Goal: Task Accomplishment & Management: Manage account settings

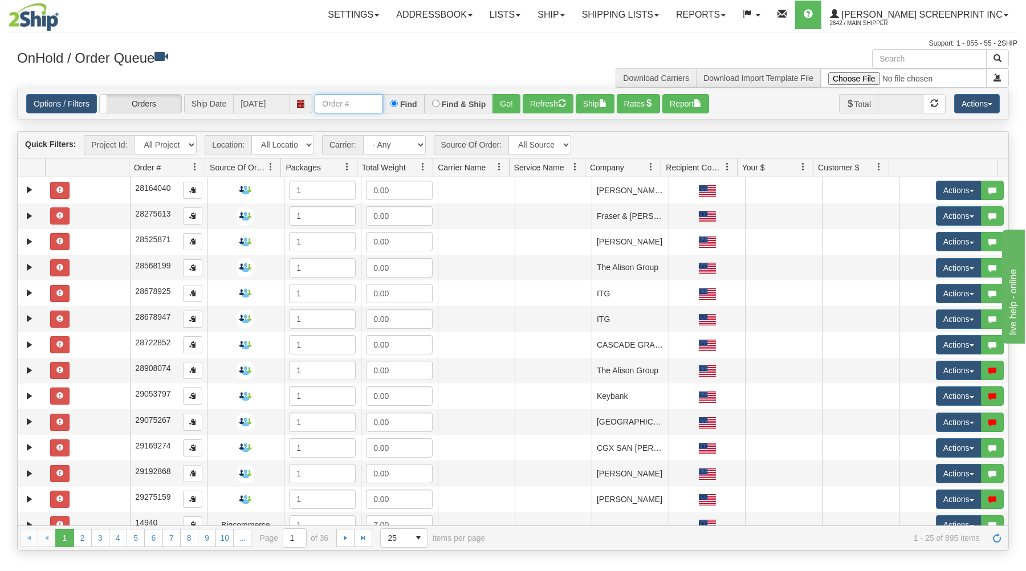
drag, startPoint x: 365, startPoint y: 105, endPoint x: 373, endPoint y: 109, distance: 8.7
click at [365, 105] on input "text" at bounding box center [349, 103] width 68 height 19
click at [505, 98] on button "Go!" at bounding box center [506, 103] width 28 height 19
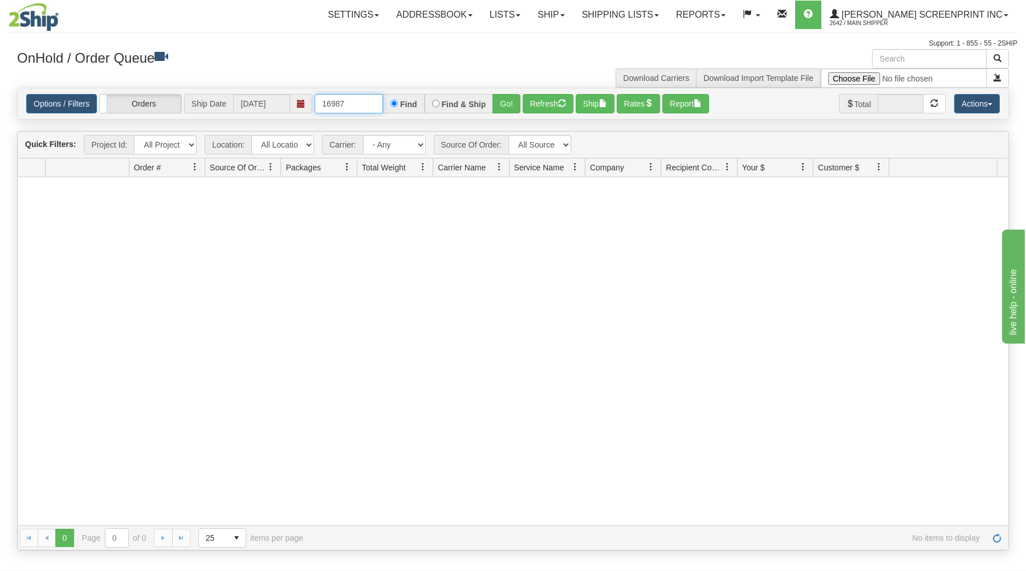
drag, startPoint x: 316, startPoint y: 103, endPoint x: 460, endPoint y: 91, distance: 144.1
click at [460, 91] on div "Options / Filters Group Shipments Orders Ship Date 08/25/2025 16987 Find Find &…" at bounding box center [513, 103] width 990 height 31
drag, startPoint x: 516, startPoint y: 97, endPoint x: 514, endPoint y: 117, distance: 19.4
click at [516, 98] on button "Go!" at bounding box center [506, 103] width 28 height 19
drag, startPoint x: 318, startPoint y: 104, endPoint x: 398, endPoint y: 88, distance: 81.3
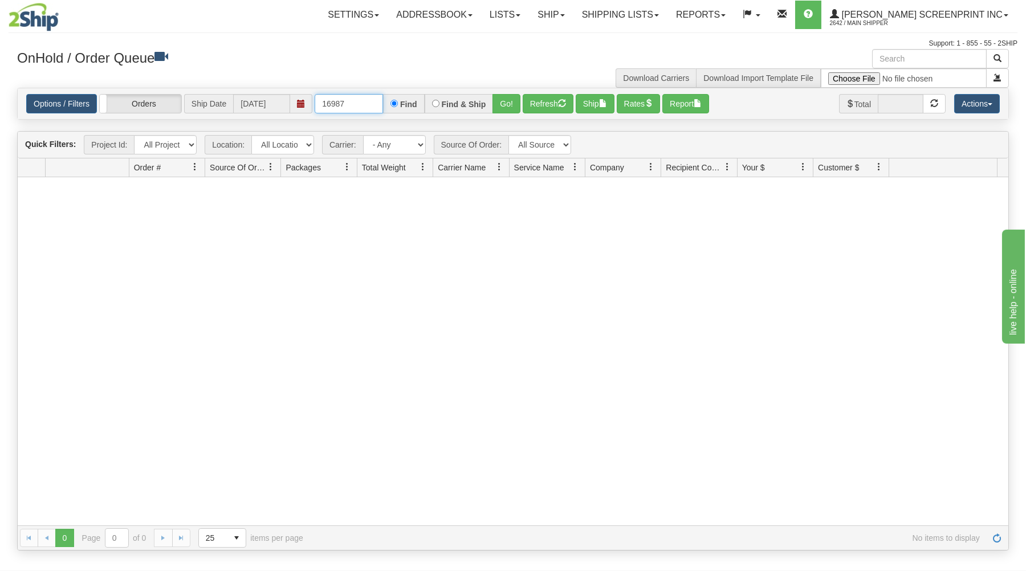
click at [398, 88] on div "Options / Filters Group Shipments Orders Ship Date 08/25/2025 16987 Find Find &…" at bounding box center [512, 104] width 991 height 32
type input "1"
type input "31428754"
click at [501, 103] on button "Go!" at bounding box center [506, 103] width 28 height 19
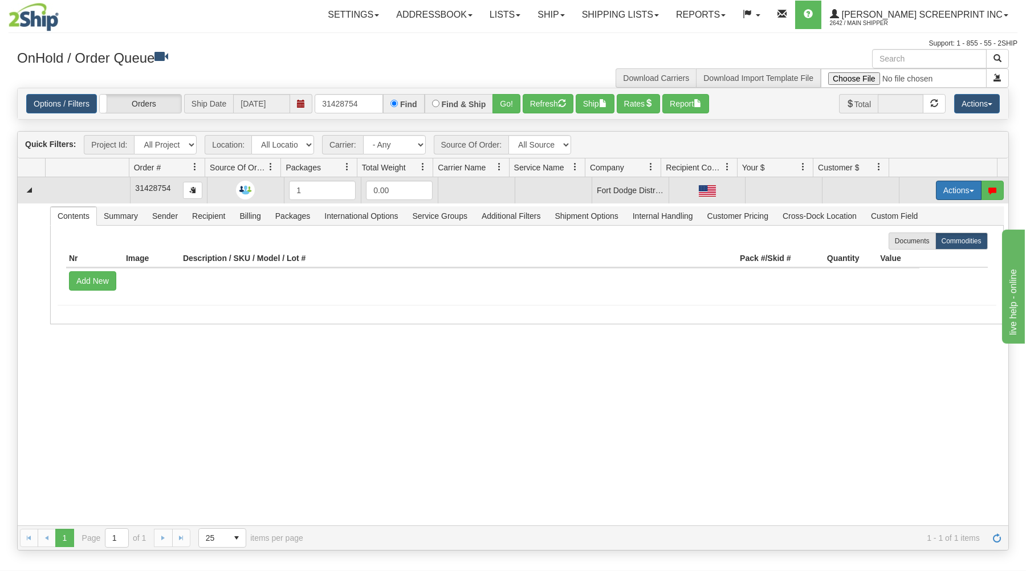
click at [950, 187] on button "Actions" at bounding box center [959, 190] width 46 height 19
click at [930, 211] on link "Open" at bounding box center [934, 212] width 91 height 15
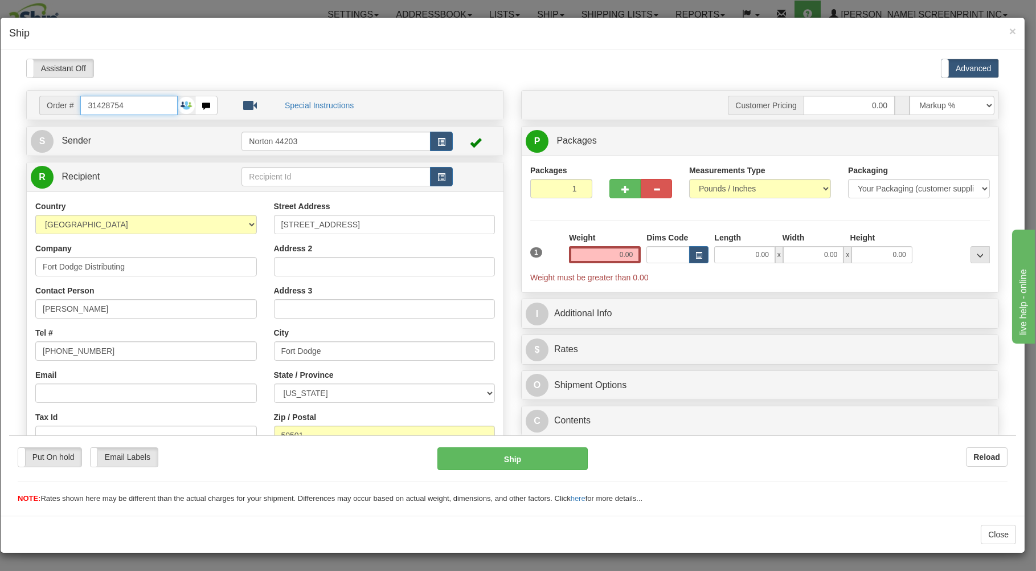
type input "3.60"
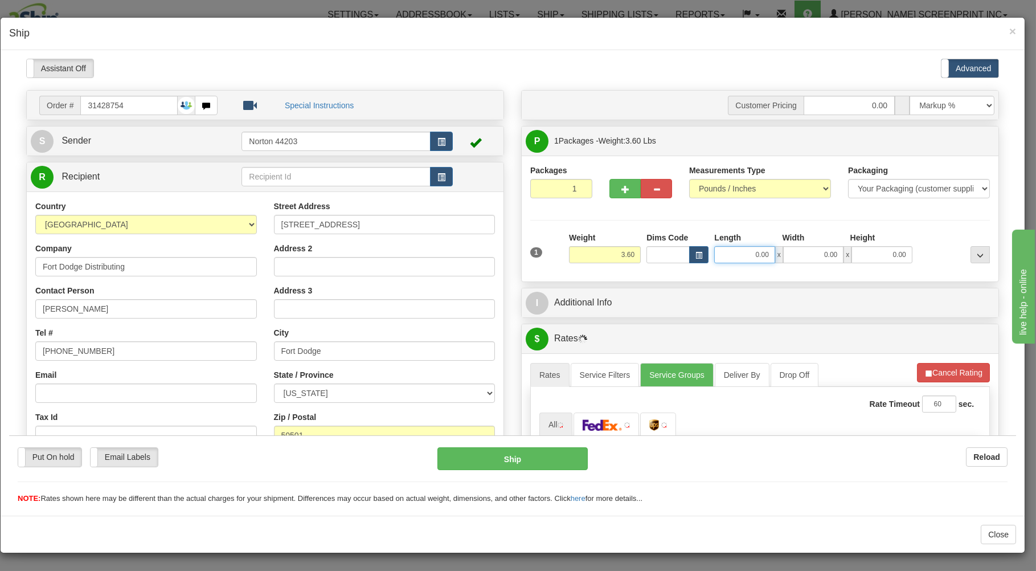
click at [725, 257] on input "0.00" at bounding box center [744, 254] width 60 height 17
type input "3.60"
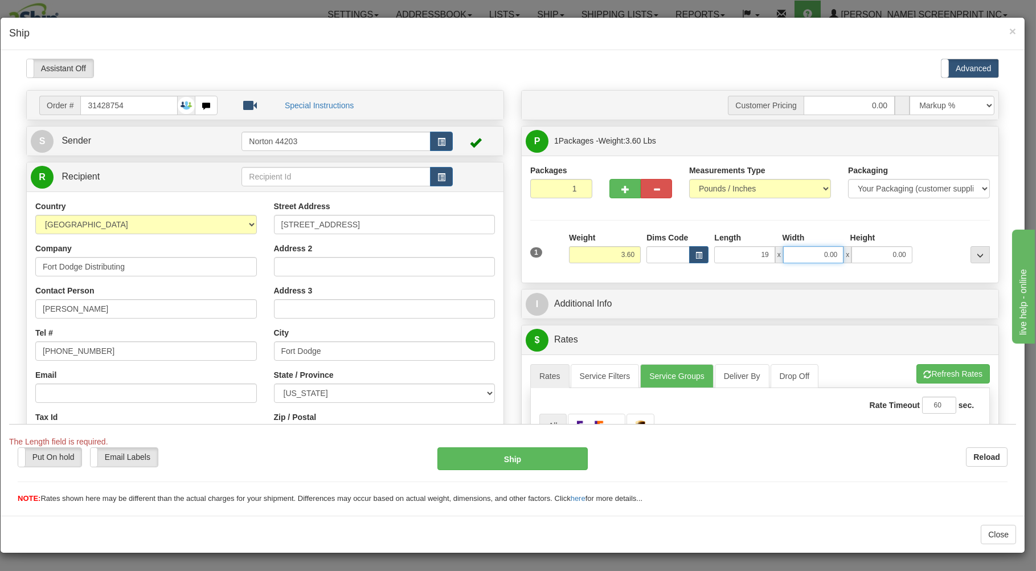
type input "19.00"
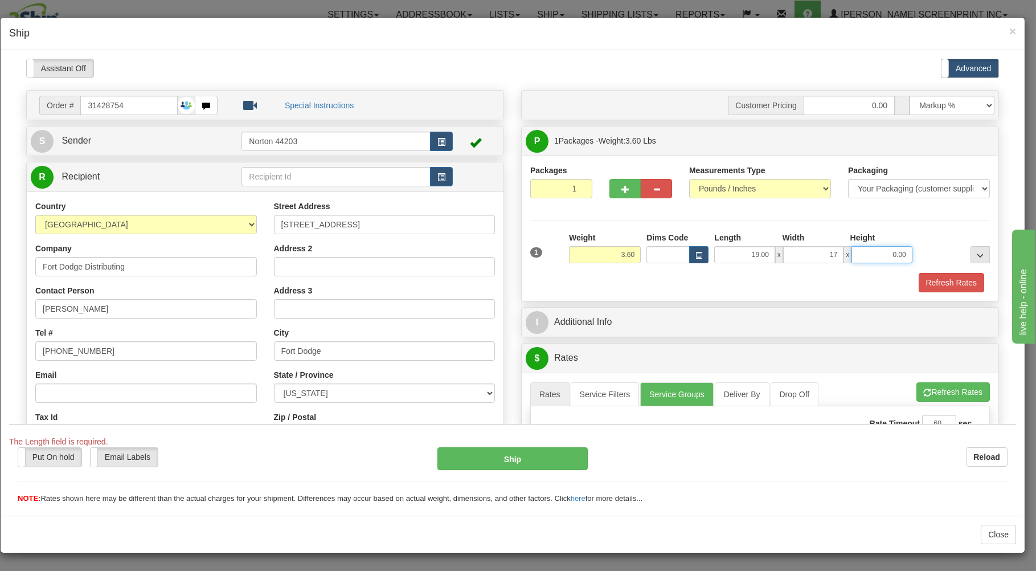
type input "17.00"
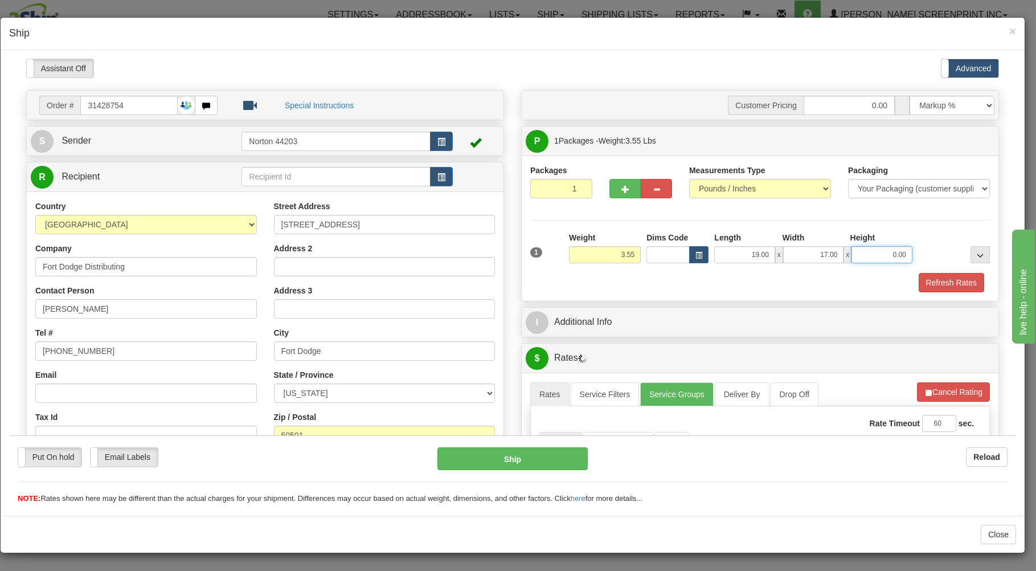
type input "3.60"
click at [668, 281] on div "Refresh Rates" at bounding box center [760, 281] width 465 height 19
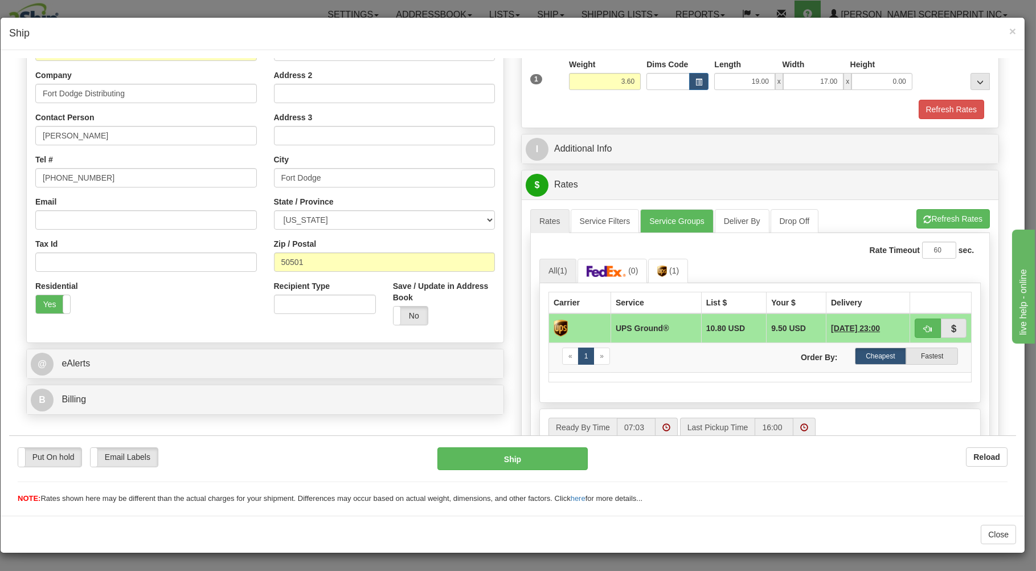
scroll to position [183, 0]
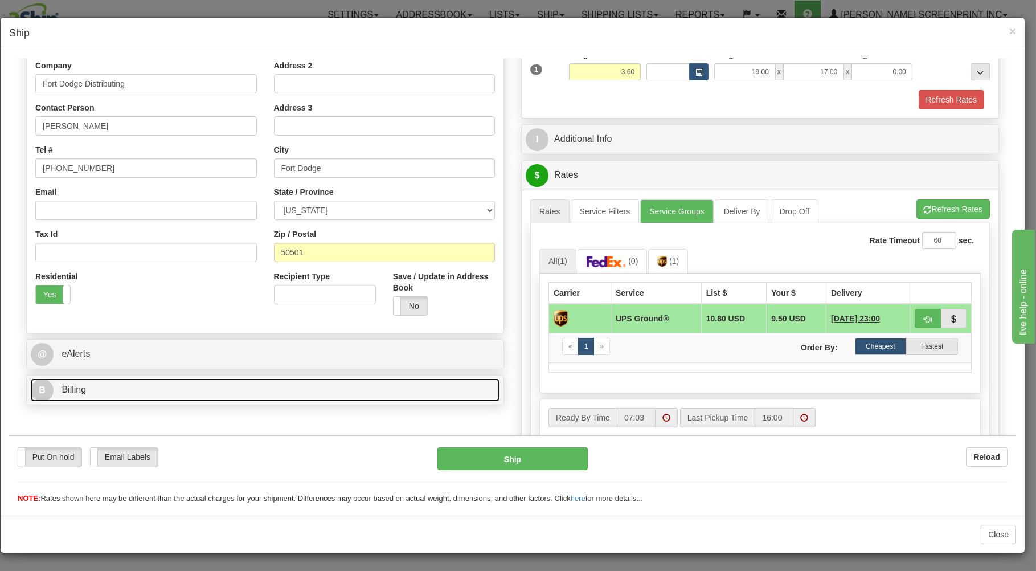
click at [263, 393] on link "B Billing" at bounding box center [265, 389] width 469 height 23
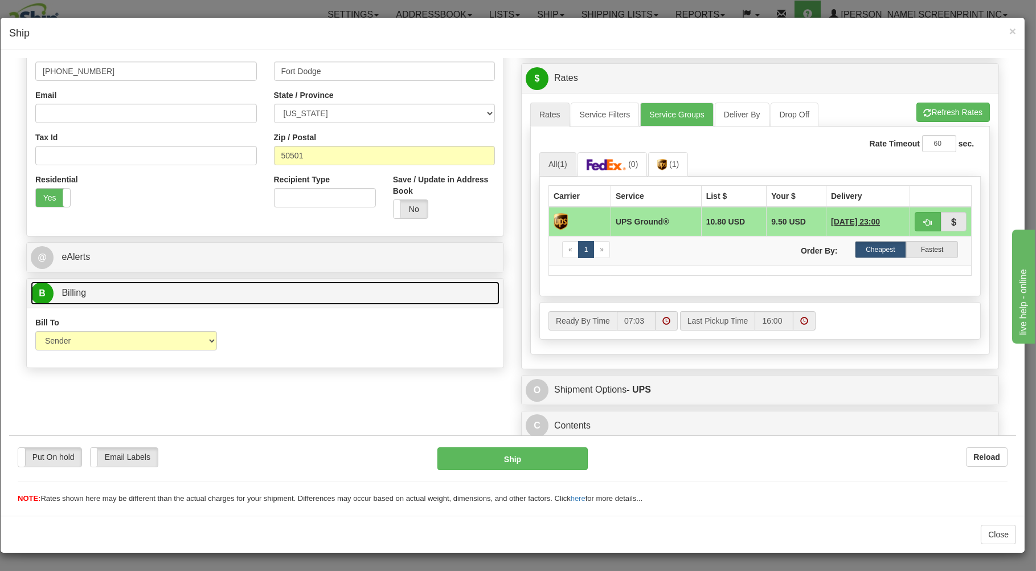
scroll to position [284, 0]
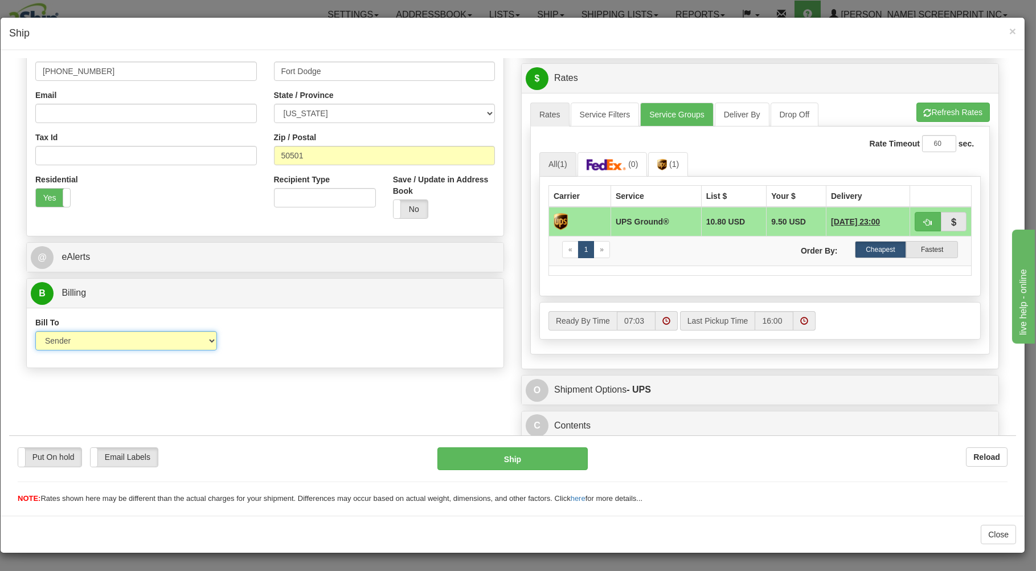
click at [35, 330] on select "Sender Recipient Third Party Collect" at bounding box center [126, 339] width 182 height 19
select select "3"
click option "Third Party" at bounding box center [9, 58] width 0 height 0
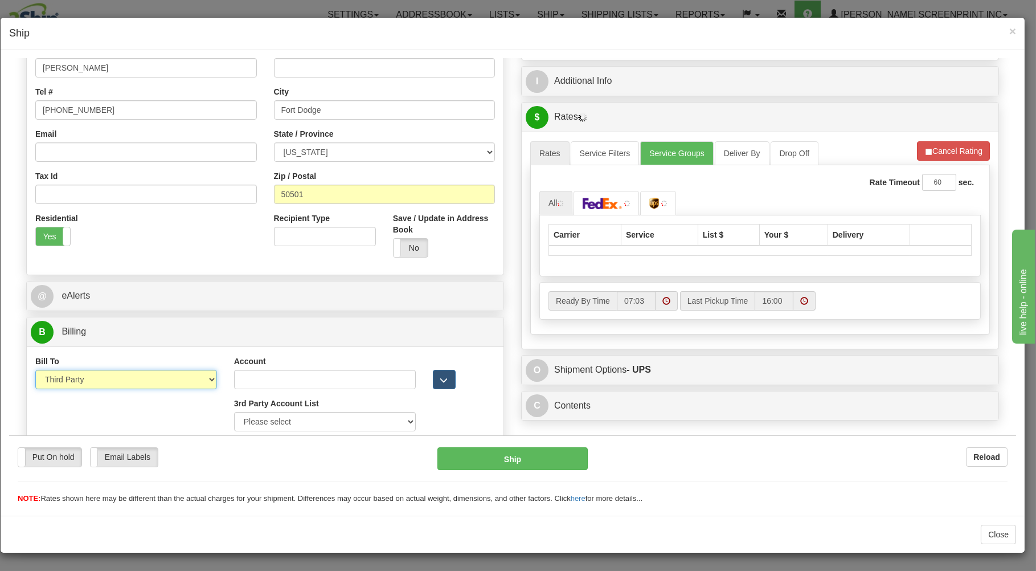
scroll to position [252, 0]
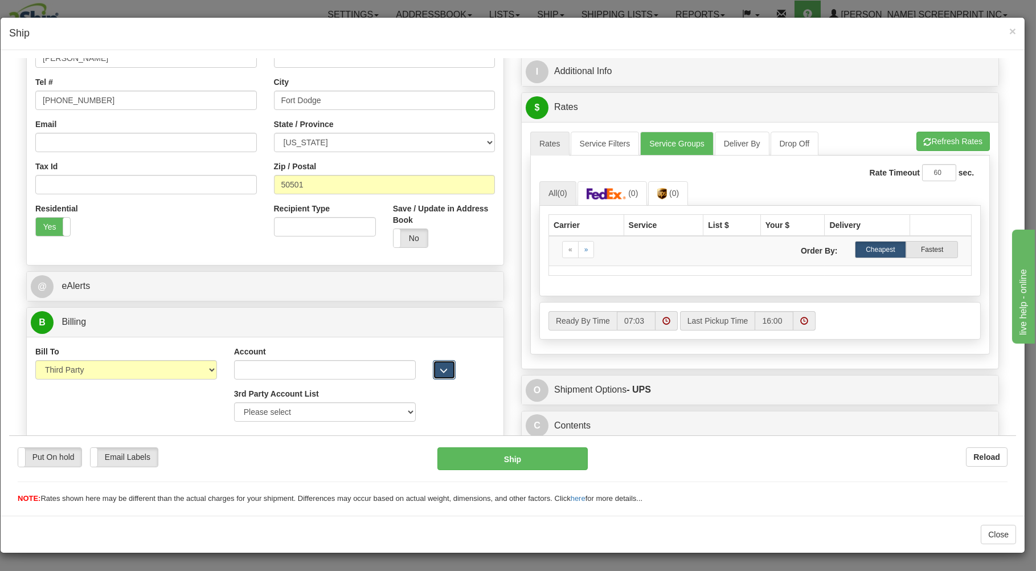
click at [433, 371] on button "button" at bounding box center [444, 369] width 23 height 19
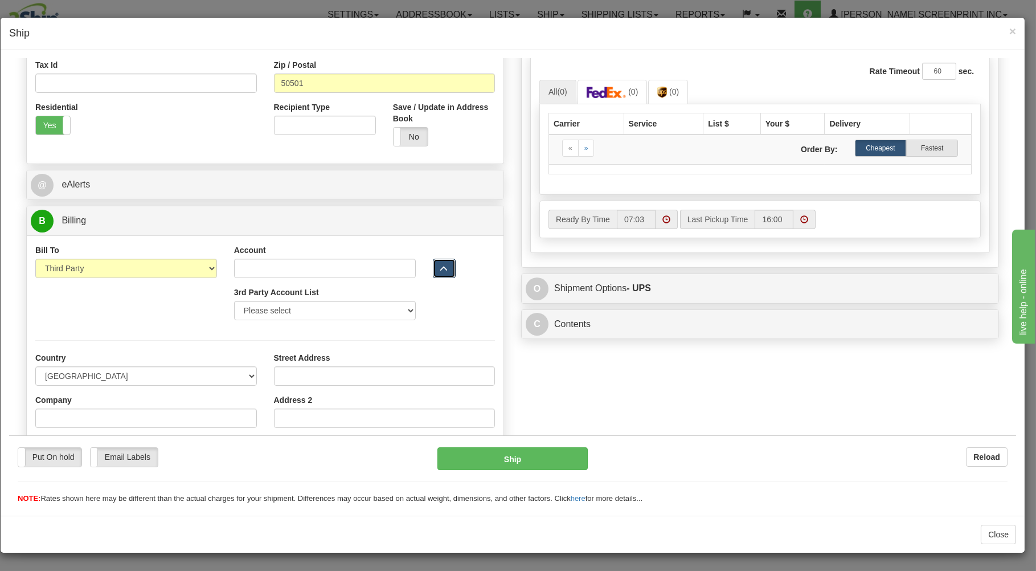
scroll to position [374, 0]
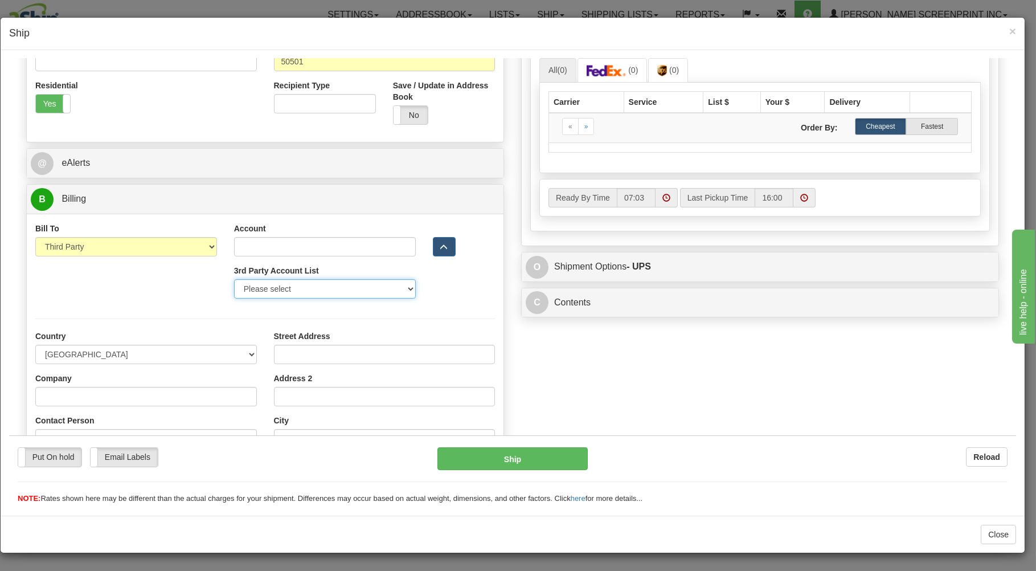
click at [234, 279] on select "Please select GITI-332021982-FedEx Express® CACHE-372964065-FedEx Express® LOWE…" at bounding box center [325, 288] width 182 height 19
select select "302"
click option "MOLSONCOORS/HHGLOBAL-269AE2-UPS" at bounding box center [9, 58] width 0 height 0
select select "WI"
type input "269AE2"
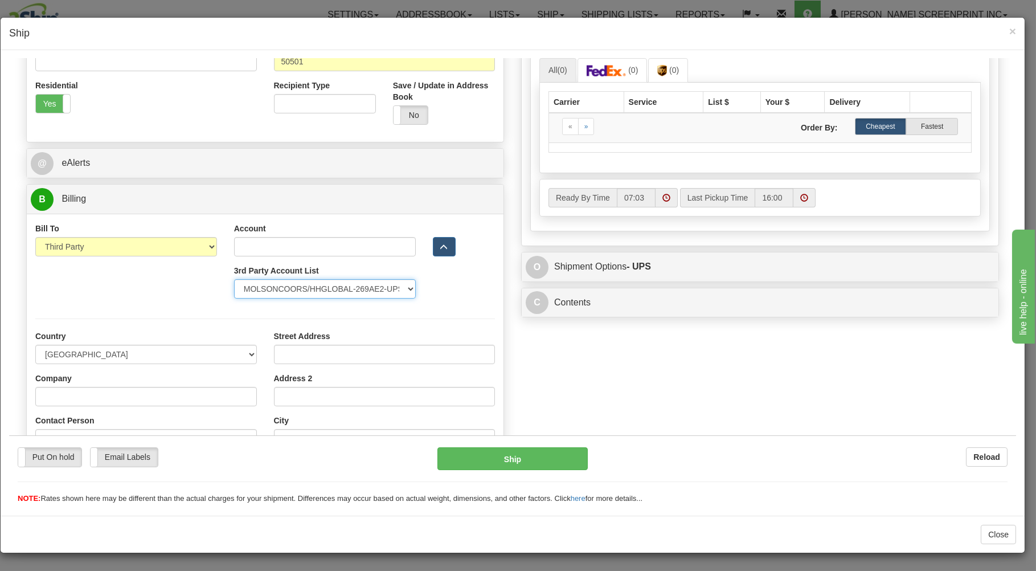
select select "US"
type input "MOLSONCOORS/HH GLOBAL"
type input "AMY BANCORO MCX LOGISTICS"
type input "630-784-4343"
type input "3838 W HIGHLIFE"
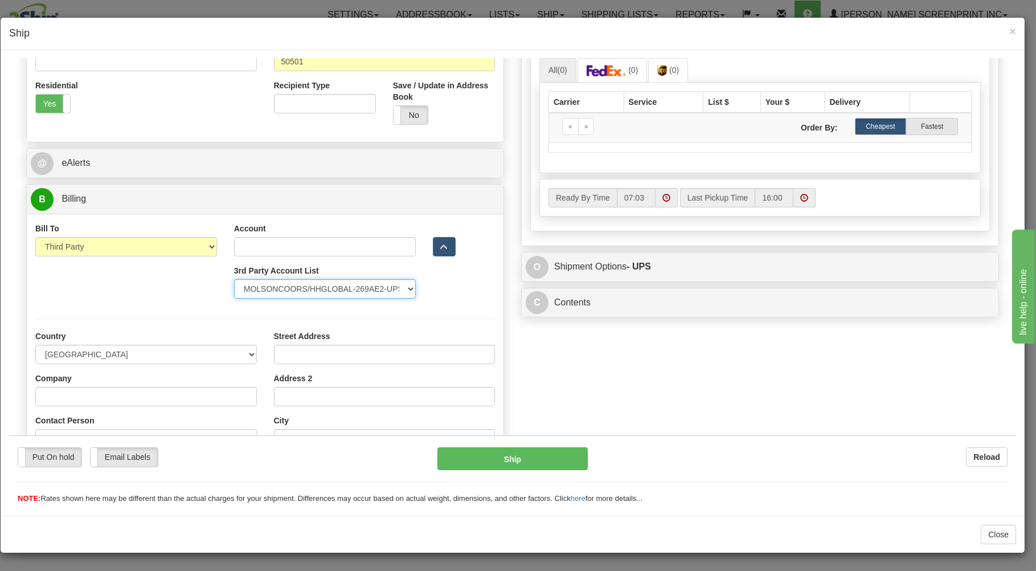
type input "MILWAUKEE"
type input "53208"
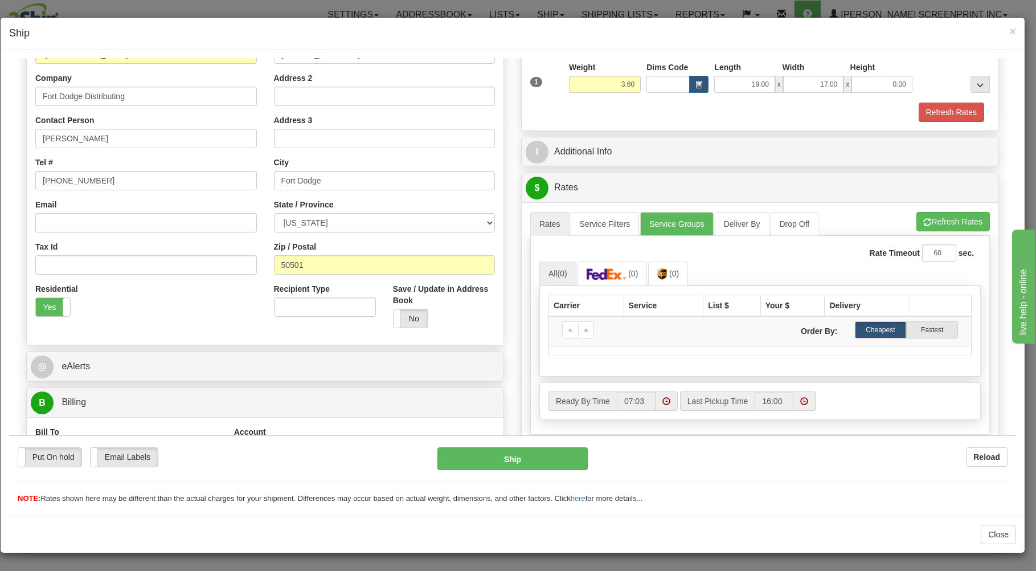
scroll to position [129, 0]
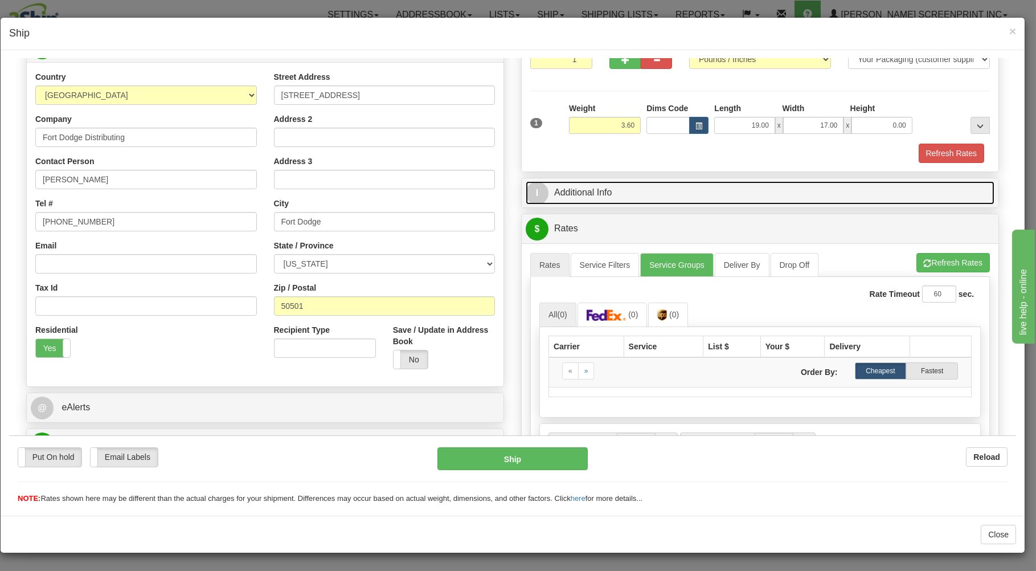
click at [621, 191] on link "I Additional Info" at bounding box center [760, 192] width 469 height 23
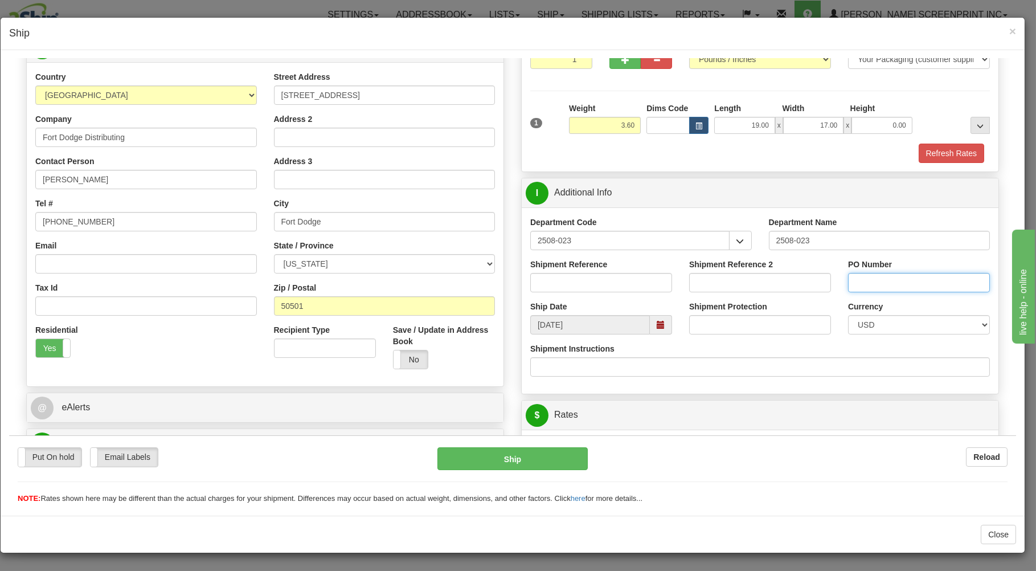
click at [848, 289] on input "PO Number" at bounding box center [919, 281] width 142 height 19
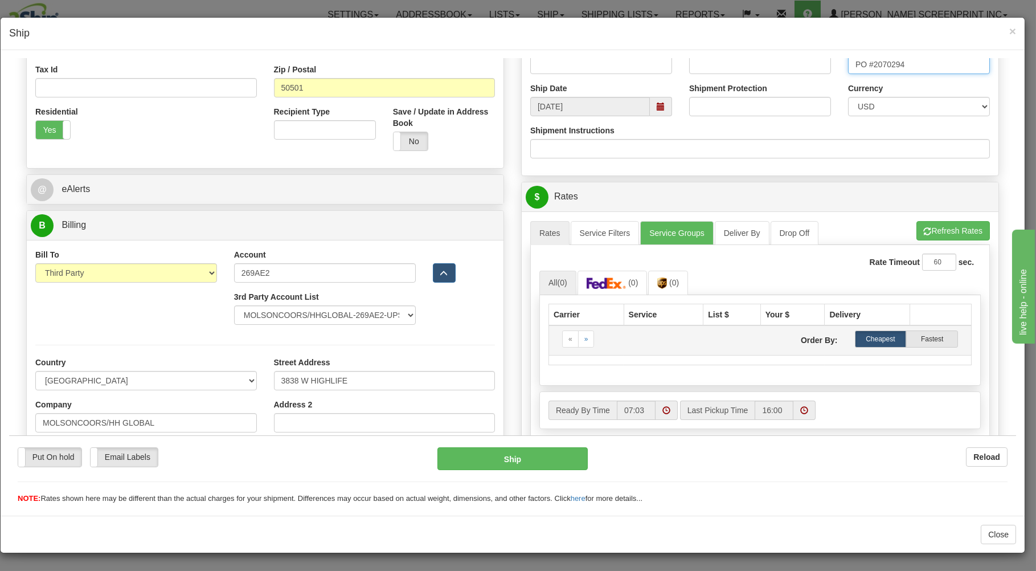
scroll to position [374, 0]
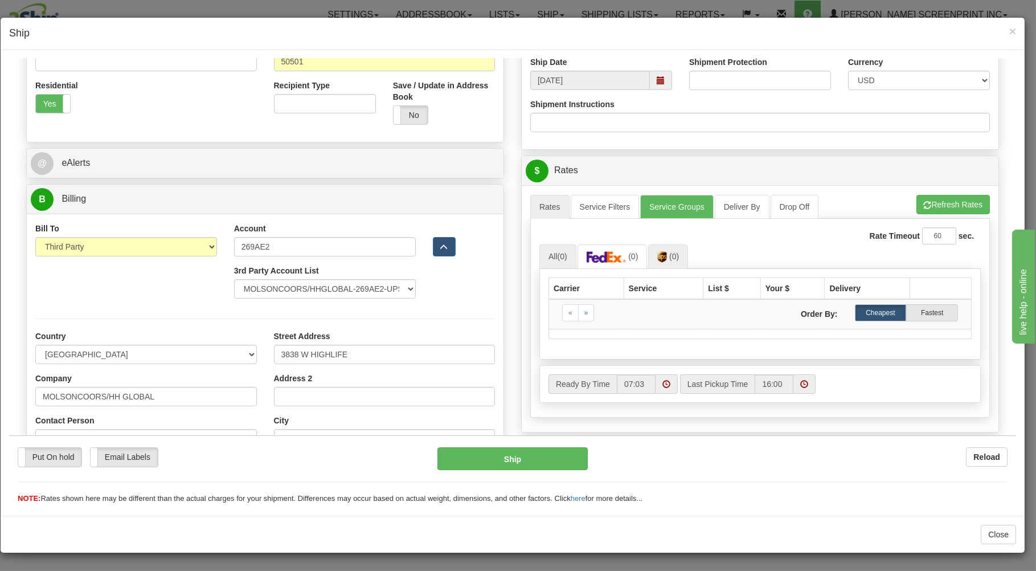
type input "PO #2070294"
click at [665, 259] on link "(0)" at bounding box center [668, 256] width 40 height 24
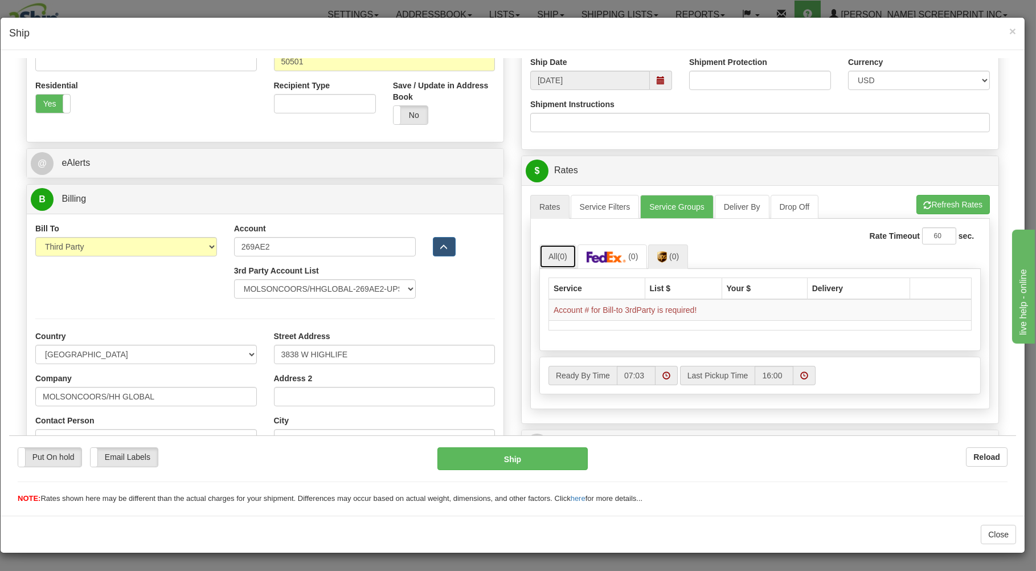
click at [566, 256] on link "All (0)" at bounding box center [558, 256] width 37 height 24
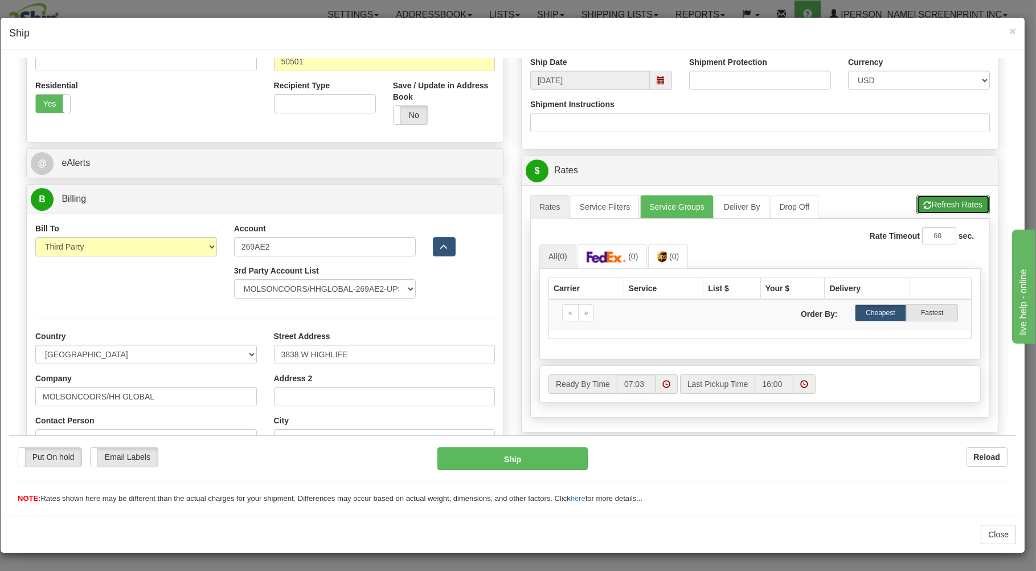
drag, startPoint x: 913, startPoint y: 205, endPoint x: 898, endPoint y: 217, distance: 19.1
click at [924, 205] on span "button" at bounding box center [928, 204] width 8 height 7
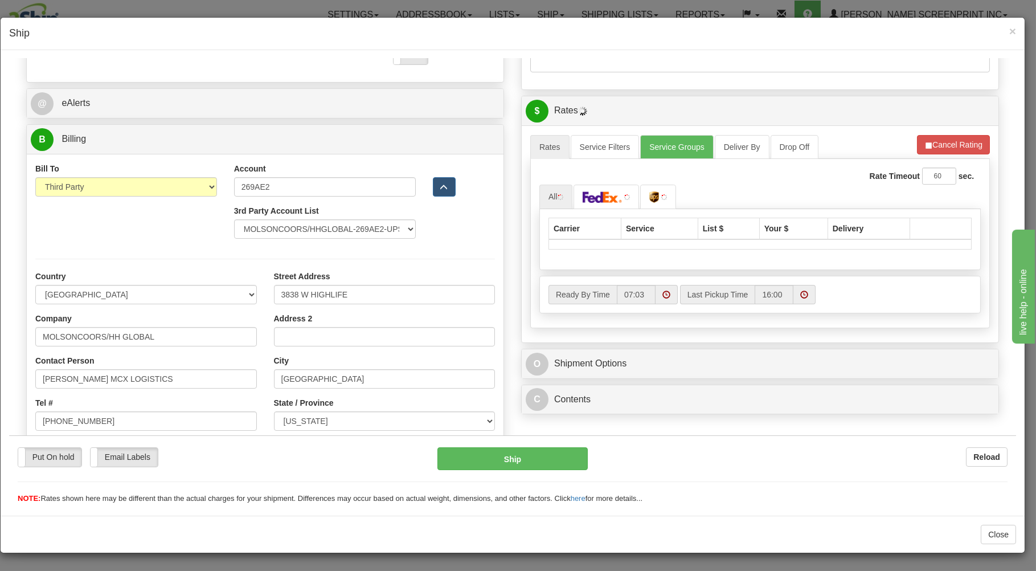
scroll to position [496, 0]
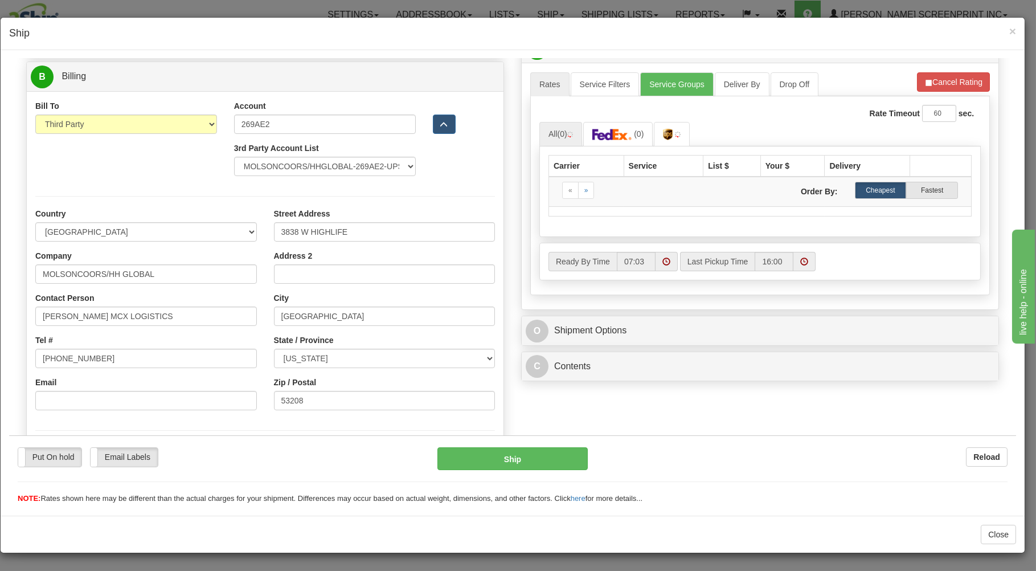
select select "302"
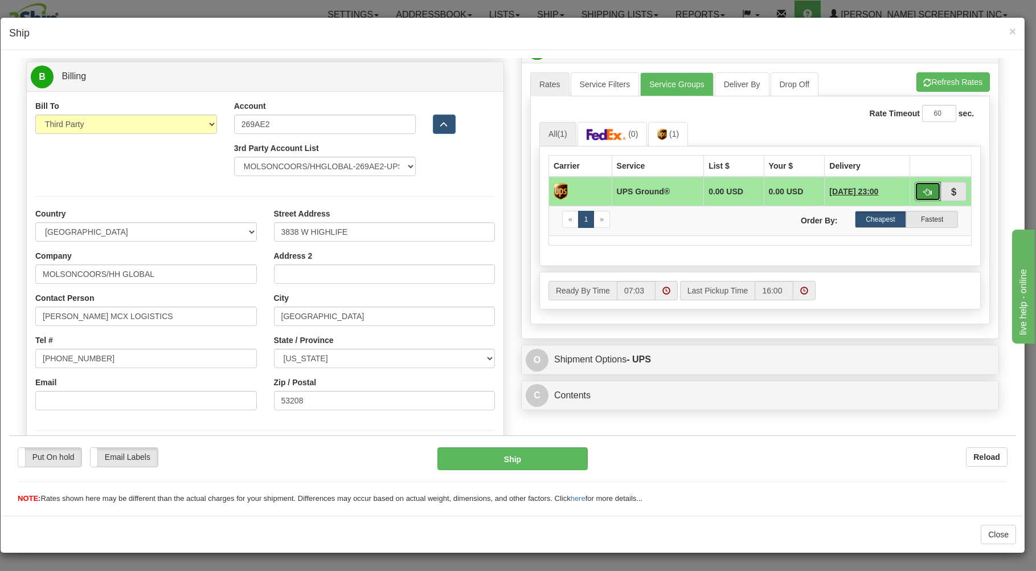
click at [919, 186] on button "button" at bounding box center [928, 190] width 26 height 19
type input "03"
select select "302"
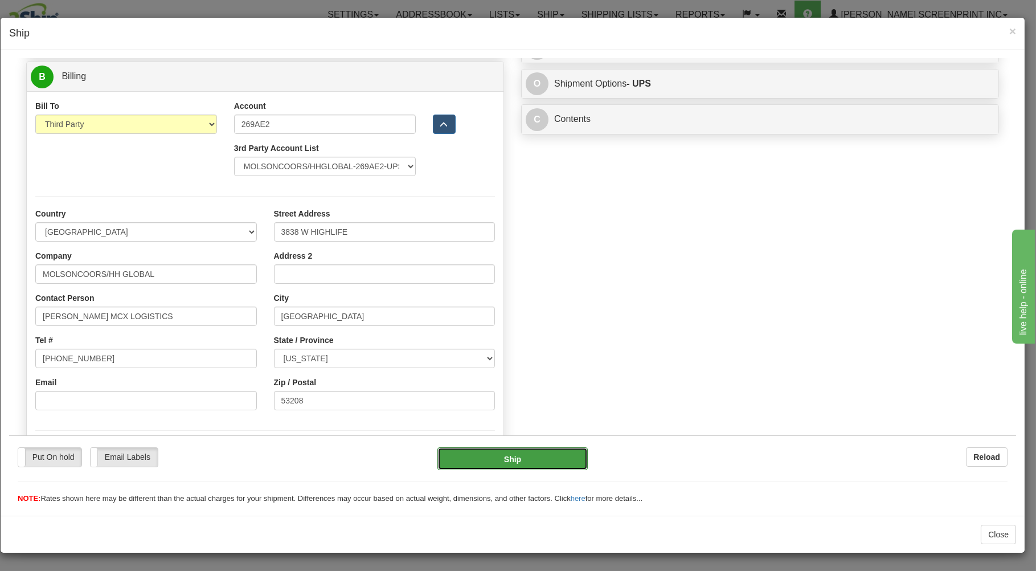
click at [548, 454] on button "Ship" at bounding box center [513, 458] width 151 height 23
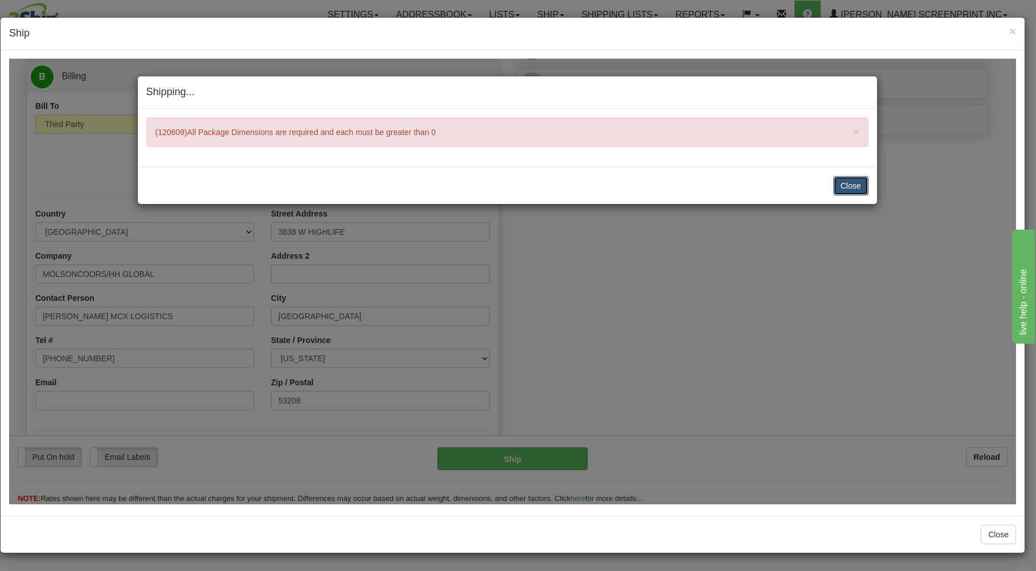
click at [856, 180] on button "Close" at bounding box center [851, 184] width 35 height 19
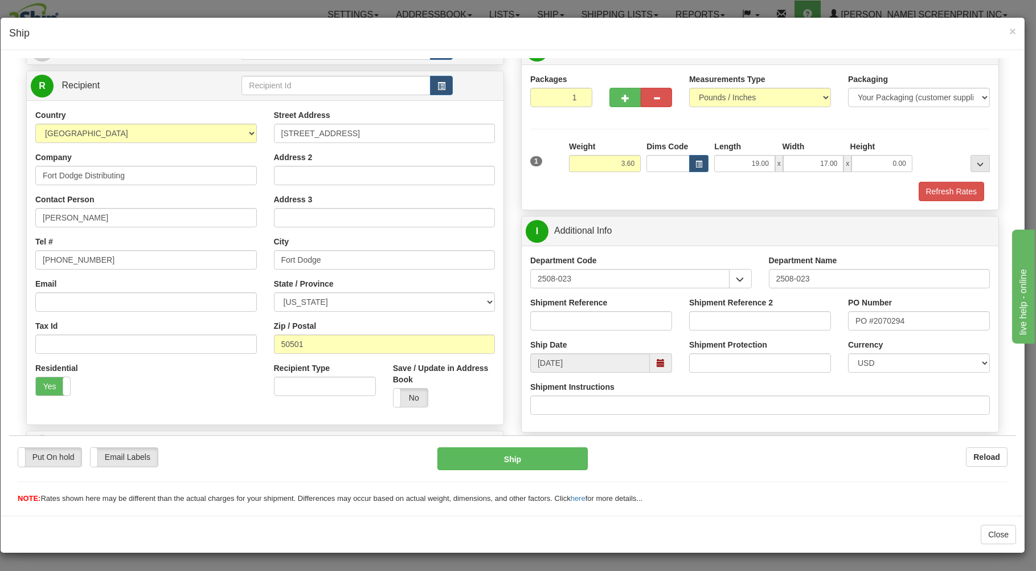
scroll to position [68, 0]
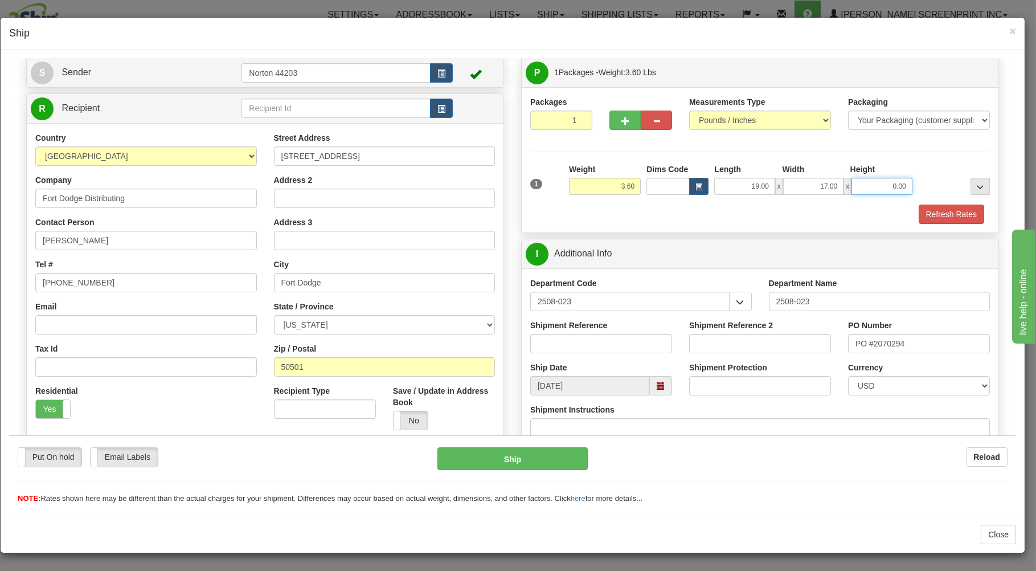
drag, startPoint x: 872, startPoint y: 185, endPoint x: 983, endPoint y: 163, distance: 113.8
click at [912, 177] on input "0.00" at bounding box center [882, 185] width 60 height 17
type input "4.00"
click at [779, 213] on div "Refresh Rates" at bounding box center [760, 213] width 465 height 19
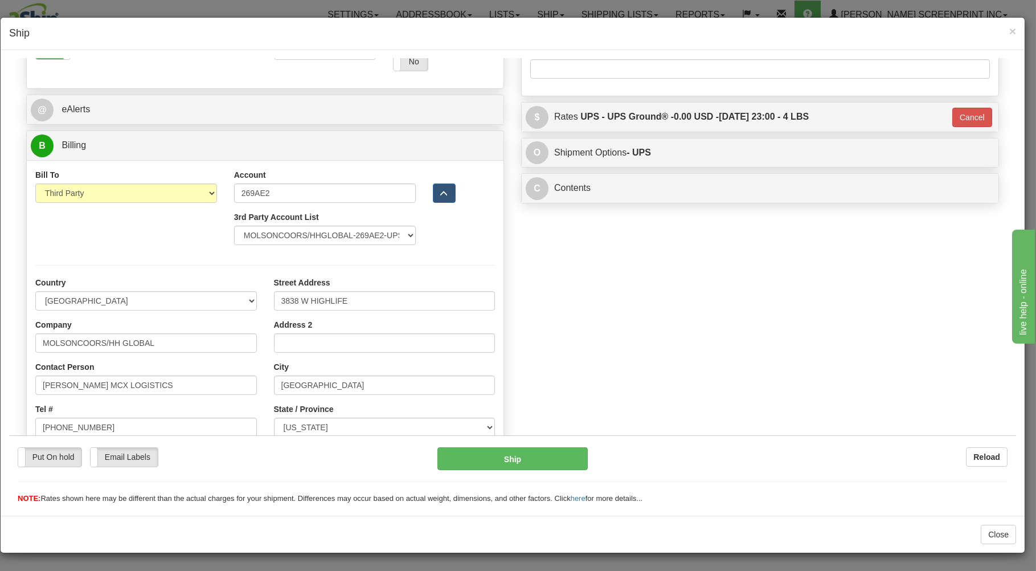
scroll to position [435, 0]
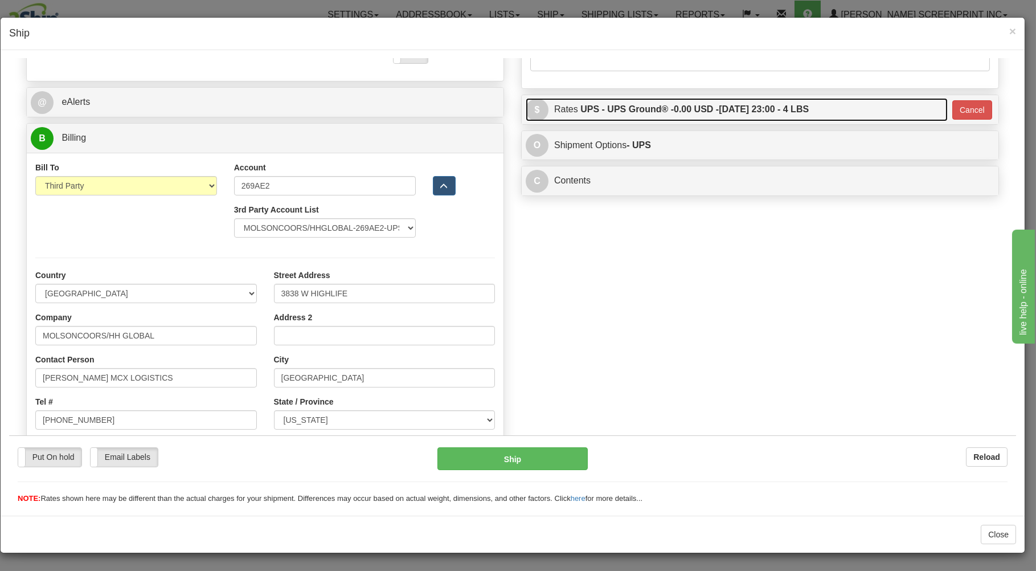
click at [892, 112] on link "$ Rates UPS - UPS Ground® - 0.00 USD - 08/27/2025 23:00 - 4 LBS" at bounding box center [737, 108] width 422 height 23
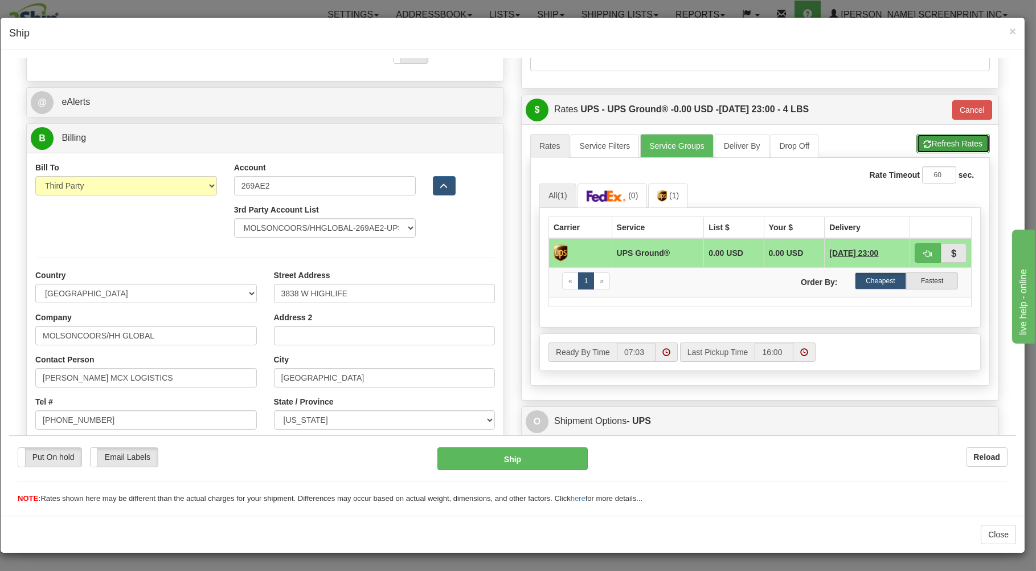
click at [932, 141] on button "Refresh Rates" at bounding box center [953, 142] width 73 height 19
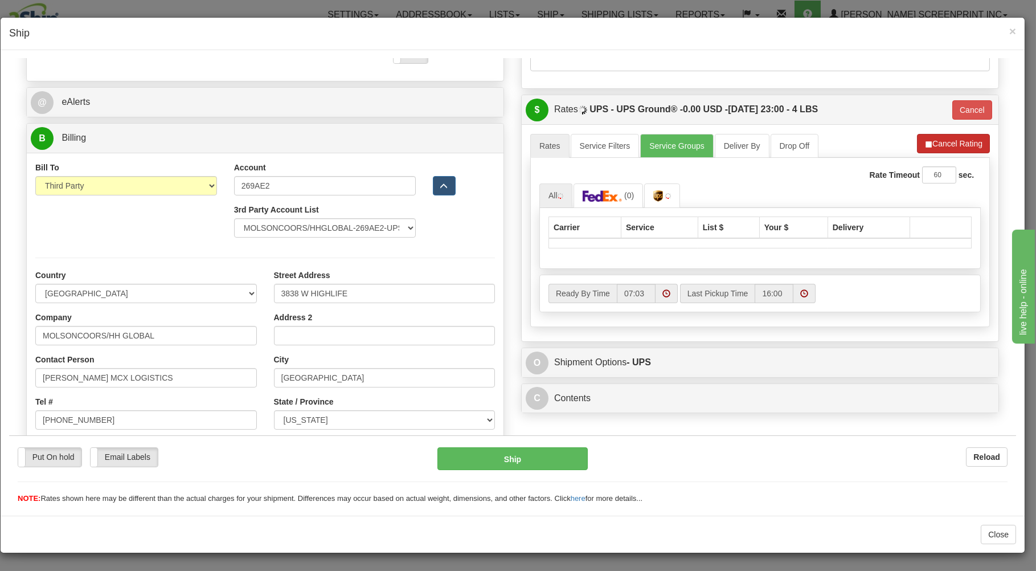
type input "03"
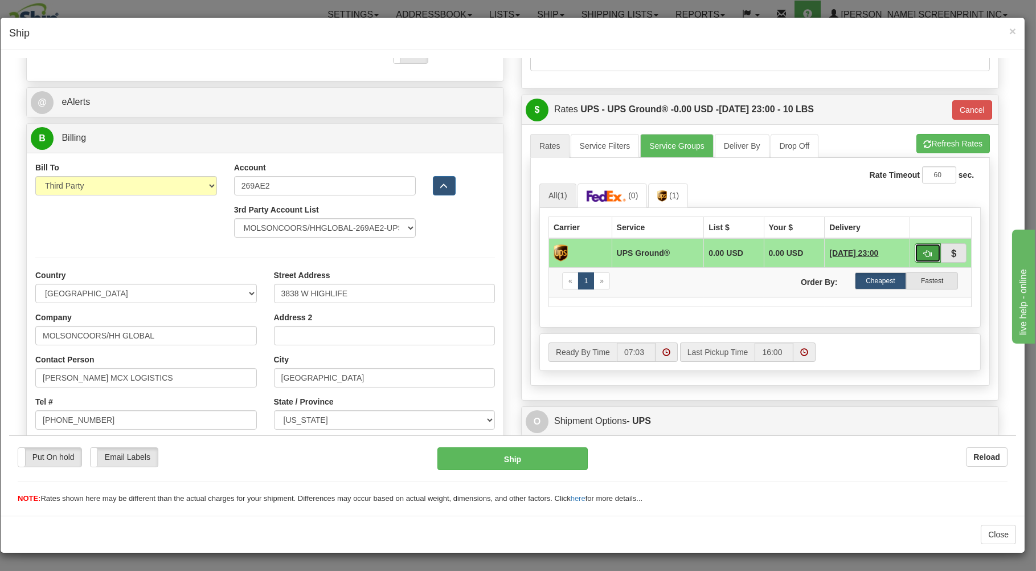
click at [915, 251] on button "button" at bounding box center [928, 252] width 26 height 19
select select "302"
click at [513, 457] on button "Ship" at bounding box center [513, 458] width 151 height 23
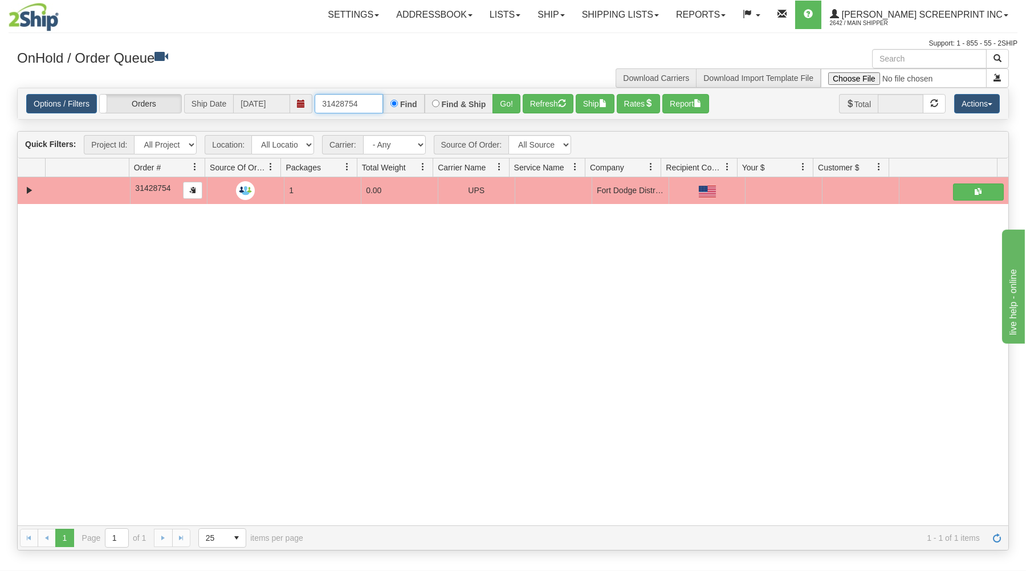
drag, startPoint x: 320, startPoint y: 103, endPoint x: 443, endPoint y: 103, distance: 123.1
click at [440, 103] on div "31428754 Find Find & Ship Go!" at bounding box center [418, 103] width 206 height 19
type input "3"
type input "31429241"
drag, startPoint x: 509, startPoint y: 98, endPoint x: 508, endPoint y: 129, distance: 30.8
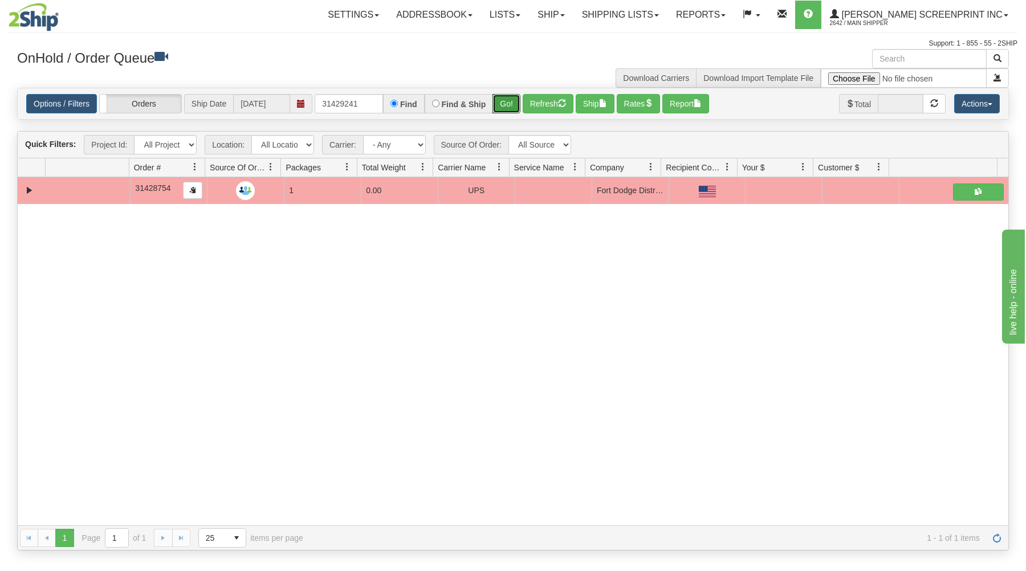
click at [509, 99] on button "Go!" at bounding box center [506, 103] width 28 height 19
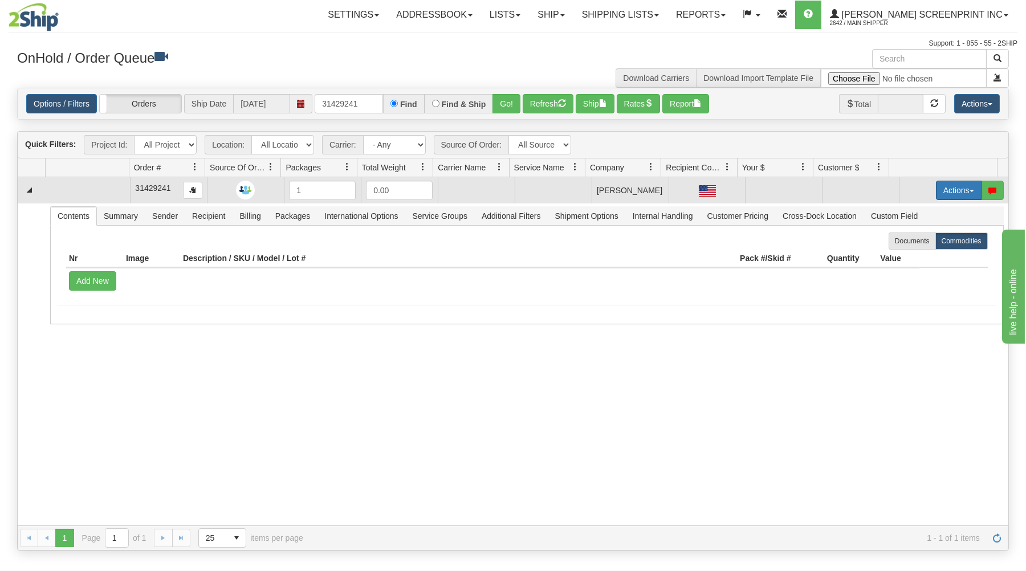
click at [949, 185] on button "Actions" at bounding box center [959, 190] width 46 height 19
click at [929, 209] on link "Open" at bounding box center [934, 212] width 91 height 15
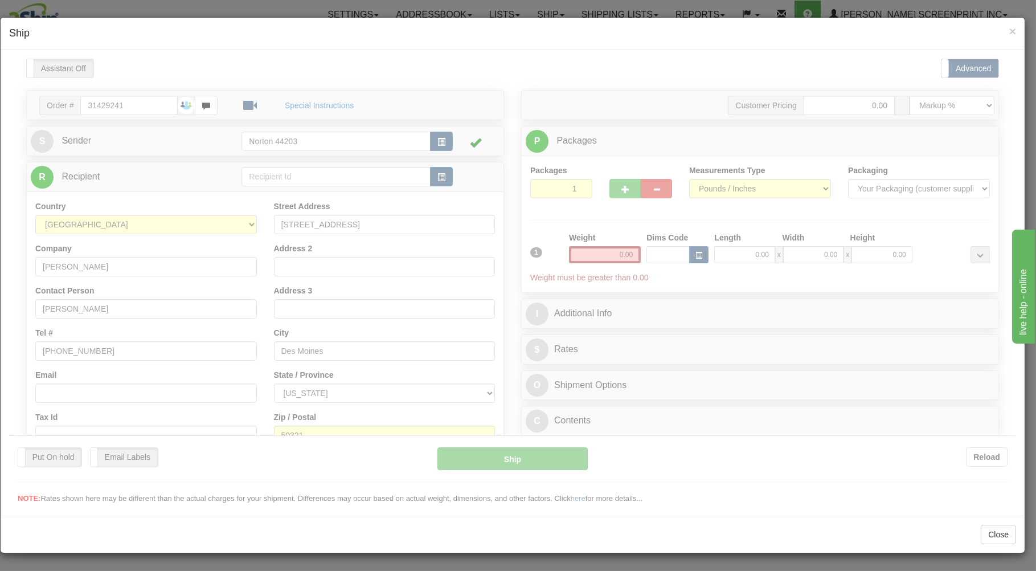
scroll to position [0, 0]
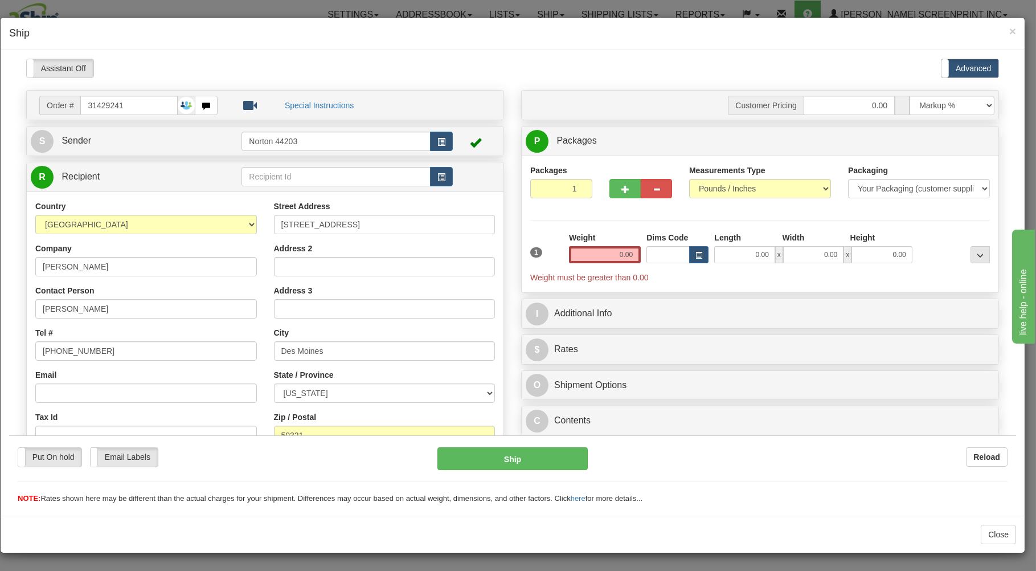
type input "3.60"
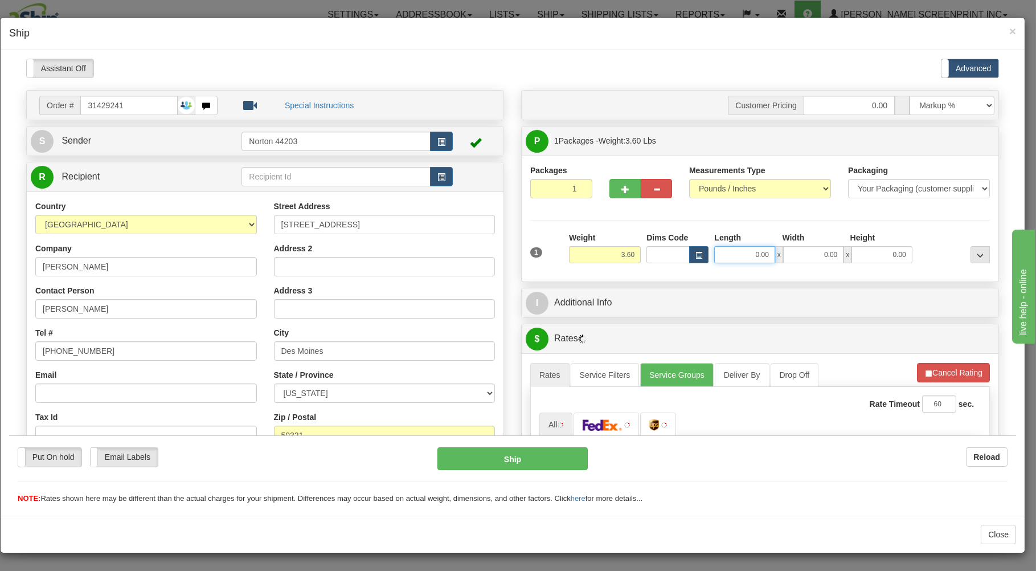
click at [733, 256] on input "0.00" at bounding box center [744, 254] width 60 height 17
type input "19.00"
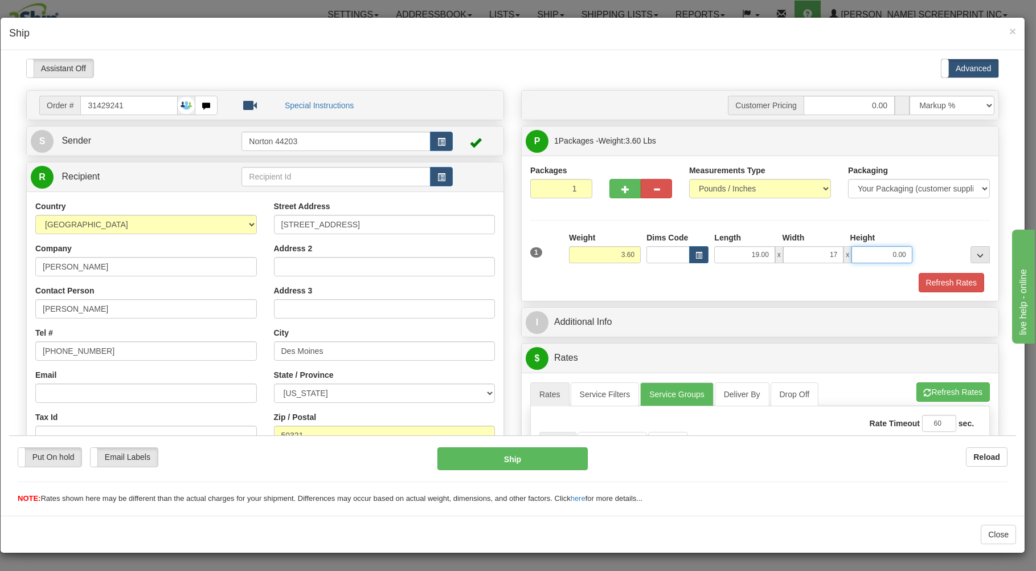
type input "17.00"
type input "4.00"
type input "3.60"
click at [660, 275] on div "Refresh Rates" at bounding box center [760, 281] width 465 height 19
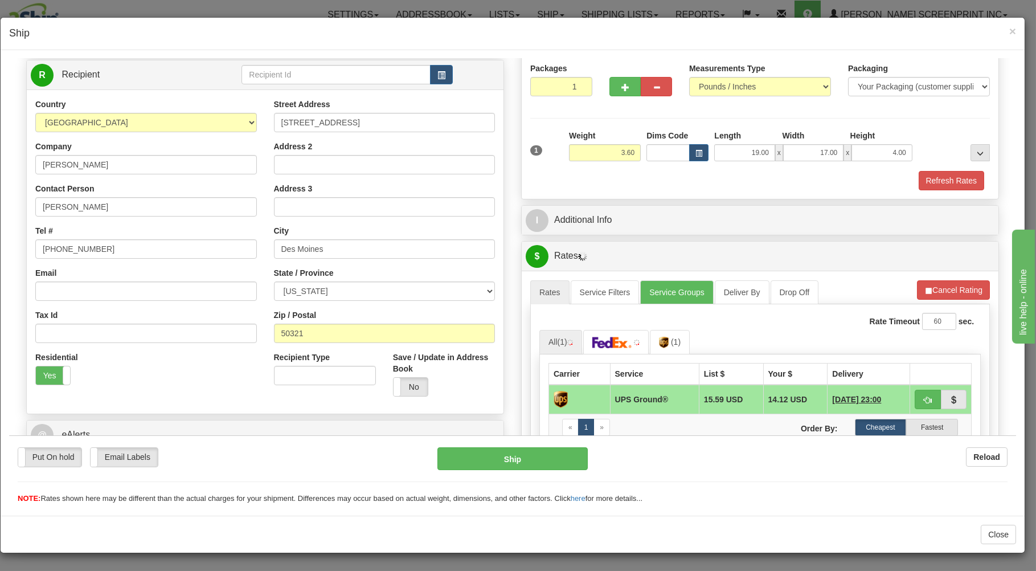
scroll to position [122, 0]
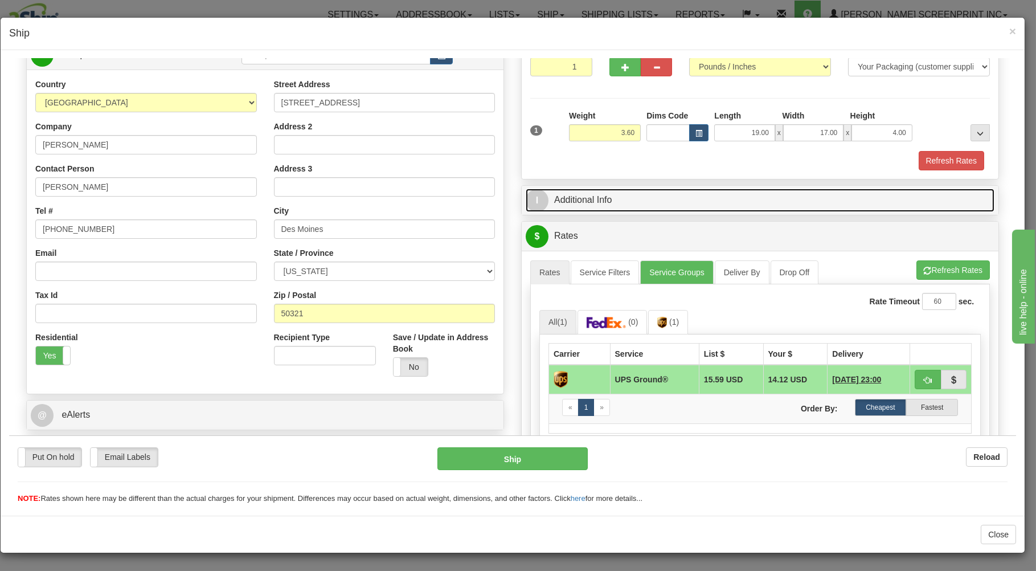
click at [640, 199] on link "I Additional Info" at bounding box center [760, 199] width 469 height 23
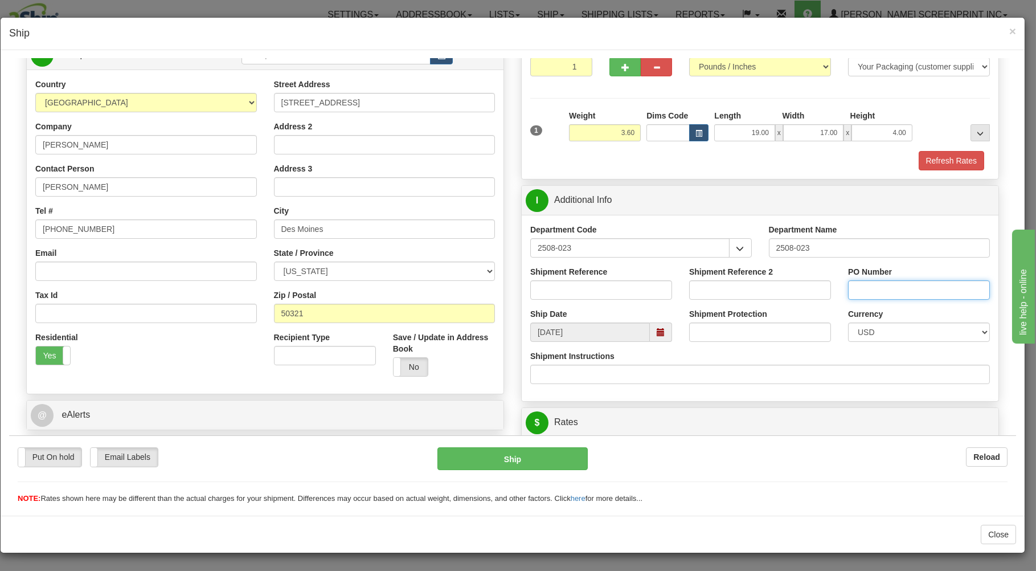
click at [858, 291] on input "PO Number" at bounding box center [919, 289] width 142 height 19
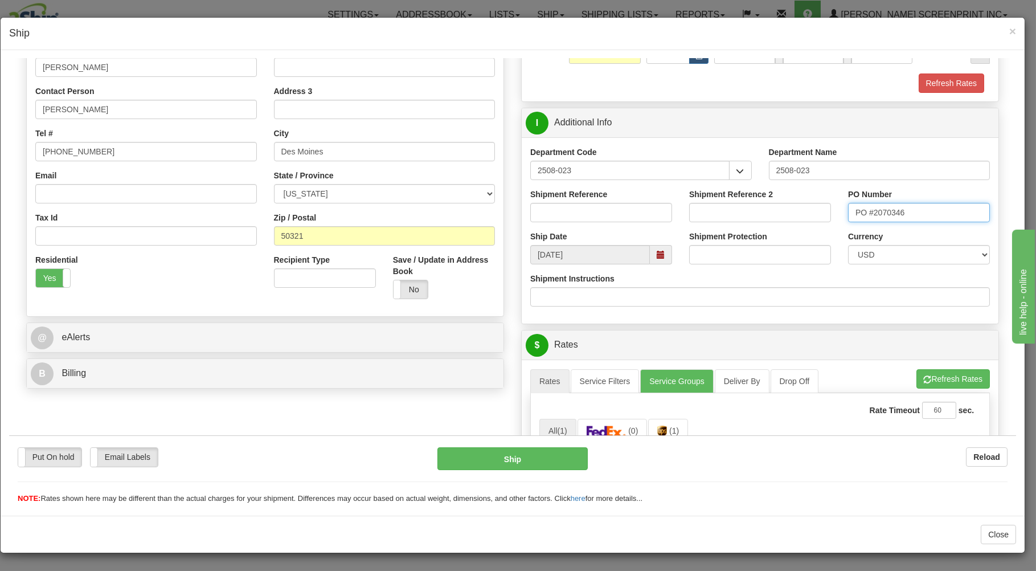
scroll to position [305, 0]
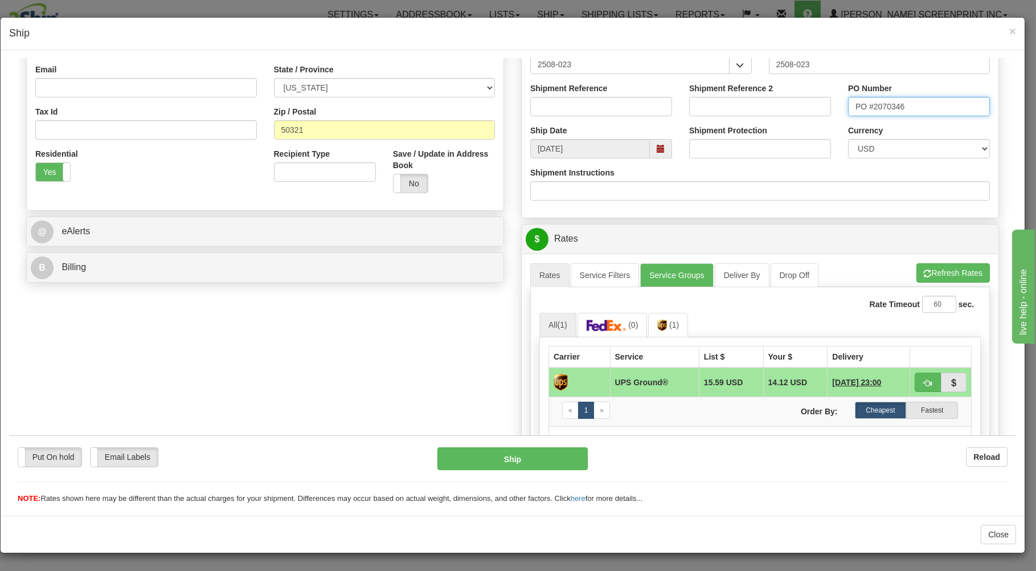
type input "PO #2070346"
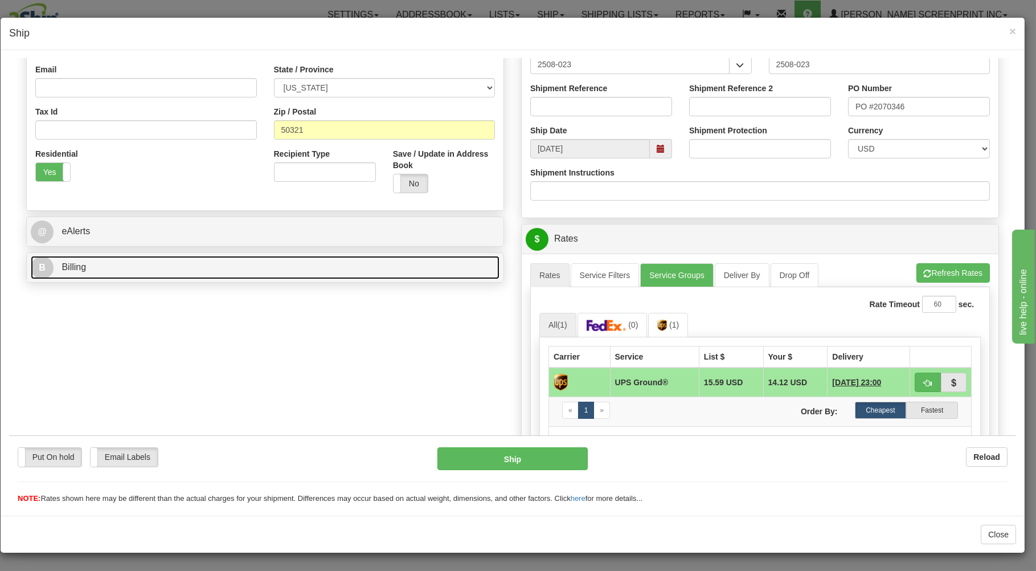
click at [284, 269] on link "B Billing" at bounding box center [265, 266] width 469 height 23
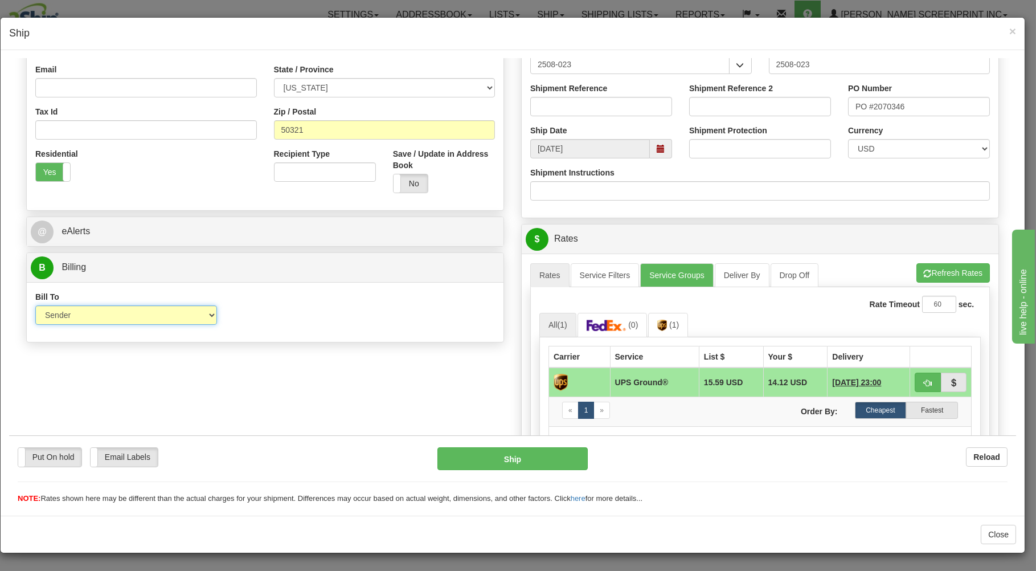
click at [35, 305] on select "Sender Recipient Third Party Collect" at bounding box center [126, 314] width 182 height 19
select select "3"
click option "Third Party" at bounding box center [9, 58] width 0 height 0
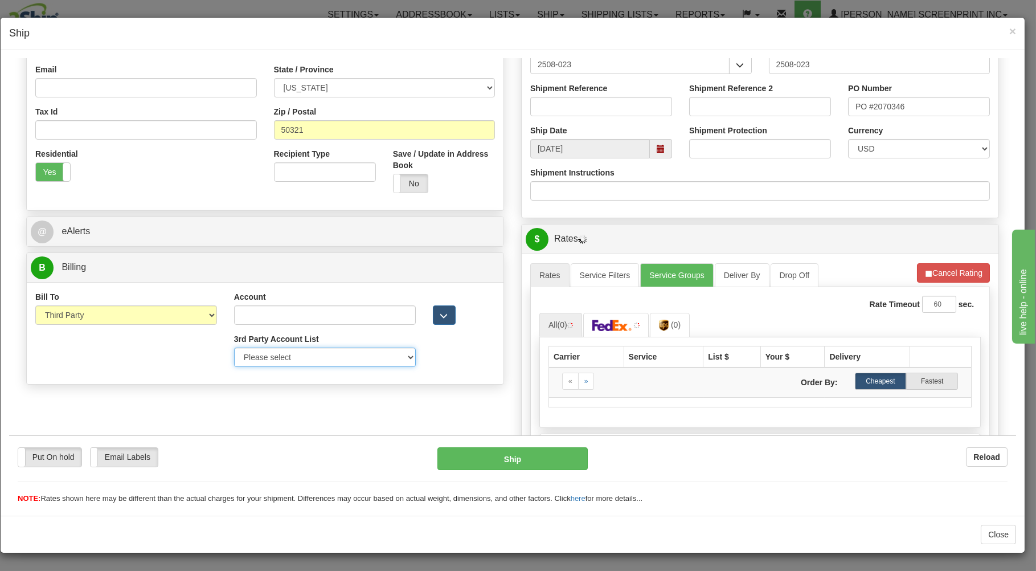
click at [234, 347] on select "Please select GITI-332021982-FedEx Express® CACHE-372964065-FedEx Express® LOWE…" at bounding box center [325, 356] width 182 height 19
select select "302"
click option "MOLSONCOORS/HHGLOBAL-269AE2-UPS" at bounding box center [9, 58] width 0 height 0
type input "269AE2"
select select "US"
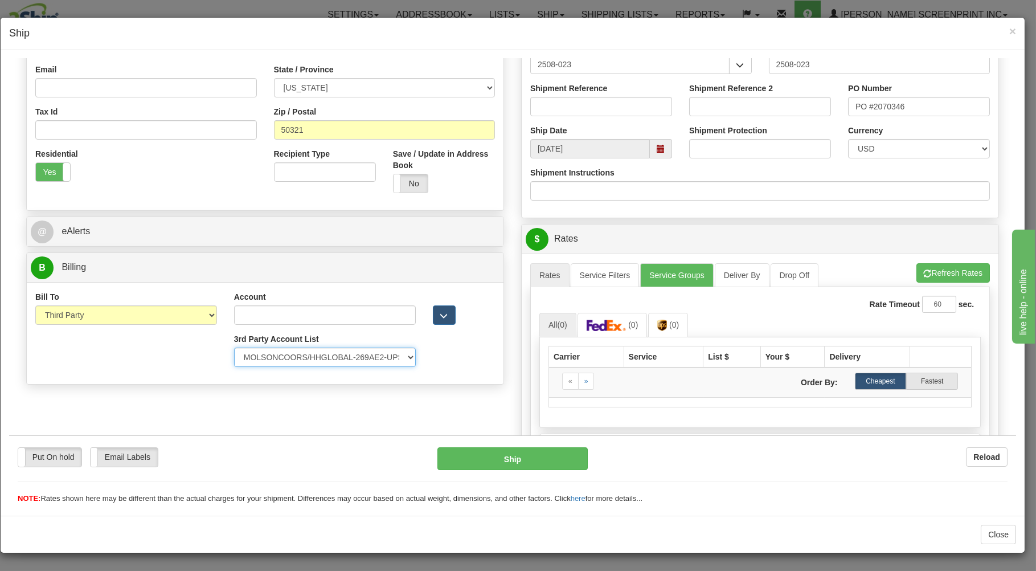
type input "MOLSONCOORS/HH GLOBAL"
type input "AMY BANCORO MCX LOGISTICS"
type input "630-784-4343"
type input "3838 W HIGHLIFE"
type input "MILWAUKEE"
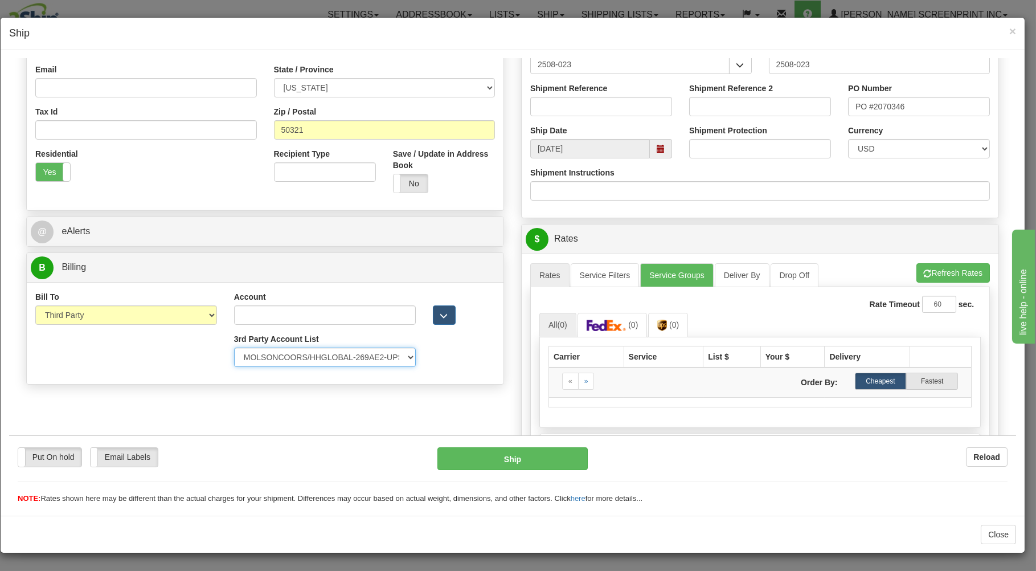
type input "53208"
select select "WI"
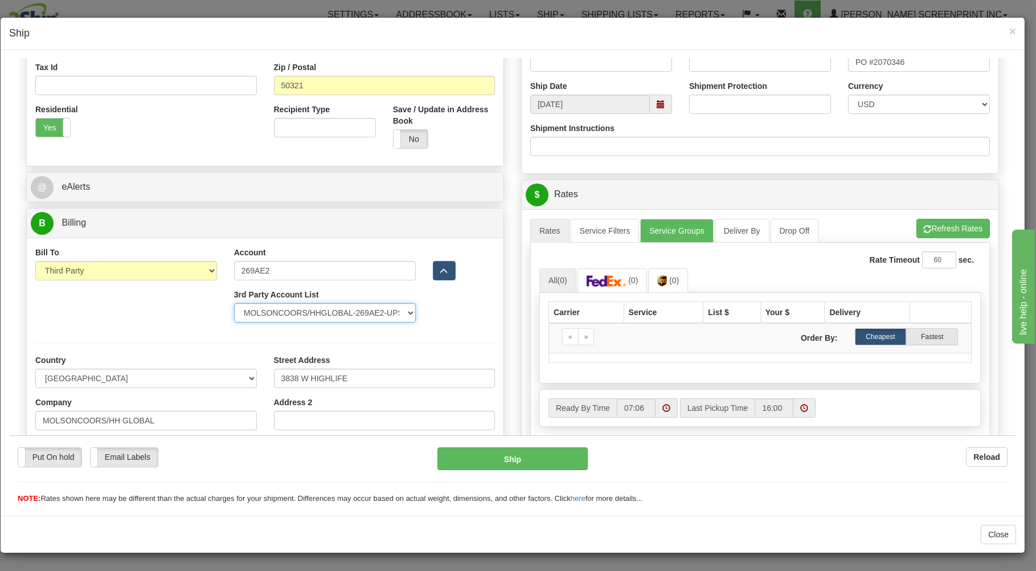
scroll to position [366, 0]
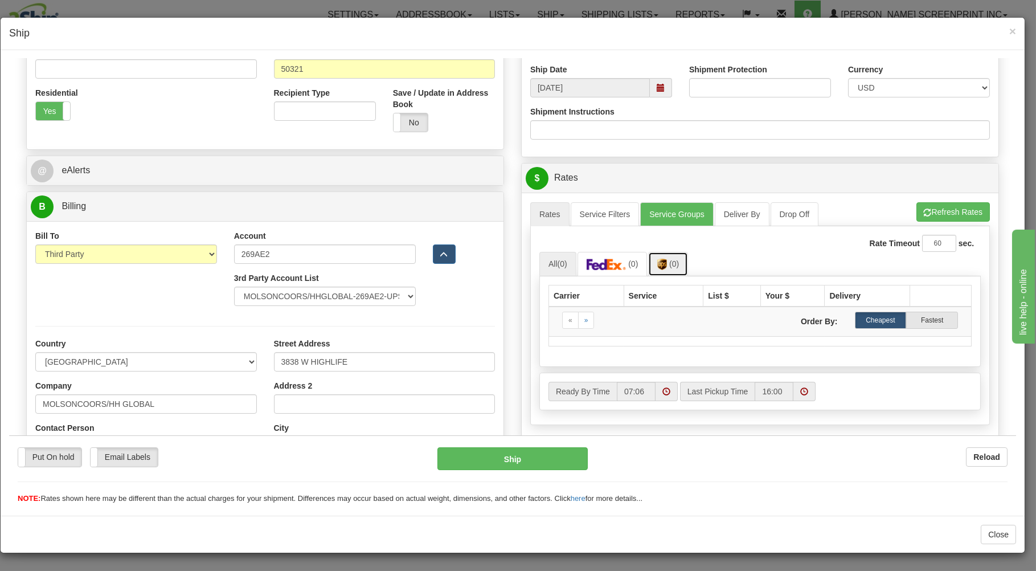
click at [660, 264] on img at bounding box center [662, 263] width 10 height 11
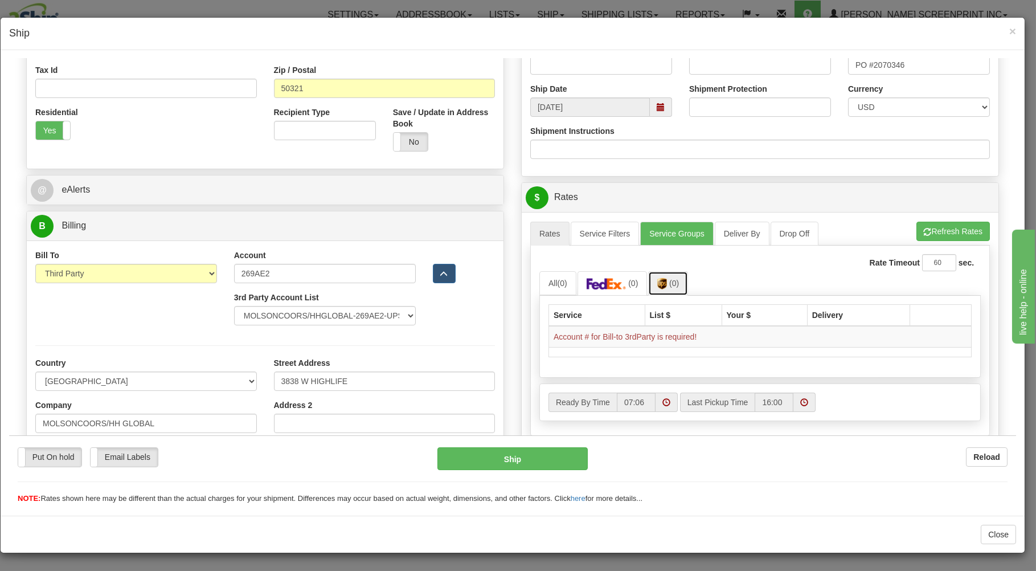
scroll to position [449, 0]
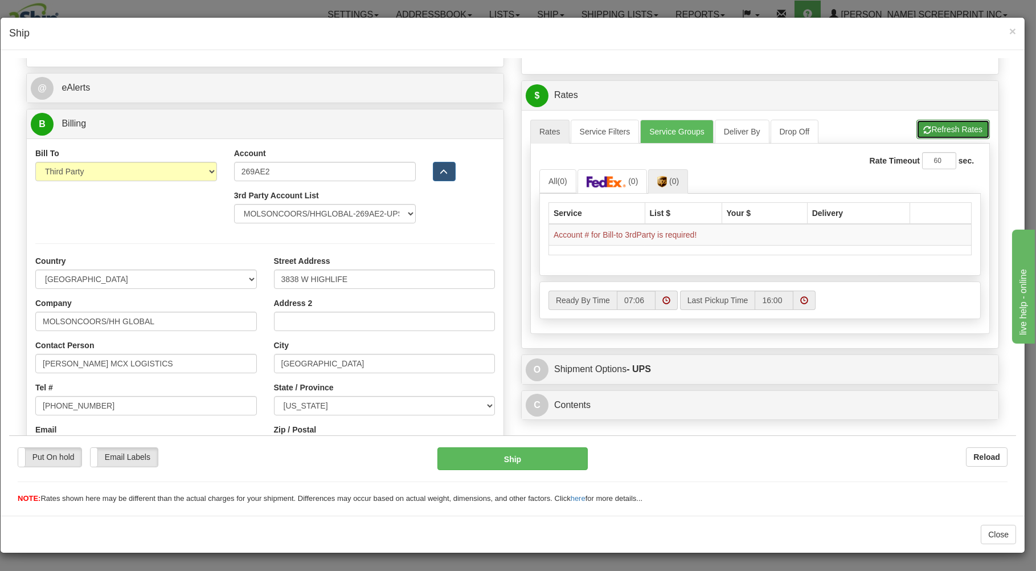
click at [951, 129] on button "Refresh Rates" at bounding box center [953, 128] width 73 height 19
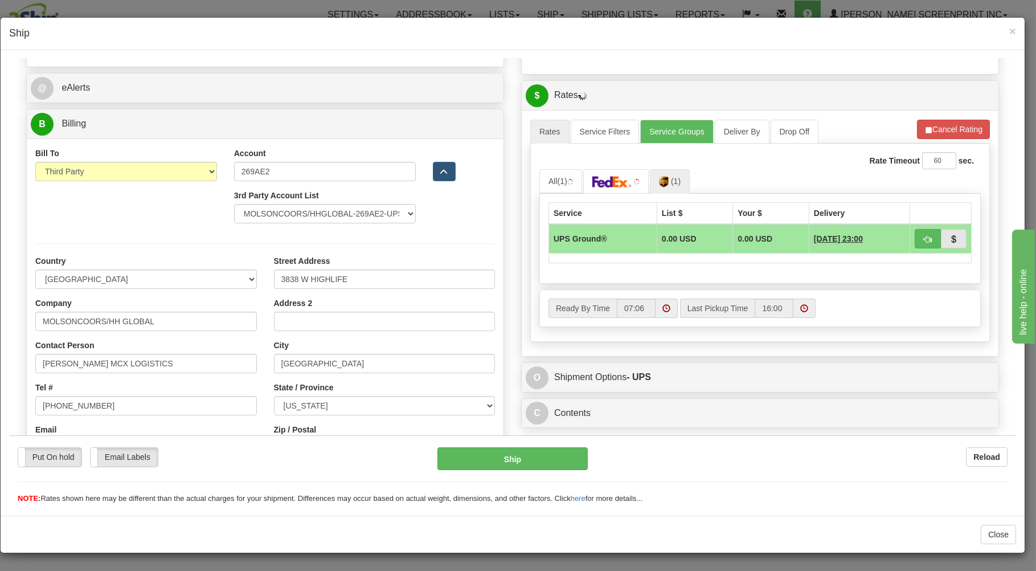
select select "302"
click at [915, 234] on button "button" at bounding box center [928, 237] width 26 height 19
type input "03"
select select "302"
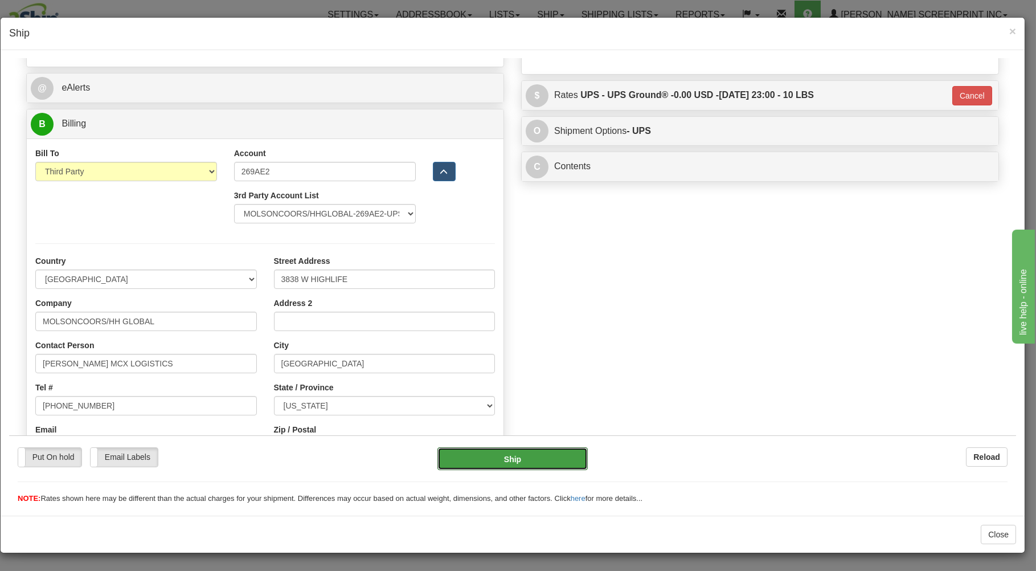
drag, startPoint x: 544, startPoint y: 454, endPoint x: 539, endPoint y: 428, distance: 25.5
click at [539, 446] on div "Put On hold Put On hold Email Labels Email Labels Edit Reload Ship Reload" at bounding box center [512, 469] width 1007 height 69
click at [484, 456] on button "Ship" at bounding box center [513, 458] width 151 height 23
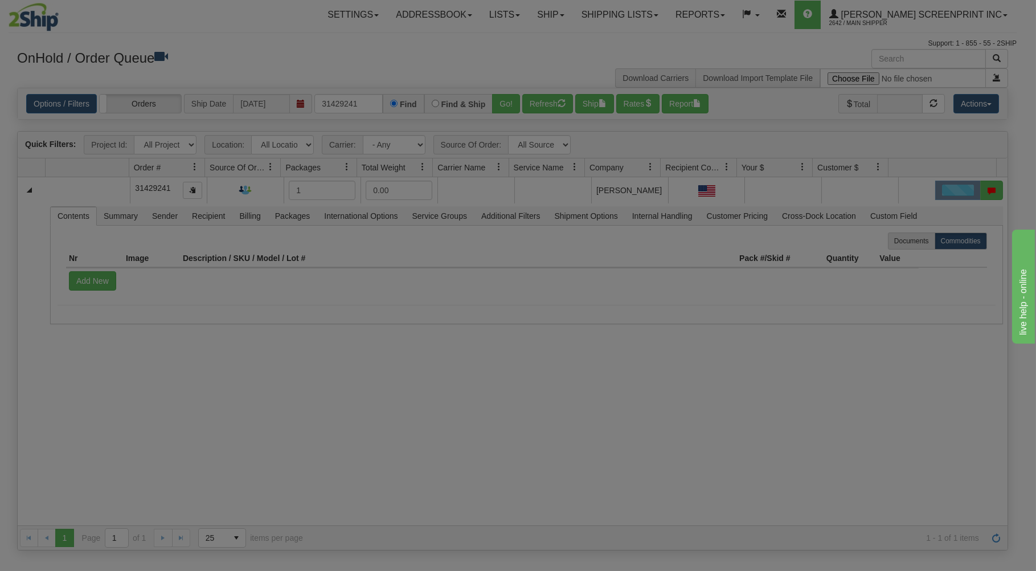
scroll to position [0, 0]
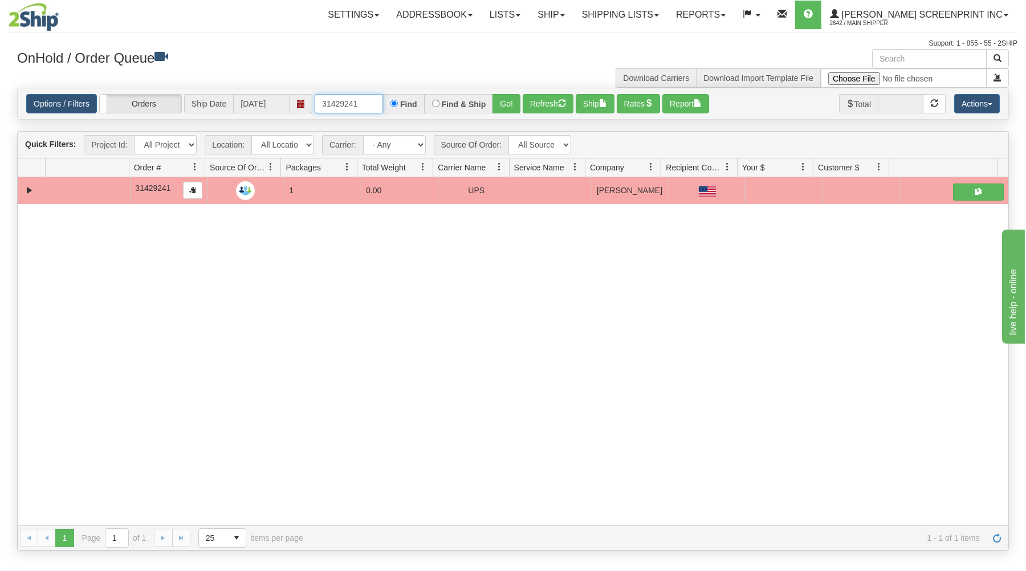
drag, startPoint x: 320, startPoint y: 104, endPoint x: 456, endPoint y: 73, distance: 139.2
click at [452, 84] on div "× Get OnHold Shipments fields - load dt: 315 Get OnHold Shipments fields - tran…" at bounding box center [513, 299] width 1008 height 501
type input "3"
type input "31428739"
click at [509, 105] on button "Go!" at bounding box center [506, 103] width 28 height 19
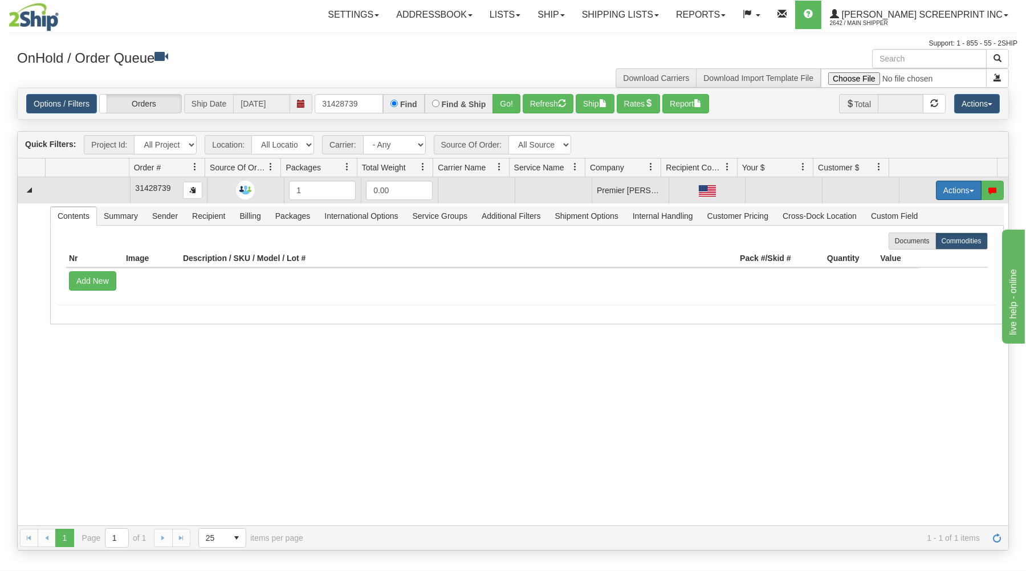
drag, startPoint x: 941, startPoint y: 187, endPoint x: 940, endPoint y: 193, distance: 6.4
click at [941, 190] on button "Actions" at bounding box center [959, 190] width 46 height 19
click at [928, 213] on link "Open" at bounding box center [934, 212] width 91 height 15
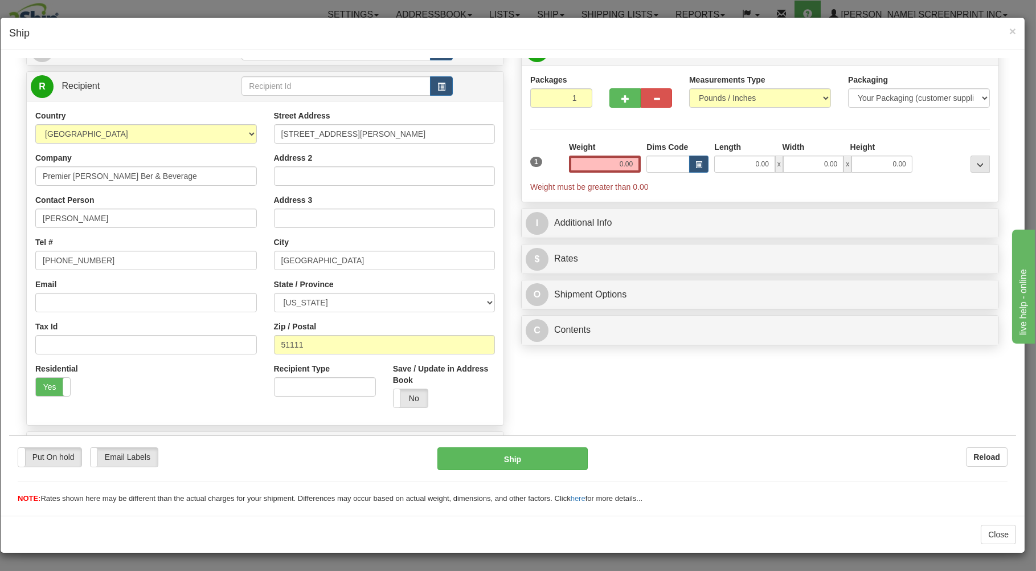
scroll to position [150, 0]
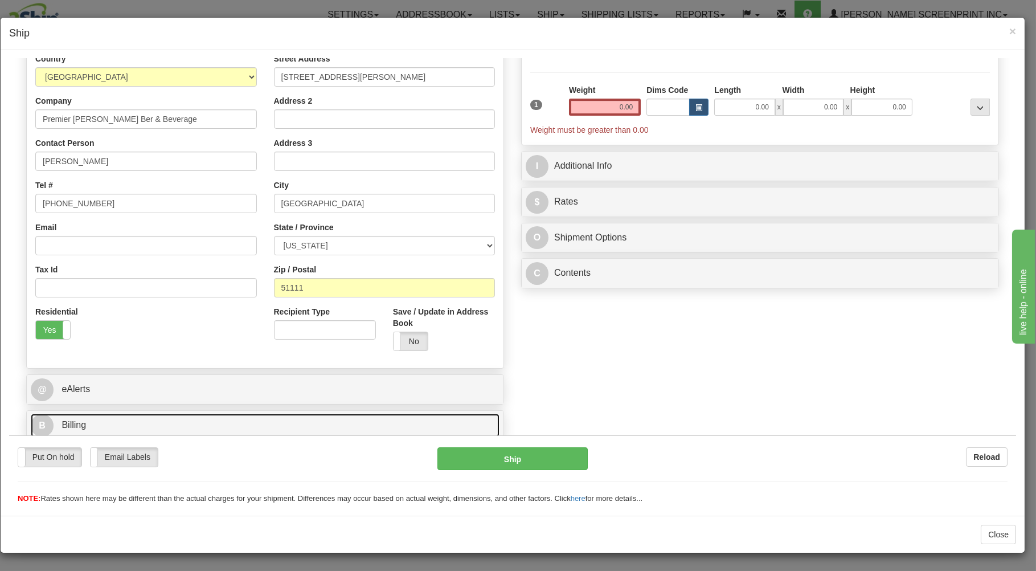
click at [239, 416] on link "B Billing" at bounding box center [265, 424] width 469 height 23
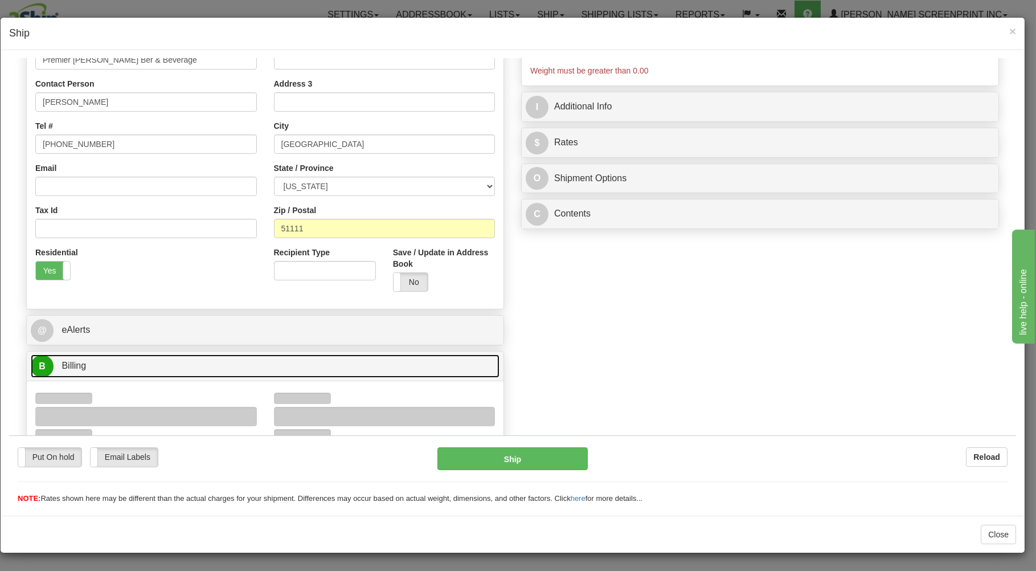
type input "7.70"
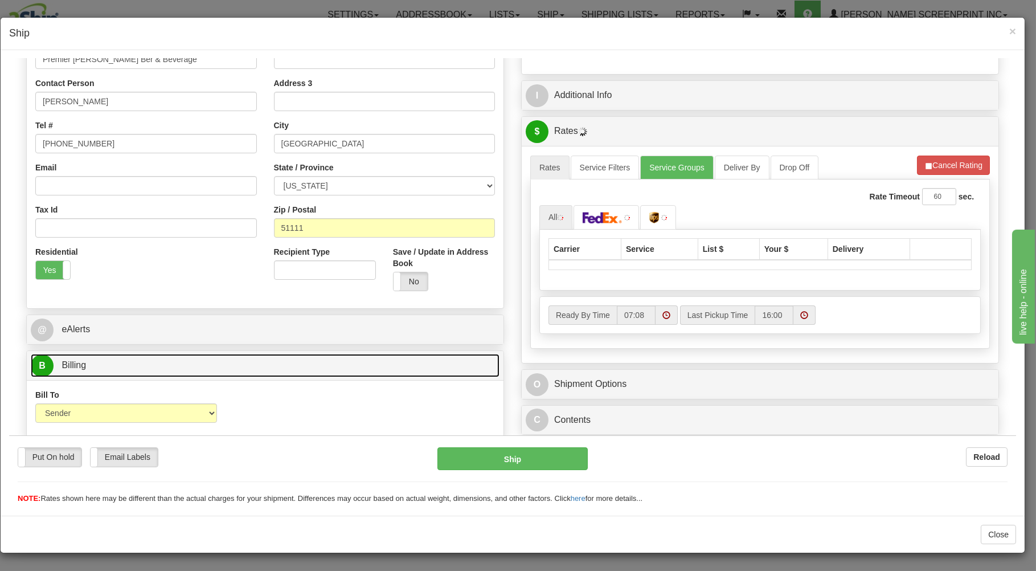
scroll to position [210, 0]
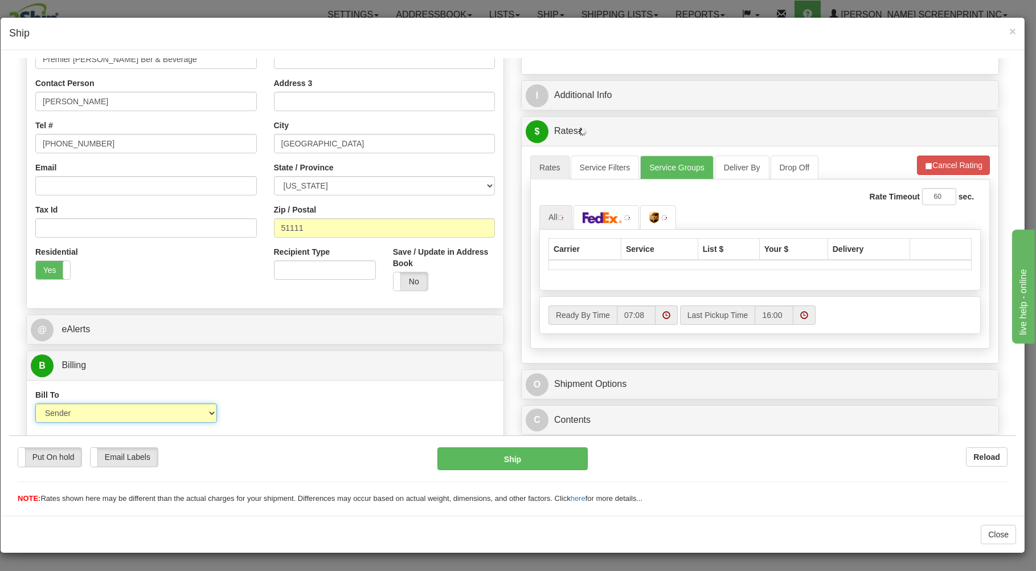
click at [35, 403] on select "Sender Recipient Third Party Collect" at bounding box center [126, 412] width 182 height 19
select select "3"
click option "Third Party" at bounding box center [9, 58] width 0 height 0
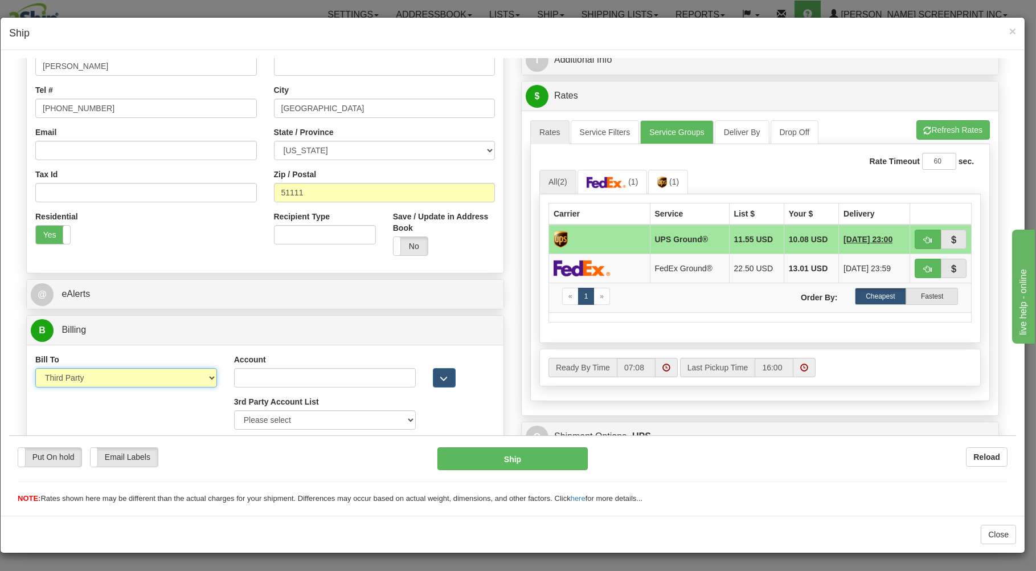
scroll to position [252, 0]
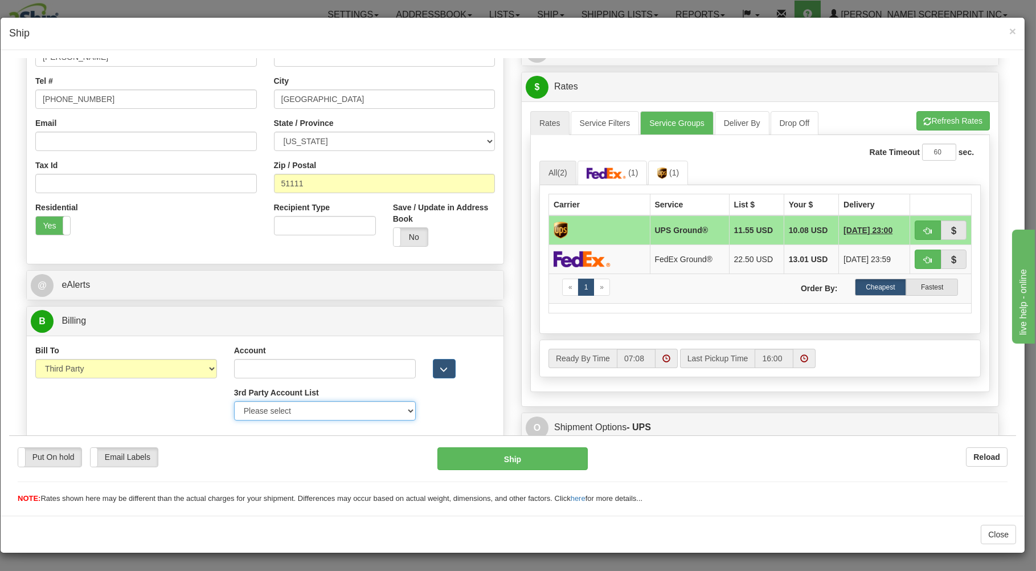
click at [234, 401] on select "Please select PRAIRIE WIND -37V67Y-UPS SCHEELS-E58611-UPS MORLEY MOSS-X55423-UP…" at bounding box center [325, 410] width 182 height 19
select select "302"
click option "MOLSONCOORS/HHGLOBAL-269AE2-UPS" at bounding box center [9, 58] width 0 height 0
type input "269AE2"
select select "US"
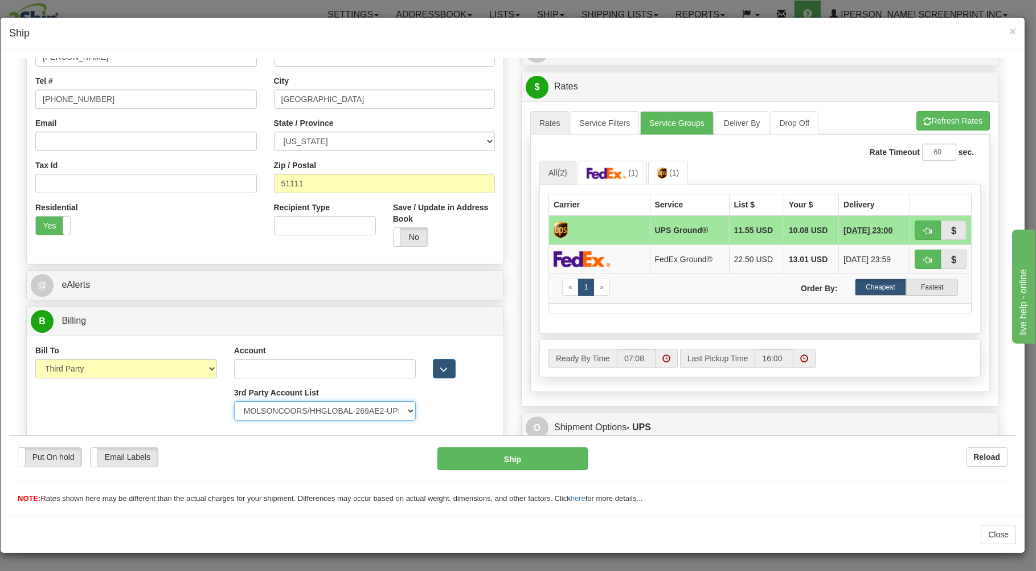
type input "MOLSONCOORS/HH GLOBAL"
type input "AMY BANCORO MCX LOGISTICS"
type input "630-784-4343"
type input "3838 W HIGHLIFE"
type input "MILWAUKEE"
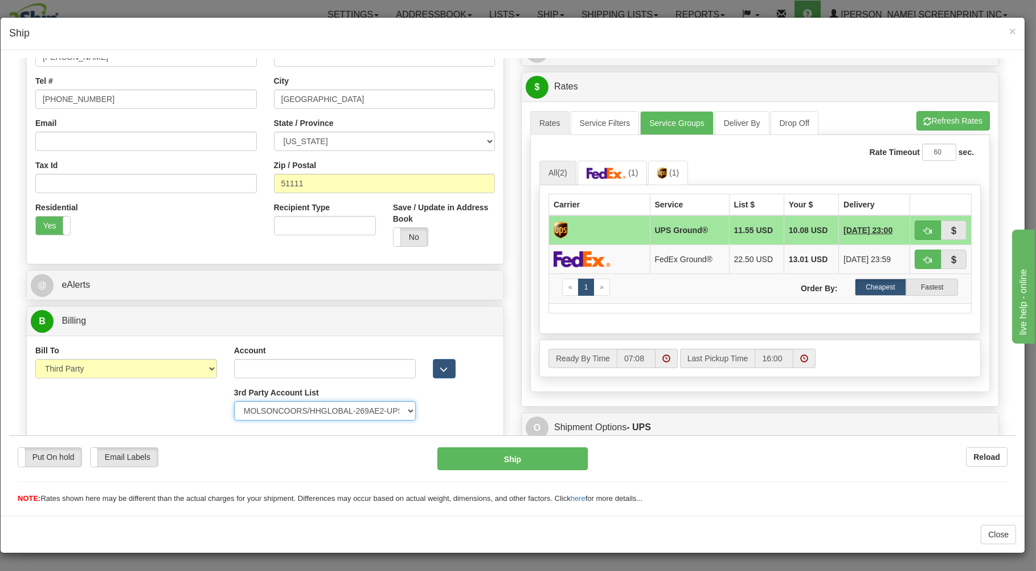
type input "53208"
select select "WI"
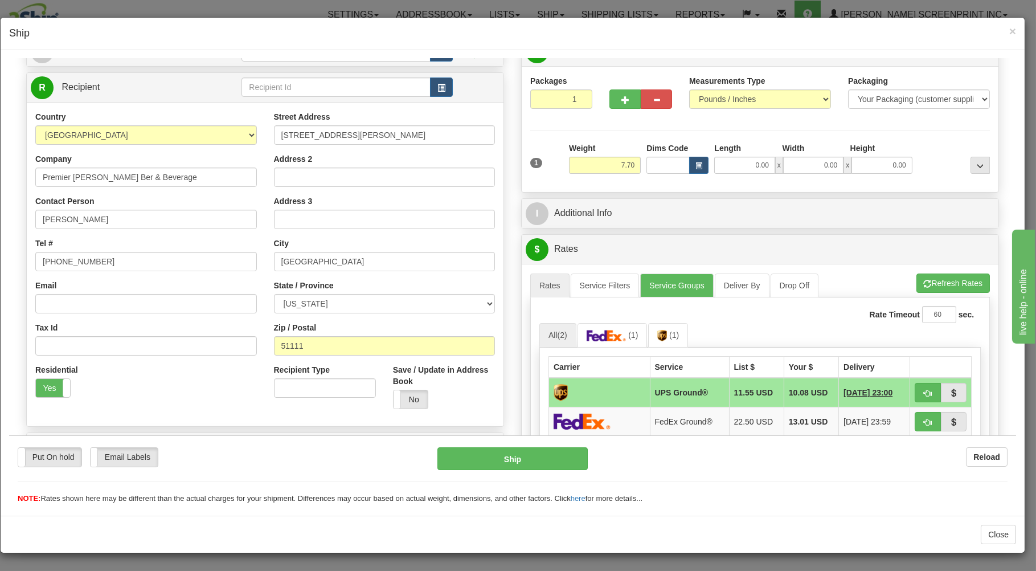
scroll to position [68, 0]
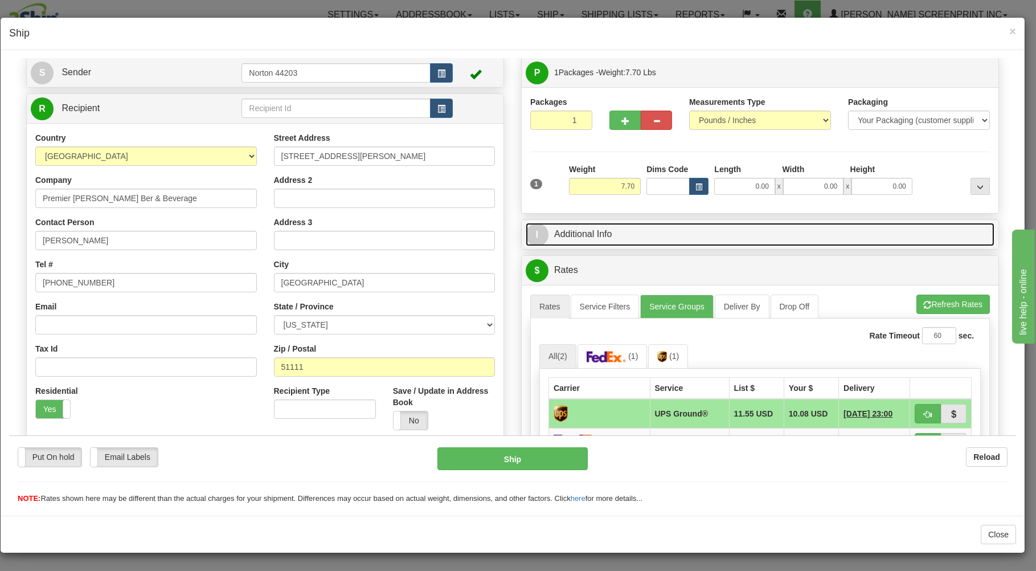
drag, startPoint x: 601, startPoint y: 232, endPoint x: 620, endPoint y: 239, distance: 21.1
click at [601, 232] on link "I Additional Info" at bounding box center [760, 233] width 469 height 23
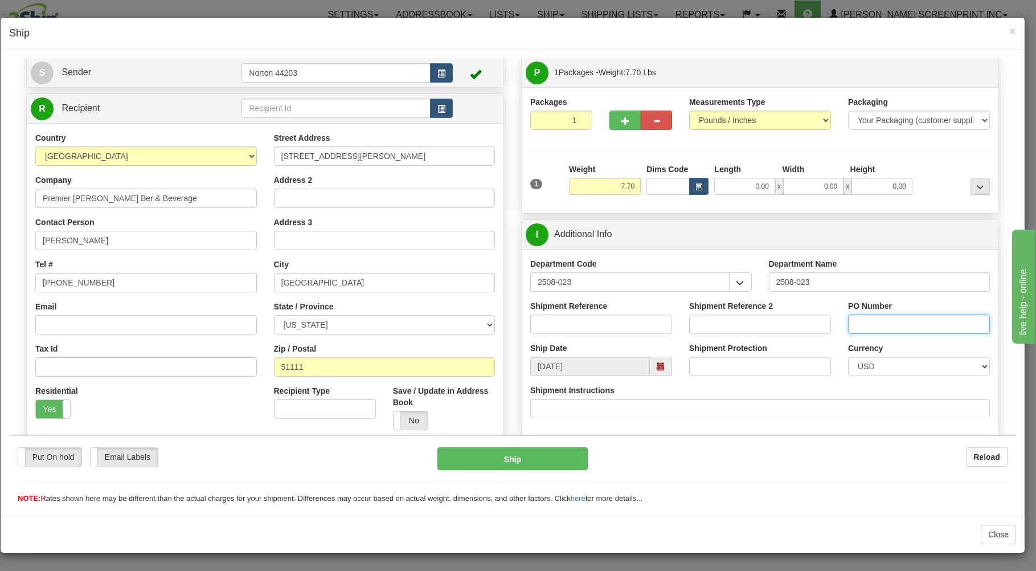
drag, startPoint x: 850, startPoint y: 326, endPoint x: 815, endPoint y: 289, distance: 50.8
click at [849, 324] on input "PO Number" at bounding box center [919, 323] width 142 height 19
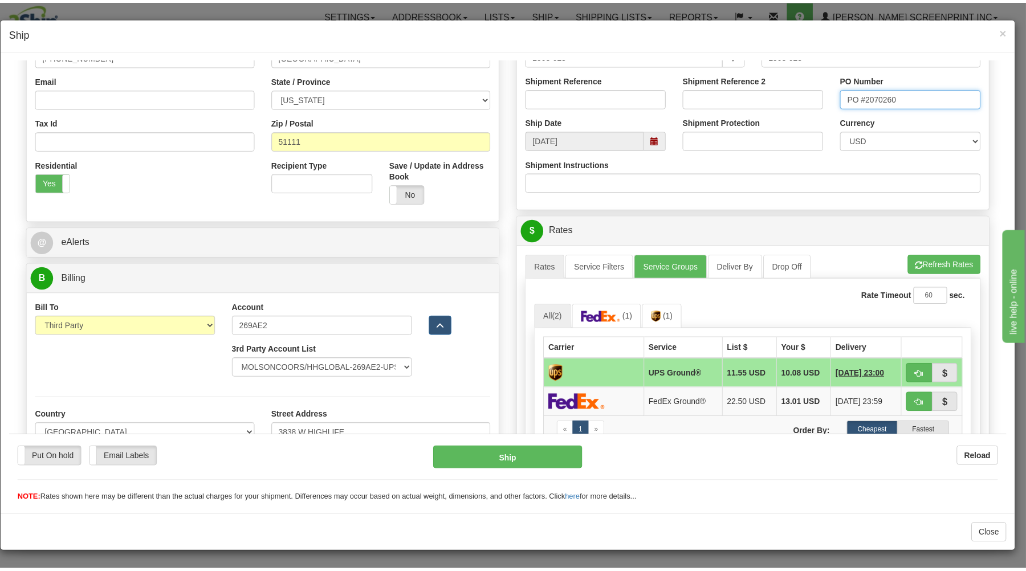
scroll to position [374, 0]
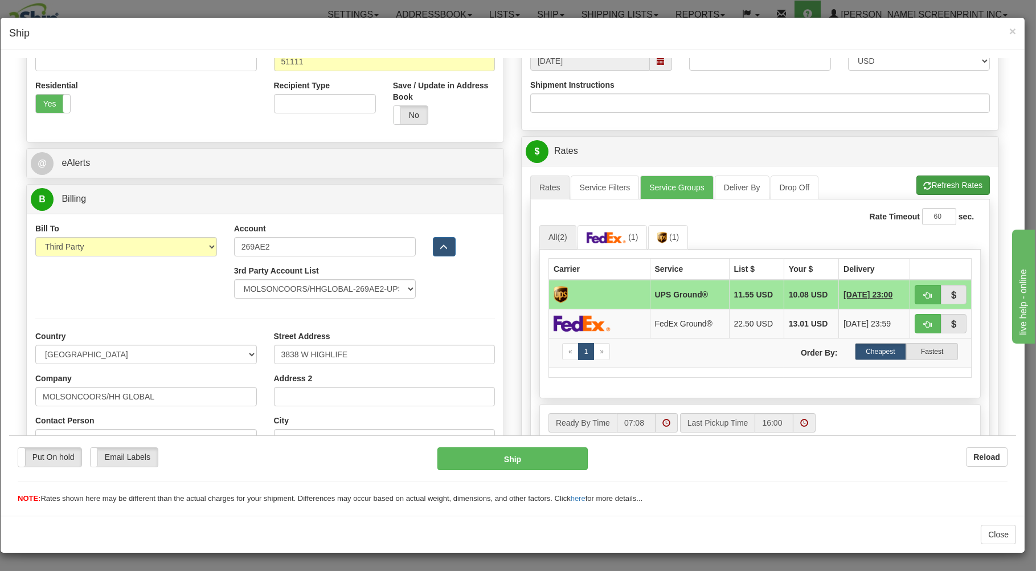
type input "PO #2070260"
click at [934, 185] on button "Refresh Rates" at bounding box center [953, 184] width 73 height 19
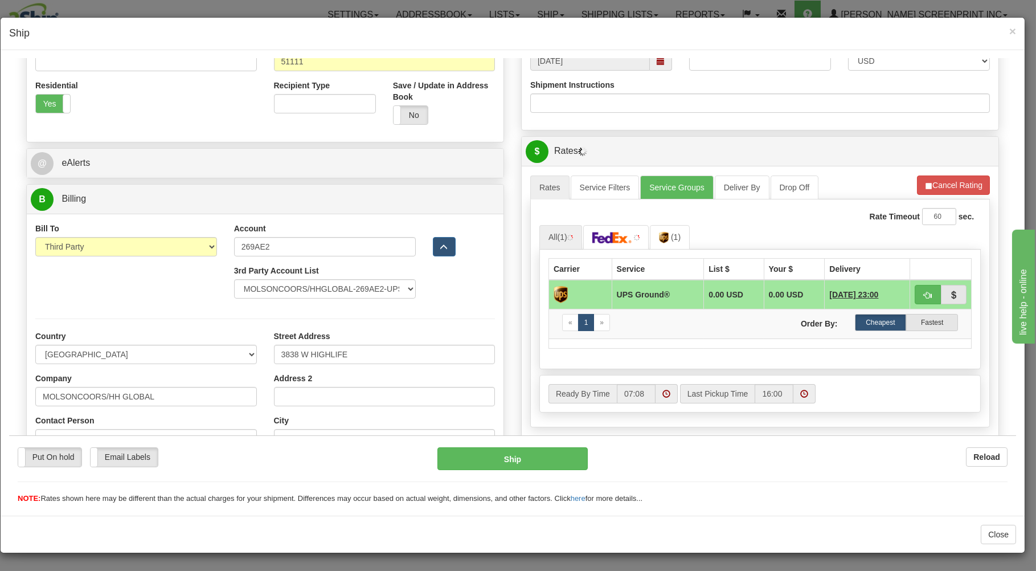
select select "302"
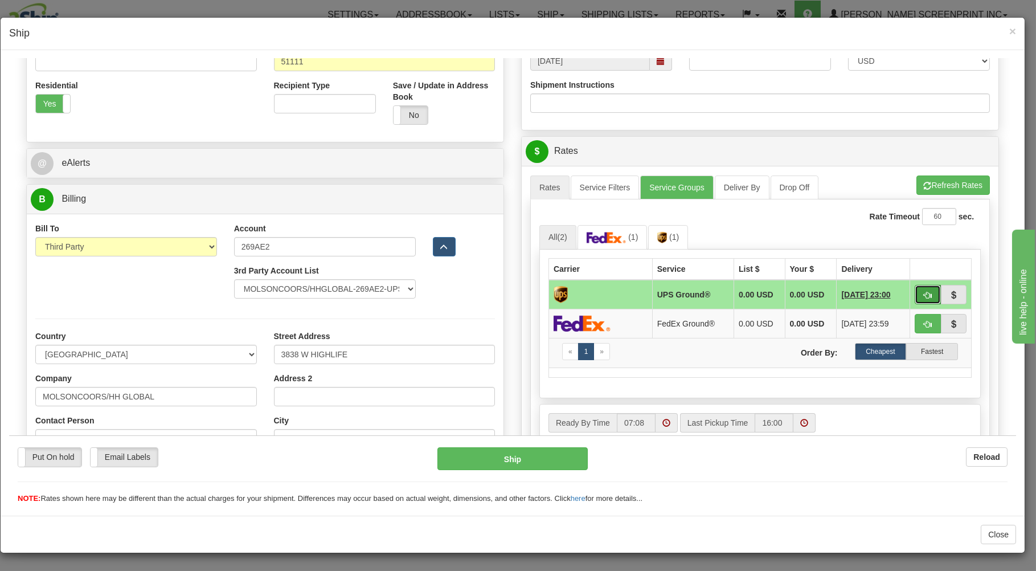
click at [922, 295] on button "button" at bounding box center [928, 293] width 26 height 19
type input "03"
select select "302"
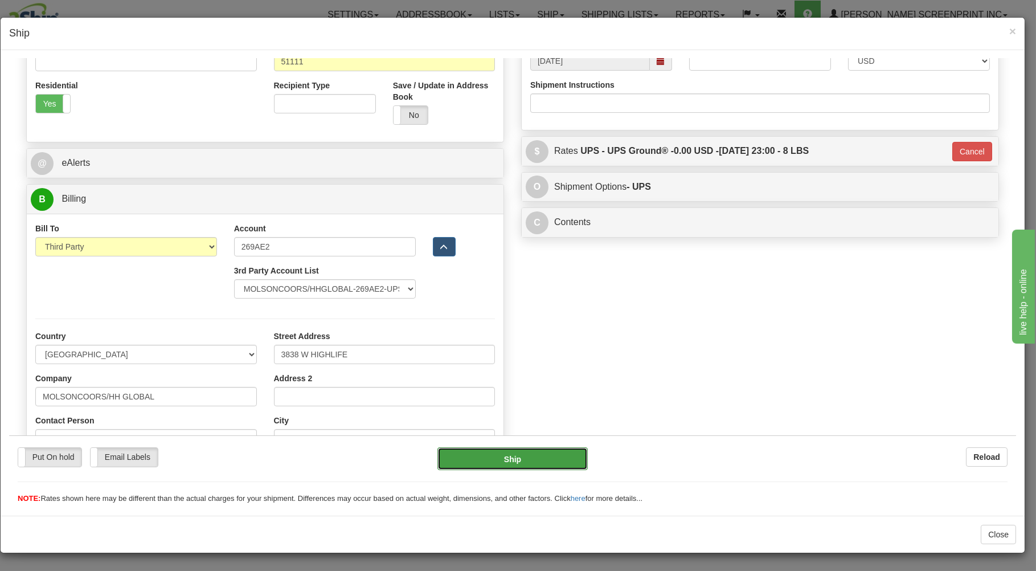
click at [544, 458] on button "Ship" at bounding box center [513, 458] width 151 height 23
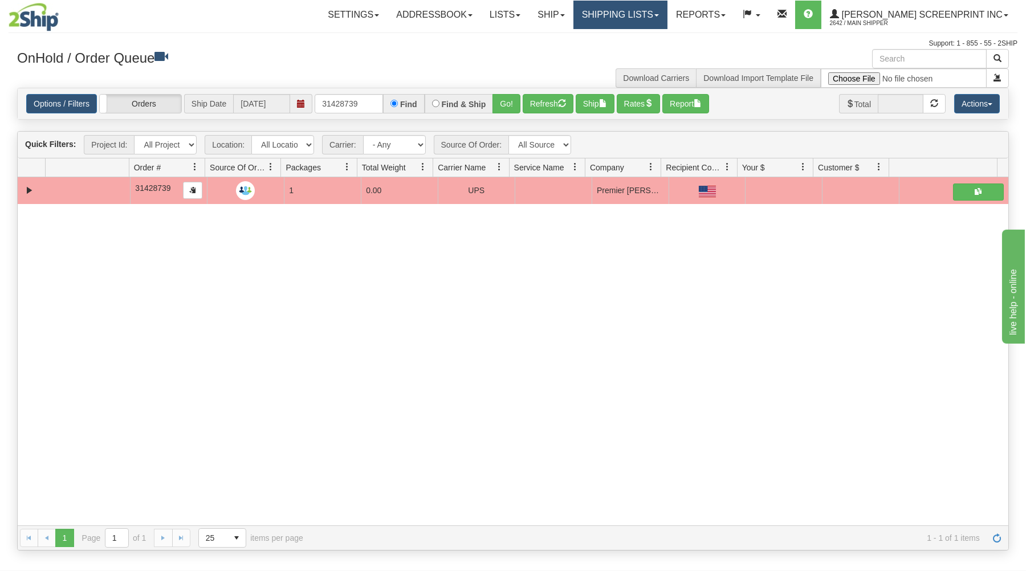
click at [667, 23] on link "Shipping lists" at bounding box center [620, 15] width 94 height 28
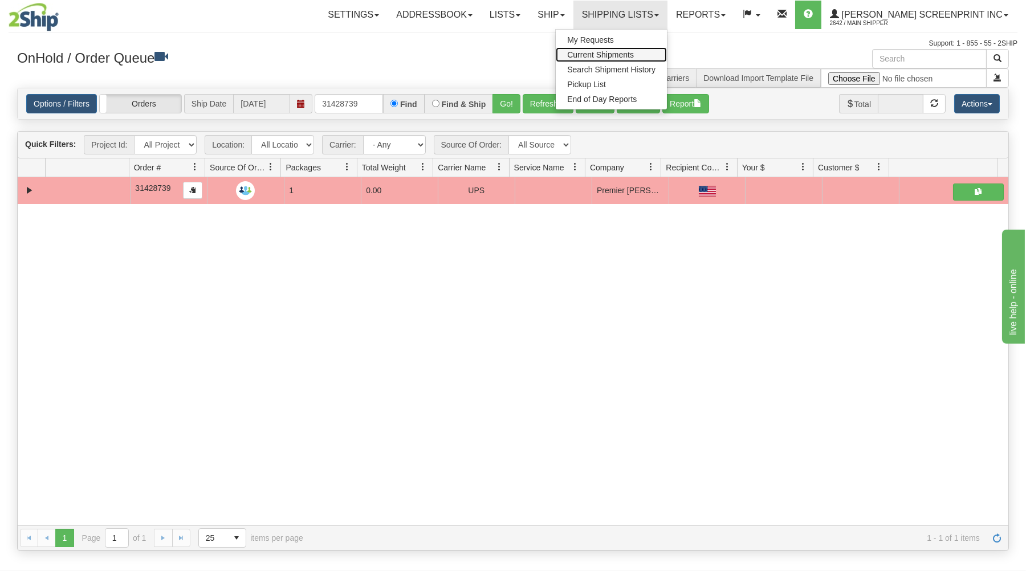
drag, startPoint x: 654, startPoint y: 51, endPoint x: 652, endPoint y: 68, distance: 17.2
click at [634, 54] on span "Current Shipments" at bounding box center [600, 54] width 67 height 9
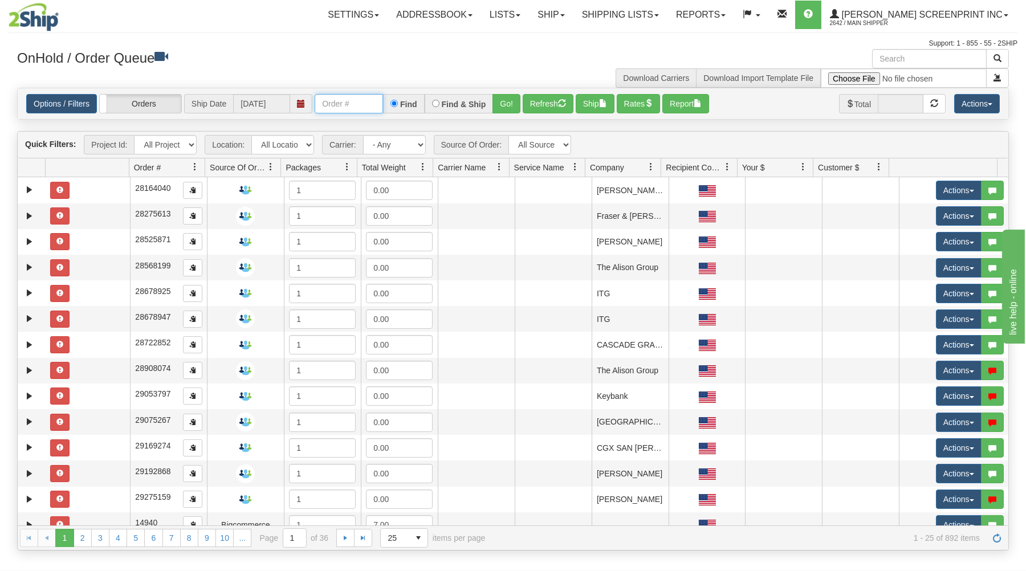
click at [358, 104] on input "text" at bounding box center [349, 103] width 68 height 19
type input "31428779"
drag, startPoint x: 512, startPoint y: 102, endPoint x: 502, endPoint y: 174, distance: 72.4
click at [509, 105] on button "Go!" at bounding box center [506, 103] width 28 height 19
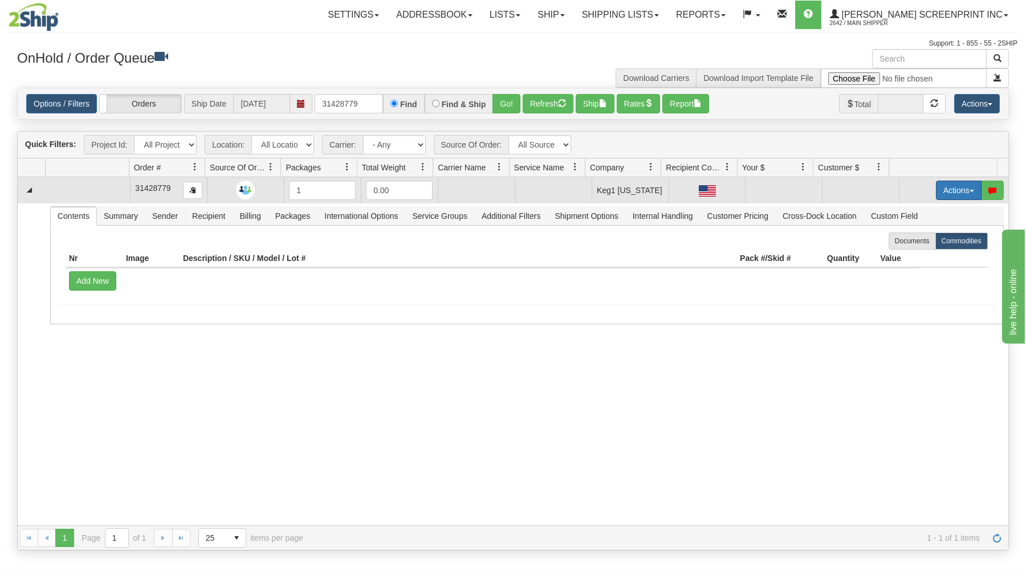
click at [944, 189] on button "Actions" at bounding box center [959, 190] width 46 height 19
click at [923, 213] on link "Open" at bounding box center [934, 212] width 91 height 15
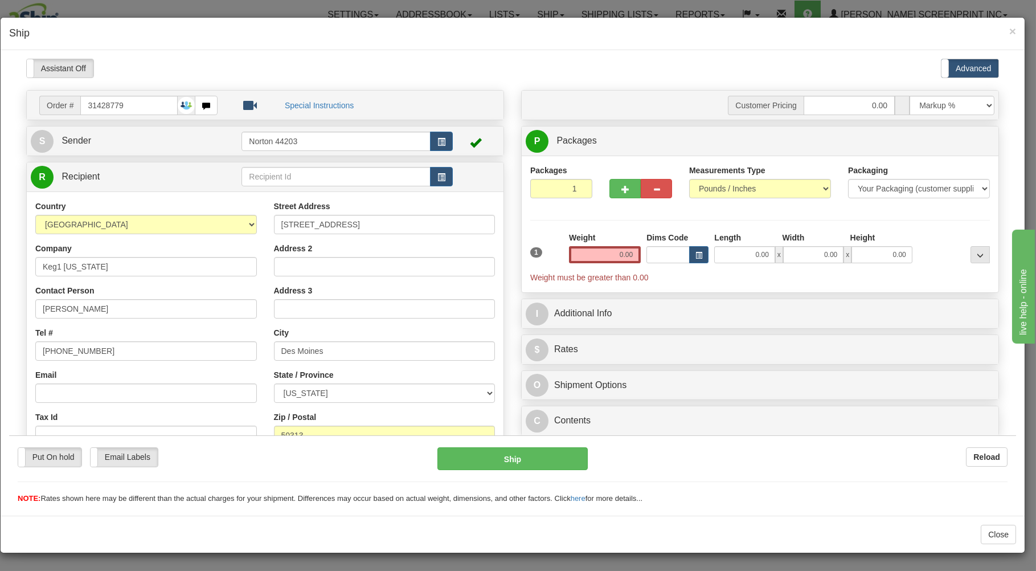
type input "15.75"
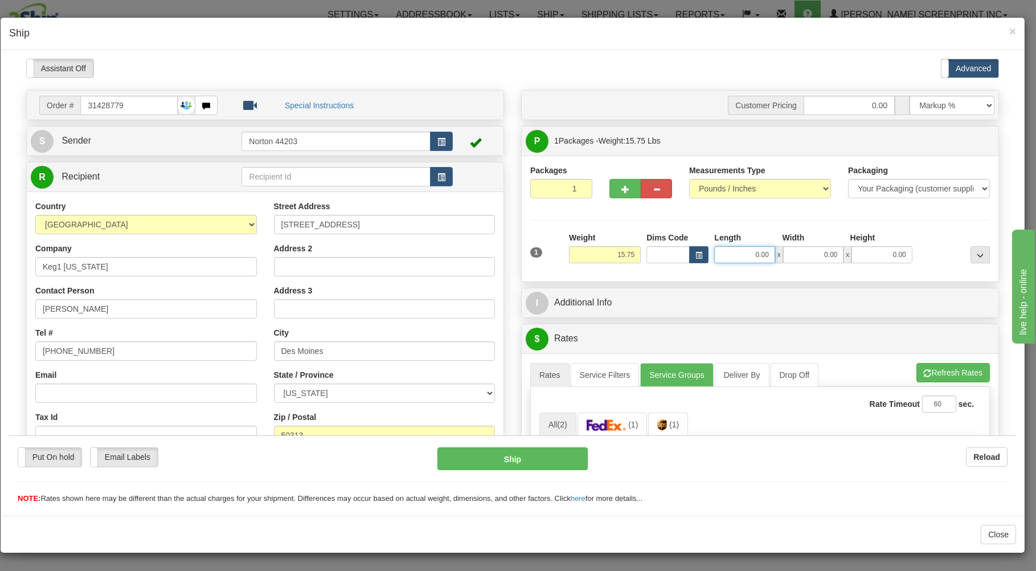
click at [725, 260] on input "0.00" at bounding box center [744, 254] width 60 height 17
type input "15.80"
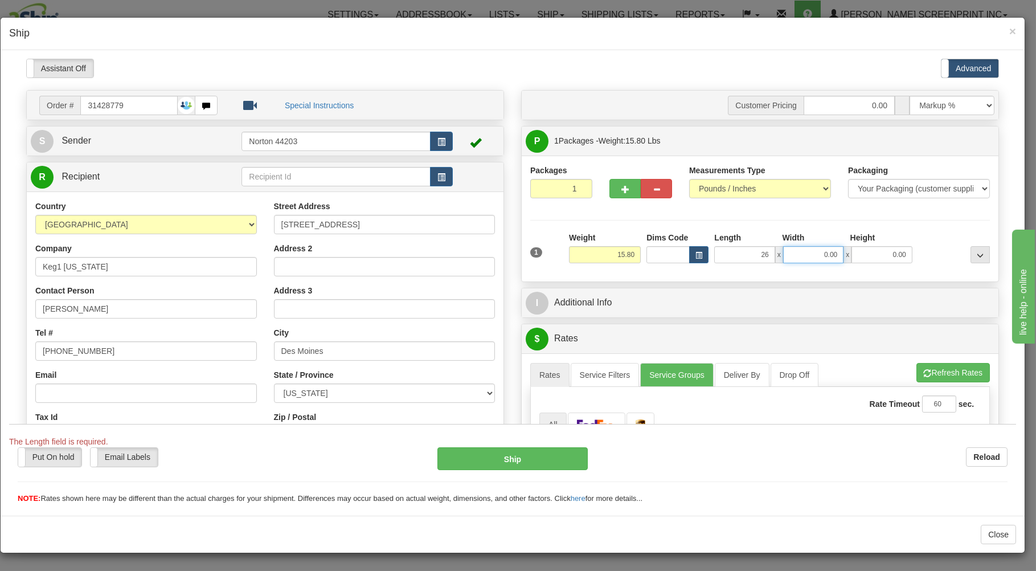
type input "26.00"
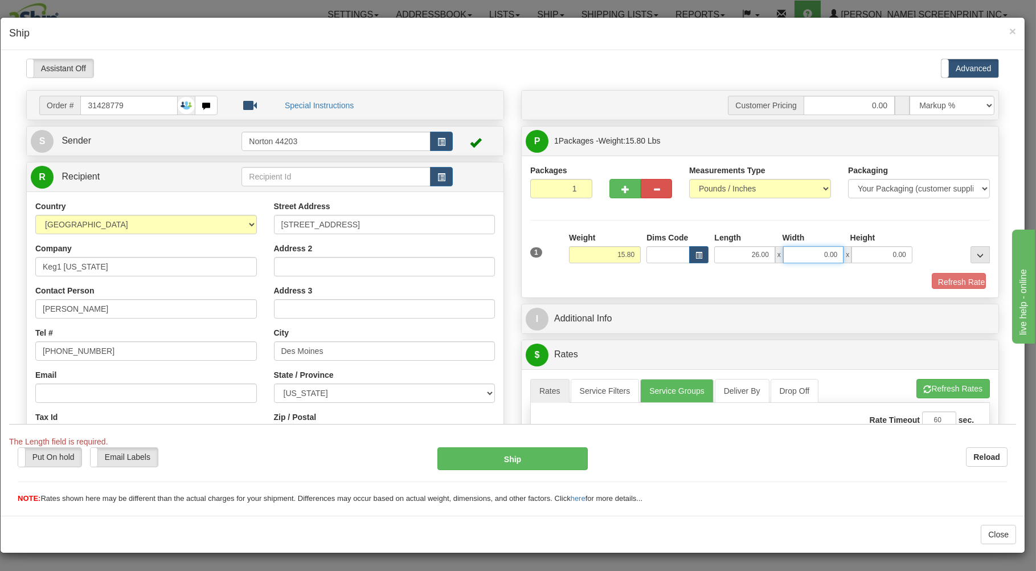
type input "1"
type input "15.75"
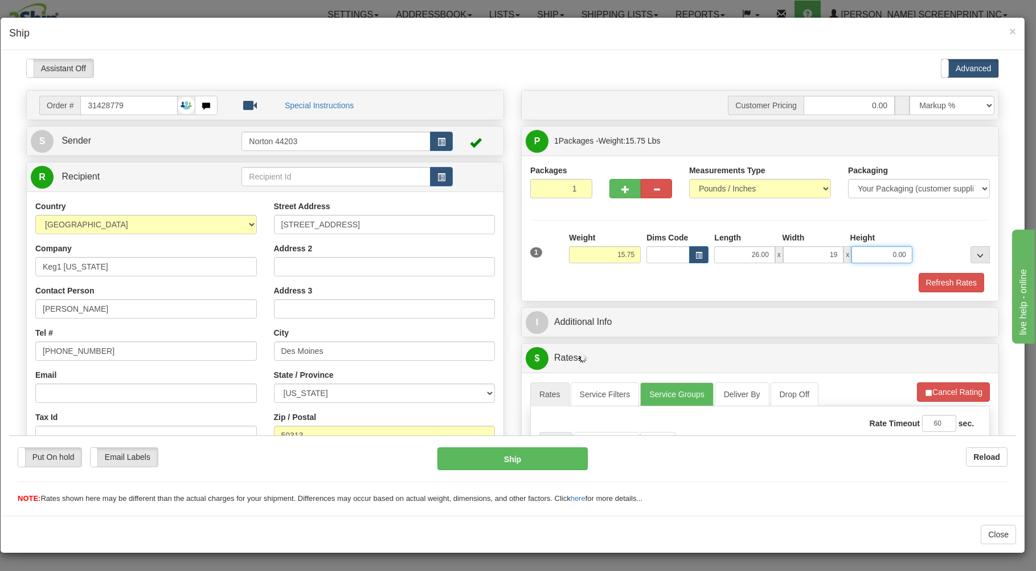
type input "19.00"
type input "15.40"
type input "8"
type input "15.75"
type input "8.00"
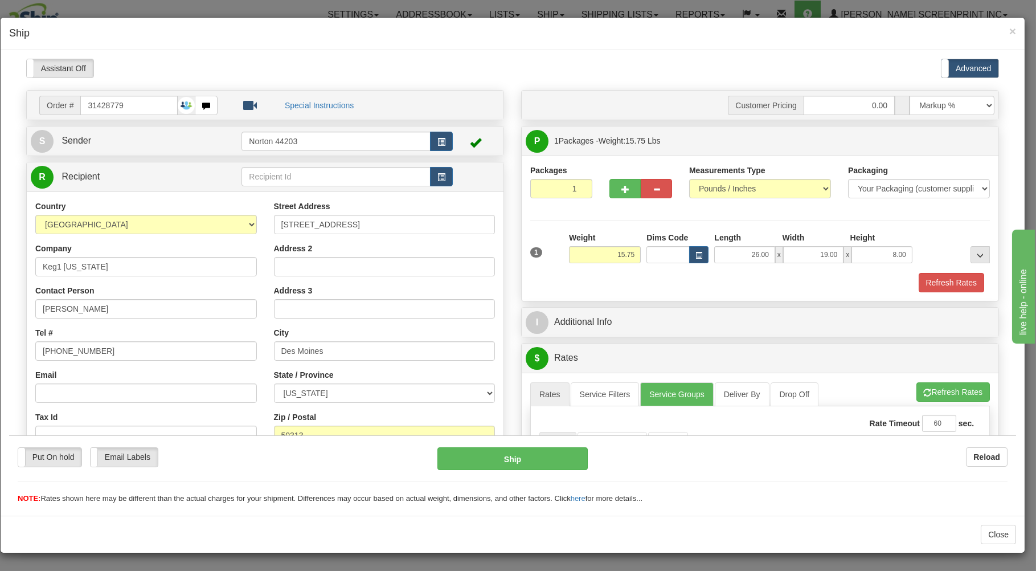
click at [705, 272] on div "1 Weight 15.75 Dims Code x x" at bounding box center [760, 251] width 465 height 40
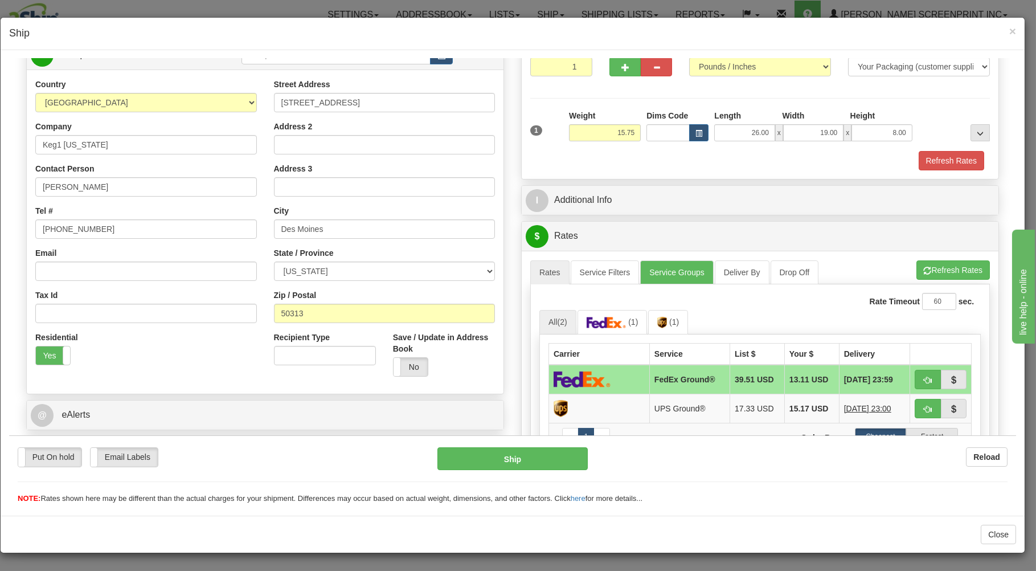
scroll to position [183, 0]
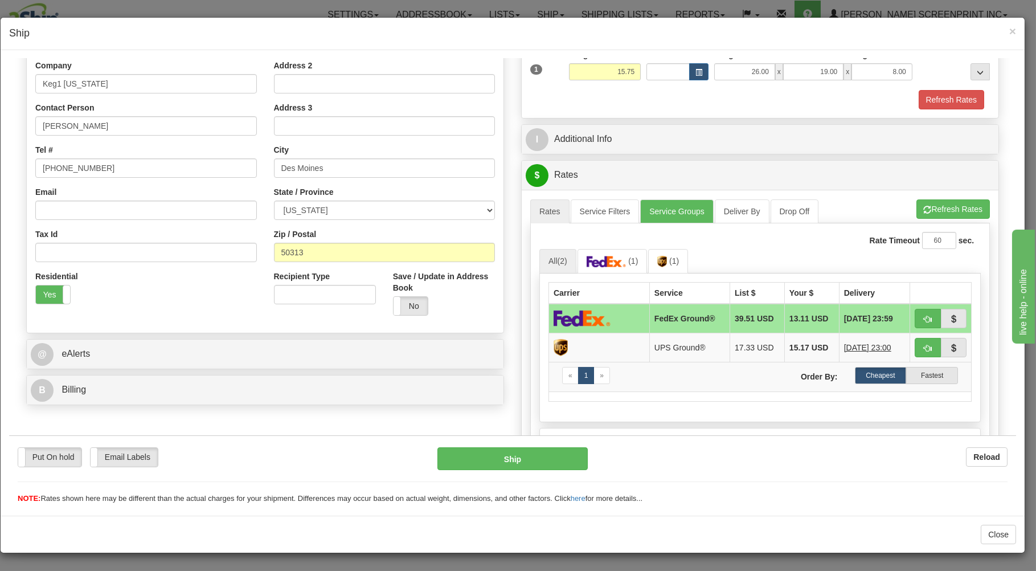
click at [285, 377] on div "B Billing" at bounding box center [265, 389] width 477 height 29
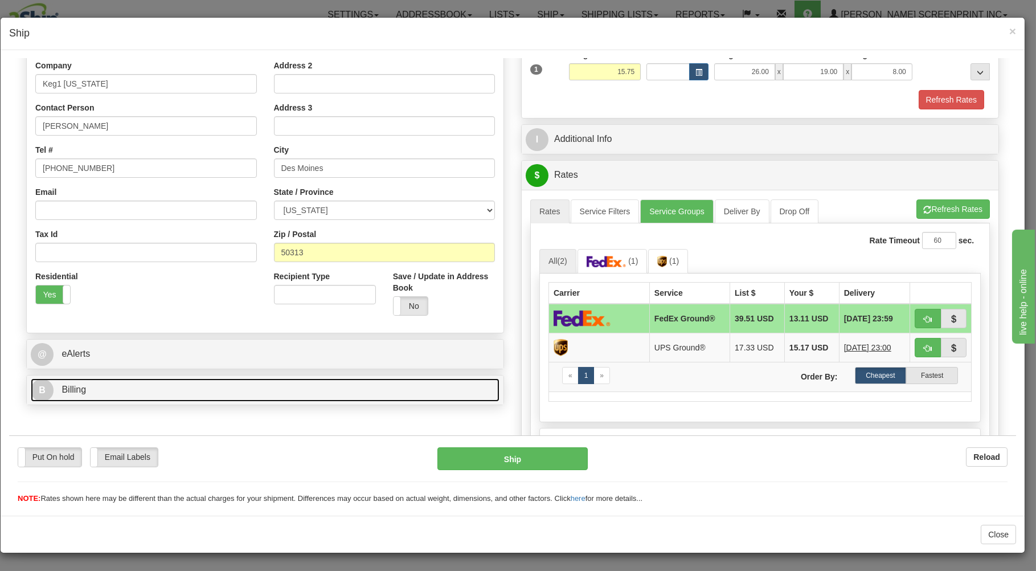
click at [286, 385] on link "B Billing" at bounding box center [265, 389] width 469 height 23
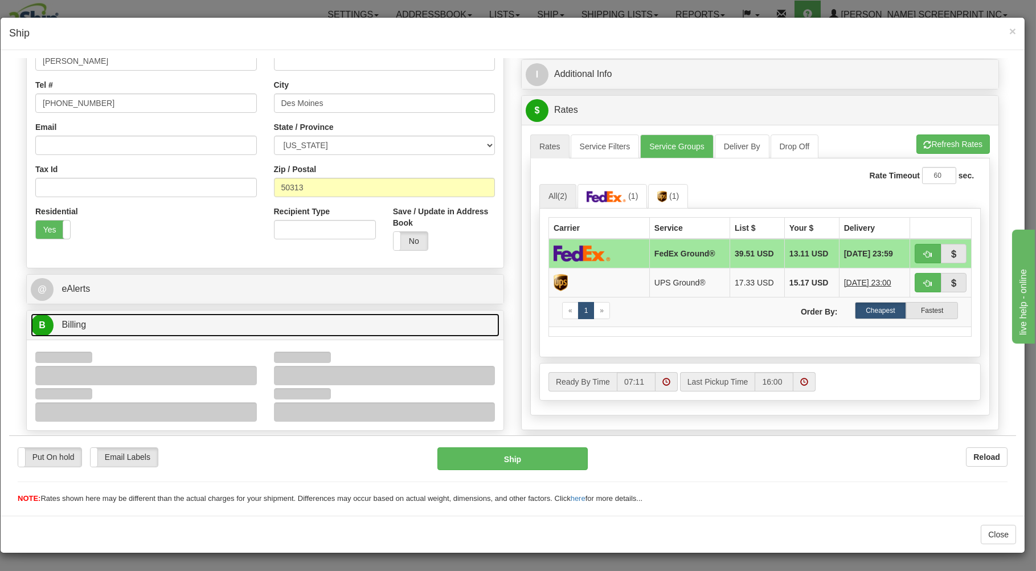
scroll to position [313, 0]
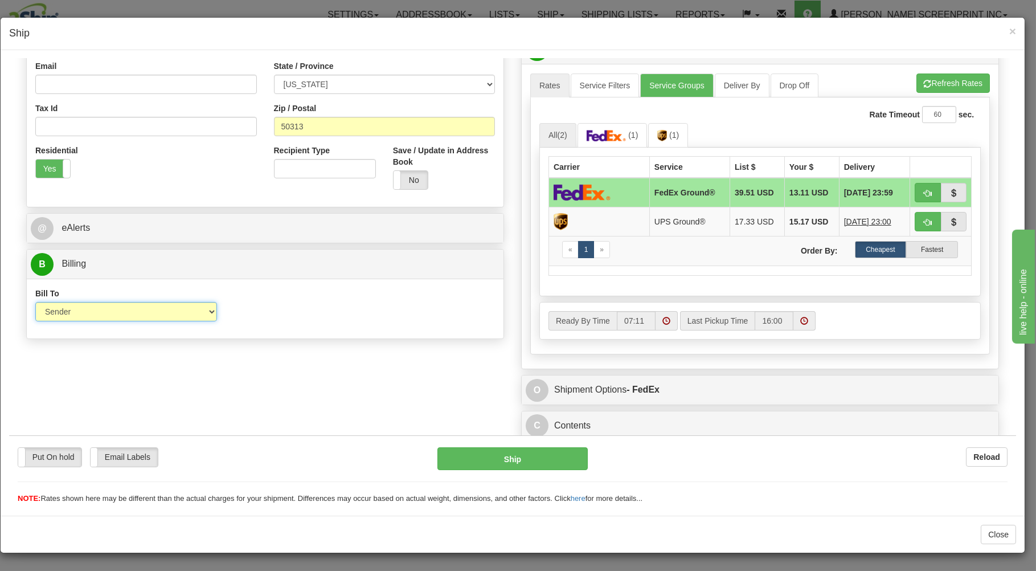
click at [35, 301] on select "Sender Recipient Third Party Collect" at bounding box center [126, 310] width 182 height 19
select select "3"
click option "Third Party" at bounding box center [9, 58] width 0 height 0
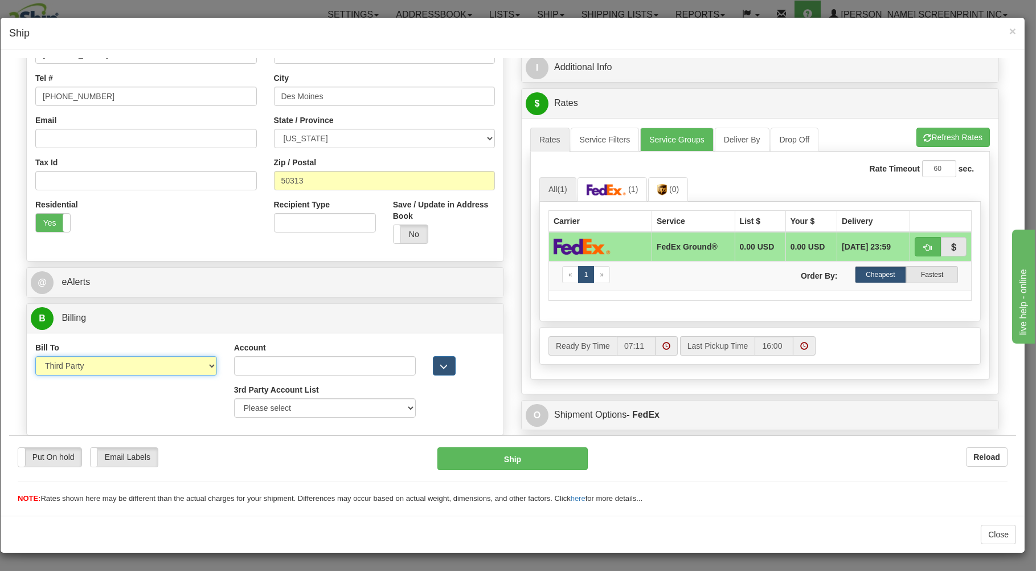
scroll to position [254, 0]
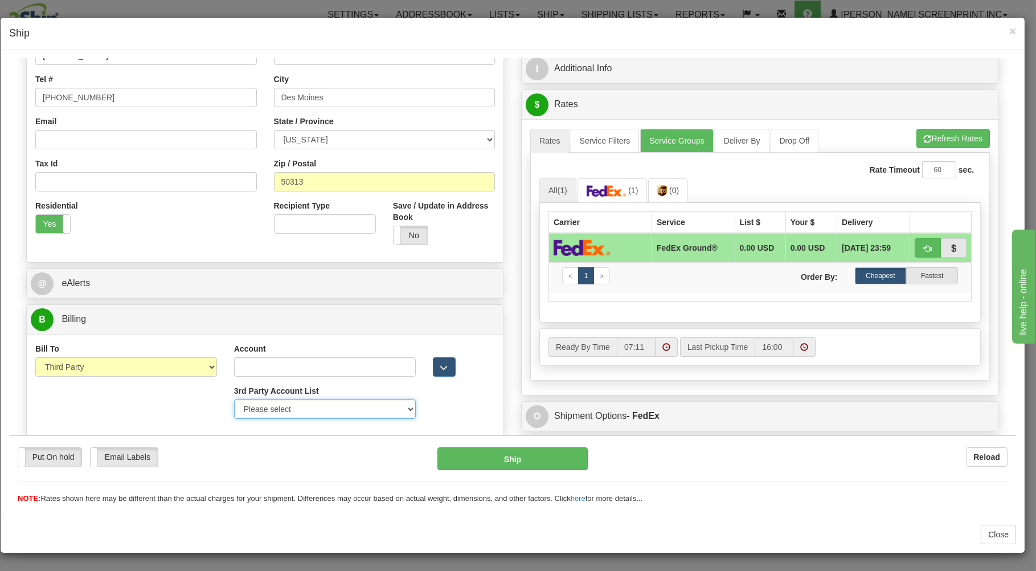
click at [234, 399] on select "Please select GITI-332021982-FedEx Express® CACHE-372964065-FedEx Express® LOWE…" at bounding box center [325, 408] width 182 height 19
click at [669, 189] on span "(0)" at bounding box center [674, 189] width 10 height 9
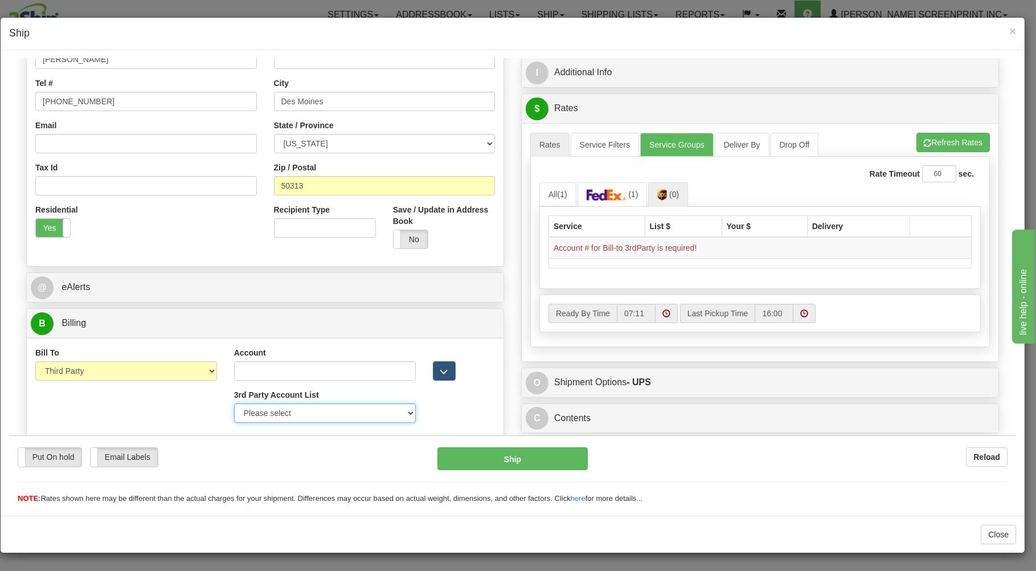
click at [234, 403] on select "Please select PRAIRIE WIND -37V67Y-UPS SCHEELS-E58611-UPS MORLEY MOSS-X55423-UP…" at bounding box center [325, 412] width 182 height 19
select select "302"
click option "MOLSONCOORS/HHGLOBAL-269AE2-UPS" at bounding box center [9, 58] width 0 height 0
type input "269AE2"
select select "US"
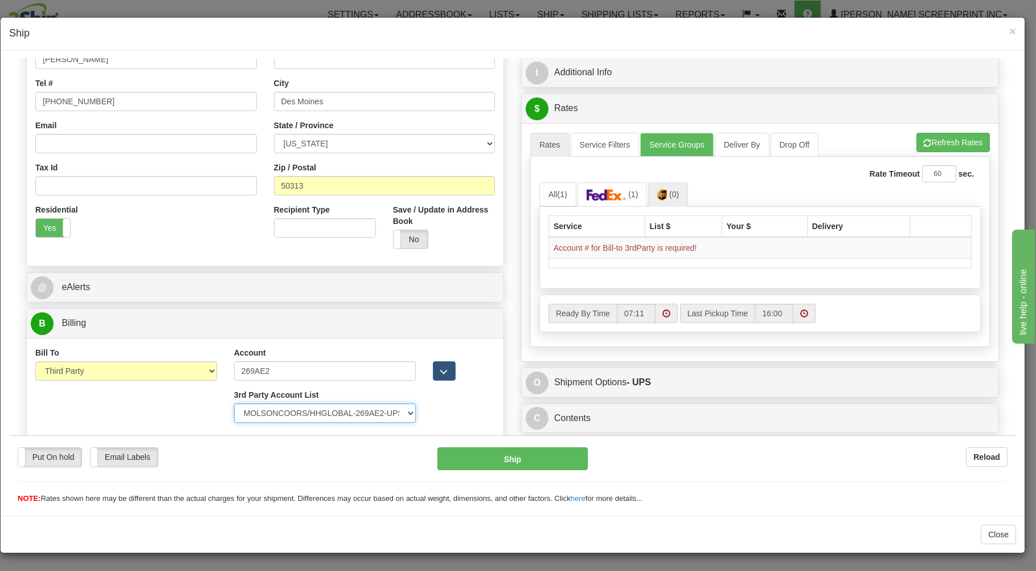
type input "MOLSONCOORS/HH GLOBAL"
type input "AMY BANCORO MCX LOGISTICS"
type input "630-784-4343"
type input "3838 W HIGHLIFE"
type input "MILWAUKEE"
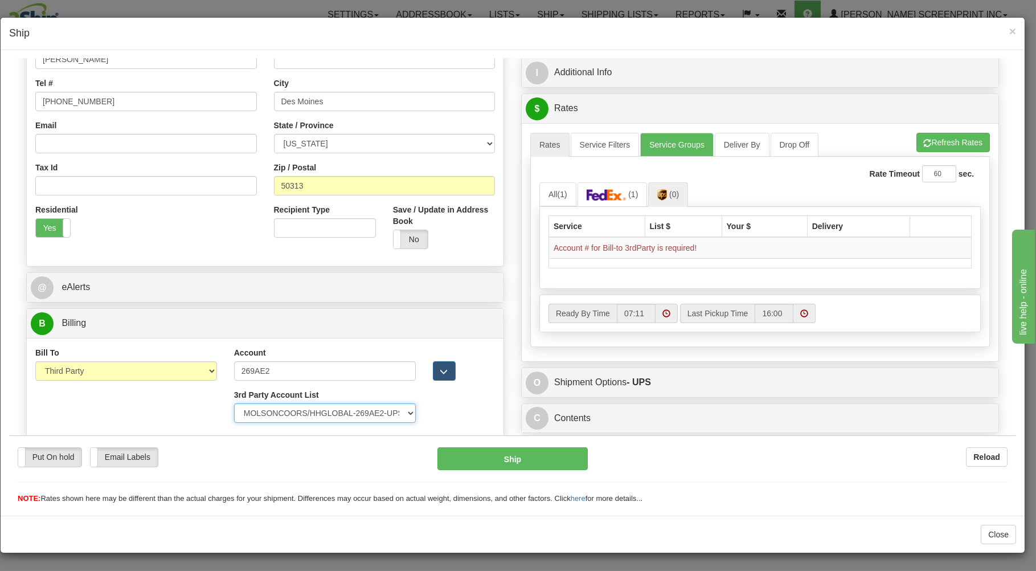
type input "53208"
select select "WI"
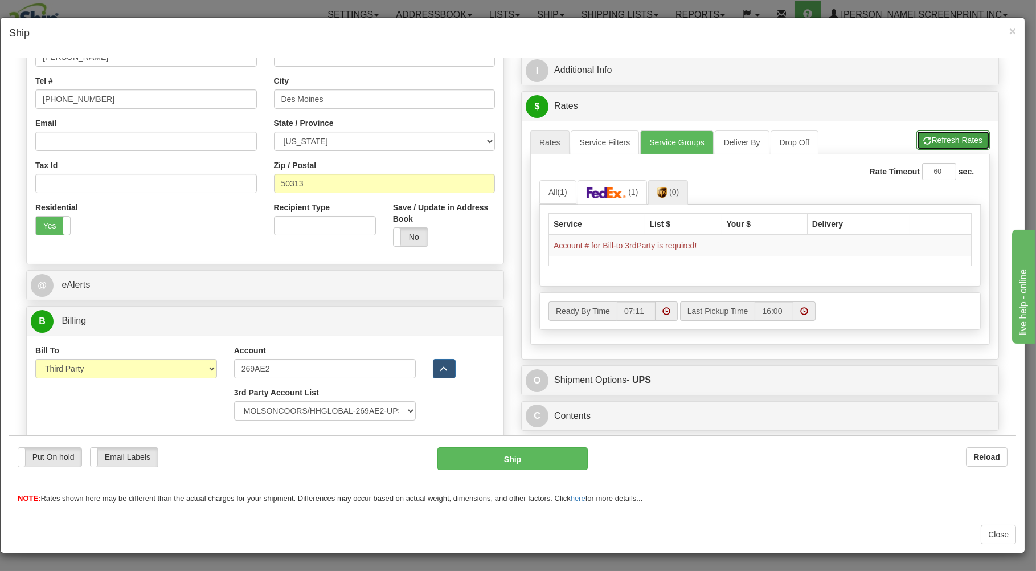
click at [917, 137] on button "Refresh Rates" at bounding box center [953, 139] width 73 height 19
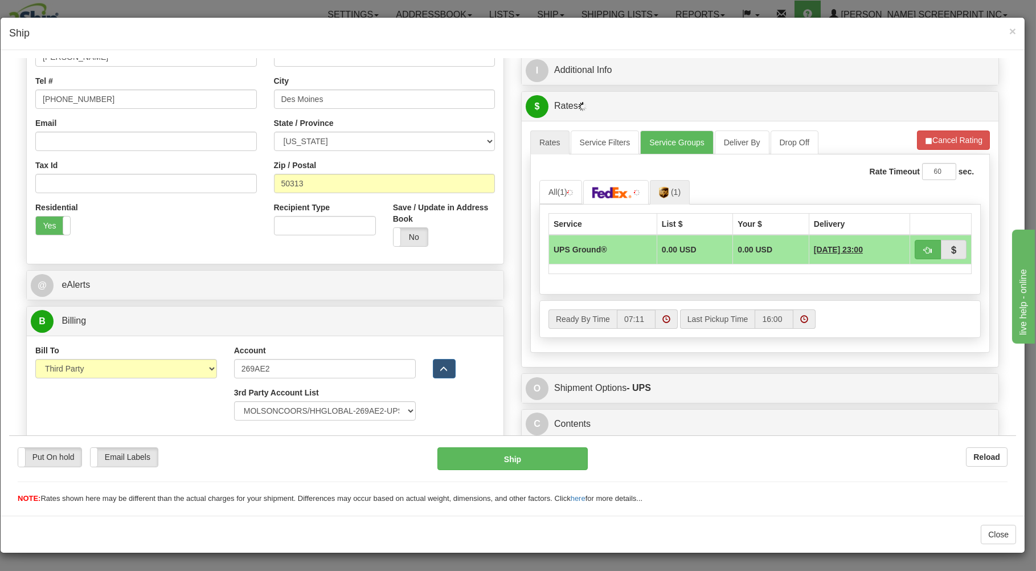
select select "302"
drag, startPoint x: 921, startPoint y: 241, endPoint x: 889, endPoint y: 261, distance: 37.6
click at [920, 241] on button "button" at bounding box center [928, 248] width 26 height 19
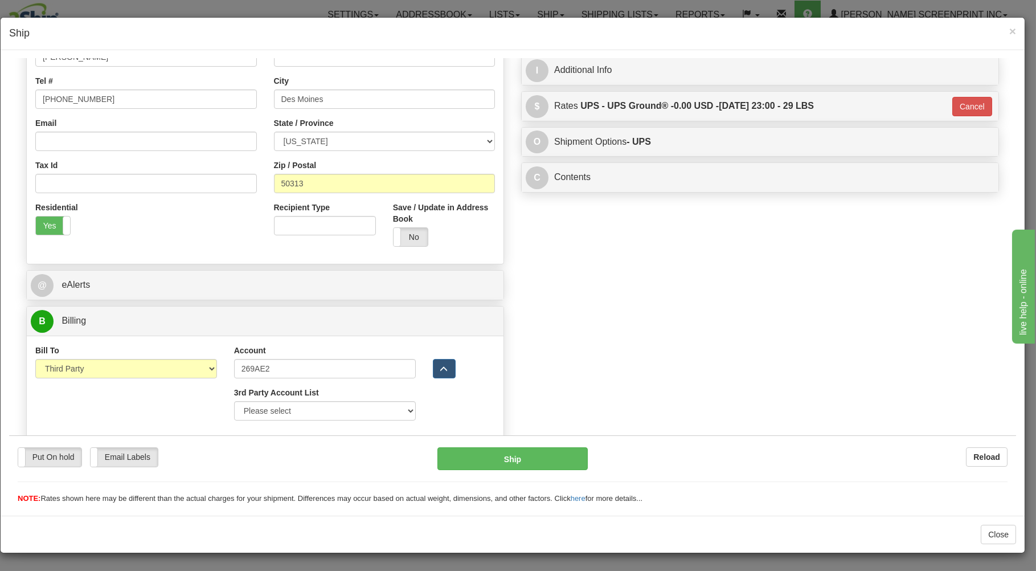
type input "03"
select select "302"
click at [564, 448] on button "Ship" at bounding box center [513, 458] width 151 height 23
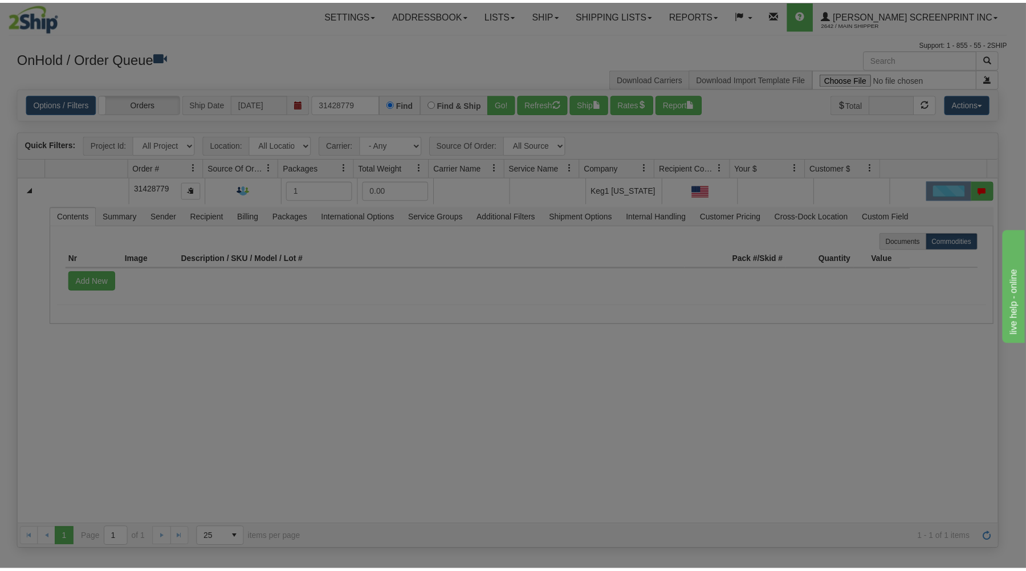
scroll to position [0, 0]
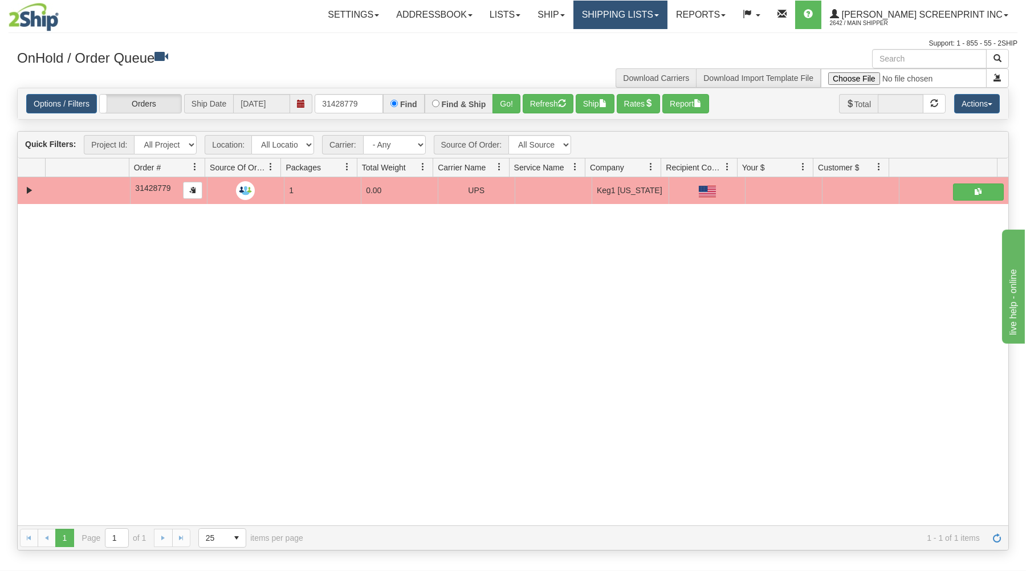
click at [667, 11] on link "Shipping lists" at bounding box center [620, 15] width 94 height 28
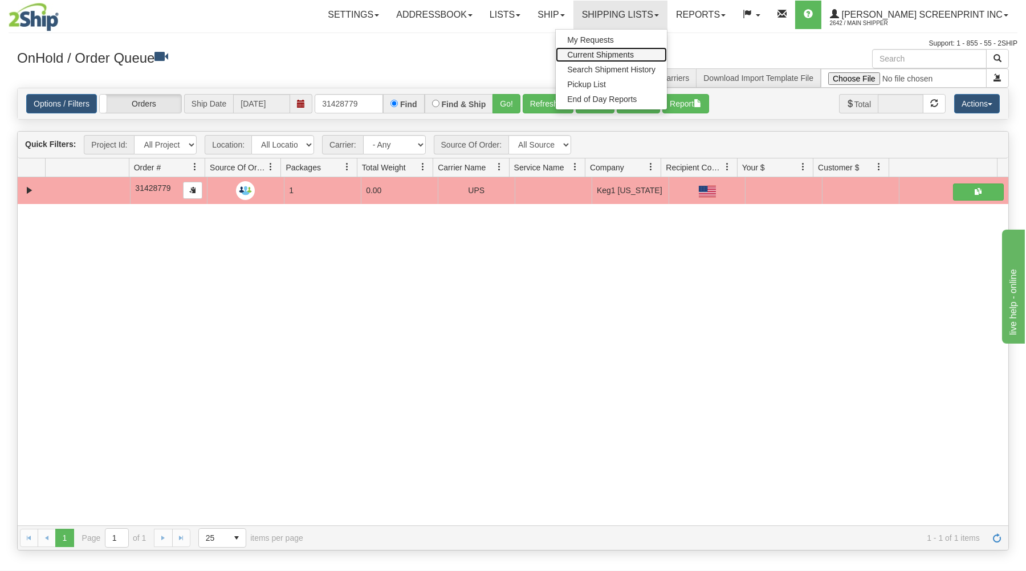
drag, startPoint x: 663, startPoint y: 51, endPoint x: 656, endPoint y: 63, distance: 14.1
click at [634, 52] on span "Current Shipments" at bounding box center [600, 54] width 67 height 9
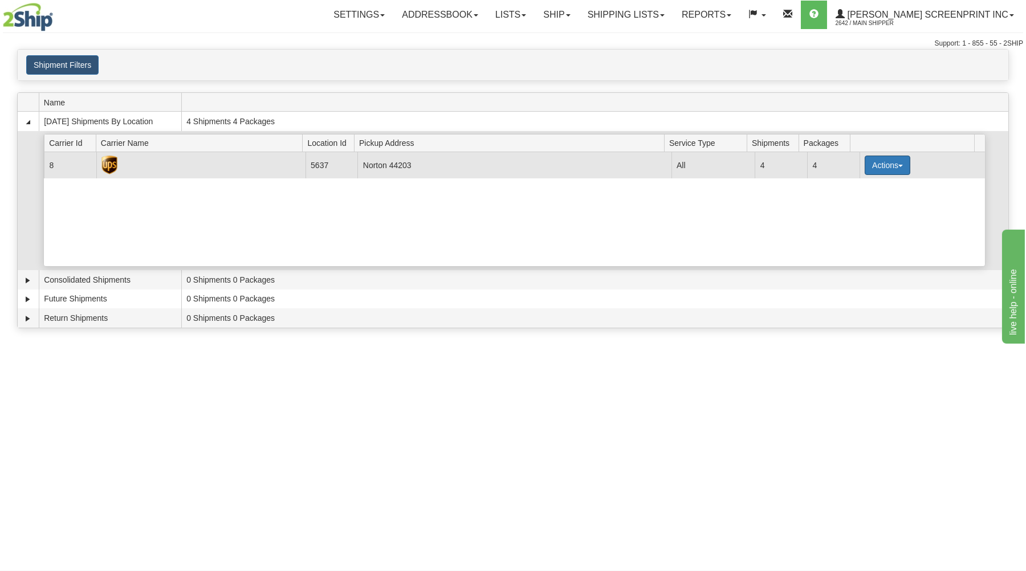
click at [887, 158] on button "Actions" at bounding box center [887, 165] width 46 height 19
click at [855, 187] on span "Details" at bounding box center [845, 186] width 31 height 8
click at [866, 160] on button "Actions" at bounding box center [887, 165] width 46 height 19
click at [857, 185] on span "Details" at bounding box center [845, 186] width 31 height 8
click at [864, 165] on button "Actions" at bounding box center [887, 165] width 46 height 19
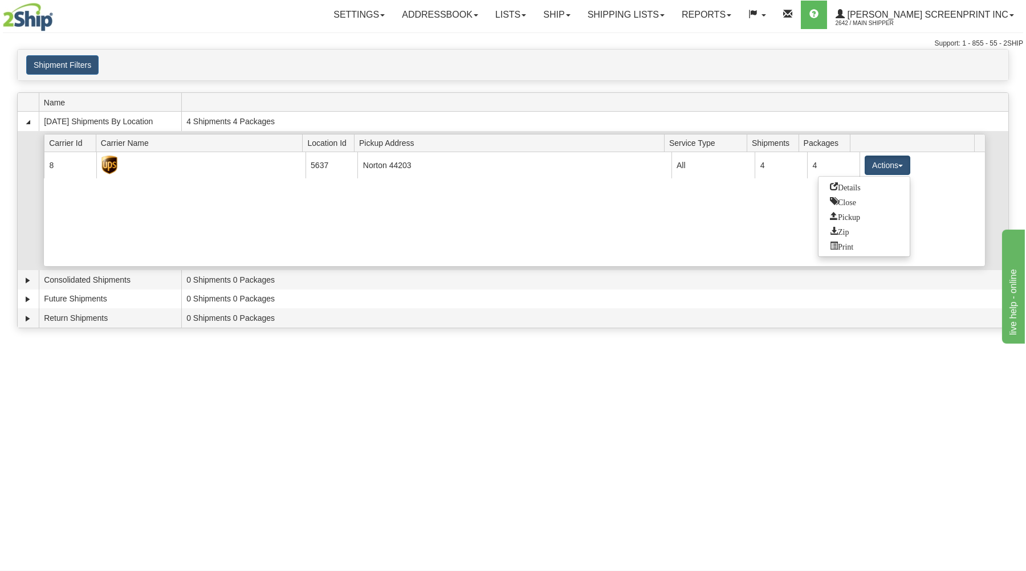
click at [779, 202] on div "Current 8 5637 Norton 44203 21223 All 4 4 Actions Details Close Pickup Zip Print" at bounding box center [514, 209] width 941 height 114
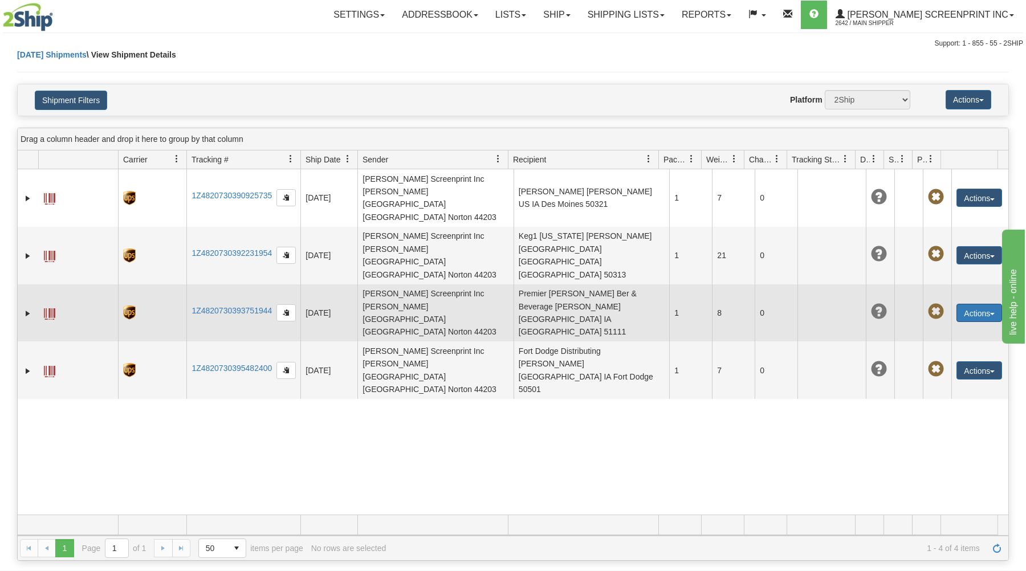
click at [961, 304] on button "Actions" at bounding box center [979, 313] width 46 height 18
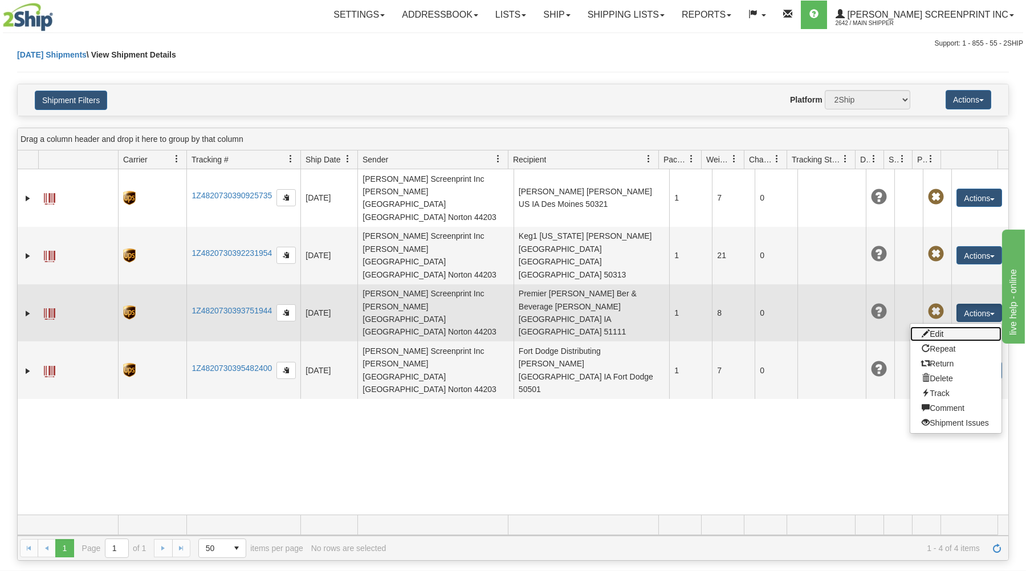
click at [942, 326] on link "Edit" at bounding box center [955, 333] width 91 height 15
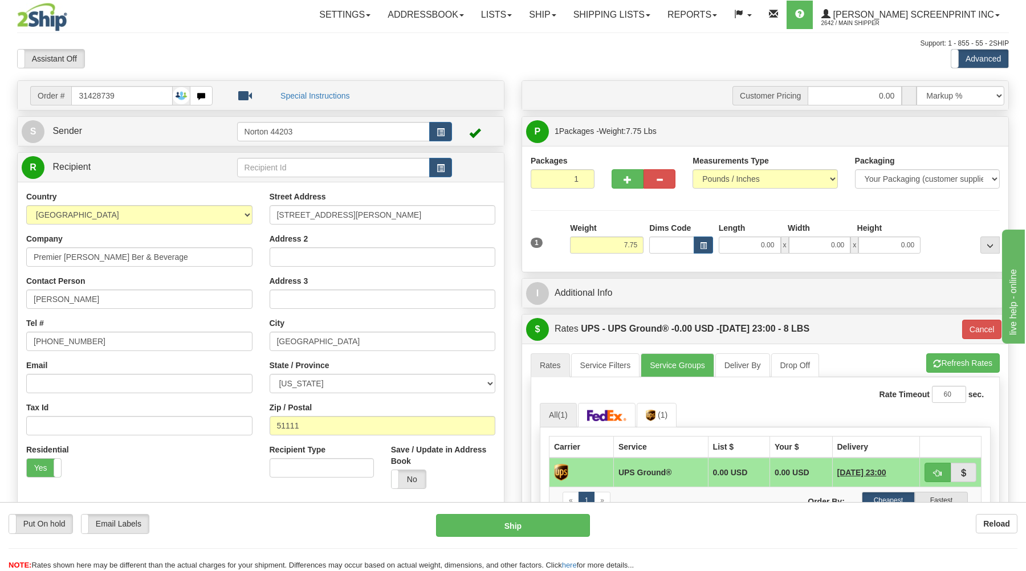
type input "7.70"
type input "03"
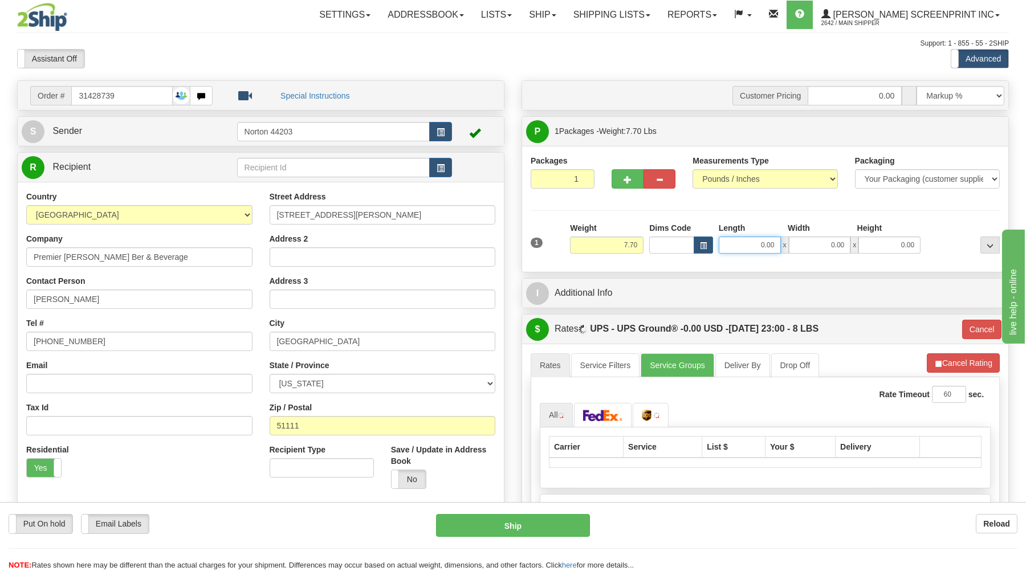
click at [741, 250] on input "0.00" at bounding box center [749, 244] width 62 height 17
type input "29.00"
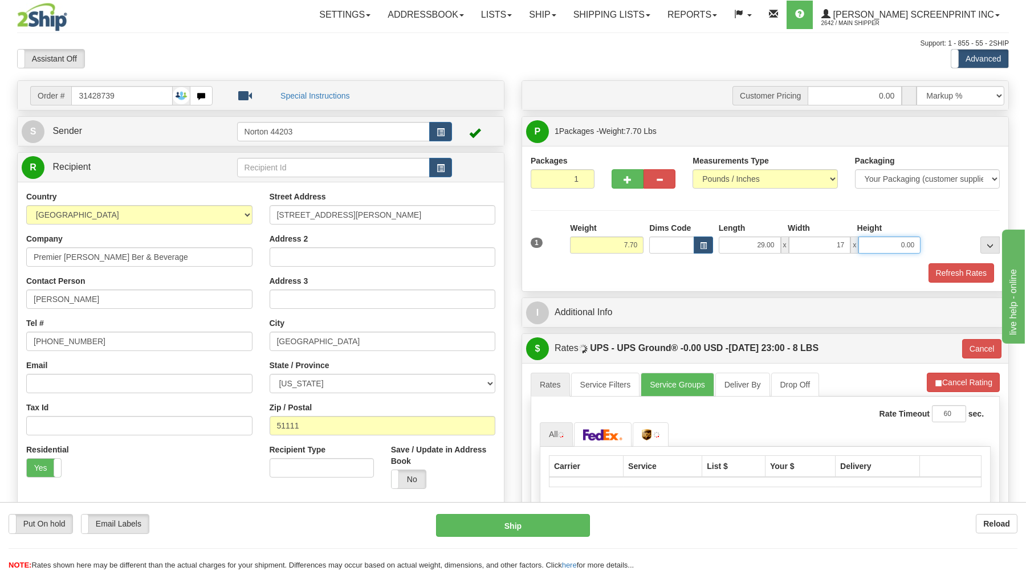
type input "17.00"
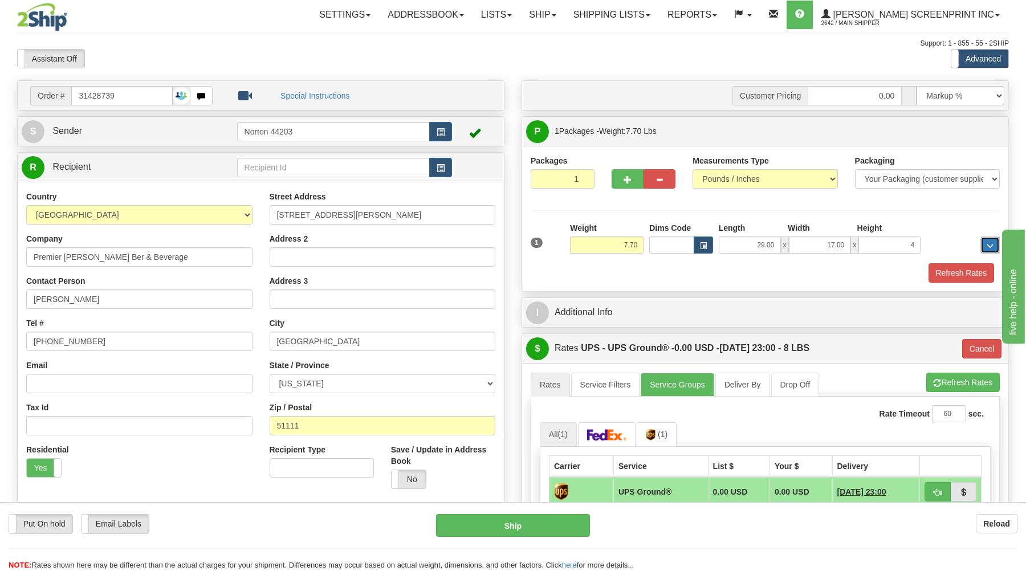
type input "4.00"
click at [716, 284] on div "Packages 1 1 Measurements Type" at bounding box center [765, 218] width 486 height 145
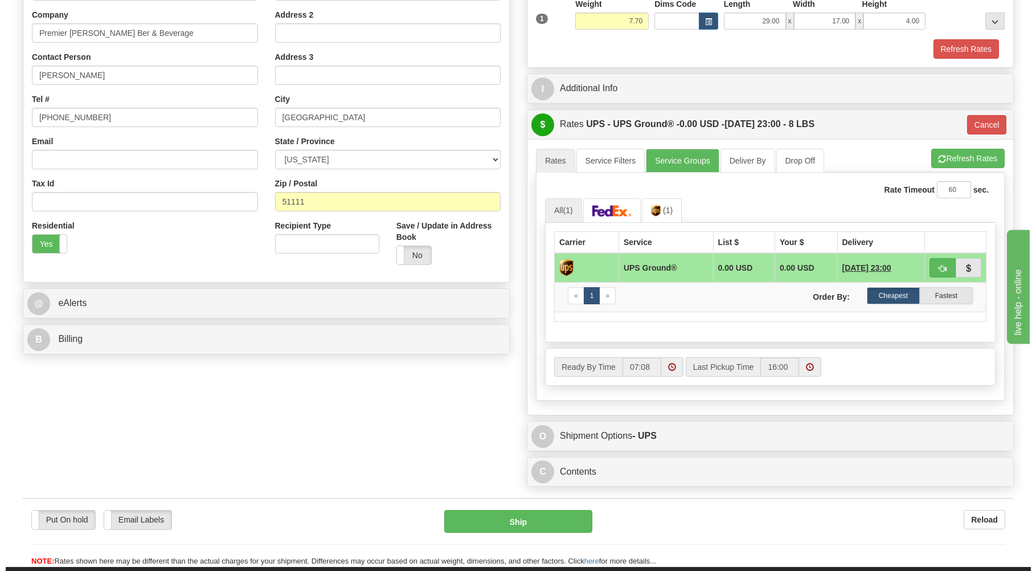
scroll to position [244, 0]
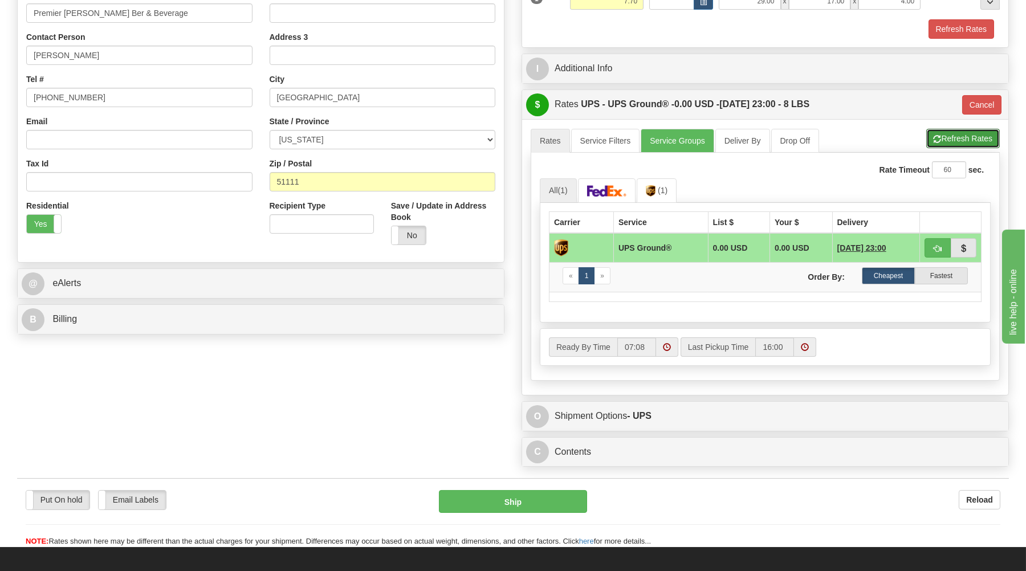
click at [950, 137] on button "Refresh Rates" at bounding box center [962, 138] width 73 height 19
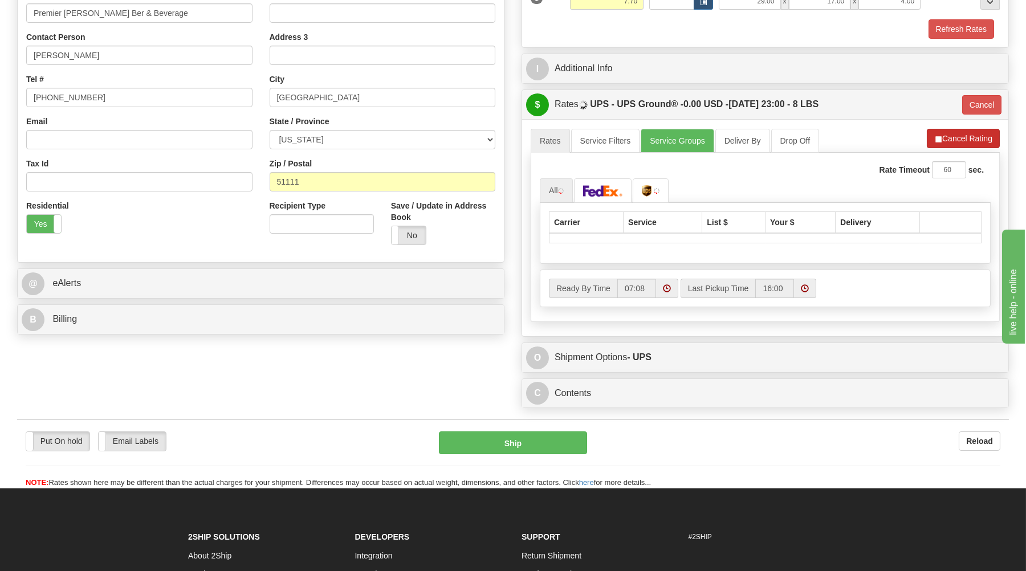
type input "03"
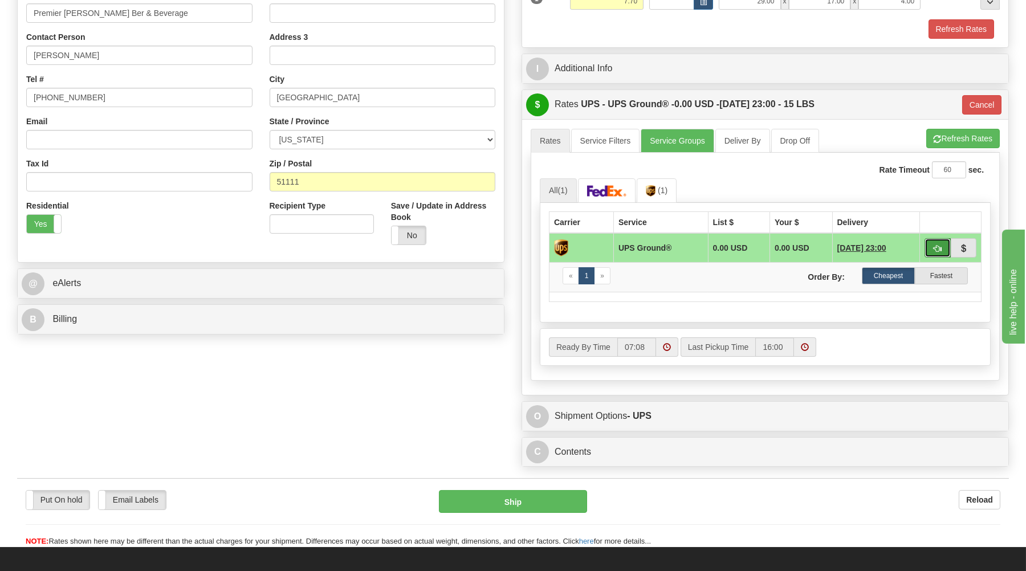
click at [936, 245] on span "button" at bounding box center [937, 248] width 8 height 7
click at [554, 502] on button "Ship" at bounding box center [513, 501] width 148 height 23
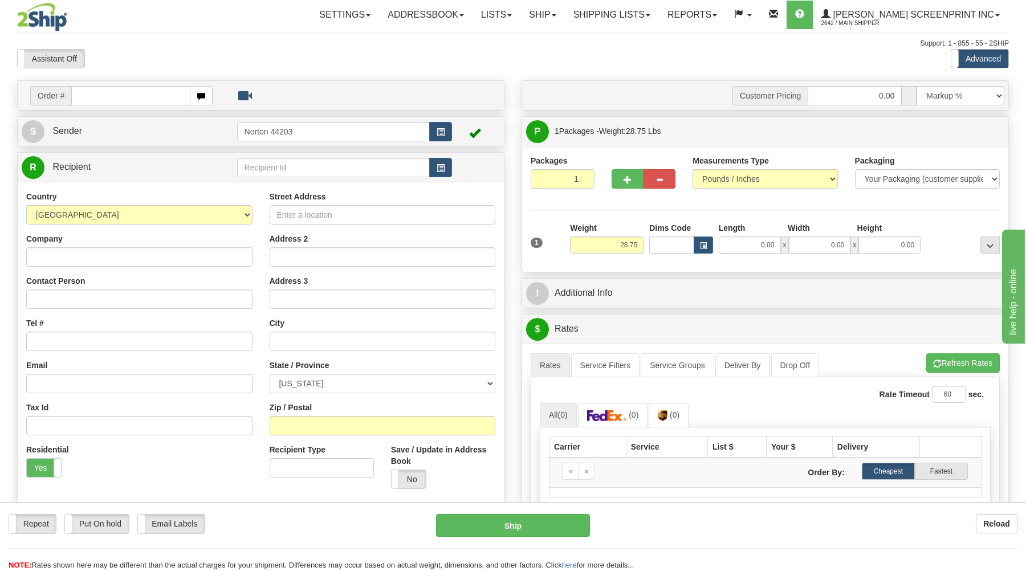
type input "28.80"
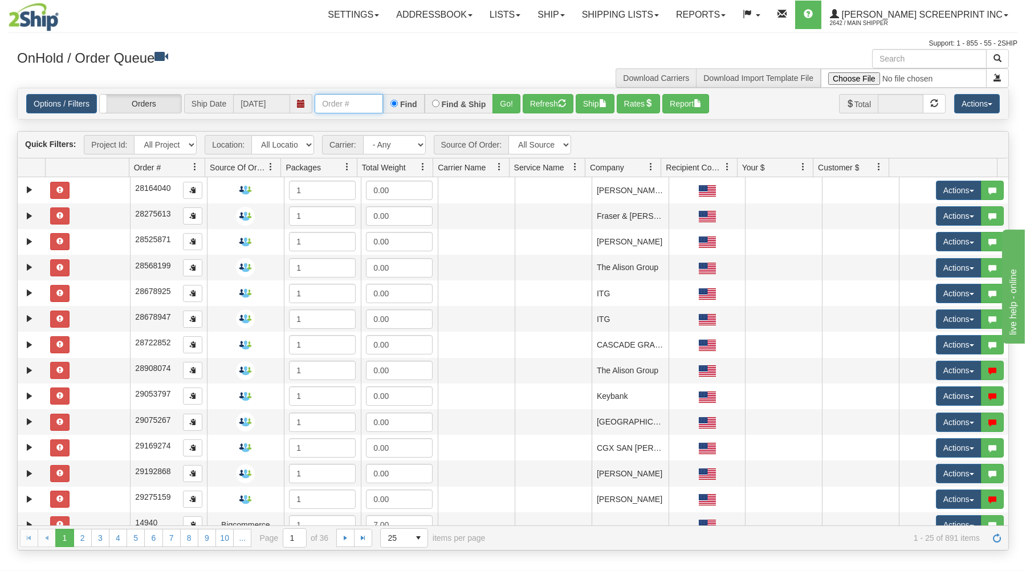
click at [332, 105] on input "text" at bounding box center [349, 103] width 68 height 19
type input "16980"
click at [510, 98] on button "Go!" at bounding box center [506, 103] width 28 height 19
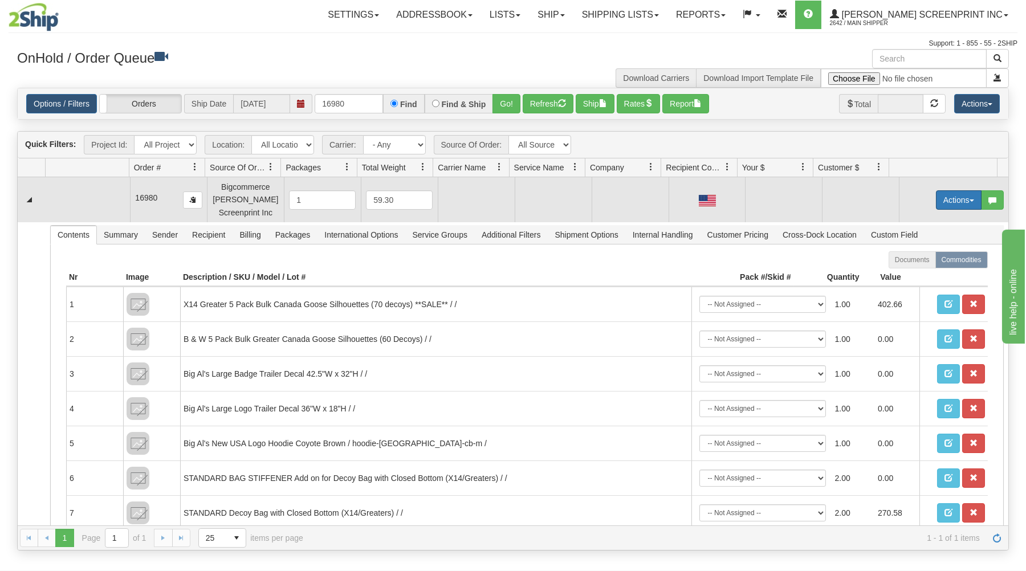
click at [959, 199] on button "Actions" at bounding box center [959, 199] width 46 height 19
click at [936, 223] on link "Open" at bounding box center [934, 221] width 91 height 15
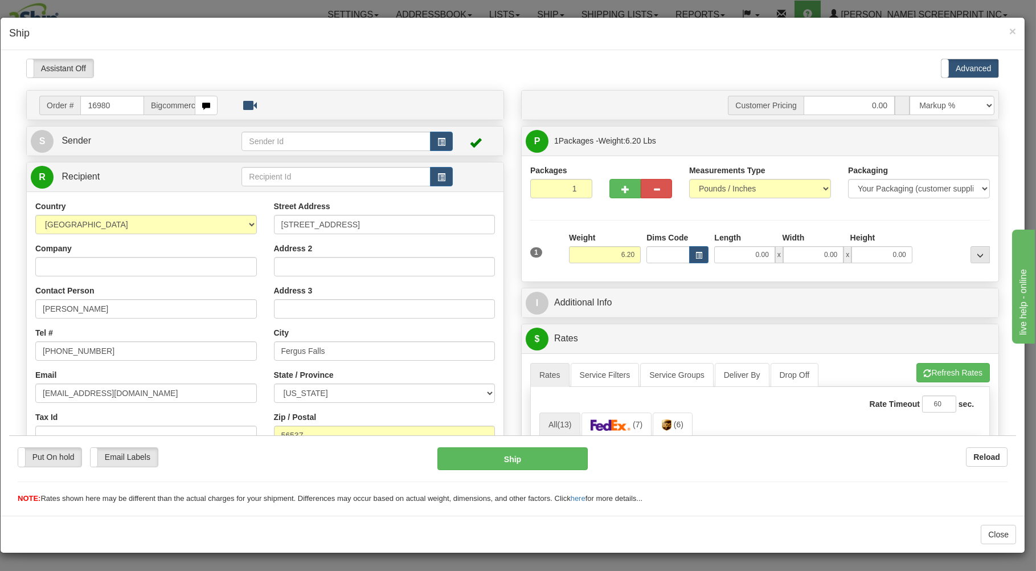
type input "0.00"
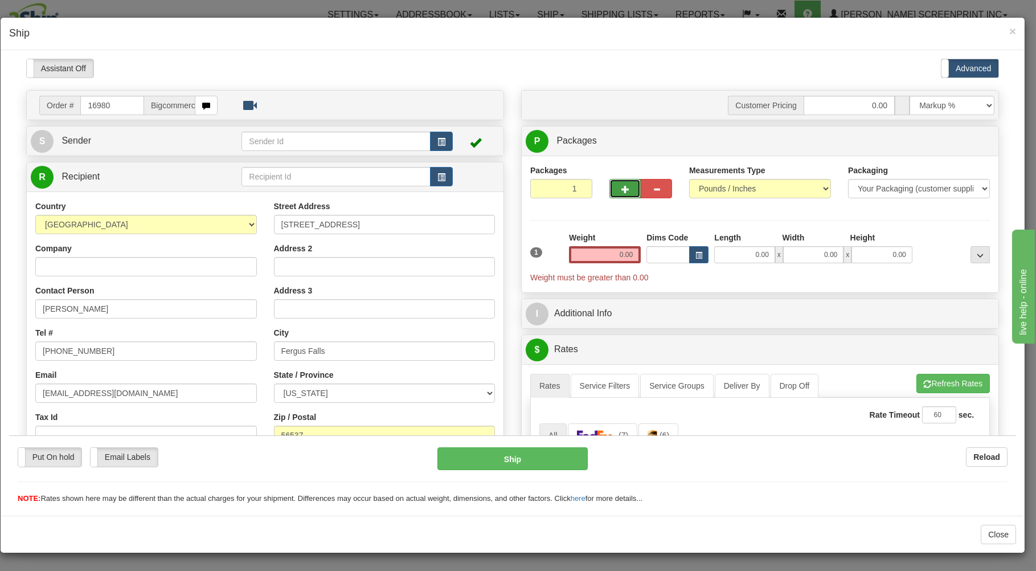
click at [614, 190] on button "button" at bounding box center [625, 187] width 31 height 19
type input "3"
click at [944, 141] on span "Package Level" at bounding box center [966, 141] width 45 height 8
radio input "true"
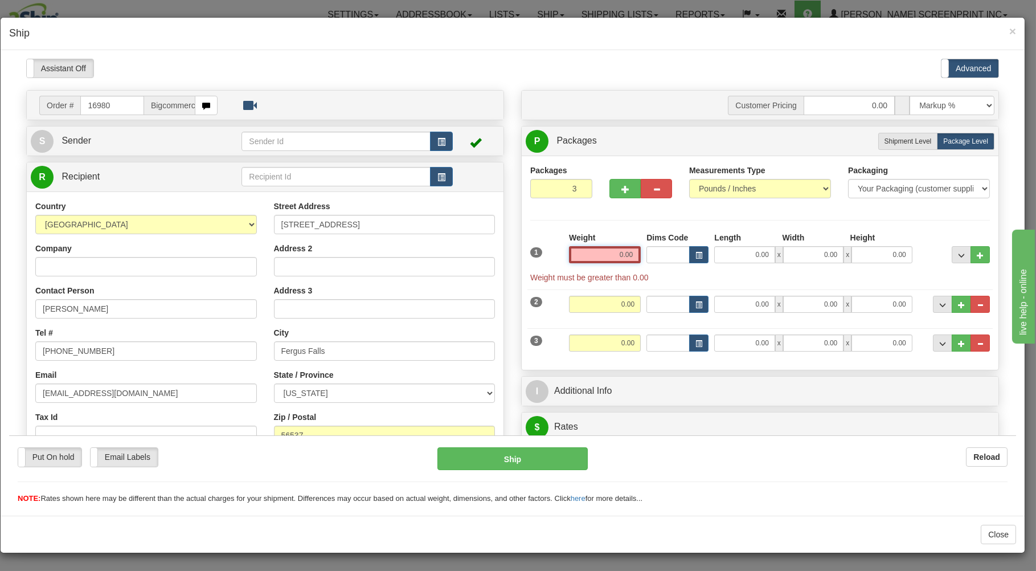
click at [589, 254] on input "0.00" at bounding box center [605, 254] width 72 height 17
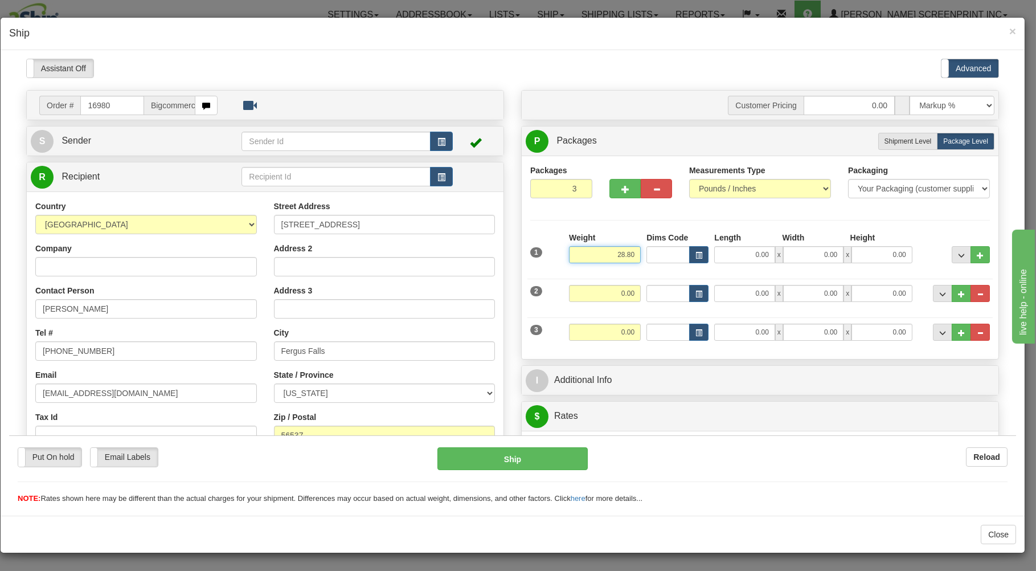
type input "28.80"
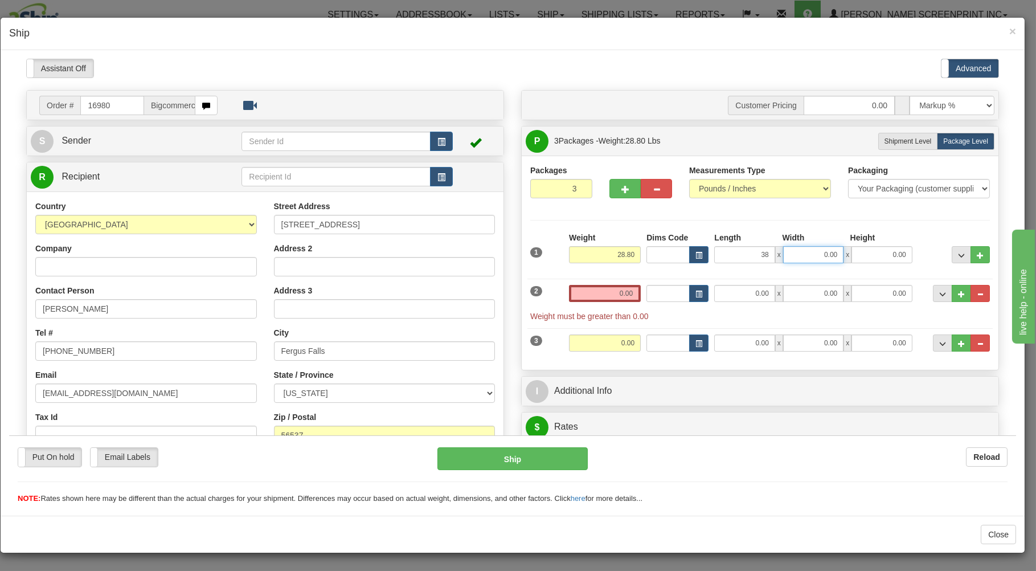
type input "38.00"
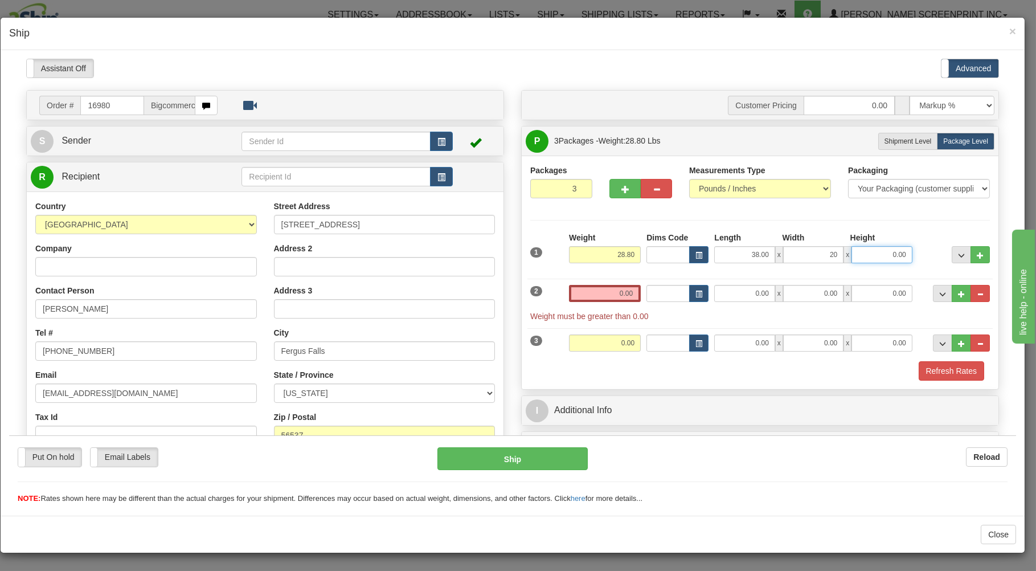
type input "20.00"
type input "8.00"
click at [578, 295] on input "0.00" at bounding box center [605, 292] width 72 height 17
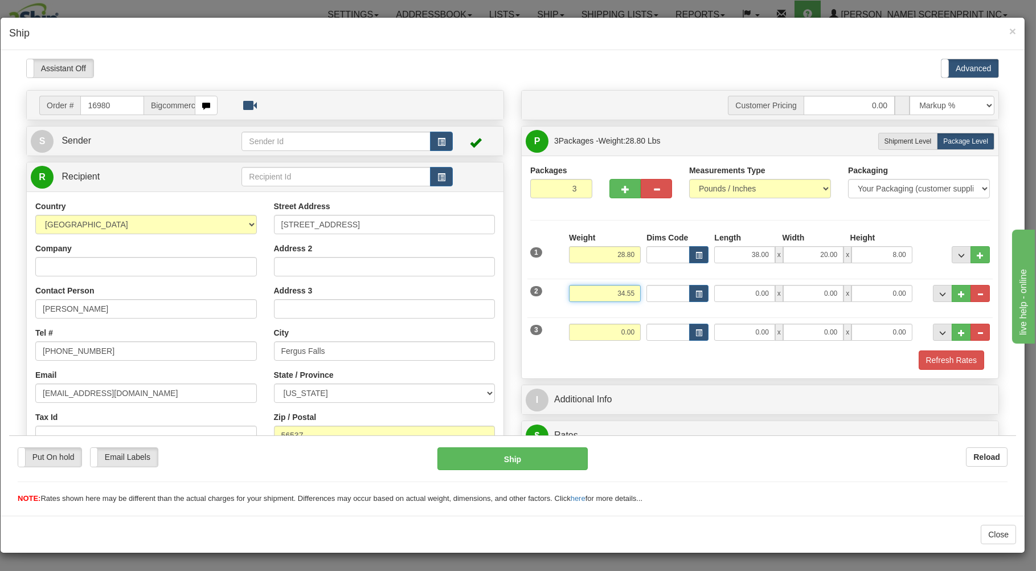
type input "34.55"
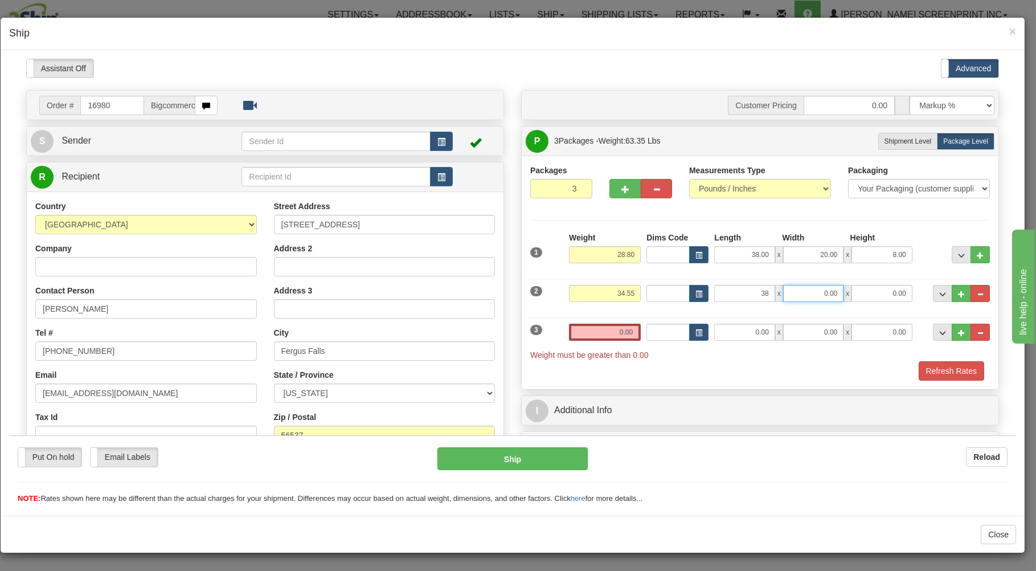
type input "38.00"
type input "20.00"
type input "11.00"
click at [583, 335] on input "0.00" at bounding box center [605, 331] width 72 height 17
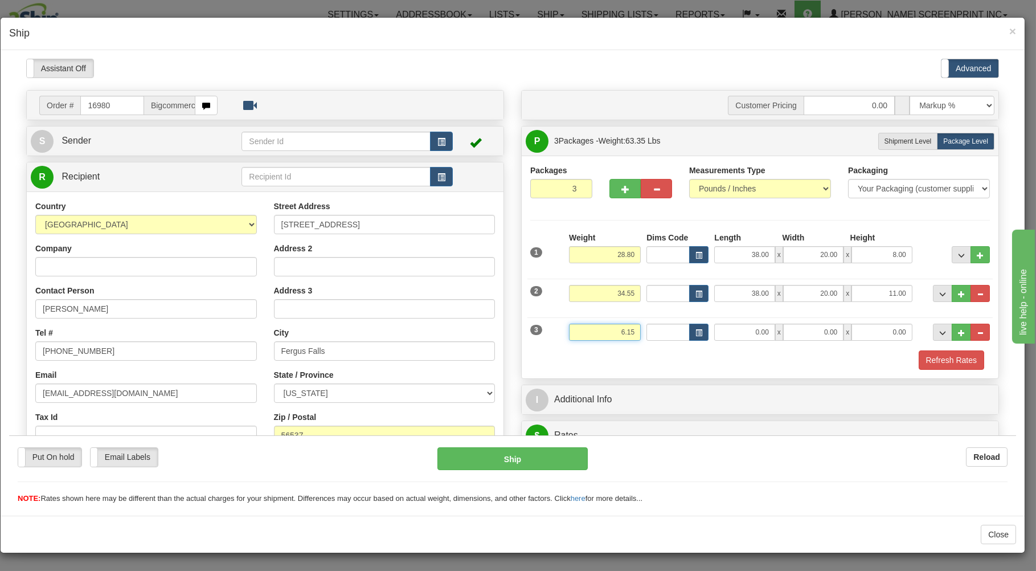
type input "6.15"
type input "31.00"
type input "27.00"
type input "3.00"
click at [628, 369] on div "Refresh Rates" at bounding box center [760, 359] width 465 height 19
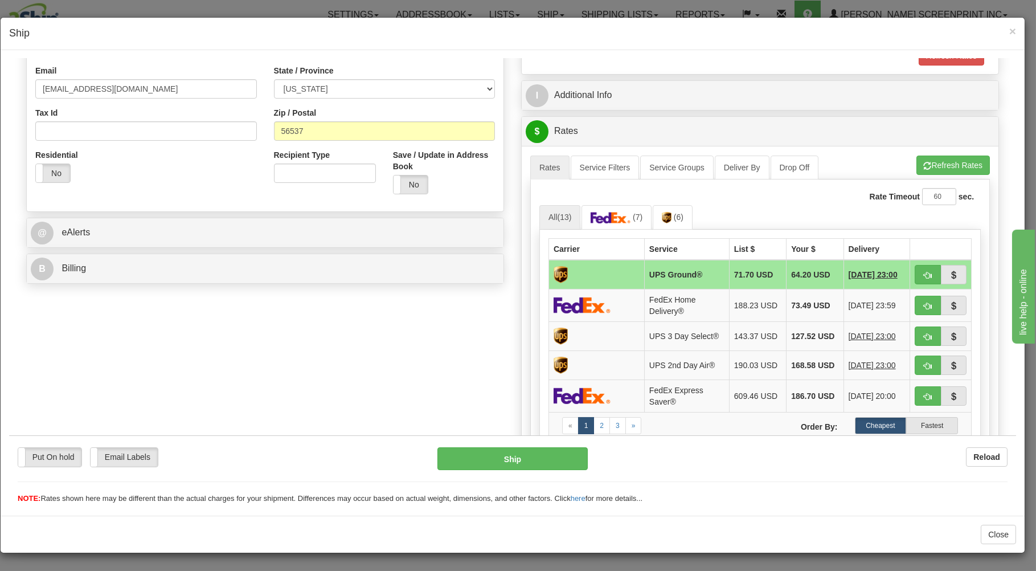
scroll to position [305, 0]
click at [946, 164] on button "Refresh Rates" at bounding box center [953, 163] width 73 height 19
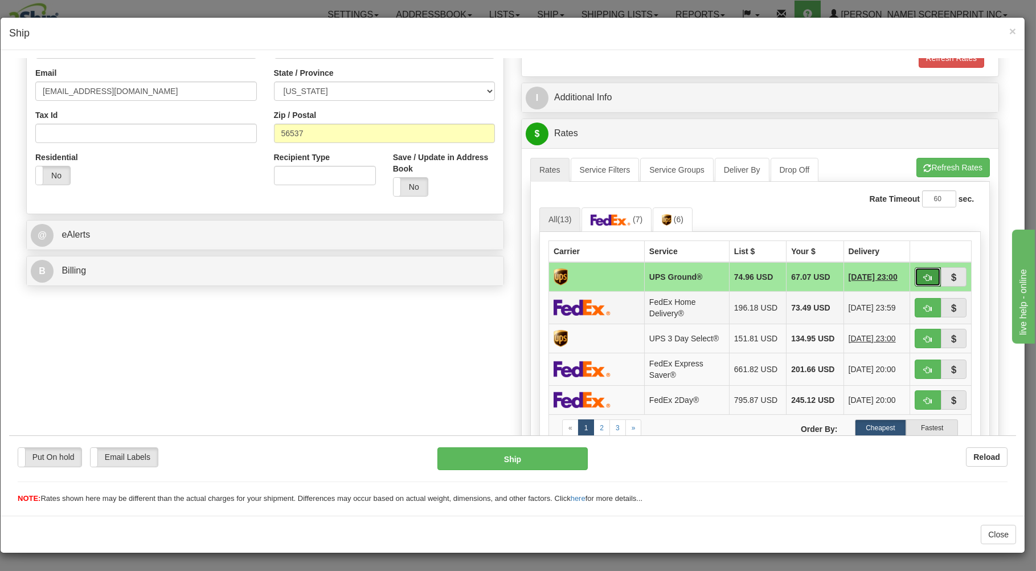
drag, startPoint x: 918, startPoint y: 273, endPoint x: 815, endPoint y: 301, distance: 107.5
click at [918, 273] on button "button" at bounding box center [928, 276] width 26 height 19
type input "03"
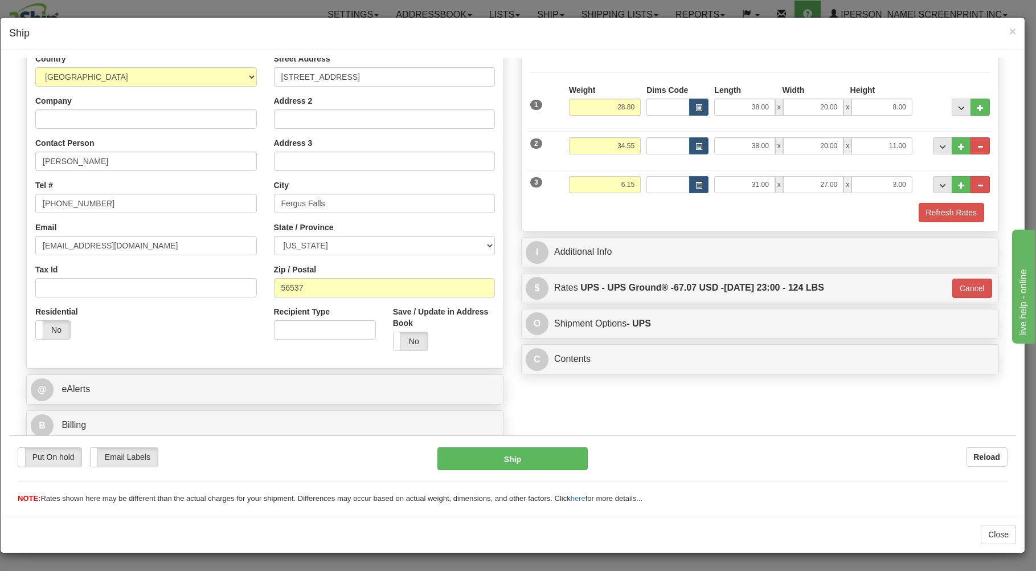
scroll to position [150, 0]
click at [522, 458] on button "Ship" at bounding box center [513, 458] width 151 height 23
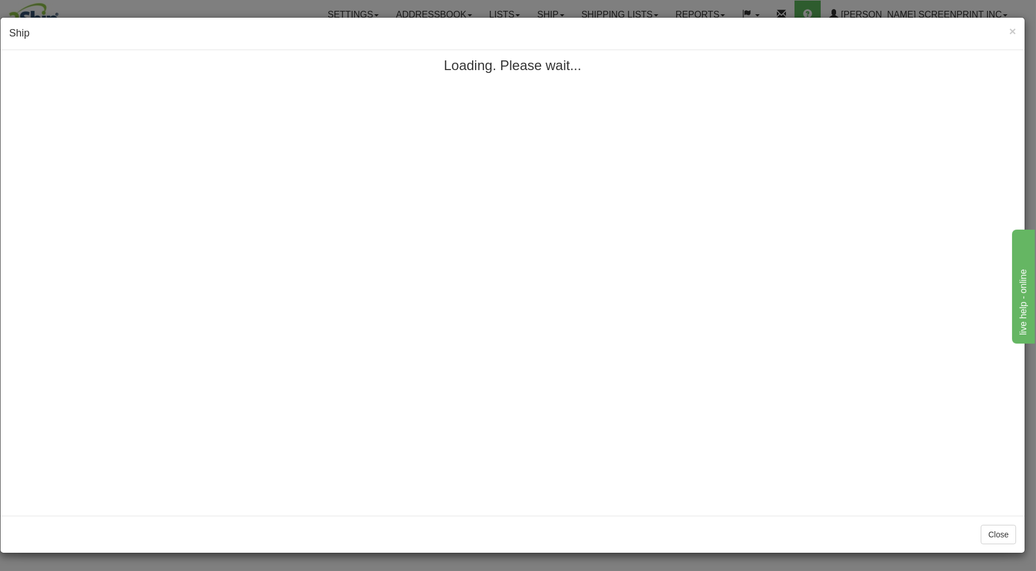
scroll to position [0, 0]
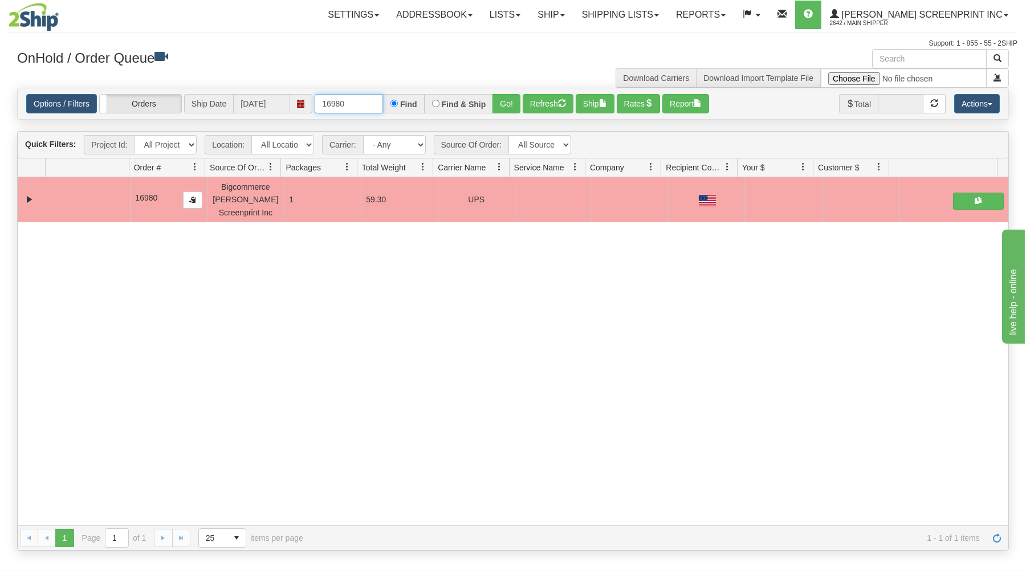
drag, startPoint x: 323, startPoint y: 106, endPoint x: 418, endPoint y: 97, distance: 95.0
click at [383, 97] on input "16980" at bounding box center [349, 103] width 68 height 19
type input "31502735"
click at [505, 98] on button "Go!" at bounding box center [506, 103] width 28 height 19
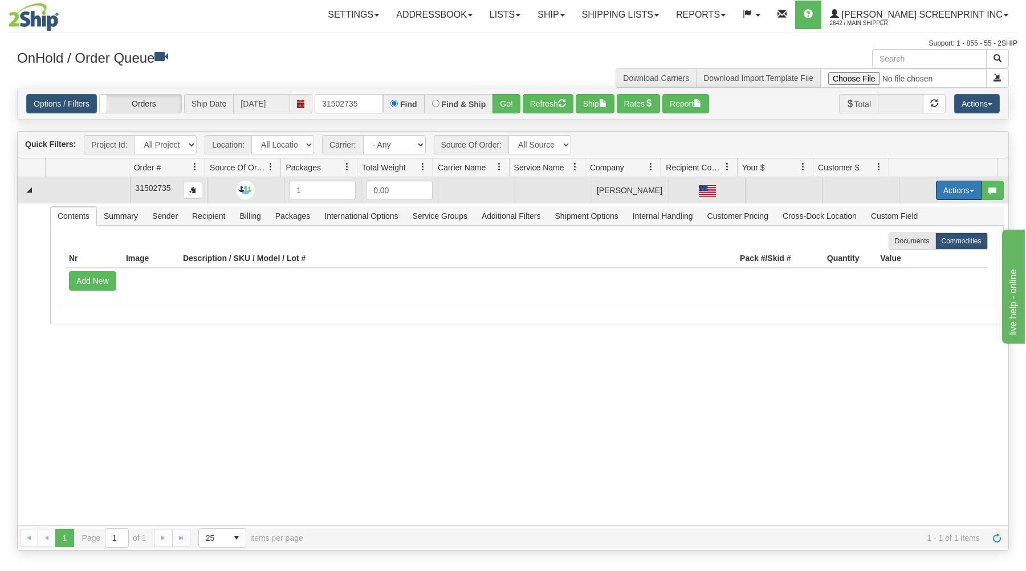
drag, startPoint x: 928, startPoint y: 182, endPoint x: 920, endPoint y: 201, distance: 20.9
click at [936, 185] on button "Actions" at bounding box center [959, 190] width 46 height 19
click at [916, 212] on link "Open" at bounding box center [934, 212] width 91 height 15
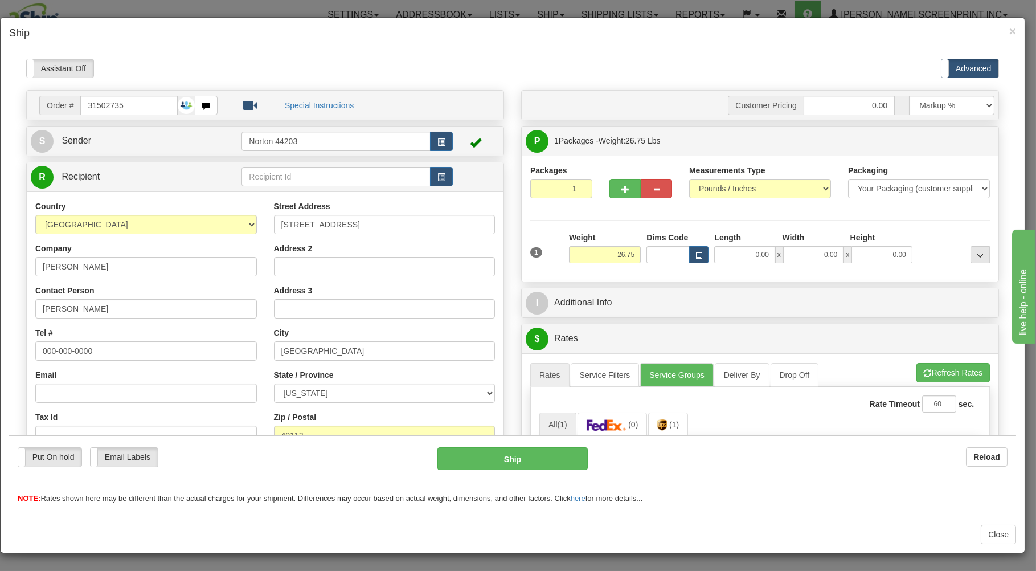
type input "0.00"
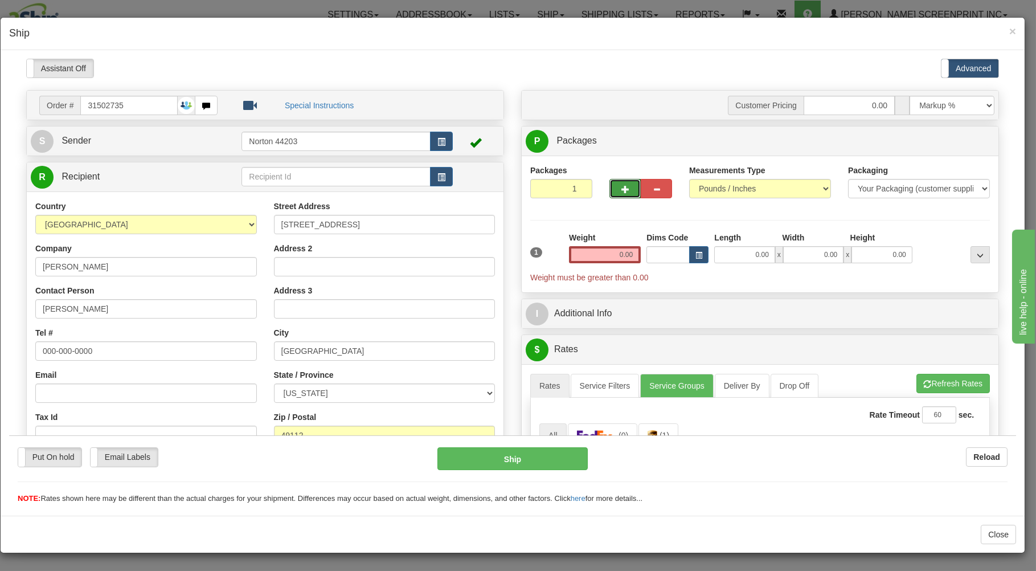
click at [622, 190] on span "button" at bounding box center [626, 188] width 8 height 7
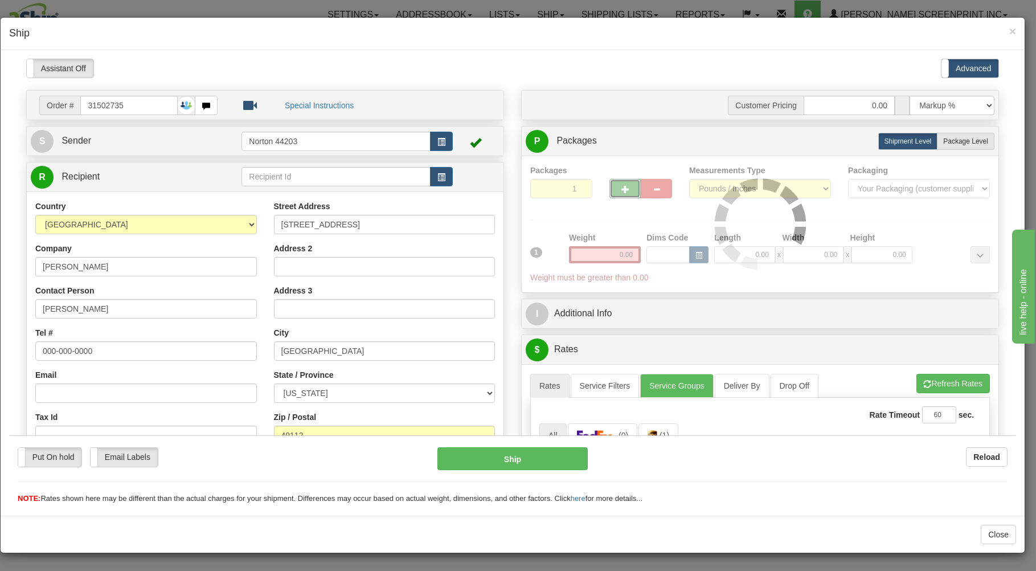
type input "2"
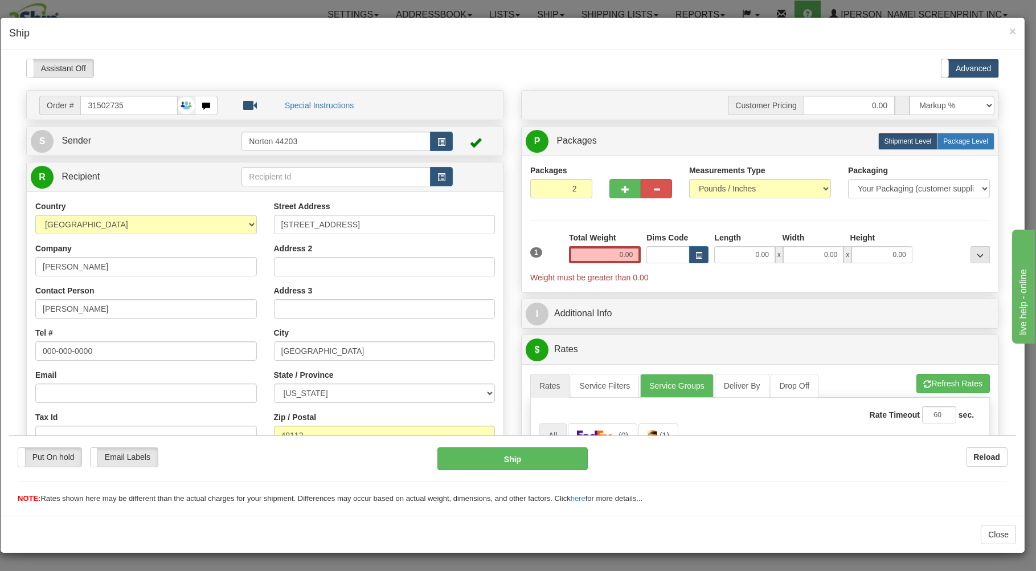
click at [948, 136] on label "Package Level Pack.." at bounding box center [966, 140] width 58 height 17
radio input "true"
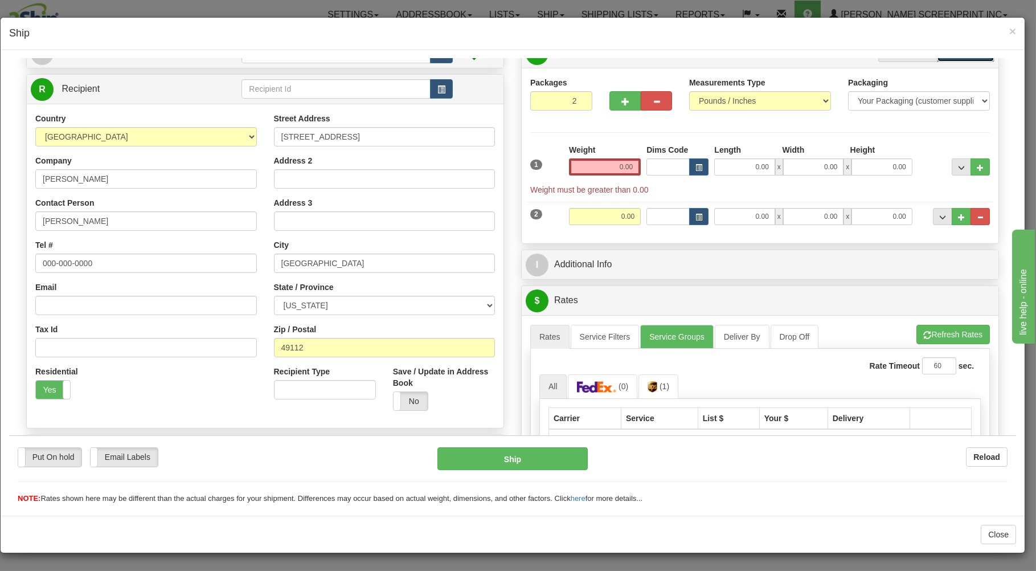
scroll to position [122, 0]
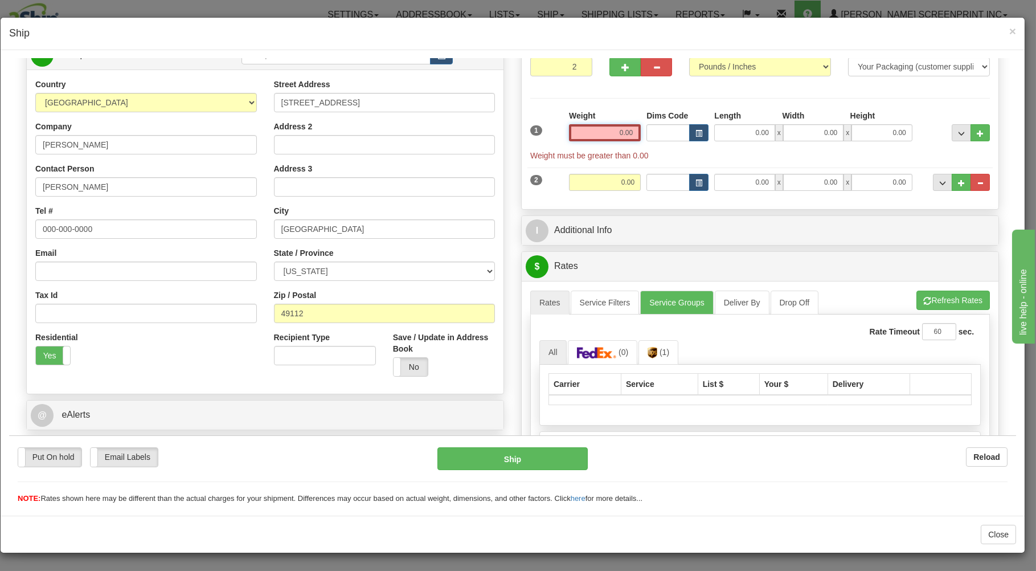
click at [605, 134] on input "0.00" at bounding box center [605, 132] width 72 height 17
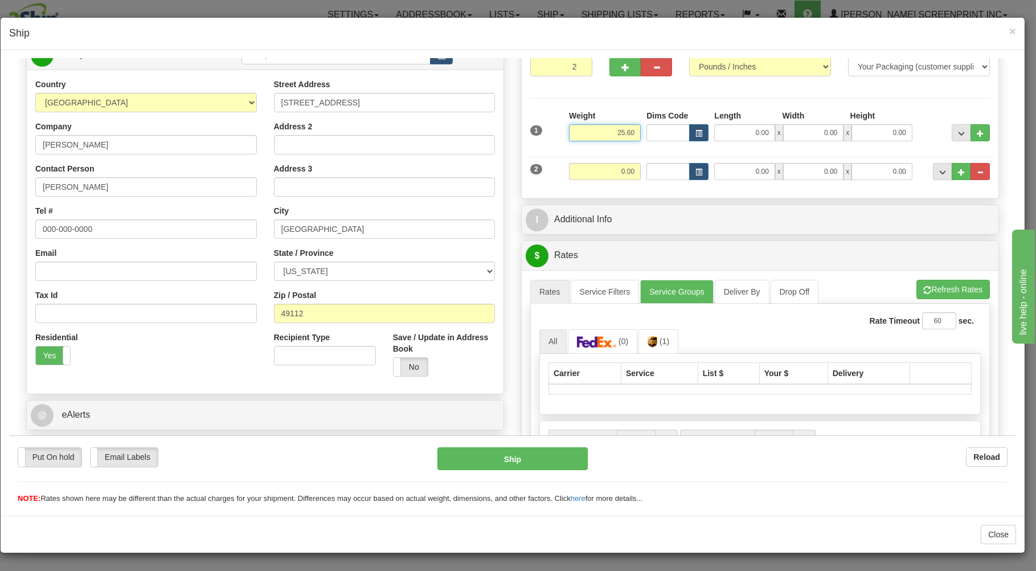
type input "25.60"
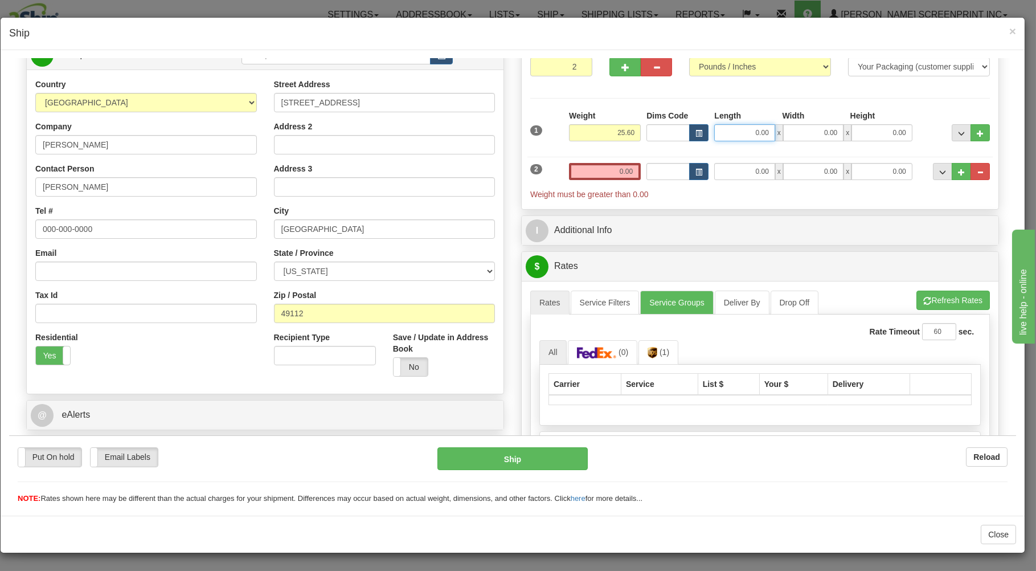
click button "Delete" at bounding box center [9, 58] width 0 height 0
type input "0.00"
click at [737, 135] on input "0.00" at bounding box center [744, 132] width 60 height 17
type input "30.00"
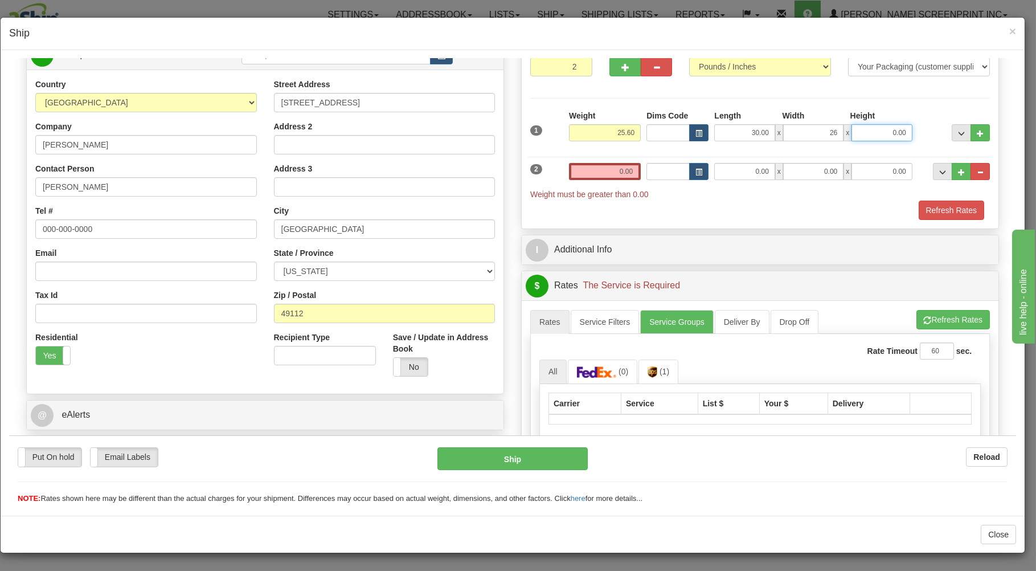
type input "26.00"
type input "8.00"
drag, startPoint x: 607, startPoint y: 173, endPoint x: 612, endPoint y: 153, distance: 20.5
click at [607, 172] on input "0.00" at bounding box center [605, 170] width 72 height 17
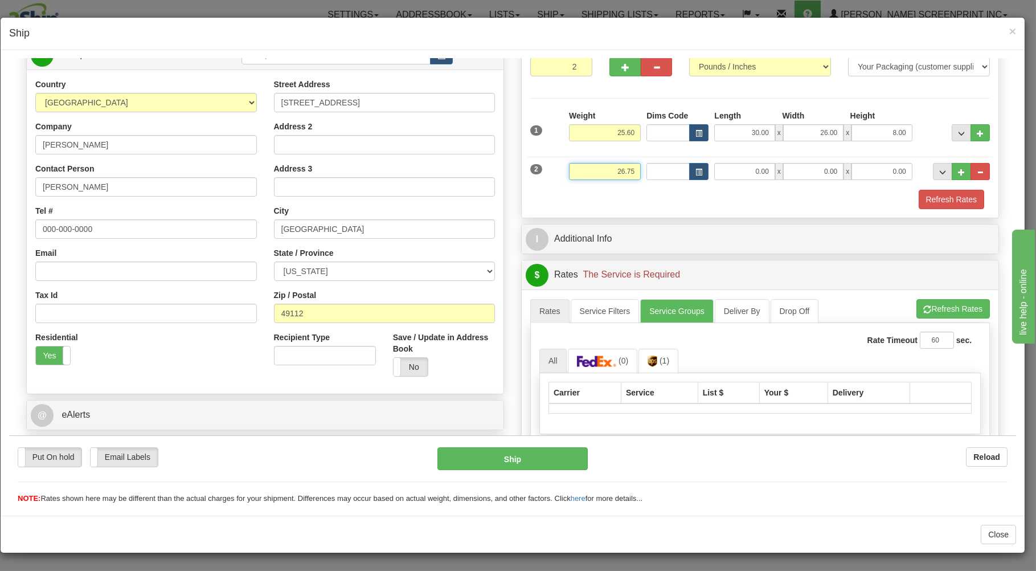
type input "26.75"
type input "31.00"
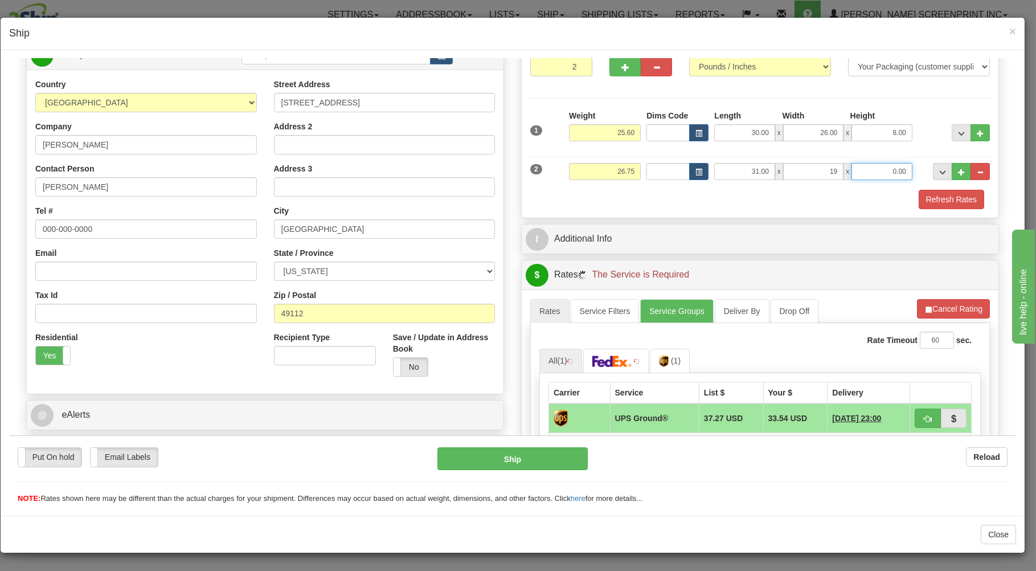
type input "19.00"
type input "14.00"
click at [604, 197] on div "Refresh Rates" at bounding box center [760, 198] width 465 height 19
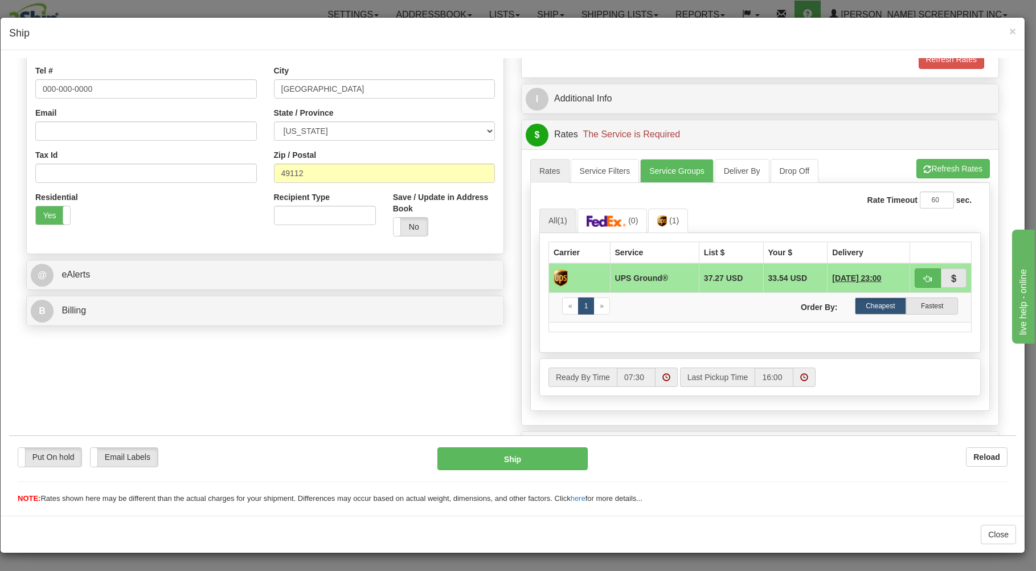
scroll to position [305, 0]
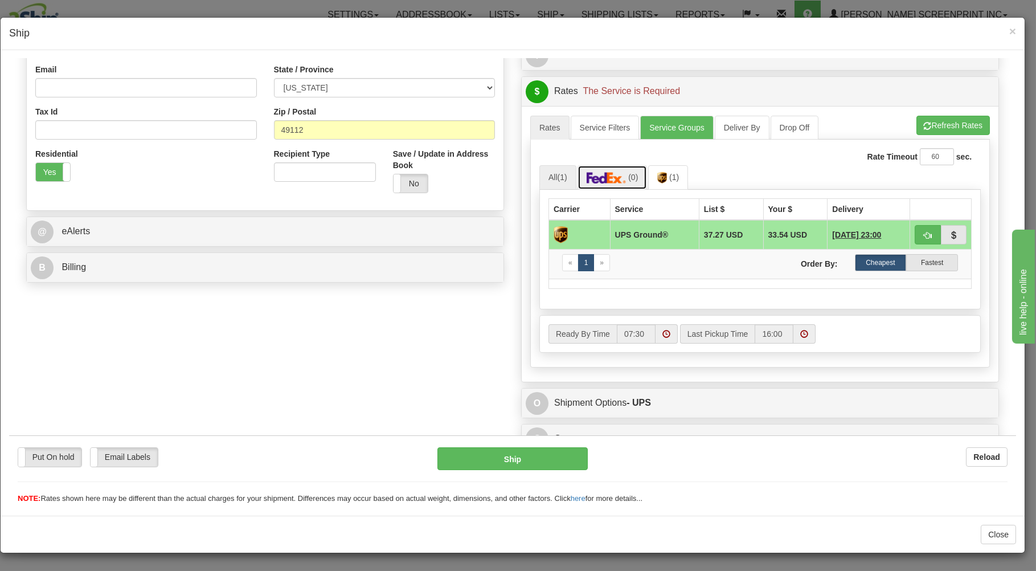
click at [626, 177] on link "(0)" at bounding box center [613, 177] width 70 height 24
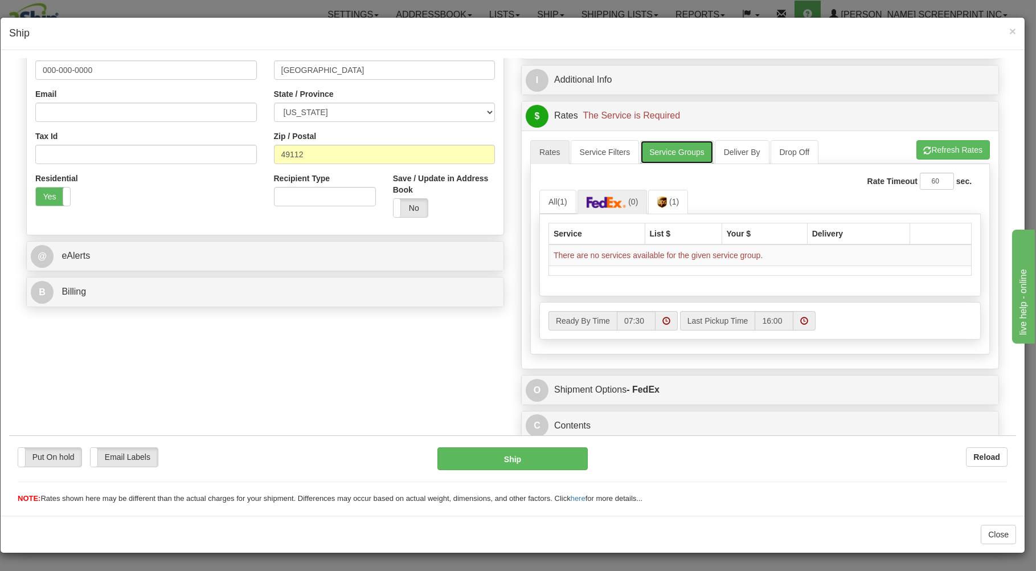
click at [683, 150] on link "Service Groups" at bounding box center [676, 152] width 73 height 24
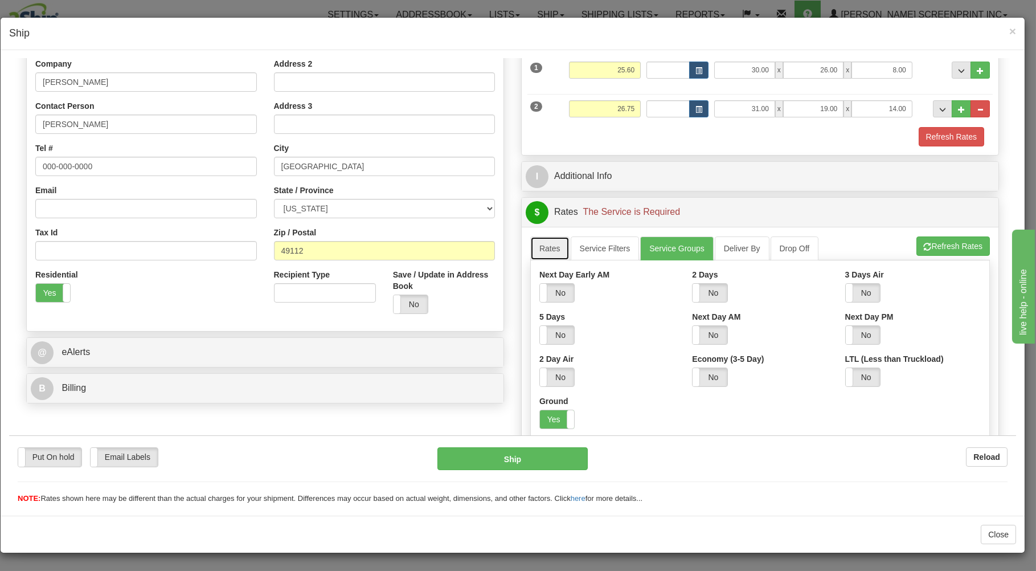
drag, startPoint x: 540, startPoint y: 251, endPoint x: 556, endPoint y: 250, distance: 15.4
click at [544, 251] on link "Rates" at bounding box center [549, 248] width 39 height 24
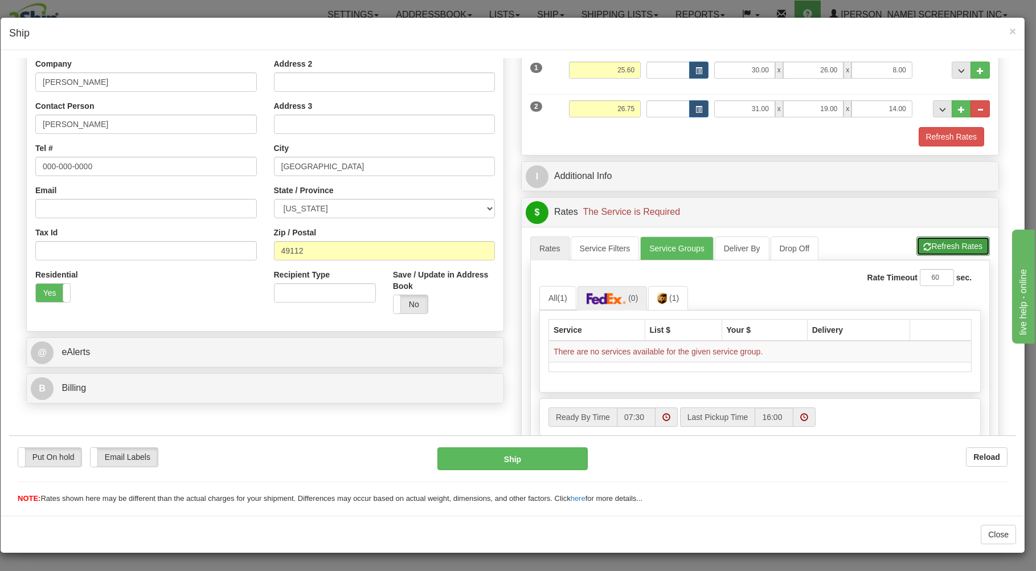
click at [938, 248] on button "Refresh Rates" at bounding box center [953, 245] width 73 height 19
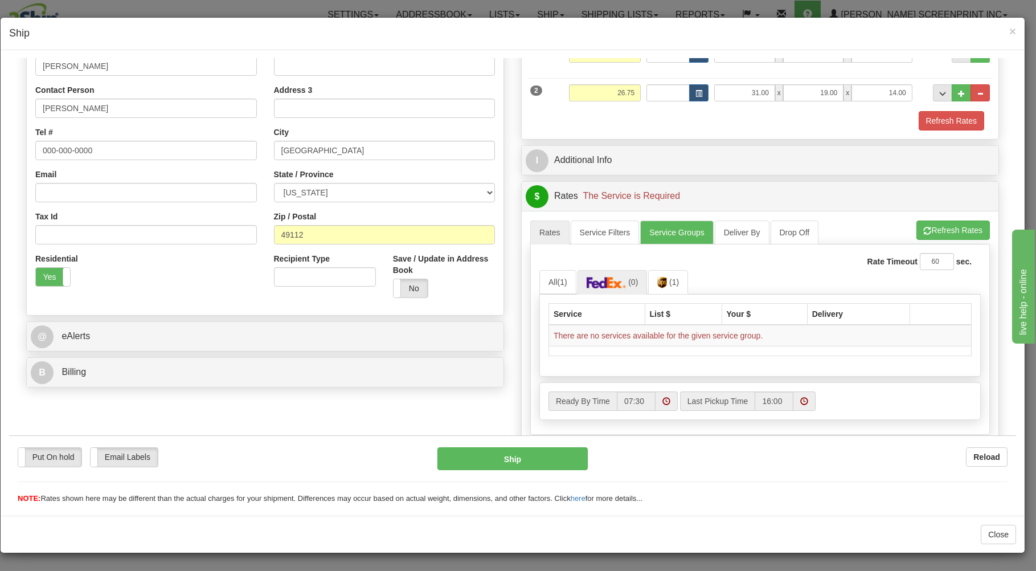
scroll to position [202, 0]
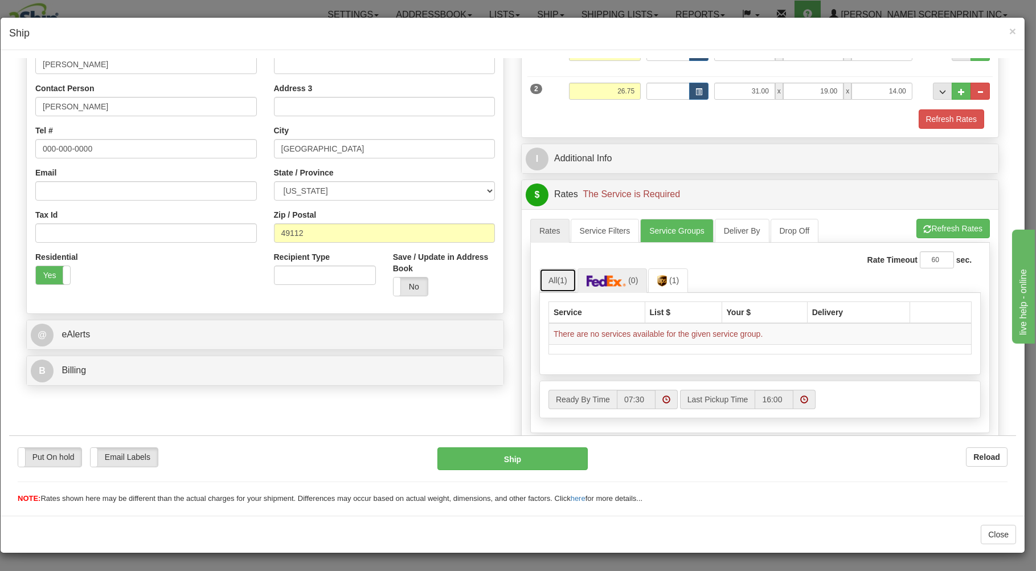
drag, startPoint x: 542, startPoint y: 277, endPoint x: 635, endPoint y: 282, distance: 93.0
click at [542, 277] on link "All (1)" at bounding box center [558, 280] width 37 height 24
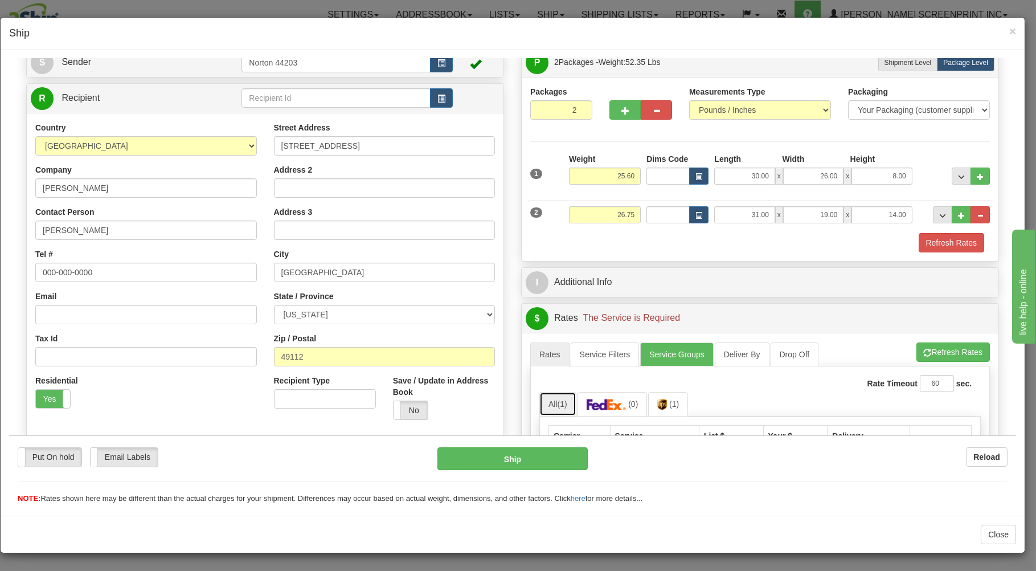
scroll to position [323, 0]
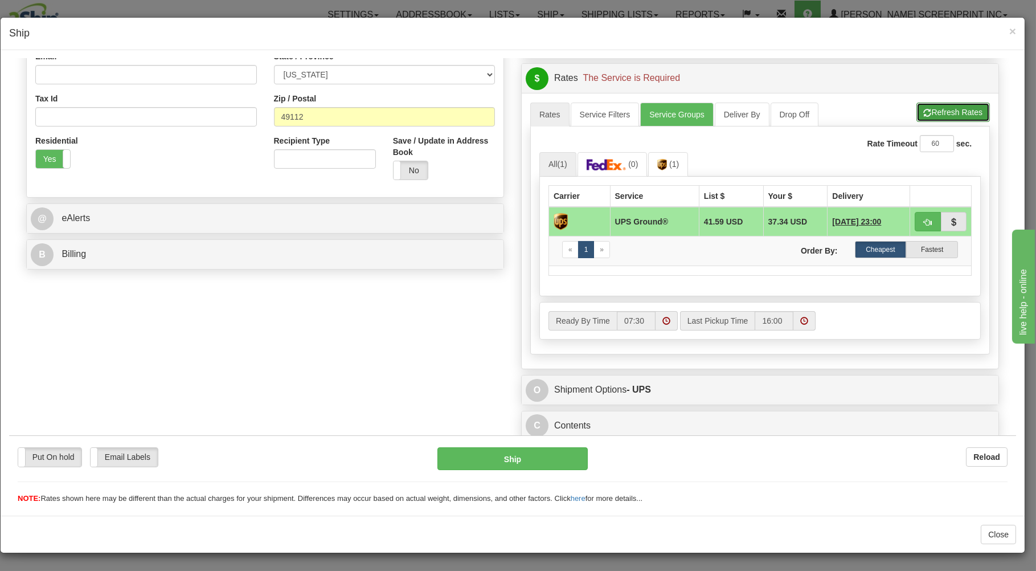
click at [960, 112] on button "Refresh Rates" at bounding box center [953, 111] width 73 height 19
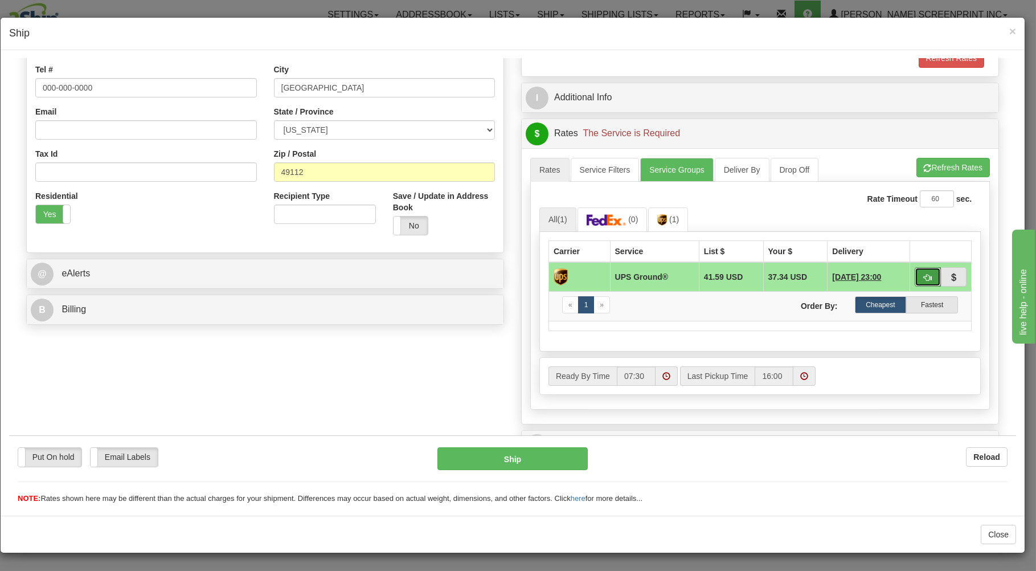
click at [924, 276] on span "button" at bounding box center [928, 276] width 8 height 7
type input "03"
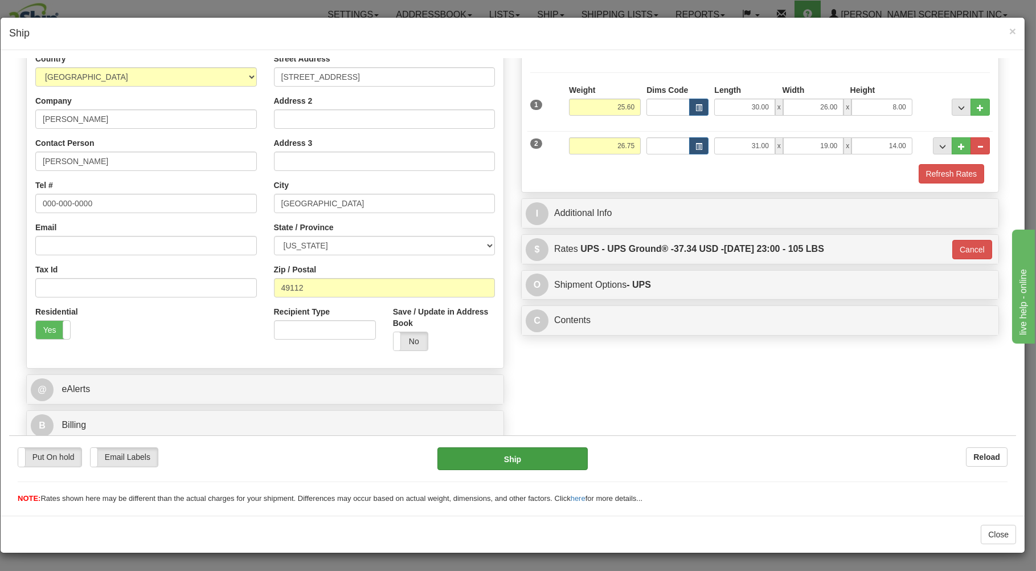
scroll to position [150, 0]
click at [555, 464] on button "Ship" at bounding box center [513, 458] width 151 height 23
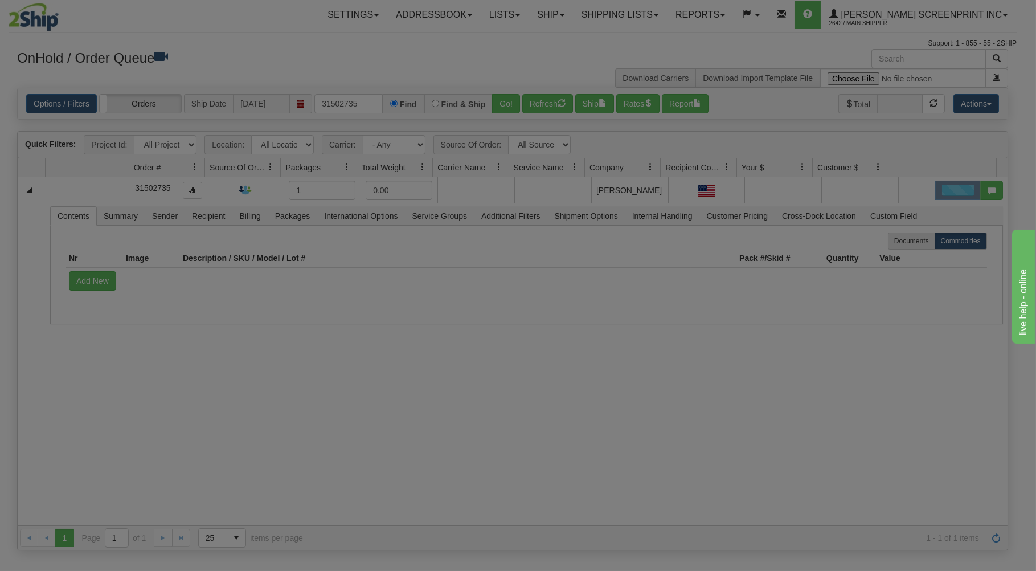
scroll to position [0, 0]
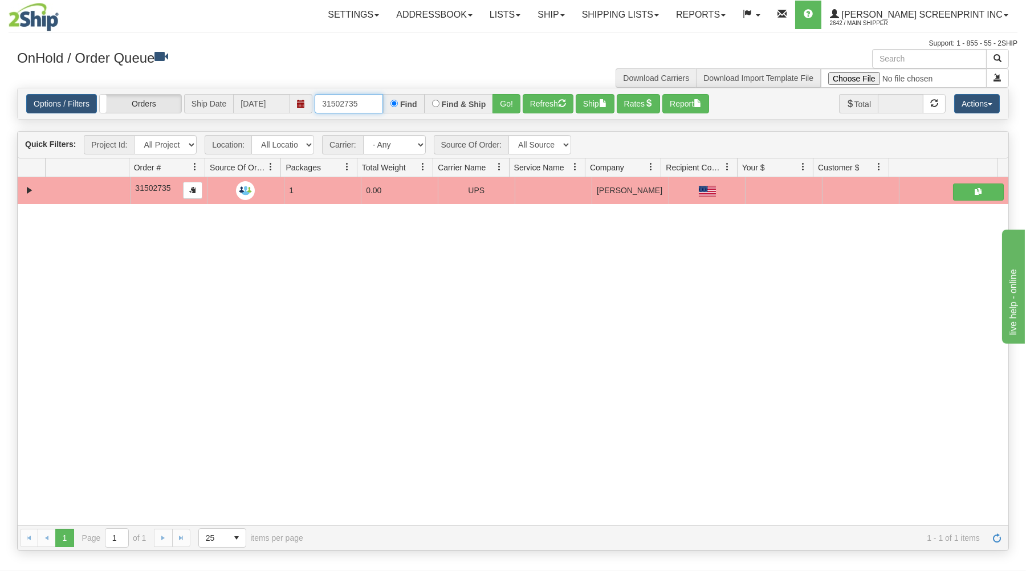
drag, startPoint x: 321, startPoint y: 105, endPoint x: 440, endPoint y: 97, distance: 119.3
click at [440, 97] on div "31502735 Find Find & Ship Go!" at bounding box center [418, 103] width 206 height 19
type input "16979"
click at [499, 94] on div "Options / Filters Group Shipments Orders Ship Date 08/25/2025 16979 Find Find &…" at bounding box center [513, 103] width 990 height 31
click at [495, 104] on button "Go!" at bounding box center [506, 103] width 28 height 19
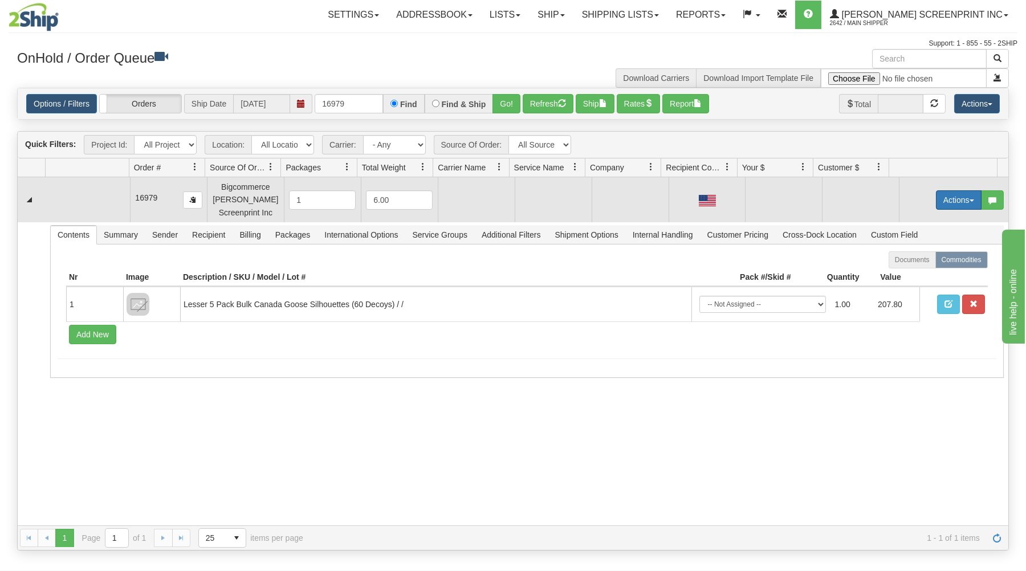
drag, startPoint x: 940, startPoint y: 193, endPoint x: 937, endPoint y: 202, distance: 9.6
click at [940, 196] on button "Actions" at bounding box center [959, 199] width 46 height 19
click at [926, 218] on link "Open" at bounding box center [934, 221] width 91 height 15
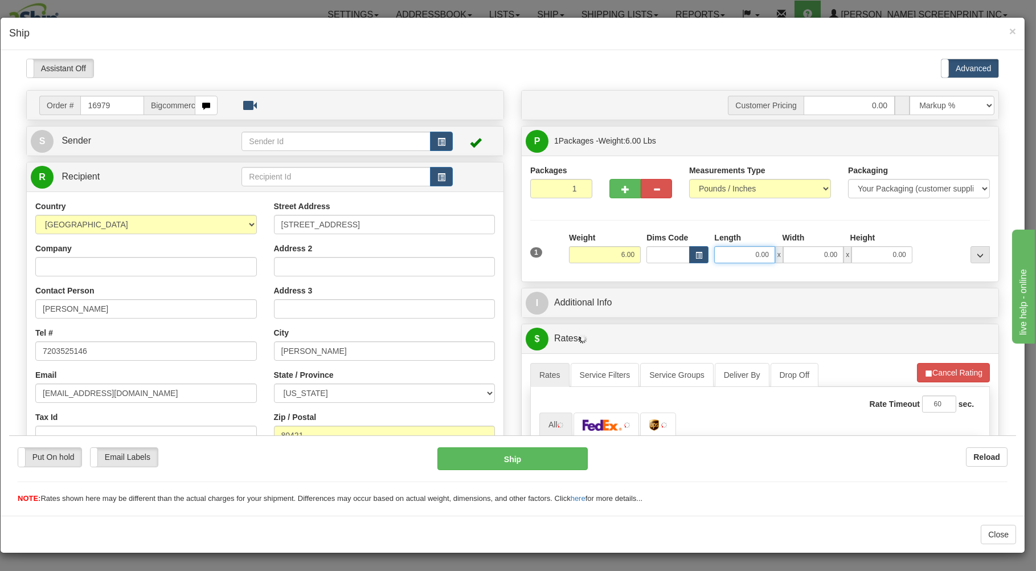
click at [730, 257] on input "0.00" at bounding box center [744, 254] width 60 height 17
type input "20.70"
type input "26.00"
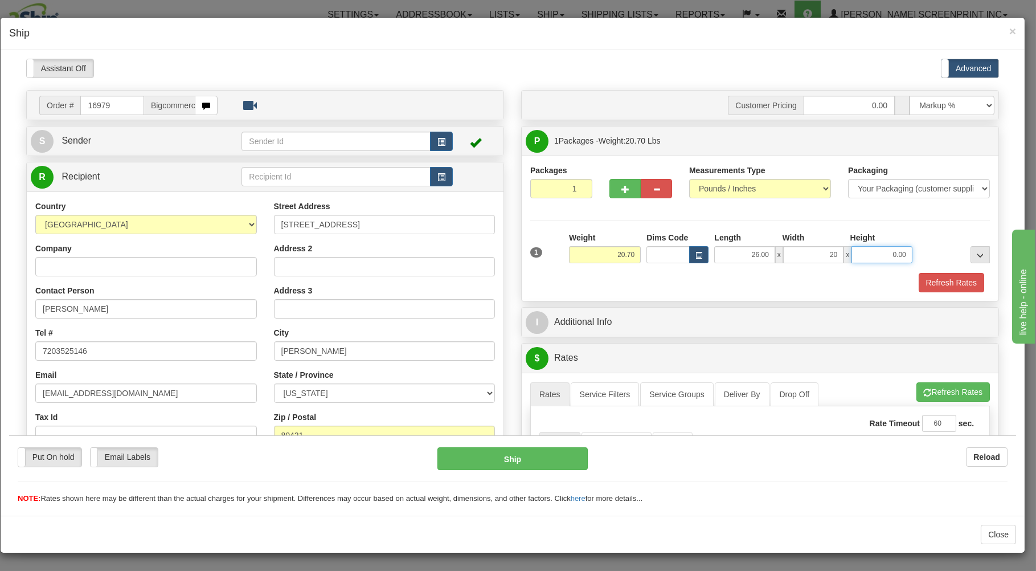
type input "20.00"
type input "7.00"
click at [724, 271] on div "1 Weight 20.70 Dims Code x x" at bounding box center [760, 251] width 465 height 40
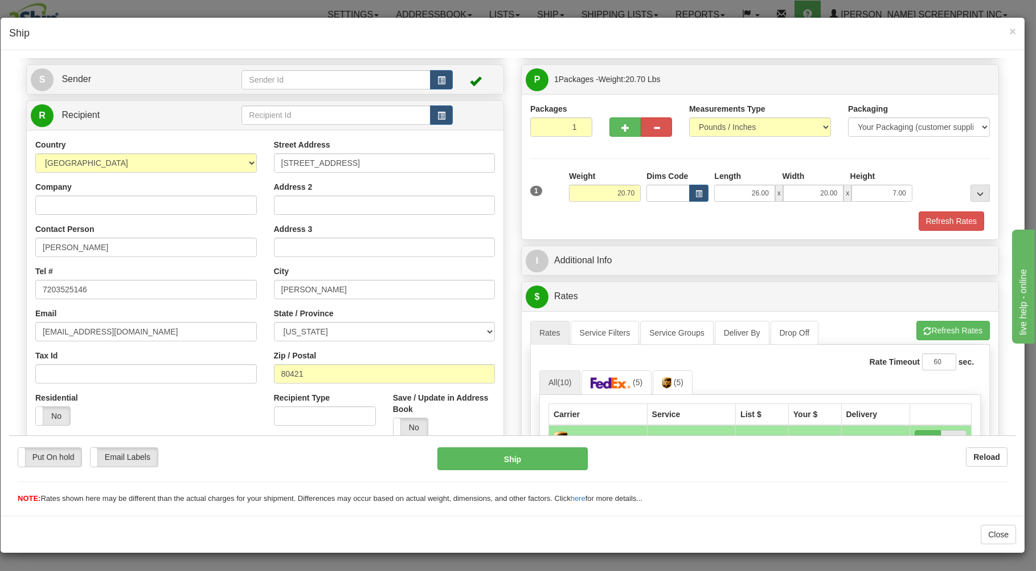
scroll to position [305, 0]
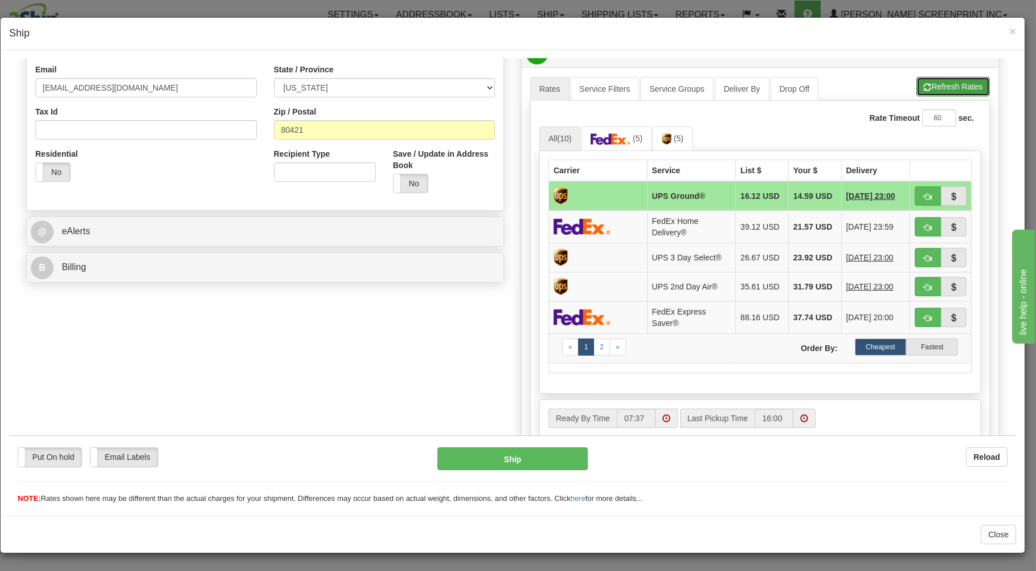
drag, startPoint x: 944, startPoint y: 86, endPoint x: 944, endPoint y: 108, distance: 21.7
click at [945, 95] on button "Refresh Rates" at bounding box center [953, 85] width 73 height 19
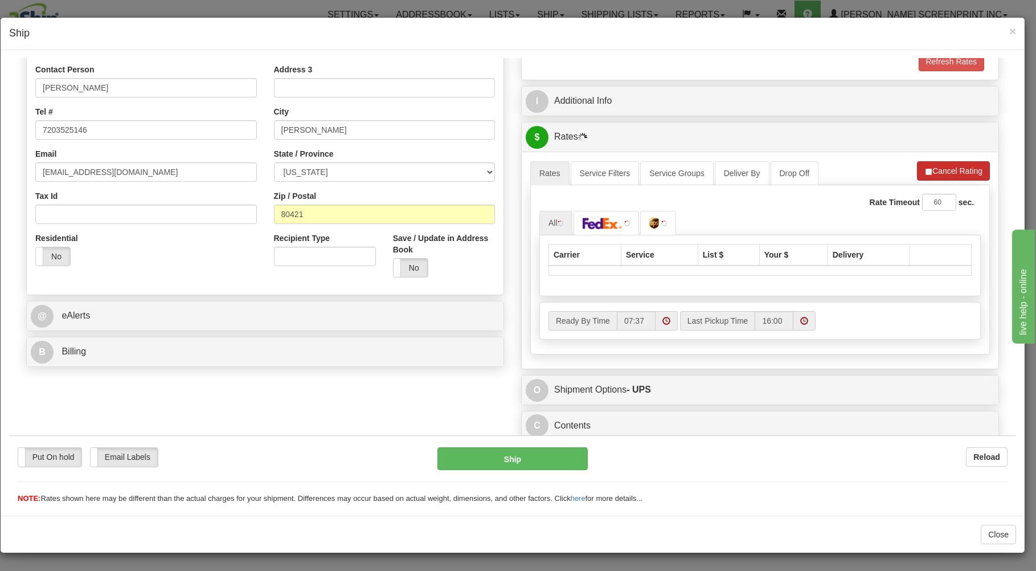
scroll to position [224, 0]
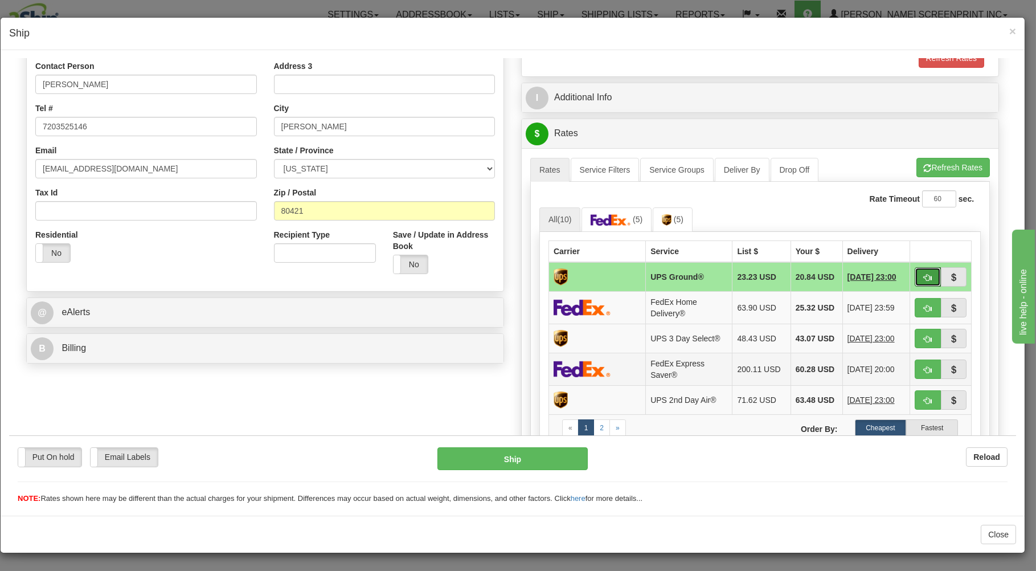
drag, startPoint x: 908, startPoint y: 273, endPoint x: 676, endPoint y: 360, distance: 247.5
click at [910, 273] on td at bounding box center [941, 277] width 62 height 30
click at [915, 274] on button "button" at bounding box center [928, 276] width 26 height 19
type input "03"
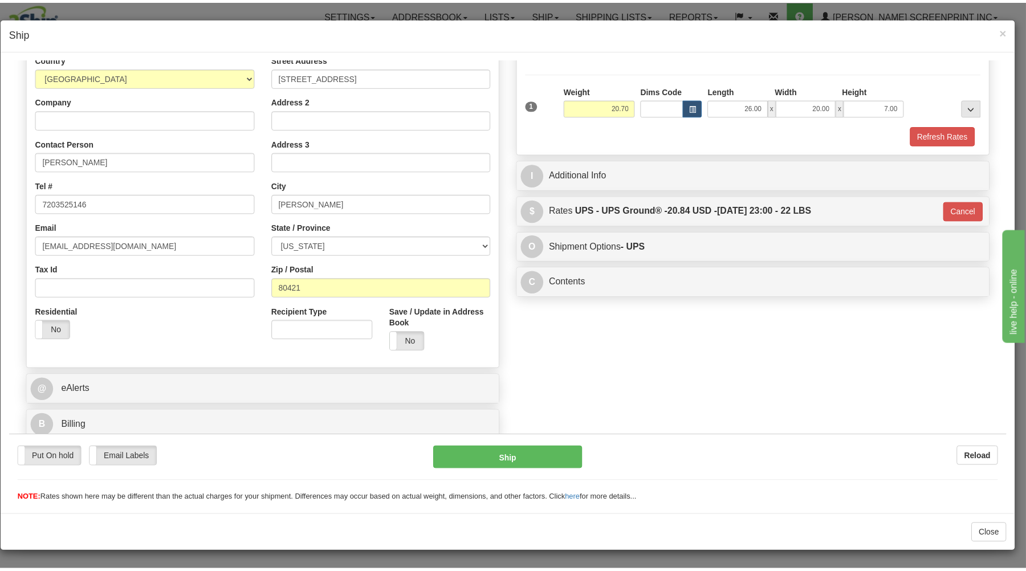
scroll to position [150, 0]
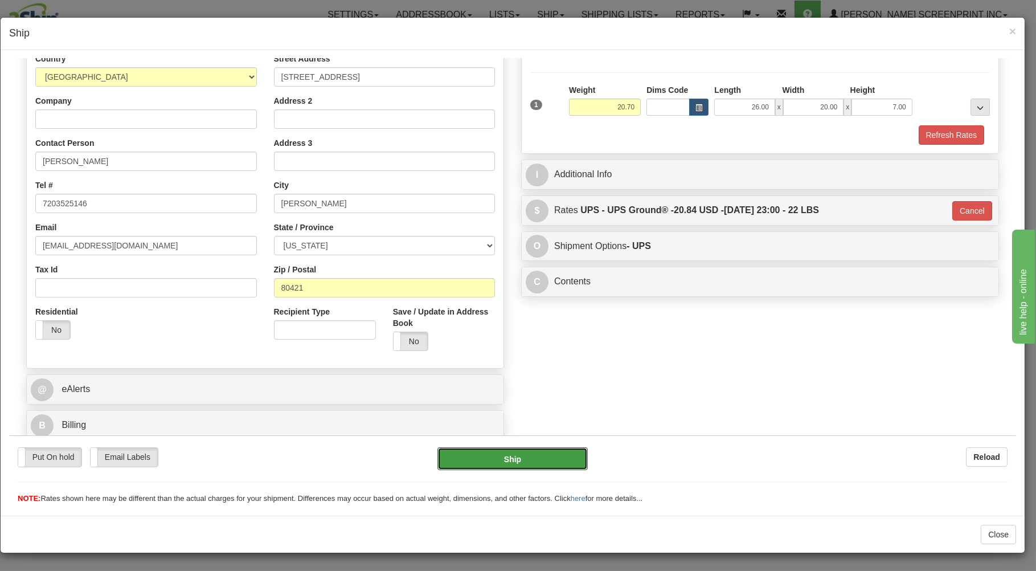
drag, startPoint x: 563, startPoint y: 450, endPoint x: 535, endPoint y: 405, distance: 53.3
click at [558, 446] on div "Put On hold Put On hold Email Labels Email Labels Edit Reload Ship Reload" at bounding box center [512, 469] width 1007 height 69
click at [512, 456] on button "Ship" at bounding box center [513, 458] width 151 height 23
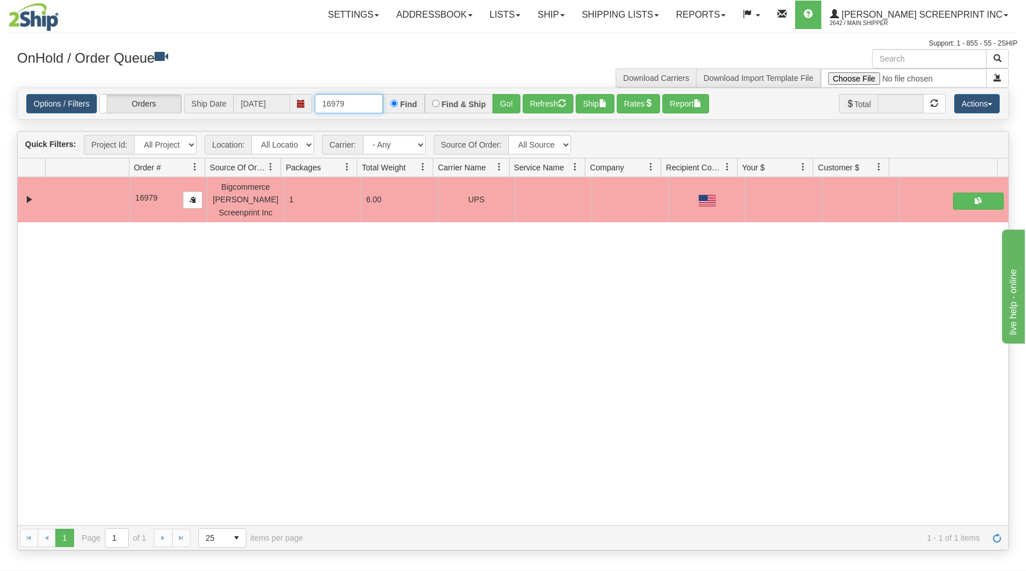
drag, startPoint x: 316, startPoint y: 100, endPoint x: 420, endPoint y: 96, distance: 104.3
click at [420, 96] on div "16979 Find Find & Ship Go!" at bounding box center [418, 103] width 206 height 19
type input "16986"
click at [500, 104] on button "Go!" at bounding box center [506, 103] width 28 height 19
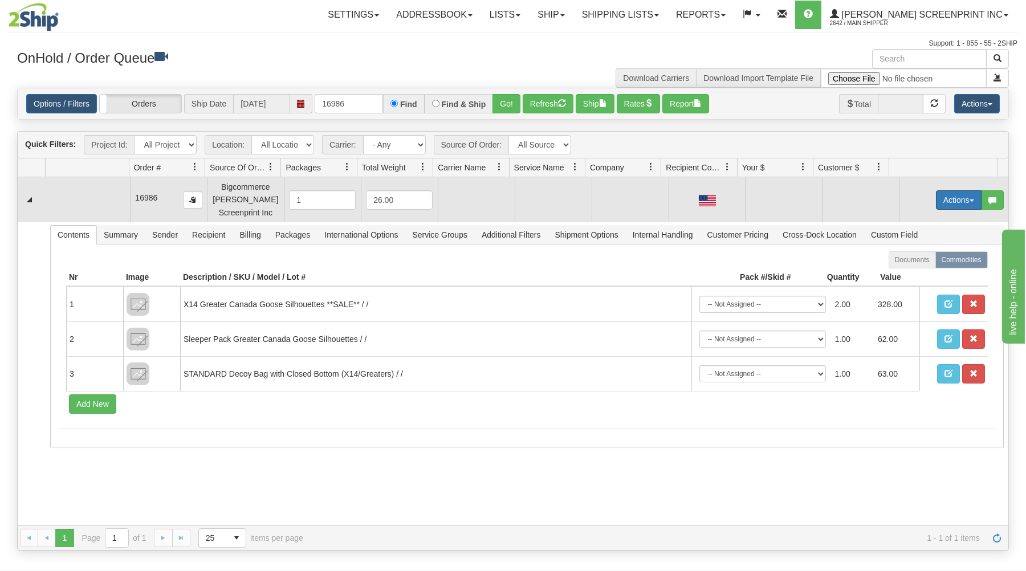
click at [958, 193] on button "Actions" at bounding box center [959, 199] width 46 height 19
click at [921, 220] on link "Open" at bounding box center [934, 221] width 91 height 15
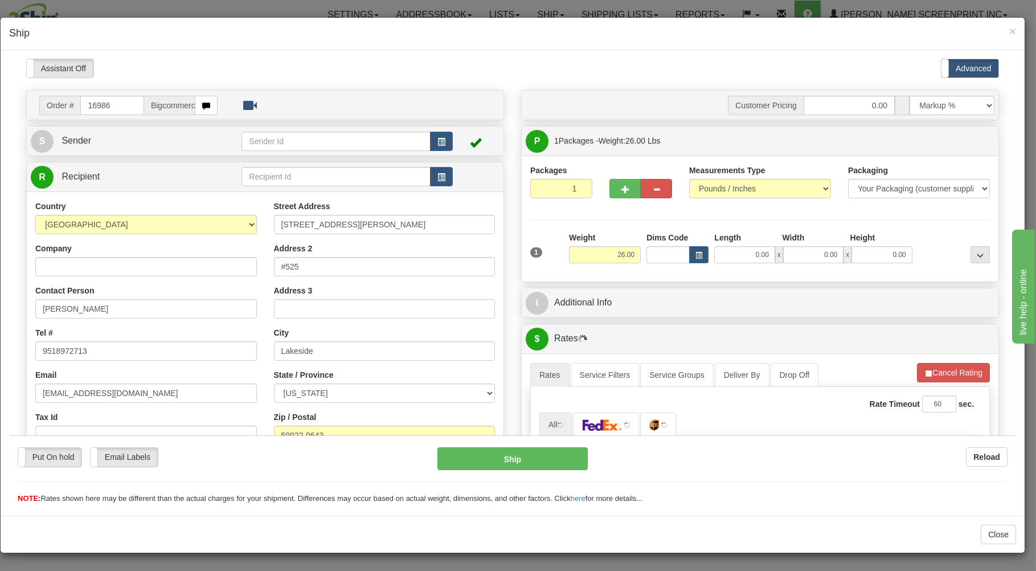
scroll to position [0, 0]
click at [737, 255] on input "0.00" at bounding box center [744, 254] width 60 height 17
type input "3"
type input "24.10"
type input "31.00"
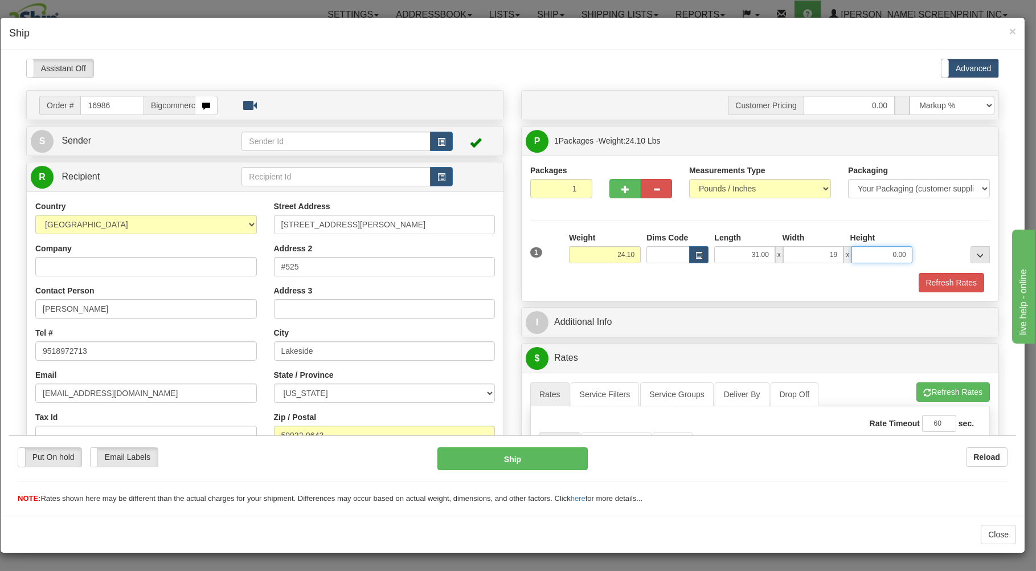
type input "19.00"
type input "1"
type input "23.75"
type input "12"
type input "24.10"
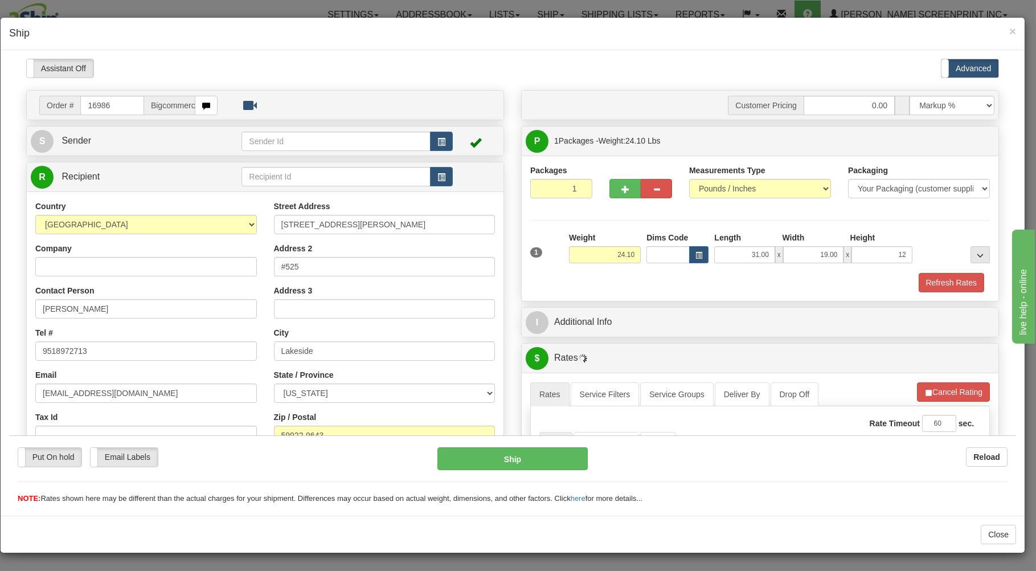
type input "12.00"
click at [688, 276] on div "Refresh Rates" at bounding box center [760, 281] width 465 height 19
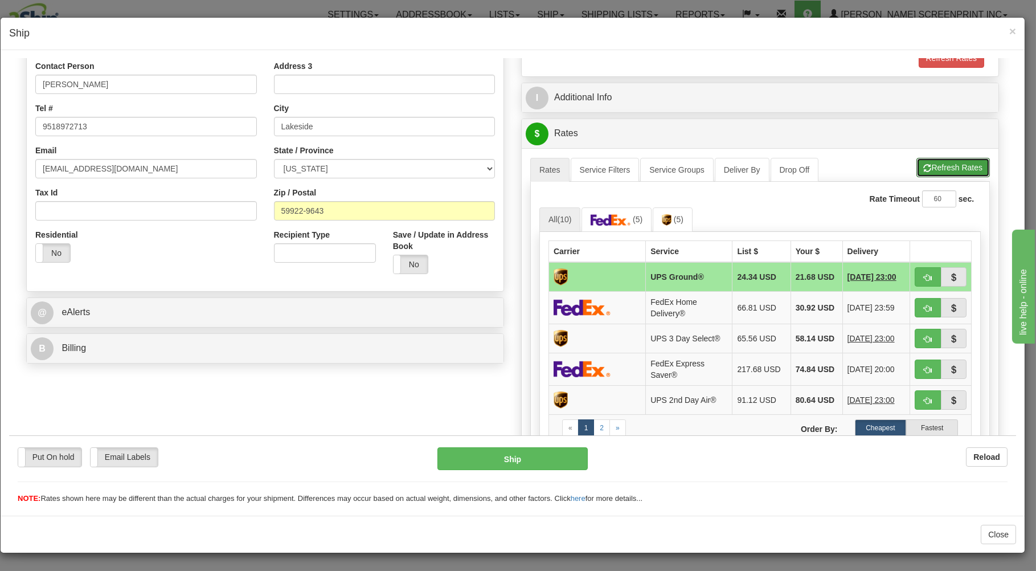
drag, startPoint x: 932, startPoint y: 164, endPoint x: 855, endPoint y: 218, distance: 94.1
click at [931, 169] on button "Refresh Rates" at bounding box center [953, 166] width 73 height 19
click at [924, 276] on span "button" at bounding box center [928, 276] width 8 height 7
type input "03"
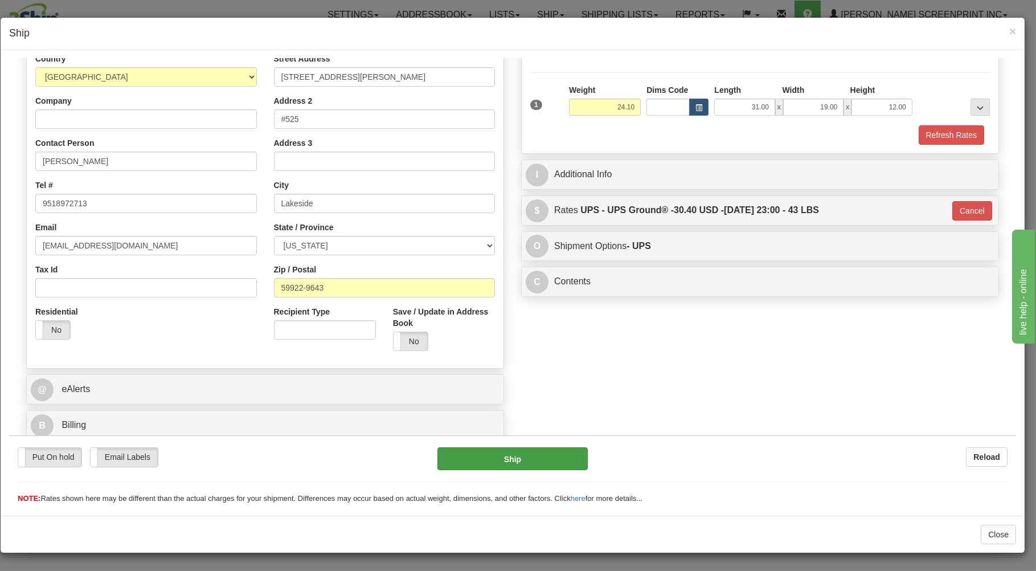
scroll to position [150, 0]
click at [524, 461] on button "Ship" at bounding box center [513, 458] width 151 height 23
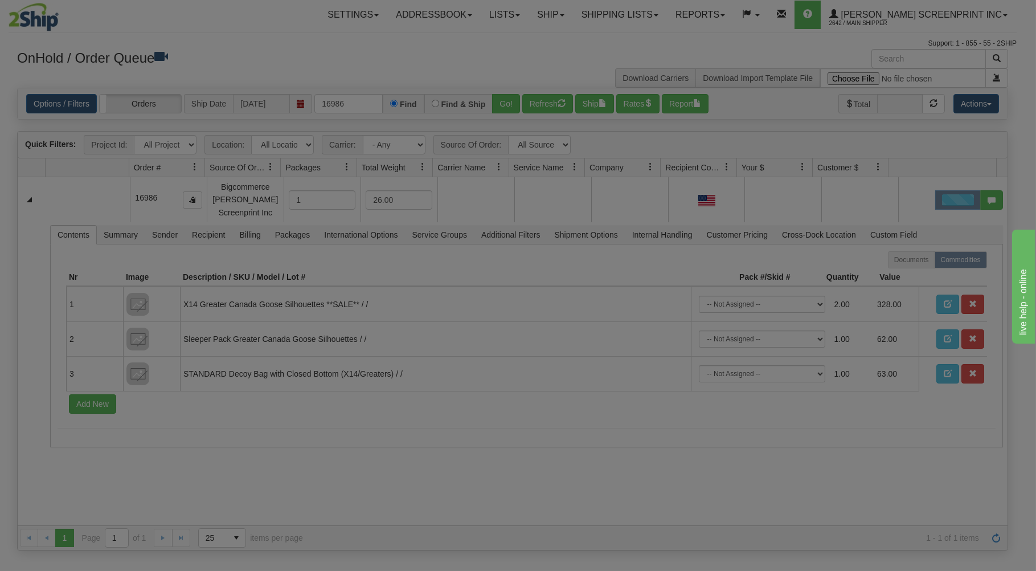
scroll to position [0, 0]
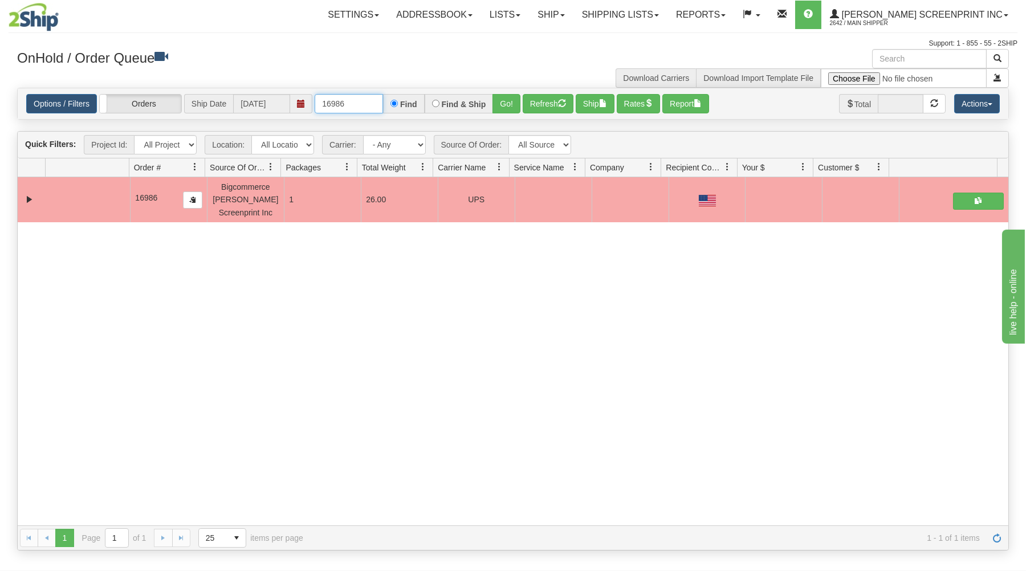
drag, startPoint x: 316, startPoint y: 103, endPoint x: 434, endPoint y: 97, distance: 118.6
click at [435, 102] on div "16986 Find Find & Ship Go!" at bounding box center [418, 103] width 206 height 19
type input "16994"
click at [500, 98] on button "Go!" at bounding box center [506, 103] width 28 height 19
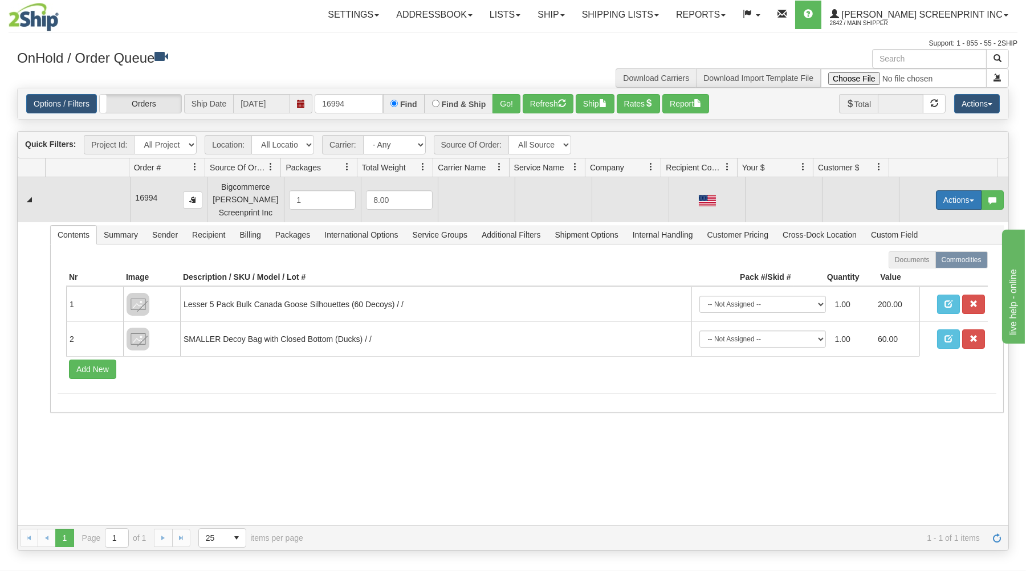
click at [955, 201] on button "Actions" at bounding box center [959, 199] width 46 height 19
click at [934, 222] on link "Open" at bounding box center [934, 221] width 91 height 15
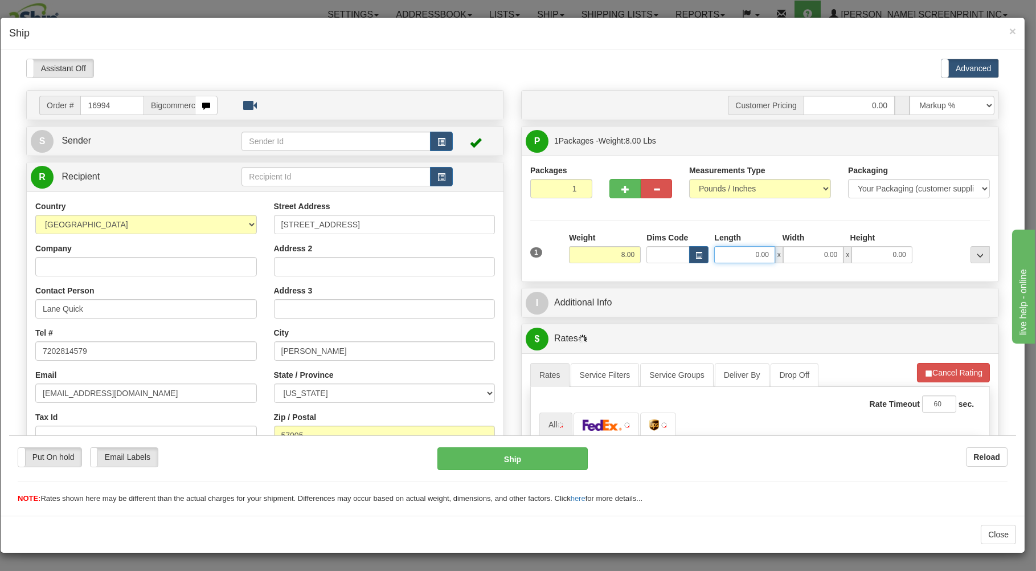
click at [724, 256] on input "0.00" at bounding box center [744, 254] width 60 height 17
type input "22.80"
type input "26.00"
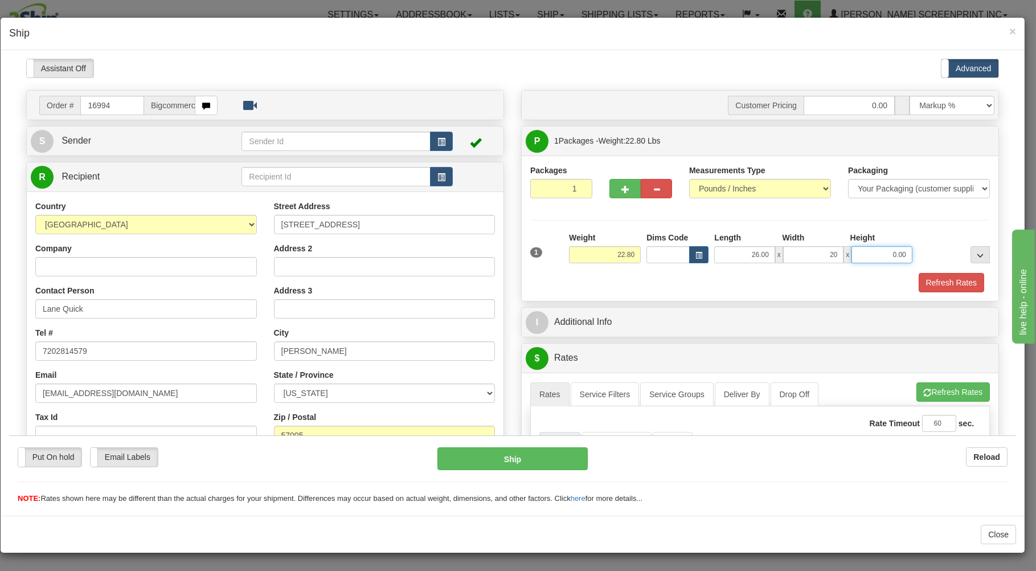
type input "20.00"
type input "8.00"
click at [667, 286] on div "Refresh Rates" at bounding box center [760, 281] width 465 height 19
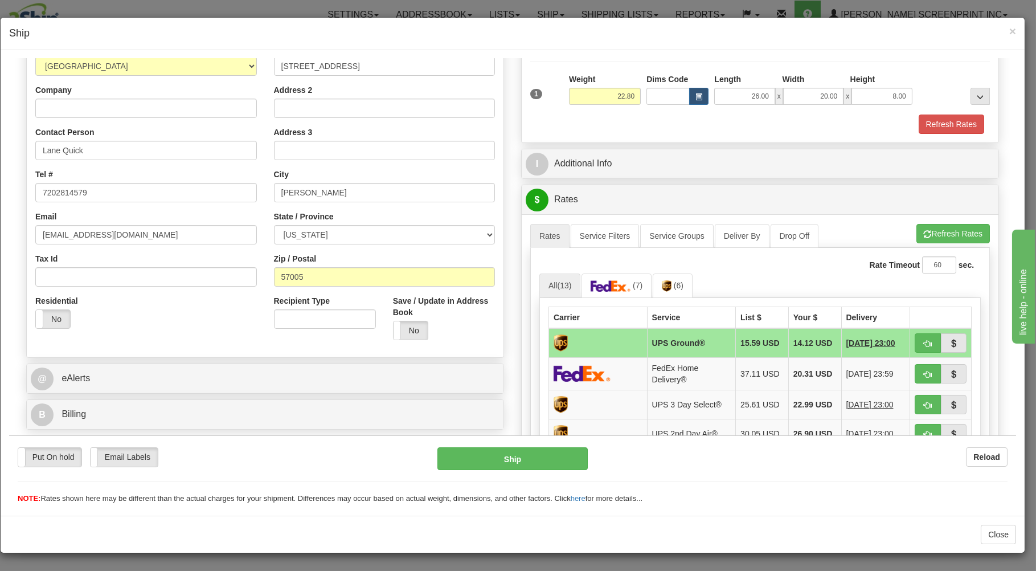
scroll to position [244, 0]
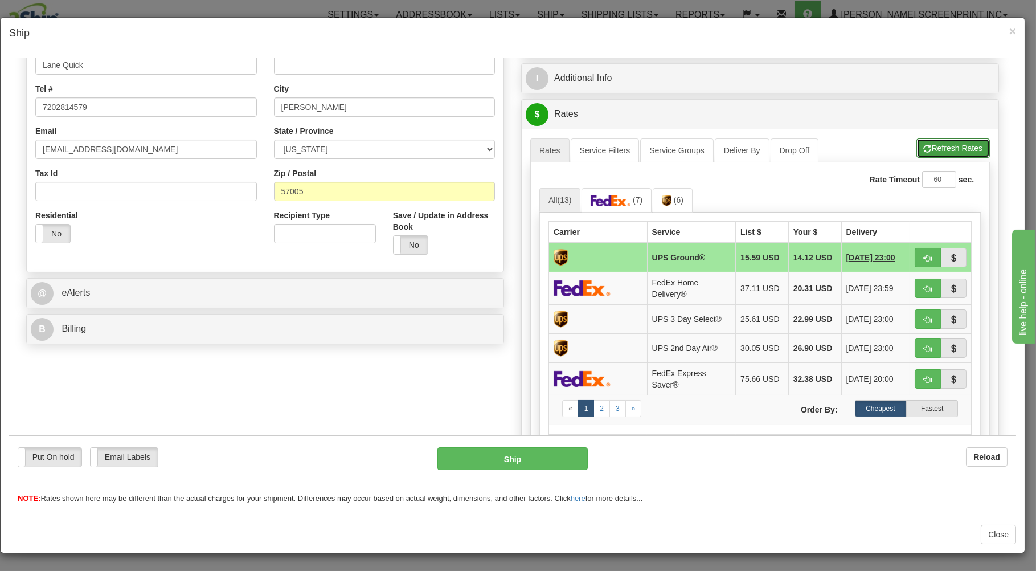
drag, startPoint x: 930, startPoint y: 141, endPoint x: 880, endPoint y: 220, distance: 93.9
click at [930, 141] on button "Refresh Rates" at bounding box center [953, 147] width 73 height 19
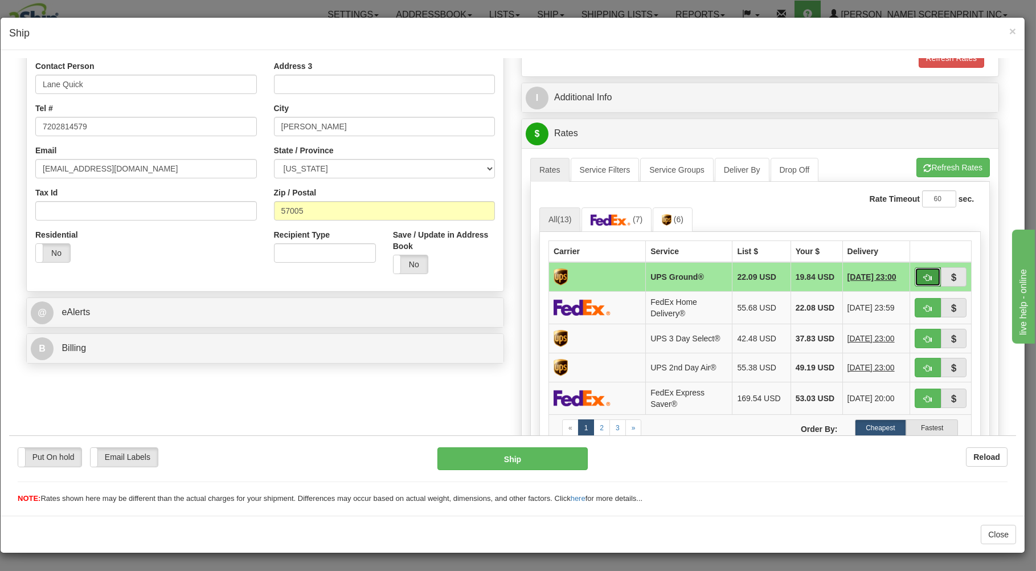
click at [924, 276] on span "button" at bounding box center [928, 276] width 8 height 7
type input "03"
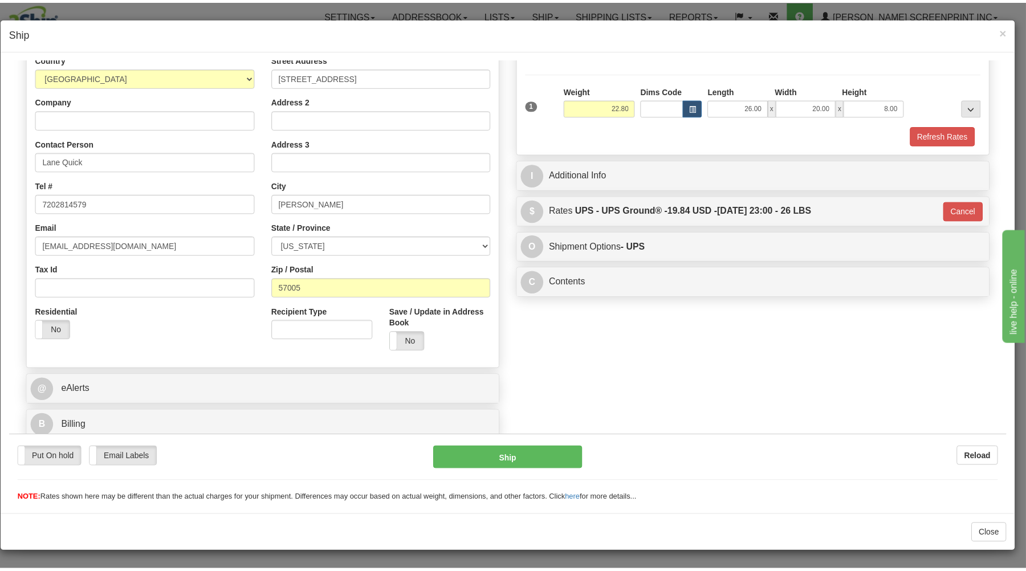
scroll to position [150, 0]
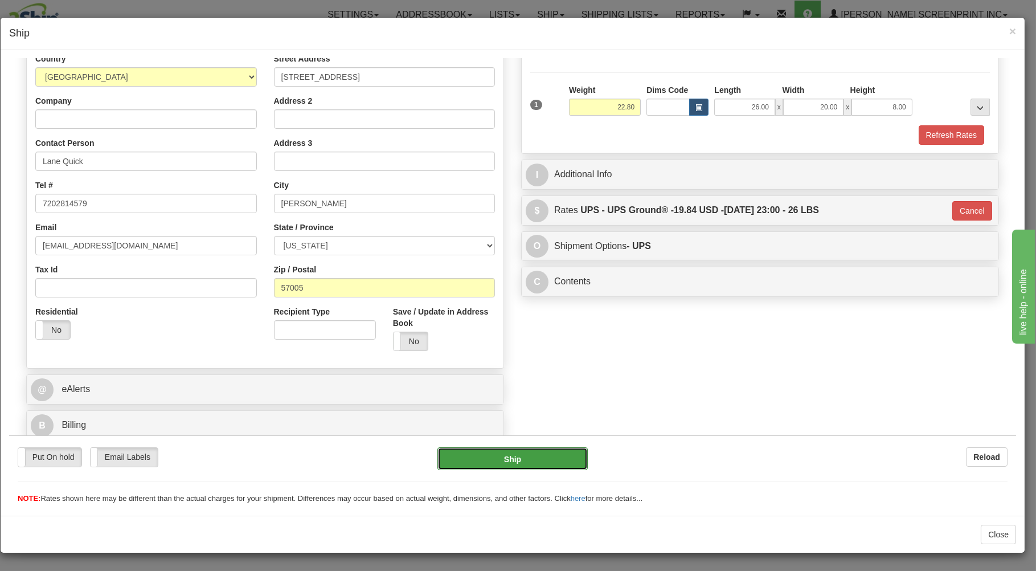
click at [569, 454] on button "Ship" at bounding box center [513, 458] width 151 height 23
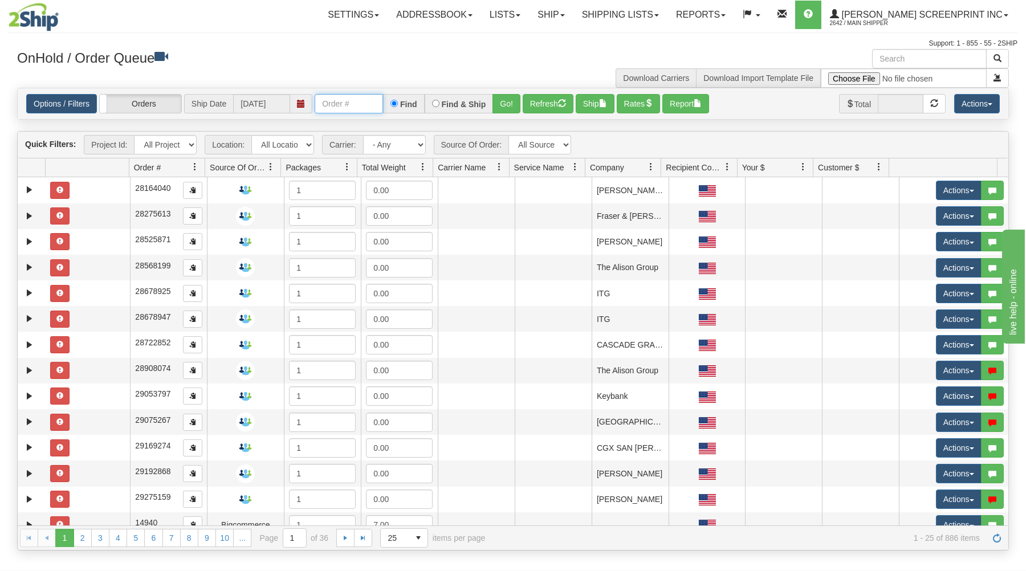
click at [336, 101] on input "text" at bounding box center [349, 103] width 68 height 19
type input "17002"
click at [501, 100] on button "Go!" at bounding box center [506, 103] width 28 height 19
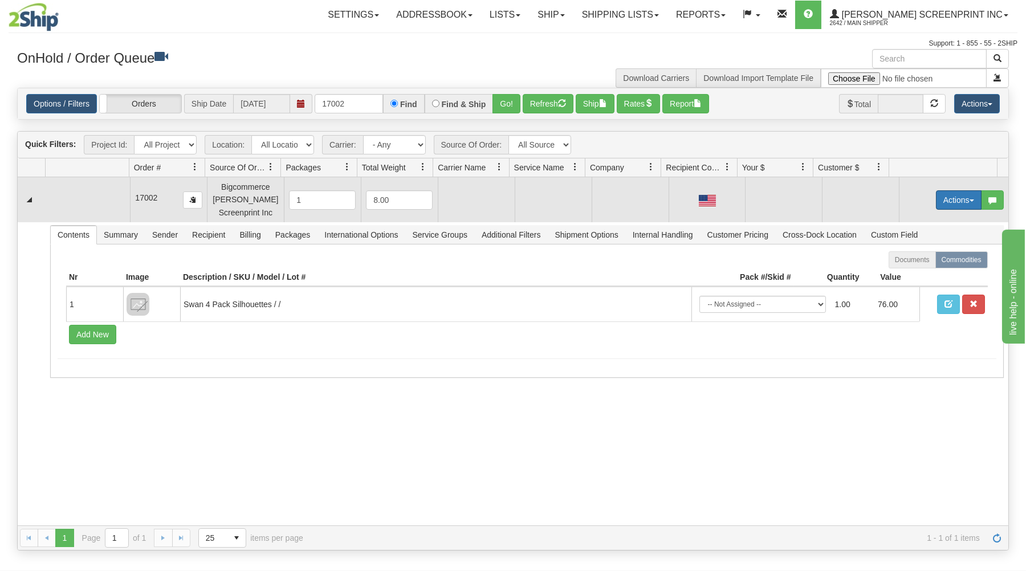
click at [953, 196] on button "Actions" at bounding box center [959, 199] width 46 height 19
click at [937, 218] on link "Open" at bounding box center [934, 221] width 91 height 15
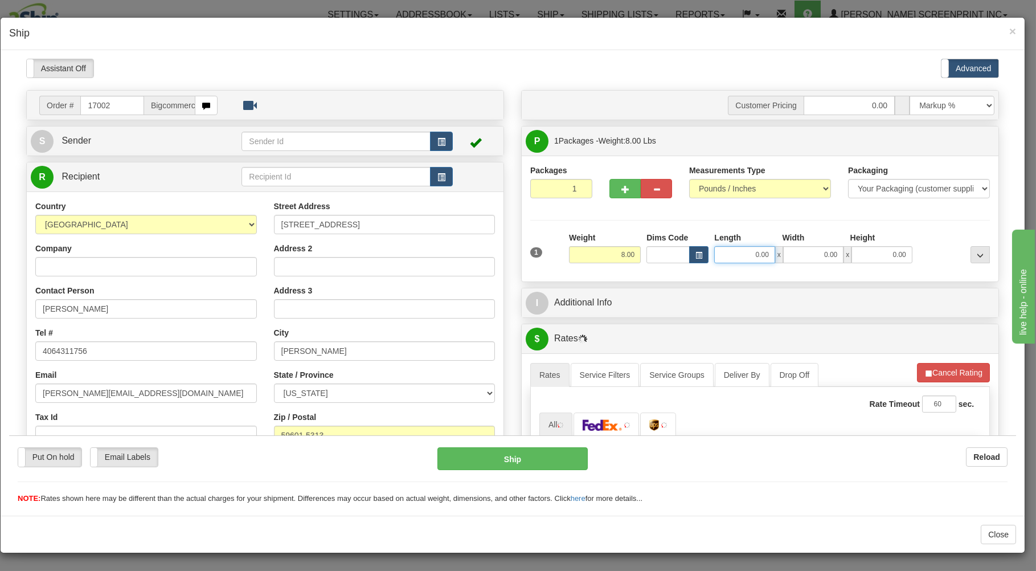
click at [737, 255] on input "0.00" at bounding box center [744, 254] width 60 height 17
type input "5.35"
type input "4"
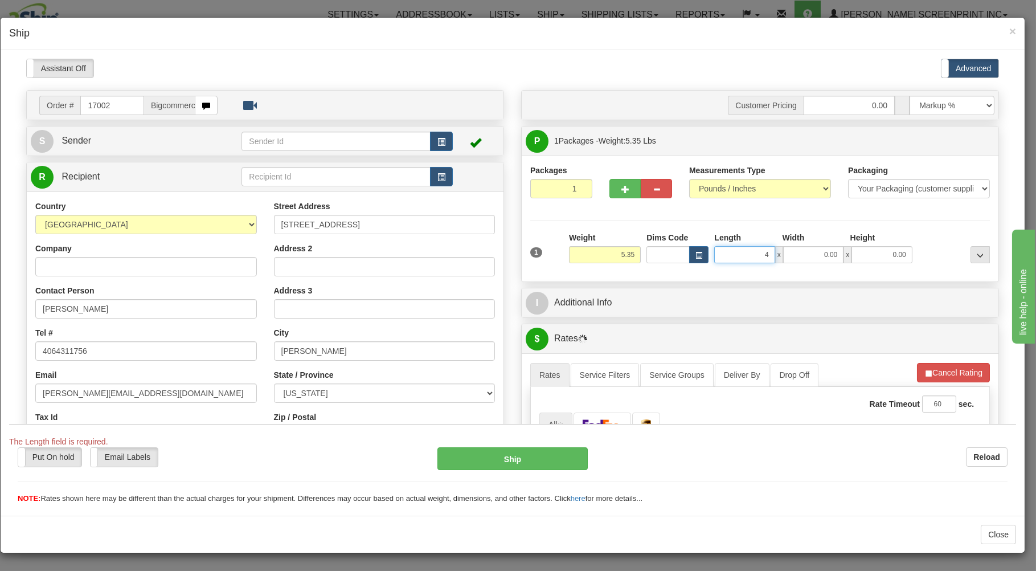
type input "5.40"
type input "40"
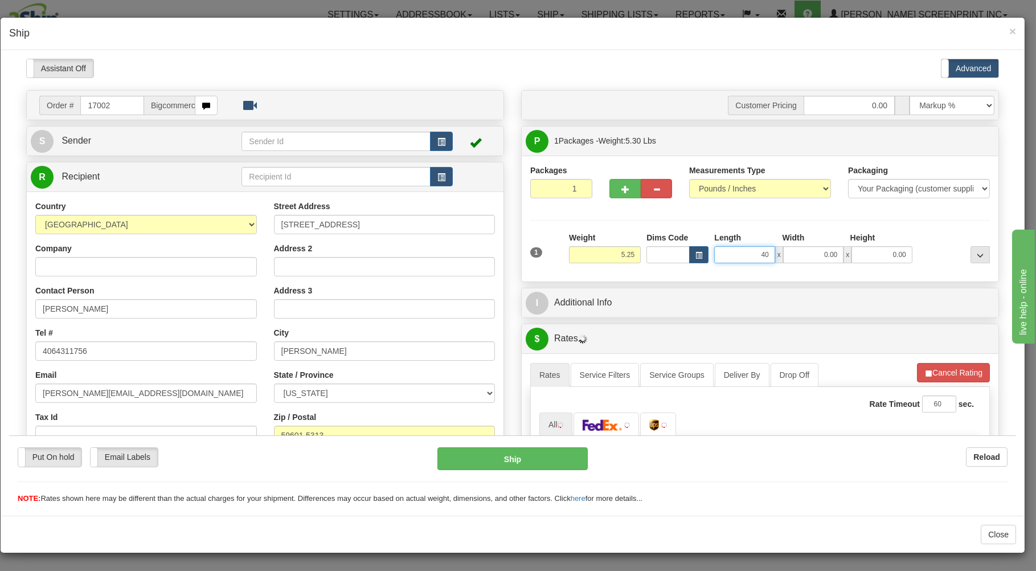
type input "5.20"
type input "40.00"
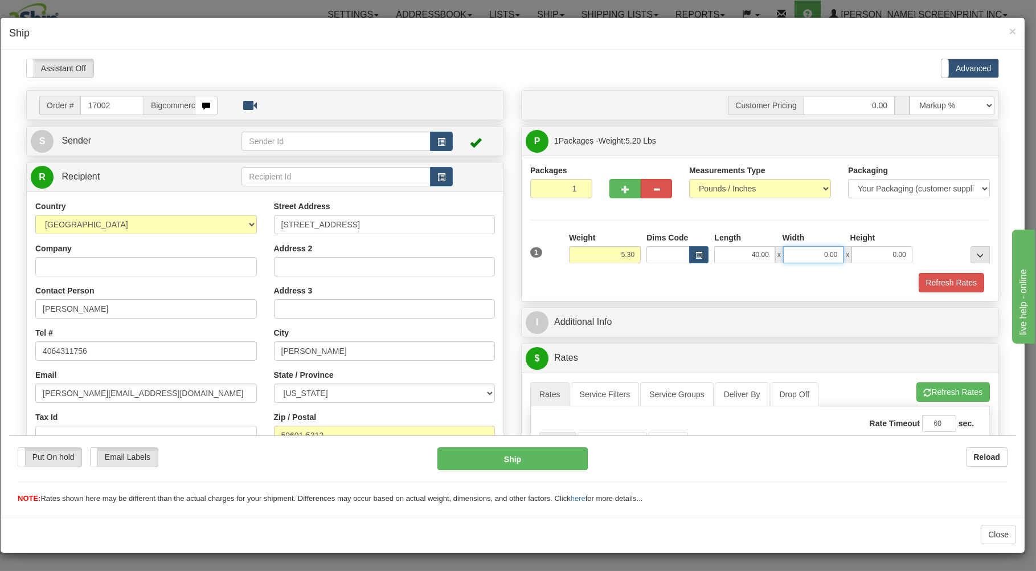
type input "5.35"
type input "19.00"
type input "4.95"
type input "3"
type input "5.20"
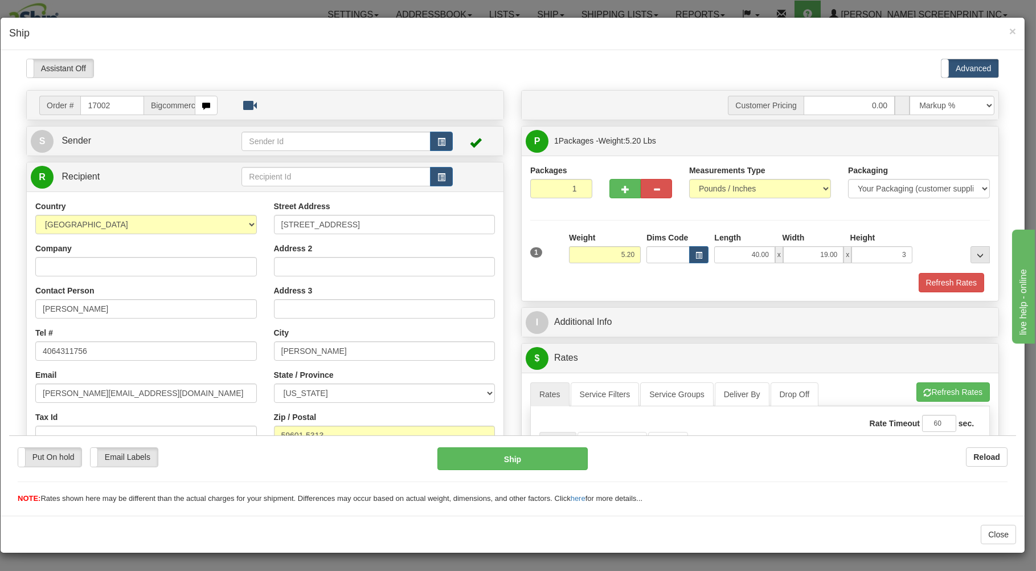
type input "3.00"
click at [732, 289] on div "Refresh Rates" at bounding box center [760, 281] width 465 height 19
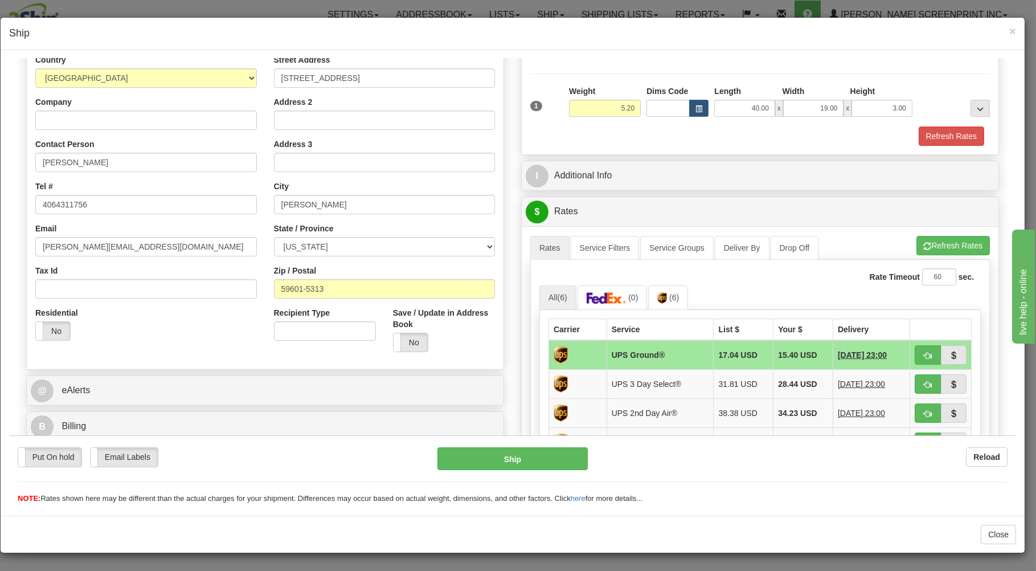
scroll to position [183, 0]
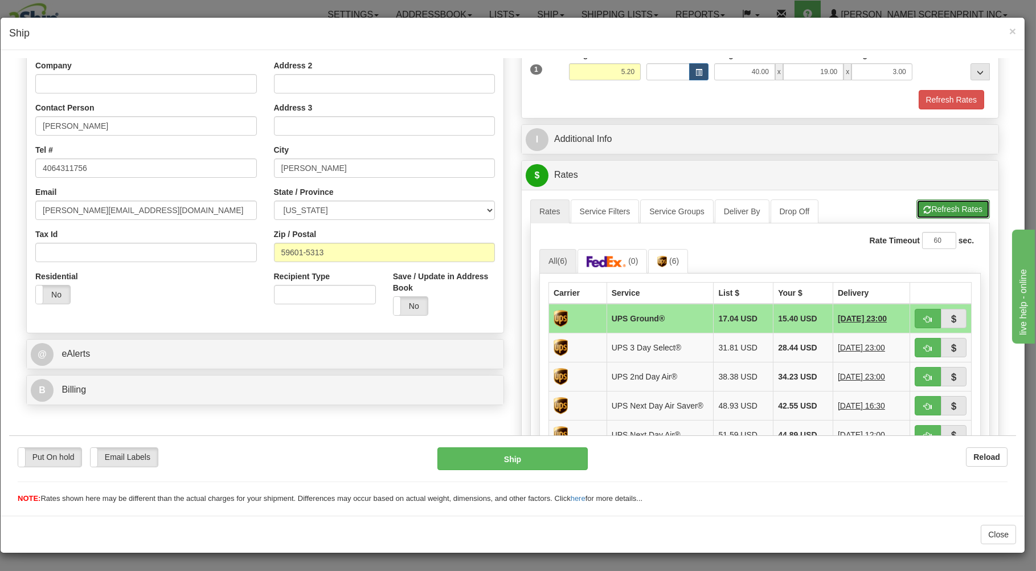
click at [925, 203] on button "Refresh Rates" at bounding box center [953, 208] width 73 height 19
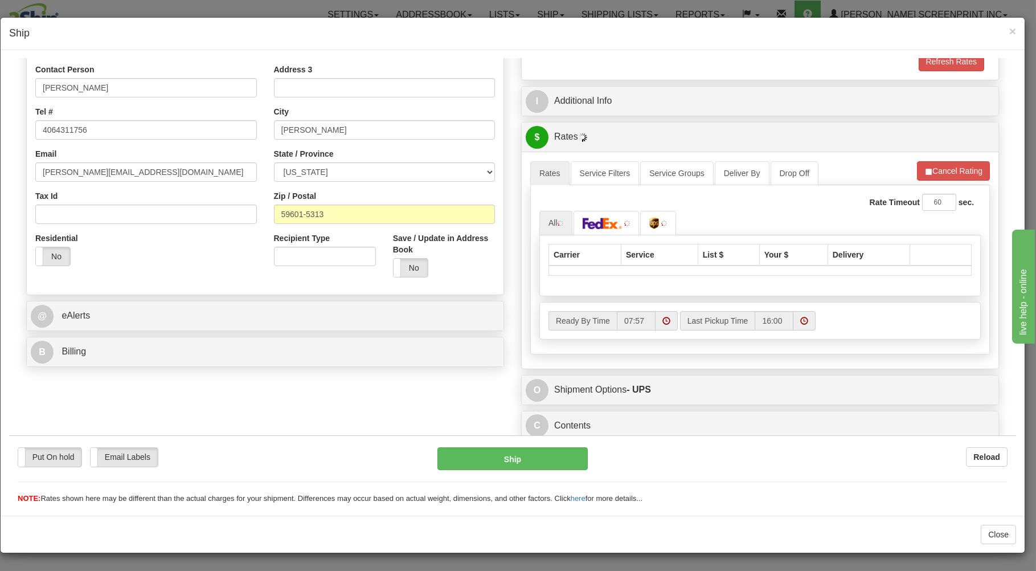
scroll to position [224, 0]
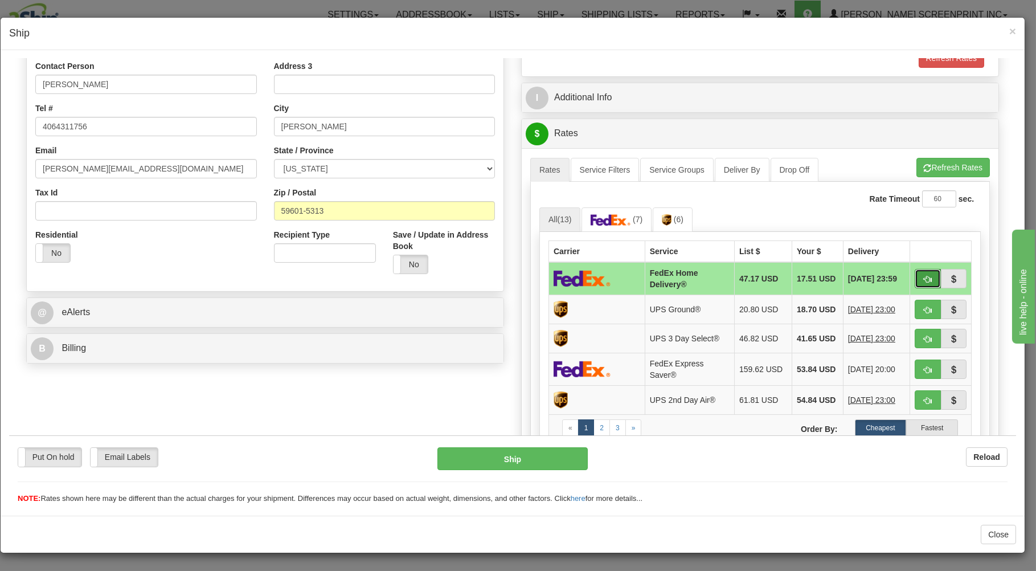
click at [917, 272] on button "button" at bounding box center [928, 277] width 26 height 19
type input "90"
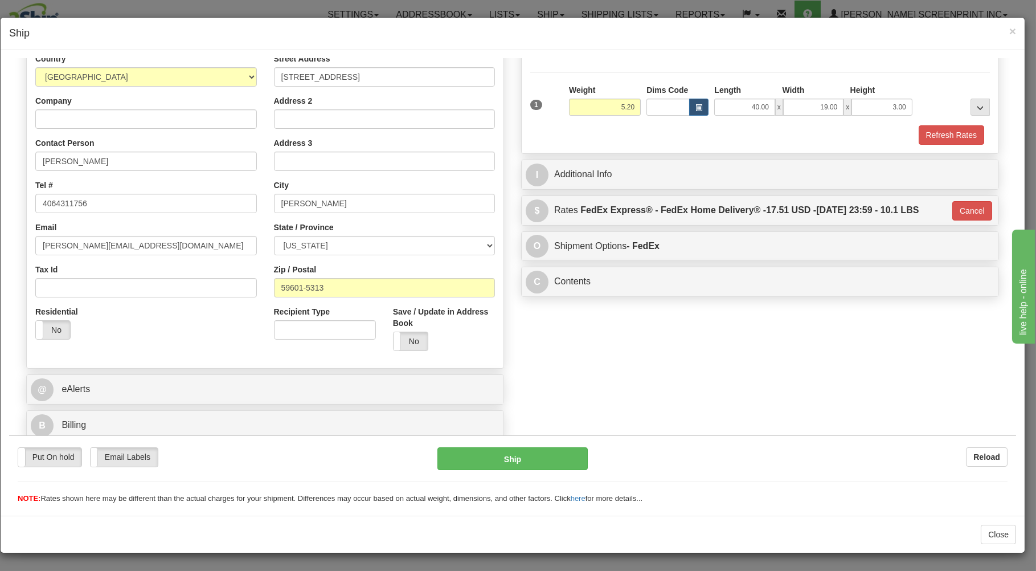
scroll to position [150, 0]
click at [546, 458] on button "Ship" at bounding box center [513, 458] width 151 height 23
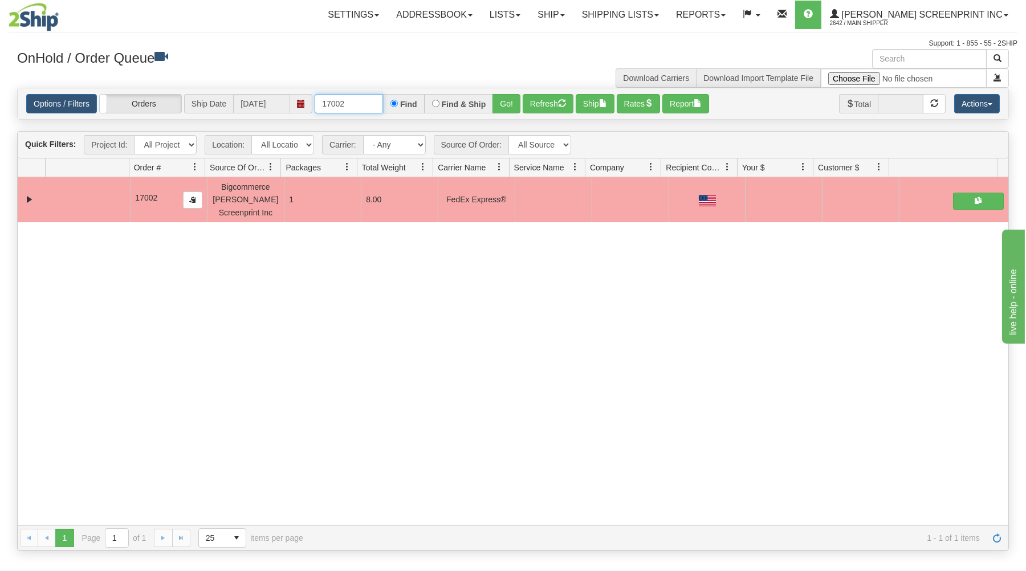
drag, startPoint x: 321, startPoint y: 103, endPoint x: 419, endPoint y: 84, distance: 99.9
click at [413, 88] on div "Options / Filters Group Shipments Orders Ship Date 08/25/2025 17002 Find Find &…" at bounding box center [512, 104] width 991 height 32
type input "16990"
click at [495, 97] on button "Go!" at bounding box center [506, 103] width 28 height 19
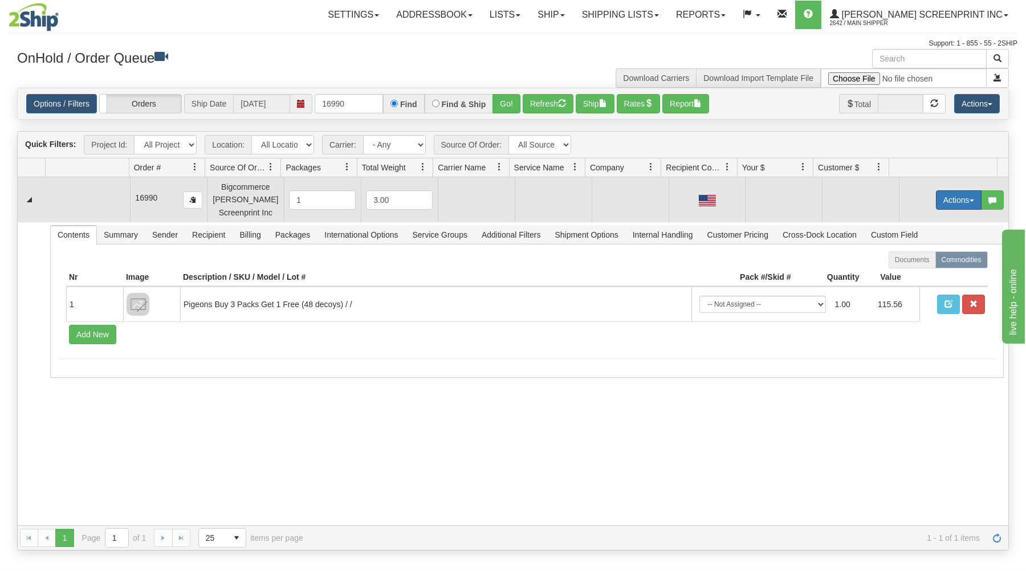
click at [954, 198] on button "Actions" at bounding box center [959, 199] width 46 height 19
click at [934, 224] on link "Open" at bounding box center [934, 221] width 91 height 15
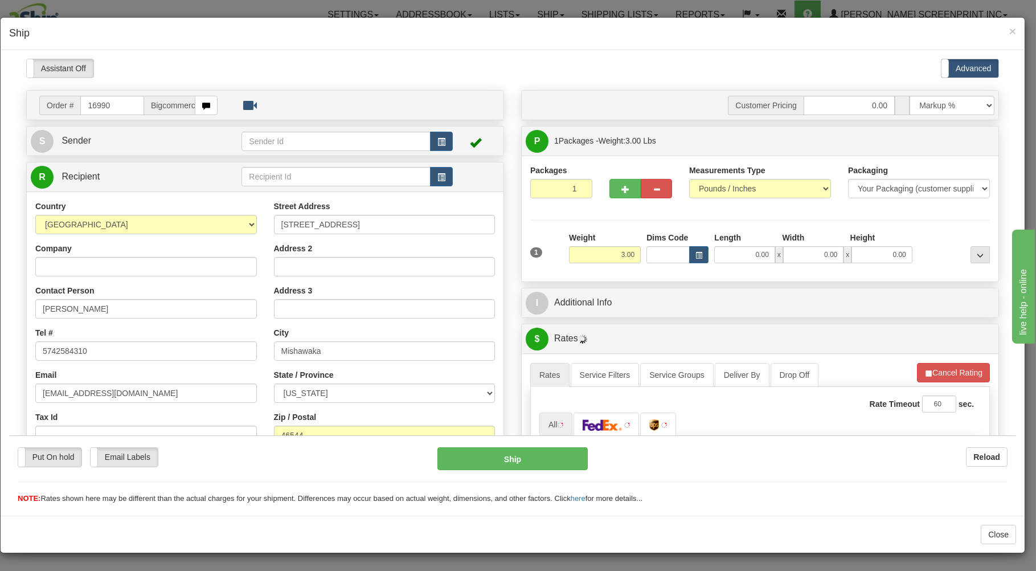
scroll to position [0, 0]
type input "9.15"
click at [733, 254] on input "0.00" at bounding box center [744, 254] width 60 height 17
type input "29.00"
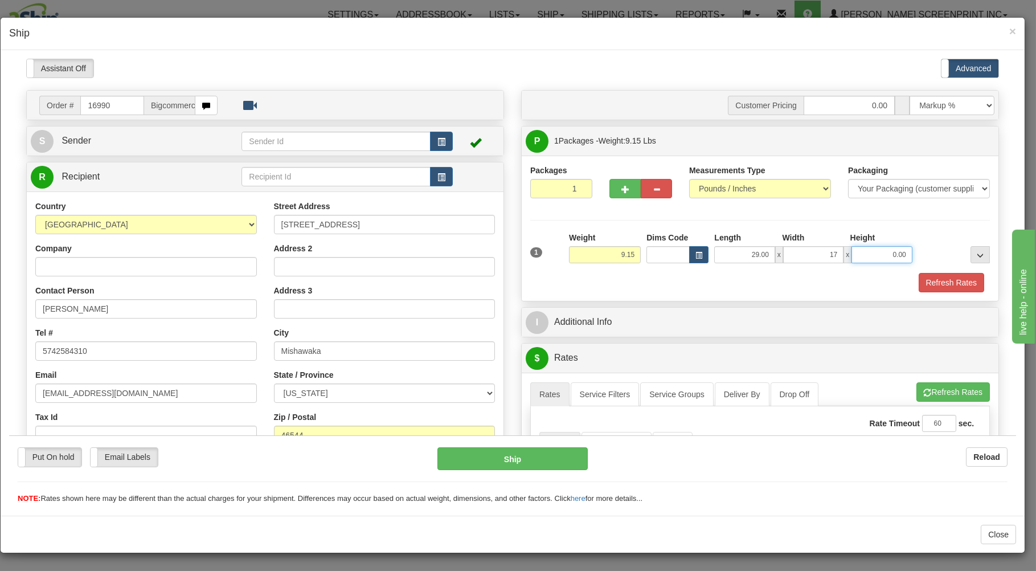
type input "17.00"
type input "4.00"
drag, startPoint x: 719, startPoint y: 272, endPoint x: 715, endPoint y: 256, distance: 17.0
click at [718, 264] on div "1 Weight 9.15 Dims Code x x" at bounding box center [760, 251] width 465 height 40
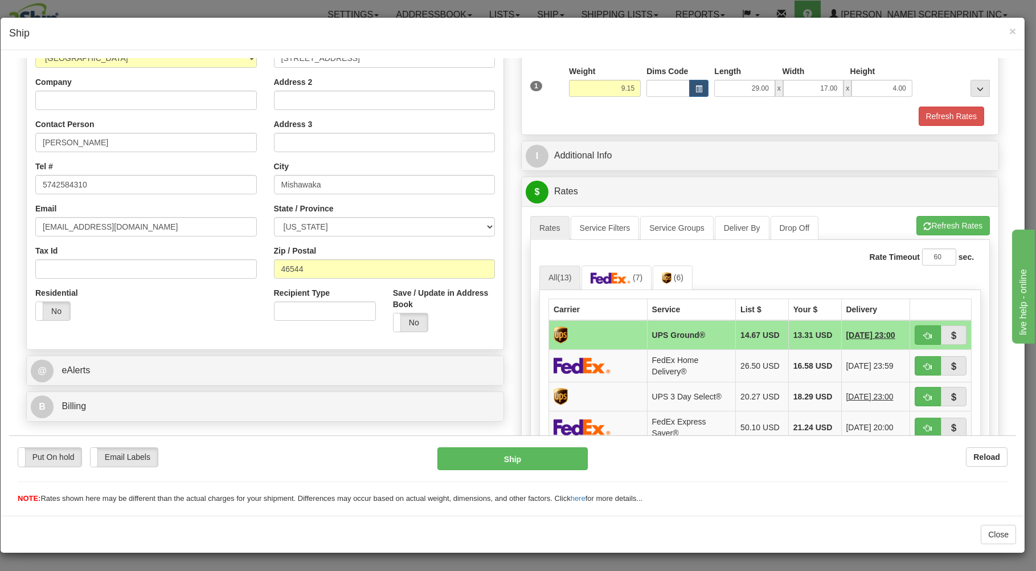
scroll to position [244, 0]
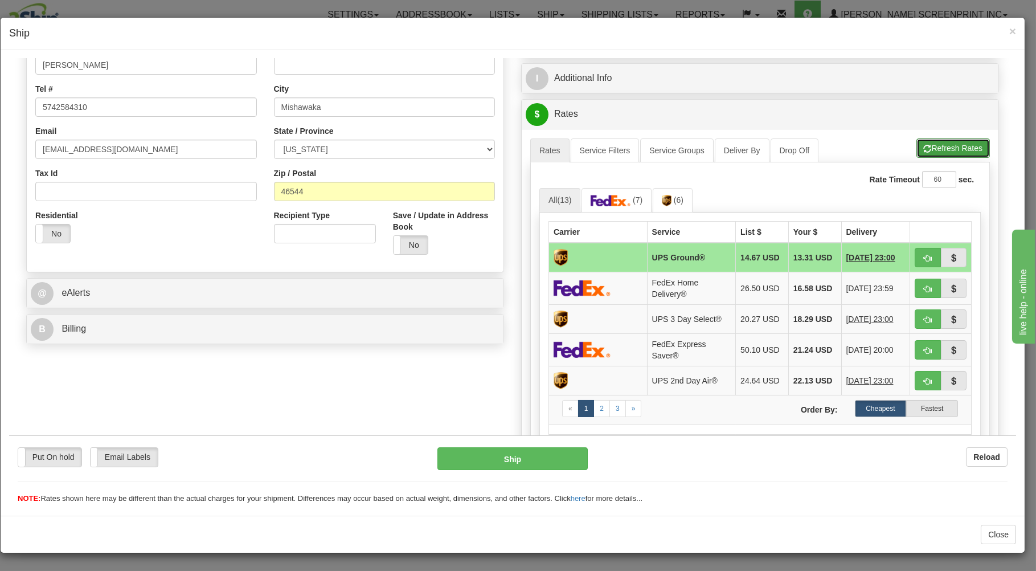
click at [971, 145] on button "Refresh Rates" at bounding box center [953, 147] width 73 height 19
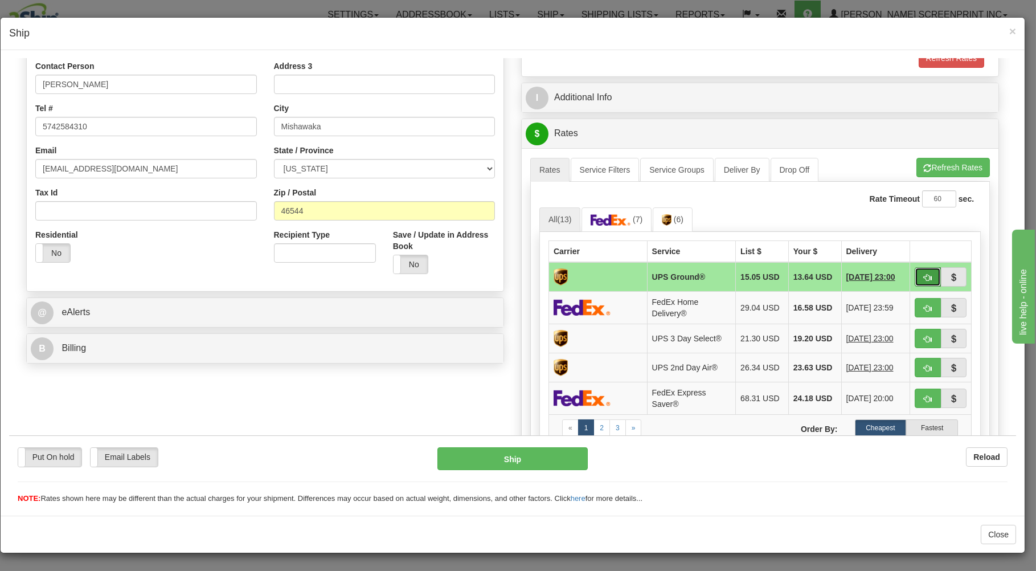
drag, startPoint x: 917, startPoint y: 273, endPoint x: 897, endPoint y: 279, distance: 20.9
click at [916, 273] on button "button" at bounding box center [928, 276] width 26 height 19
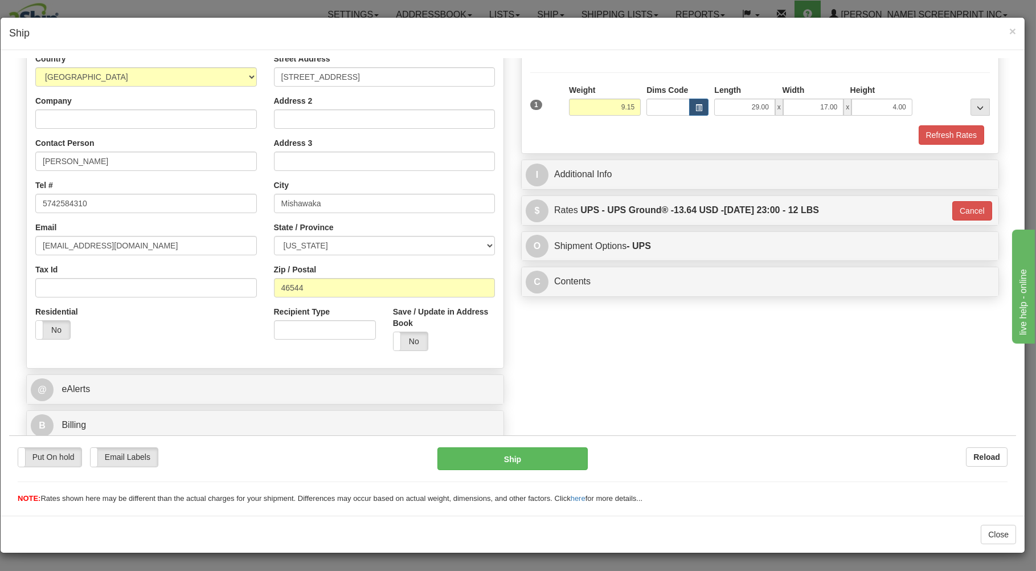
type input "03"
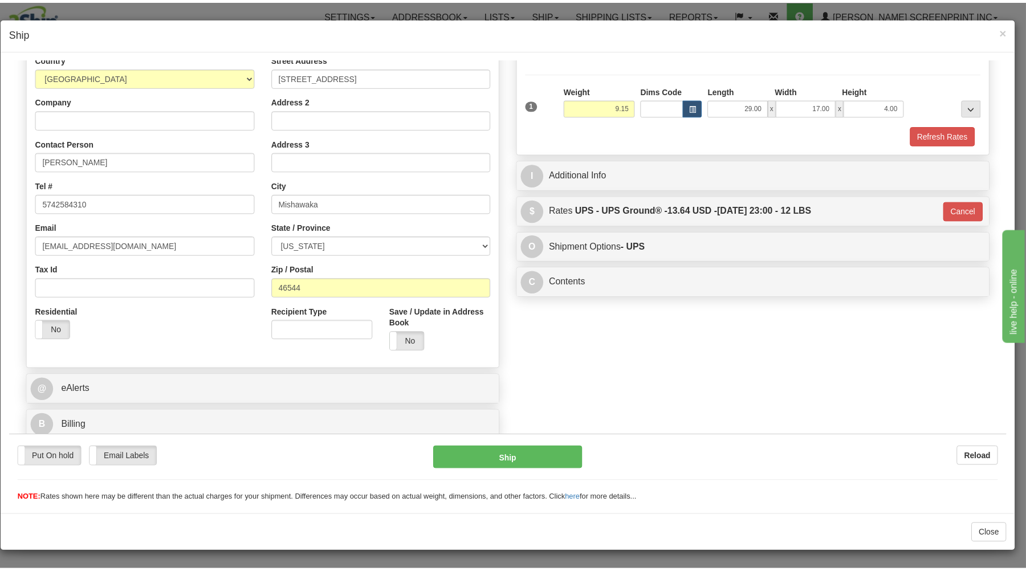
scroll to position [150, 0]
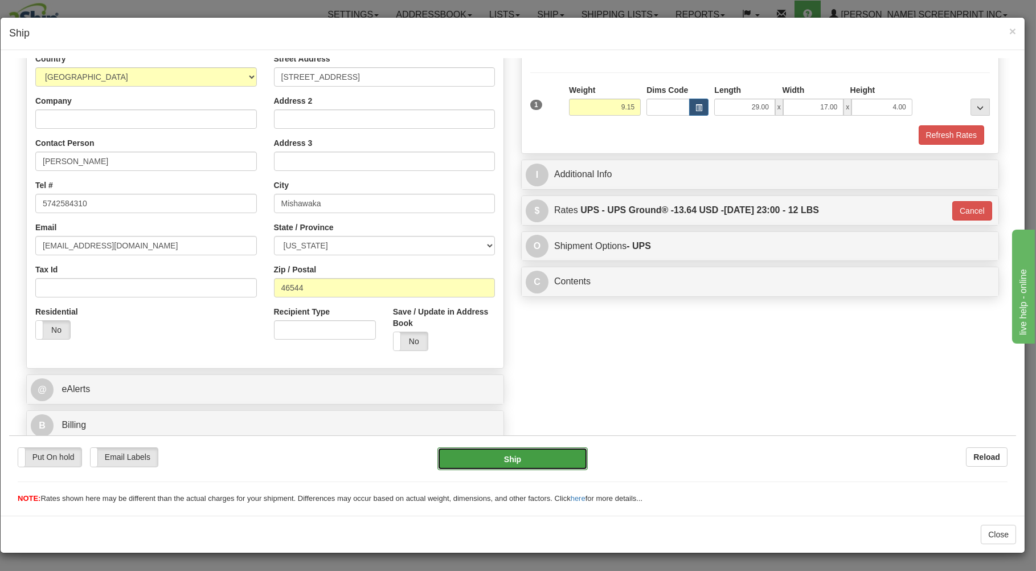
click at [536, 452] on button "Ship" at bounding box center [513, 458] width 151 height 23
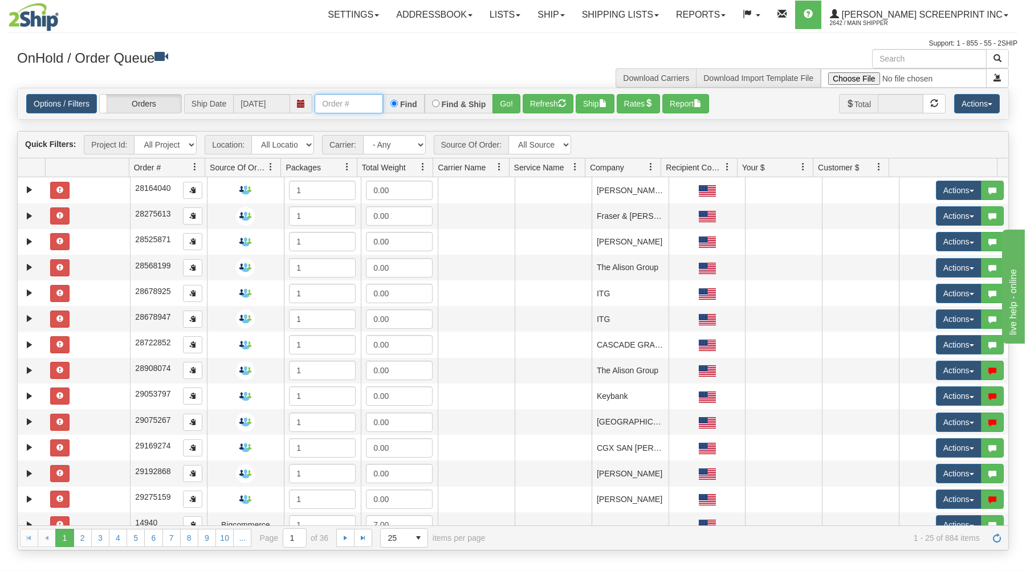
click at [345, 110] on input "text" at bounding box center [349, 103] width 68 height 19
type input "16984"
drag, startPoint x: 503, startPoint y: 106, endPoint x: 489, endPoint y: 124, distance: 22.7
click at [501, 108] on button "Go!" at bounding box center [506, 103] width 28 height 19
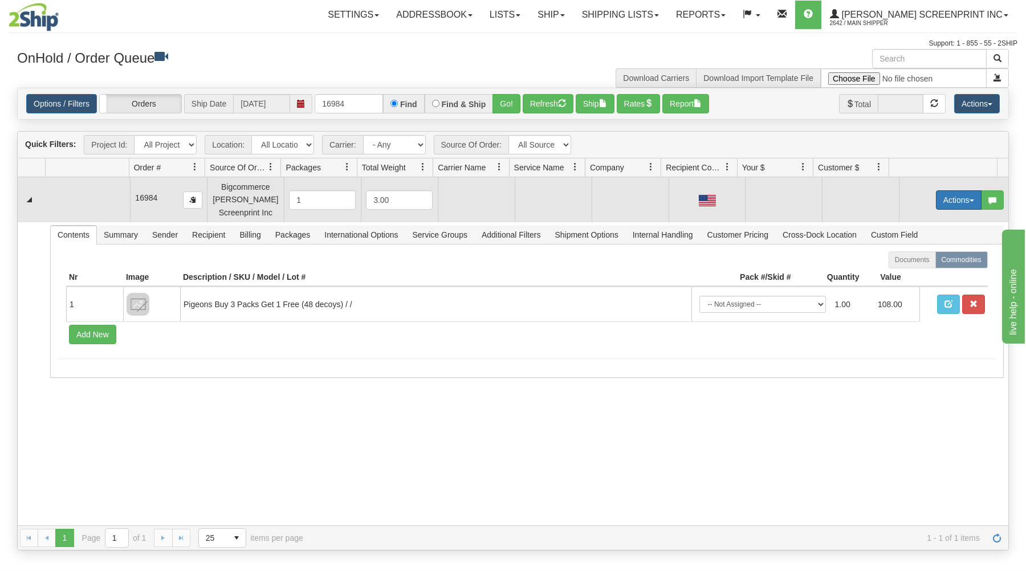
click at [951, 193] on button "Actions" at bounding box center [959, 199] width 46 height 19
click at [918, 218] on link "Open" at bounding box center [934, 221] width 91 height 15
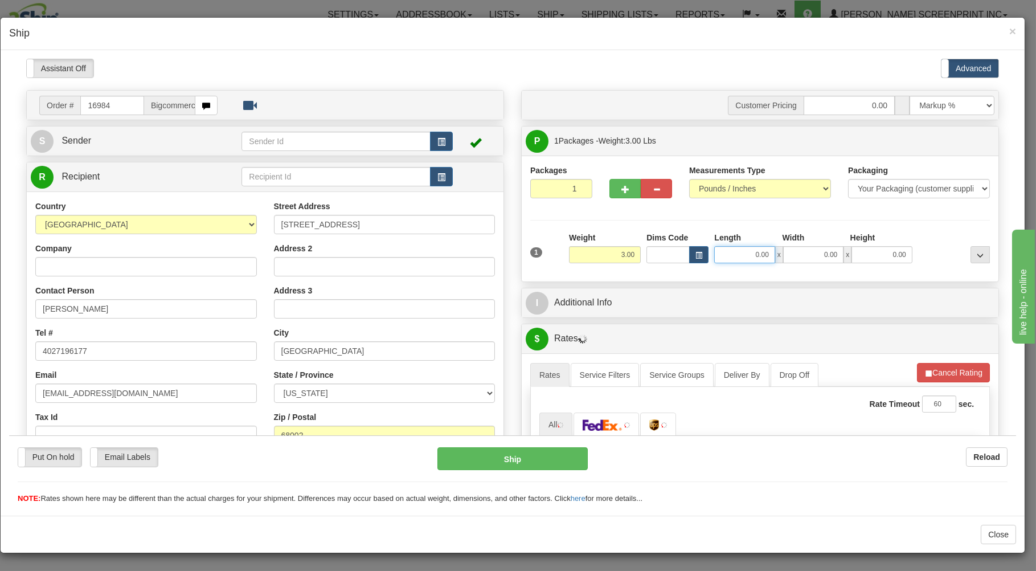
click at [738, 260] on input "0.00" at bounding box center [744, 254] width 60 height 17
type input "9.15"
type input "29.00"
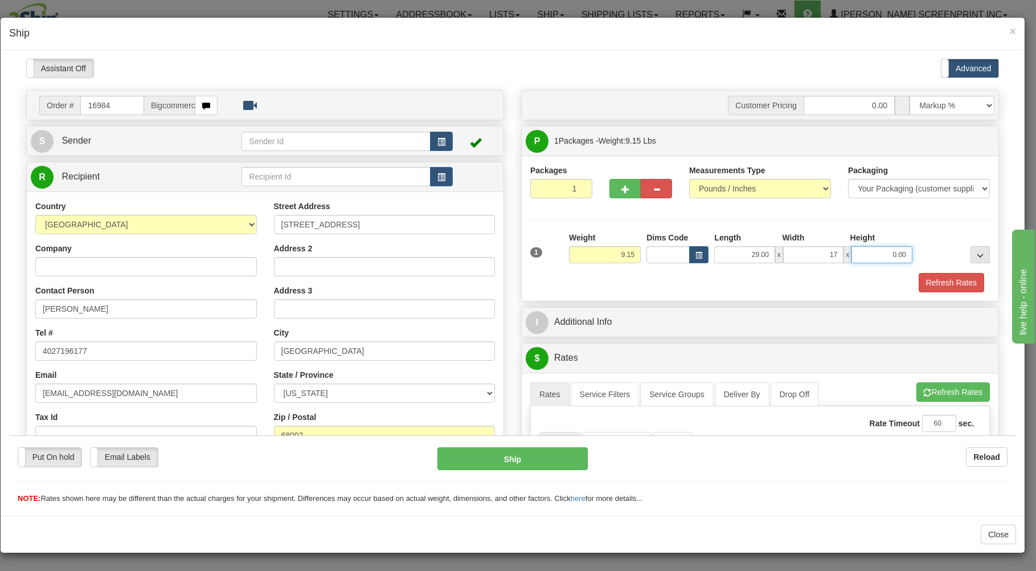
type input "17.00"
type input "4.00"
click at [716, 281] on div "Refresh Rates" at bounding box center [760, 281] width 465 height 19
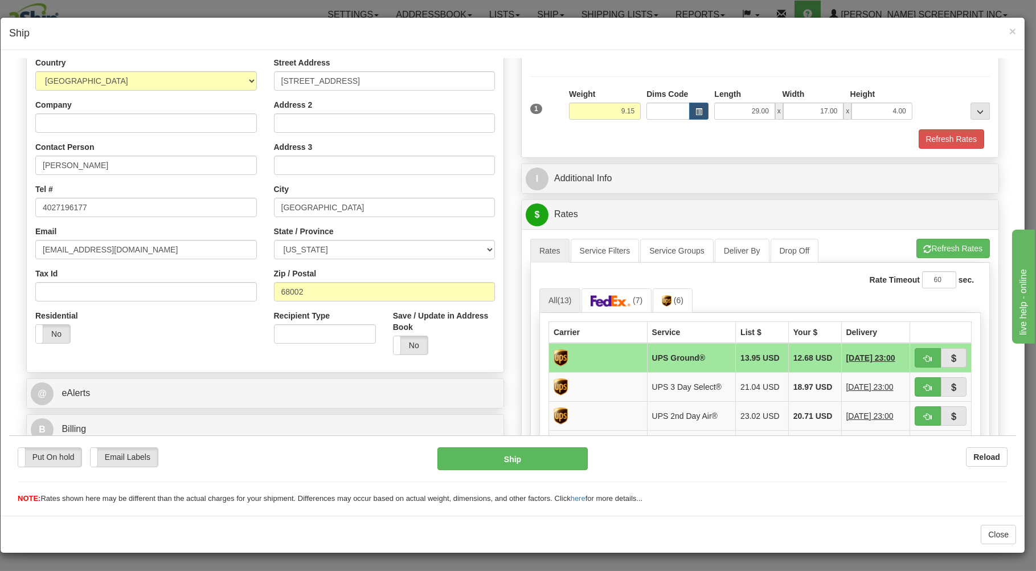
scroll to position [183, 0]
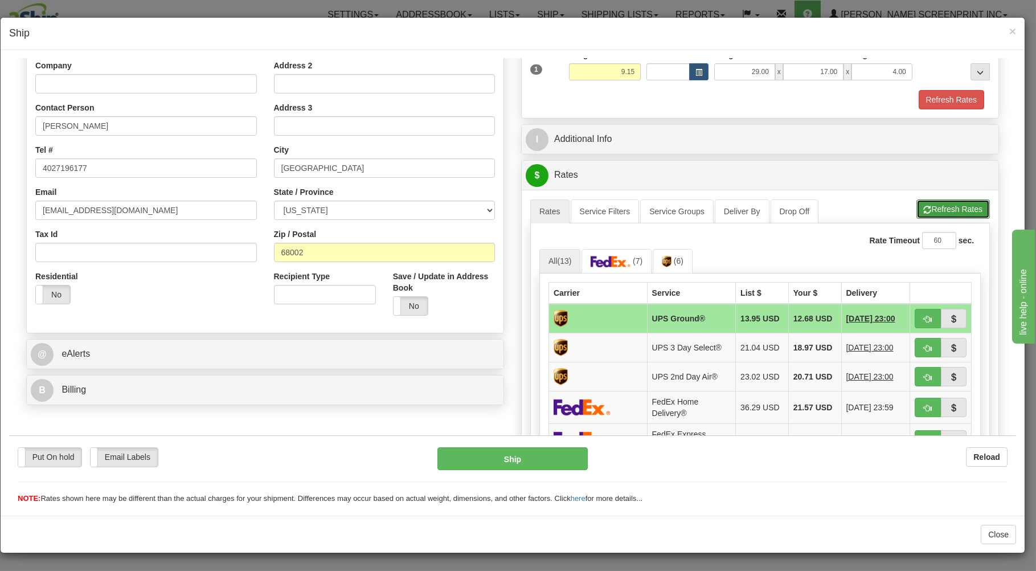
click at [925, 206] on button "Refresh Rates" at bounding box center [953, 208] width 73 height 19
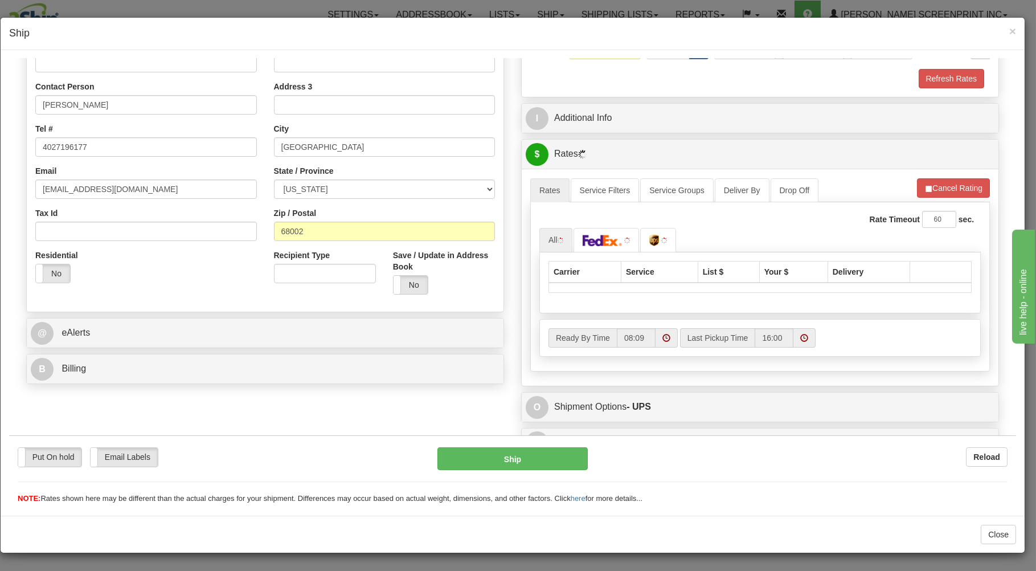
scroll to position [224, 0]
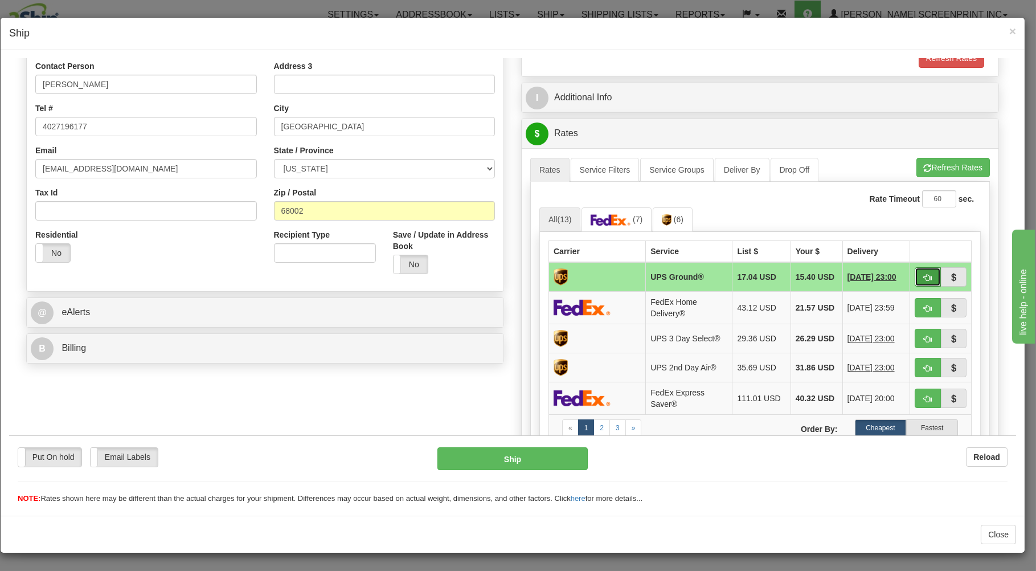
click at [915, 272] on button "button" at bounding box center [928, 276] width 26 height 19
type input "03"
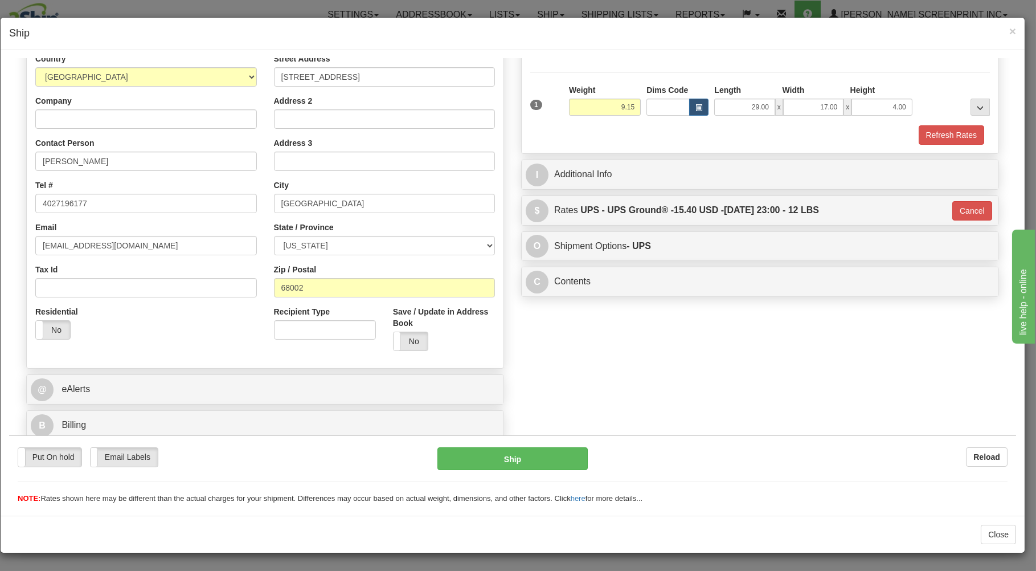
scroll to position [150, 0]
click at [564, 452] on button "Ship" at bounding box center [513, 458] width 151 height 23
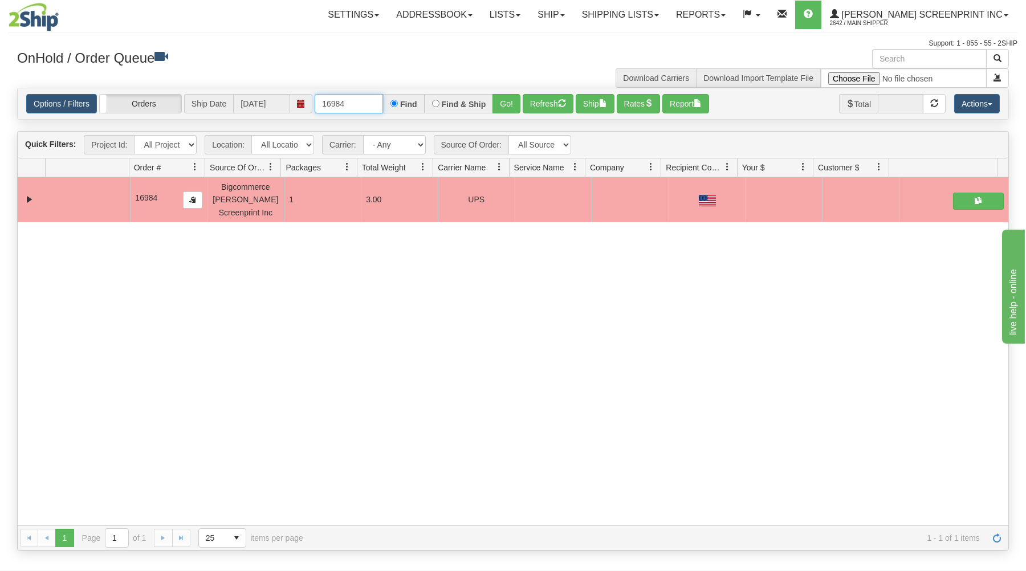
drag, startPoint x: 321, startPoint y: 104, endPoint x: 474, endPoint y: 77, distance: 155.5
click at [469, 80] on div "× Get OnHold Shipments fields - load dt: 279 Get OnHold Shipments fields - tran…" at bounding box center [513, 299] width 1008 height 501
type input "16983"
click at [505, 100] on button "Go!" at bounding box center [506, 103] width 28 height 19
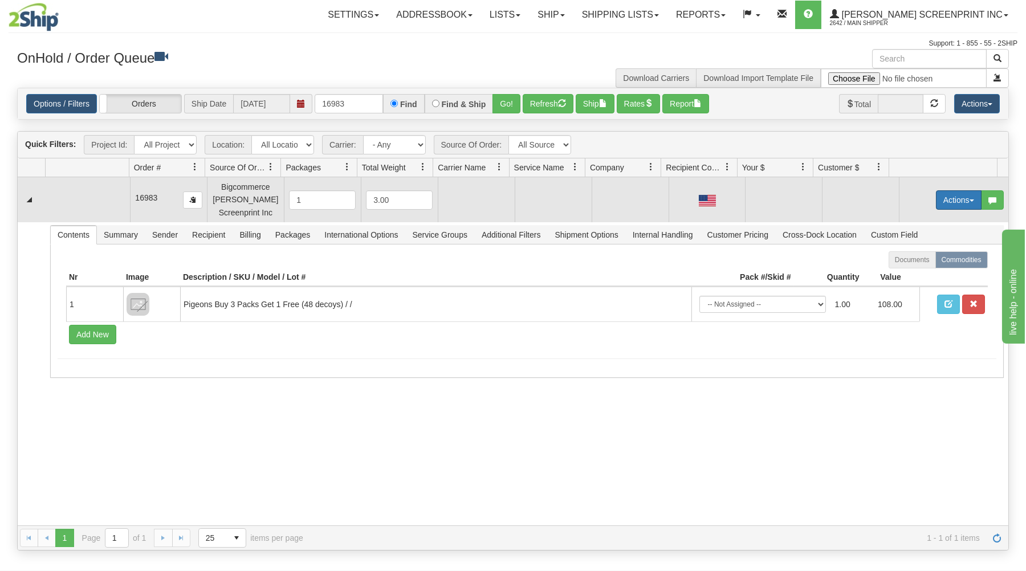
drag, startPoint x: 936, startPoint y: 200, endPoint x: 911, endPoint y: 214, distance: 28.6
click at [936, 200] on button "Actions" at bounding box center [959, 199] width 46 height 19
click at [906, 219] on span "Open" at bounding box center [914, 221] width 27 height 9
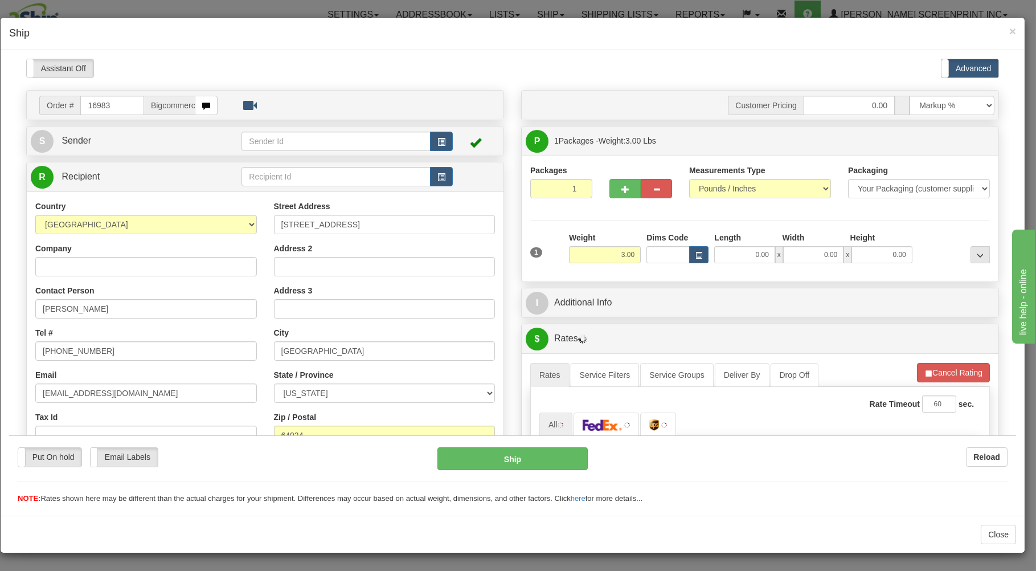
scroll to position [0, 0]
drag, startPoint x: 708, startPoint y: 267, endPoint x: 749, endPoint y: 243, distance: 48.0
click at [743, 250] on input "0.00" at bounding box center [744, 254] width 60 height 17
type input "9.15"
type input "29.00"
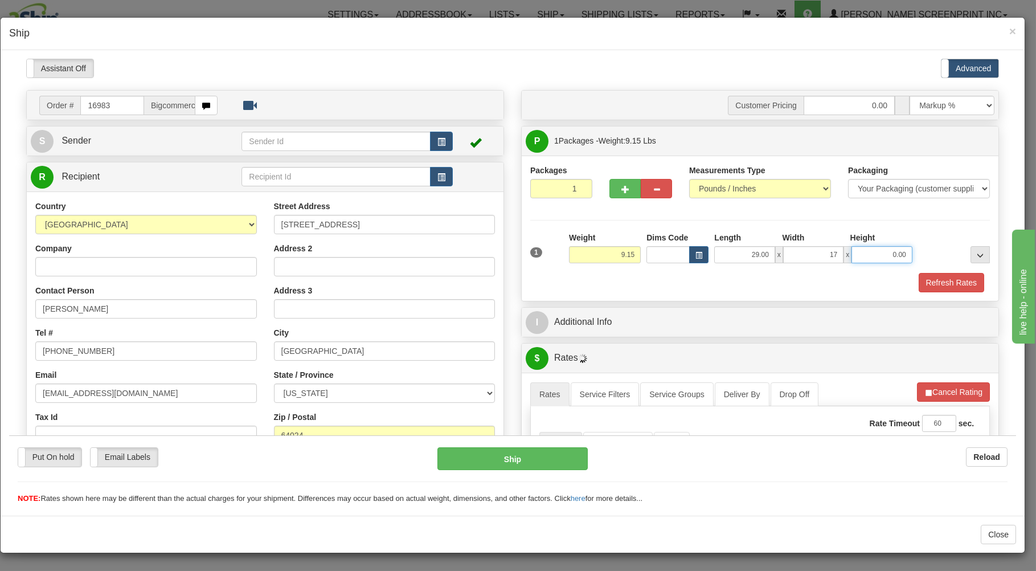
type input "17.00"
type input "4.00"
drag, startPoint x: 716, startPoint y: 278, endPoint x: 721, endPoint y: 282, distance: 6.5
click at [717, 280] on div "Refresh Rates" at bounding box center [760, 281] width 465 height 19
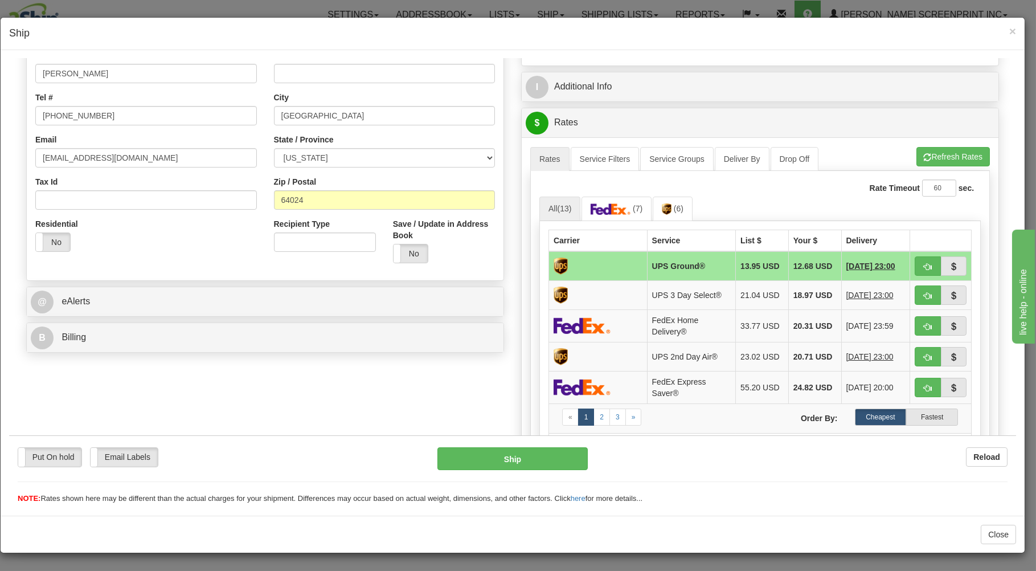
scroll to position [244, 0]
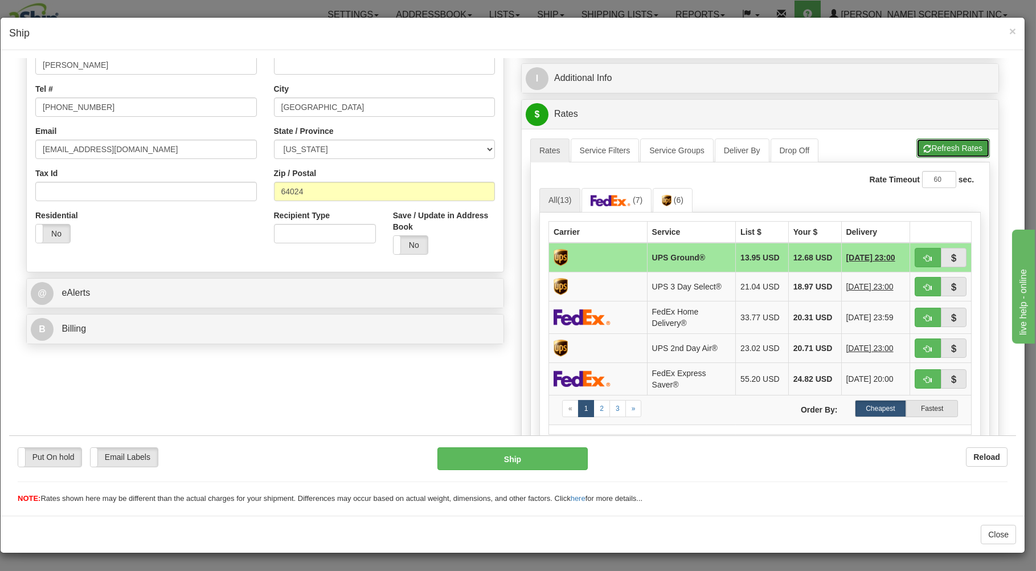
click at [928, 148] on button "Refresh Rates" at bounding box center [953, 147] width 73 height 19
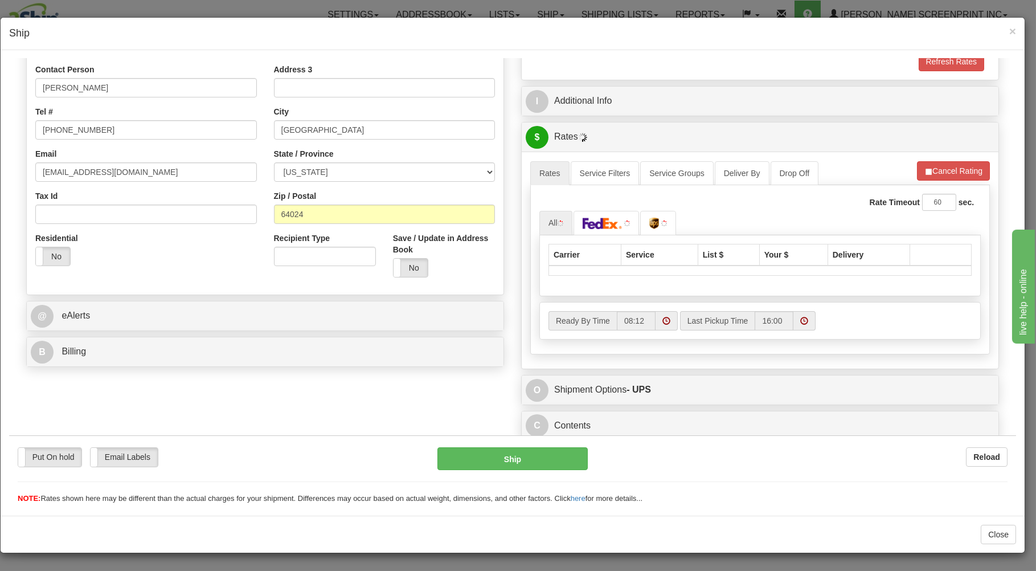
scroll to position [224, 0]
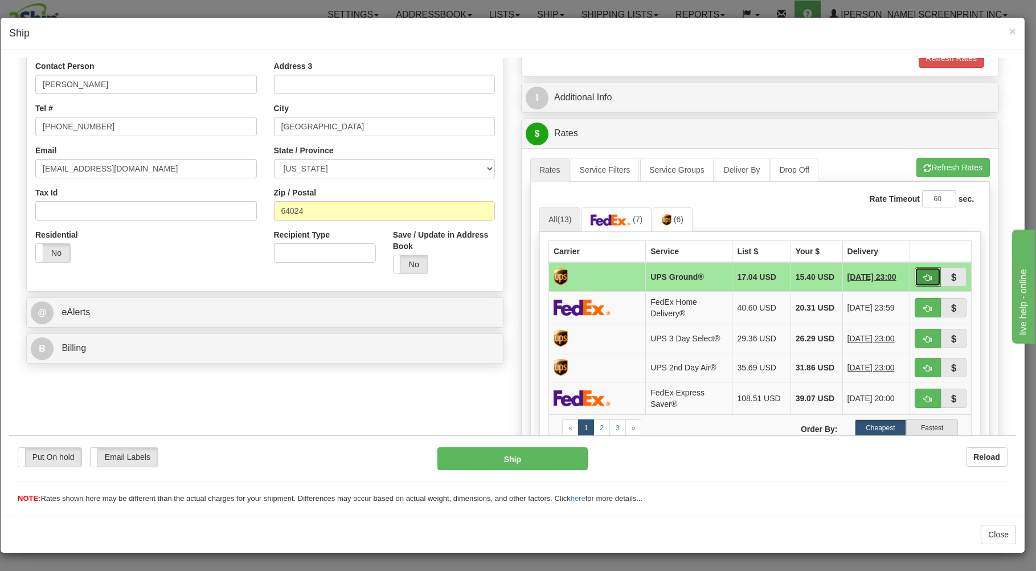
click at [920, 272] on button "button" at bounding box center [928, 276] width 26 height 19
type input "03"
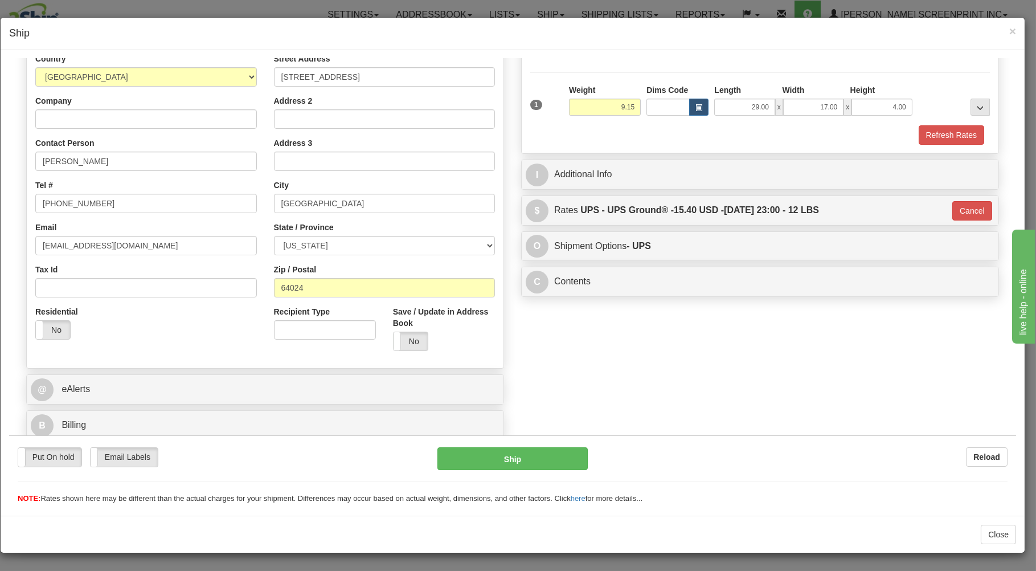
scroll to position [150, 0]
click at [556, 451] on button "Ship" at bounding box center [513, 458] width 151 height 23
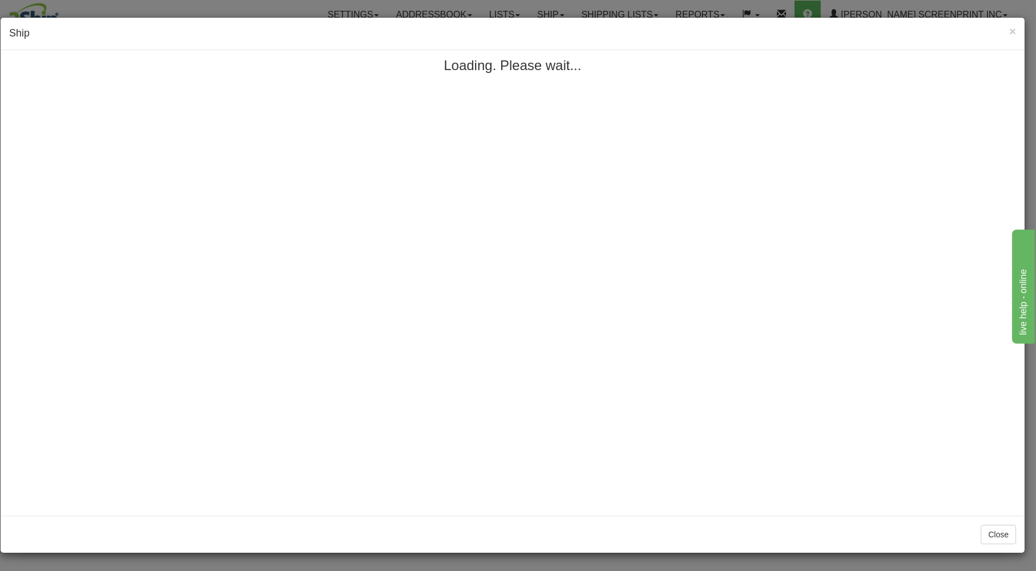
scroll to position [0, 0]
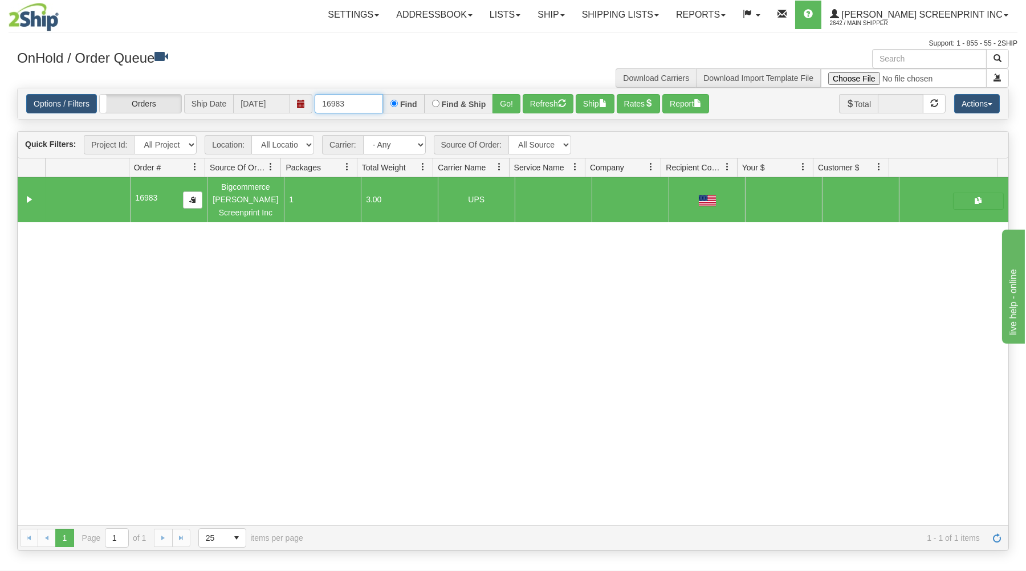
drag, startPoint x: 322, startPoint y: 104, endPoint x: 414, endPoint y: 87, distance: 93.2
click at [413, 92] on div "Options / Filters Group Shipments Orders Ship Date 08/25/2025 16983 Find Find &…" at bounding box center [513, 103] width 990 height 31
type input "17019"
click at [507, 97] on button "Go!" at bounding box center [506, 103] width 28 height 19
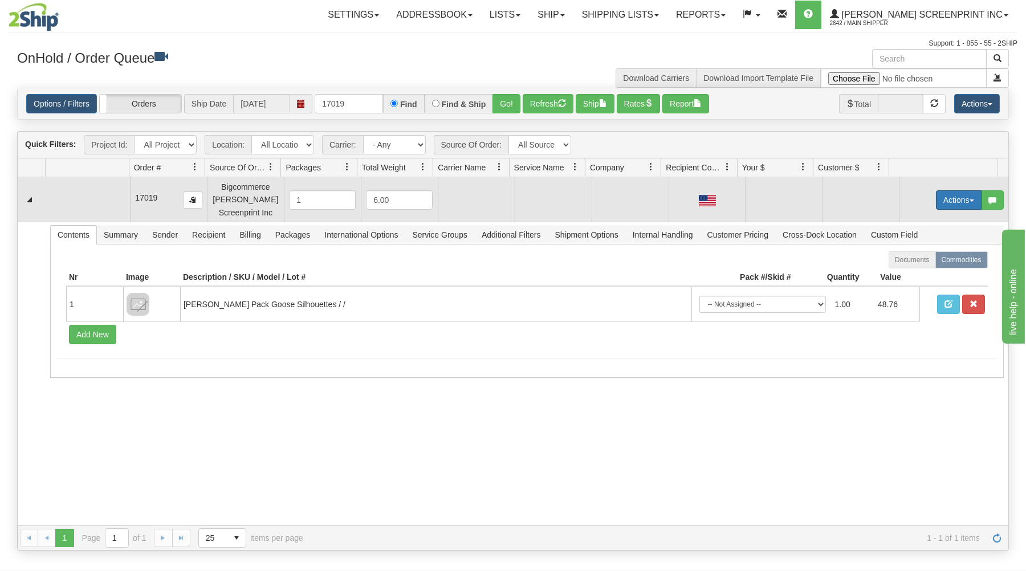
click at [947, 200] on button "Actions" at bounding box center [959, 199] width 46 height 19
click at [934, 219] on link "Open" at bounding box center [934, 221] width 91 height 15
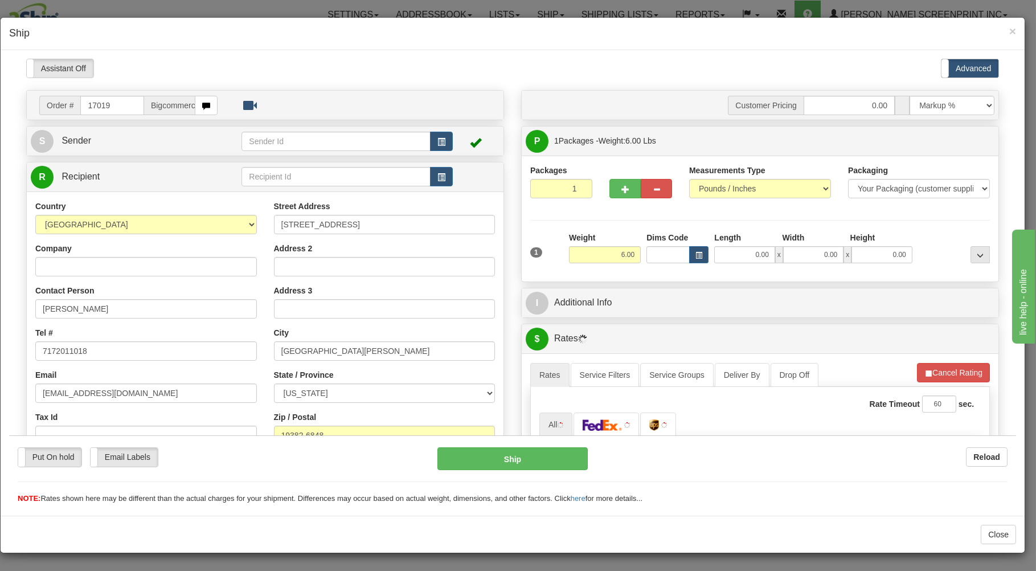
type input "6.25"
click at [734, 259] on input "0.00" at bounding box center [744, 254] width 60 height 17
type input "29.00"
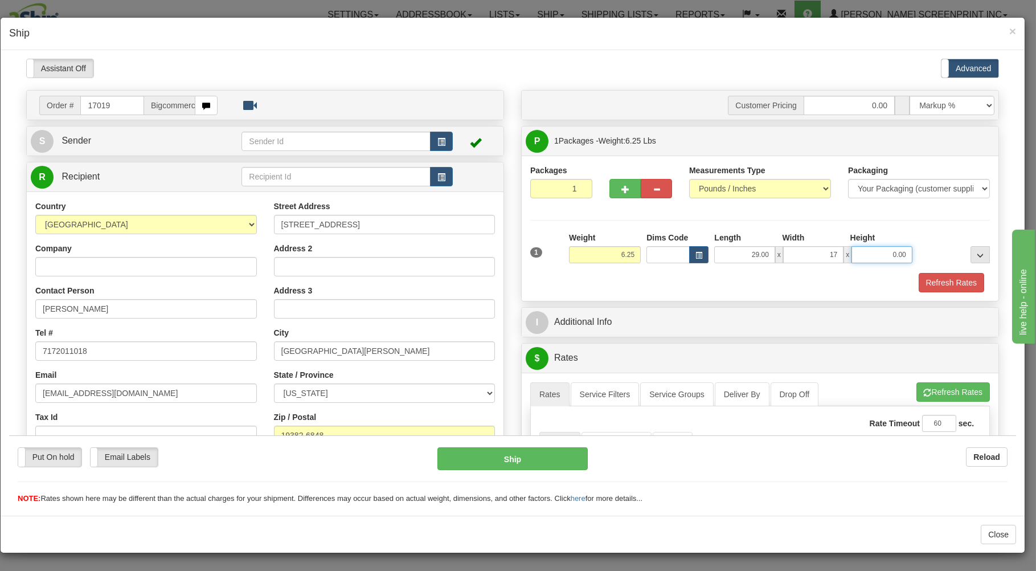
type input "17.00"
type input "4.00"
click at [688, 272] on div "Packaging Your Packaging (customer supplied) Envelope (carrier supplied) Pack (…" at bounding box center [779, 272] width 427 height 1
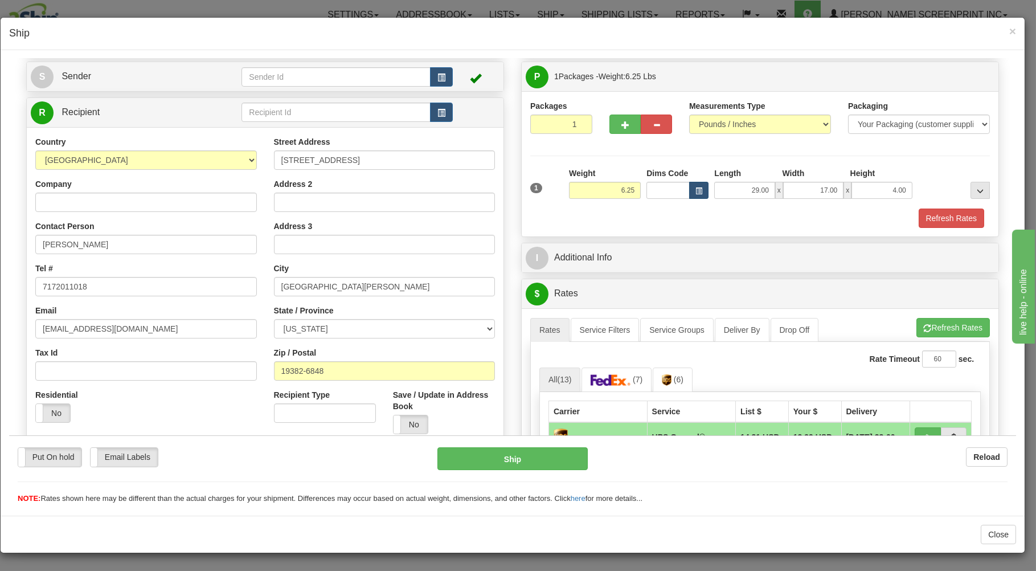
scroll to position [183, 0]
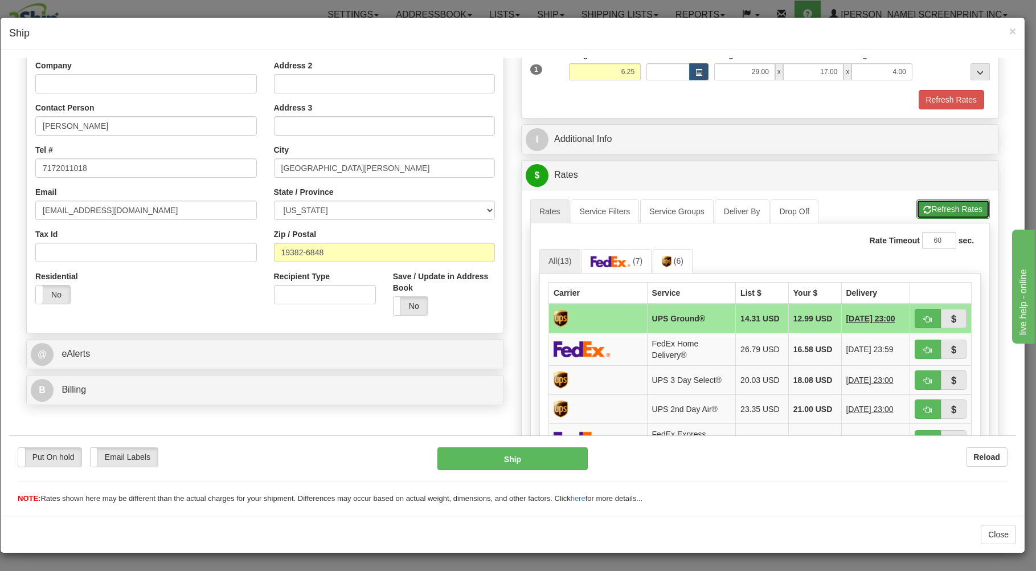
click at [924, 207] on span "button" at bounding box center [928, 209] width 8 height 7
click at [916, 311] on button "button" at bounding box center [928, 317] width 26 height 19
type input "03"
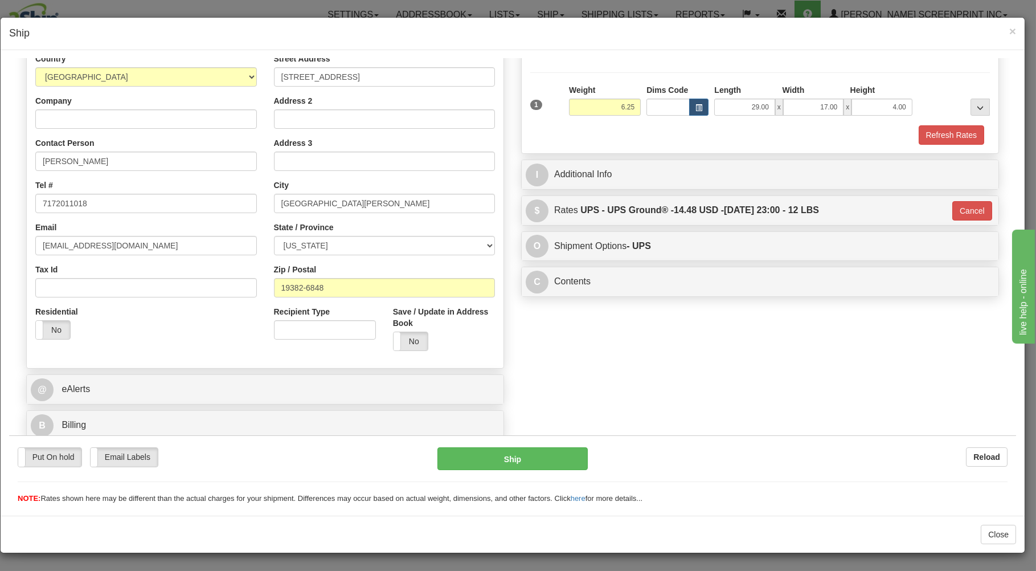
scroll to position [150, 0]
click at [536, 452] on button "Ship" at bounding box center [513, 458] width 151 height 23
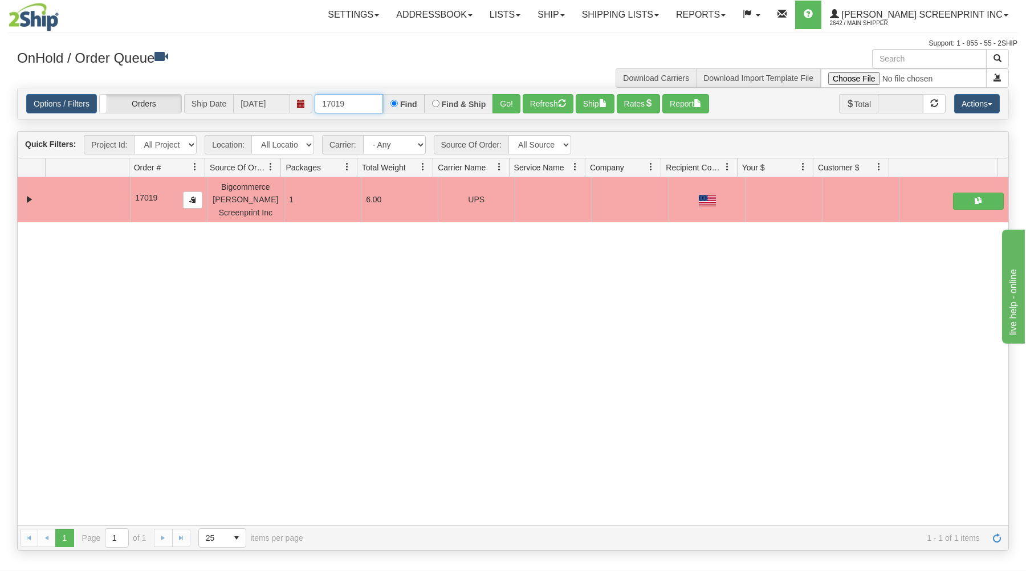
drag, startPoint x: 321, startPoint y: 104, endPoint x: 435, endPoint y: 96, distance: 114.8
click at [435, 96] on div "17019 Find Find & Ship Go!" at bounding box center [418, 103] width 206 height 19
type input "17021"
click at [505, 104] on button "Go!" at bounding box center [506, 103] width 28 height 19
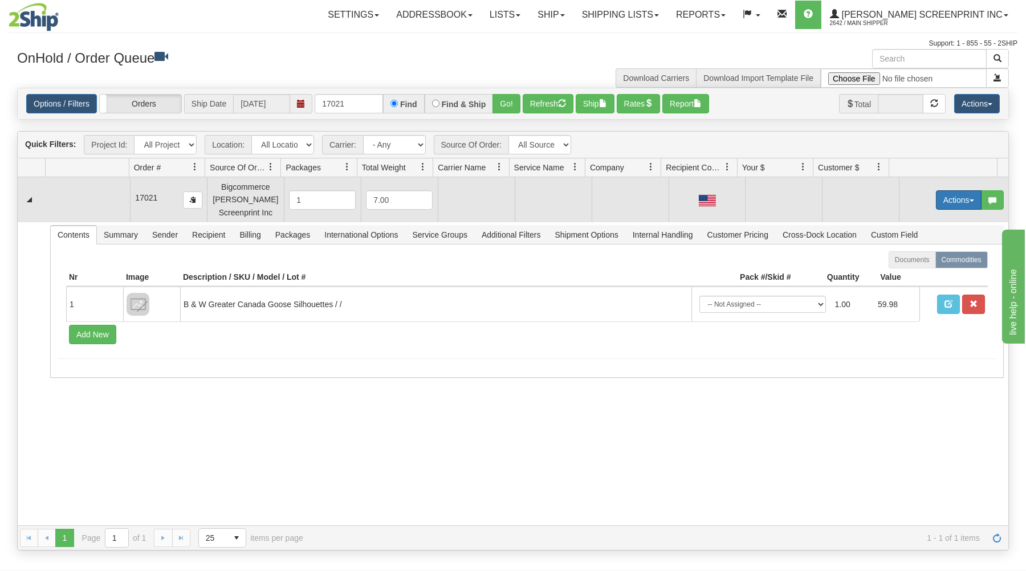
click at [943, 199] on button "Actions" at bounding box center [959, 199] width 46 height 19
click at [923, 220] on link "Open" at bounding box center [934, 221] width 91 height 15
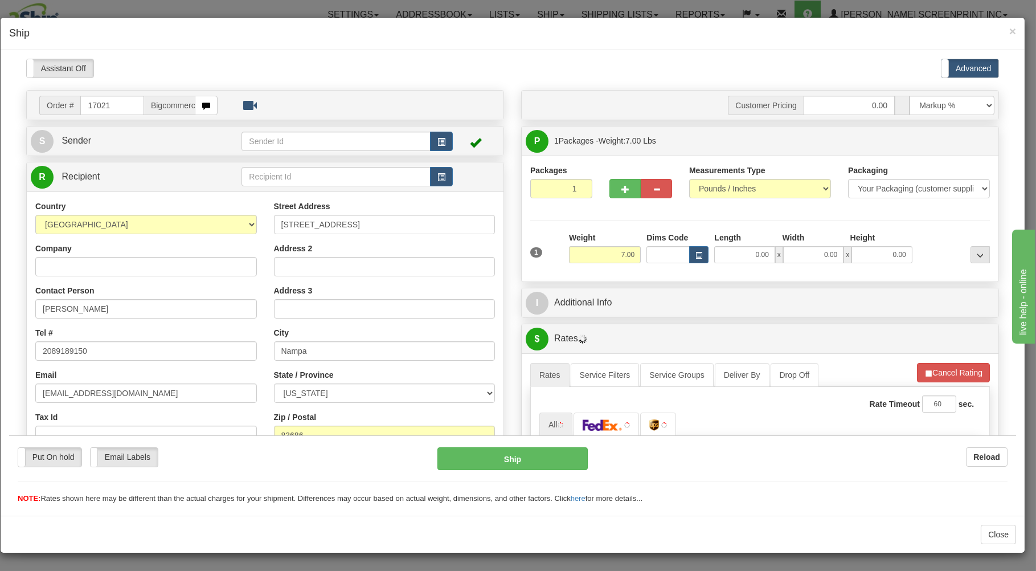
scroll to position [0, 0]
type input "5.90"
click at [746, 257] on input "0.00" at bounding box center [744, 254] width 60 height 17
type input "29.00"
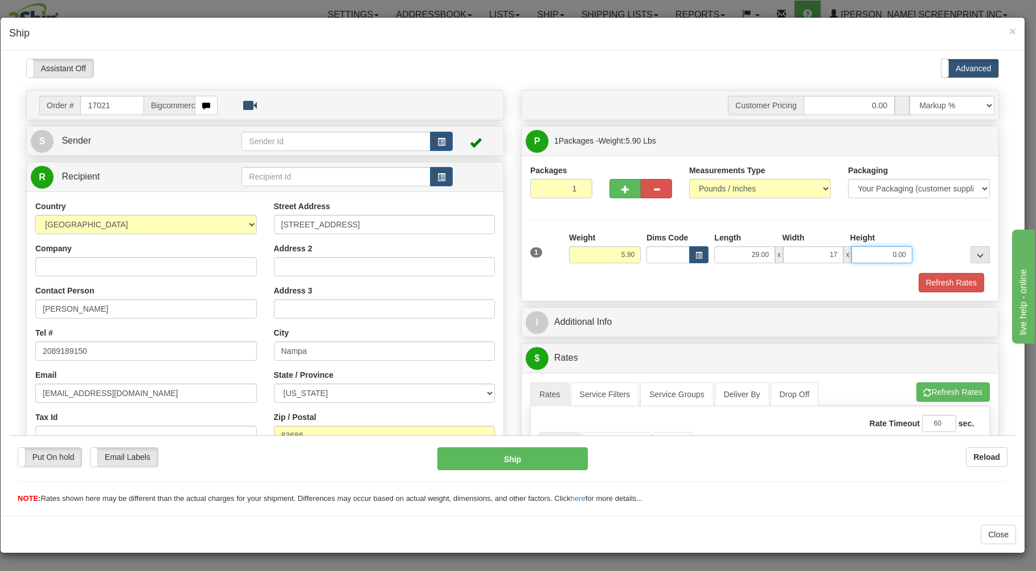
type input "17.00"
type input "4.00"
click at [722, 274] on div "Refresh Rates" at bounding box center [760, 281] width 465 height 19
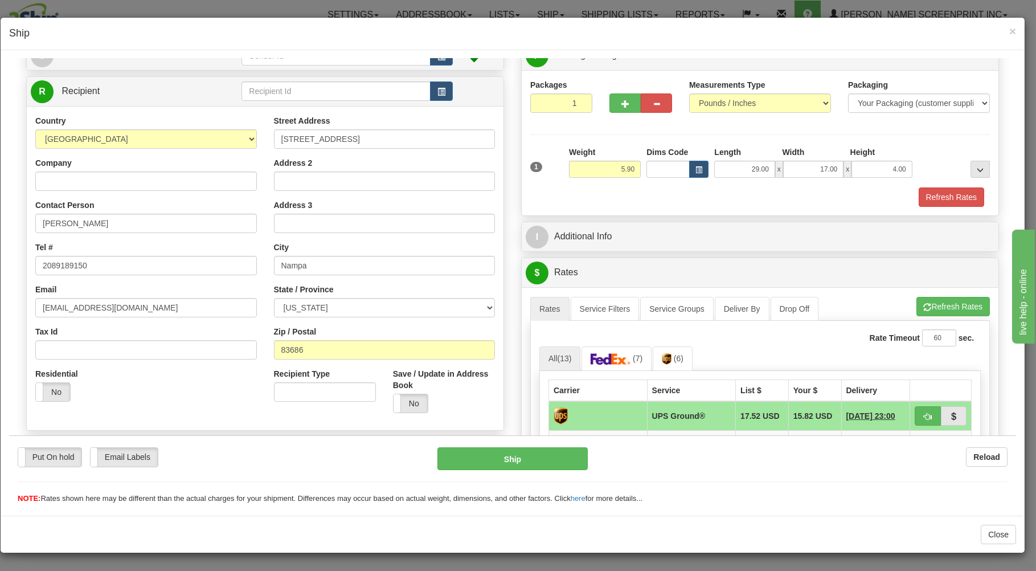
scroll to position [244, 0]
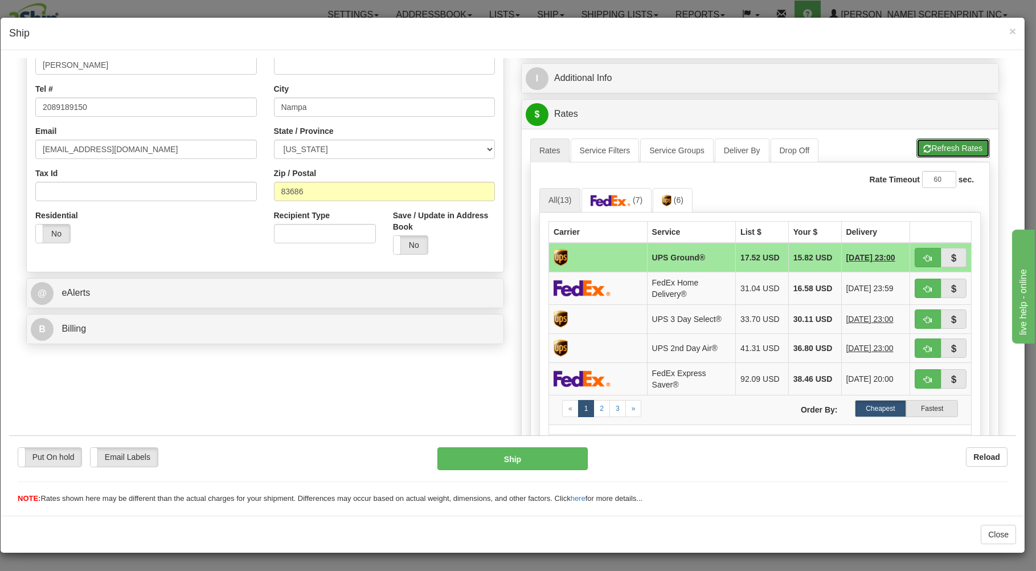
click at [936, 141] on button "Refresh Rates" at bounding box center [953, 147] width 73 height 19
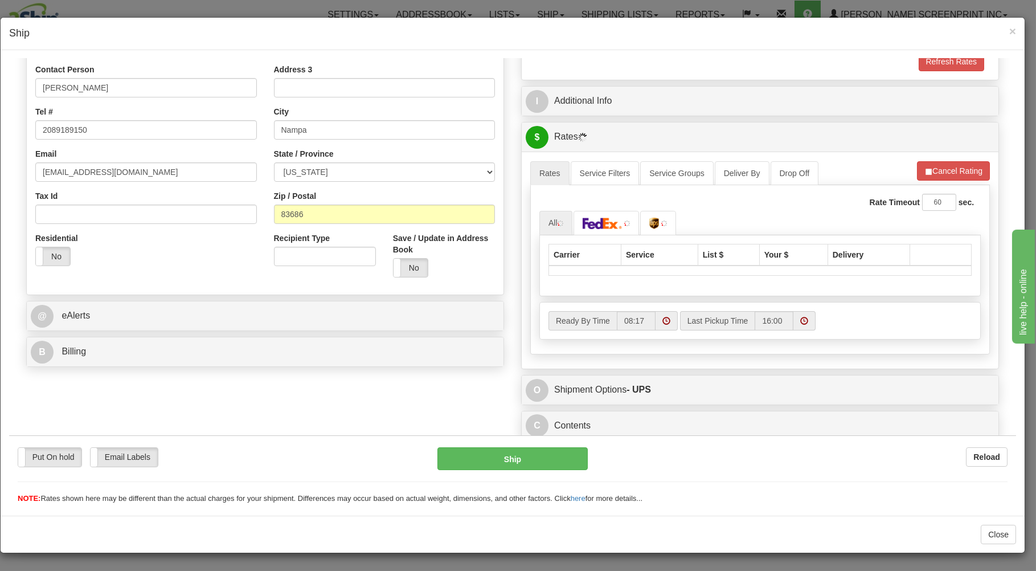
scroll to position [224, 0]
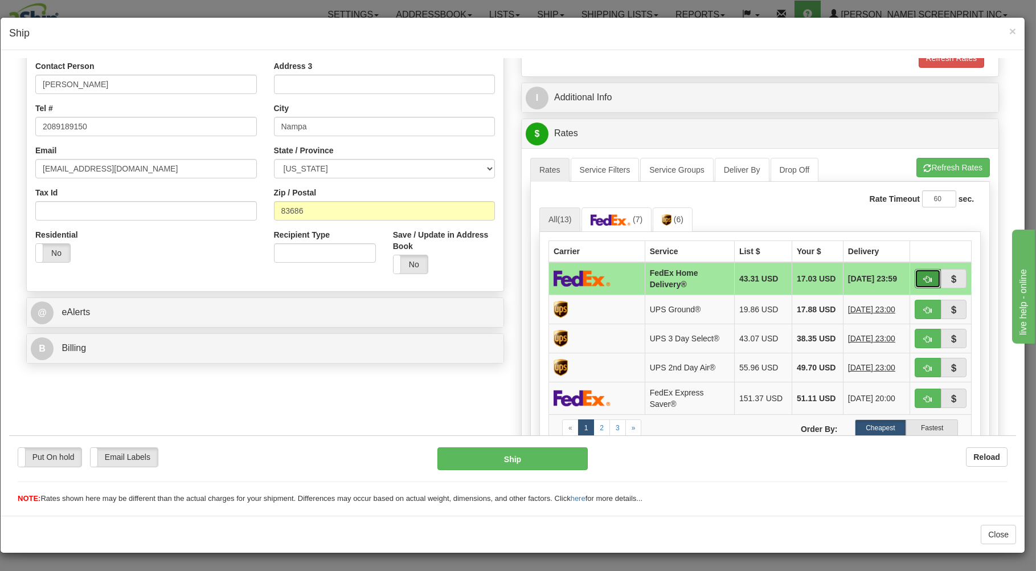
click at [915, 273] on button "button" at bounding box center [928, 277] width 26 height 19
type input "90"
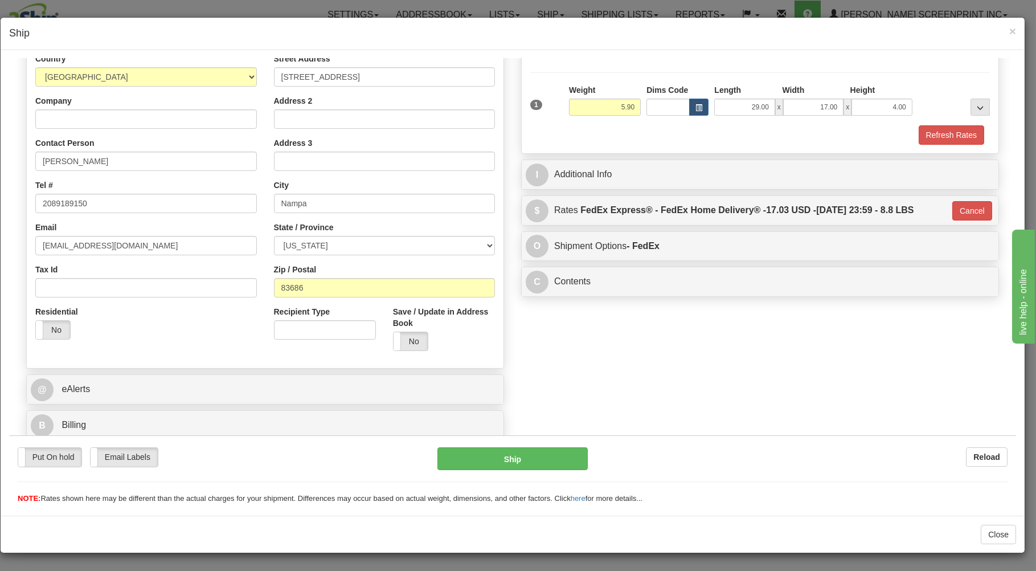
scroll to position [150, 0]
click at [537, 452] on button "Ship" at bounding box center [513, 458] width 151 height 23
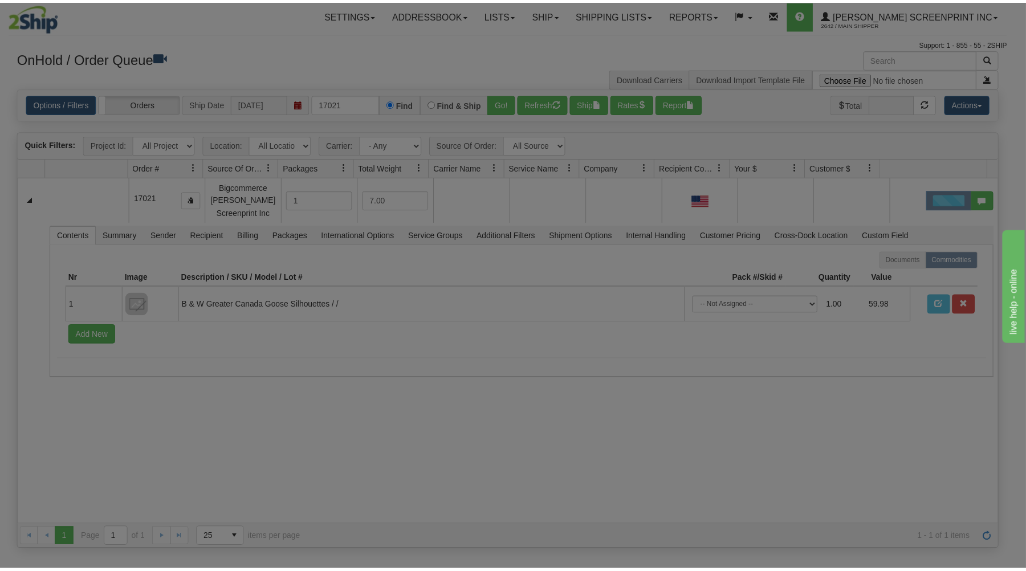
scroll to position [0, 0]
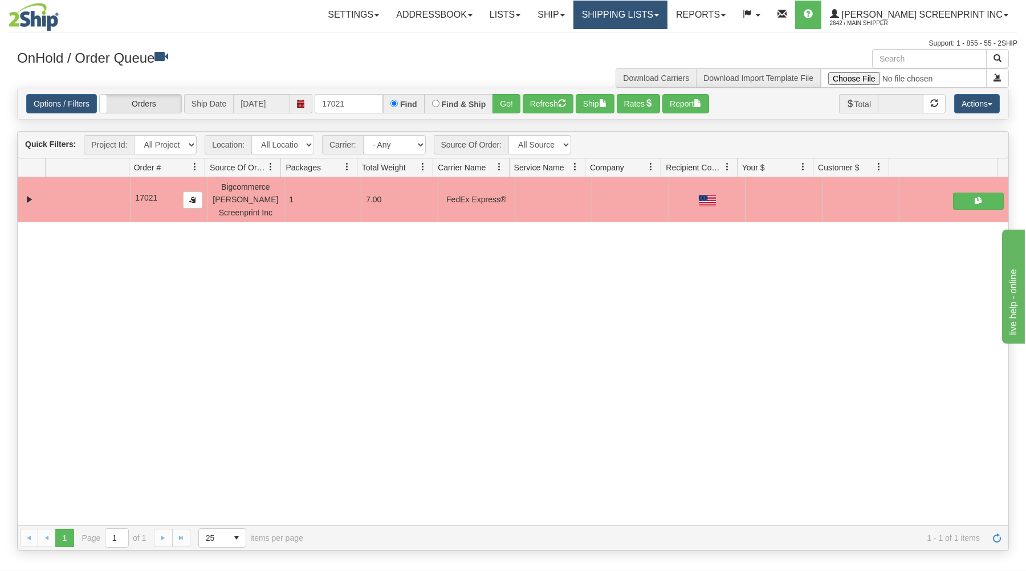
click at [636, 13] on link "Shipping lists" at bounding box center [620, 15] width 94 height 28
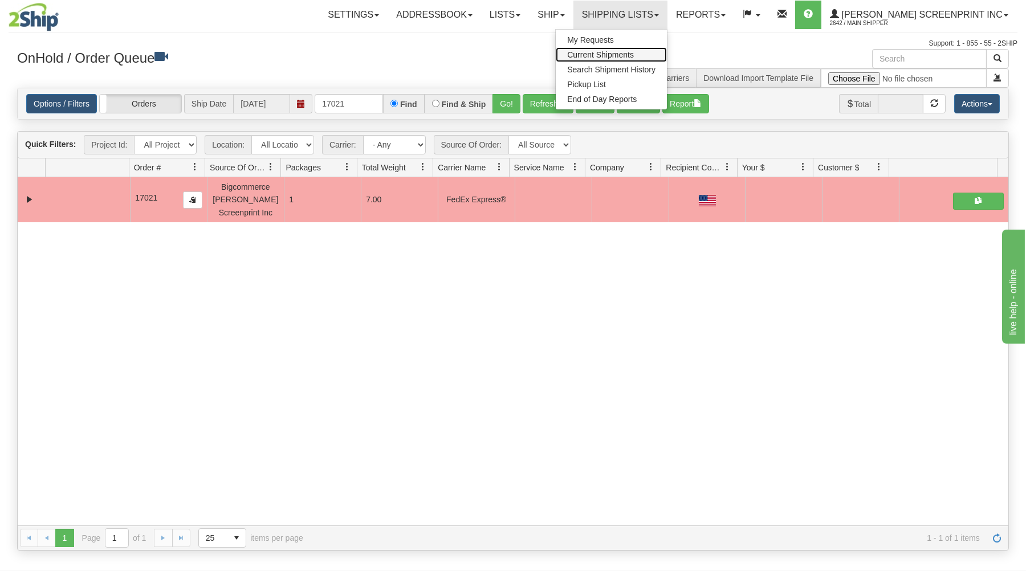
click at [629, 49] on link "Current Shipments" at bounding box center [611, 54] width 111 height 15
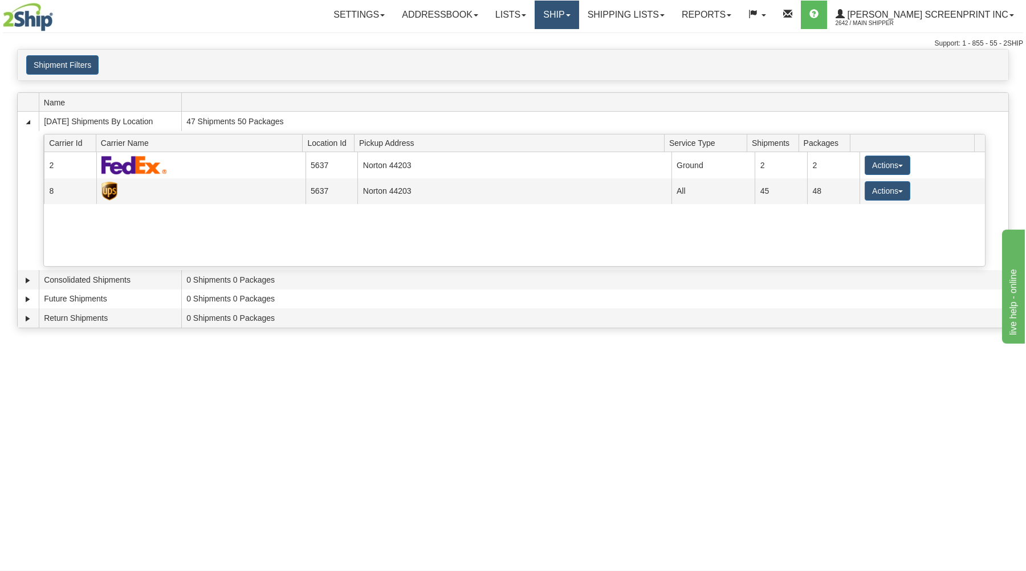
click at [578, 12] on link "Ship" at bounding box center [556, 15] width 44 height 28
click at [534, 51] on span "Ship Request" at bounding box center [511, 54] width 48 height 9
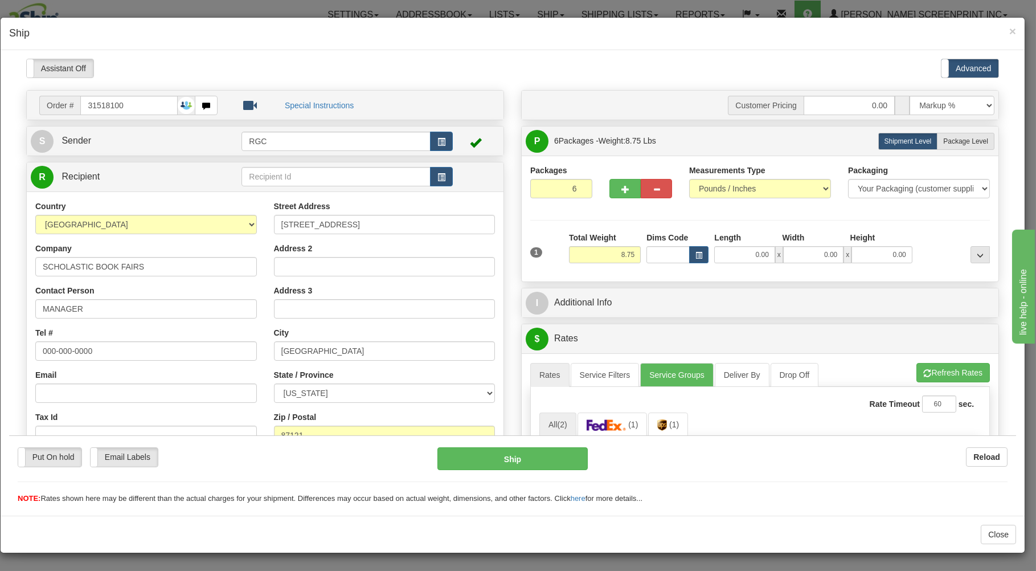
type input "0.00"
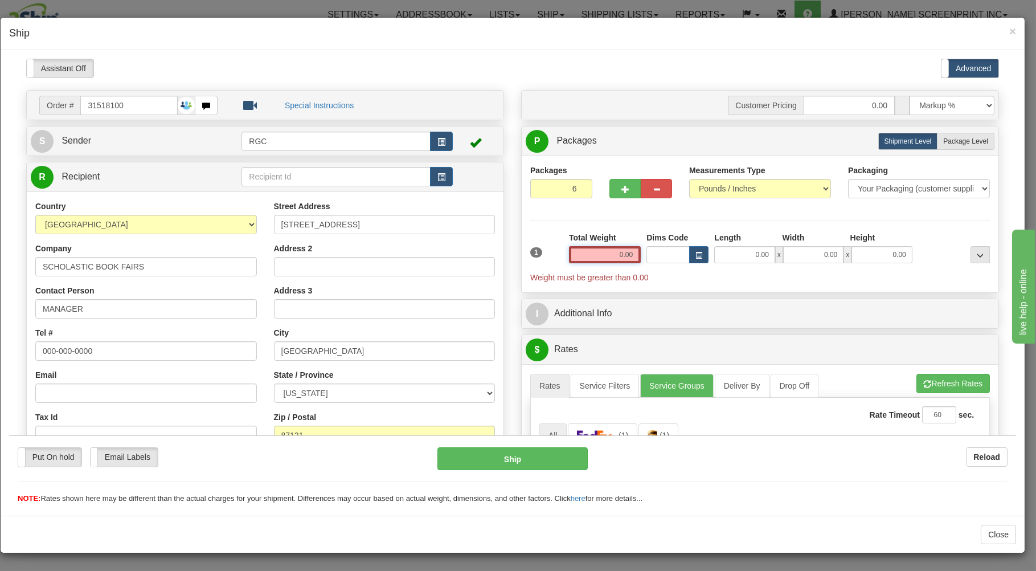
click at [590, 259] on input "0.00" at bounding box center [605, 254] width 72 height 17
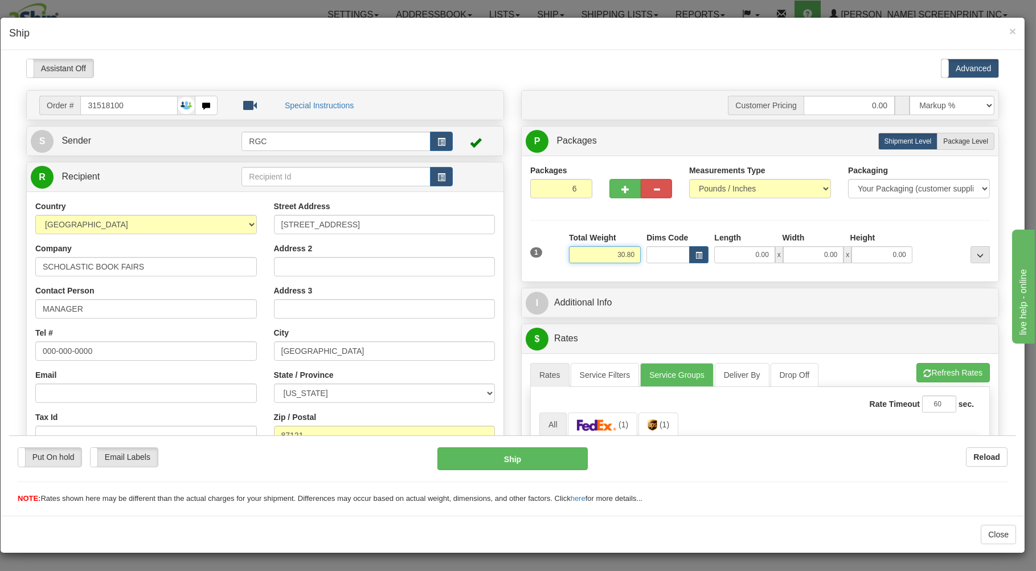
type input "30.80"
type input "46.00"
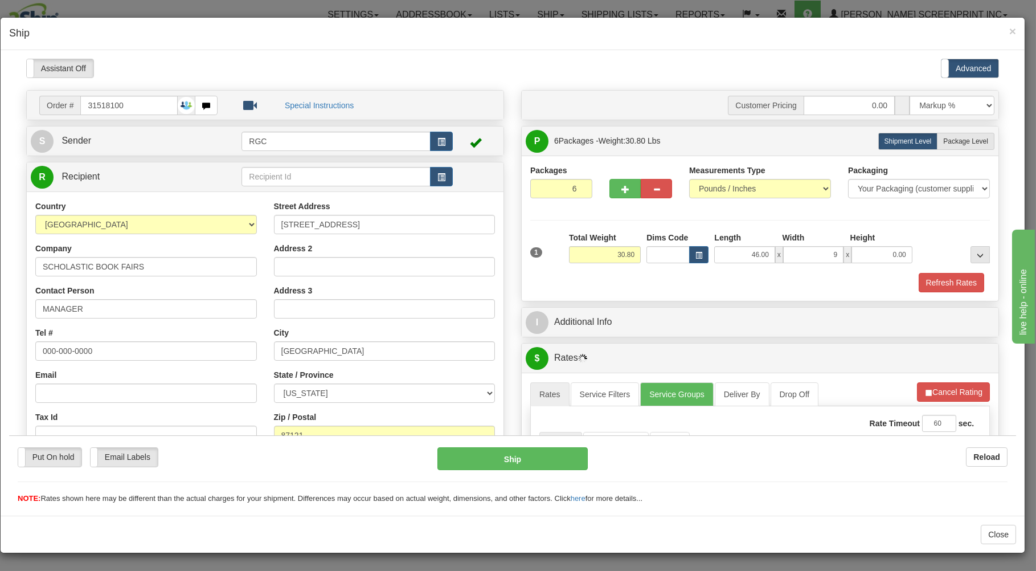
type input "9.00"
type input "4.00"
drag, startPoint x: 957, startPoint y: 137, endPoint x: 904, endPoint y: 224, distance: 101.7
click at [957, 142] on label "Package Level Pack.." at bounding box center [966, 140] width 58 height 17
radio input "true"
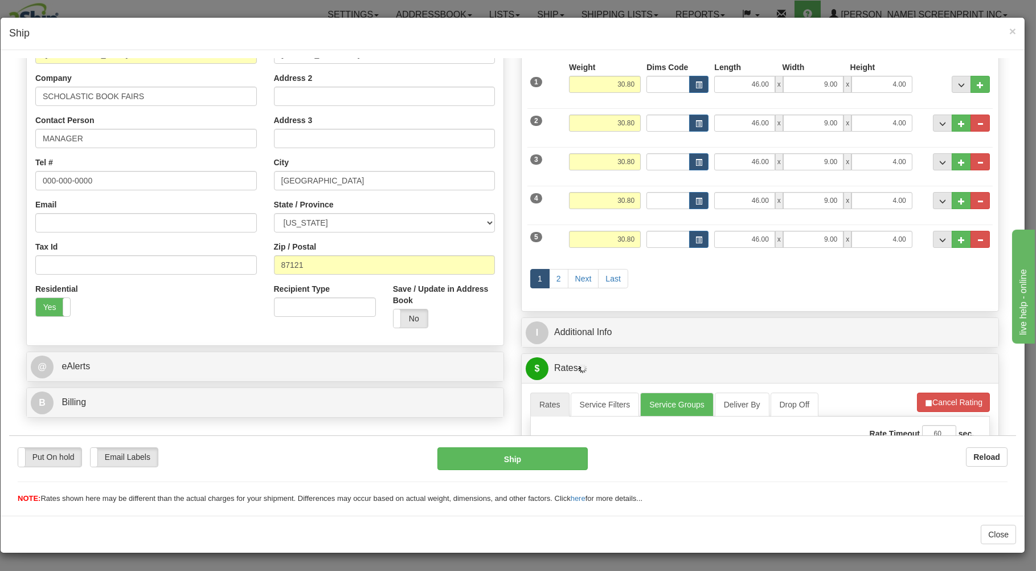
scroll to position [183, 0]
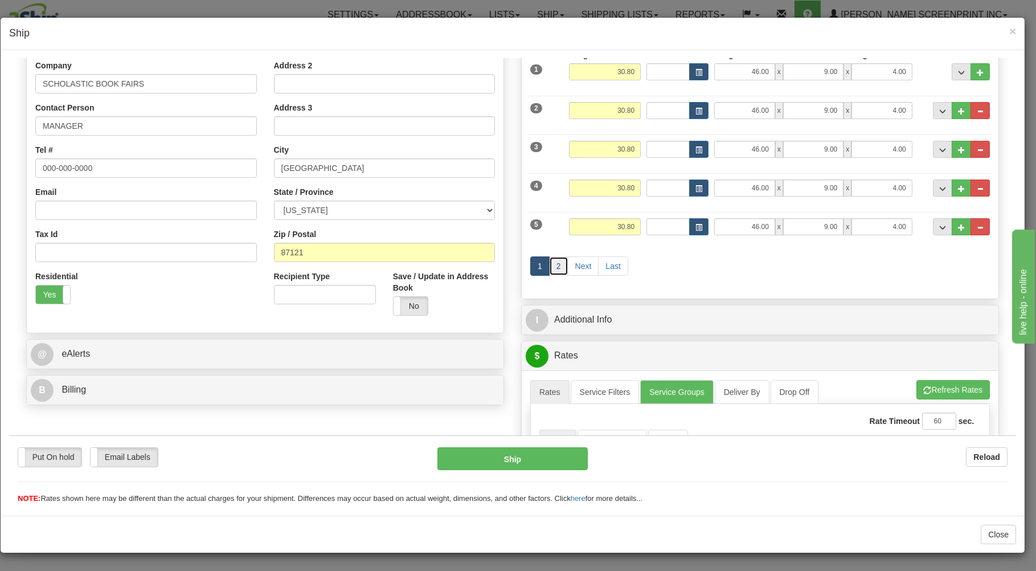
click at [549, 267] on link "2" at bounding box center [558, 265] width 19 height 19
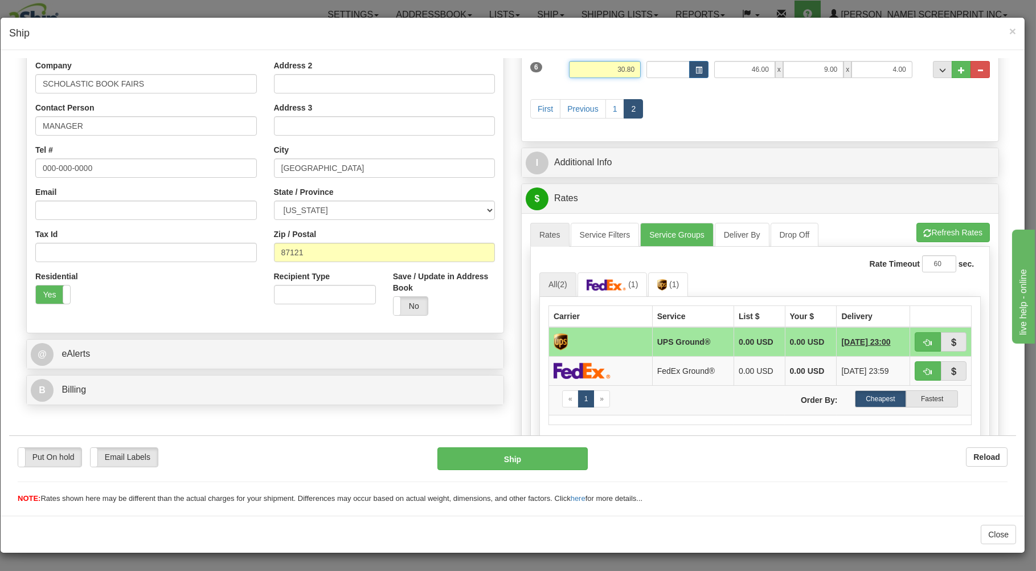
drag, startPoint x: 599, startPoint y: 70, endPoint x: 634, endPoint y: 64, distance: 35.1
click at [634, 64] on input "30.80" at bounding box center [605, 68] width 72 height 17
type input "8.75"
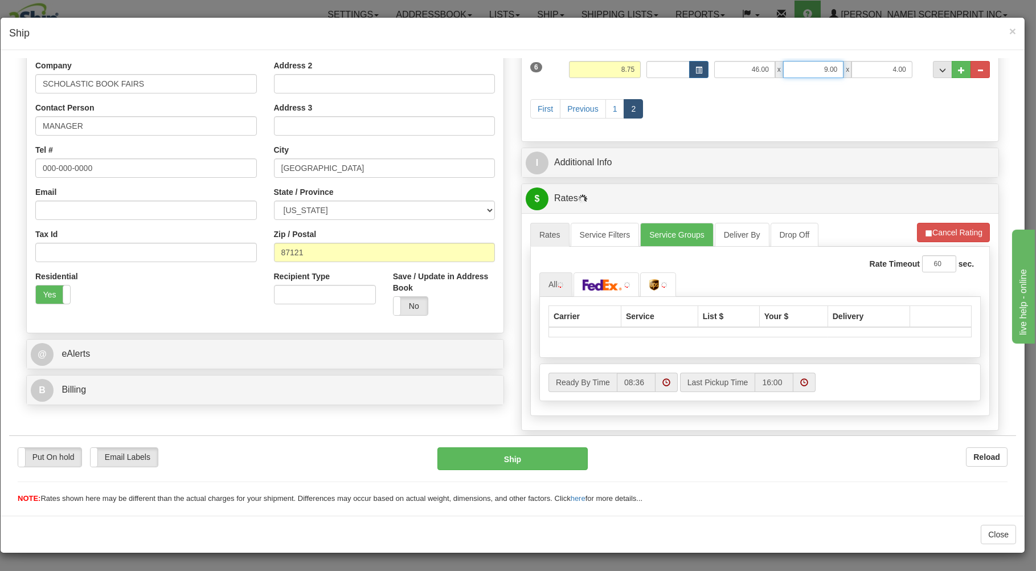
drag, startPoint x: 806, startPoint y: 70, endPoint x: 906, endPoint y: 69, distance: 99.7
click at [844, 69] on input "9.00" at bounding box center [813, 68] width 60 height 17
type input "7.00"
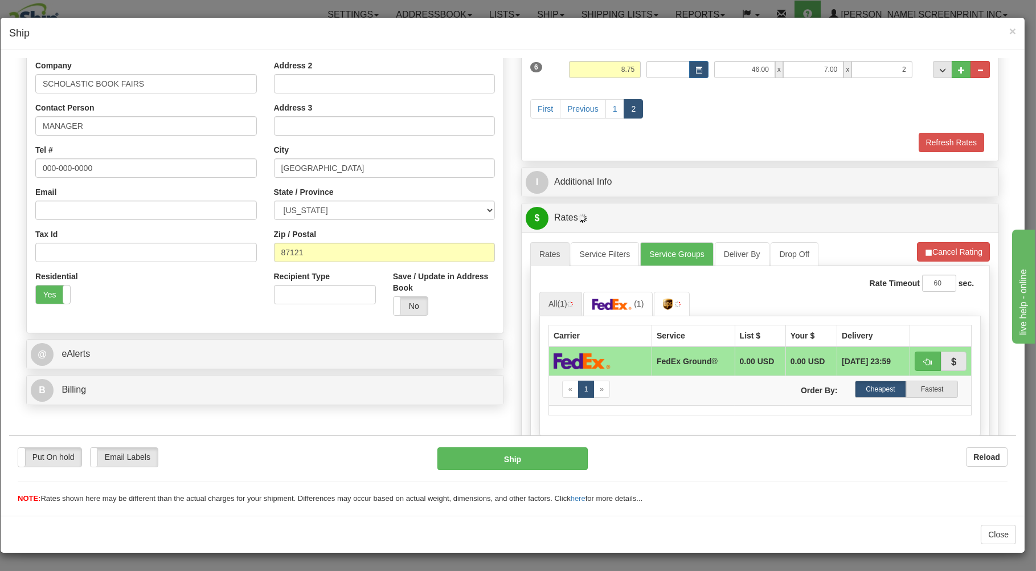
type input "2.00"
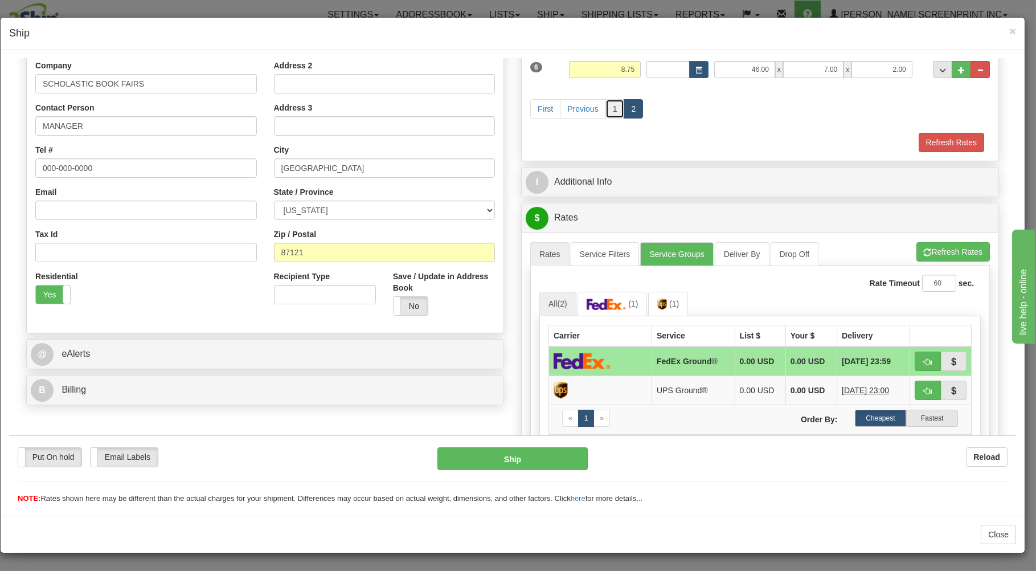
click at [606, 107] on link "1" at bounding box center [615, 108] width 19 height 19
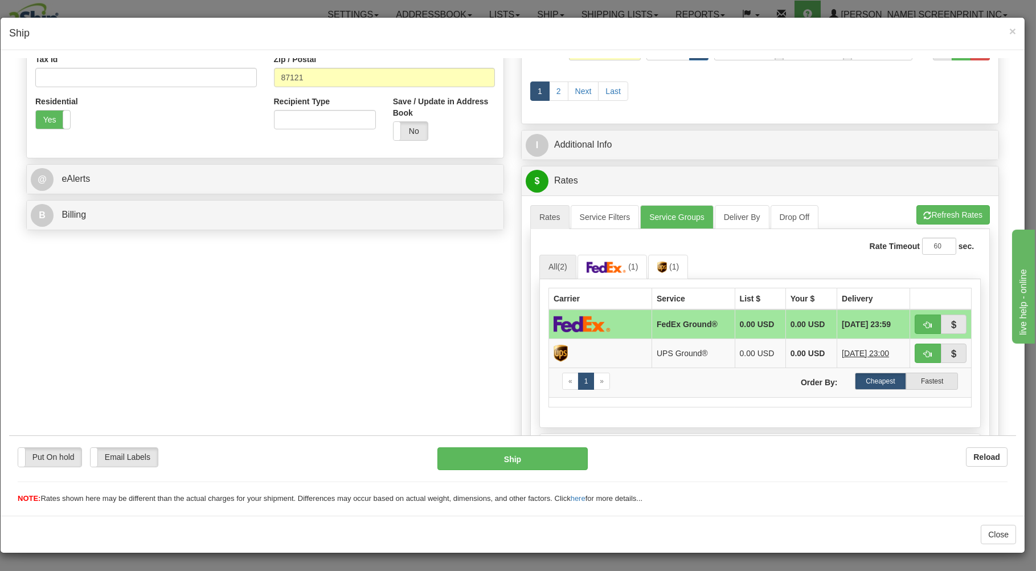
scroll to position [366, 0]
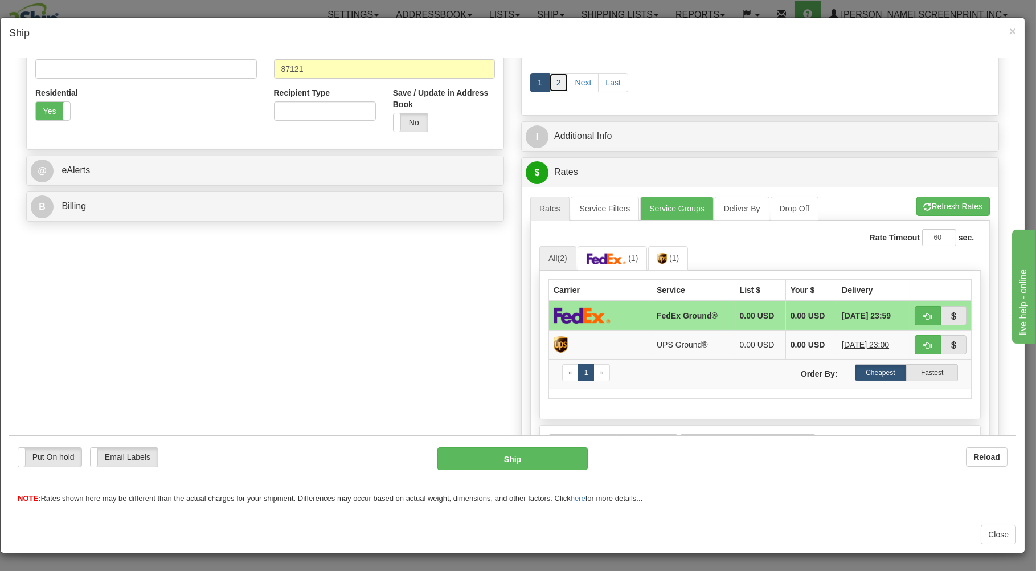
click at [559, 83] on link "2" at bounding box center [558, 81] width 19 height 19
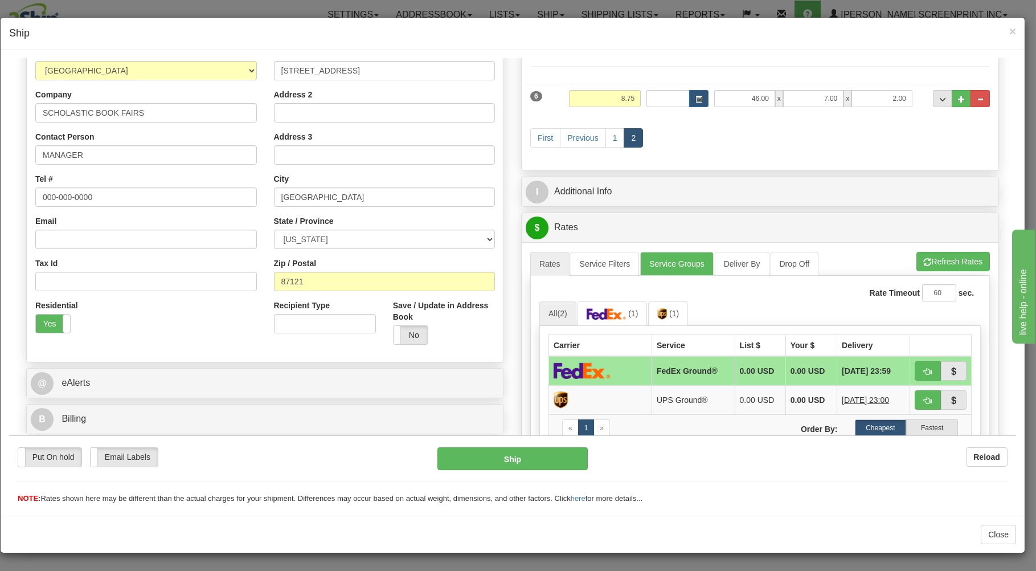
scroll to position [337, 0]
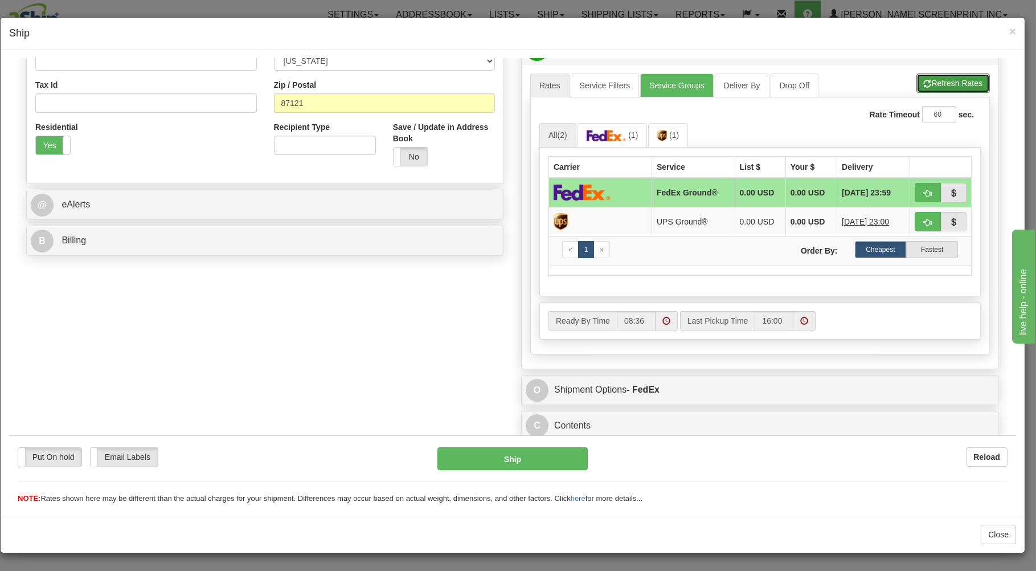
click at [954, 79] on button "Refresh Rates" at bounding box center [953, 82] width 73 height 19
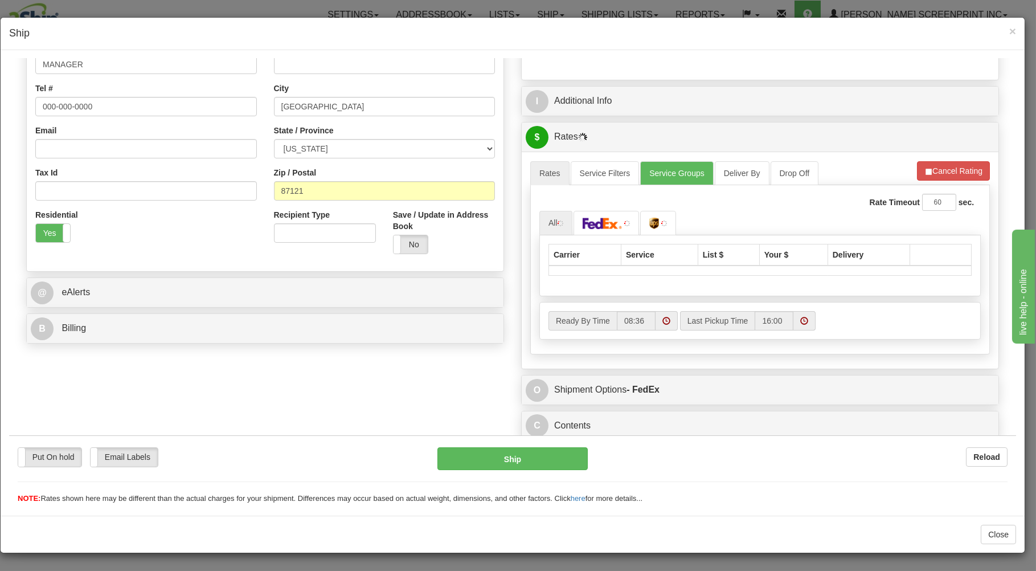
scroll to position [248, 0]
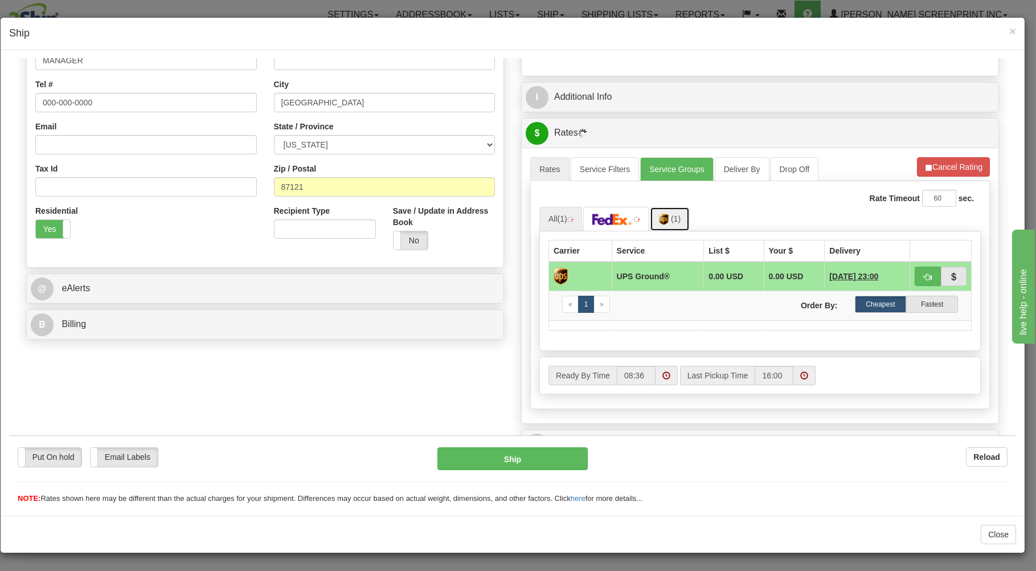
drag, startPoint x: 662, startPoint y: 219, endPoint x: 659, endPoint y: 248, distance: 28.6
click at [663, 219] on img at bounding box center [664, 218] width 10 height 11
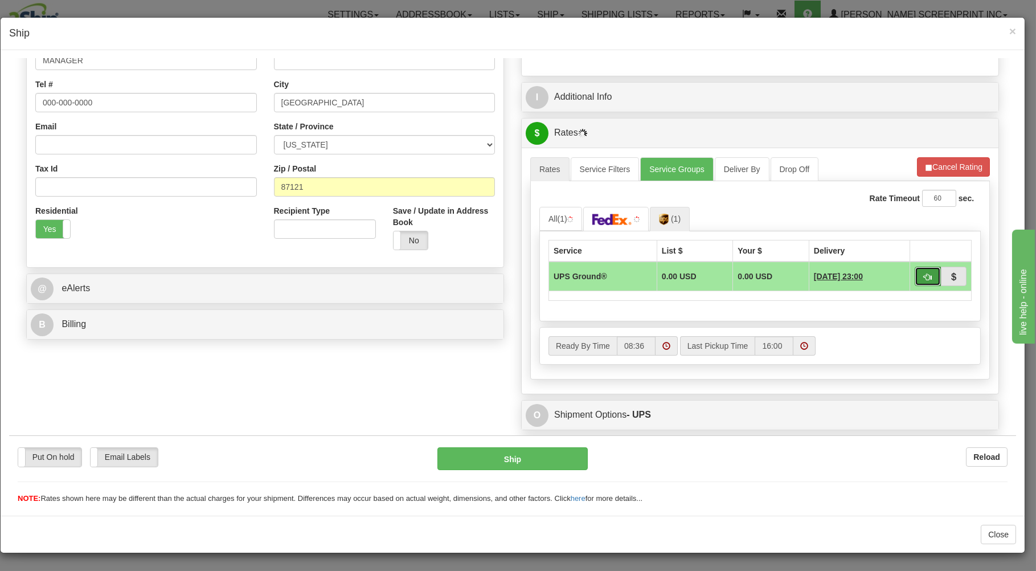
click at [924, 273] on span "button" at bounding box center [928, 276] width 8 height 7
click at [924, 274] on span "button" at bounding box center [928, 276] width 8 height 7
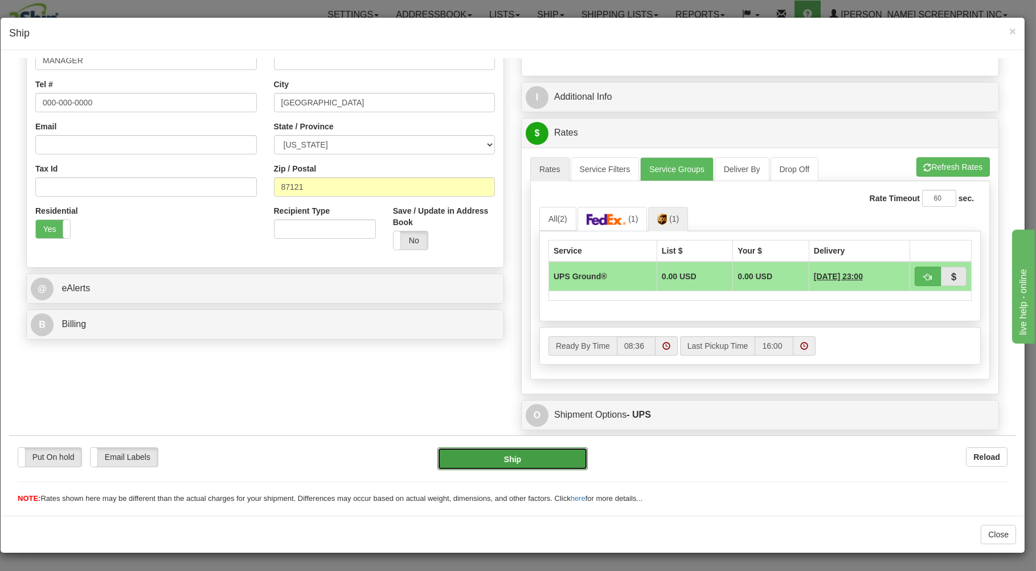
click at [568, 453] on button "Ship" at bounding box center [513, 458] width 151 height 23
type input "03"
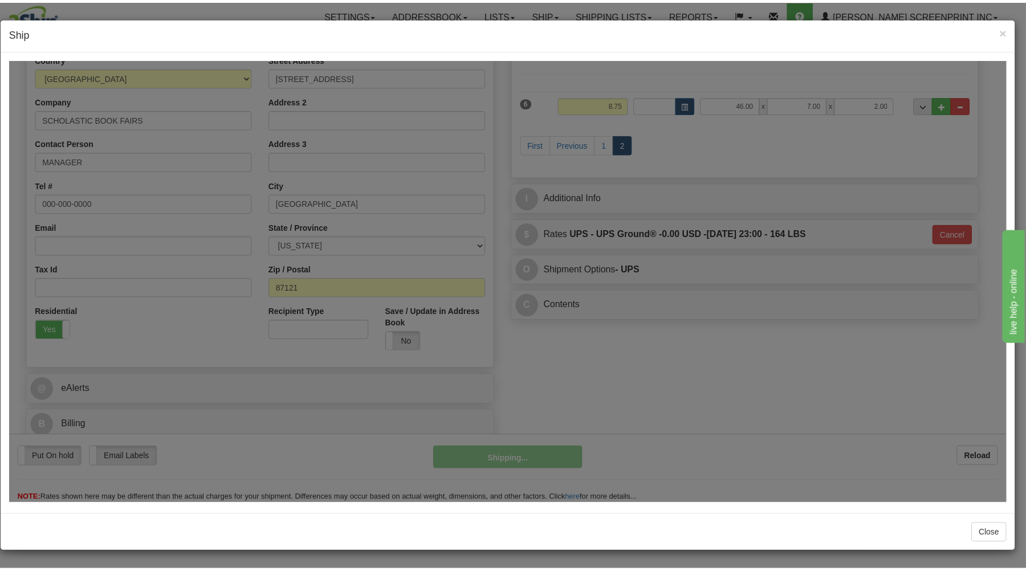
scroll to position [150, 0]
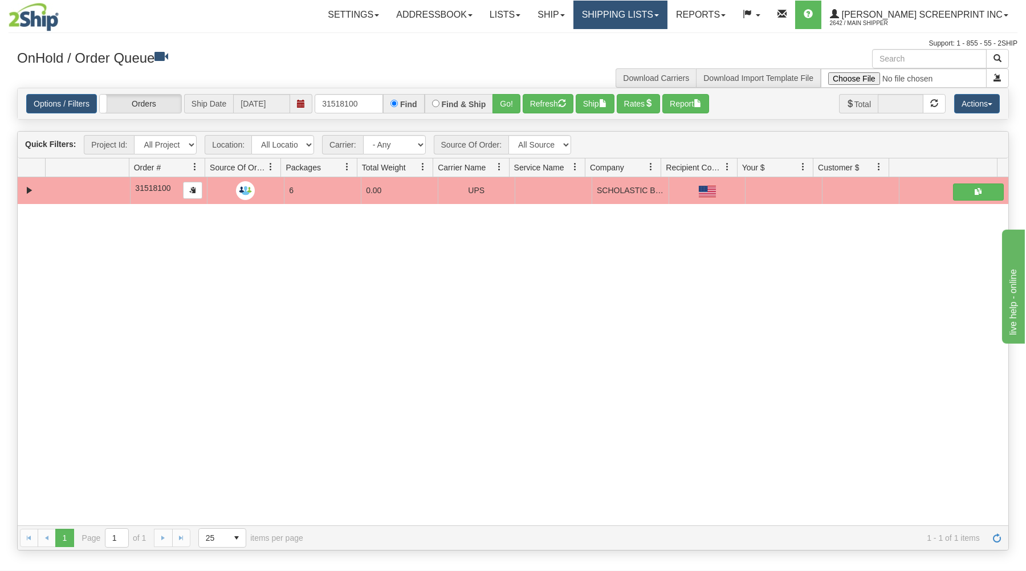
click at [667, 11] on link "Shipping lists" at bounding box center [620, 15] width 94 height 28
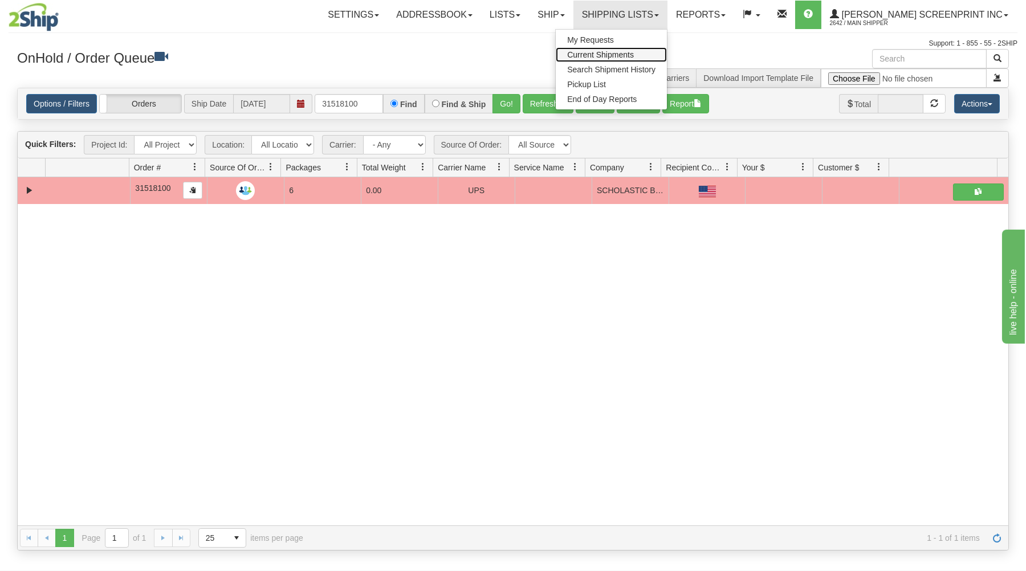
click at [634, 54] on span "Current Shipments" at bounding box center [600, 54] width 67 height 9
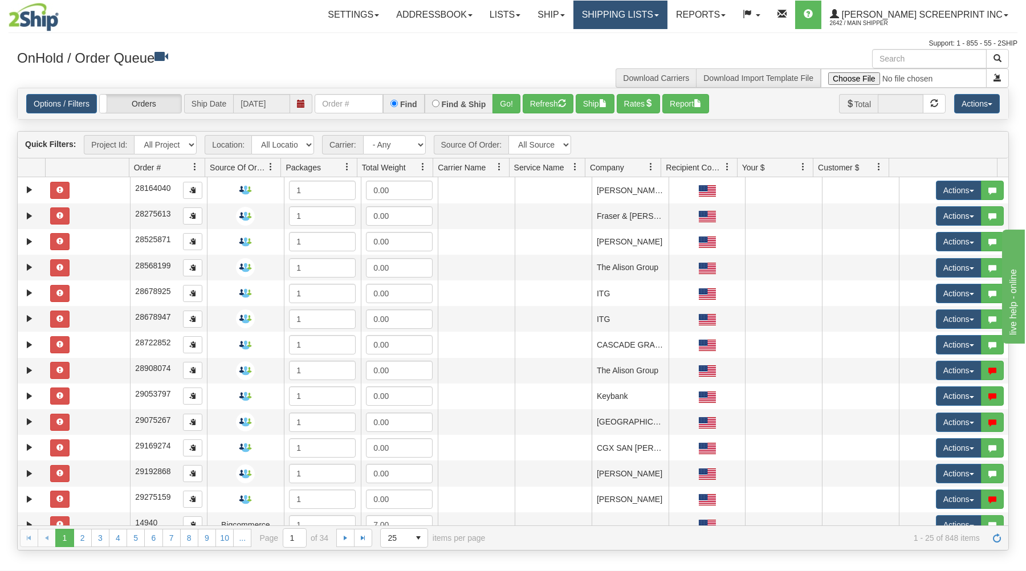
click at [639, 19] on link "Shipping lists" at bounding box center [620, 15] width 94 height 28
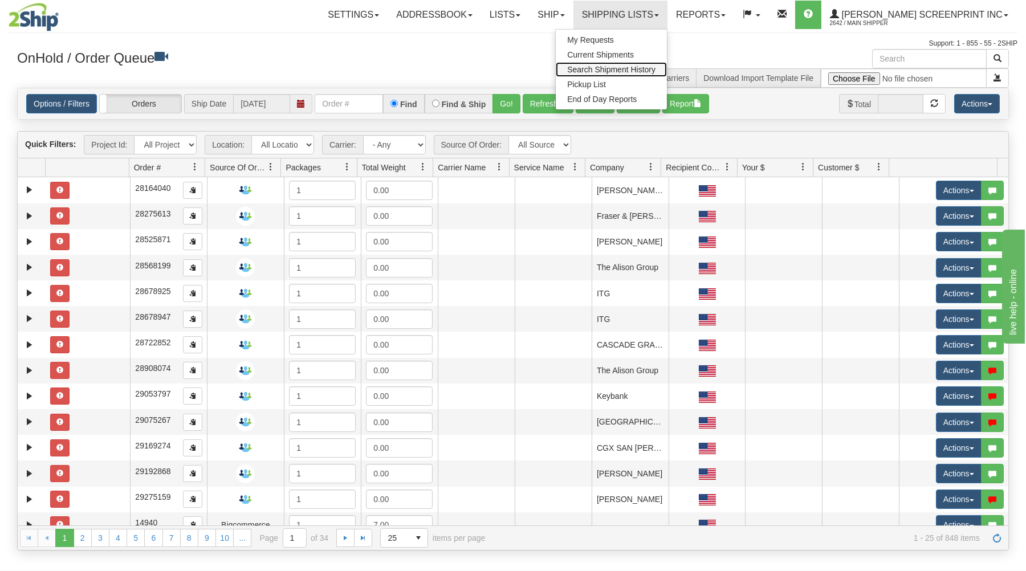
click at [618, 65] on link "Search Shipment History" at bounding box center [611, 69] width 111 height 15
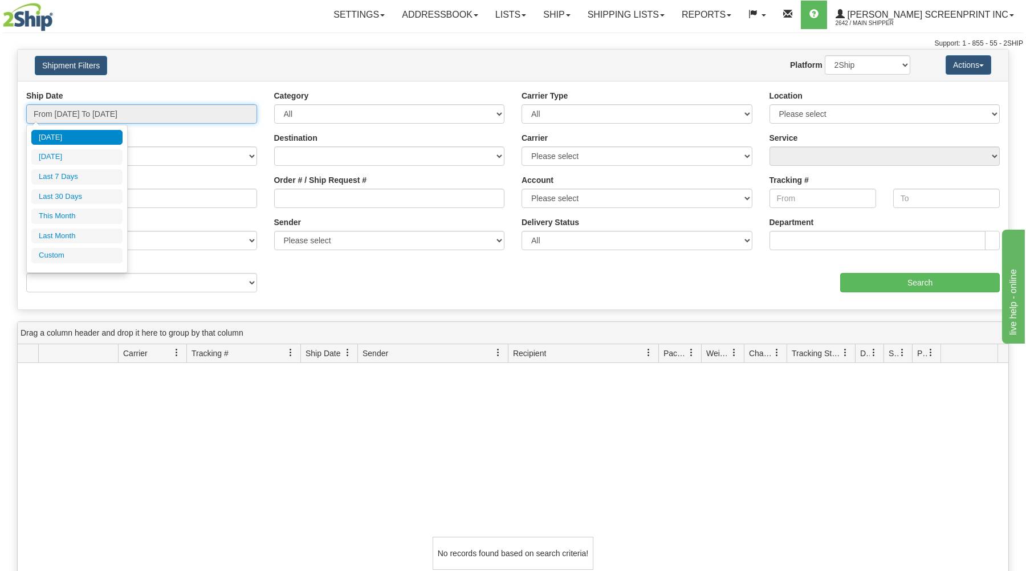
click at [187, 112] on input "From [DATE] To [DATE]" at bounding box center [141, 113] width 231 height 19
click at [101, 174] on li "Last 7 Days" at bounding box center [76, 176] width 91 height 15
type input "From 08/19/2025 To 08/25/2025"
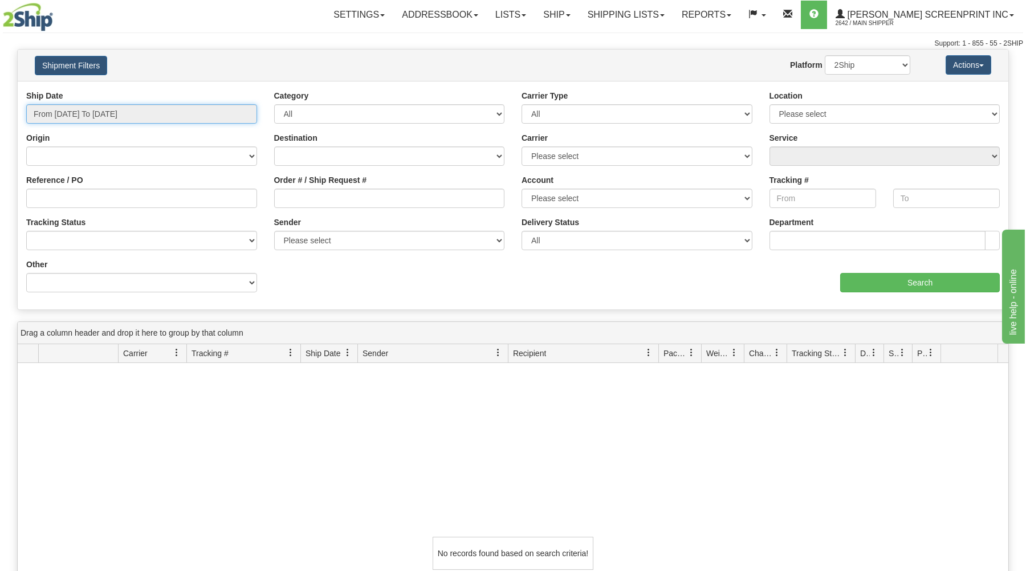
click at [148, 118] on input "From 08/19/2025 To 08/25/2025" at bounding box center [141, 113] width 231 height 19
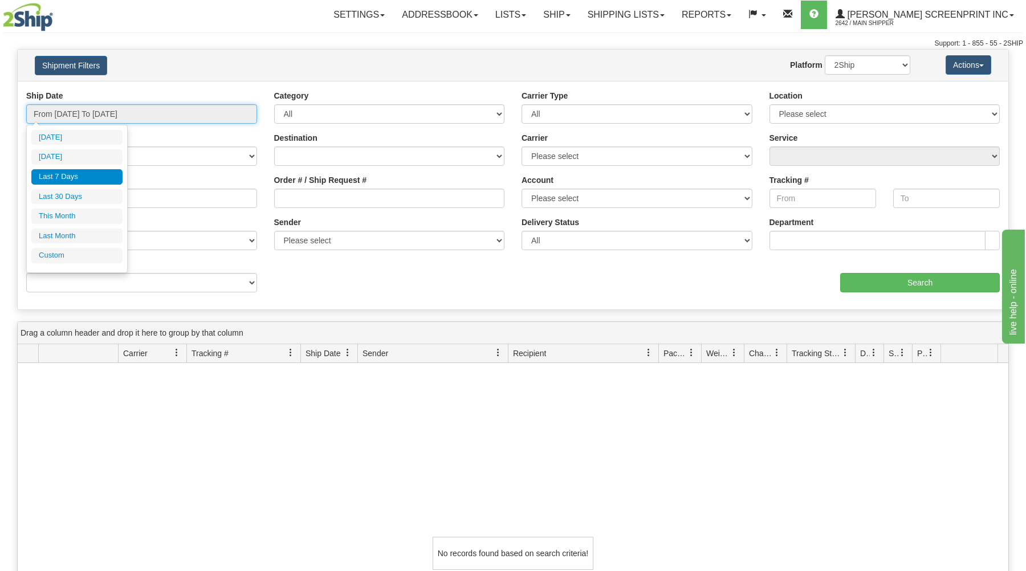
type input "08/24/2025"
type input "08/19/2025"
type input "[DATE]"
type input "08/01/2025"
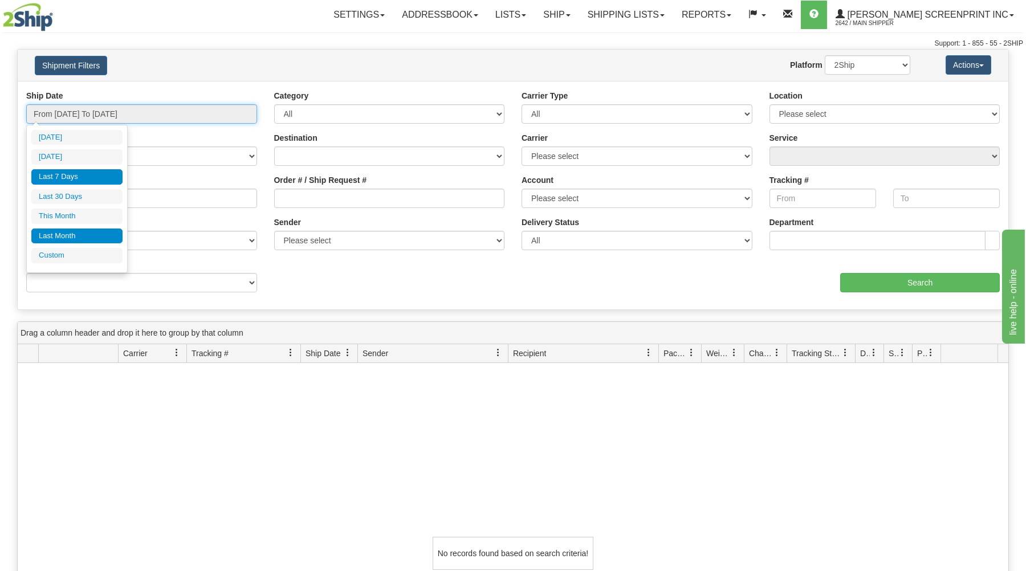
type input "08/31/2025"
type input "08/19/2025"
type input "[DATE]"
type input "07/01/2025"
type input "07/31/2025"
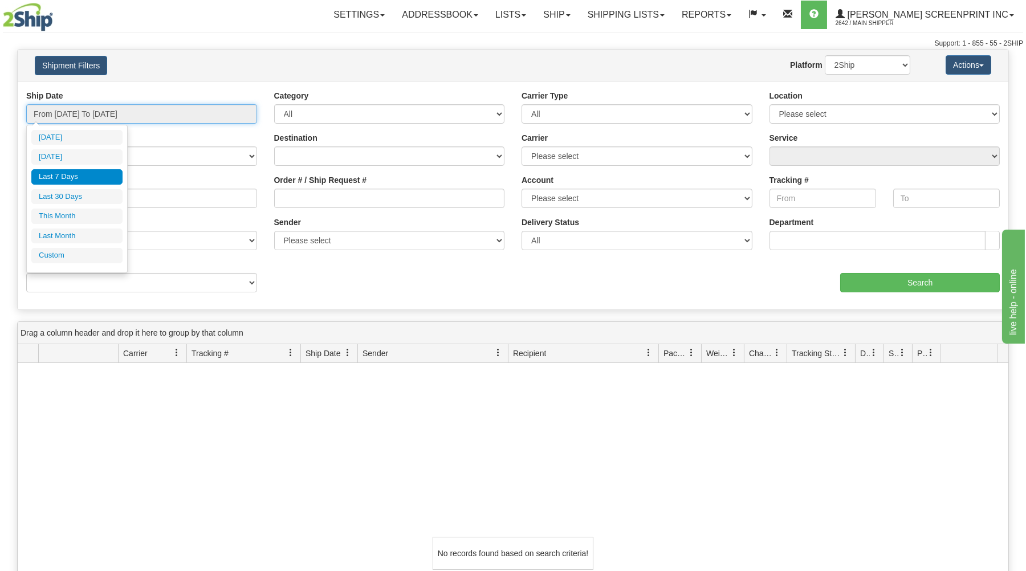
type input "08/19/2025"
type input "[DATE]"
click at [58, 253] on li "Custom" at bounding box center [76, 255] width 91 height 15
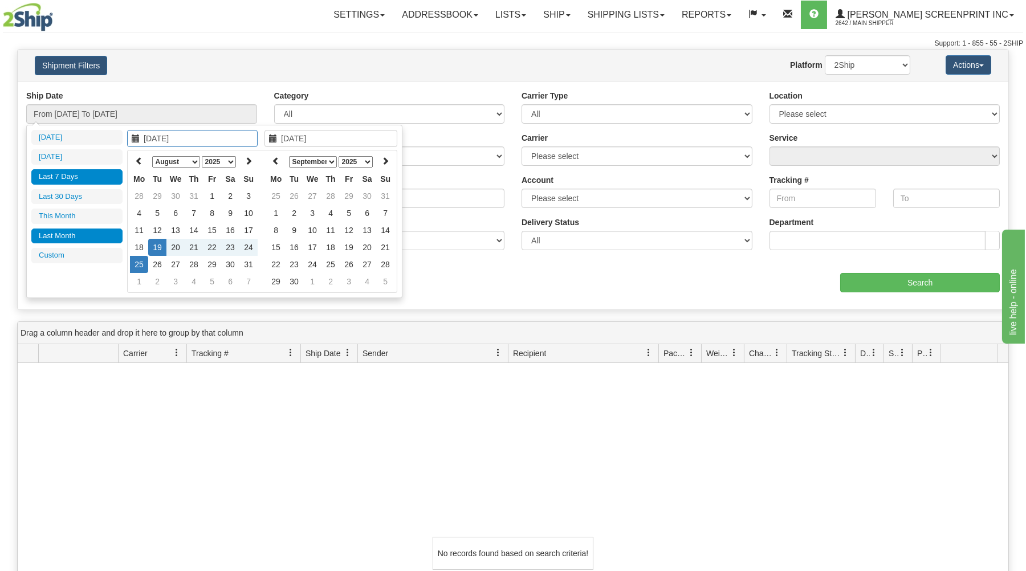
type input "07/01/2025"
type input "07/31/2025"
type input "08/19/2025"
type input "[DATE]"
type input "08/01/2025"
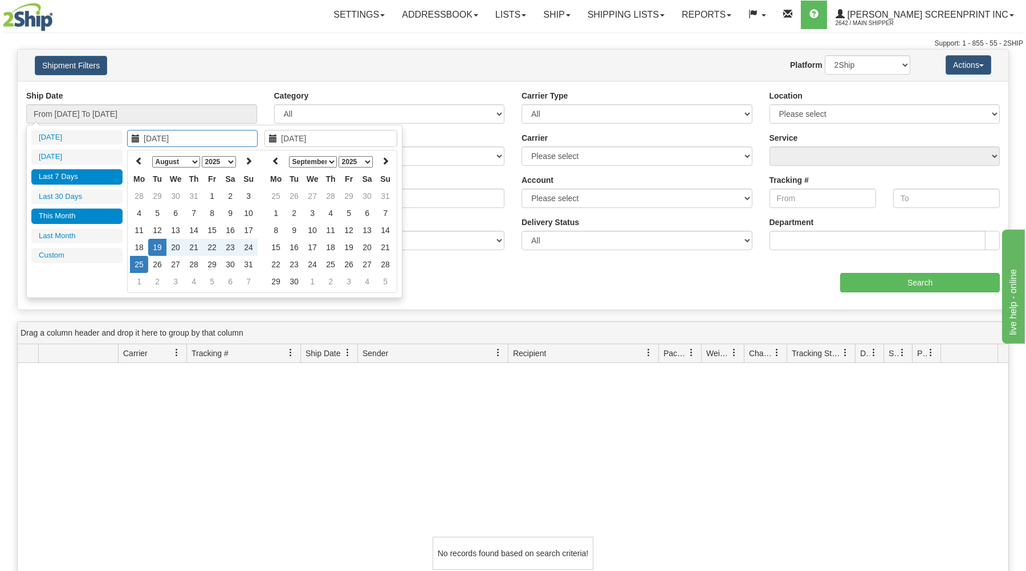
type input "08/31/2025"
type input "08/19/2025"
type input "[DATE]"
type input "08/22/2025"
click at [211, 244] on td "22" at bounding box center [212, 247] width 18 height 17
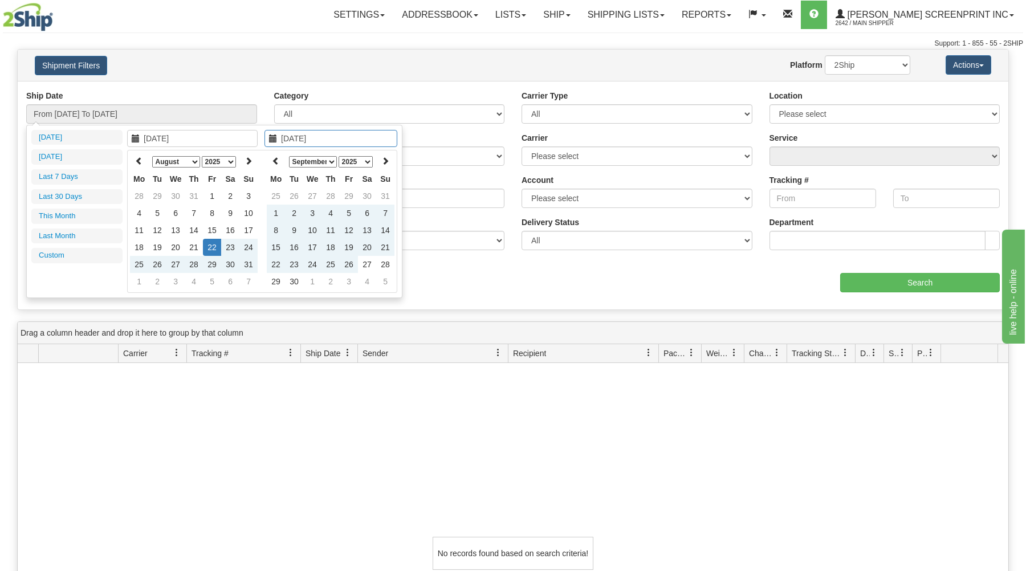
type input "10/05/2025"
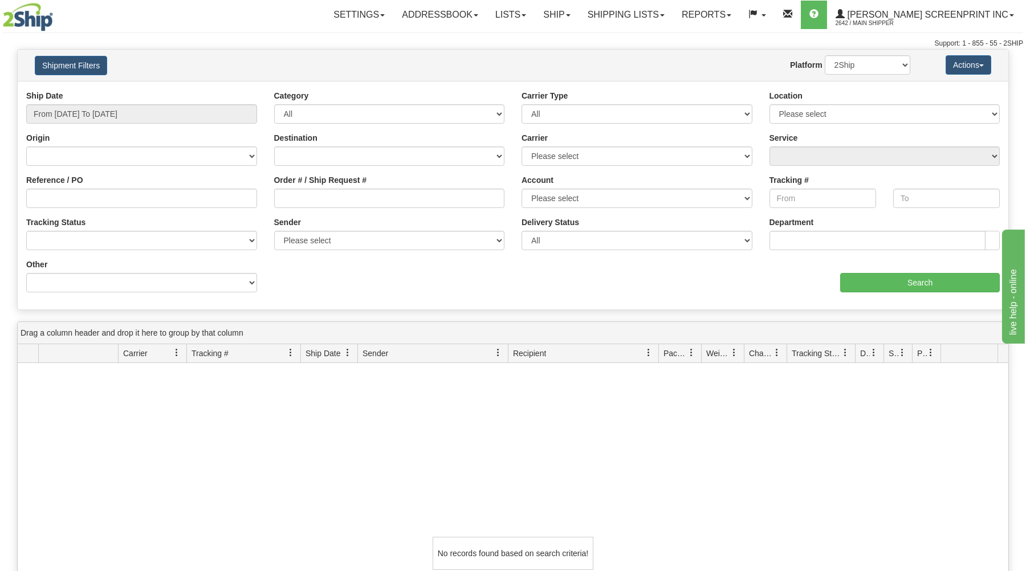
click at [533, 283] on div "aaa Search" at bounding box center [760, 276] width 495 height 34
type input "08/19/2025"
type input "[DATE]"
click at [171, 112] on input "From 08/19/2025 To 08/25/2025" at bounding box center [141, 113] width 231 height 19
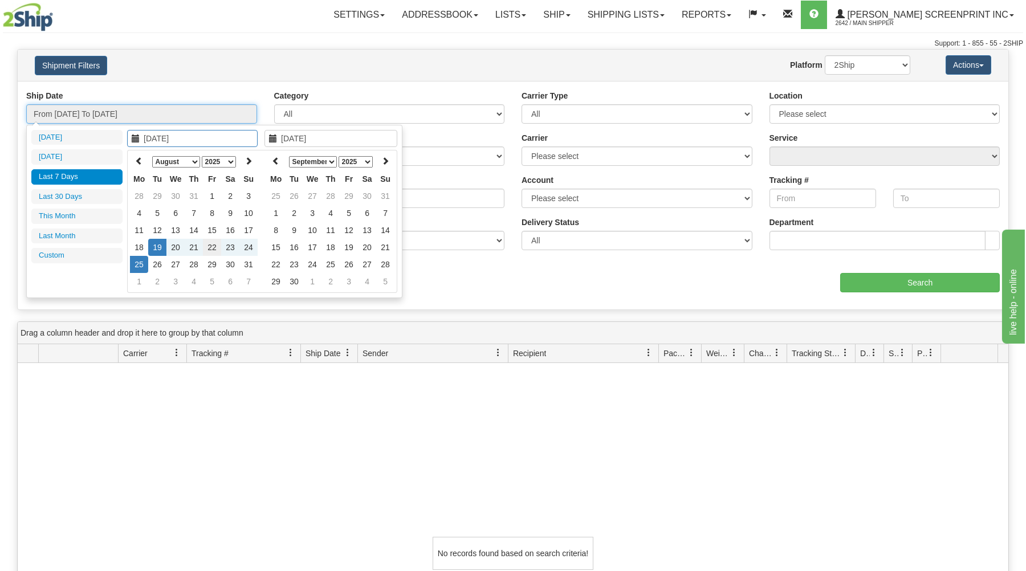
type input "08/22/2025"
click at [212, 240] on td "22" at bounding box center [212, 247] width 18 height 17
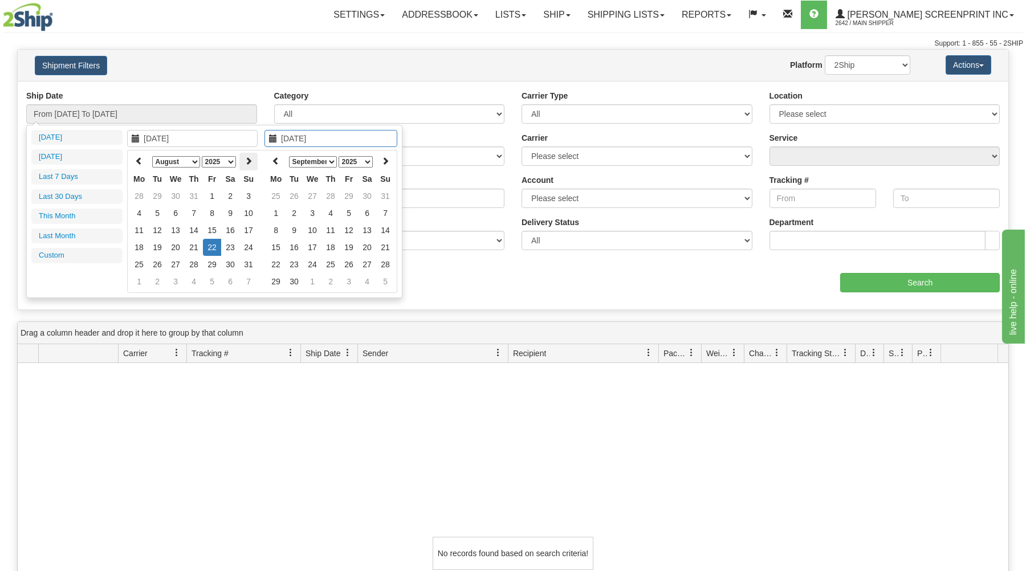
click at [251, 154] on th at bounding box center [248, 162] width 18 height 18
click at [136, 160] on icon at bounding box center [139, 161] width 8 height 8
type input "08/22/2025"
click at [209, 242] on td "22" at bounding box center [212, 247] width 18 height 17
type input "From 08/22/2025 To 08/22/2025"
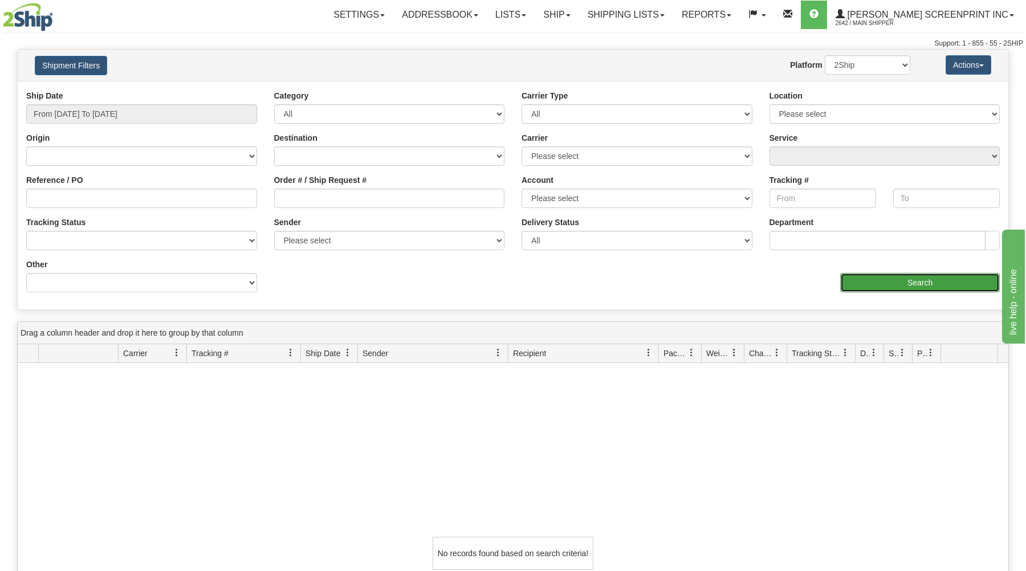
click at [888, 277] on input "Search" at bounding box center [920, 282] width 160 height 19
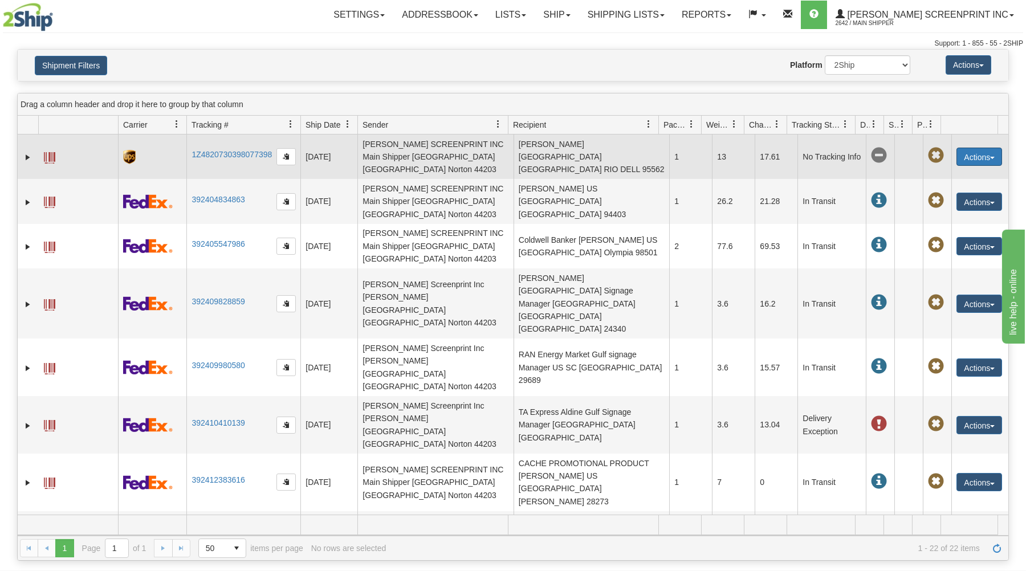
click at [969, 149] on button "Actions" at bounding box center [979, 157] width 46 height 18
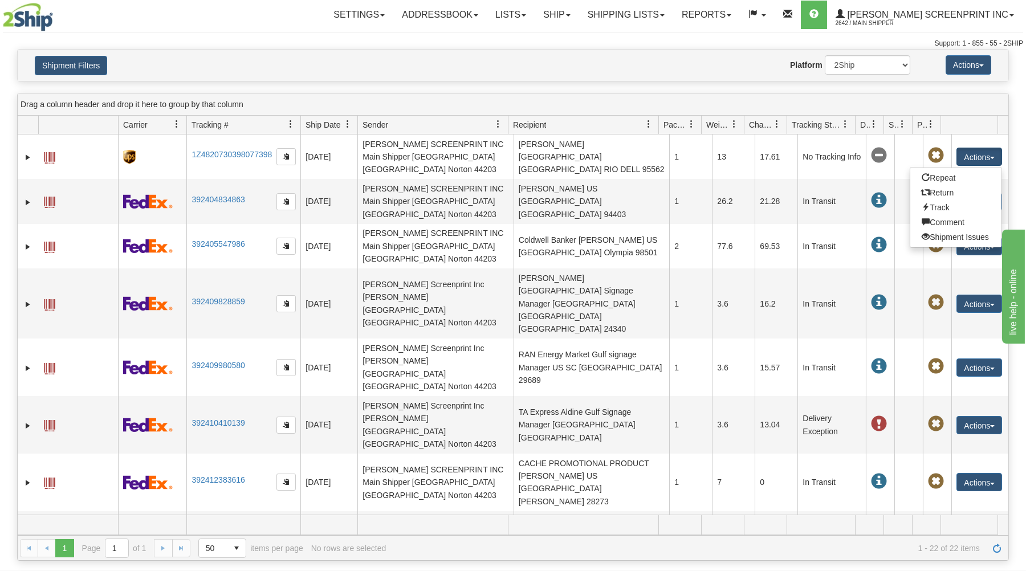
drag, startPoint x: 544, startPoint y: 51, endPoint x: 540, endPoint y: 56, distance: 6.5
click at [541, 54] on div "Shipment Filters Website Agent Nothing selected Client User Platform 2Ship Impo…" at bounding box center [513, 65] width 990 height 31
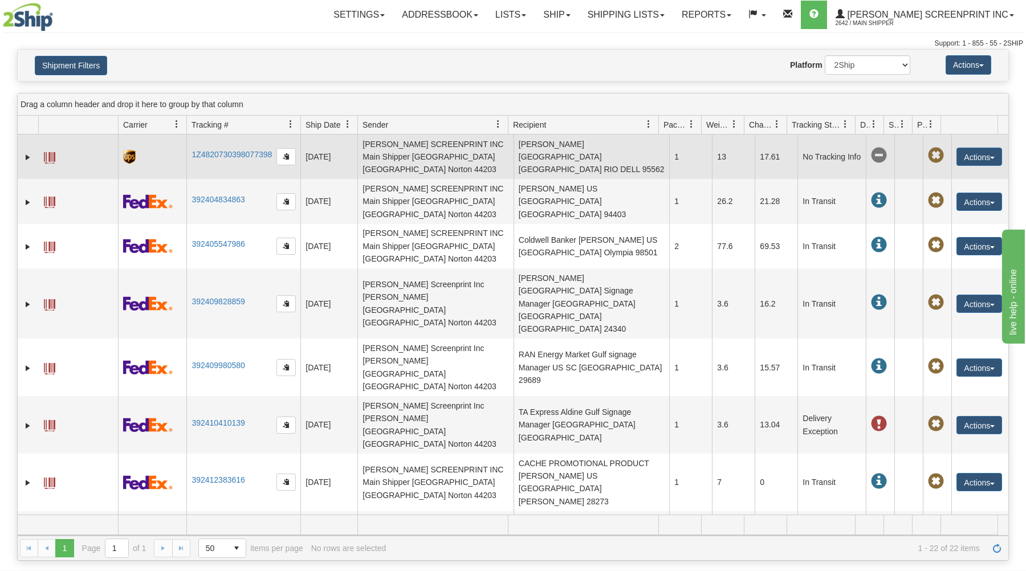
click at [46, 152] on span at bounding box center [49, 157] width 11 height 11
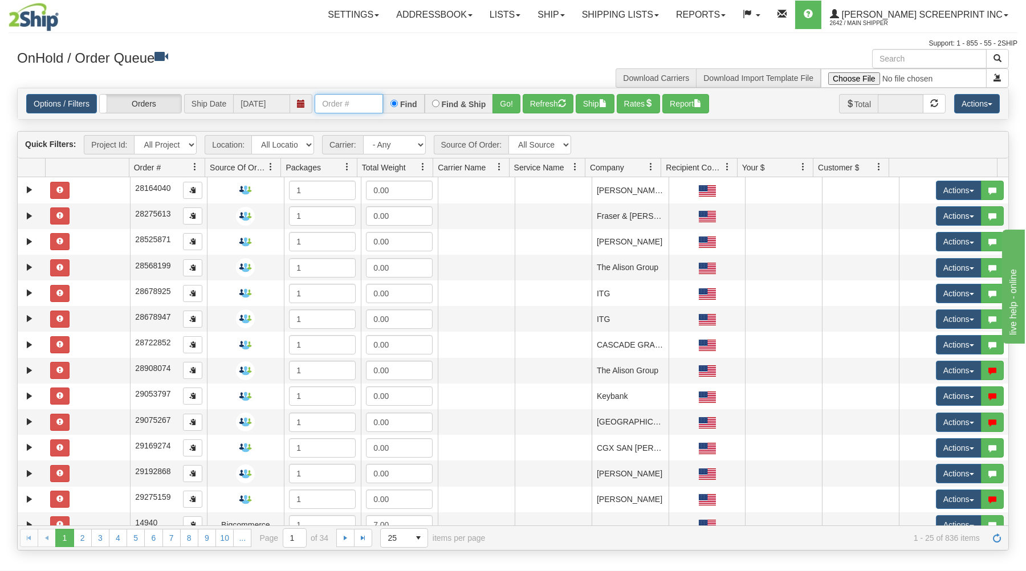
click at [326, 107] on input "text" at bounding box center [349, 103] width 68 height 19
type input "16998"
click at [506, 101] on button "Go!" at bounding box center [506, 103] width 28 height 19
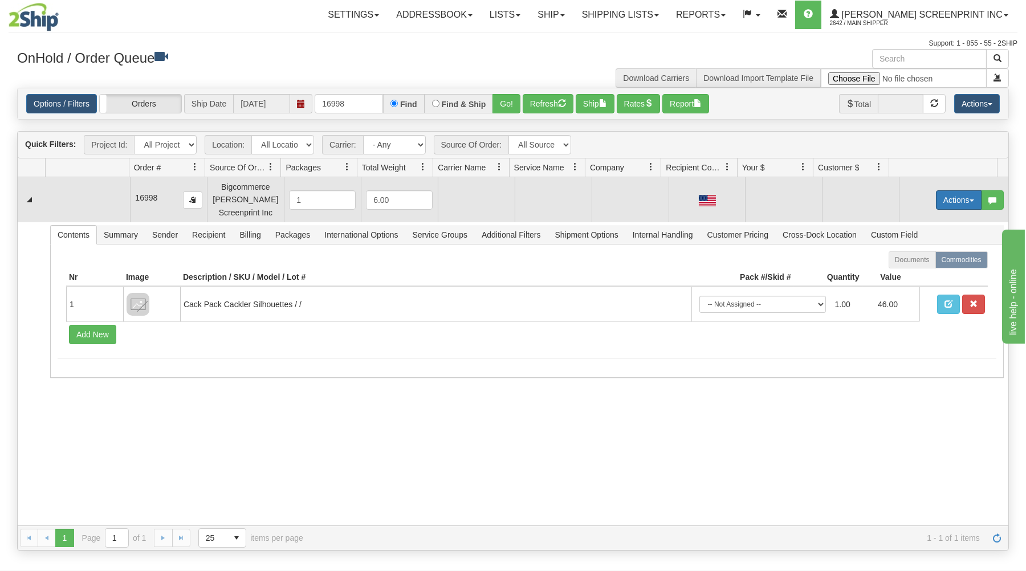
click at [960, 195] on button "Actions" at bounding box center [959, 199] width 46 height 19
click at [921, 219] on link "Open" at bounding box center [934, 221] width 91 height 15
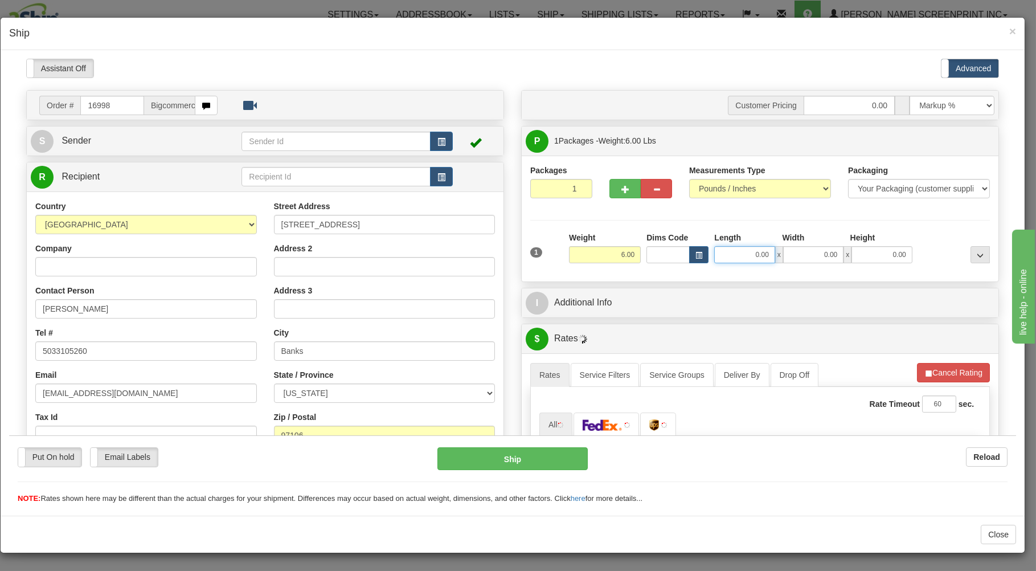
click at [725, 256] on input "0.00" at bounding box center [744, 254] width 60 height 17
type input "26.00"
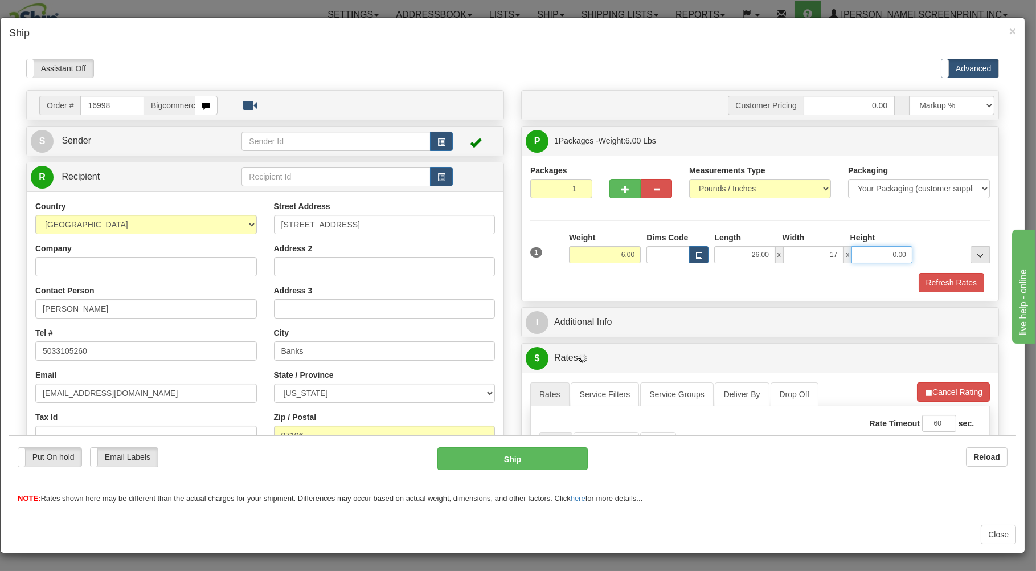
type input "17.00"
type input "4.00"
drag, startPoint x: 728, startPoint y: 304, endPoint x: 728, endPoint y: 296, distance: 8.0
click at [728, 296] on div "Customer Pricing 0.00 Markup % Discount % Flat Amount Per Pound Flat Amount Mar…" at bounding box center [760, 468] width 495 height 759
type input "4.25"
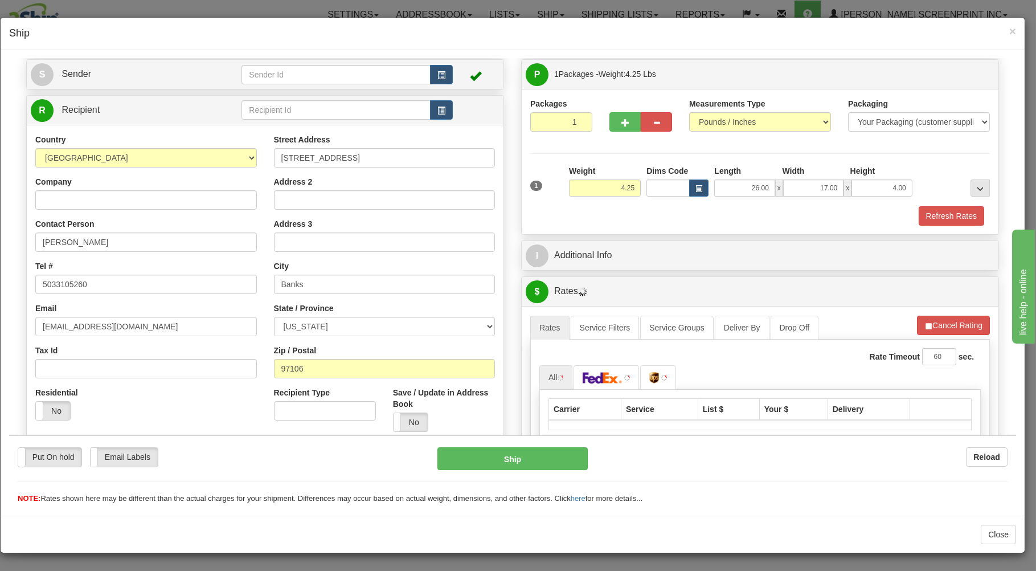
scroll to position [224, 0]
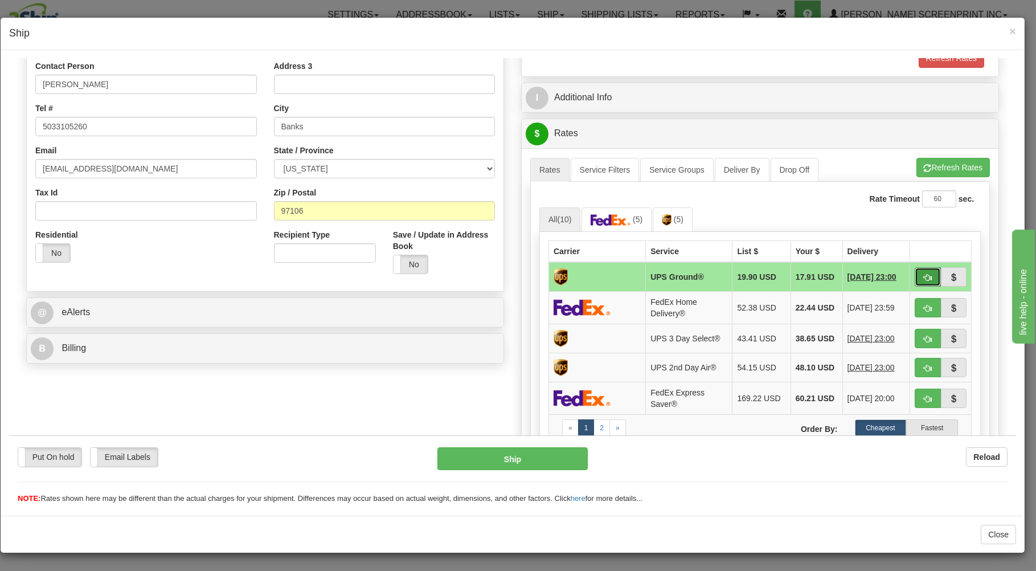
click at [918, 270] on button "button" at bounding box center [928, 276] width 26 height 19
type input "03"
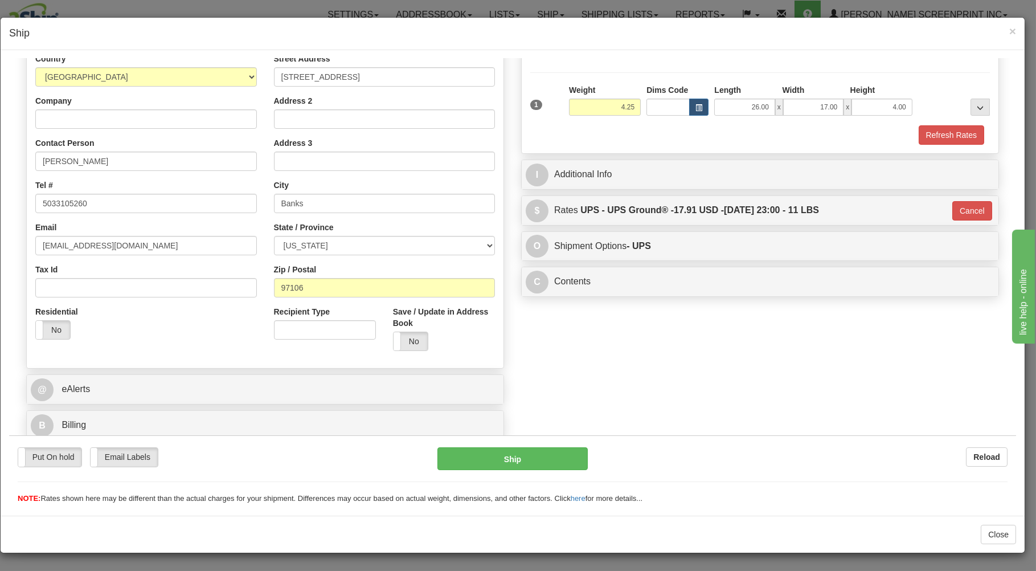
scroll to position [150, 0]
click at [541, 462] on button "Ship" at bounding box center [513, 458] width 151 height 23
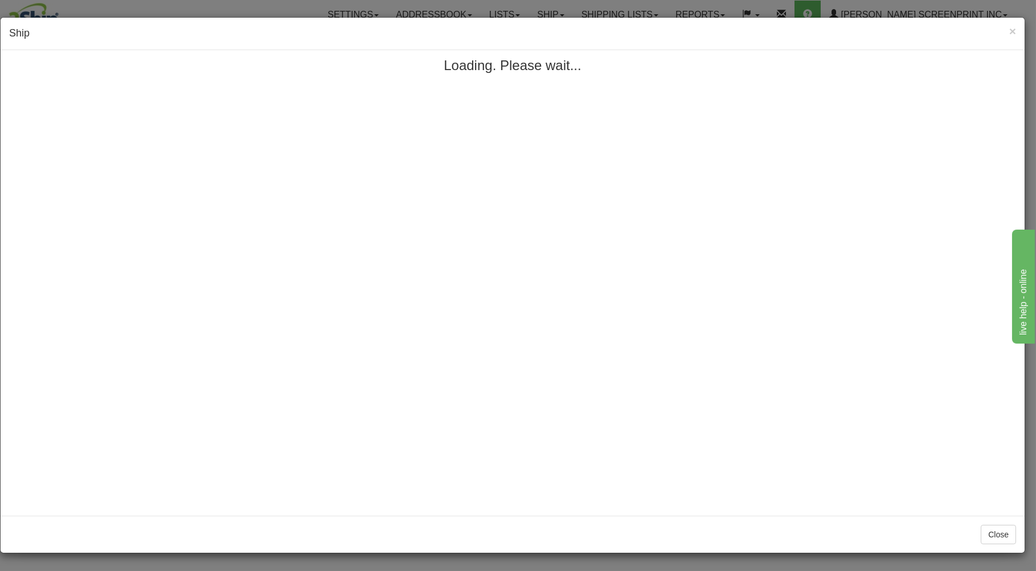
scroll to position [0, 0]
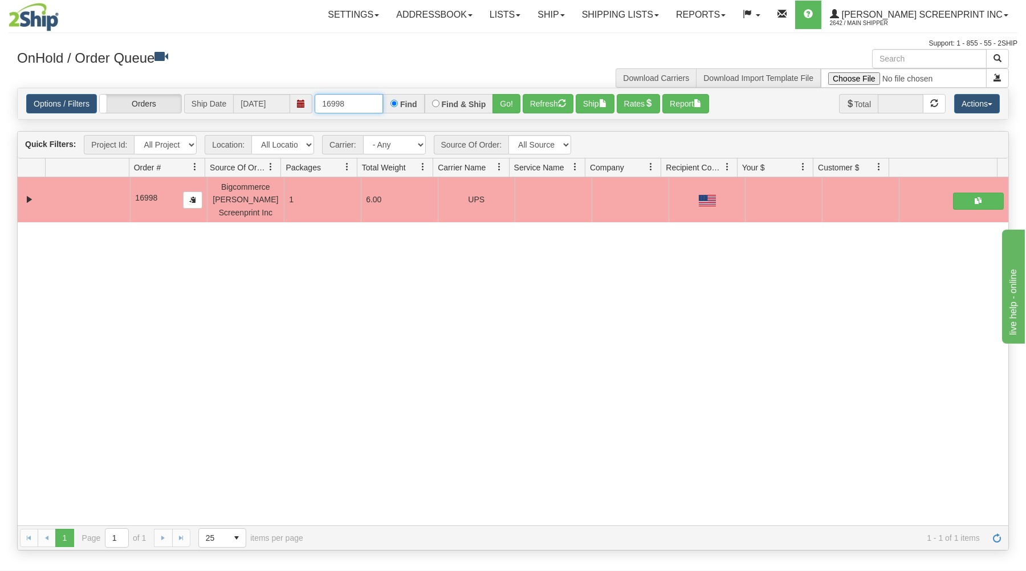
drag, startPoint x: 321, startPoint y: 103, endPoint x: 503, endPoint y: 93, distance: 182.6
click at [503, 93] on div "Options / Filters Group Shipments Orders Ship Date 08/25/2025 16998 Find Find &…" at bounding box center [513, 103] width 990 height 31
type input "17000"
click at [503, 99] on button "Go!" at bounding box center [506, 103] width 28 height 19
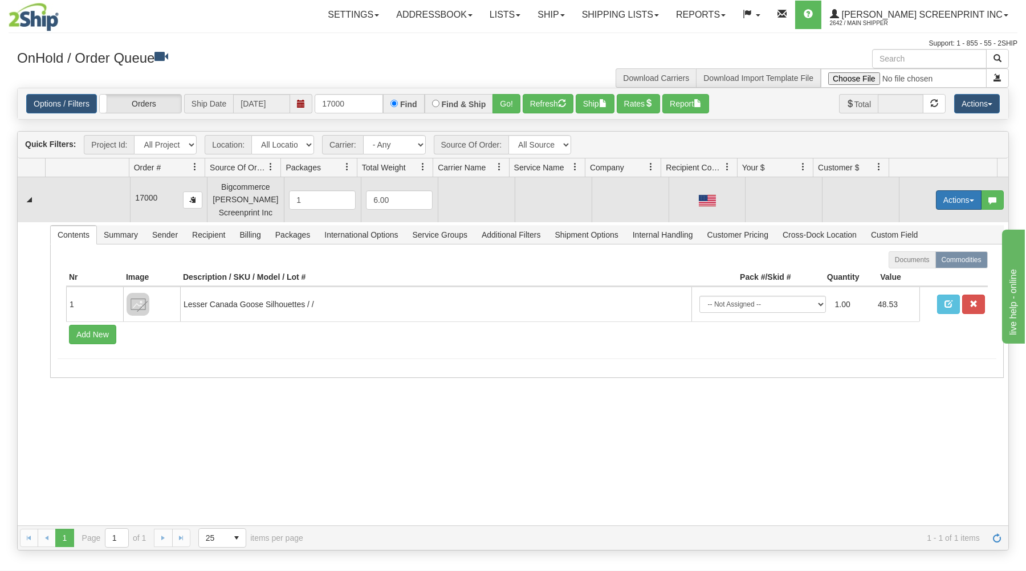
drag, startPoint x: 932, startPoint y: 195, endPoint x: 929, endPoint y: 203, distance: 8.5
click at [936, 197] on button "Actions" at bounding box center [959, 199] width 46 height 19
click at [921, 220] on link "Open" at bounding box center [934, 221] width 91 height 15
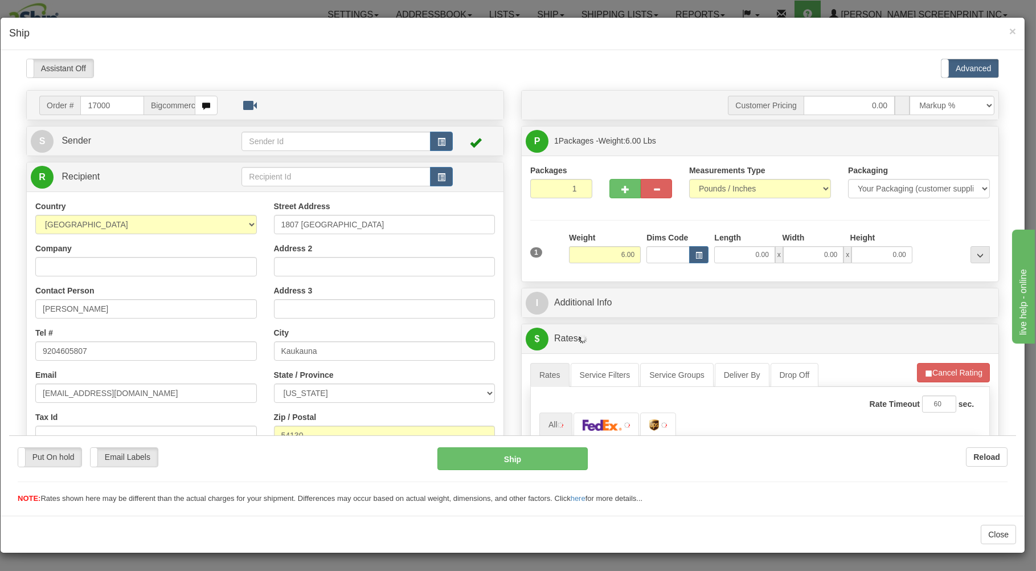
type input "4.70"
click at [733, 260] on input "0.00" at bounding box center [744, 254] width 60 height 17
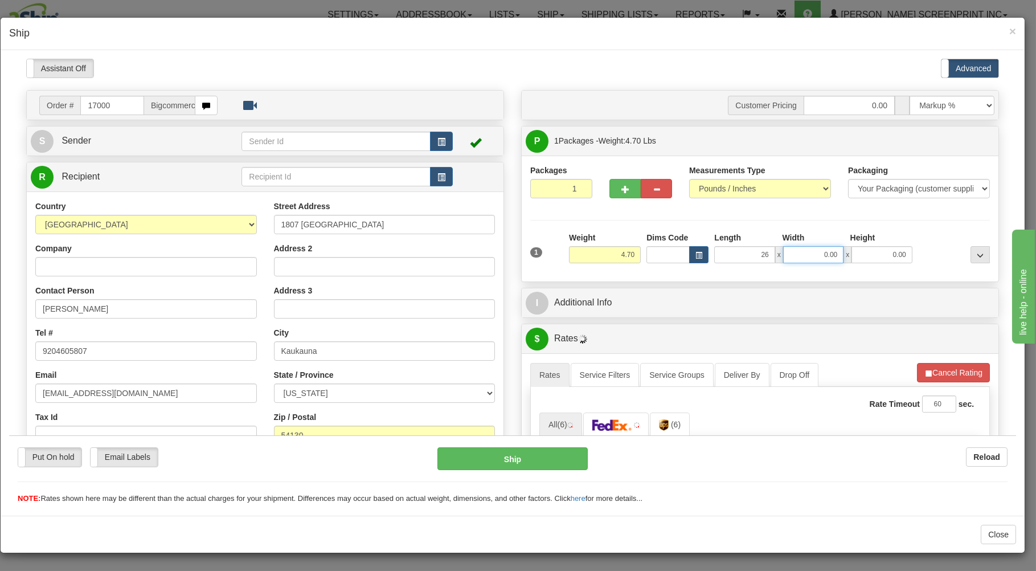
type input "26.00"
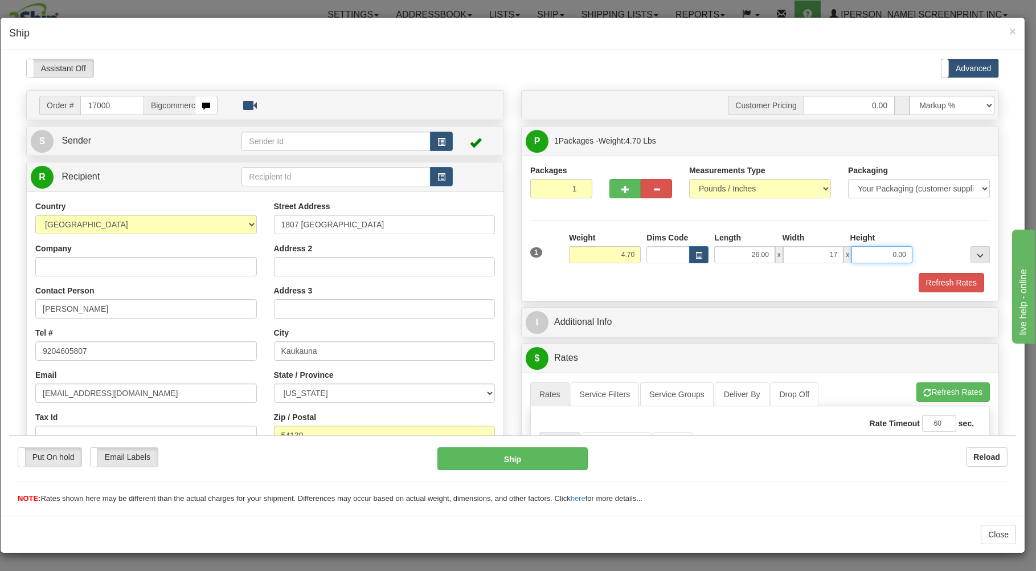
type input "17.00"
type input "4.00"
click at [714, 271] on div "1 Weight 4.70 Dims Code x x" at bounding box center [760, 251] width 465 height 40
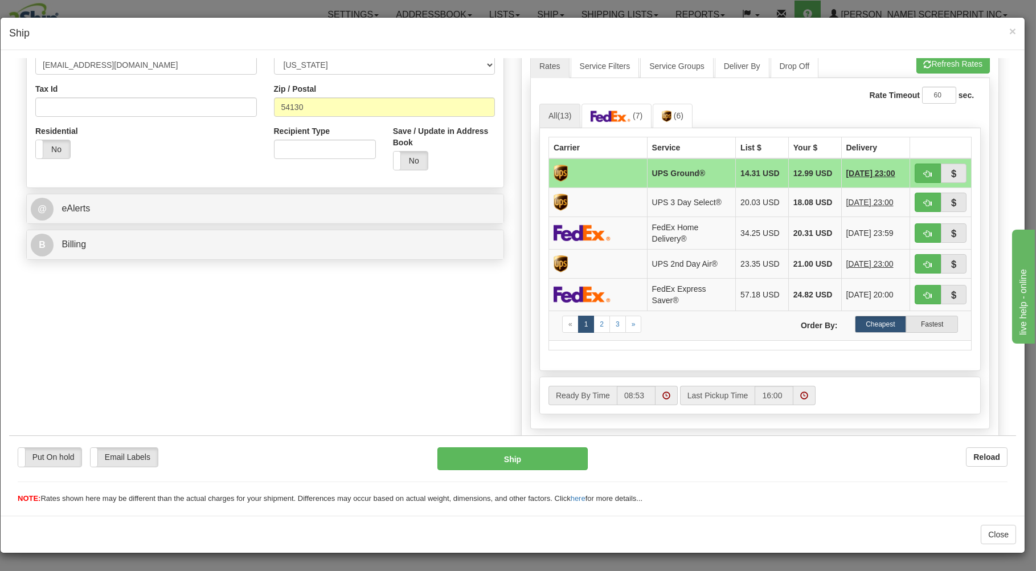
scroll to position [305, 0]
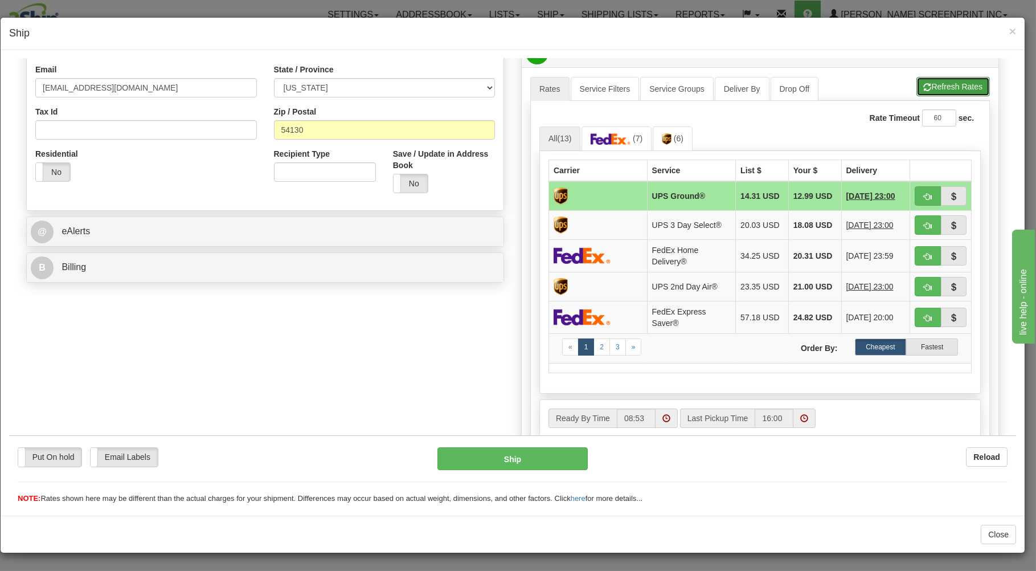
click at [928, 81] on button "Refresh Rates" at bounding box center [953, 85] width 73 height 19
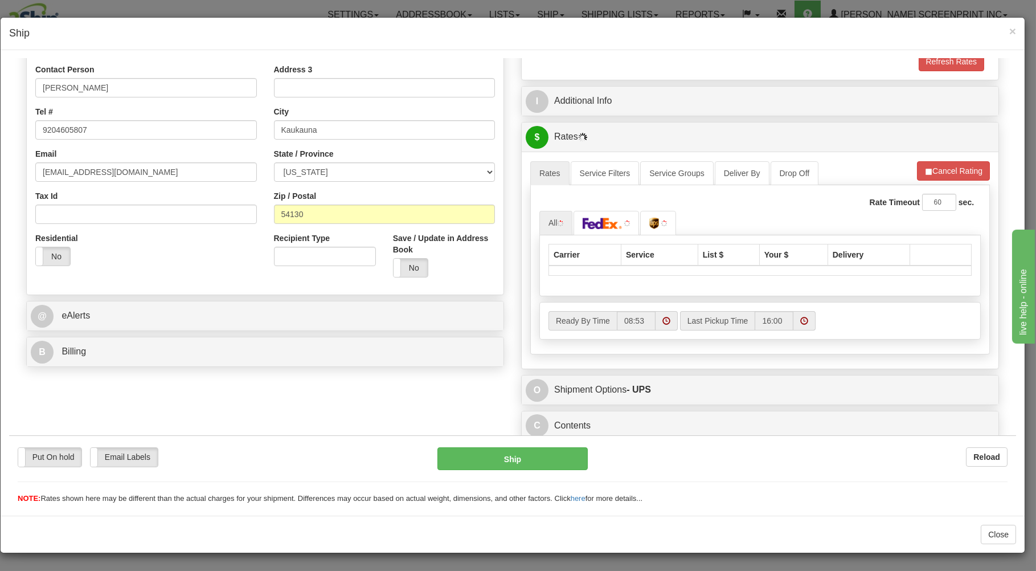
scroll to position [224, 0]
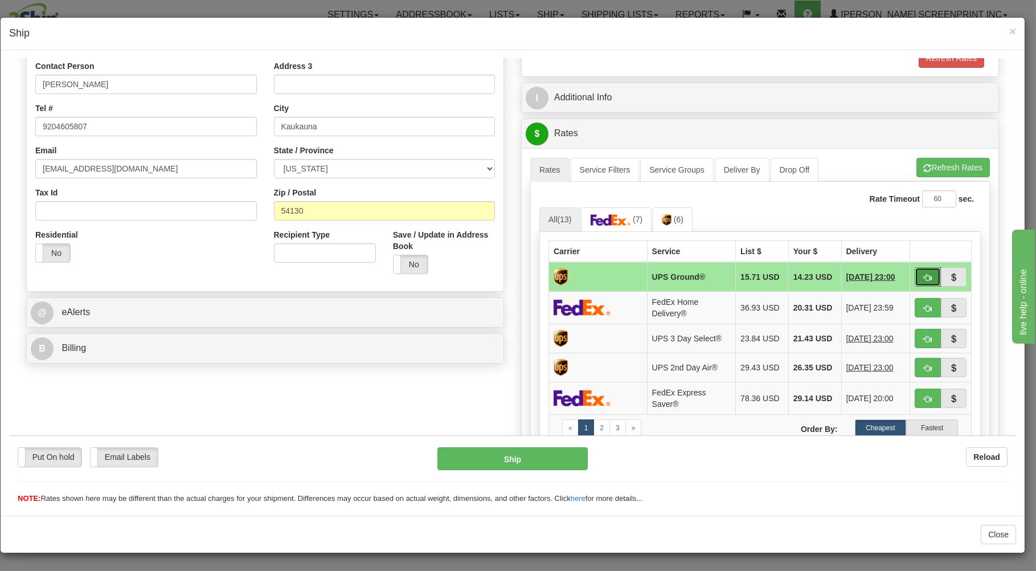
click at [915, 271] on button "button" at bounding box center [928, 276] width 26 height 19
type input "03"
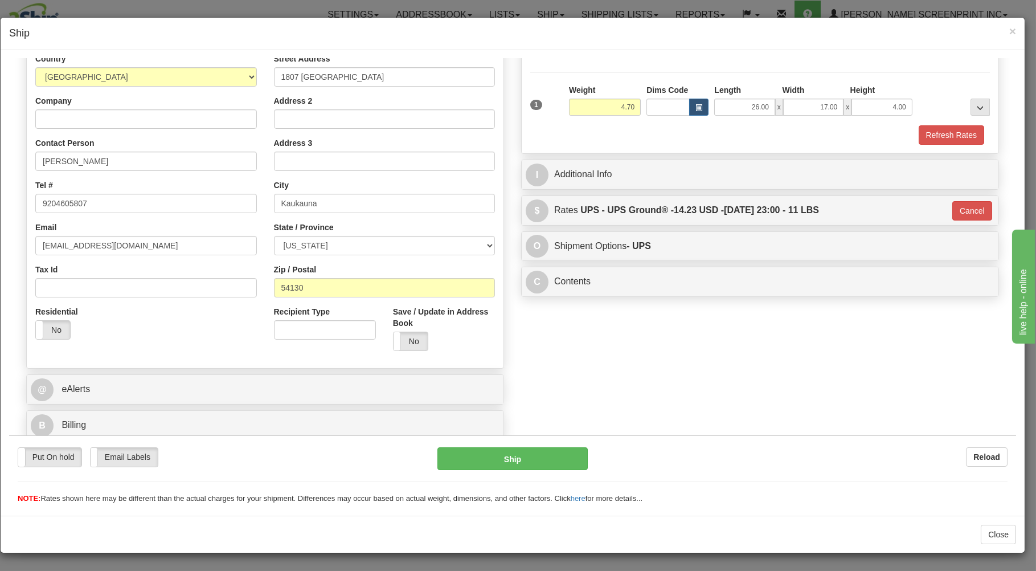
scroll to position [150, 0]
click at [507, 458] on button "Ship" at bounding box center [513, 458] width 151 height 23
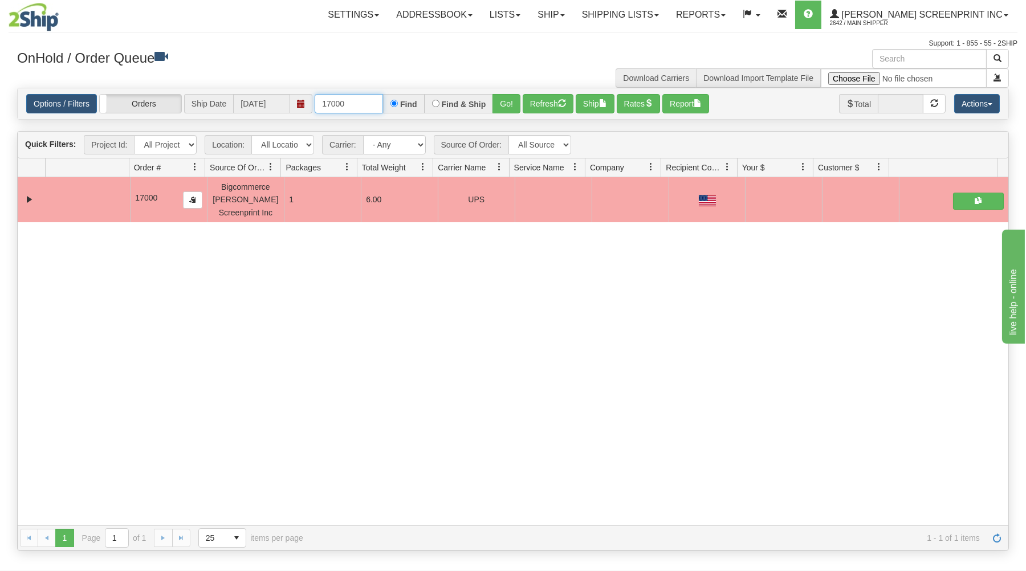
drag, startPoint x: 317, startPoint y: 106, endPoint x: 446, endPoint y: 99, distance: 129.5
click at [445, 102] on div "17000 Find Find & Ship Go!" at bounding box center [418, 103] width 206 height 19
type input "17010"
click at [501, 105] on button "Go!" at bounding box center [506, 103] width 28 height 19
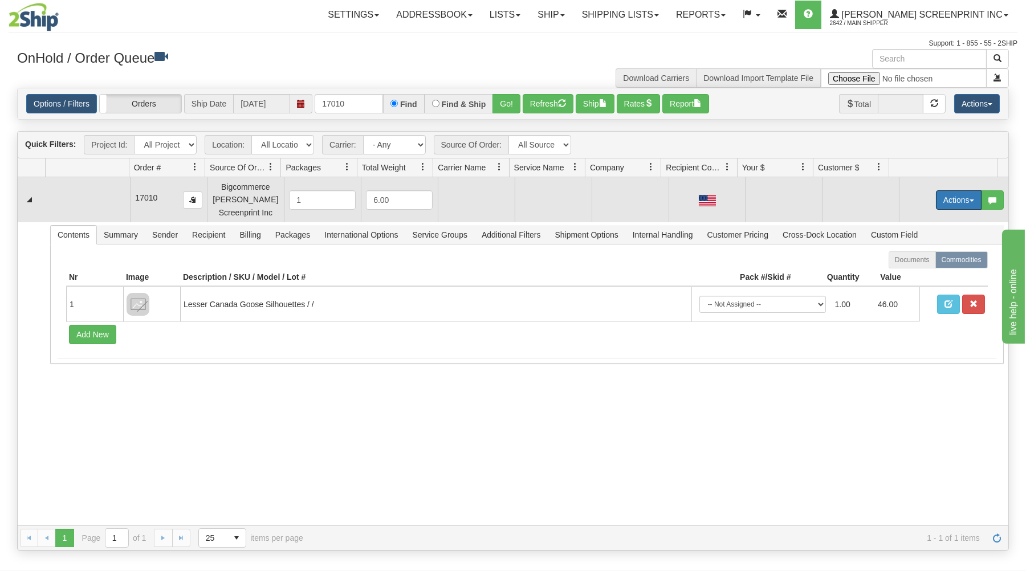
drag, startPoint x: 958, startPoint y: 191, endPoint x: 945, endPoint y: 215, distance: 27.1
click at [958, 196] on button "Actions" at bounding box center [959, 199] width 46 height 19
click at [942, 219] on link "Open" at bounding box center [934, 221] width 91 height 15
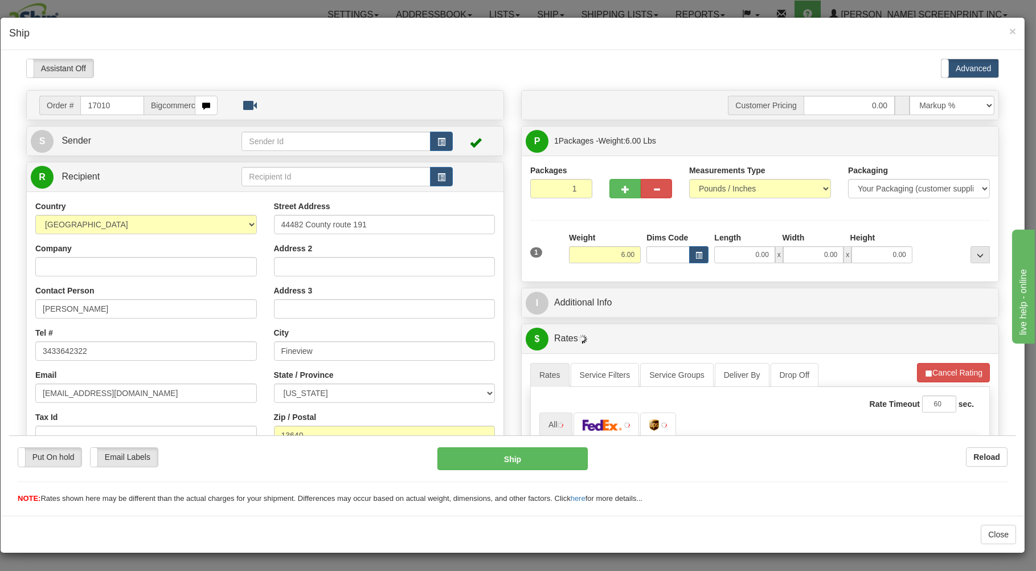
scroll to position [0, 0]
click at [724, 257] on input "0.00" at bounding box center [744, 254] width 60 height 17
type input "26.00"
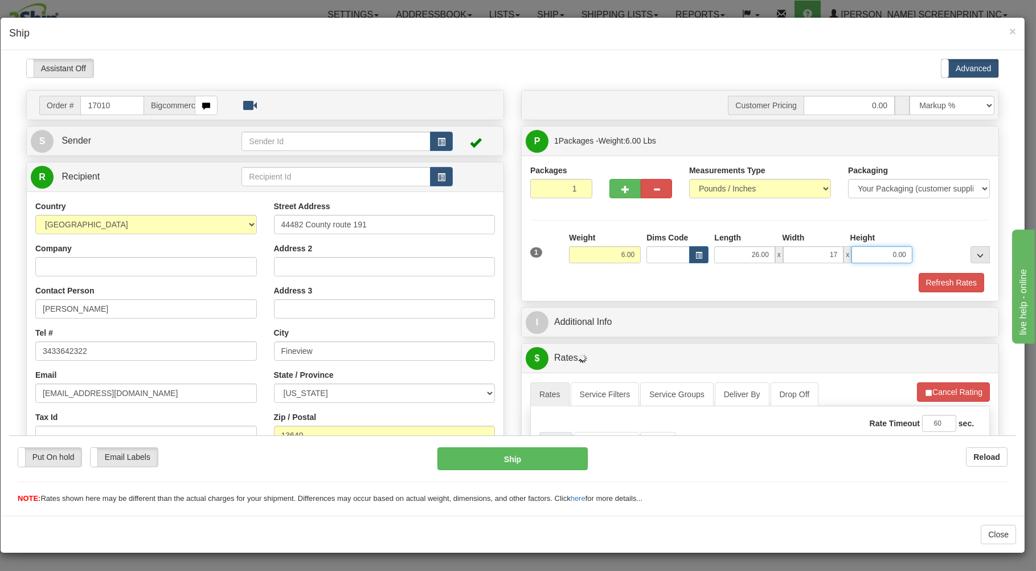
type input "17.00"
type input "4.00"
click at [705, 271] on div "1 Weight 6.00 Dims Code x x" at bounding box center [760, 251] width 465 height 40
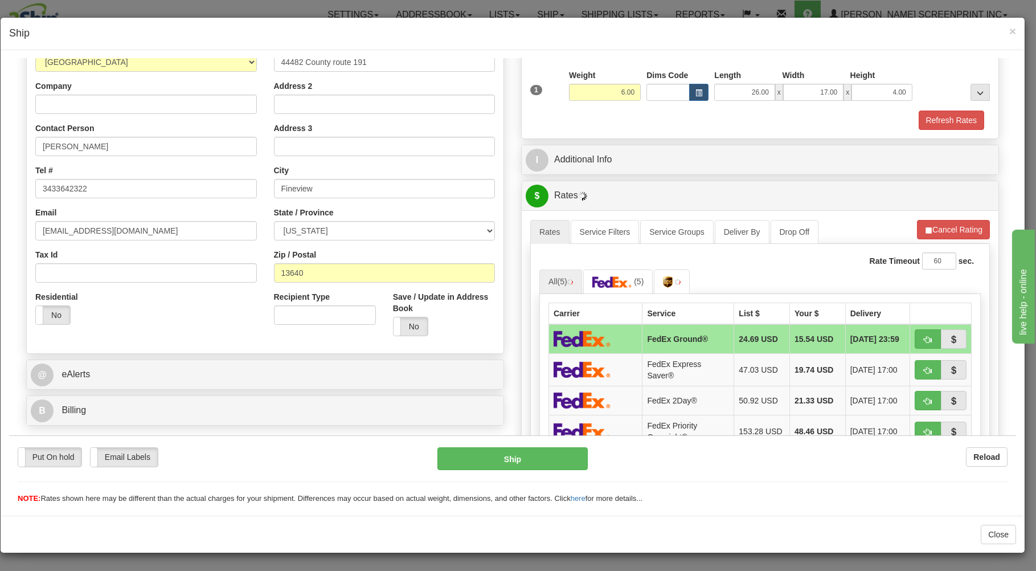
scroll to position [183, 0]
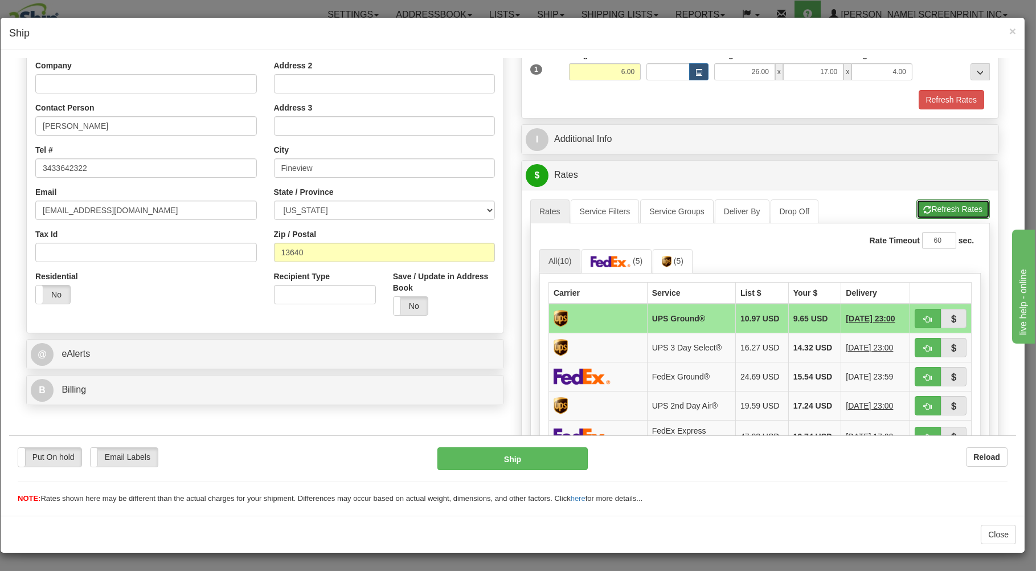
click at [942, 210] on button "Refresh Rates" at bounding box center [953, 208] width 73 height 19
type input "5.05"
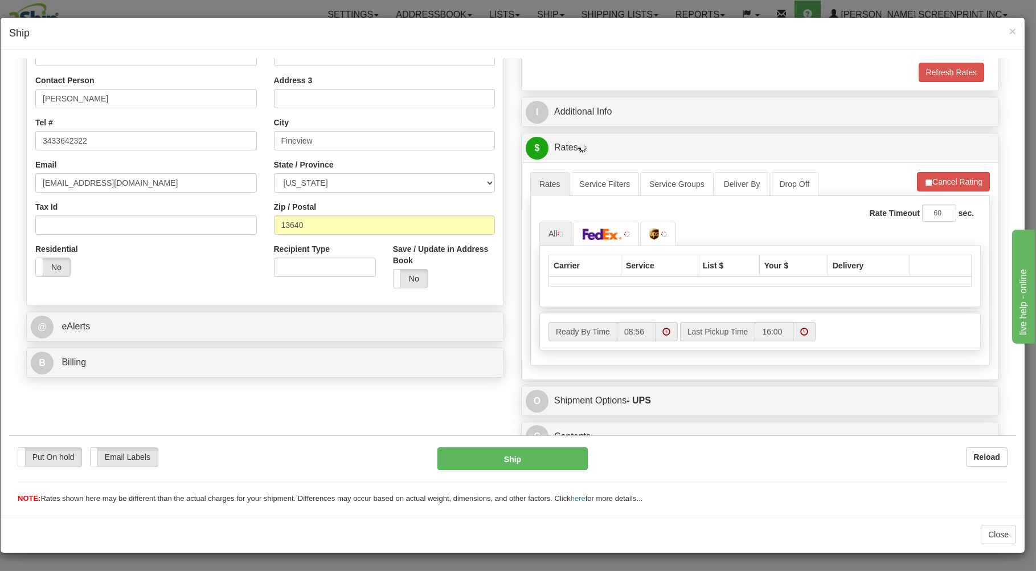
scroll to position [224, 0]
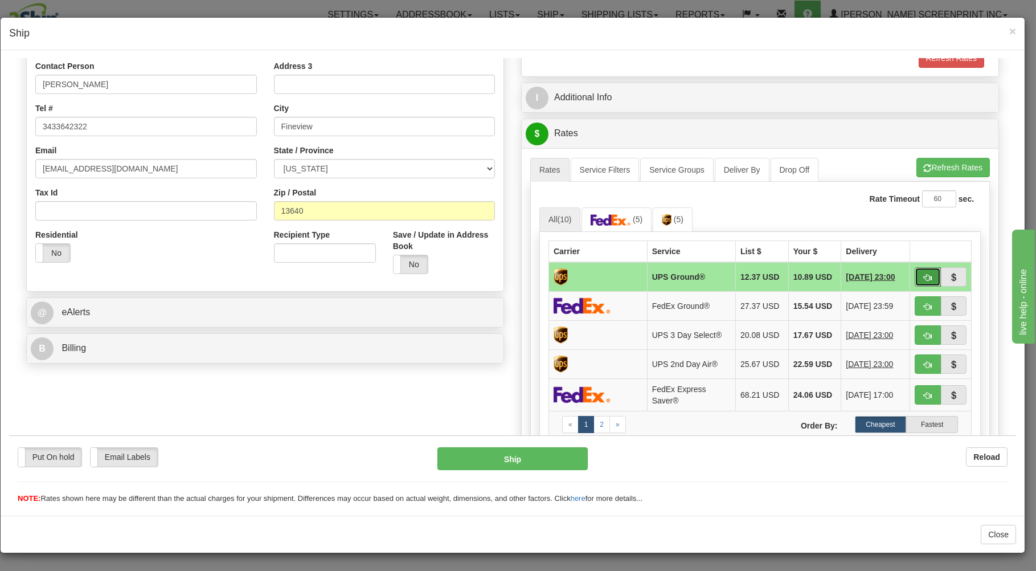
click at [915, 272] on button "button" at bounding box center [928, 276] width 26 height 19
type input "03"
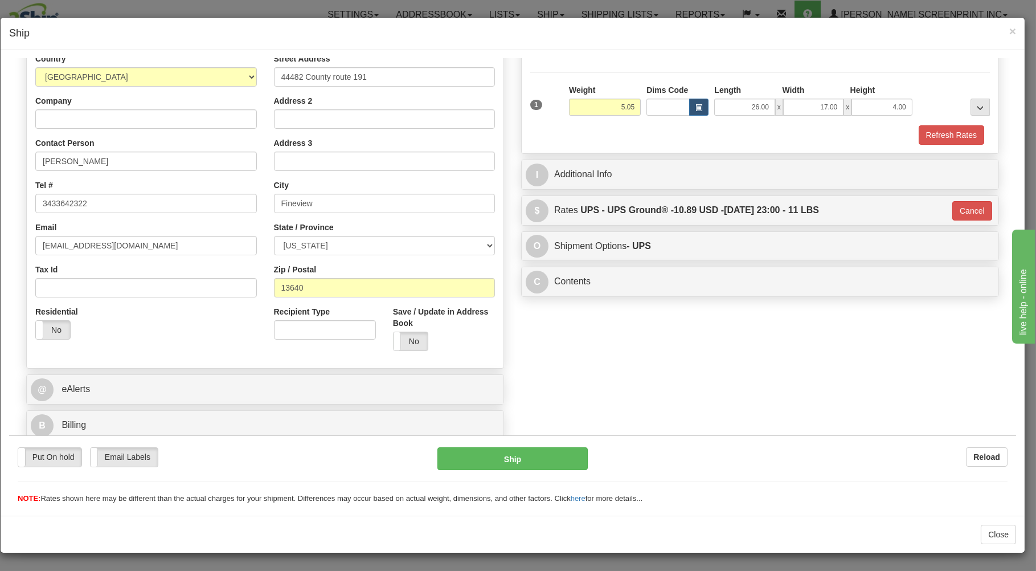
scroll to position [150, 0]
click at [569, 455] on button "Ship" at bounding box center [513, 458] width 151 height 23
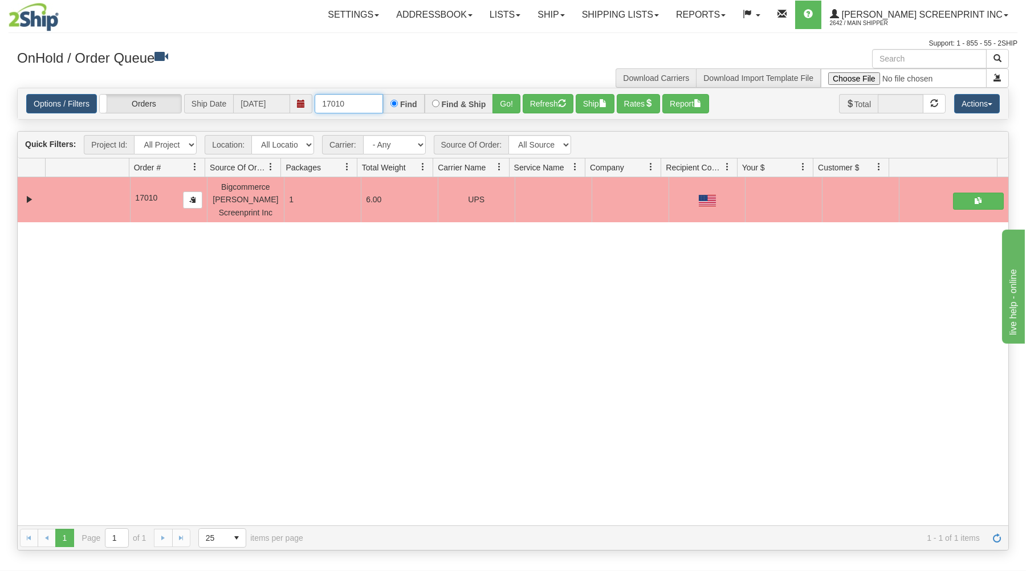
click at [360, 108] on input "17010" at bounding box center [349, 103] width 68 height 19
type input "17007"
click at [505, 98] on button "Go!" at bounding box center [506, 103] width 28 height 19
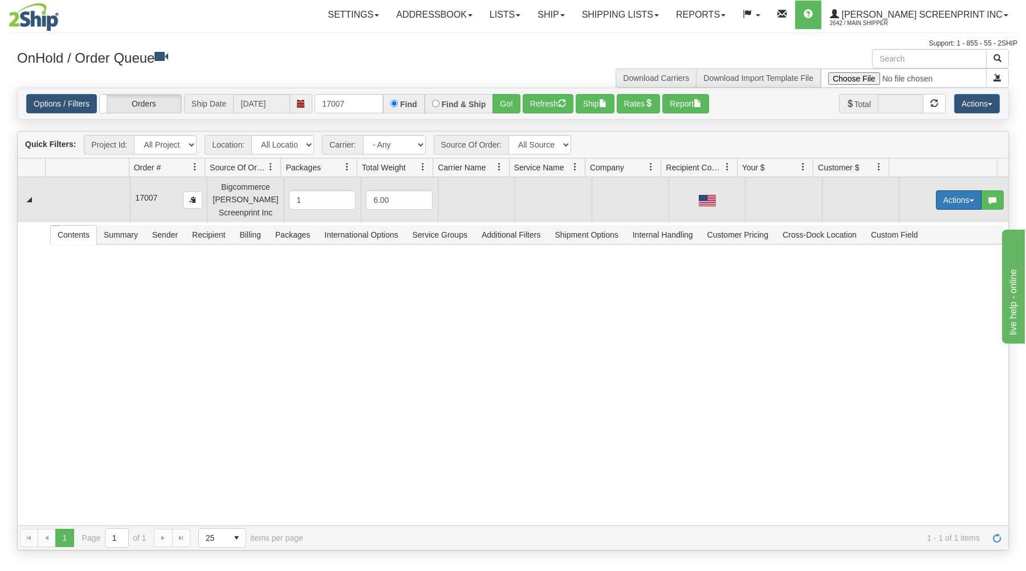
click at [949, 196] on button "Actions" at bounding box center [959, 199] width 46 height 19
click at [932, 220] on link "Open" at bounding box center [934, 221] width 91 height 15
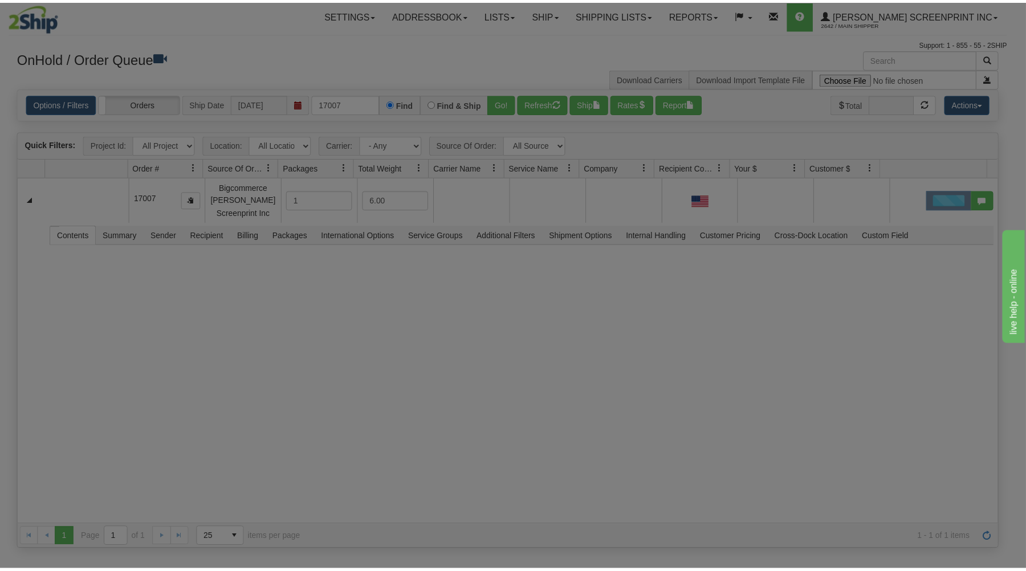
scroll to position [0, 0]
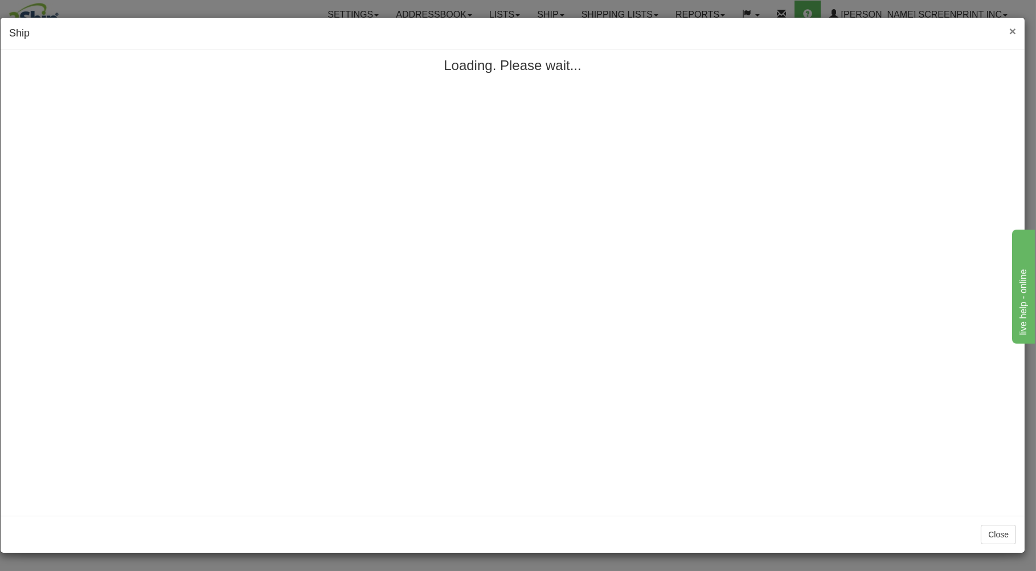
click at [1013, 31] on span "×" at bounding box center [1013, 30] width 7 height 13
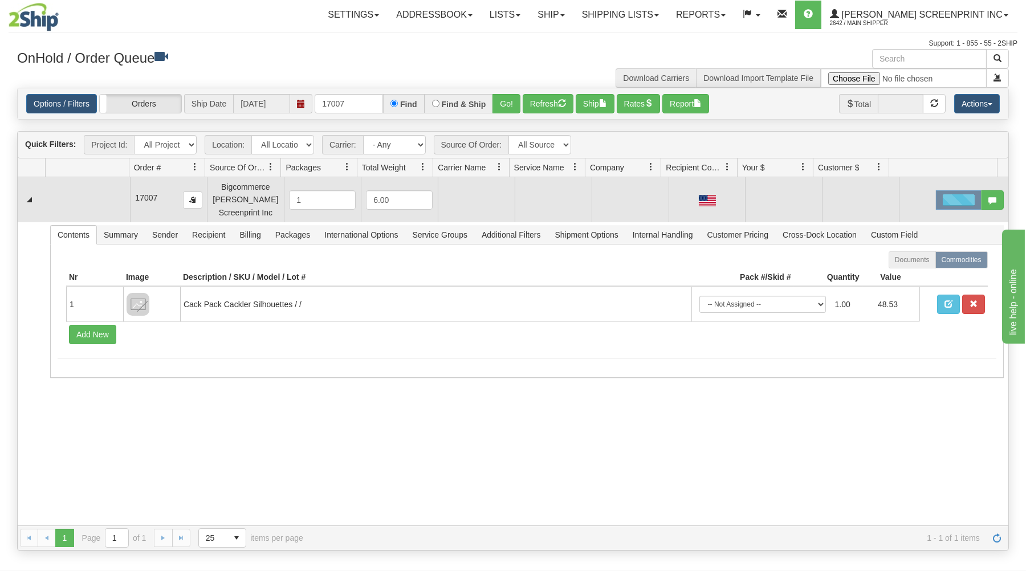
click at [959, 194] on div at bounding box center [959, 199] width 46 height 19
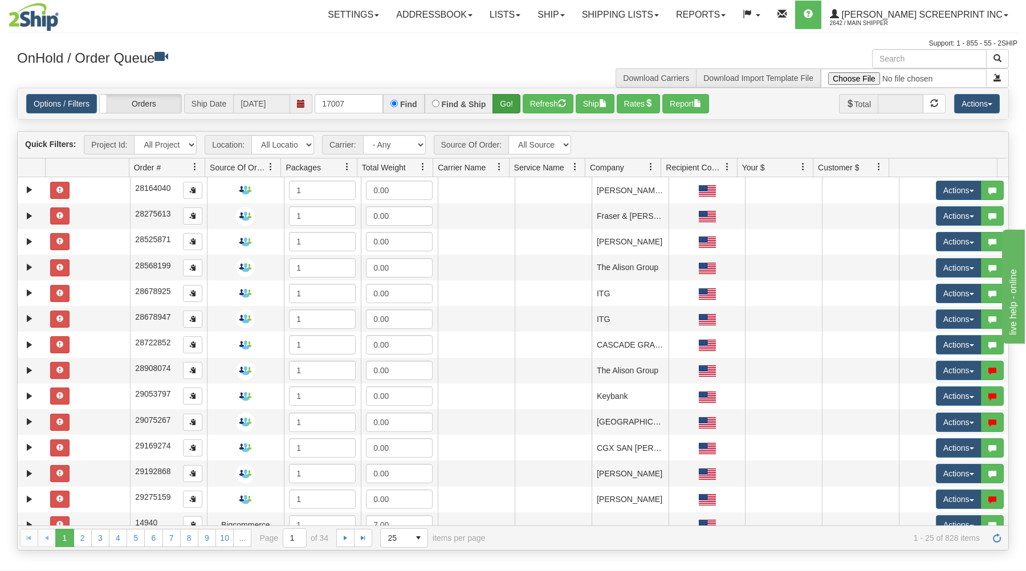
type input "17007"
click at [508, 101] on button "Go!" at bounding box center [506, 103] width 28 height 19
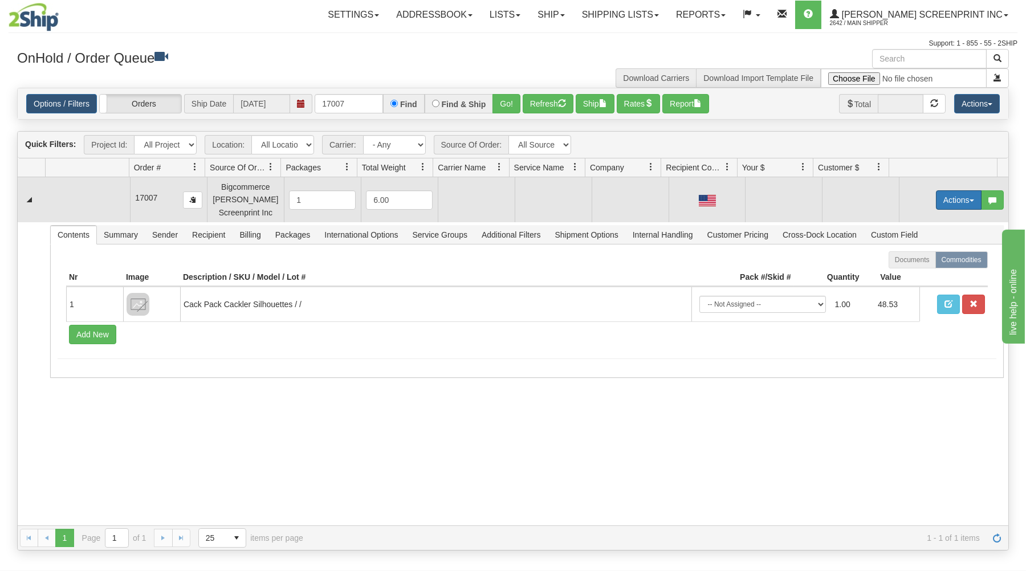
click at [955, 193] on button "Actions" at bounding box center [959, 199] width 46 height 19
click at [928, 217] on link "Open" at bounding box center [934, 221] width 91 height 15
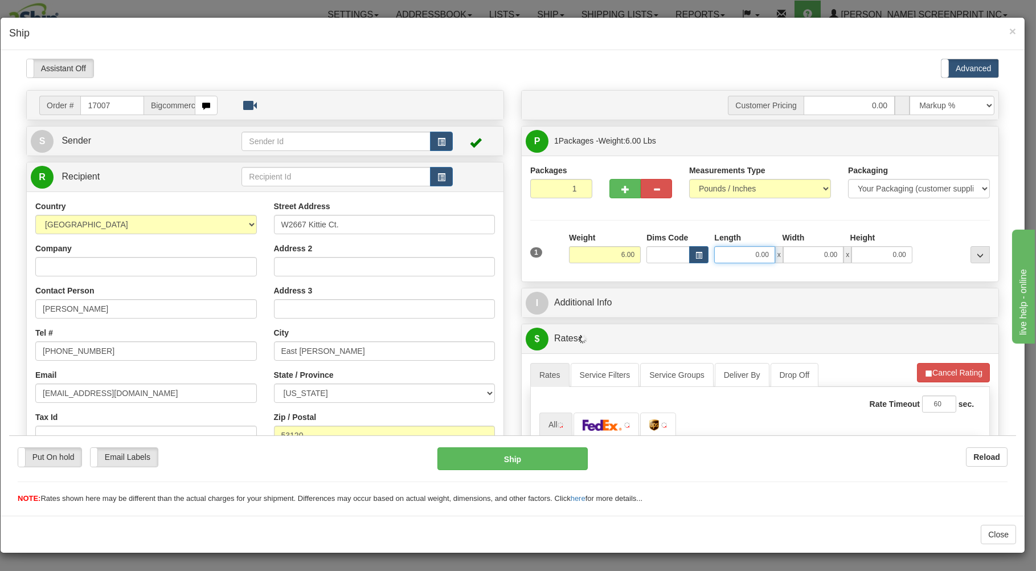
click at [741, 252] on input "0.00" at bounding box center [744, 254] width 60 height 17
type input "4.35"
type input "26.00"
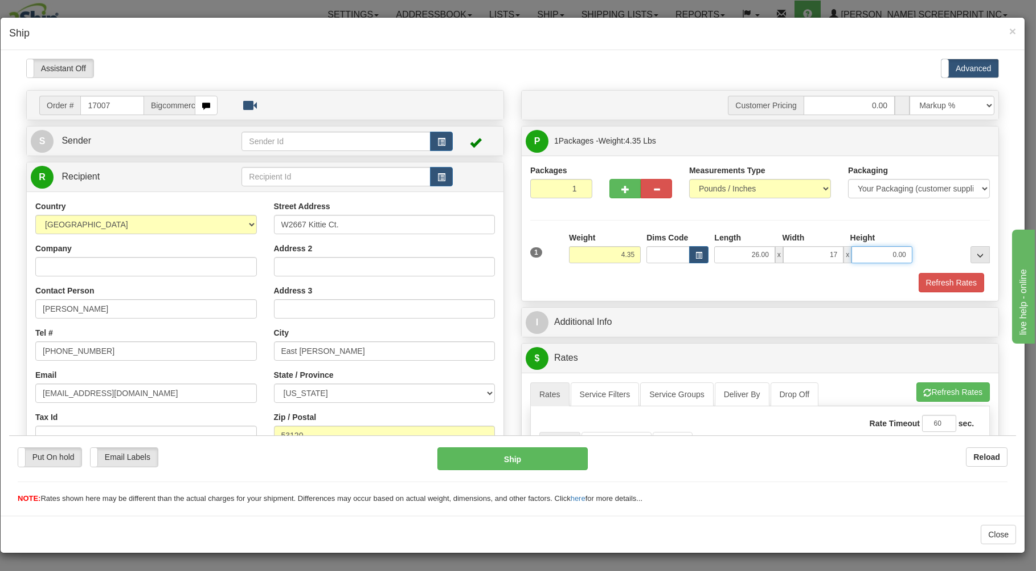
type input "17.00"
type input "4.00"
click at [719, 297] on div "Packages 1 1 Measurements Type" at bounding box center [760, 227] width 477 height 145
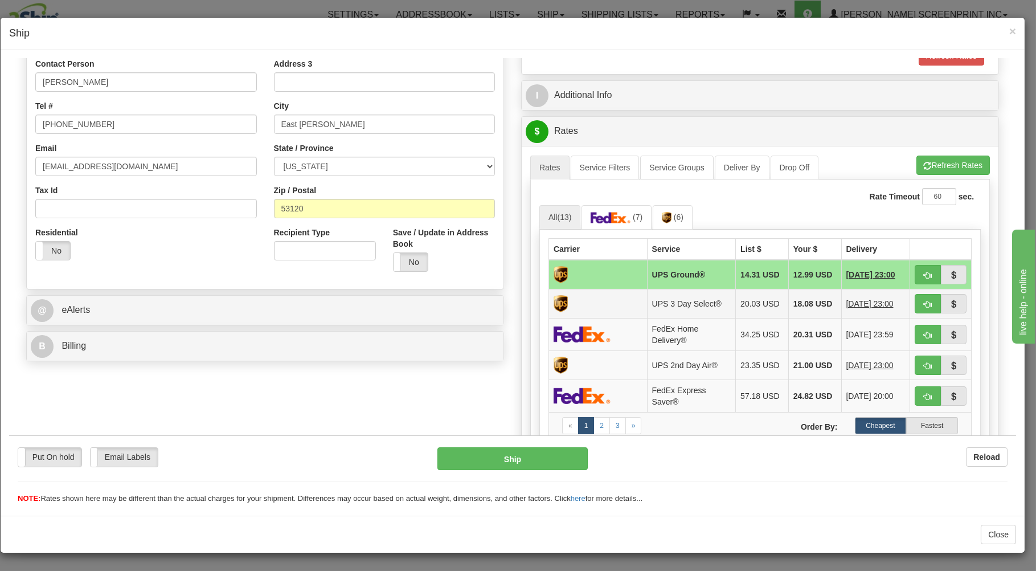
scroll to position [244, 0]
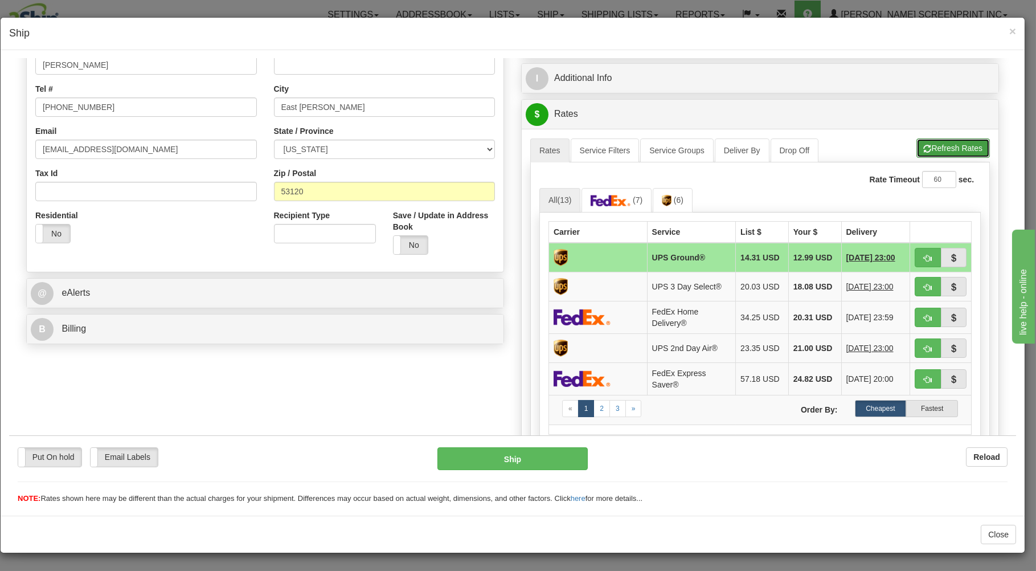
click at [937, 152] on button "Refresh Rates" at bounding box center [953, 147] width 73 height 19
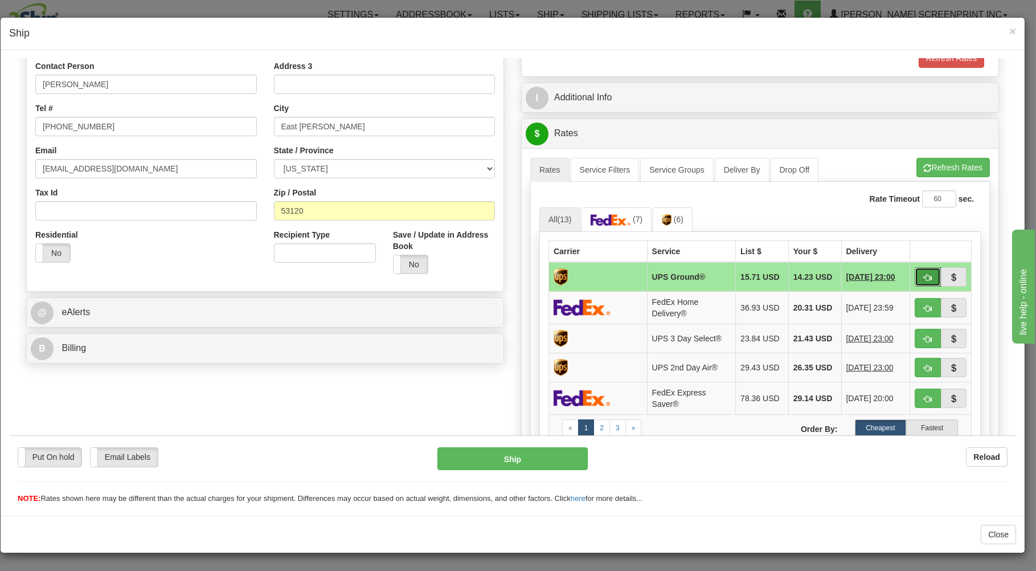
click at [924, 273] on button "button" at bounding box center [928, 276] width 26 height 19
type input "03"
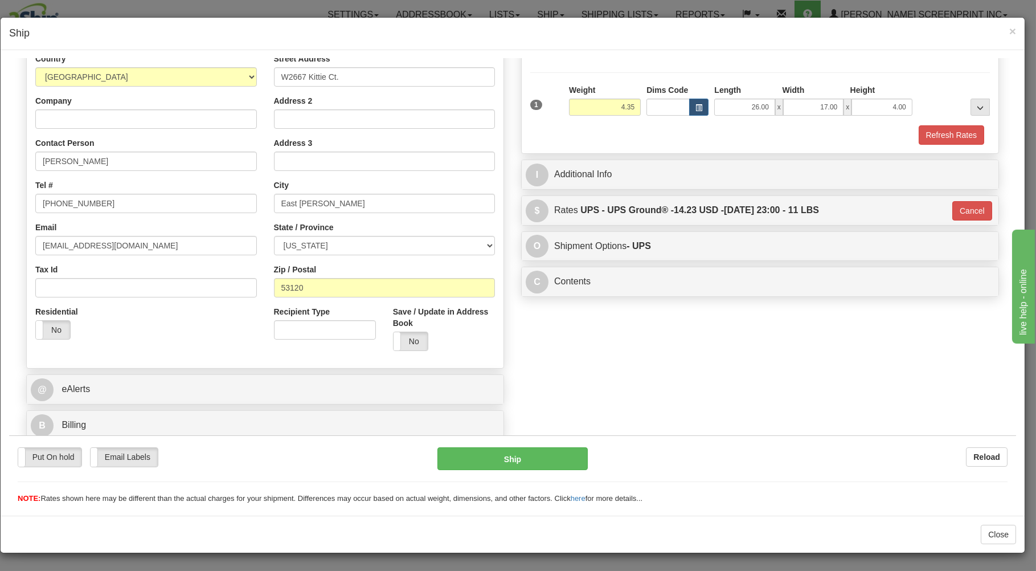
scroll to position [150, 0]
click at [465, 455] on button "Ship" at bounding box center [513, 458] width 151 height 23
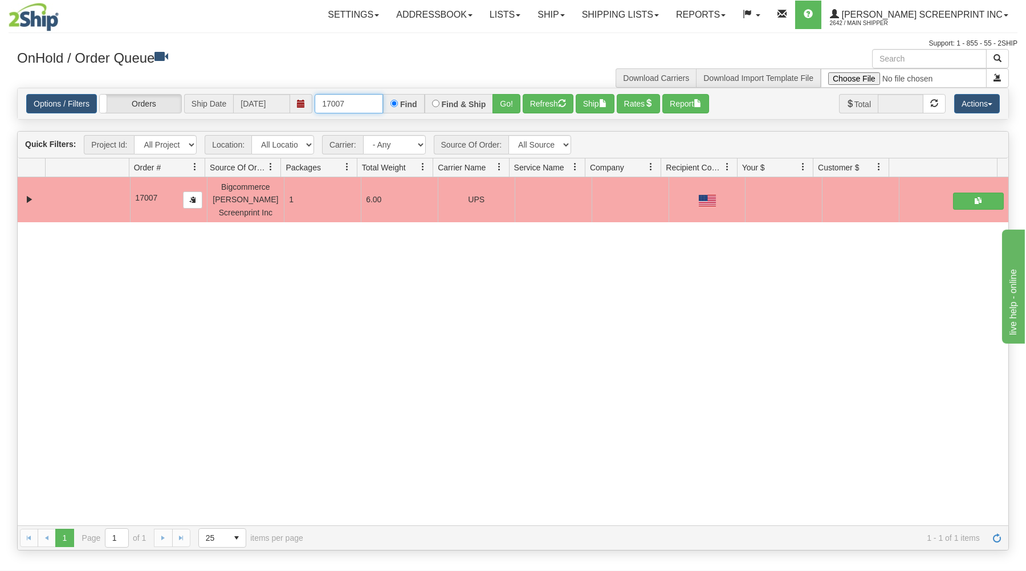
drag, startPoint x: 325, startPoint y: 104, endPoint x: 420, endPoint y: 93, distance: 95.7
click at [383, 96] on input "17007" at bounding box center [349, 103] width 68 height 19
type input "16981"
click at [517, 103] on button "Go!" at bounding box center [506, 103] width 28 height 19
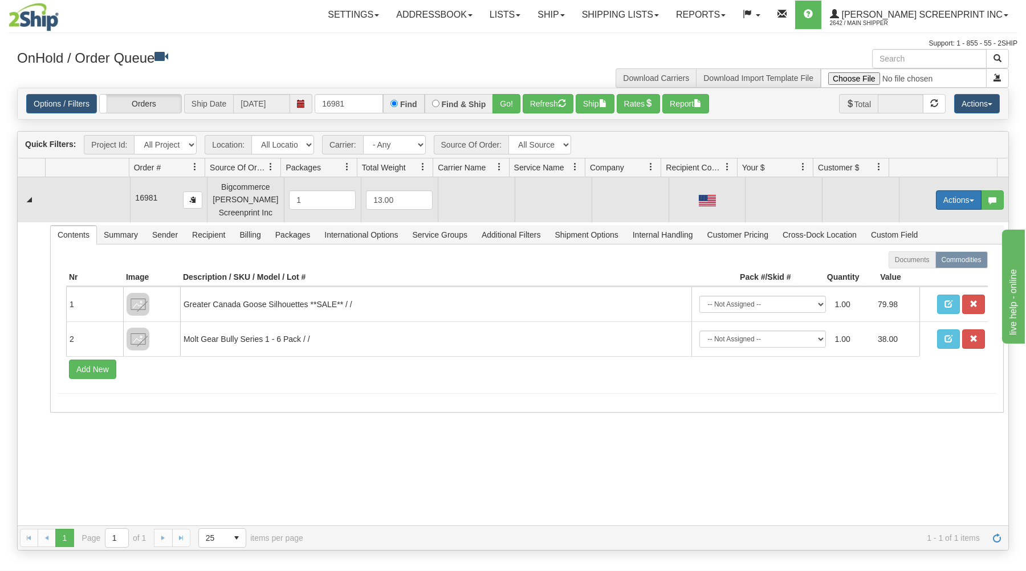
click at [948, 199] on button "Actions" at bounding box center [959, 199] width 46 height 19
click at [926, 223] on link "Open" at bounding box center [934, 221] width 91 height 15
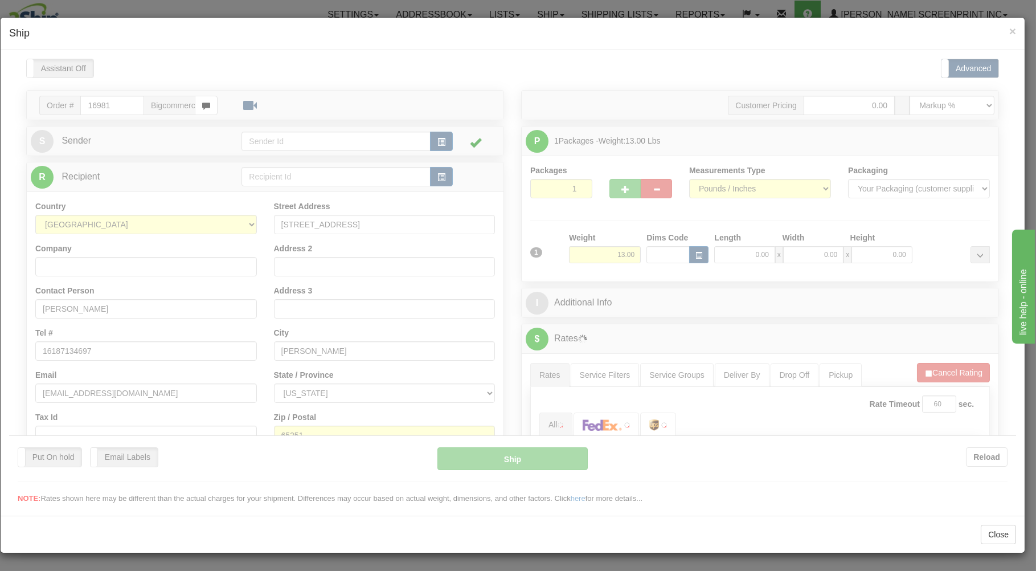
scroll to position [0, 0]
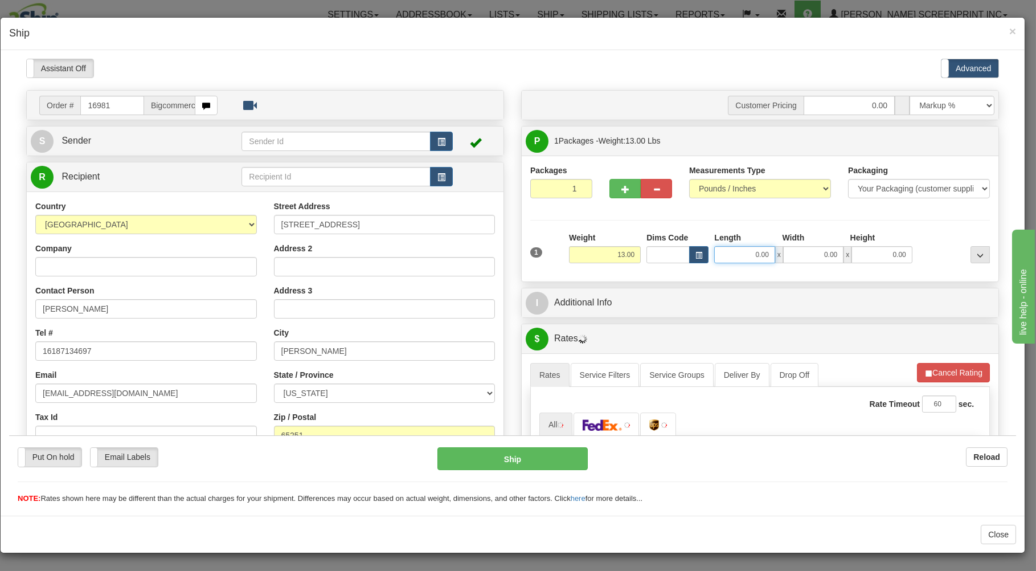
click at [722, 258] on input "0.00" at bounding box center [744, 254] width 60 height 17
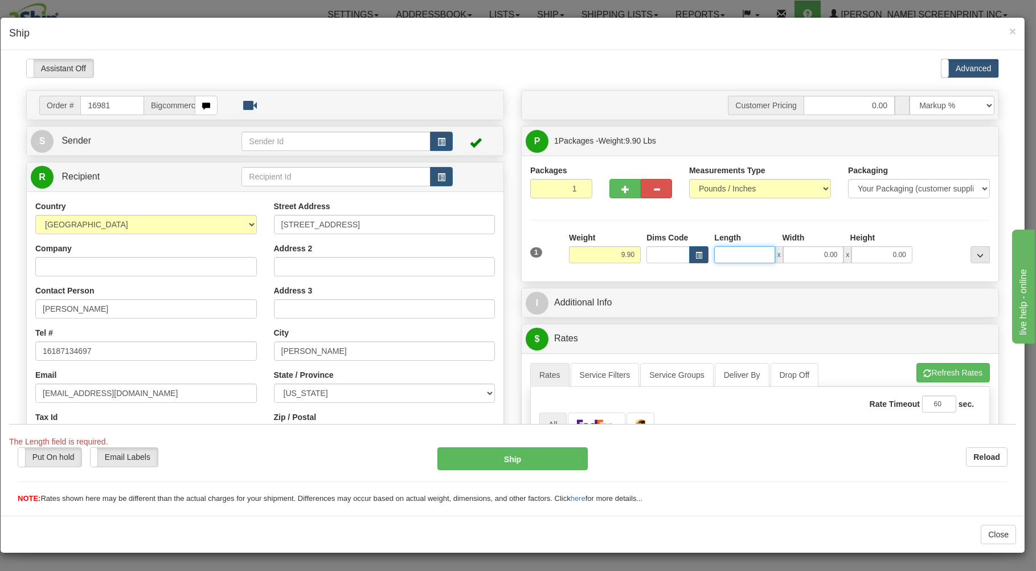
type input "10.00"
type input "37"
type input "10.05"
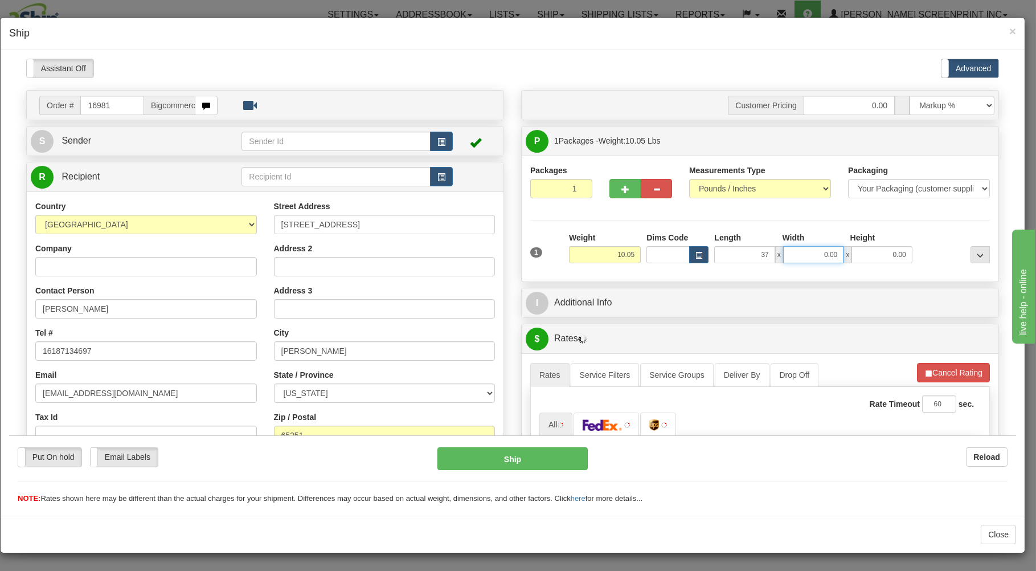
type input "37.00"
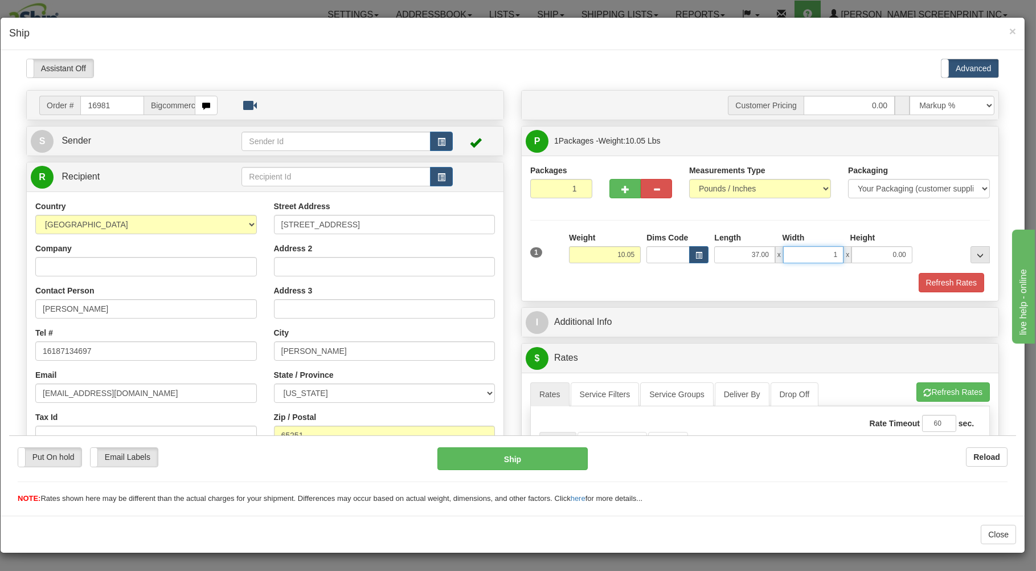
type input "19"
type input "13.50"
type input "19.00"
type input "9.85"
type input "6"
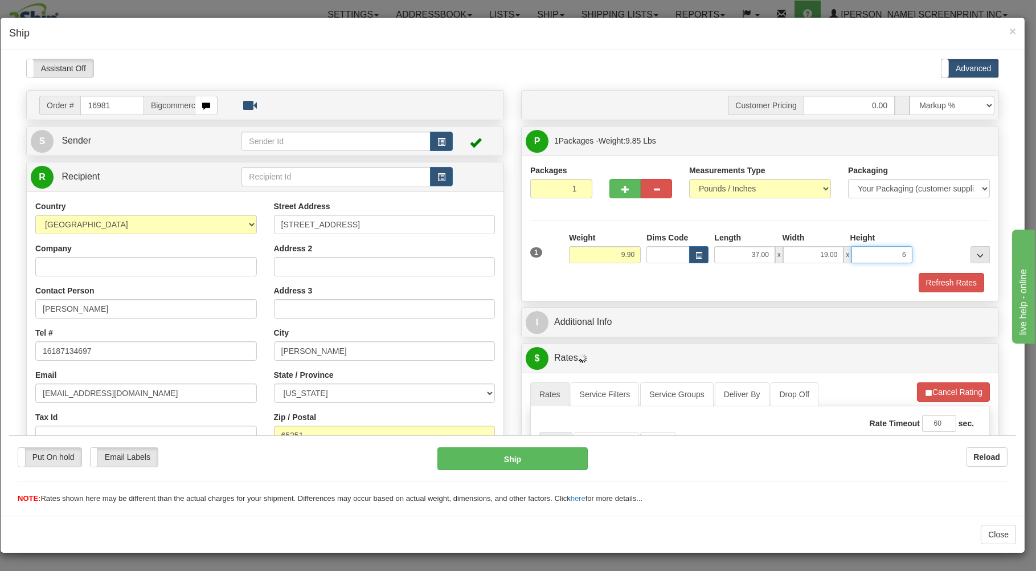
type input "9.85"
type input "6.00"
click at [710, 283] on div "Refresh Rates" at bounding box center [760, 281] width 465 height 19
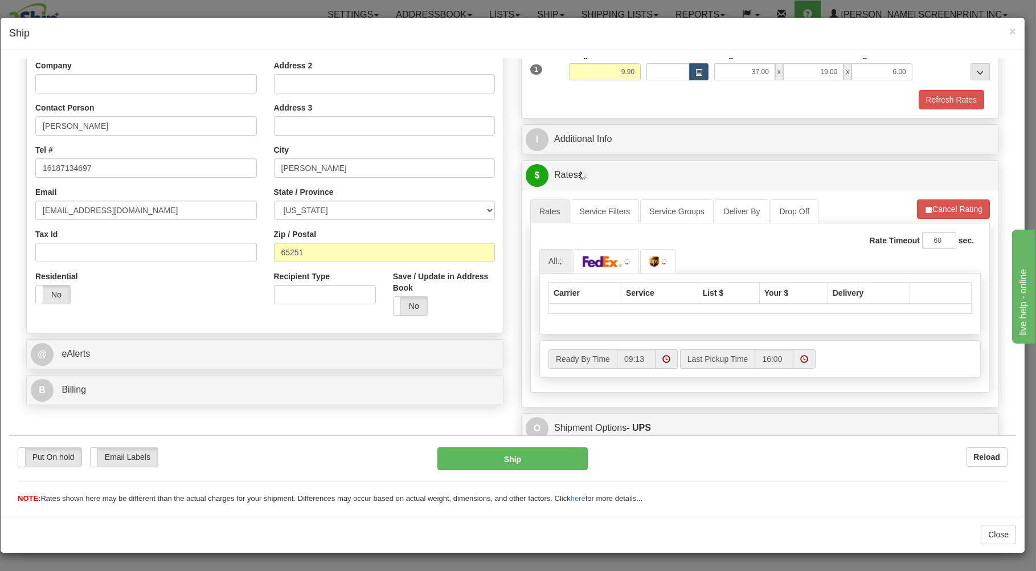
click at [925, 316] on div "Carrier Service List $ Your $ Delivery" at bounding box center [761, 303] width 442 height 61
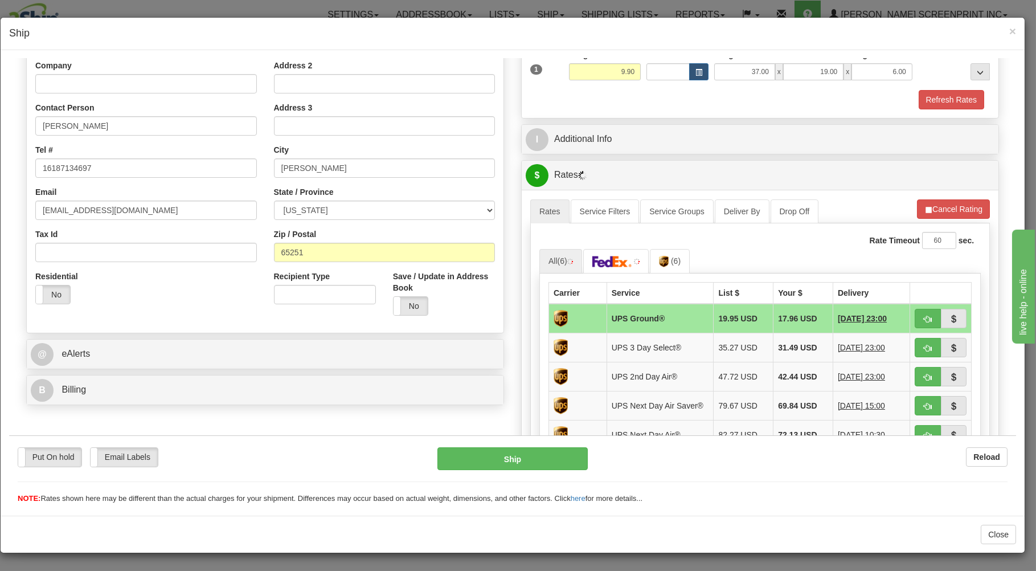
type input "9.85"
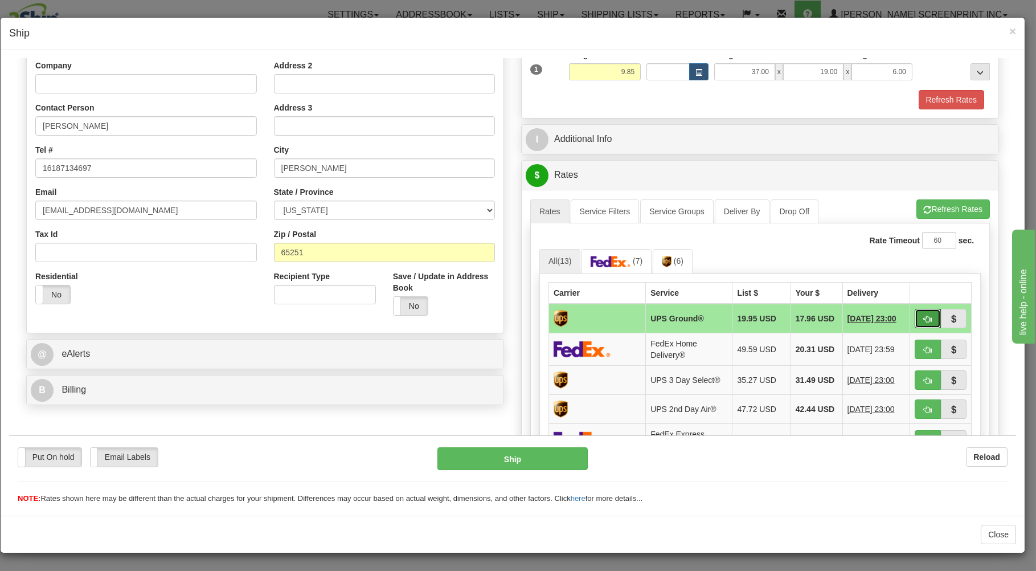
click at [917, 315] on button "button" at bounding box center [928, 317] width 26 height 19
type input "03"
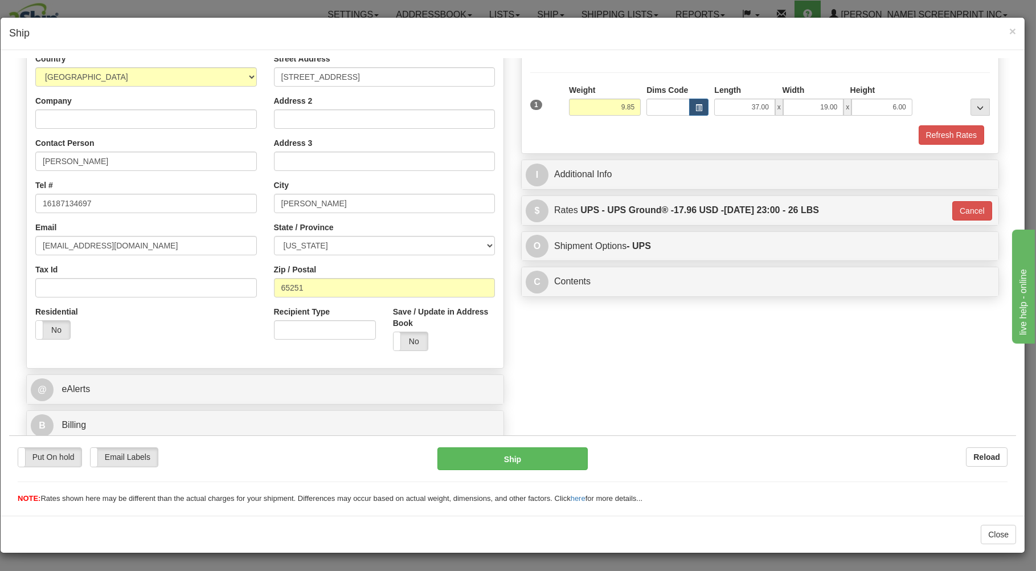
type input "9.90"
type input "03"
click at [514, 455] on button "Ship" at bounding box center [513, 458] width 151 height 23
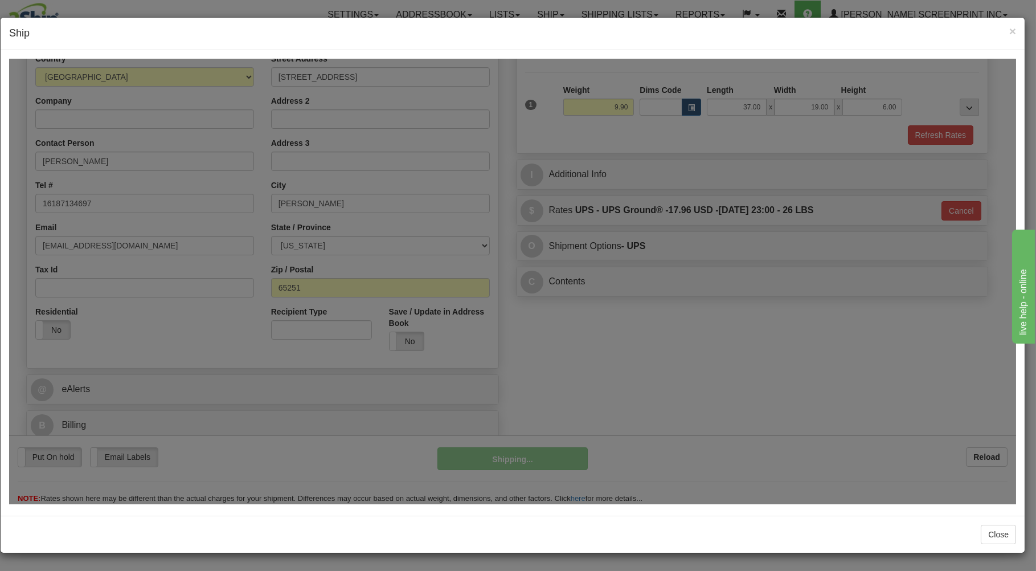
type input "9.85"
type input "03"
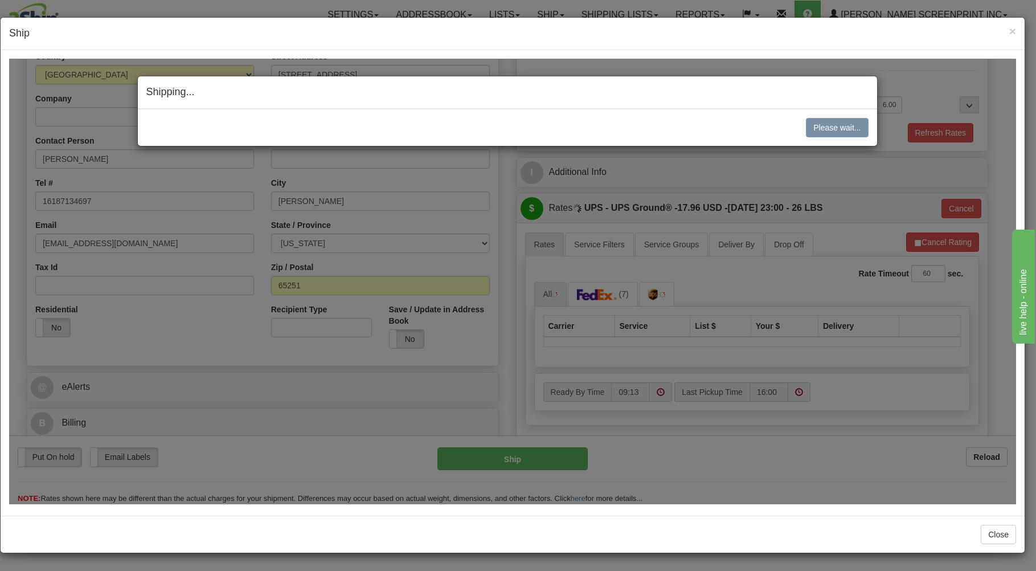
type input "9.90"
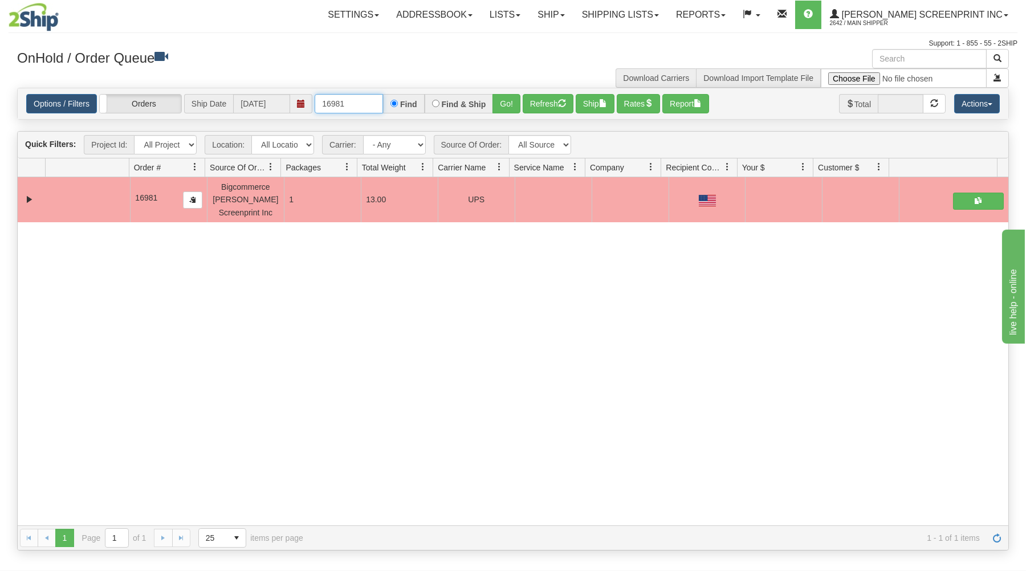
drag, startPoint x: 322, startPoint y: 105, endPoint x: 410, endPoint y: 104, distance: 87.7
click at [383, 105] on input "16981" at bounding box center [349, 103] width 68 height 19
type input "31518751"
drag, startPoint x: 513, startPoint y: 99, endPoint x: 499, endPoint y: 162, distance: 65.5
click at [513, 101] on button "Go!" at bounding box center [506, 103] width 28 height 19
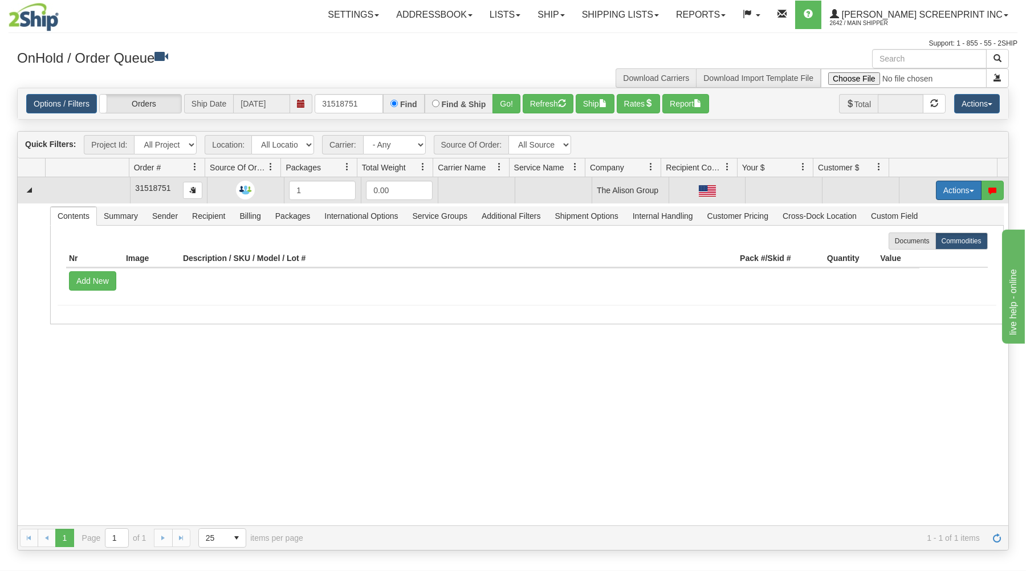
click at [936, 184] on button "Actions" at bounding box center [959, 190] width 46 height 19
click at [922, 213] on link "Open" at bounding box center [934, 212] width 91 height 15
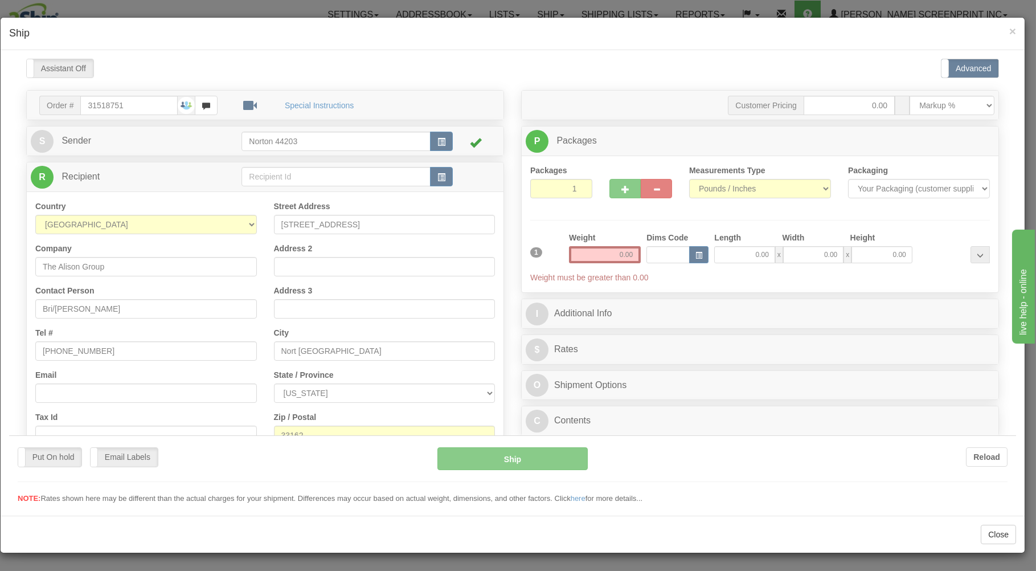
scroll to position [0, 0]
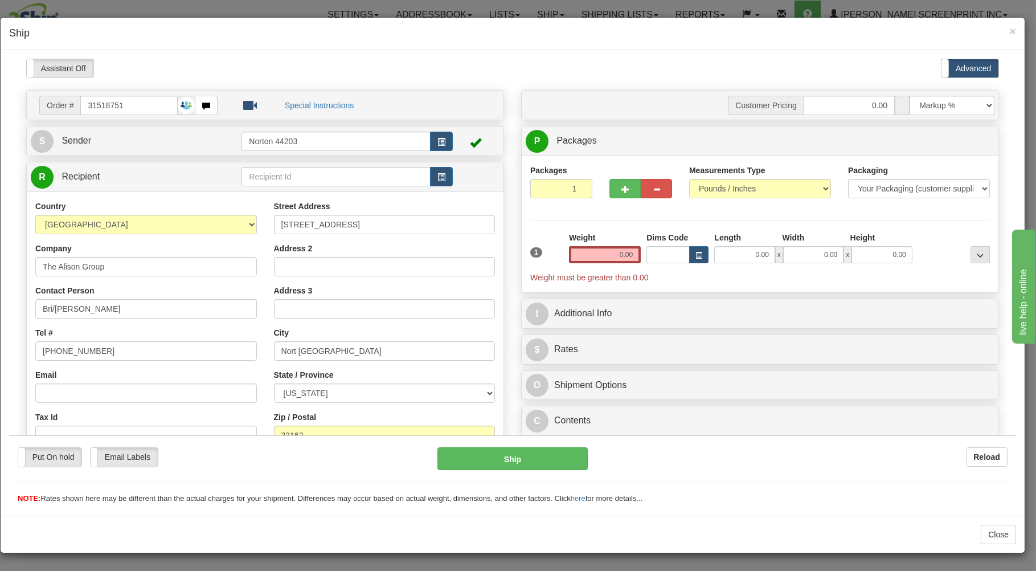
type input "10.10"
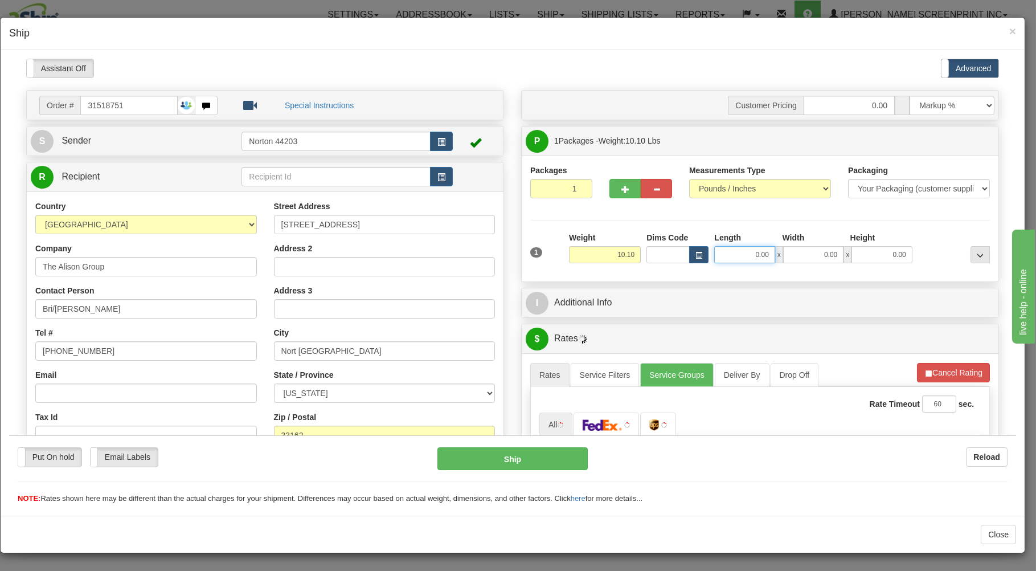
click at [737, 259] on input "0.00" at bounding box center [744, 254] width 60 height 17
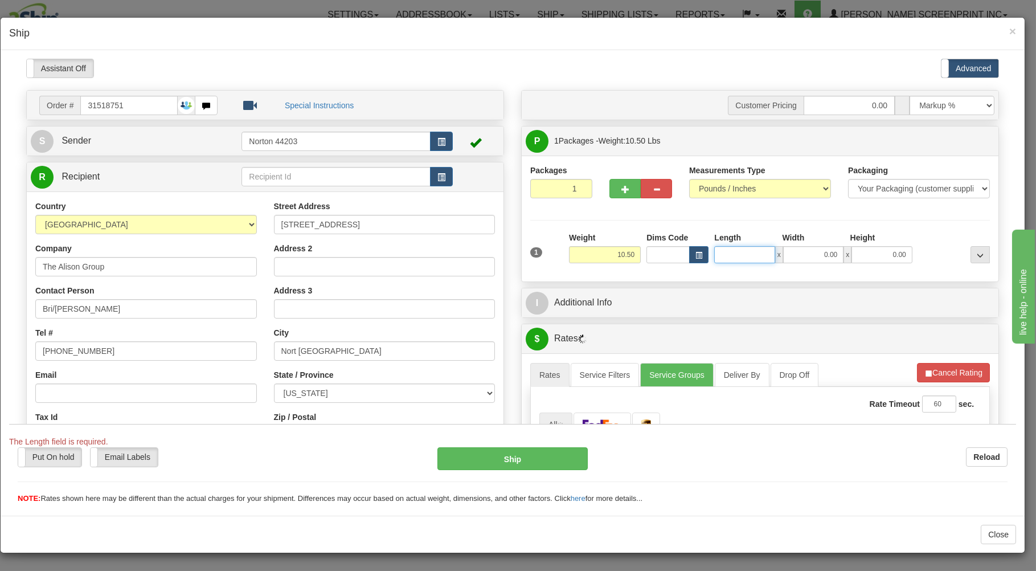
type input "10.45"
type input "5"
type input "10.40"
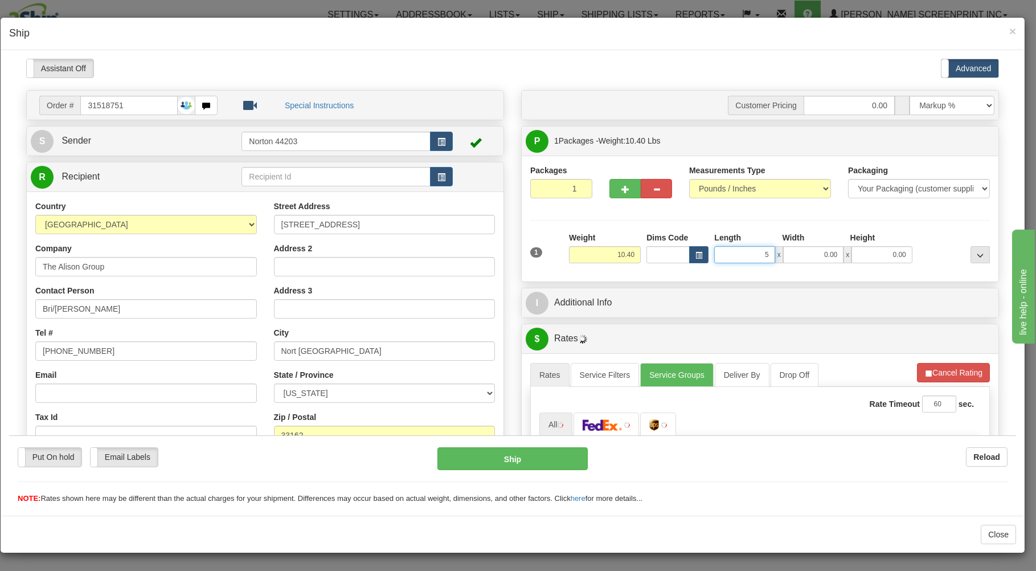
type input "53"
type input "10.05"
type input "53.00"
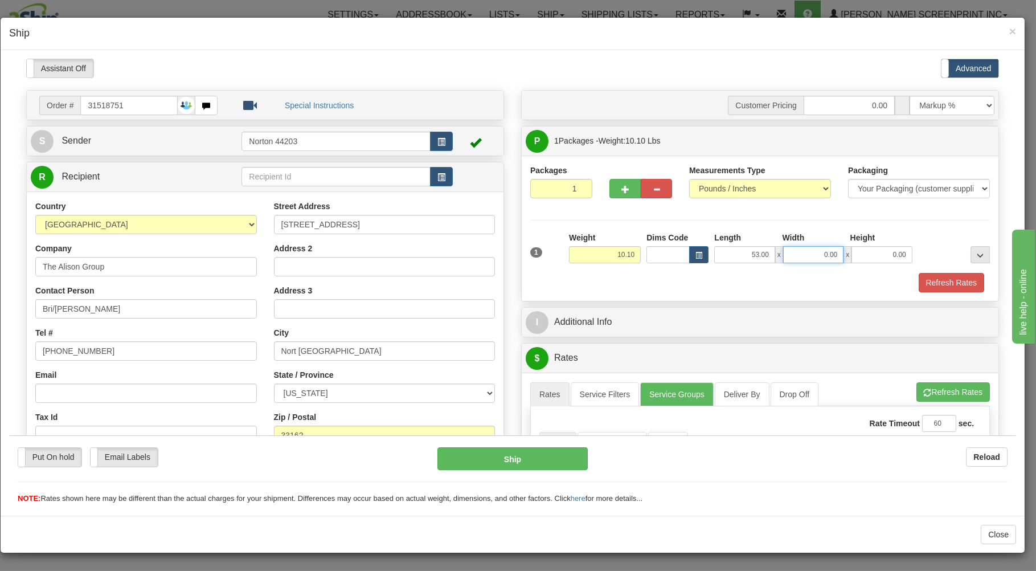
type input "10.20"
type input "36.00"
type input "10.05"
type input "2"
type input "10.10"
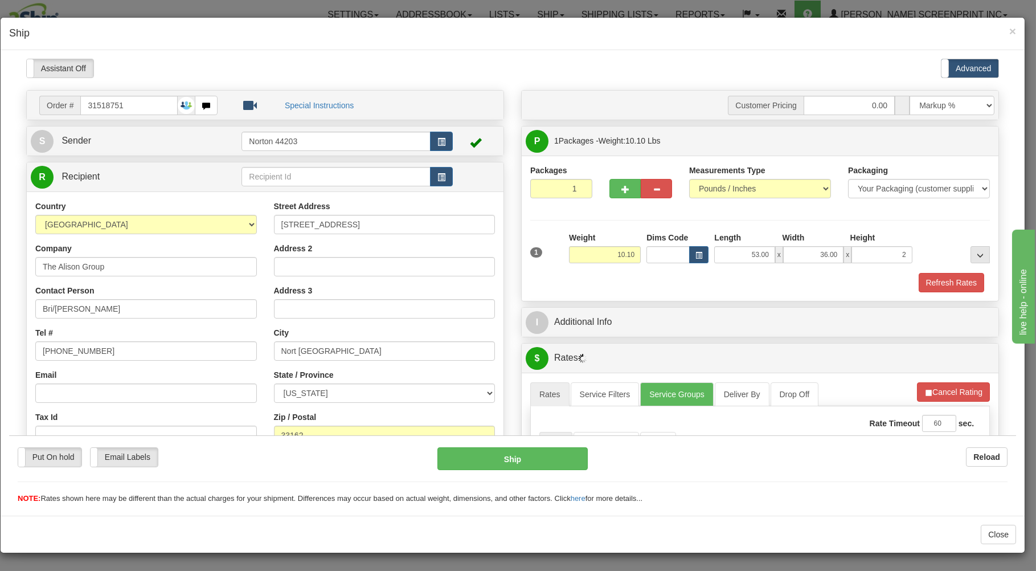
type input "2.00"
click at [741, 276] on div "Refresh Rates" at bounding box center [760, 281] width 465 height 19
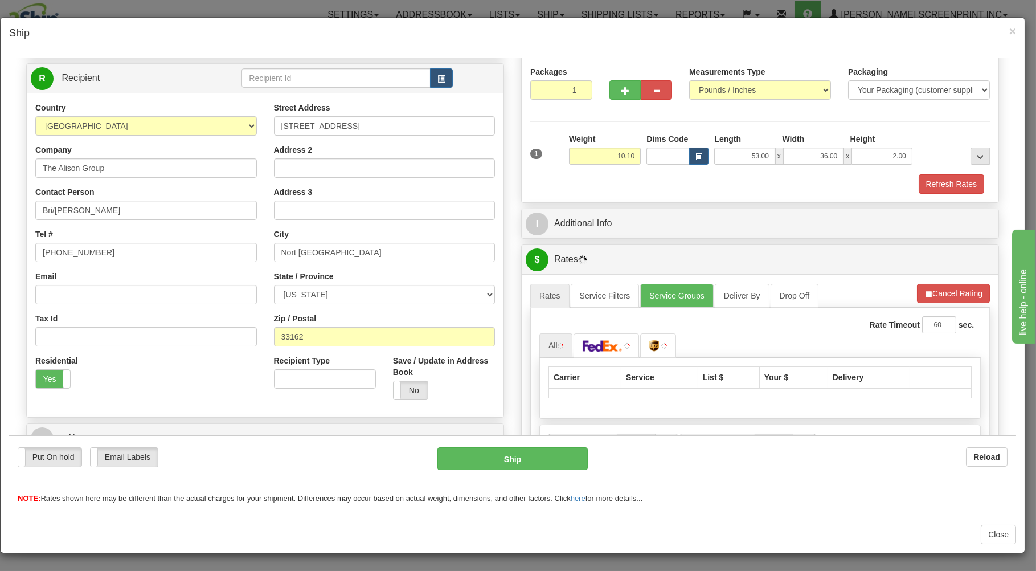
scroll to position [224, 0]
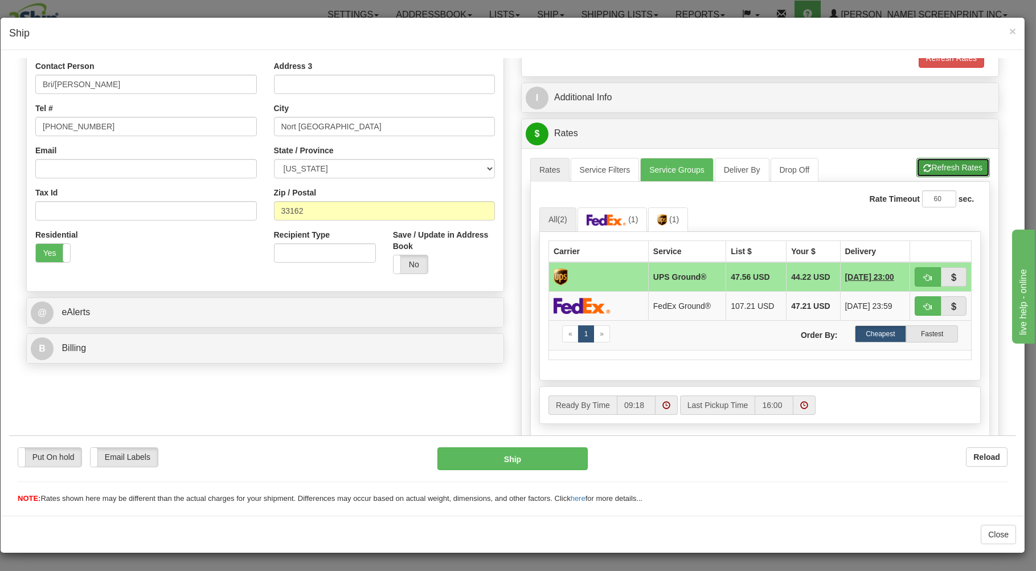
drag, startPoint x: 944, startPoint y: 164, endPoint x: 896, endPoint y: 201, distance: 59.7
click at [944, 165] on button "Refresh Rates" at bounding box center [953, 166] width 73 height 19
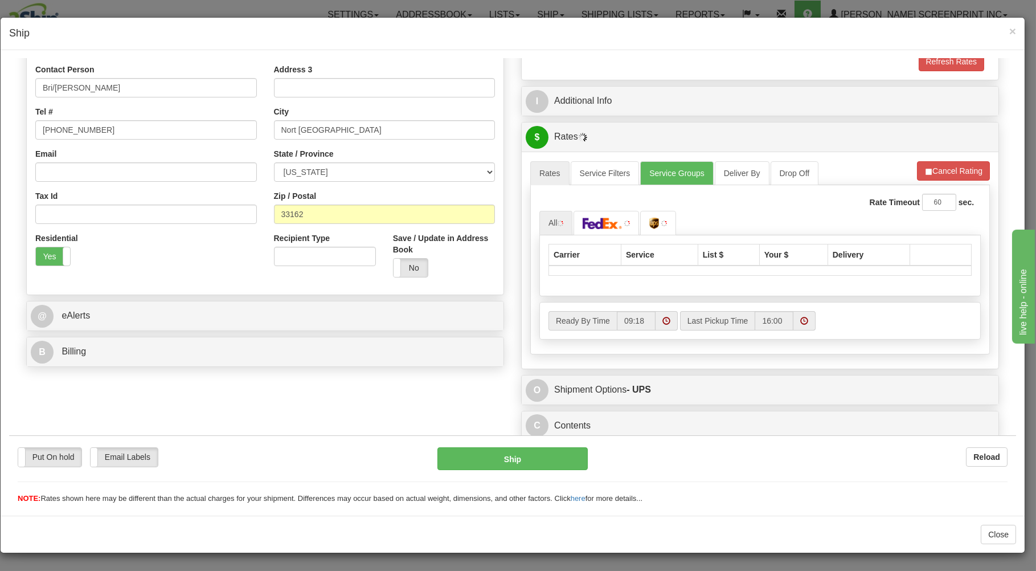
type input "10.10"
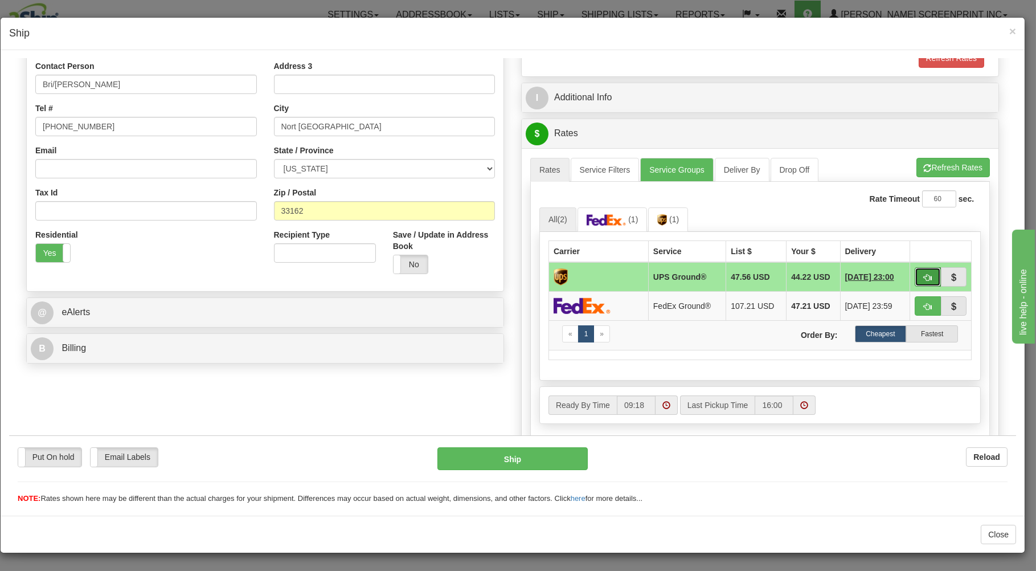
click at [924, 273] on span "button" at bounding box center [928, 276] width 8 height 7
type input "03"
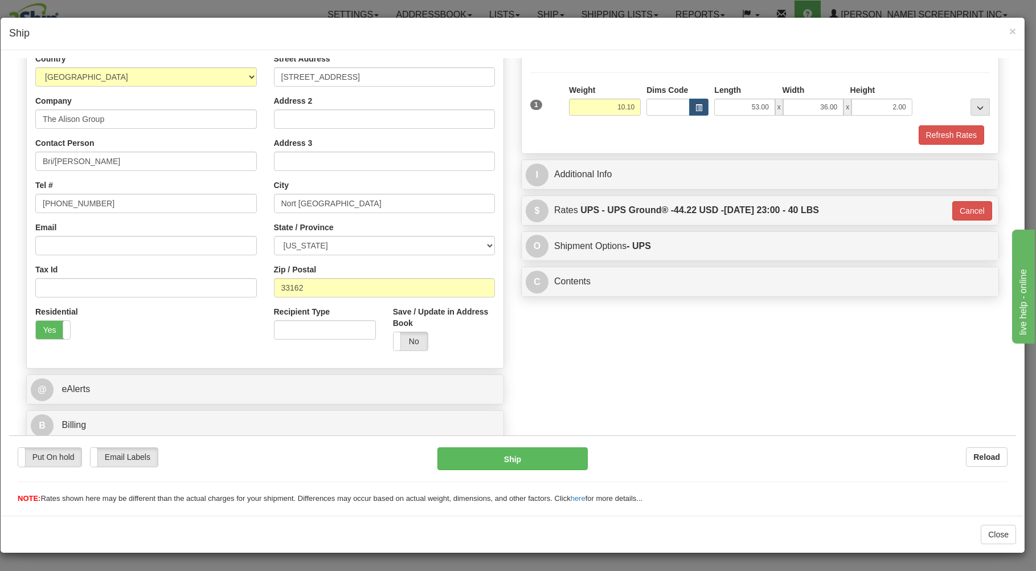
type input "10.05"
type input "03"
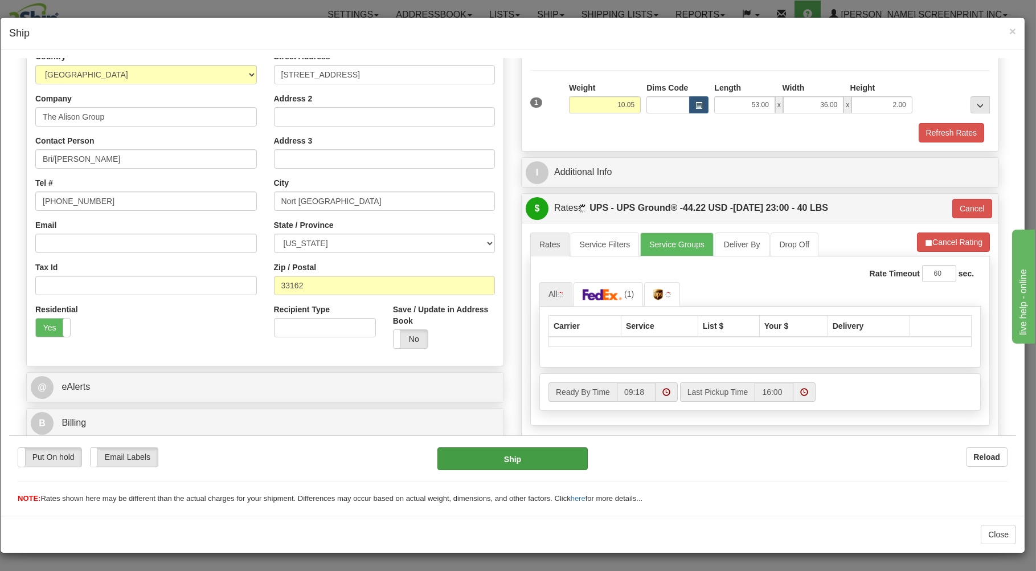
type input "10.10"
click at [492, 458] on button "Ship" at bounding box center [513, 458] width 151 height 23
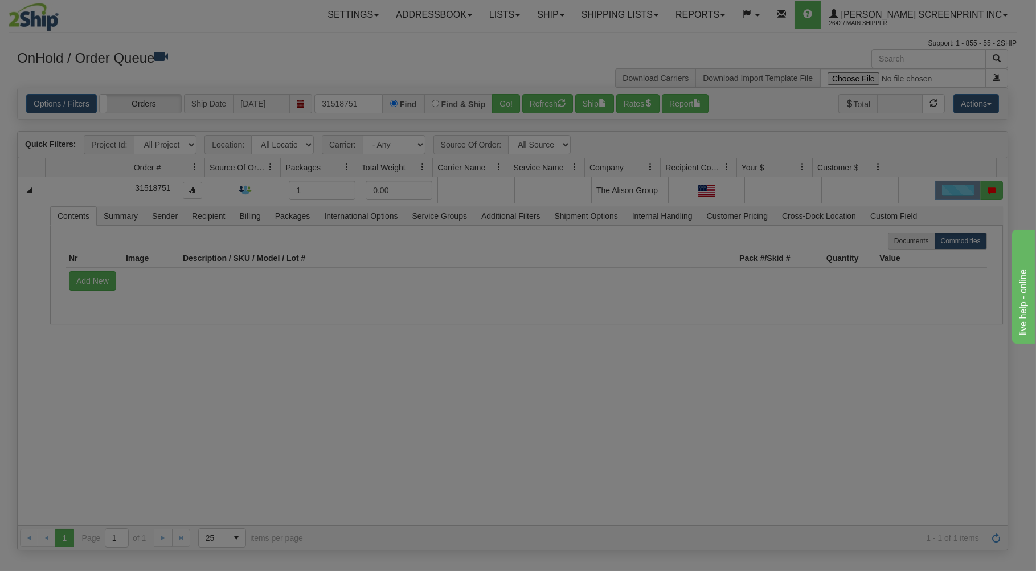
scroll to position [0, 0]
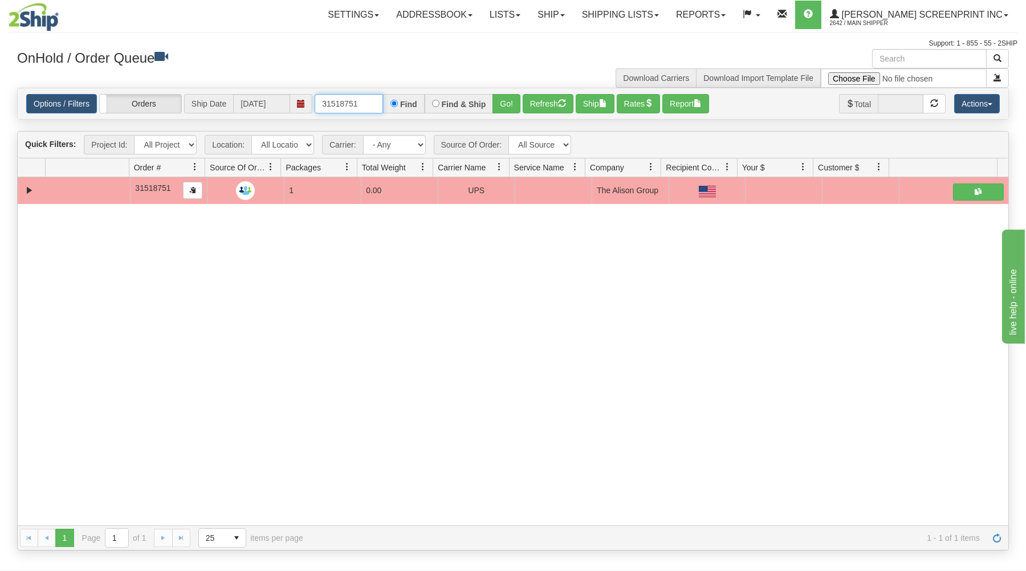
drag, startPoint x: 351, startPoint y: 101, endPoint x: 487, endPoint y: 45, distance: 147.4
click at [485, 62] on div "× Get OnHold Shipments fields - load dt: 27246 Get OnHold Shipments fields - tr…" at bounding box center [513, 299] width 1008 height 501
drag, startPoint x: 320, startPoint y: 101, endPoint x: 396, endPoint y: 99, distance: 76.4
click at [396, 99] on div "31518751 Find Find & Ship Go!" at bounding box center [418, 103] width 206 height 19
type input "16995"
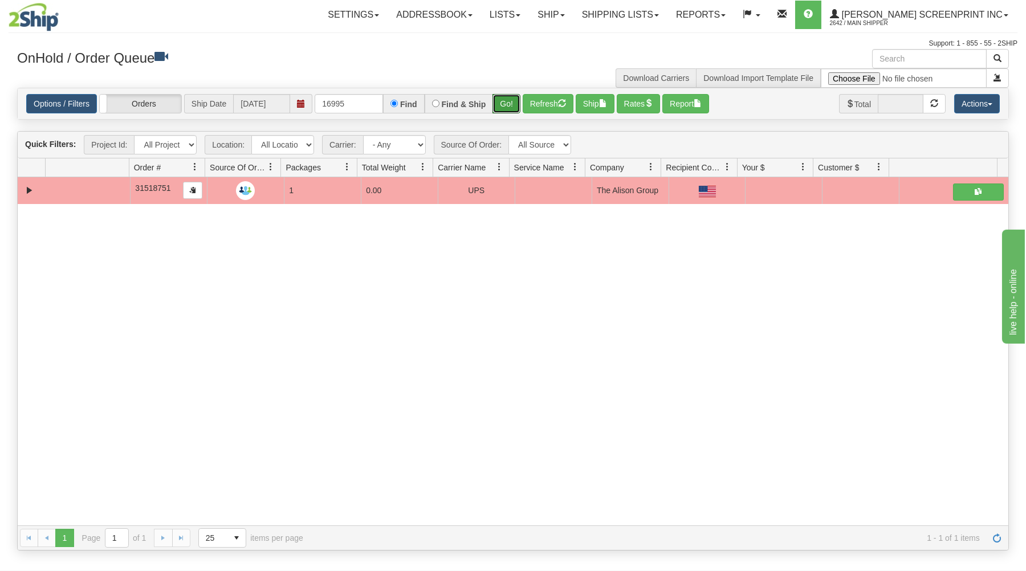
drag, startPoint x: 498, startPoint y: 100, endPoint x: 485, endPoint y: 138, distance: 40.7
click at [496, 105] on button "Go!" at bounding box center [506, 103] width 28 height 19
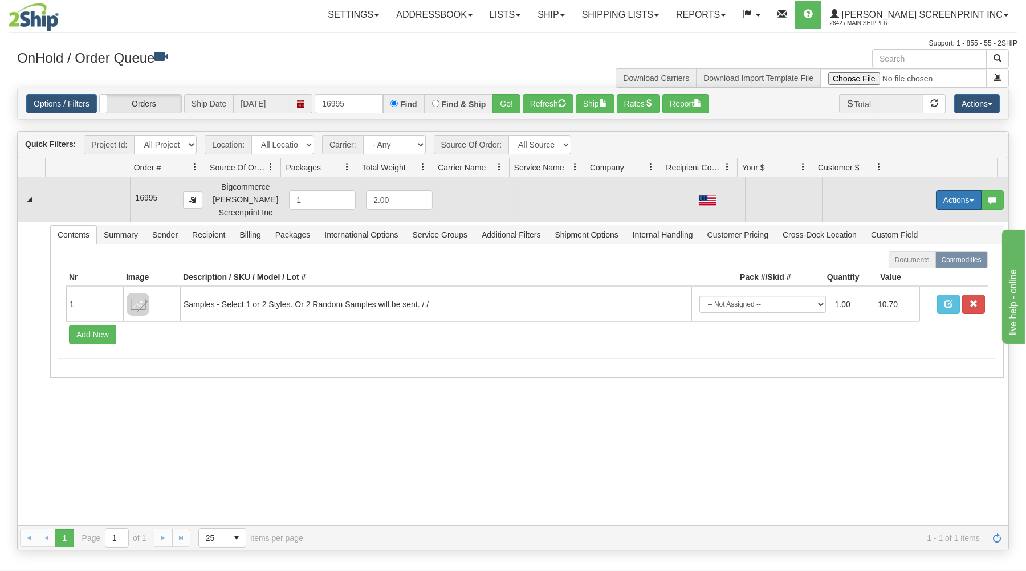
click at [946, 195] on button "Actions" at bounding box center [959, 199] width 46 height 19
click at [909, 220] on span "Open" at bounding box center [914, 221] width 27 height 9
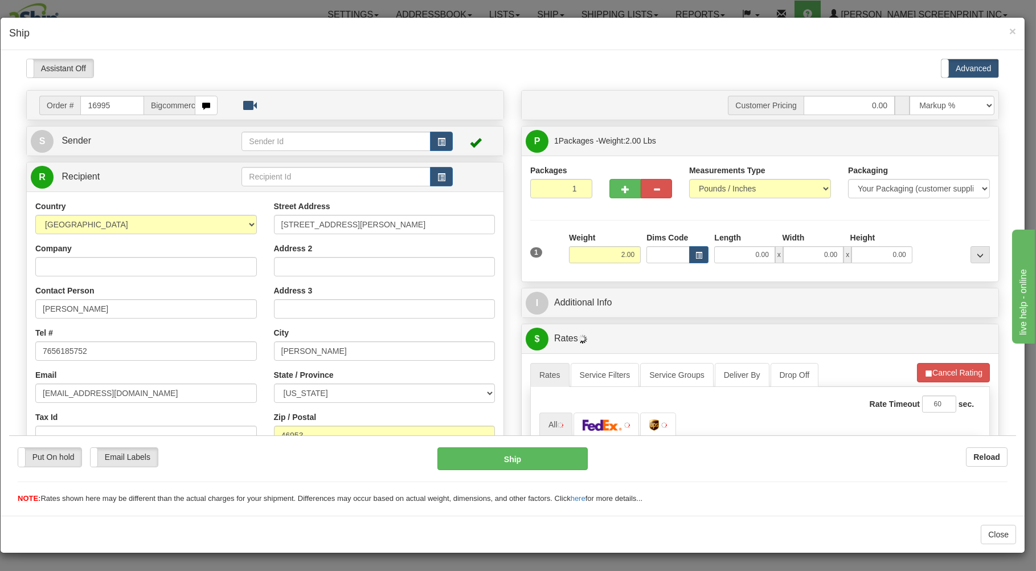
type input "1.20"
click at [742, 258] on input "0.00" at bounding box center [744, 254] width 60 height 17
type input "25.00"
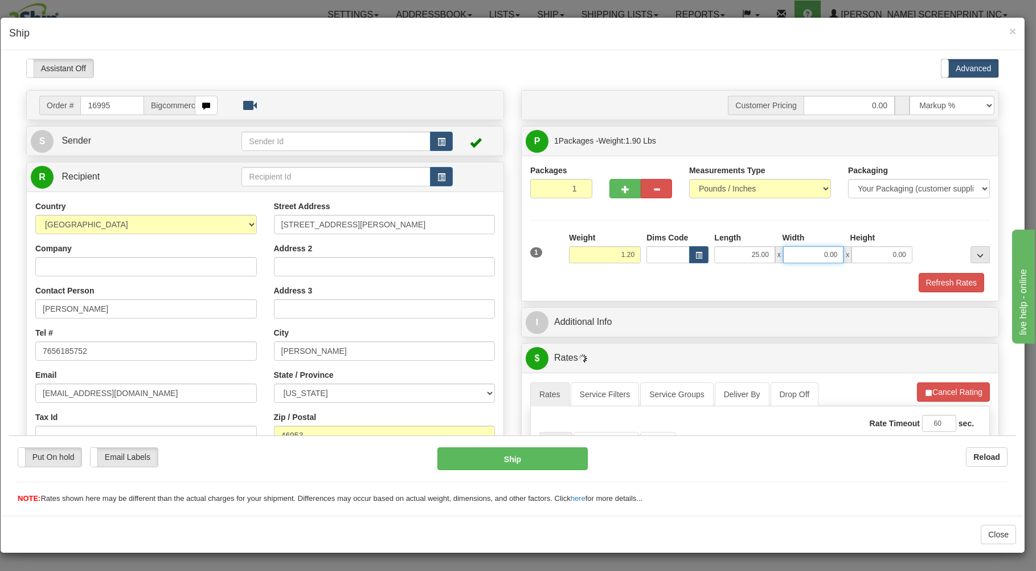
type input "1.90"
type input "17.00"
type input "1.20"
type input "1.00"
click at [711, 273] on div "Refresh Rates" at bounding box center [760, 281] width 465 height 19
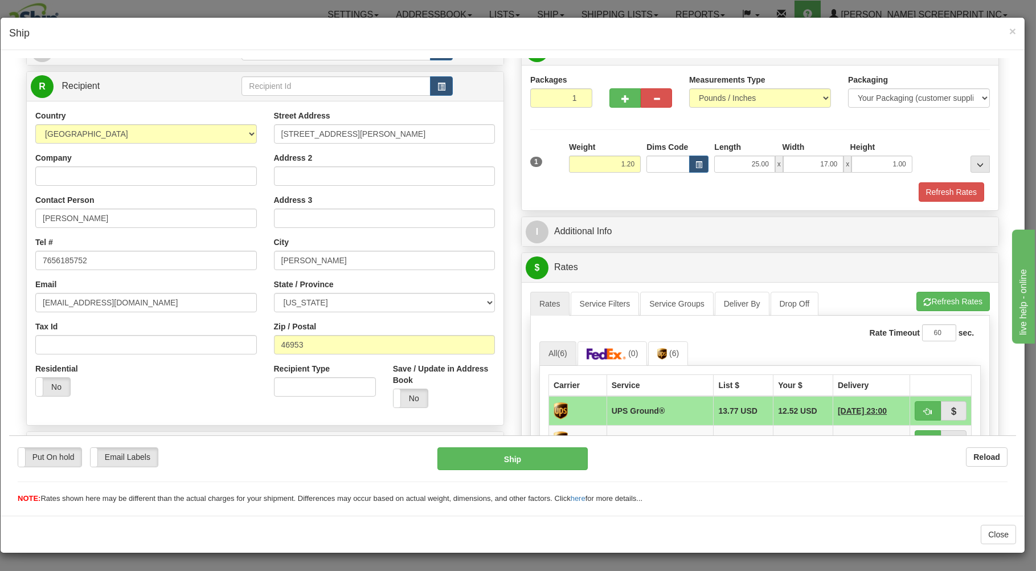
scroll to position [244, 0]
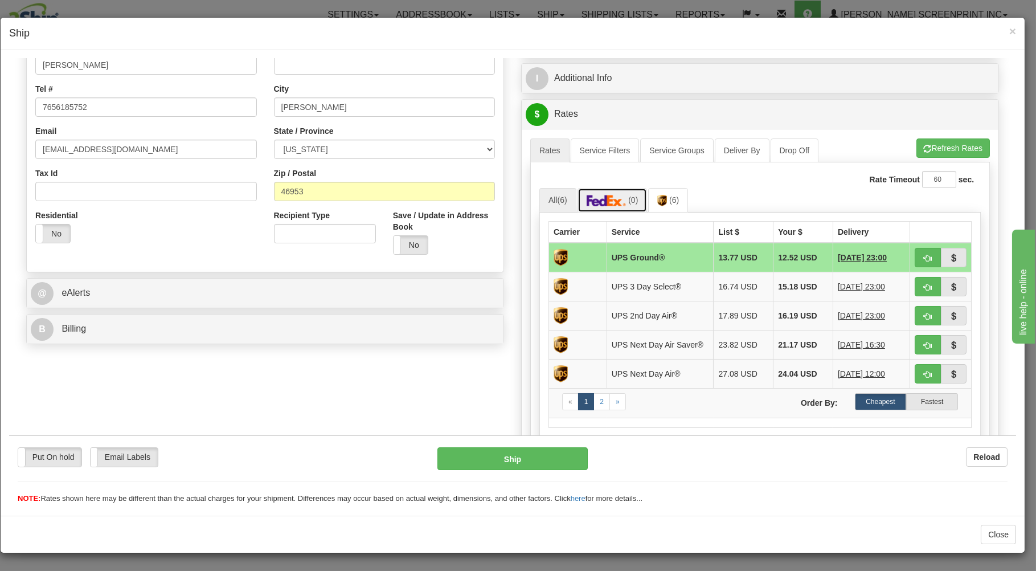
click at [611, 202] on img at bounding box center [607, 199] width 40 height 11
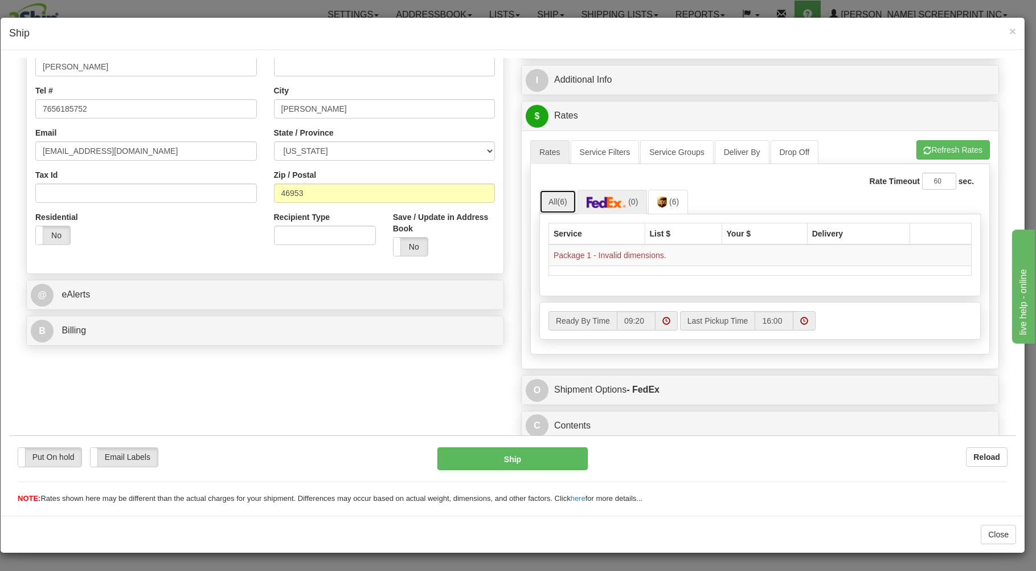
drag, startPoint x: 553, startPoint y: 204, endPoint x: 561, endPoint y: 207, distance: 8.5
click at [556, 205] on link "All (6)" at bounding box center [558, 201] width 37 height 24
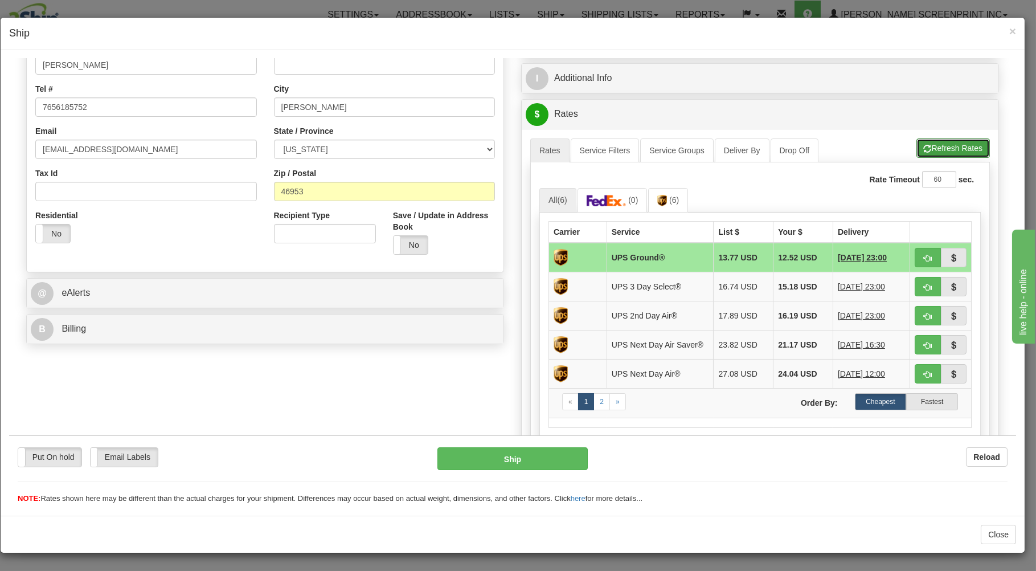
click at [938, 140] on button "Refresh Rates" at bounding box center [953, 147] width 73 height 19
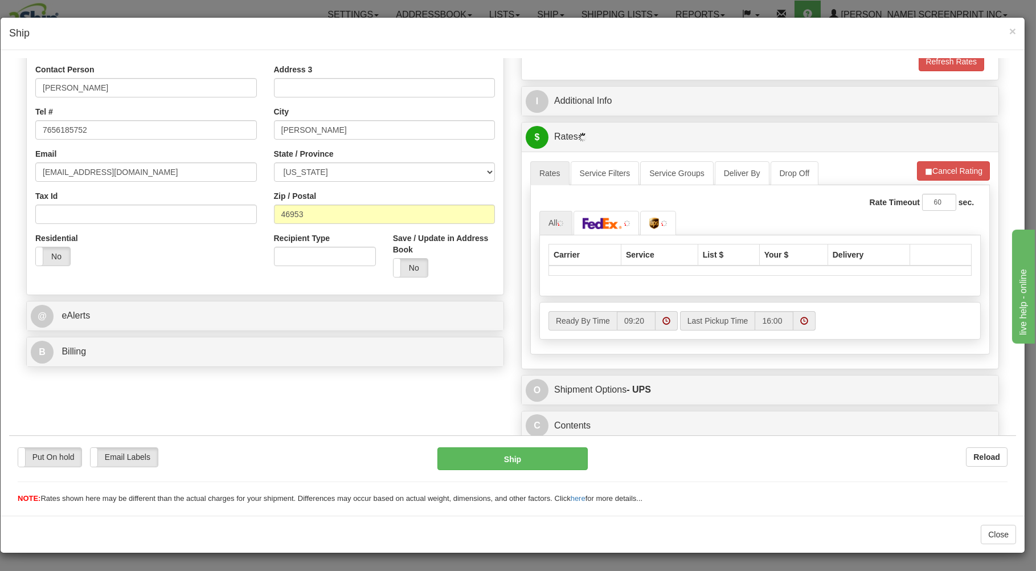
scroll to position [224, 0]
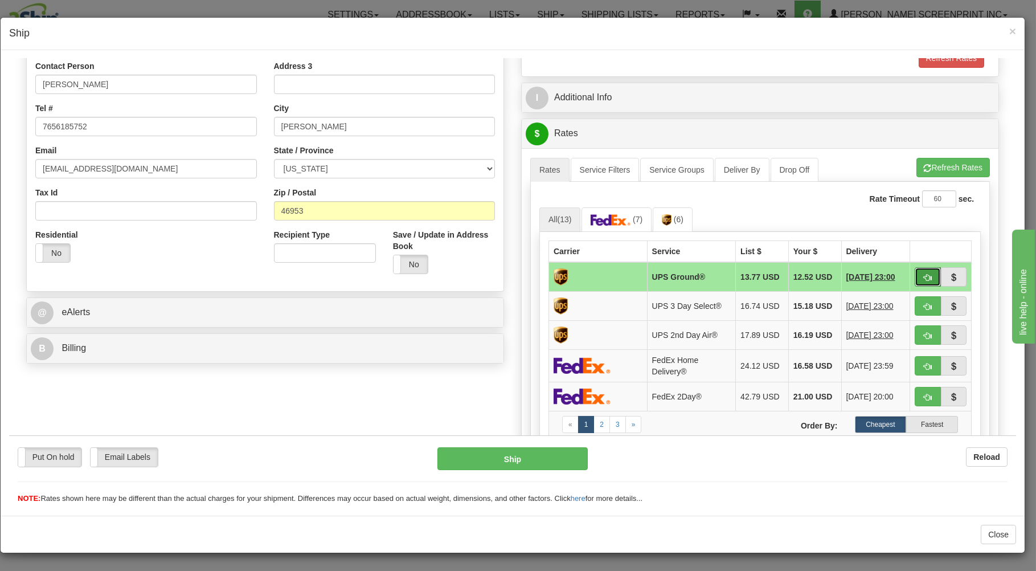
click at [917, 273] on button "button" at bounding box center [928, 276] width 26 height 19
type input "03"
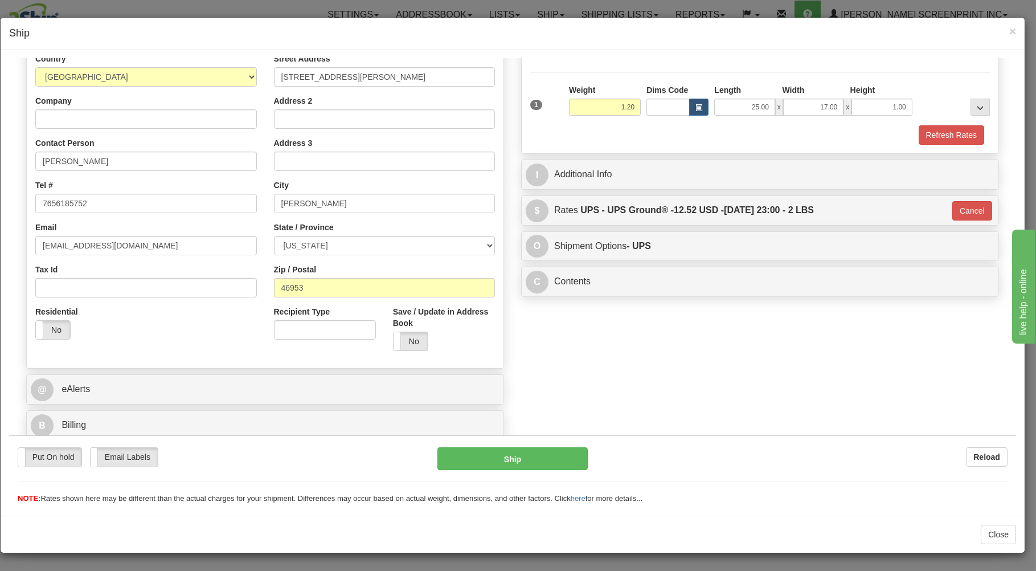
scroll to position [150, 0]
click at [554, 448] on button "Ship" at bounding box center [513, 458] width 151 height 23
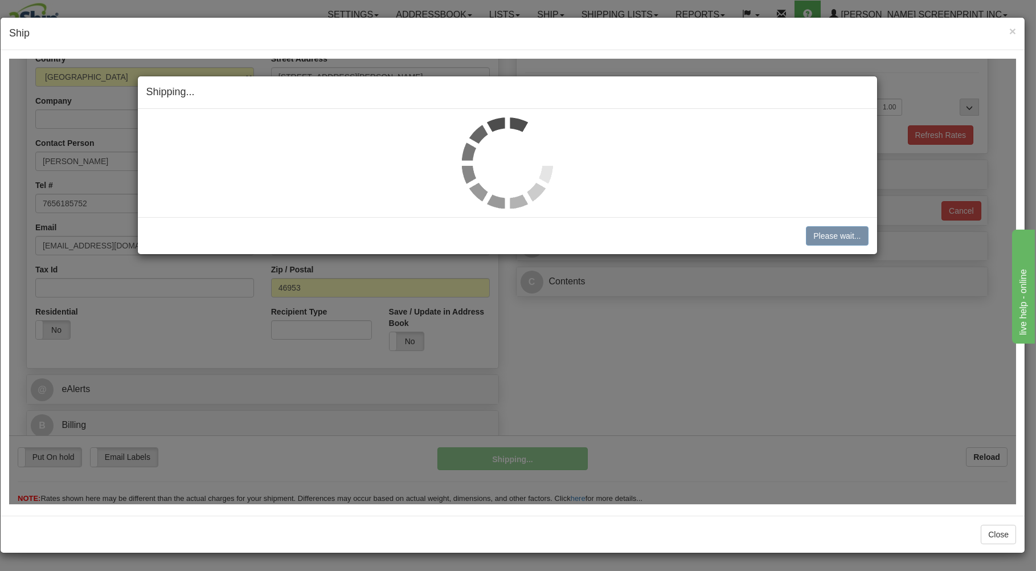
type input "1.25"
type input "03"
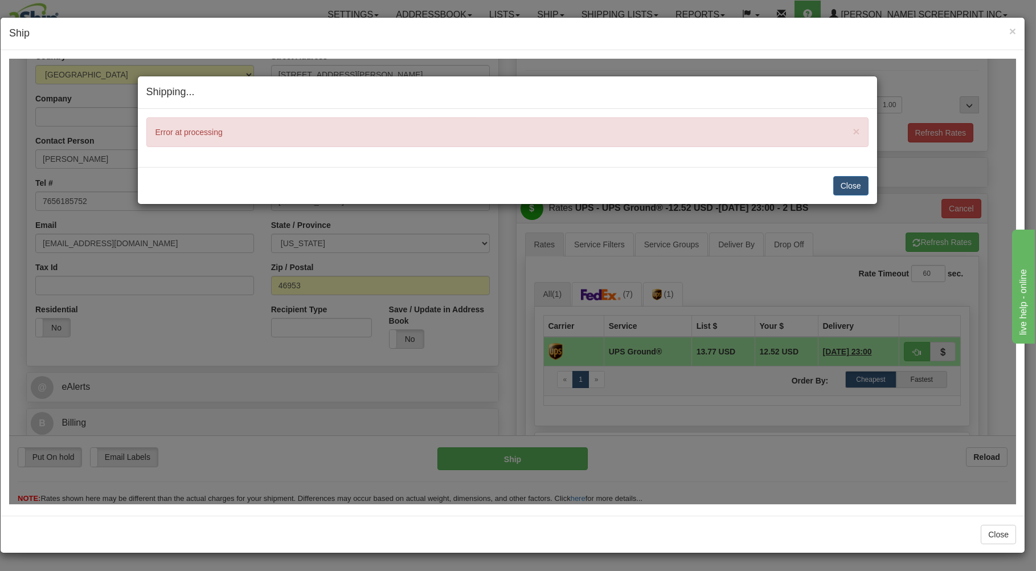
type input "1.20"
type input "03"
click at [844, 181] on button "Close" at bounding box center [851, 184] width 35 height 19
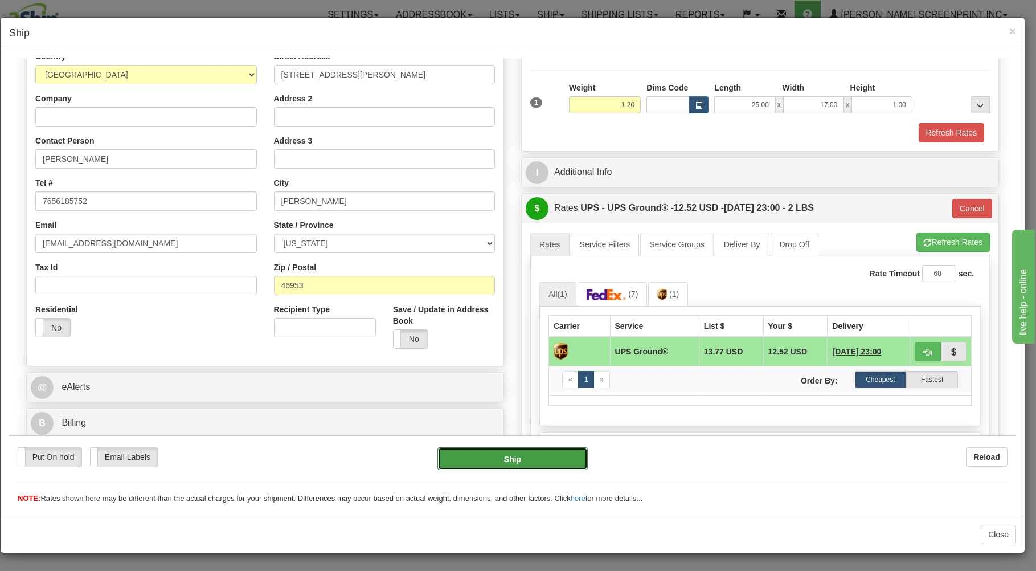
click at [561, 451] on button "Ship" at bounding box center [513, 458] width 151 height 23
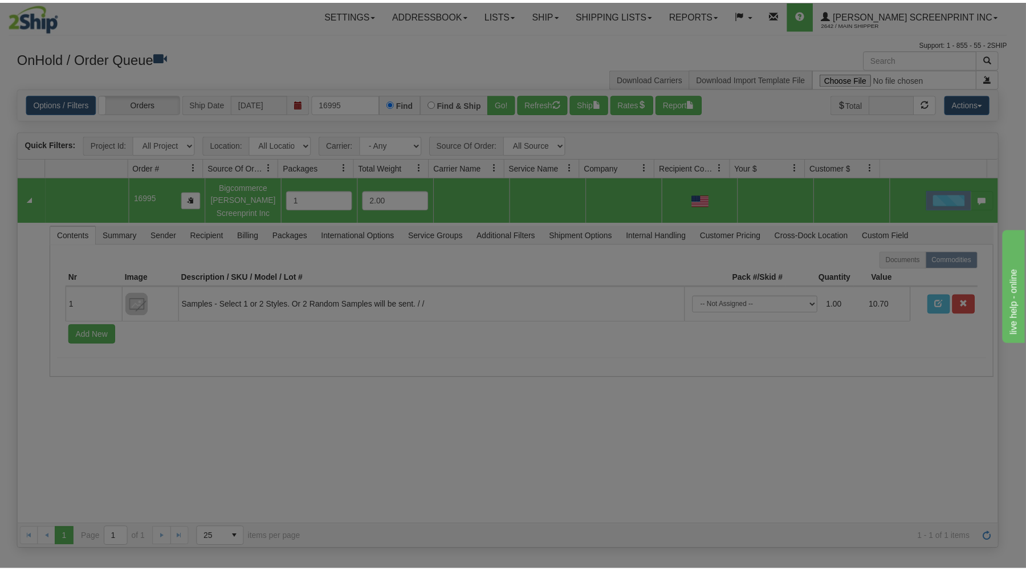
scroll to position [0, 0]
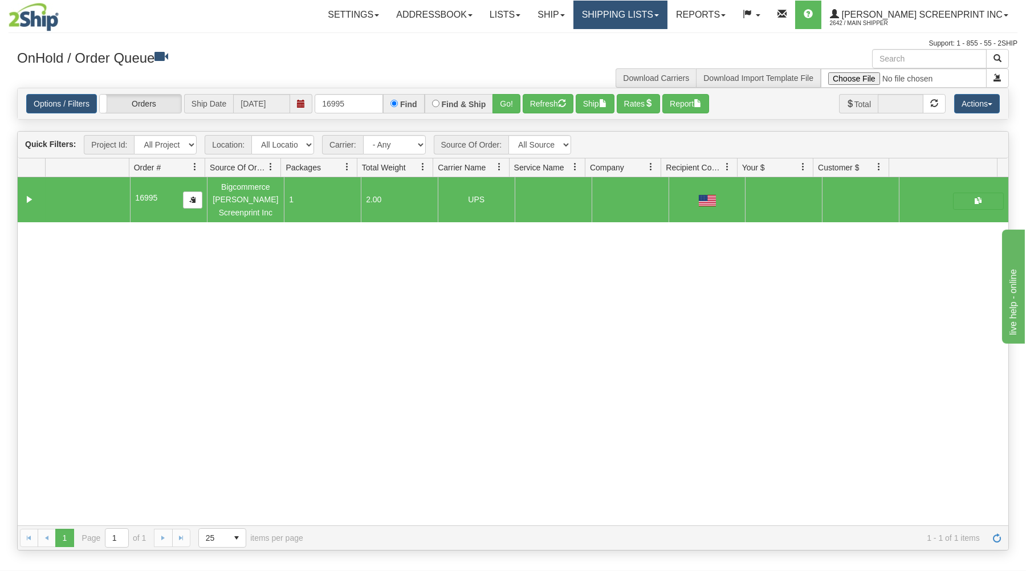
click at [656, 15] on link "Shipping lists" at bounding box center [620, 15] width 94 height 28
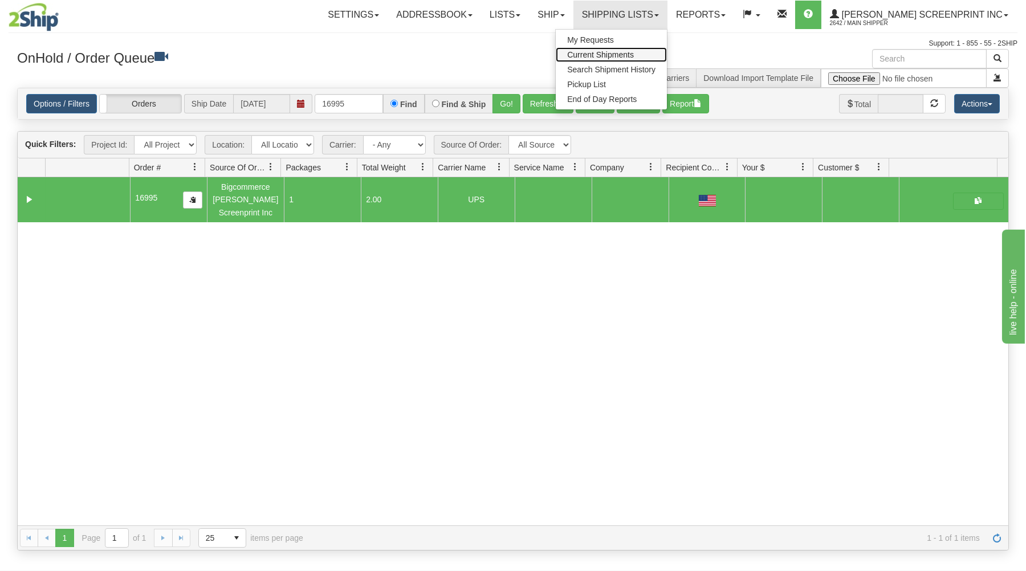
click at [651, 50] on link "Current Shipments" at bounding box center [611, 54] width 111 height 15
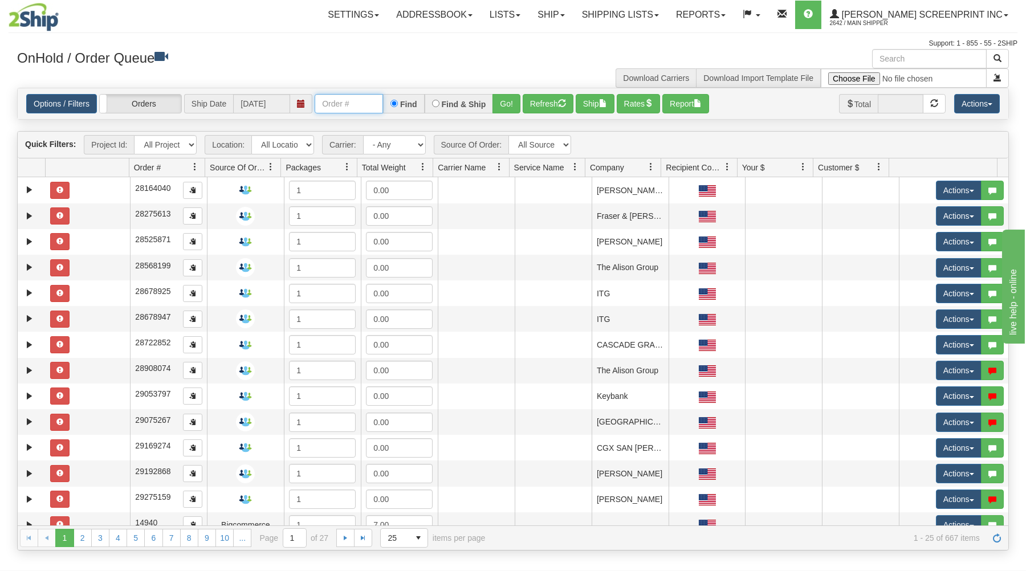
click at [317, 104] on input "text" at bounding box center [349, 103] width 68 height 19
type input "16982"
click at [502, 103] on button "Go!" at bounding box center [506, 103] width 28 height 19
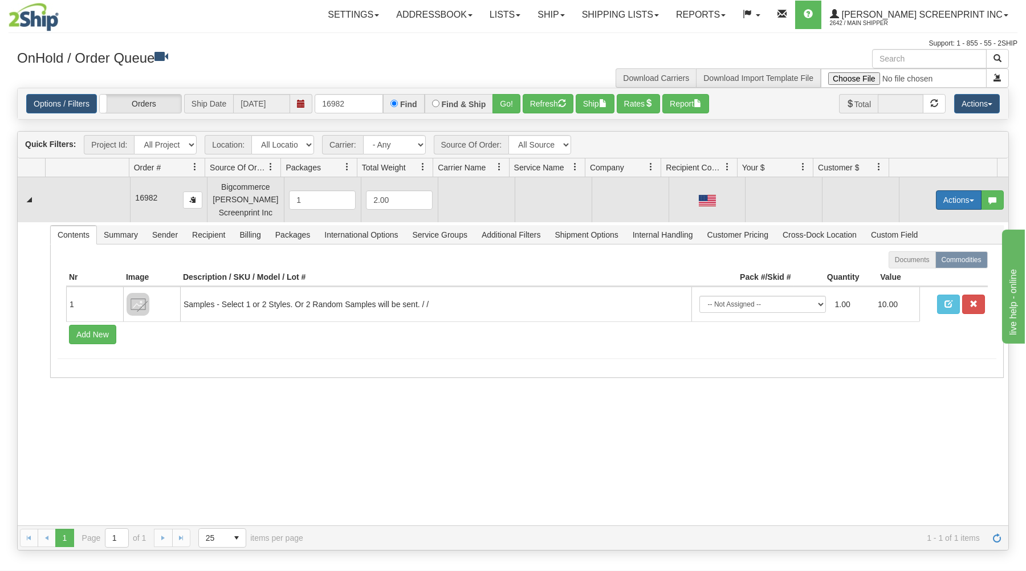
click at [955, 198] on button "Actions" at bounding box center [959, 199] width 46 height 19
click at [927, 220] on link "Open" at bounding box center [934, 221] width 91 height 15
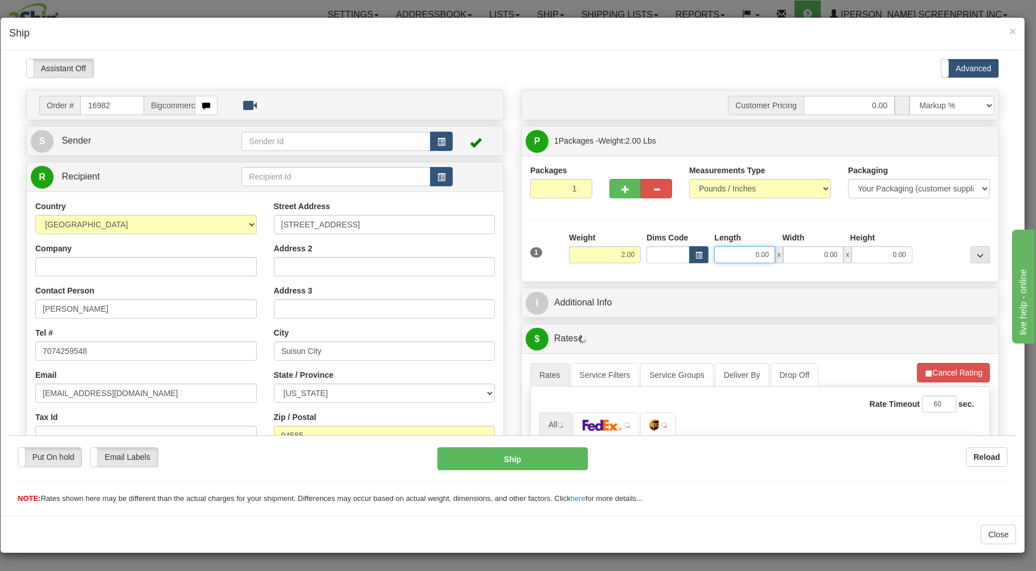
click at [733, 258] on input "0.00" at bounding box center [744, 254] width 60 height 17
type input "1.20"
type input "25.00"
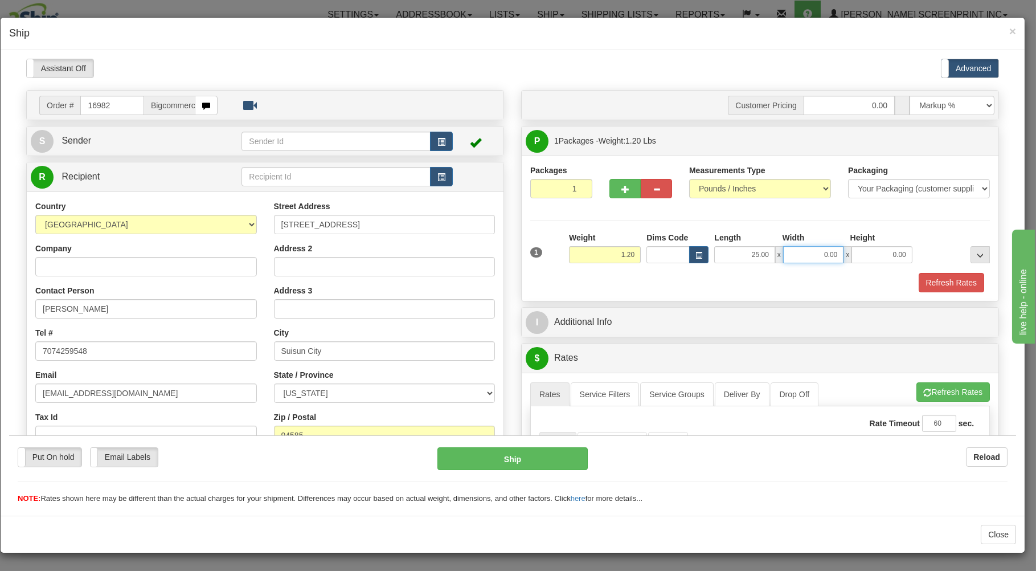
type input "1.25"
type input "16"
type input "1.20"
type input "16.00"
type input "1"
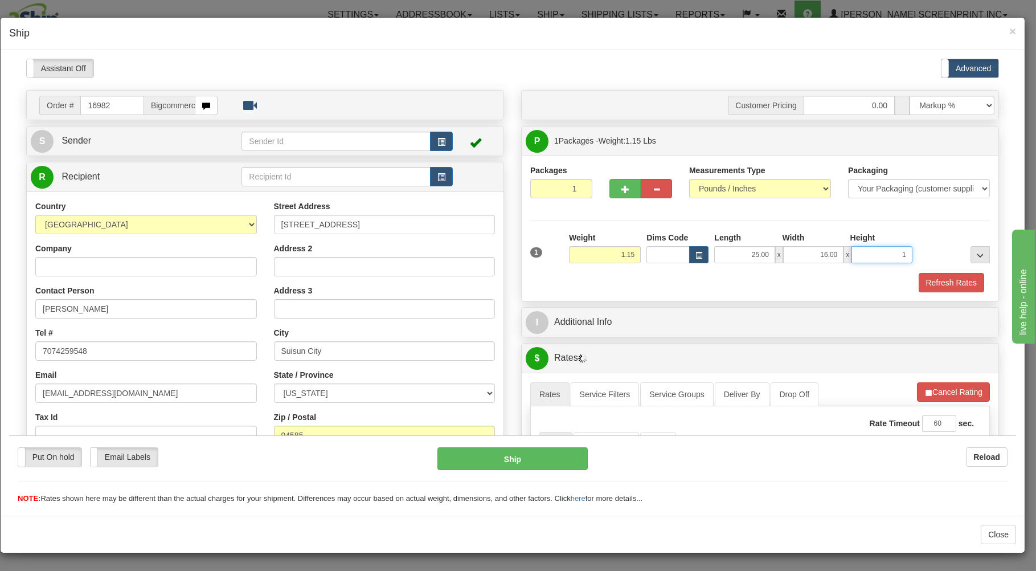
type input "1.20"
type input "1.00"
click at [732, 279] on div "Refresh Rates" at bounding box center [760, 281] width 465 height 19
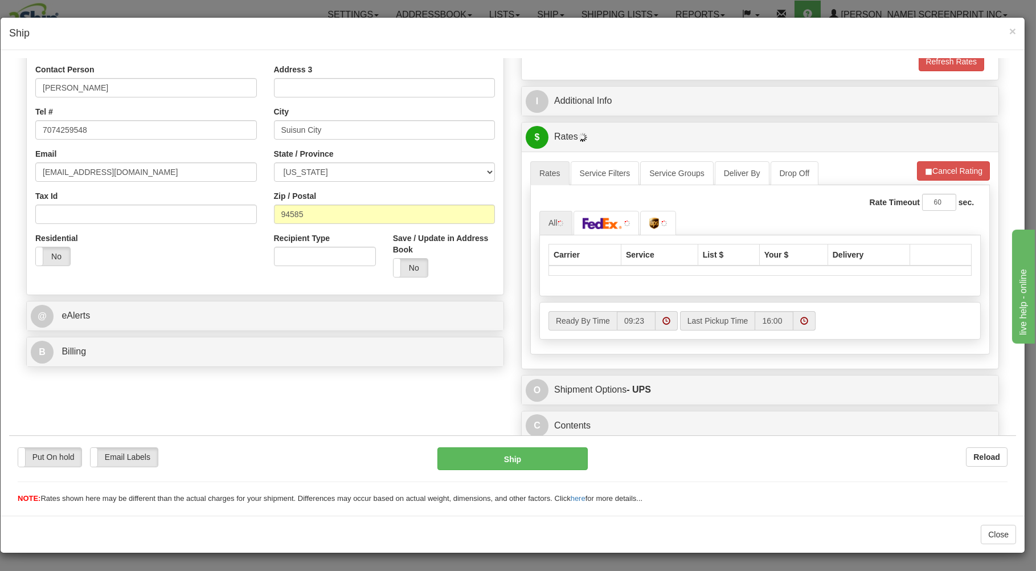
scroll to position [224, 0]
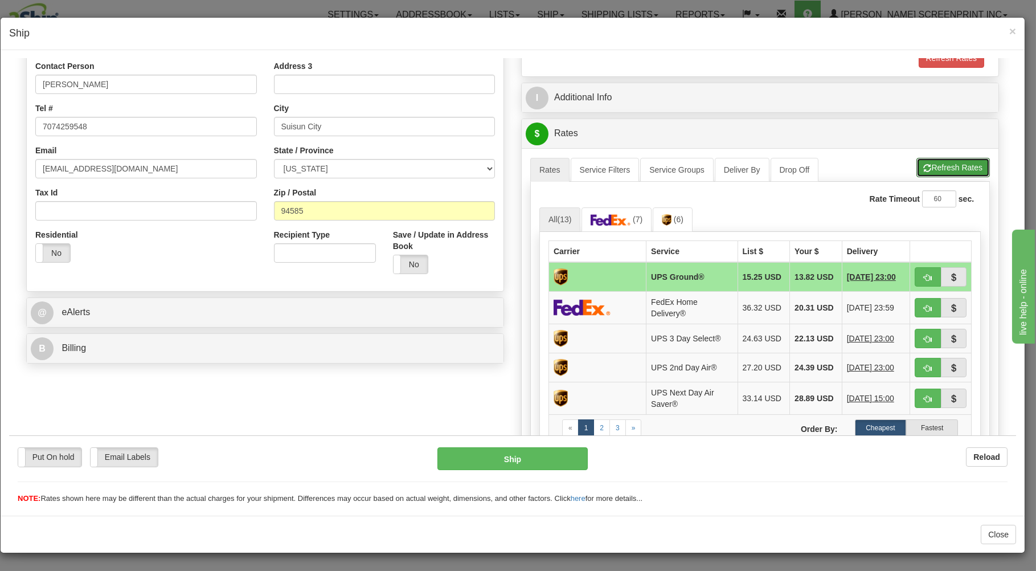
drag, startPoint x: 928, startPoint y: 166, endPoint x: 819, endPoint y: 245, distance: 134.3
click at [928, 168] on button "Refresh Rates" at bounding box center [953, 166] width 73 height 19
click at [924, 274] on span "button" at bounding box center [928, 276] width 8 height 7
type input "03"
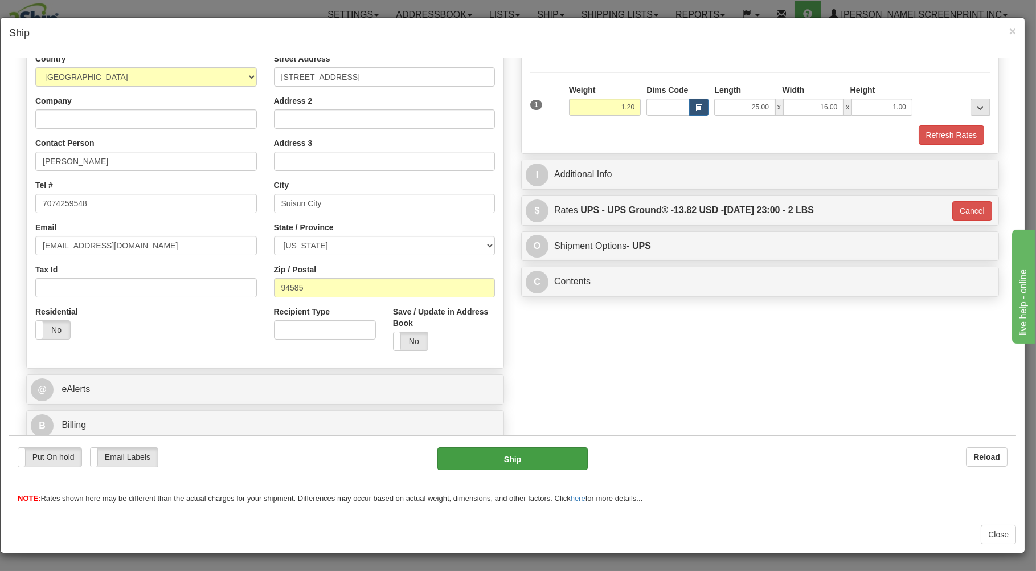
scroll to position [150, 0]
click at [545, 459] on button "Ship" at bounding box center [513, 458] width 151 height 23
type input "1.15"
type input "03"
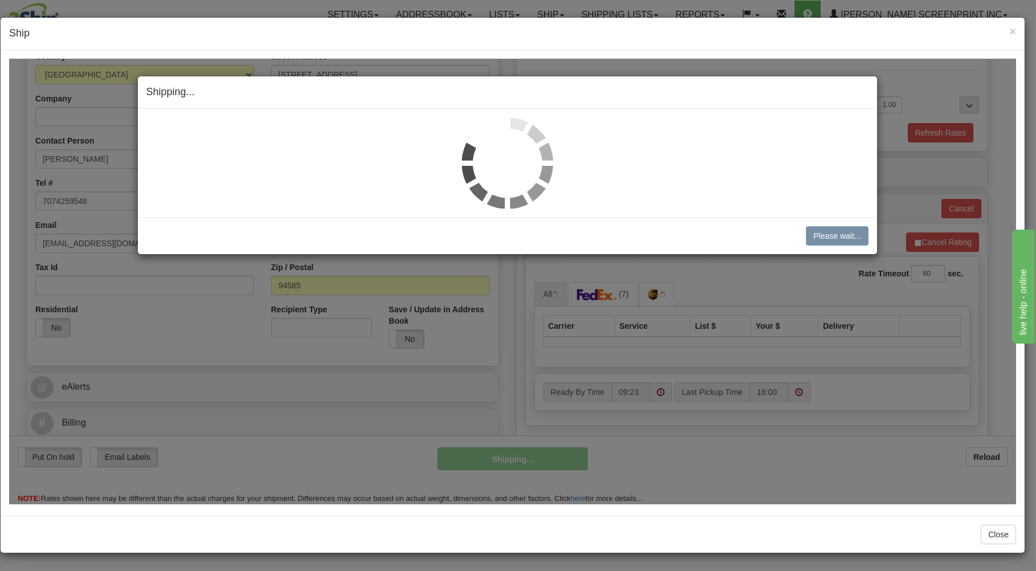
type input "1.20"
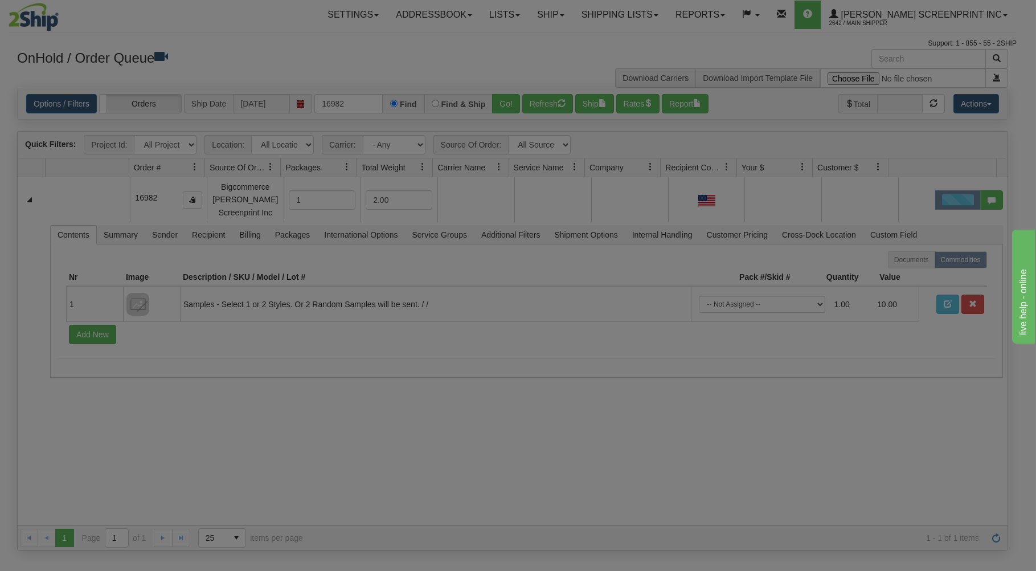
scroll to position [0, 0]
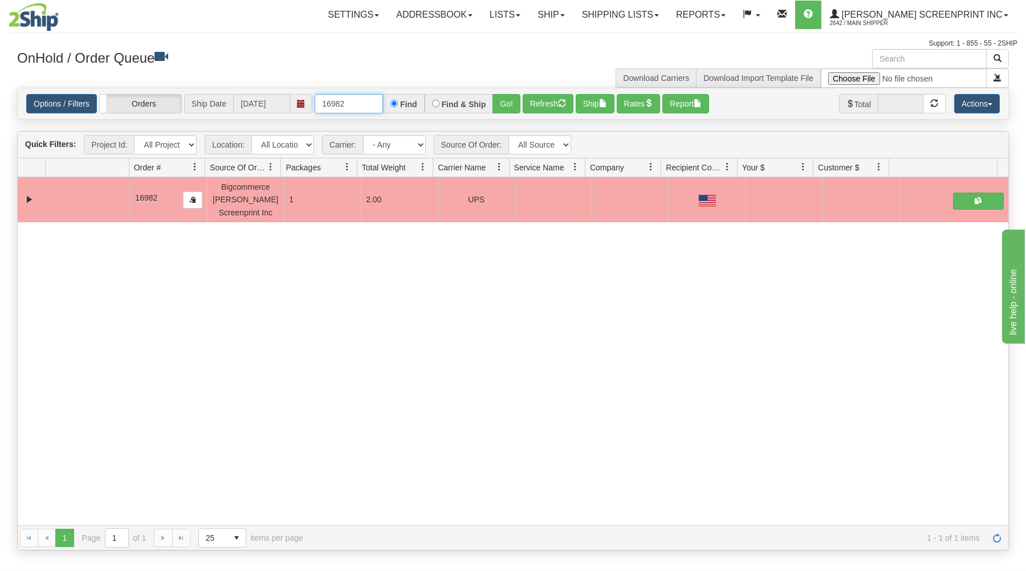
drag, startPoint x: 320, startPoint y: 101, endPoint x: 436, endPoint y: 96, distance: 116.9
click at [436, 96] on div "16982 Find Find & Ship Go!" at bounding box center [418, 103] width 206 height 19
type input "16988"
click at [496, 98] on button "Go!" at bounding box center [506, 103] width 28 height 19
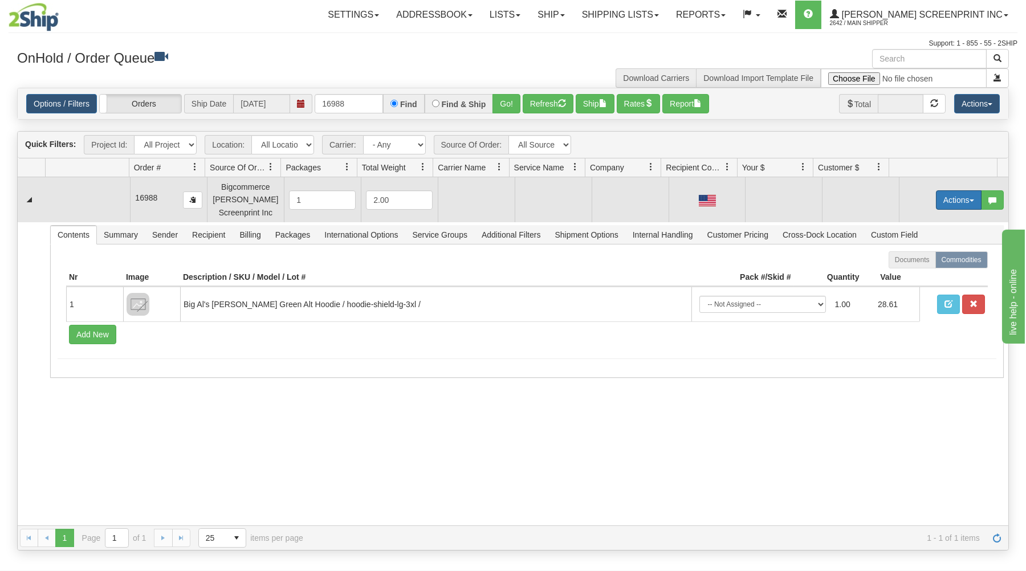
drag, startPoint x: 936, startPoint y: 195, endPoint x: 926, endPoint y: 203, distance: 12.1
click at [936, 196] on button "Actions" at bounding box center [959, 199] width 46 height 19
click at [916, 223] on link "Open" at bounding box center [934, 221] width 91 height 15
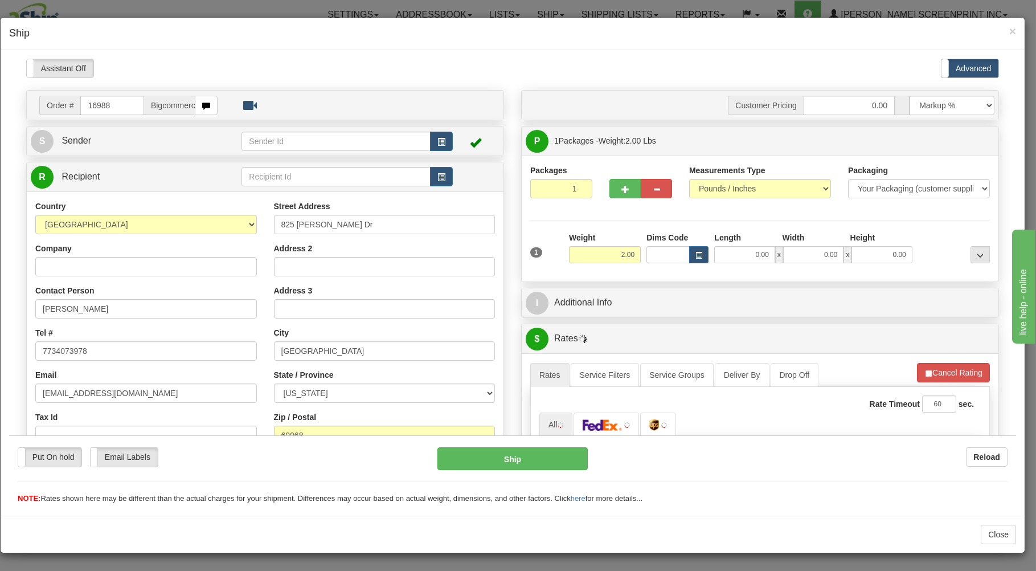
type input "2.00"
click at [737, 262] on input "0.00" at bounding box center [744, 254] width 60 height 17
type input "17.00"
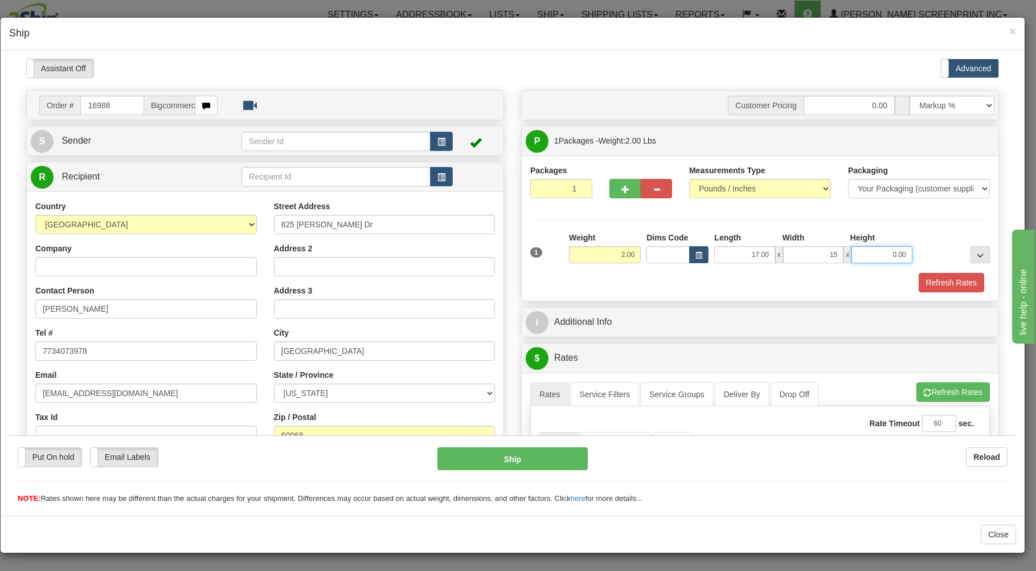
type input "15.00"
type input "3.00"
type input "2.00"
click at [732, 287] on div "Refresh Rates" at bounding box center [760, 281] width 465 height 19
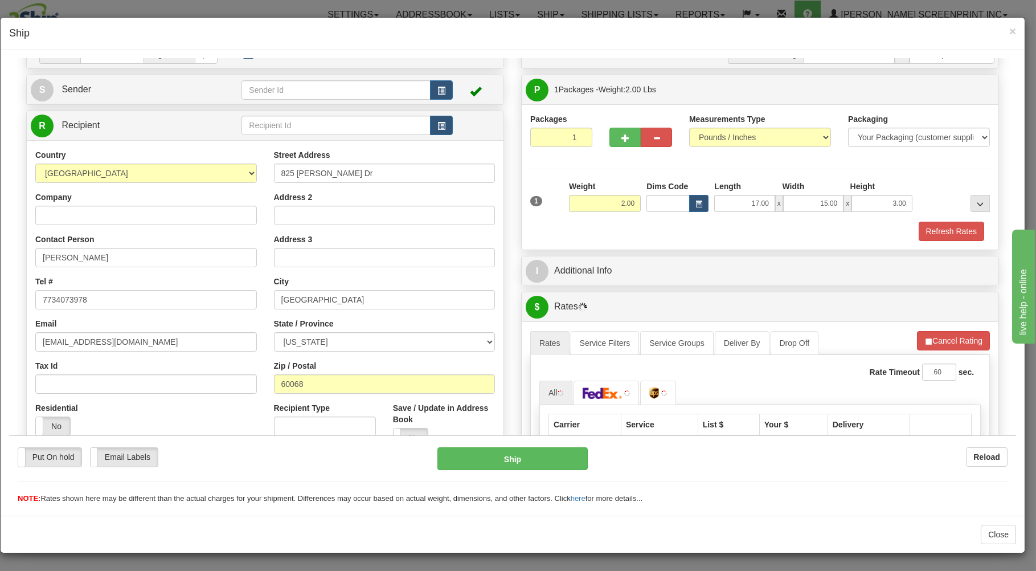
scroll to position [183, 0]
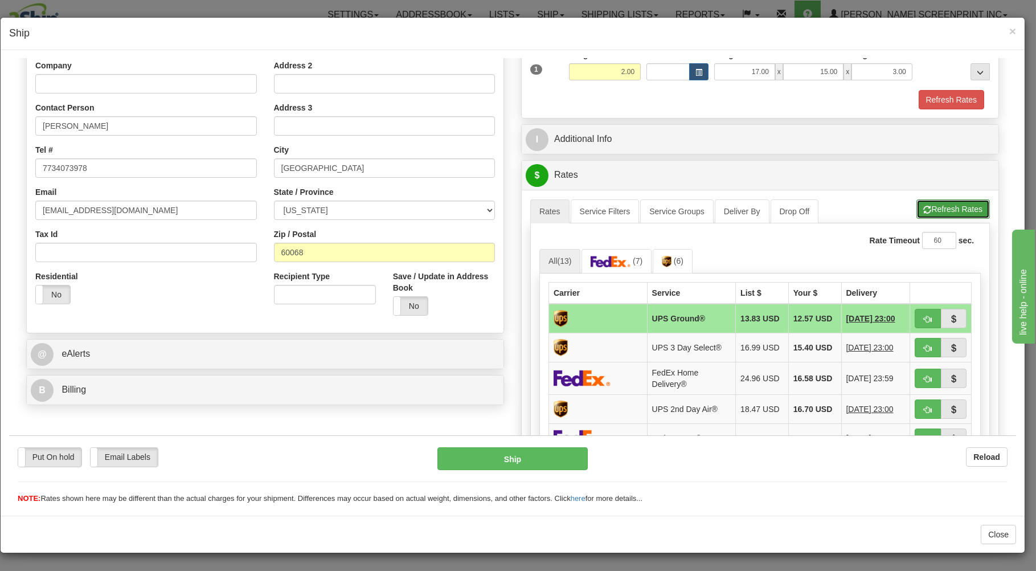
click at [936, 207] on button "Refresh Rates" at bounding box center [953, 208] width 73 height 19
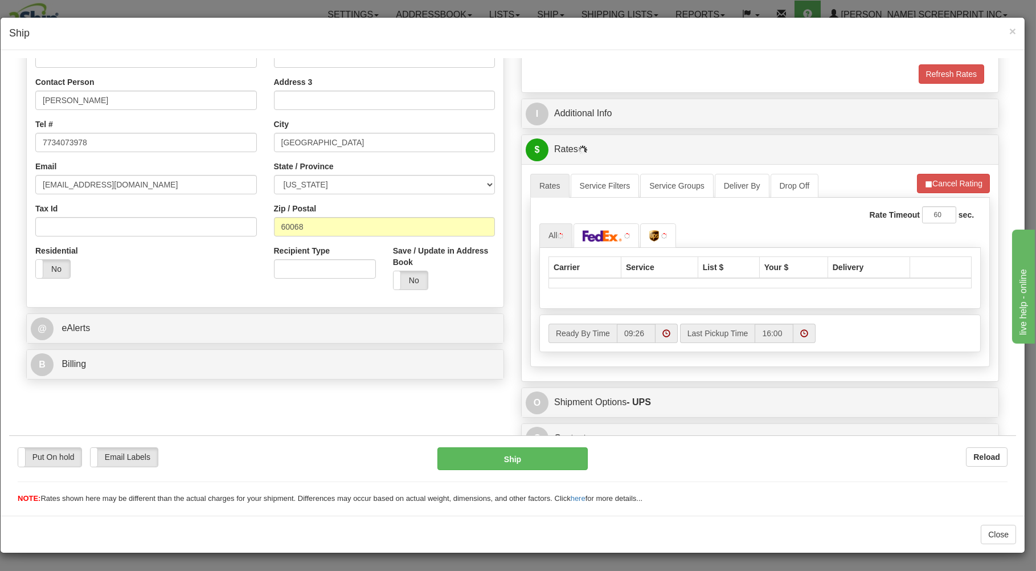
scroll to position [224, 0]
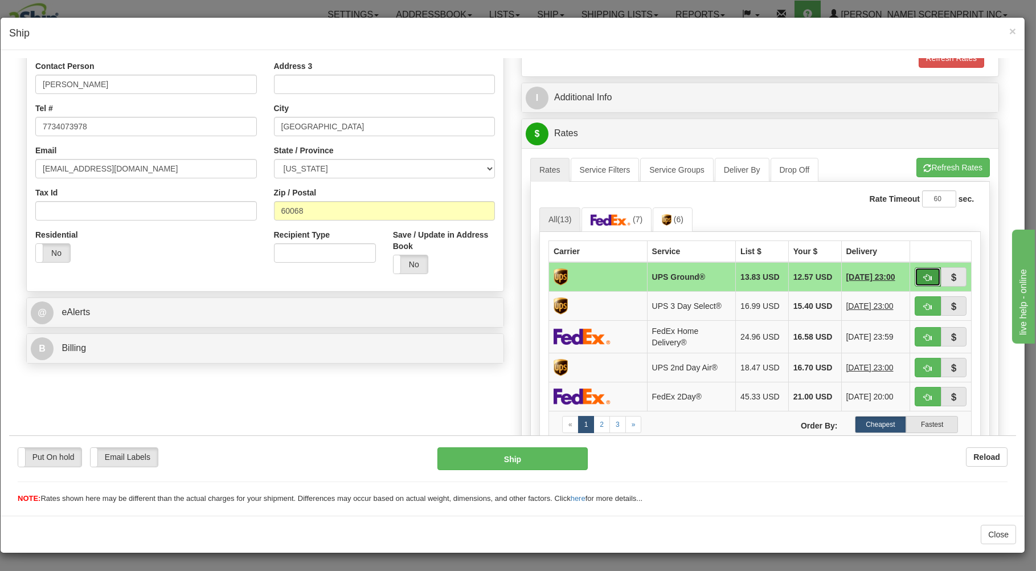
click at [922, 277] on button "button" at bounding box center [928, 276] width 26 height 19
type input "03"
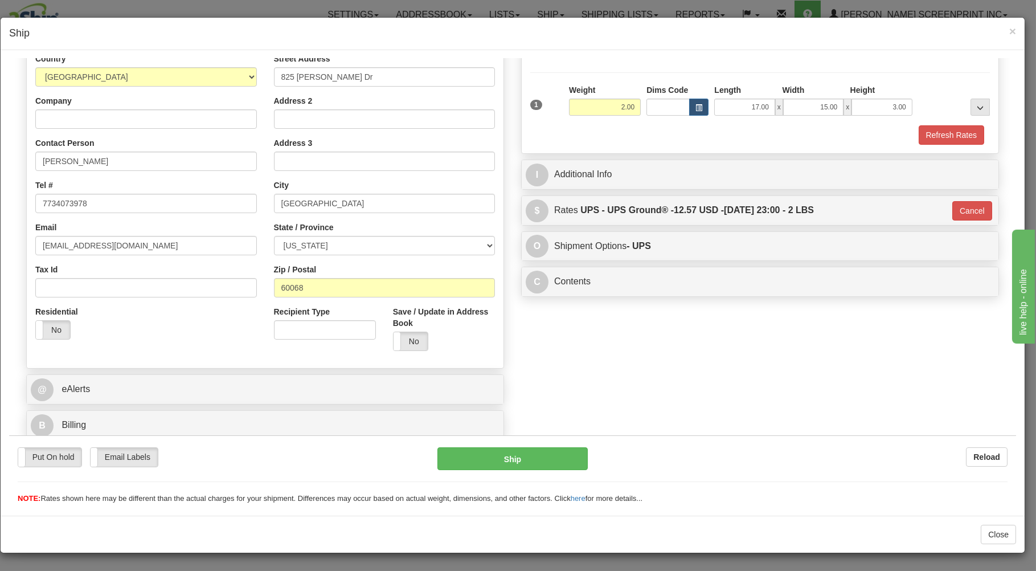
scroll to position [150, 0]
click at [542, 454] on button "Ship" at bounding box center [513, 458] width 151 height 23
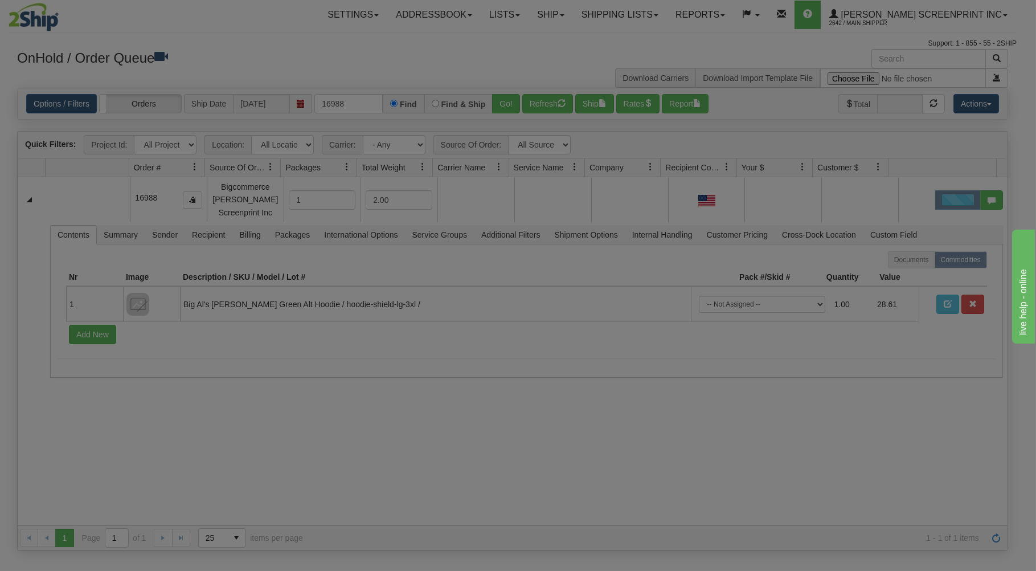
scroll to position [0, 0]
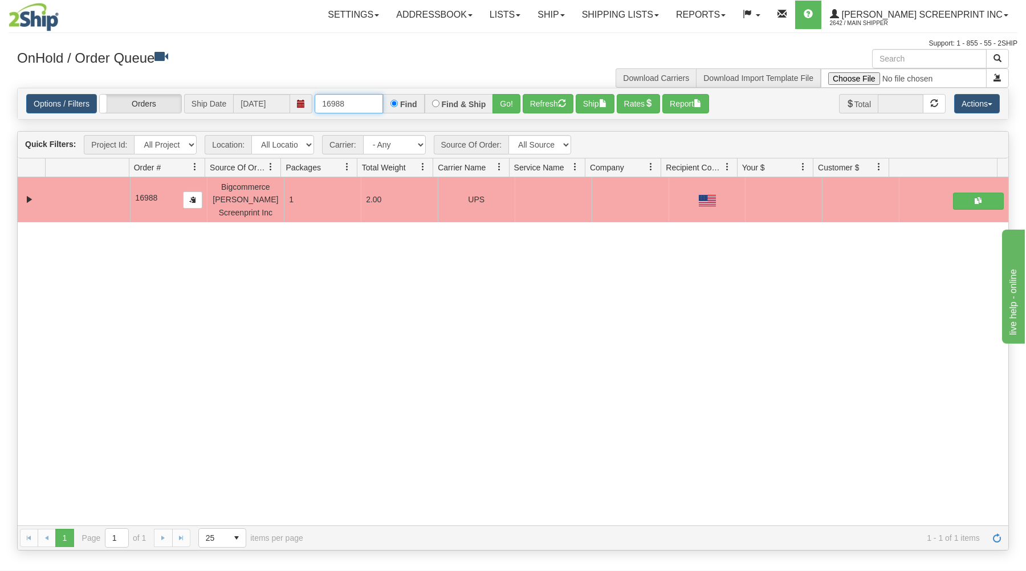
drag, startPoint x: 321, startPoint y: 102, endPoint x: 447, endPoint y: 104, distance: 125.9
click at [447, 104] on div "16988 Find Find & Ship Go!" at bounding box center [418, 103] width 206 height 19
type input "31511286"
click at [510, 103] on button "Go!" at bounding box center [506, 103] width 28 height 19
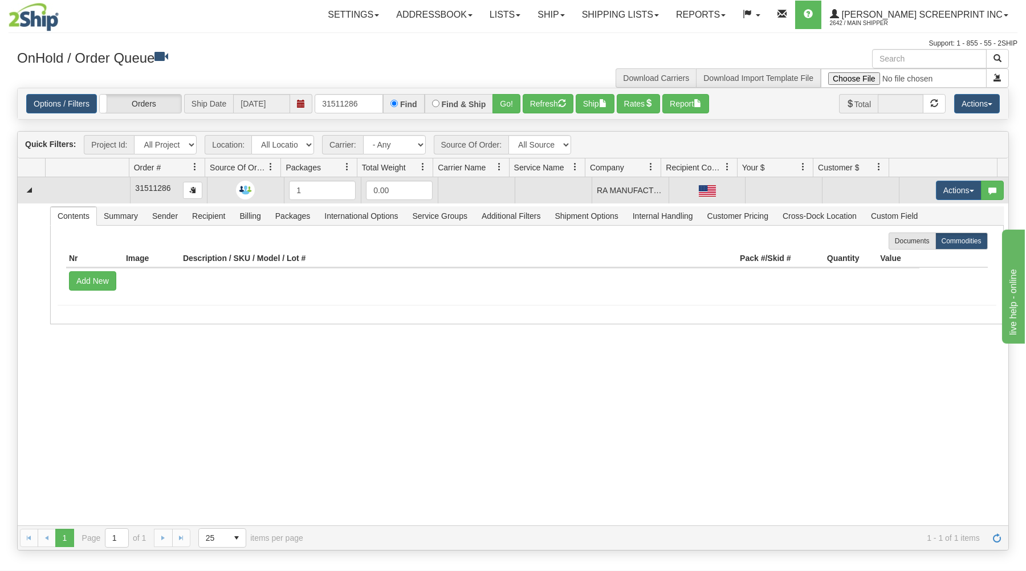
click at [949, 181] on td "Actions Open Refresh Rates Rate All Services Ship Delete Edit Items" at bounding box center [952, 190] width 109 height 26
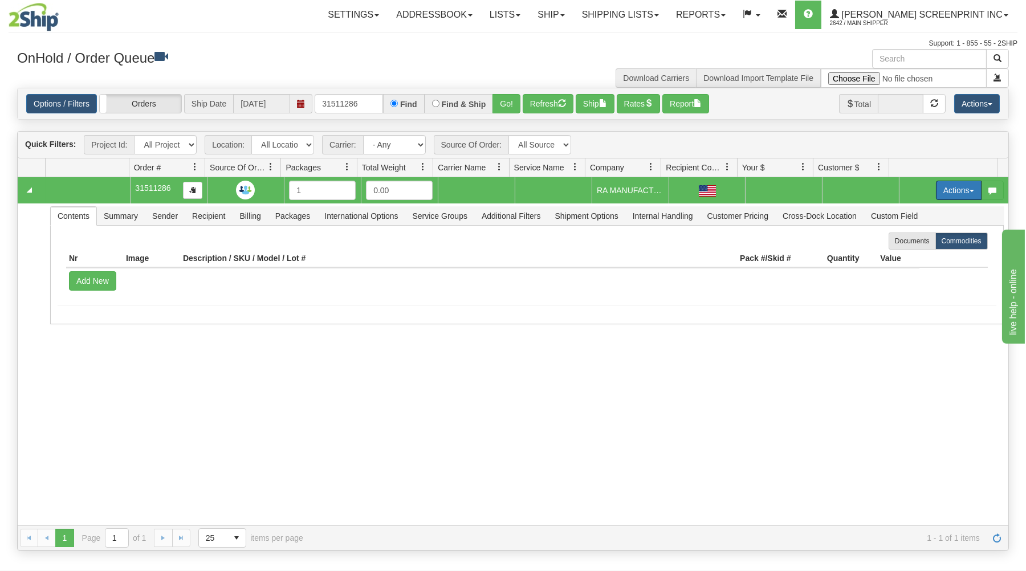
drag, startPoint x: 943, startPoint y: 193, endPoint x: 929, endPoint y: 207, distance: 20.1
click at [944, 193] on button "Actions" at bounding box center [959, 190] width 46 height 19
click at [918, 213] on link "Open" at bounding box center [934, 212] width 91 height 15
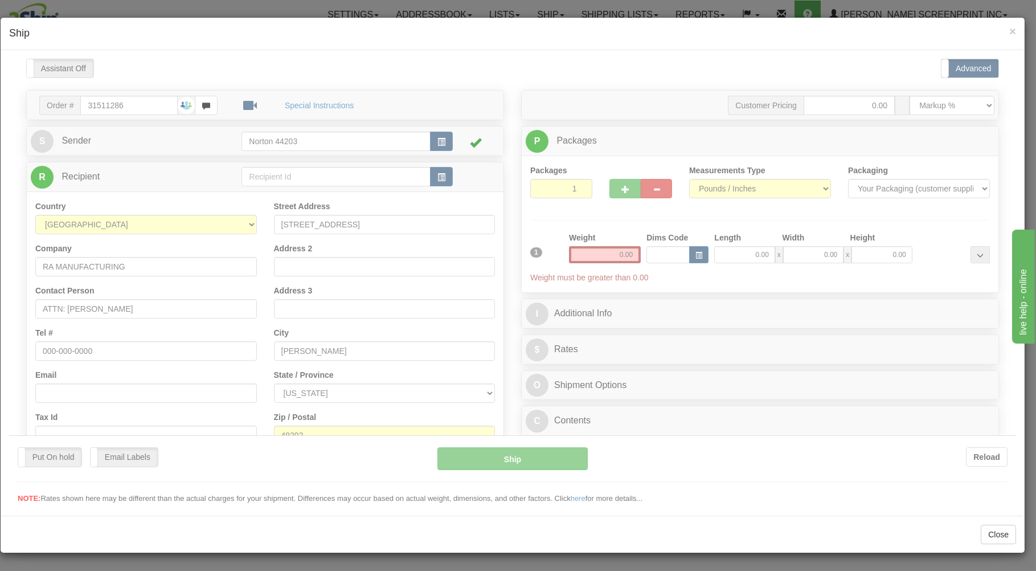
type input "1.75"
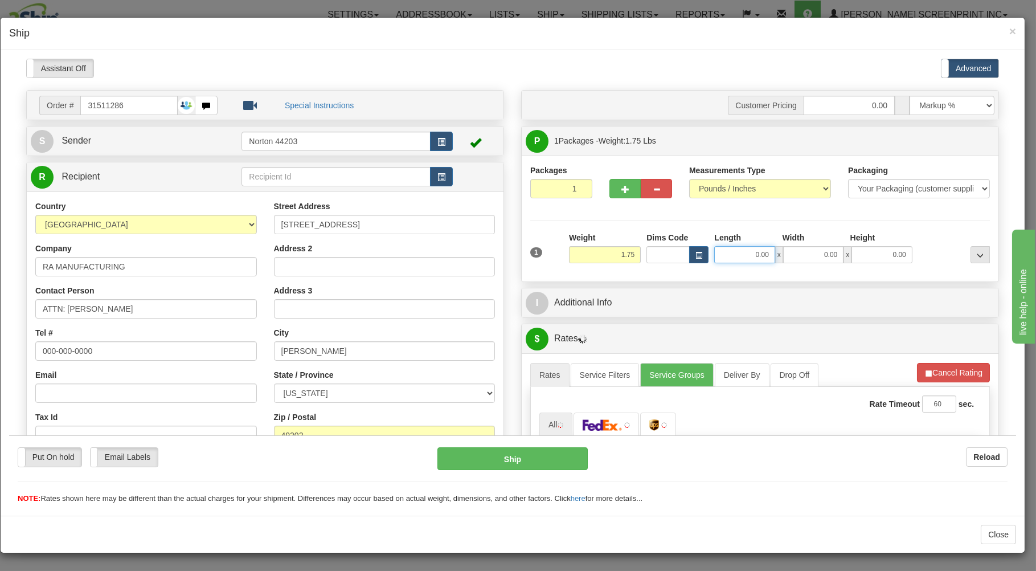
click at [732, 256] on input "0.00" at bounding box center [744, 254] width 60 height 17
type input "17.00"
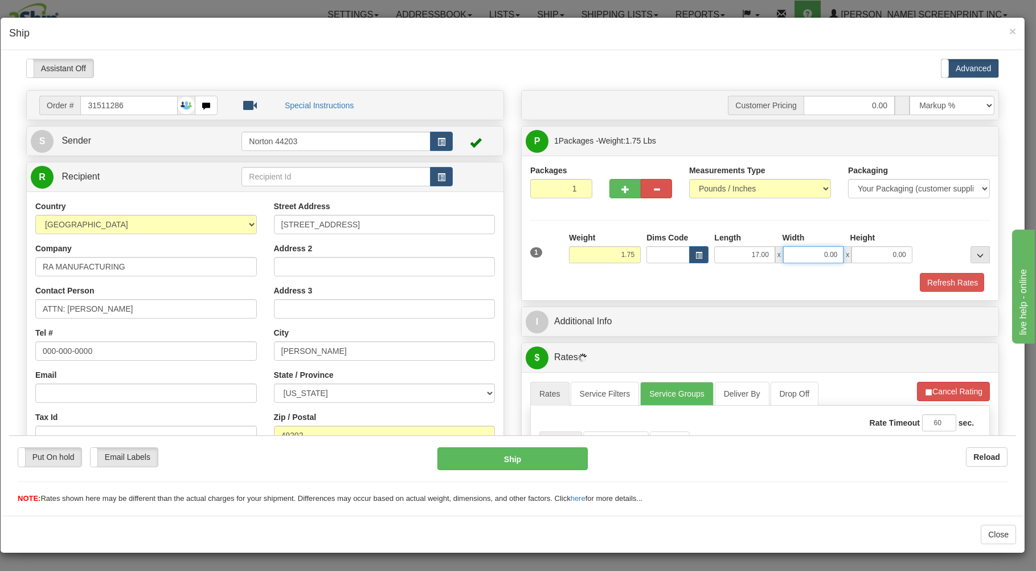
type input "1"
type input "1.75"
type input "15.00"
type input "3.00"
click at [709, 279] on div "Refresh Rates" at bounding box center [760, 281] width 465 height 19
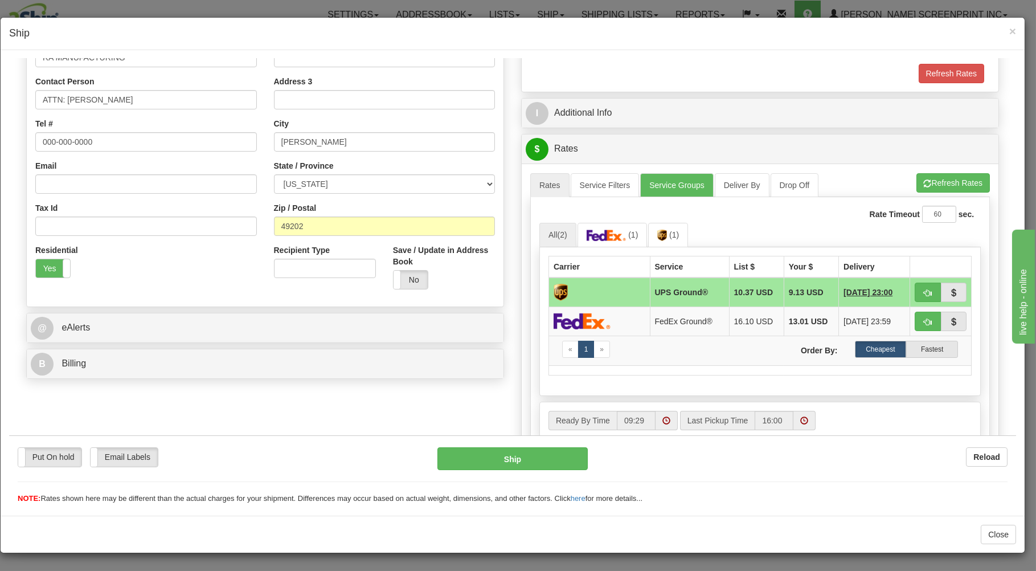
scroll to position [244, 0]
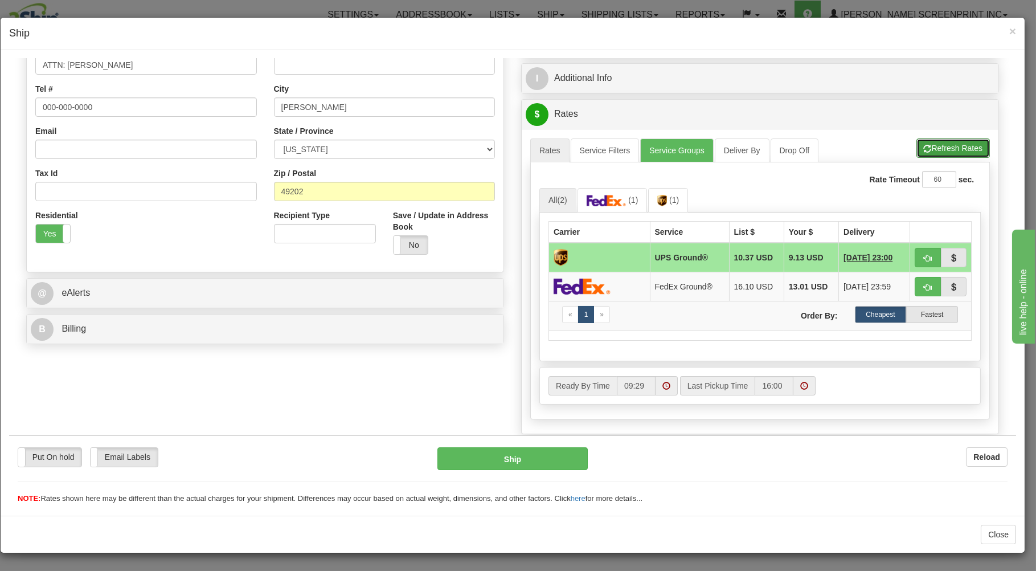
click at [944, 150] on button "Refresh Rates" at bounding box center [953, 147] width 73 height 19
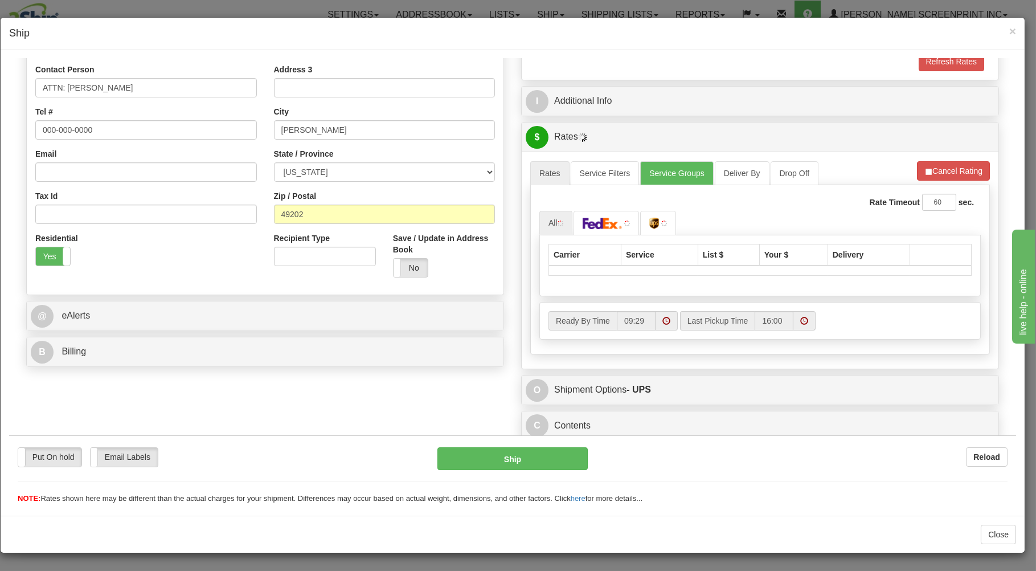
scroll to position [224, 0]
type input "1.75"
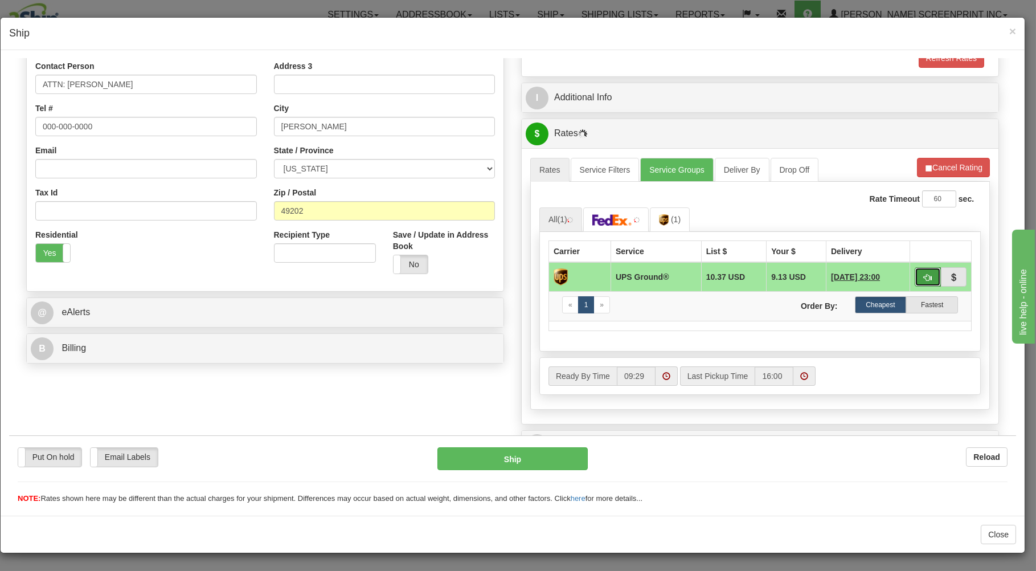
click at [915, 277] on button "button" at bounding box center [928, 276] width 26 height 19
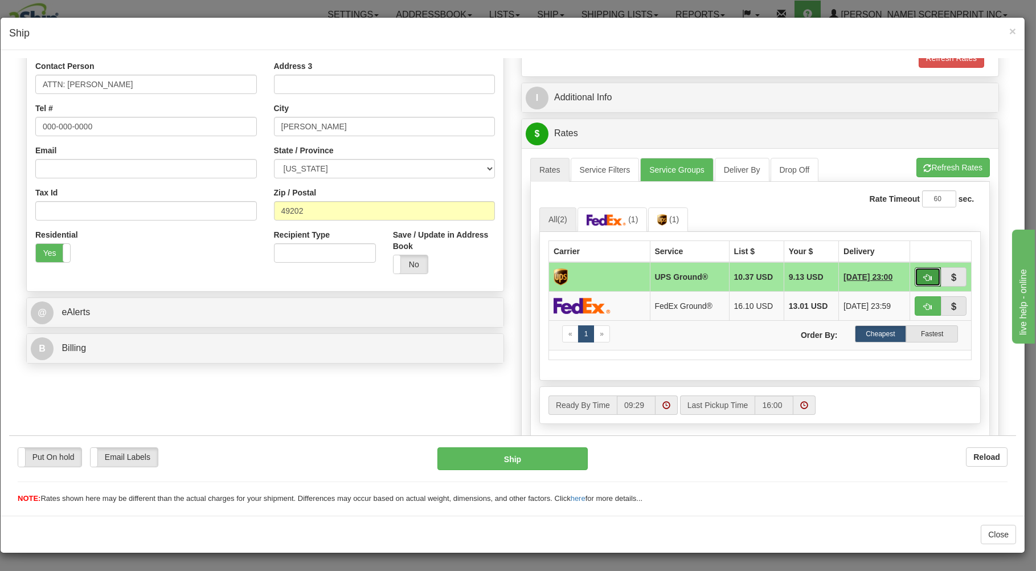
click at [915, 277] on button "button" at bounding box center [928, 276] width 26 height 19
type input "03"
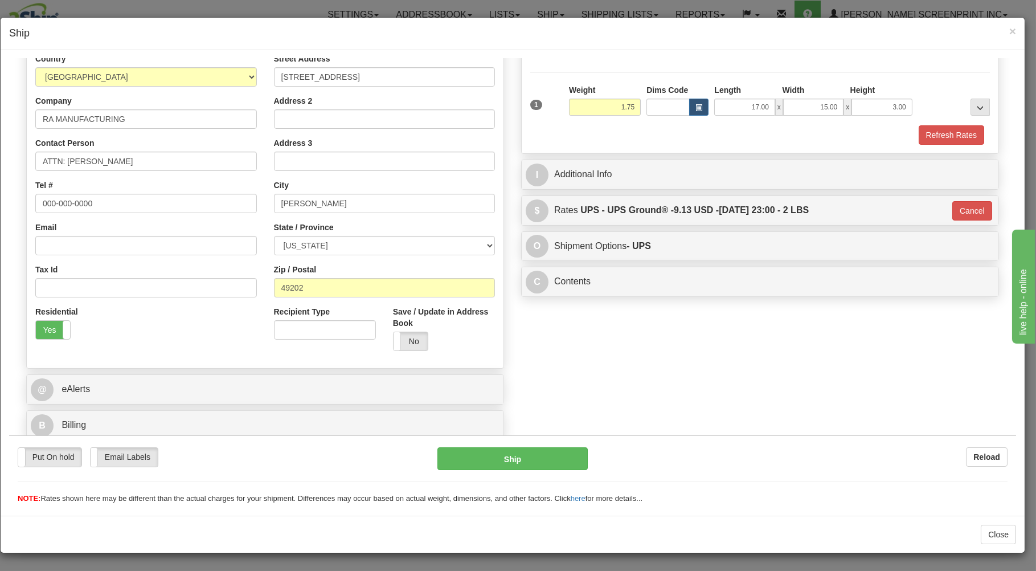
scroll to position [150, 0]
type input "1.70"
type input "03"
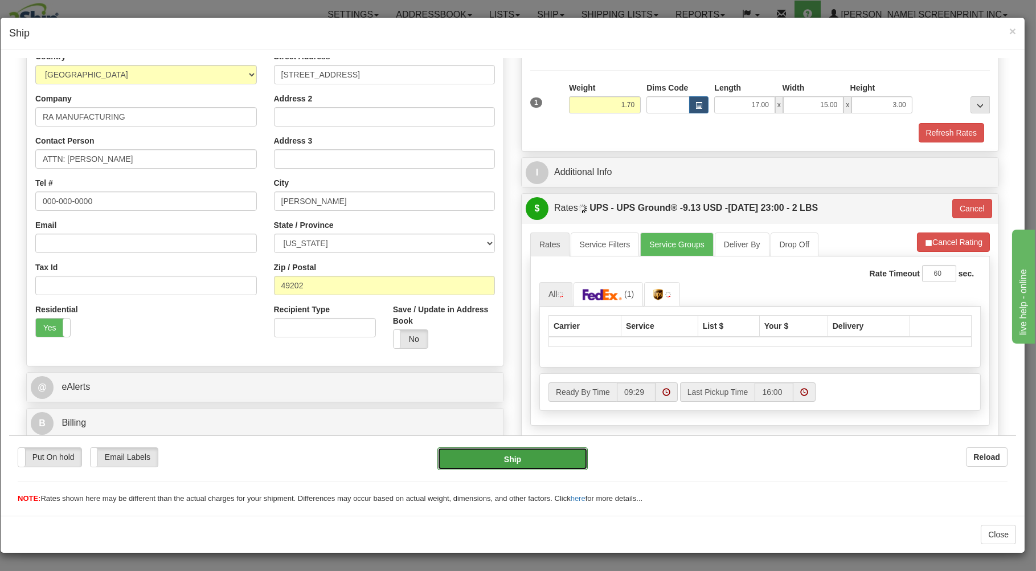
click at [529, 452] on button "Ship" at bounding box center [513, 458] width 151 height 23
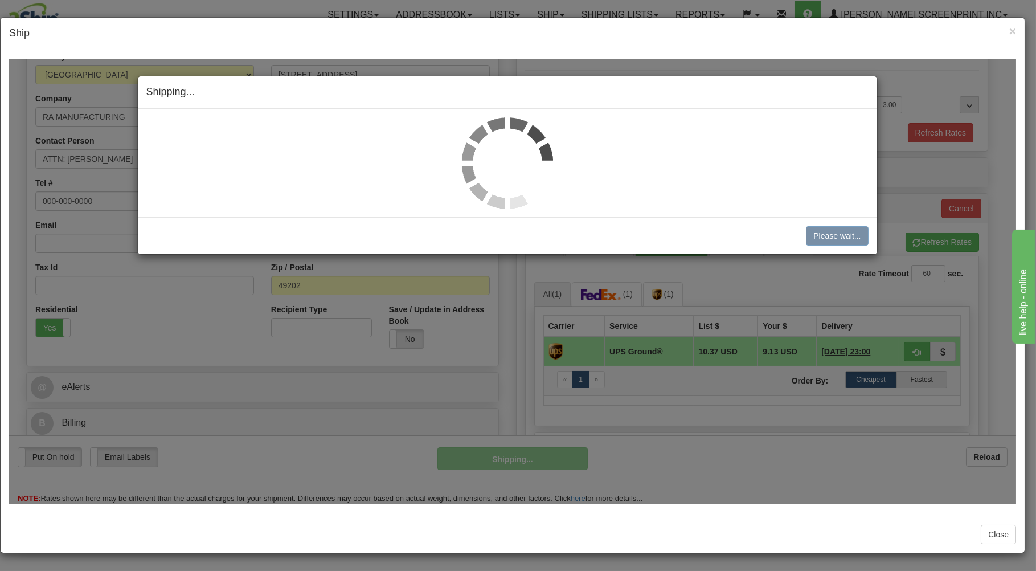
type input "1.75"
type input "03"
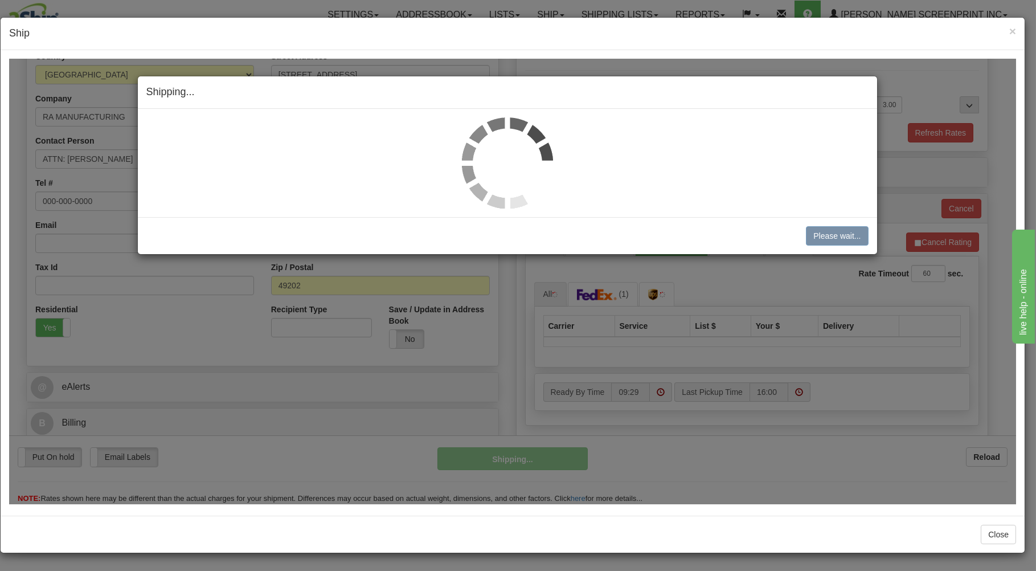
type input "1.75"
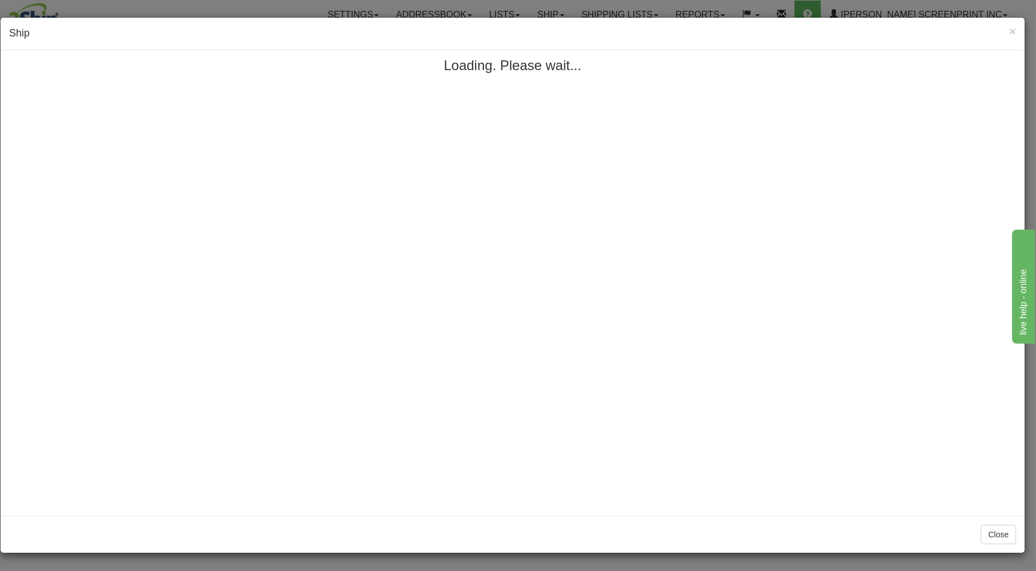
scroll to position [0, 0]
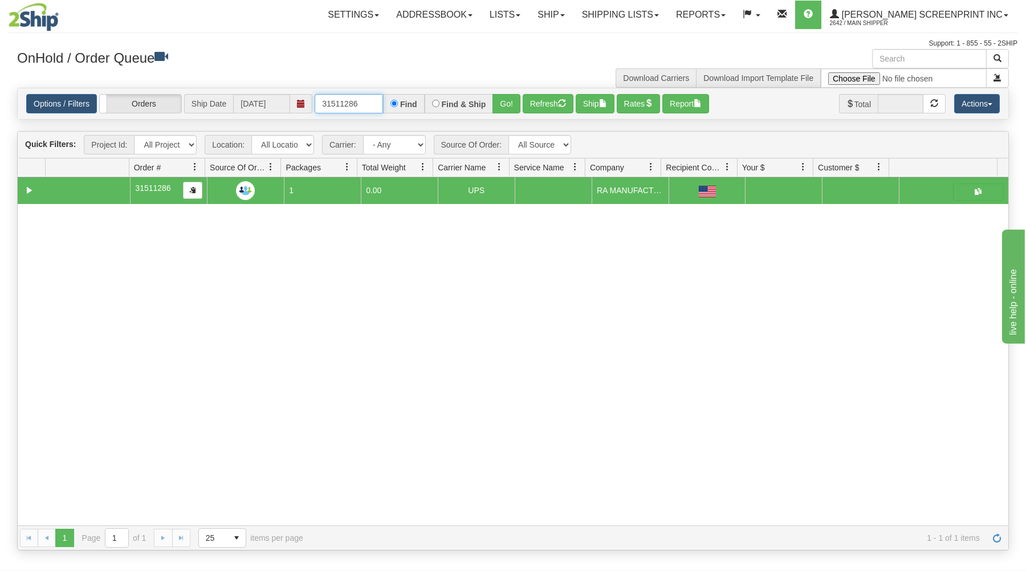
drag, startPoint x: 321, startPoint y: 105, endPoint x: 437, endPoint y: 92, distance: 117.0
click at [434, 97] on div "31511286 Find Find & Ship Go!" at bounding box center [418, 103] width 206 height 19
type input "17013"
click at [501, 99] on button "Go!" at bounding box center [506, 103] width 28 height 19
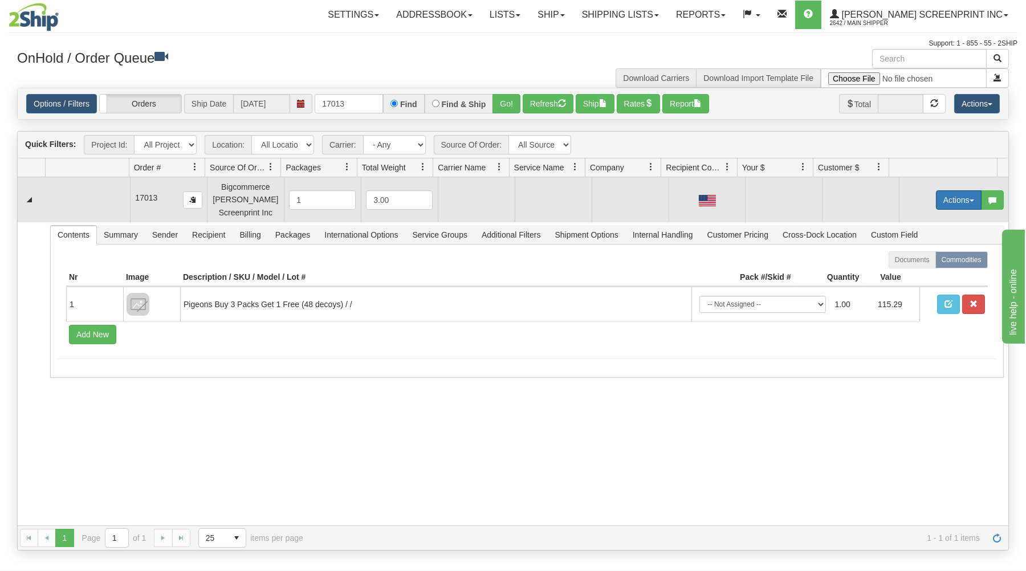
click at [938, 196] on button "Actions" at bounding box center [959, 199] width 46 height 19
click at [918, 224] on link "Open" at bounding box center [934, 221] width 91 height 15
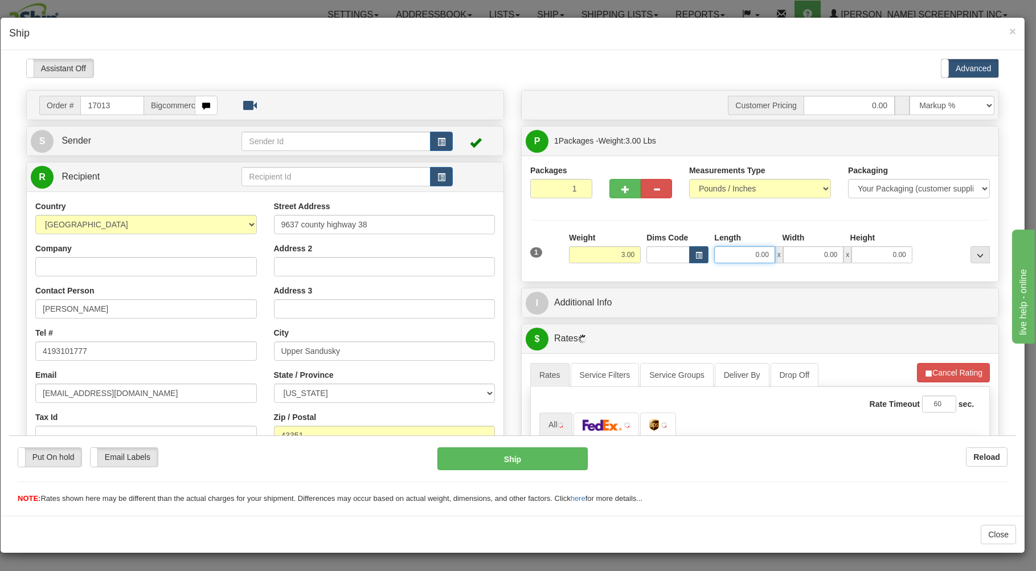
click at [733, 251] on input "0.00" at bounding box center [744, 254] width 60 height 17
type input "9.10"
type input "29.00"
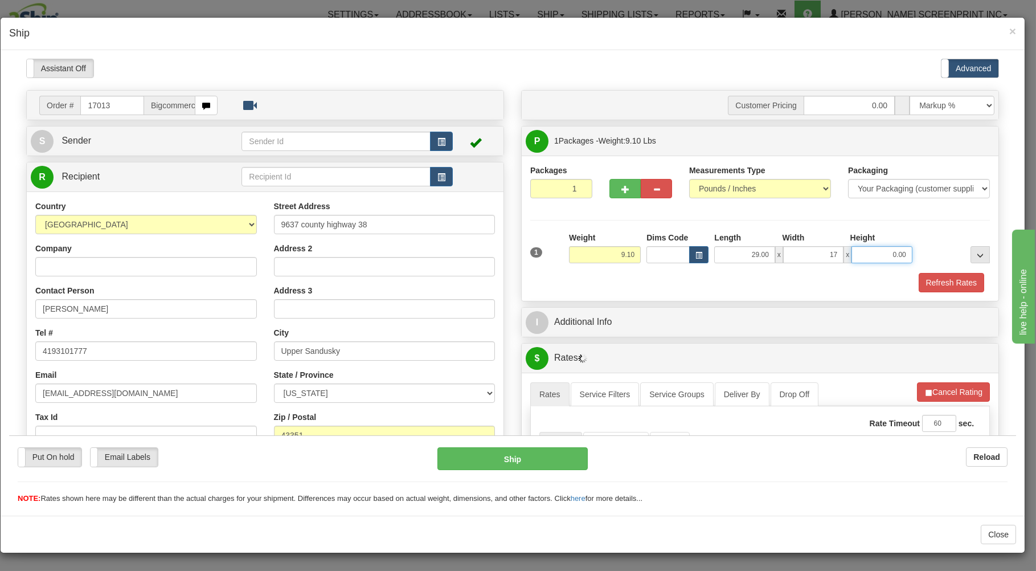
type input "17.00"
type input "4.00"
click at [717, 272] on div "Packaging Your Packaging (customer supplied) Envelope (carrier supplied) Pack (…" at bounding box center [779, 272] width 427 height 1
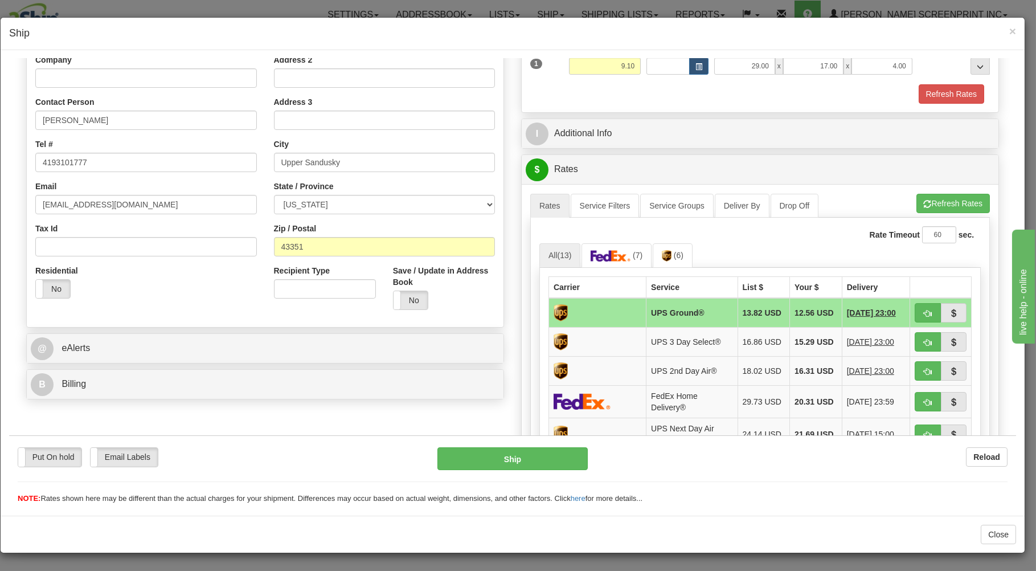
scroll to position [244, 0]
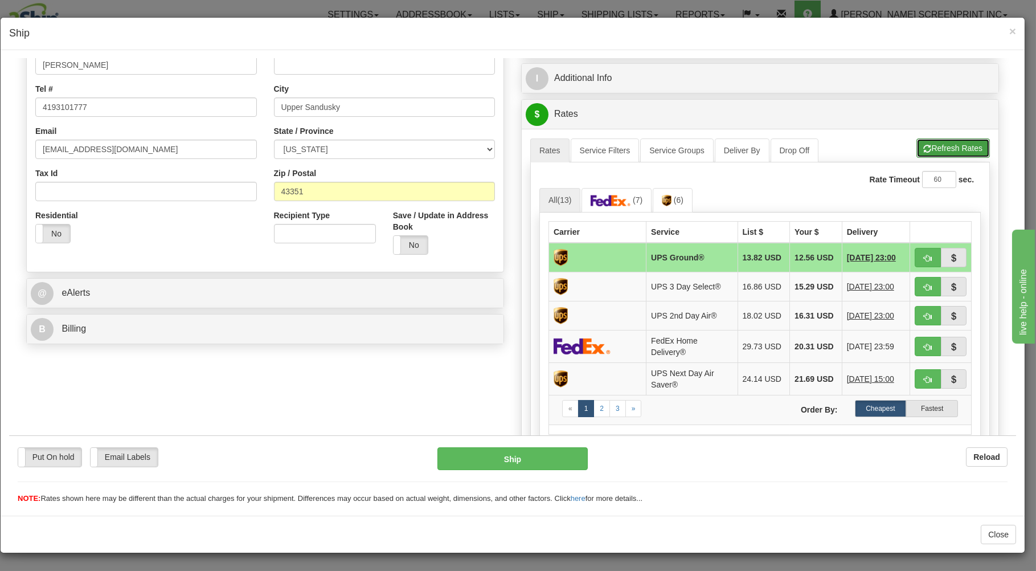
click at [924, 149] on button "Refresh Rates" at bounding box center [953, 147] width 73 height 19
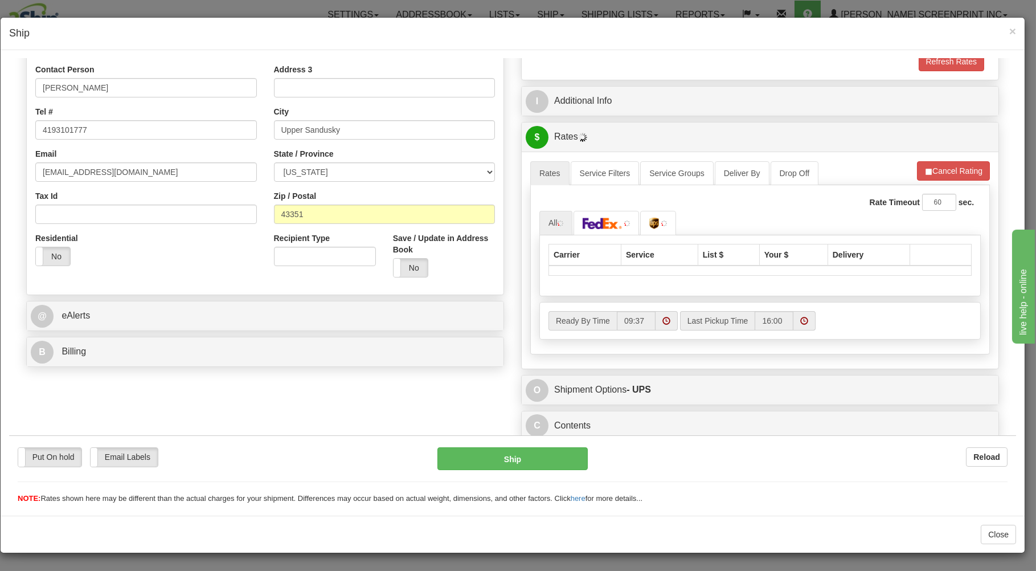
scroll to position [224, 0]
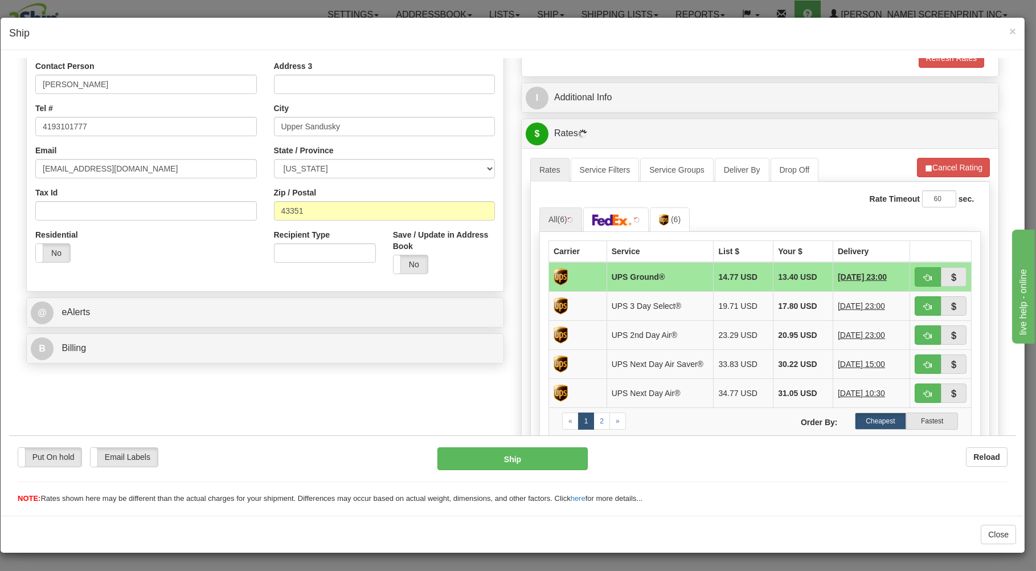
type input "9.10"
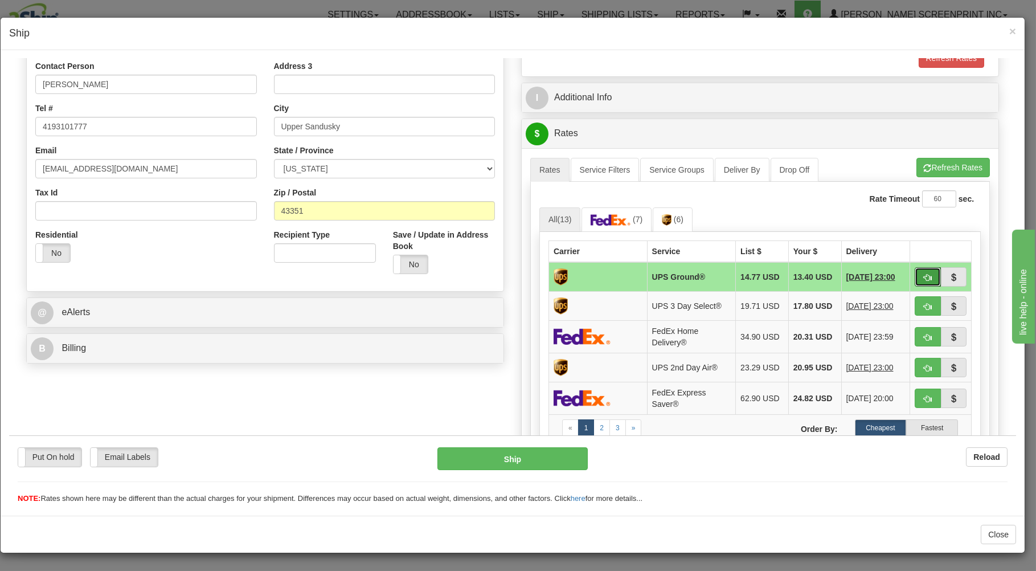
click at [924, 276] on span "button" at bounding box center [928, 276] width 8 height 7
type input "03"
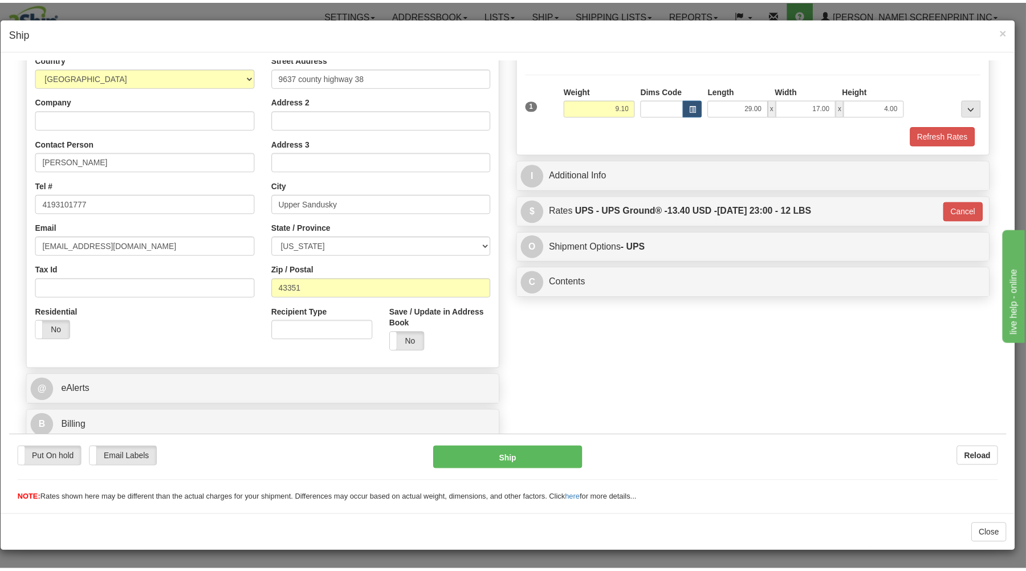
scroll to position [150, 0]
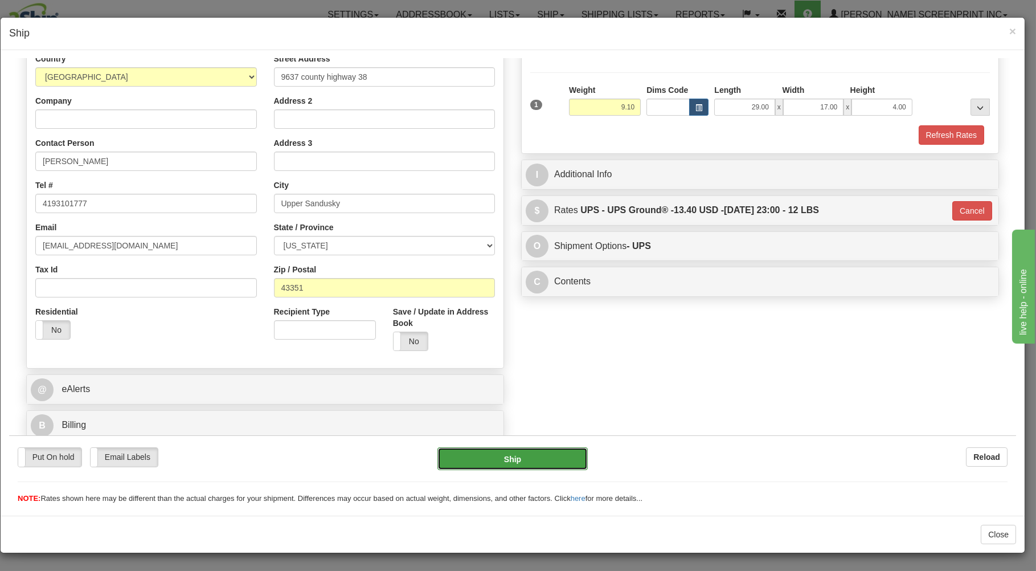
click at [472, 453] on button "Ship" at bounding box center [513, 458] width 151 height 23
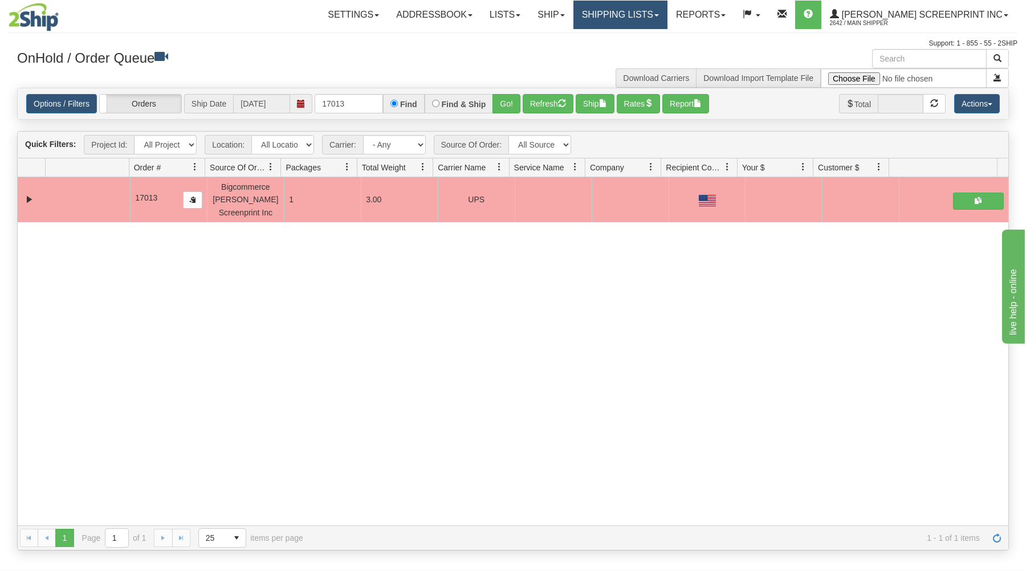
click at [651, 14] on link "Shipping lists" at bounding box center [620, 15] width 94 height 28
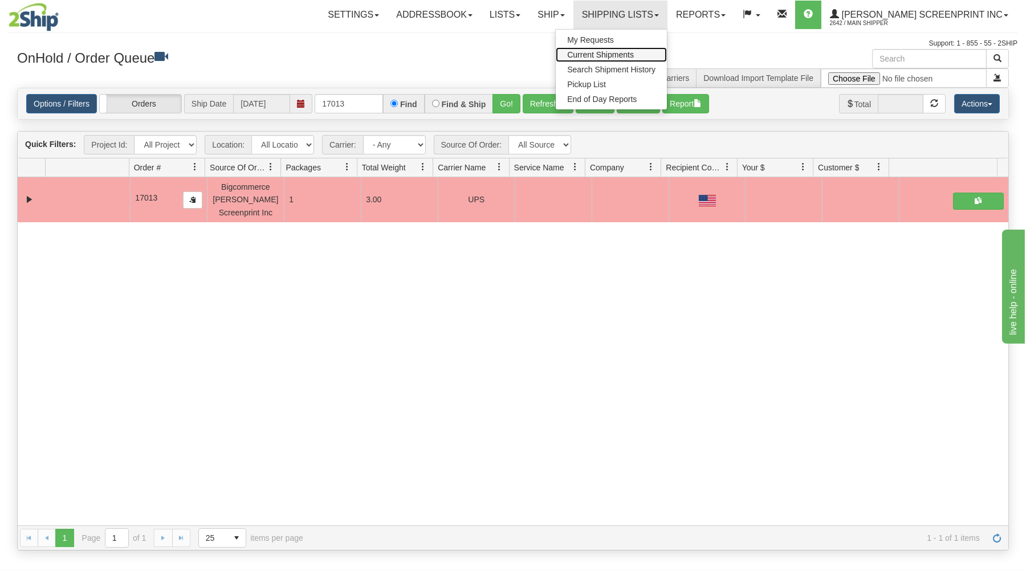
click at [634, 55] on span "Current Shipments" at bounding box center [600, 54] width 67 height 9
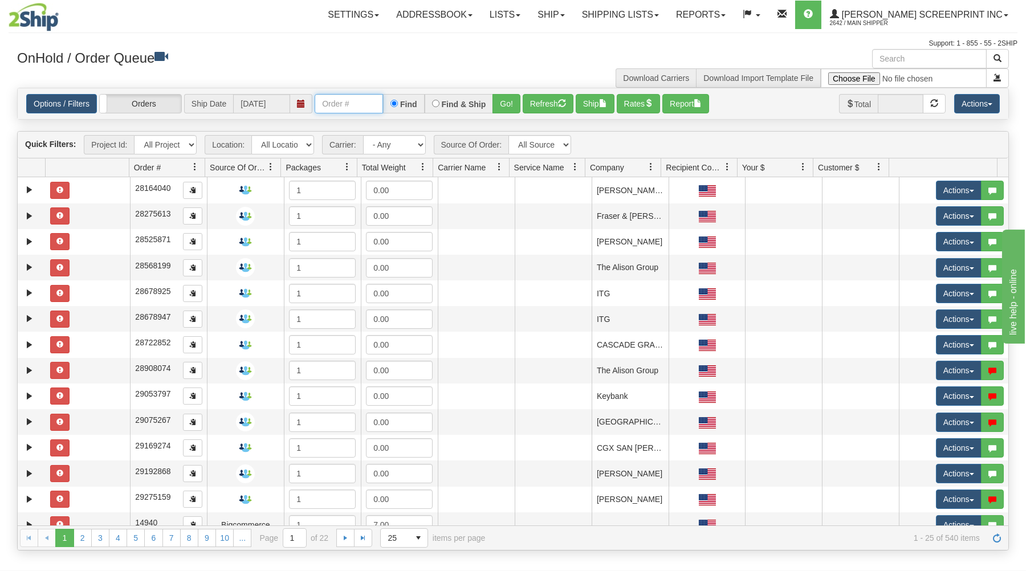
click at [337, 100] on input "text" at bounding box center [349, 103] width 68 height 19
type input "17005"
click at [514, 97] on button "Go!" at bounding box center [506, 103] width 28 height 19
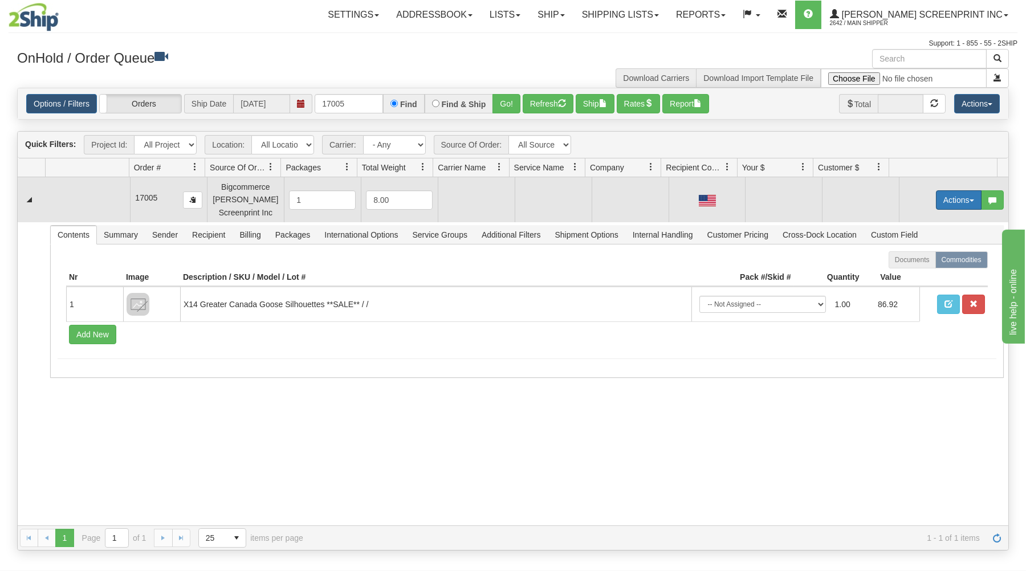
click at [963, 195] on button "Actions" at bounding box center [959, 199] width 46 height 19
click at [925, 219] on link "Open" at bounding box center [934, 221] width 91 height 15
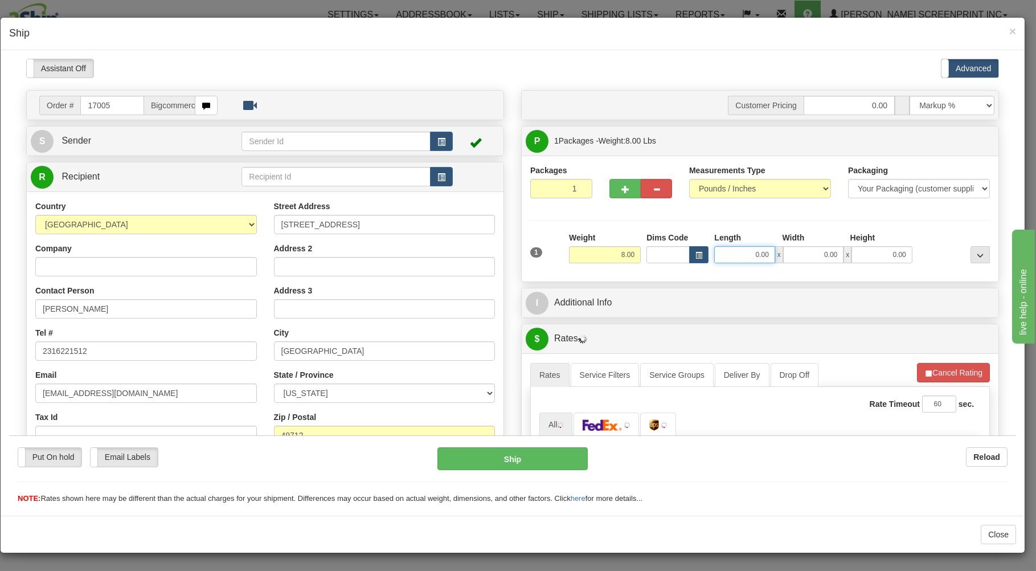
click at [728, 255] on input "0.00" at bounding box center [744, 254] width 60 height 17
type input "29.00"
type input "5.95"
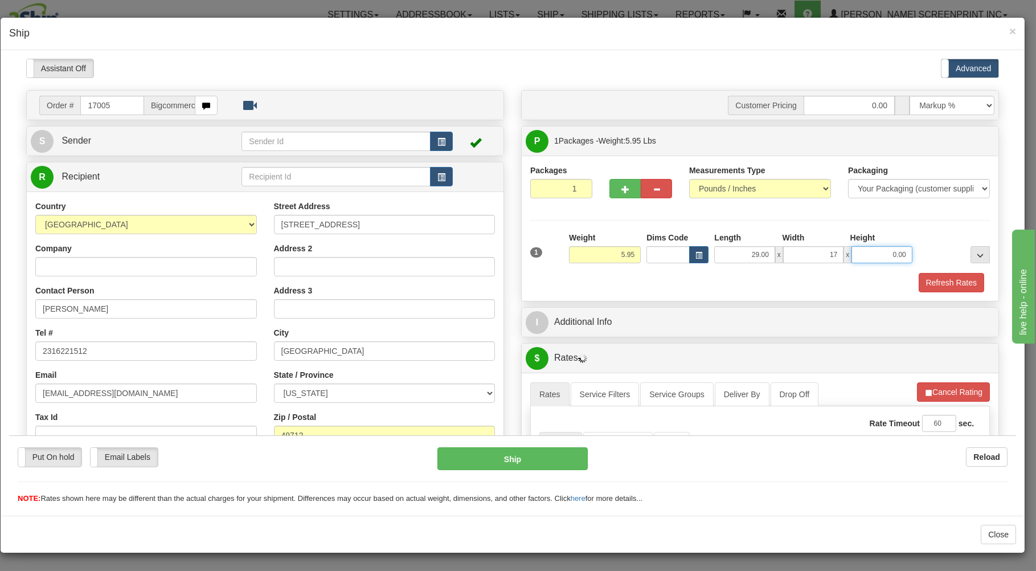
type input "17.00"
type input "4.00"
click at [766, 272] on div "Packaging Your Packaging (customer supplied) Envelope (carrier supplied) Pack (…" at bounding box center [779, 272] width 427 height 1
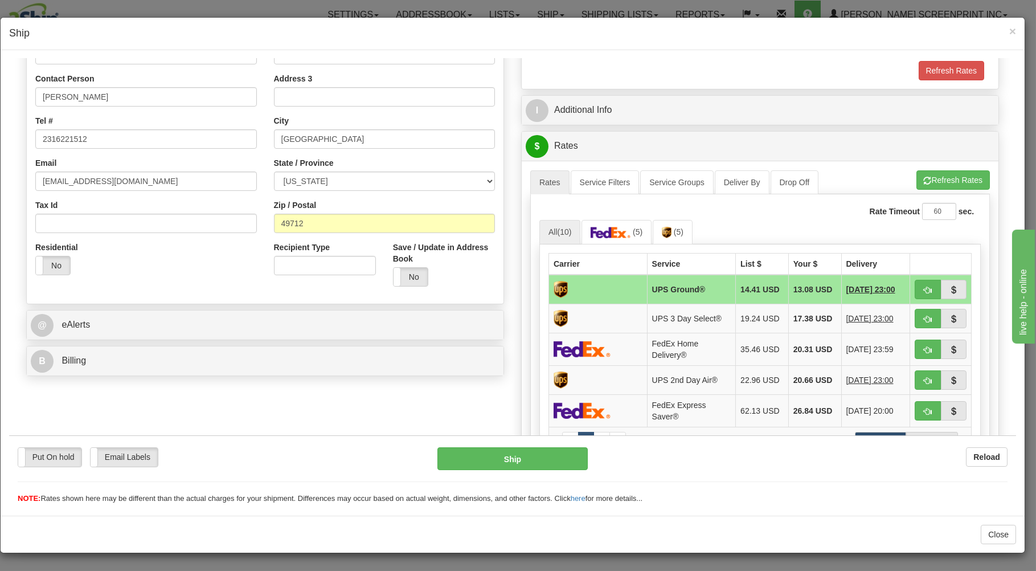
scroll to position [244, 0]
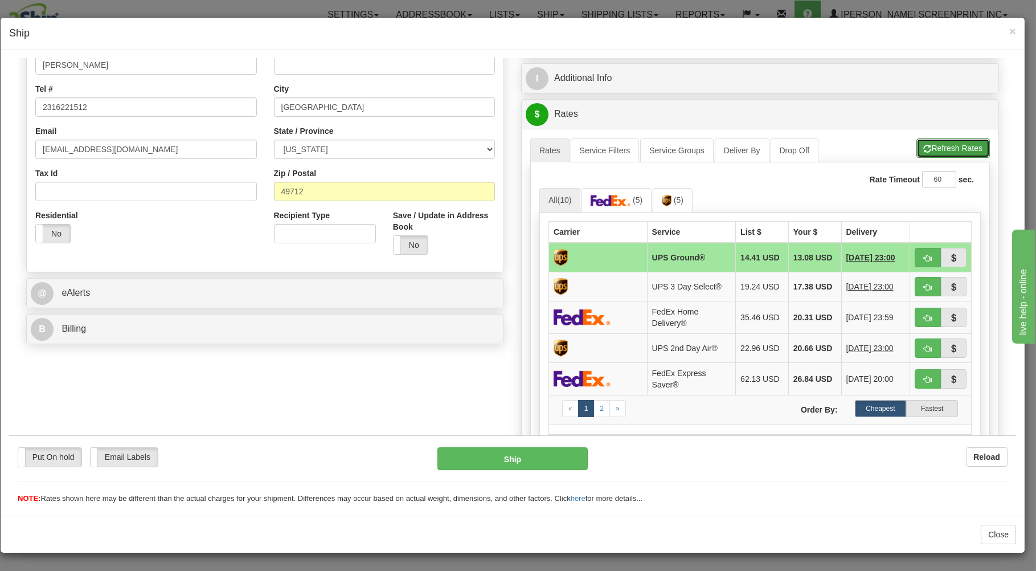
click at [934, 141] on button "Refresh Rates" at bounding box center [953, 147] width 73 height 19
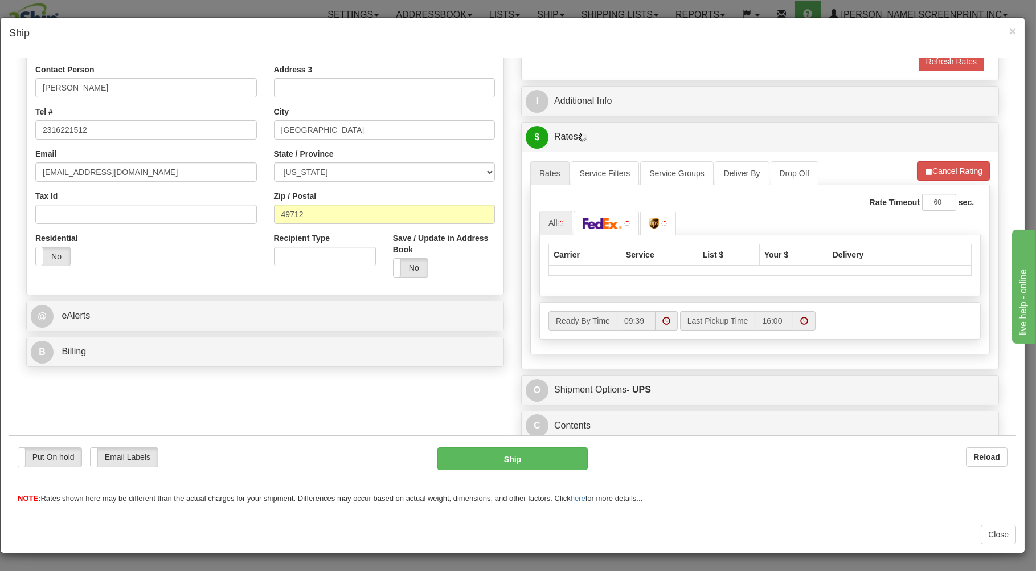
scroll to position [224, 0]
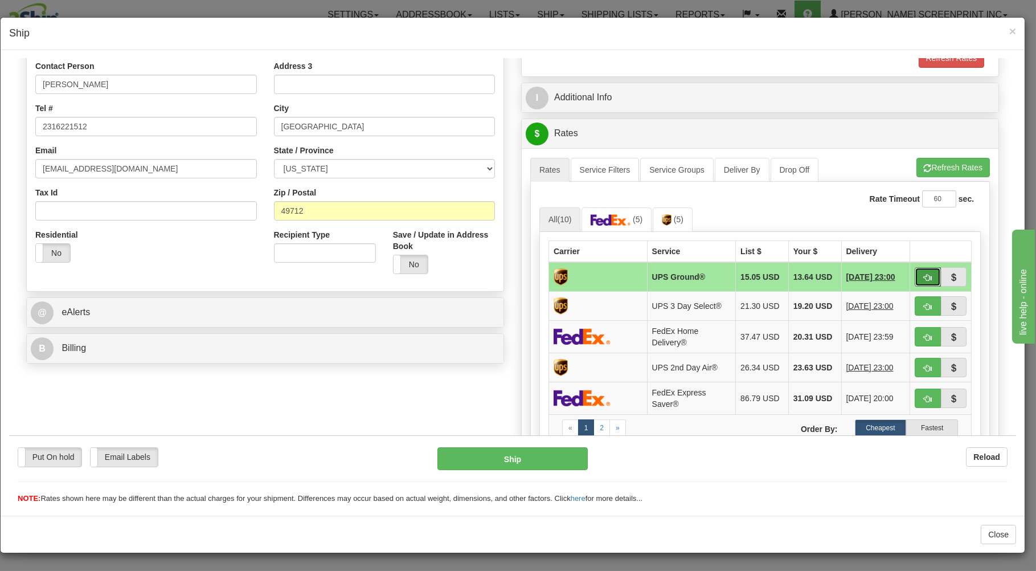
click at [924, 274] on span "button" at bounding box center [928, 276] width 8 height 7
type input "03"
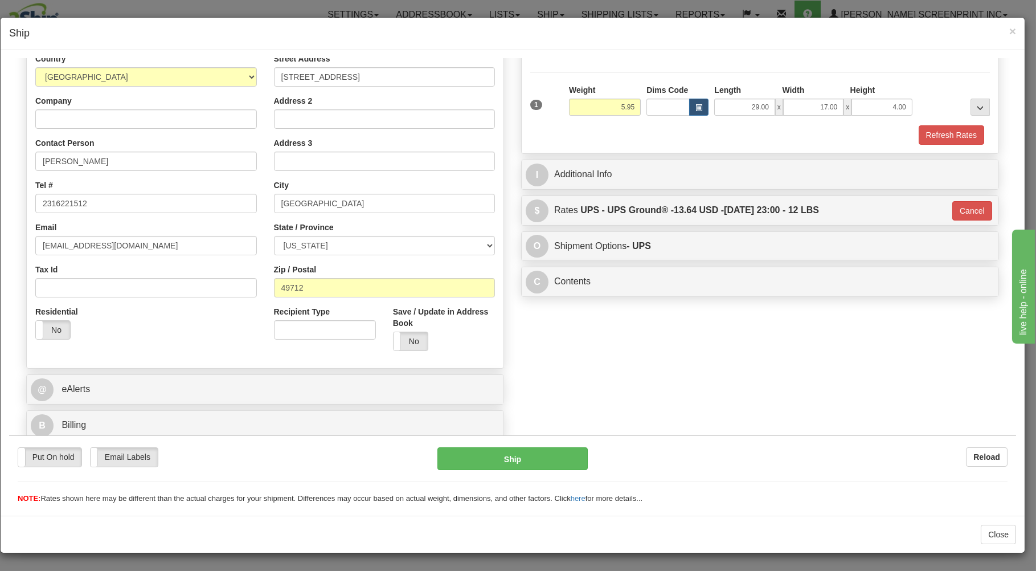
scroll to position [150, 0]
click at [558, 461] on button "Ship" at bounding box center [513, 458] width 151 height 23
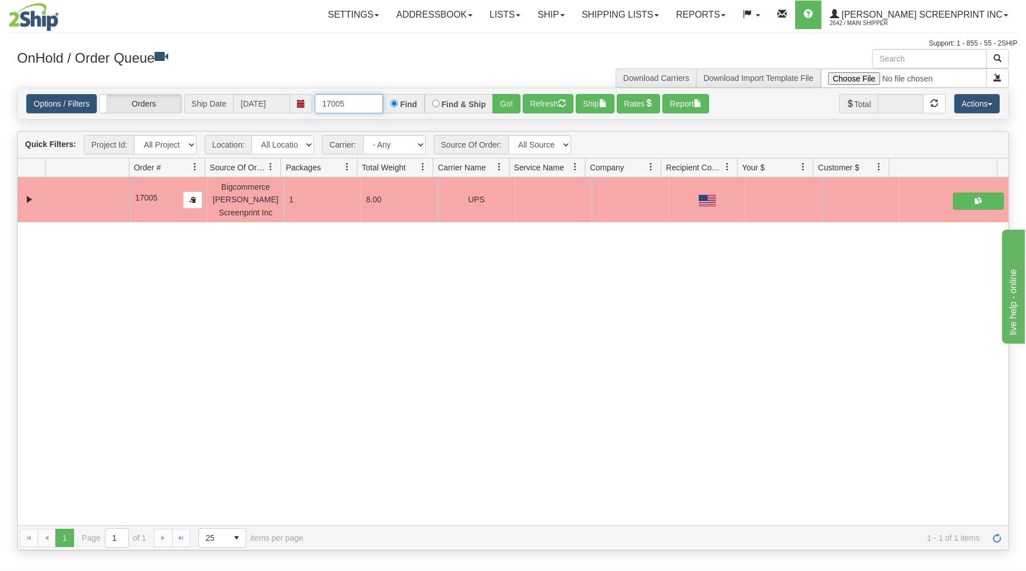
drag, startPoint x: 320, startPoint y: 103, endPoint x: 488, endPoint y: 100, distance: 167.5
click at [488, 100] on div "17005 Find Find & Ship Go!" at bounding box center [418, 103] width 206 height 19
type input "17018"
click at [512, 99] on button "Go!" at bounding box center [506, 103] width 28 height 19
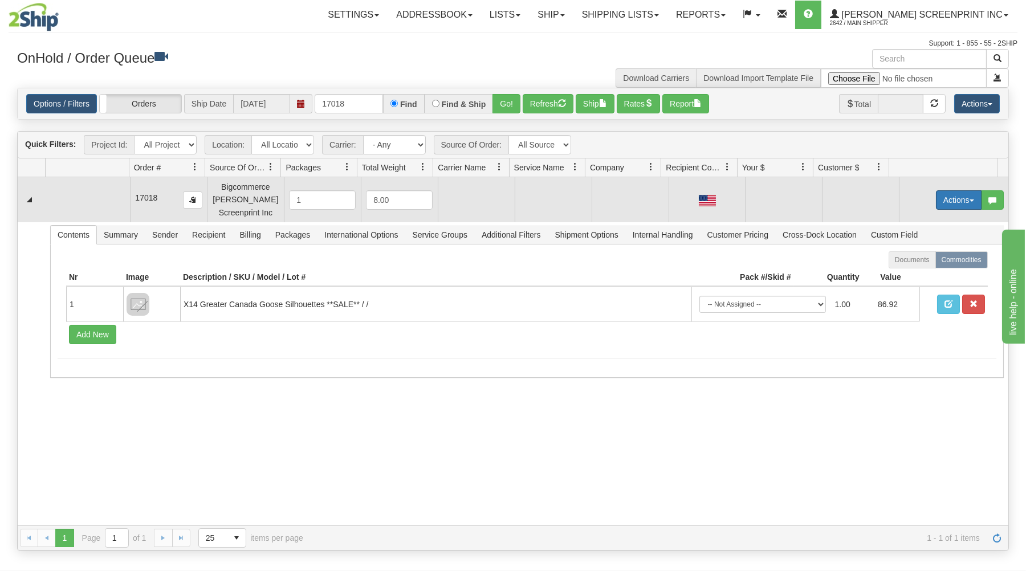
click at [944, 199] on button "Actions" at bounding box center [959, 199] width 46 height 19
click at [921, 220] on link "Open" at bounding box center [934, 221] width 91 height 15
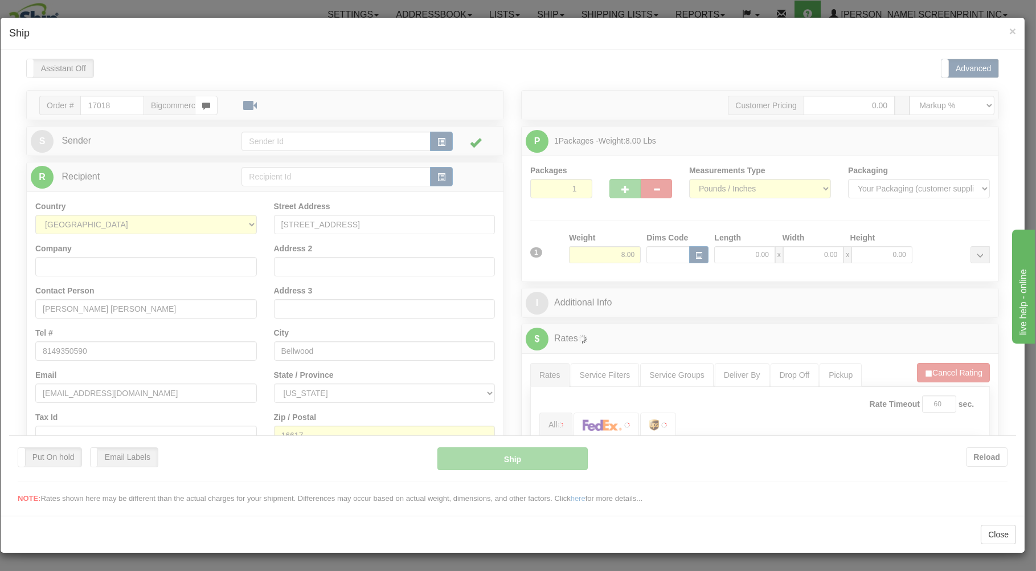
scroll to position [0, 0]
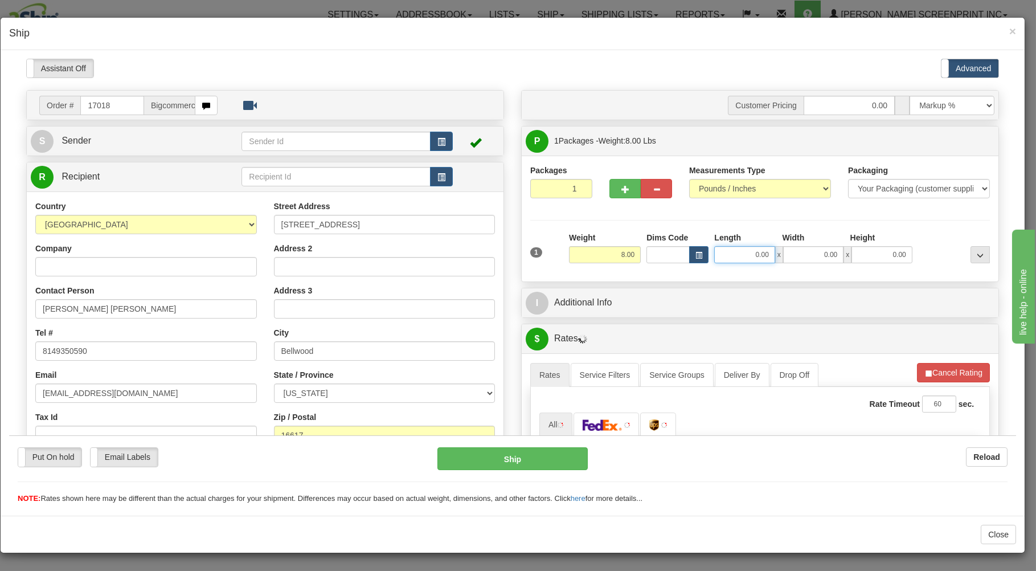
click at [724, 258] on input "0.00" at bounding box center [744, 254] width 60 height 17
type input "2"
type input "6.00"
type input "29.00"
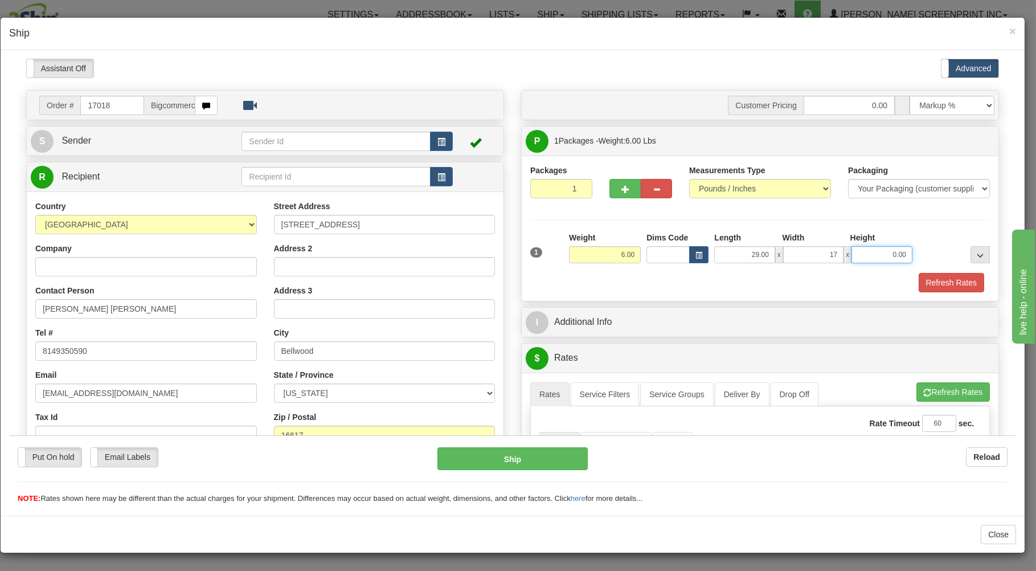
type input "17.00"
type input "4.00"
click at [716, 284] on div "Refresh Rates" at bounding box center [760, 281] width 465 height 19
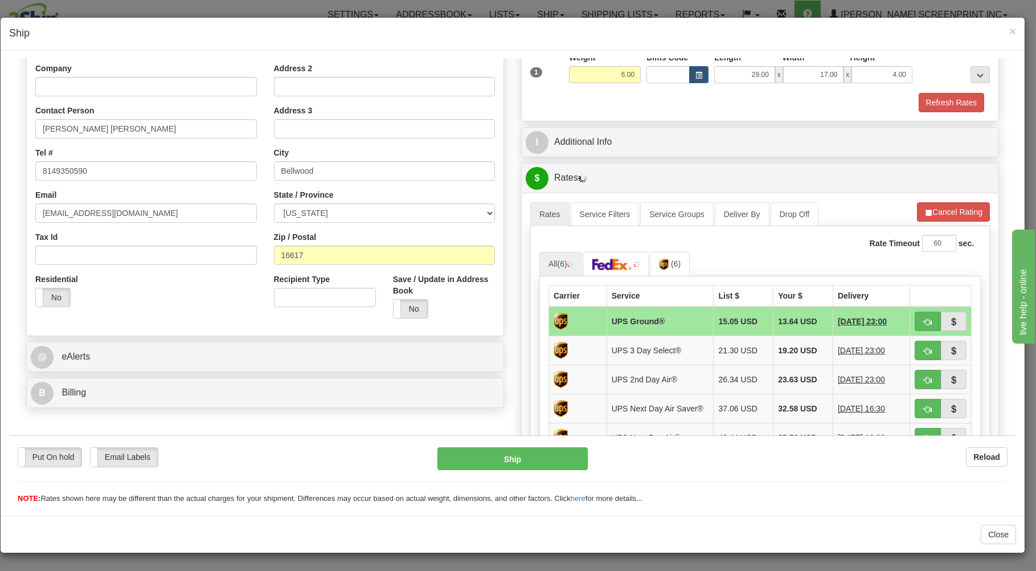
scroll to position [183, 0]
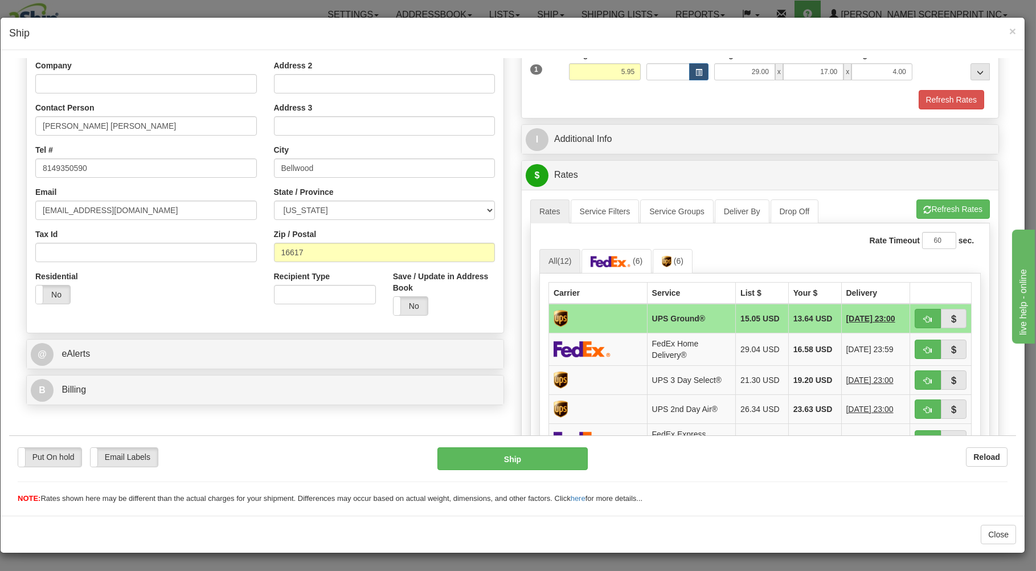
type input "6.00"
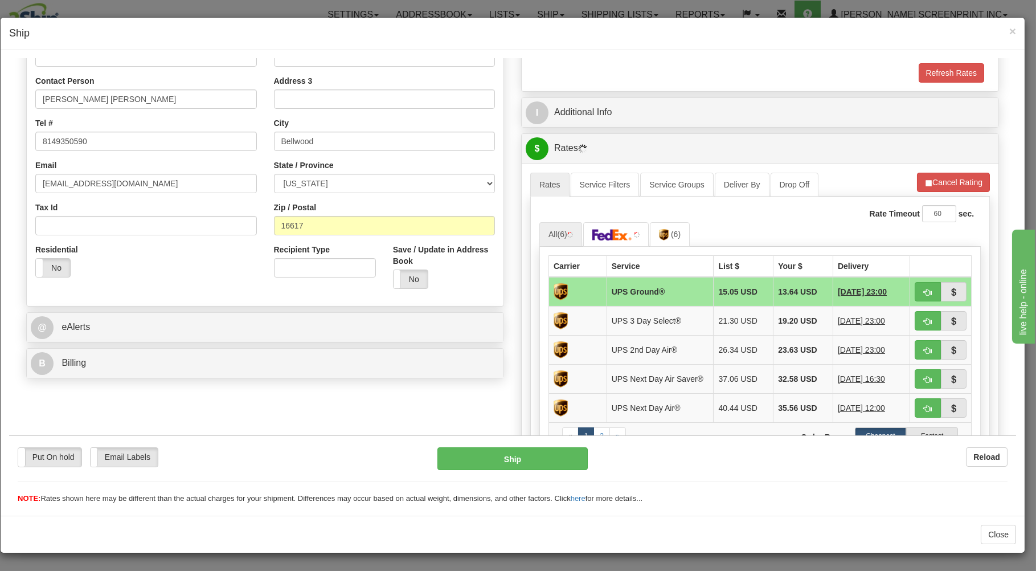
scroll to position [224, 0]
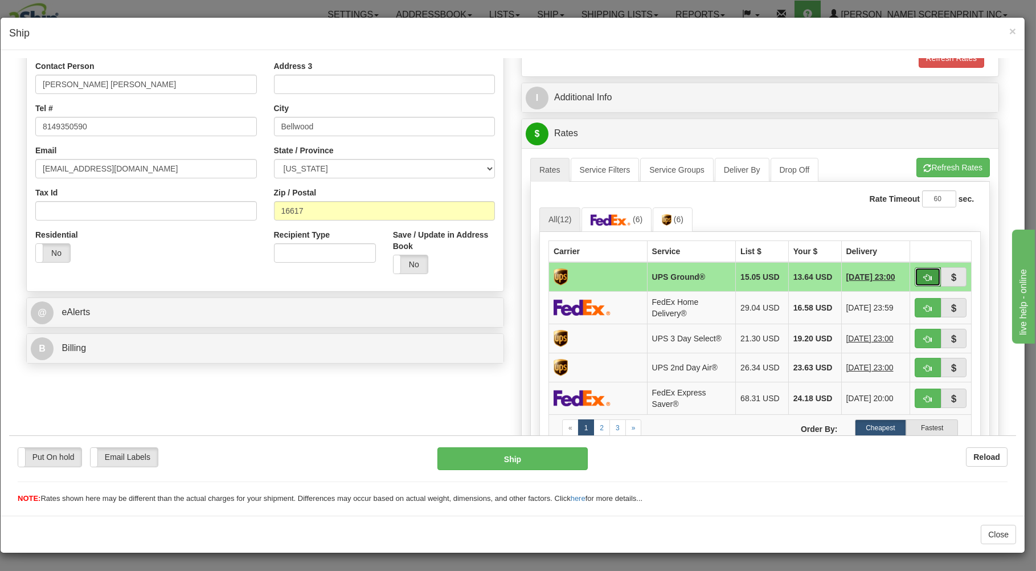
click at [924, 274] on span "button" at bounding box center [928, 276] width 8 height 7
type input "03"
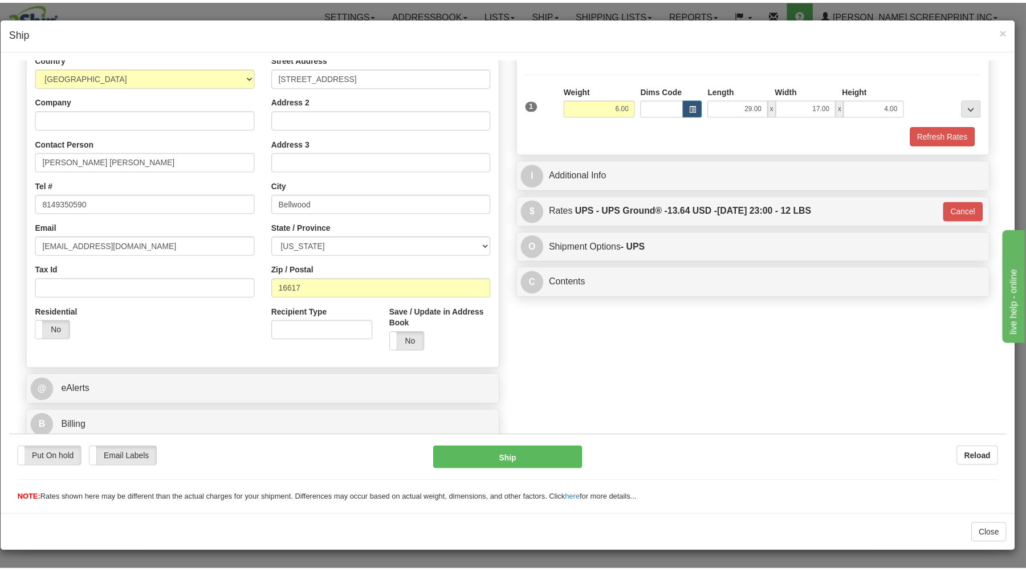
scroll to position [150, 0]
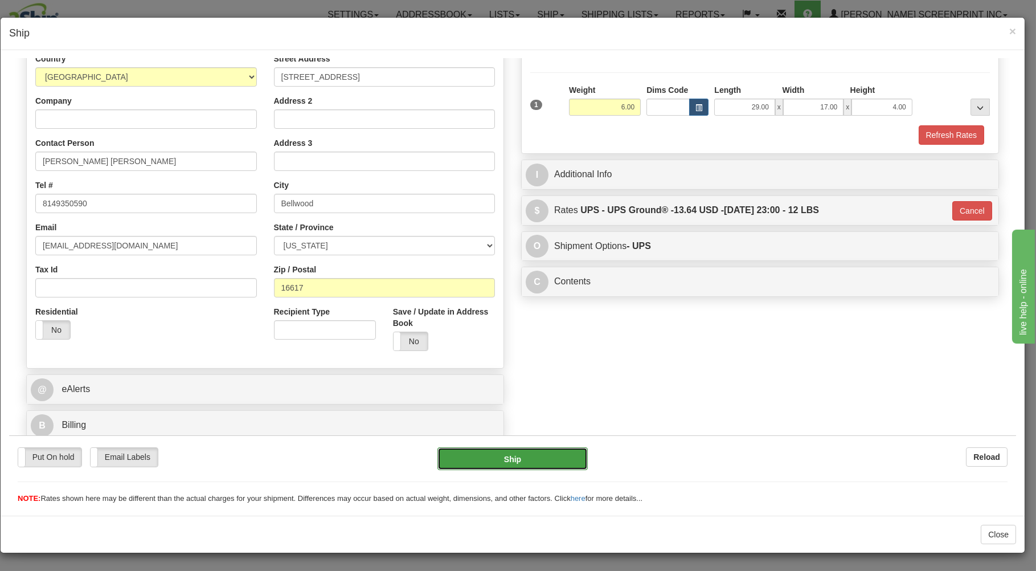
click at [558, 458] on button "Ship" at bounding box center [513, 458] width 151 height 23
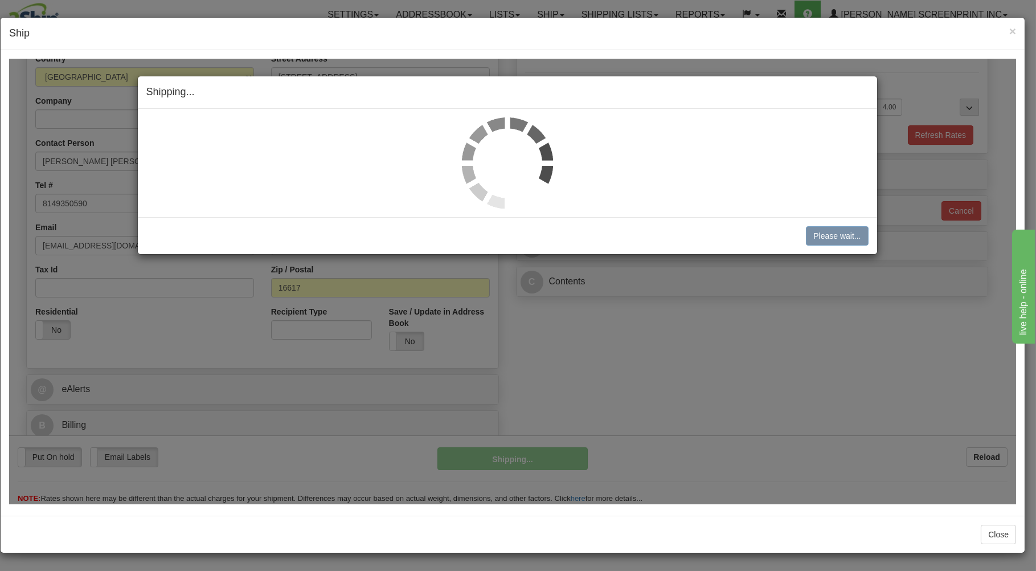
type input "5.95"
type input "03"
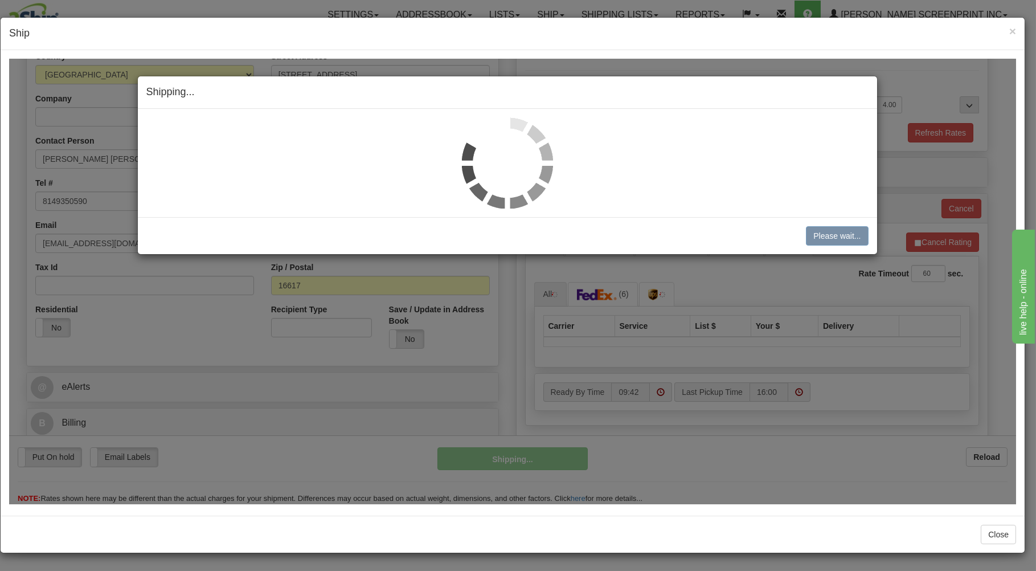
type input "6.00"
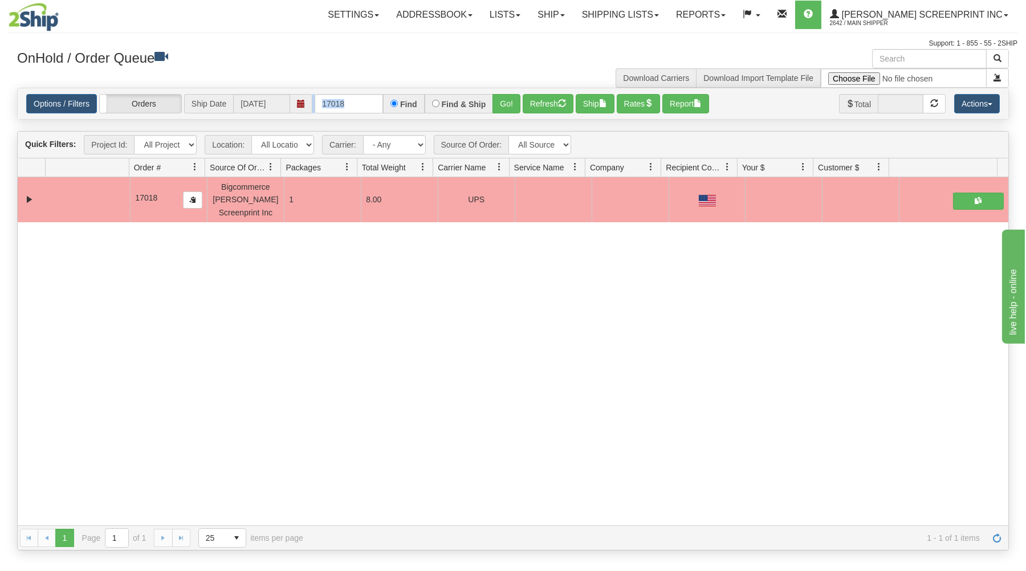
drag, startPoint x: 314, startPoint y: 103, endPoint x: 354, endPoint y: 101, distance: 39.9
click at [354, 101] on div "Options / Filters Group Shipments Orders Ship Date 08/25/2025 17018 Find Find &…" at bounding box center [512, 103] width 973 height 19
click at [338, 84] on div "OnHold / Order Queue Download Carriers Download Import Template File" at bounding box center [513, 68] width 1008 height 39
drag, startPoint x: 318, startPoint y: 106, endPoint x: 393, endPoint y: 83, distance: 78.2
click at [390, 96] on div "17018 Find Find & Ship Go!" at bounding box center [418, 103] width 206 height 19
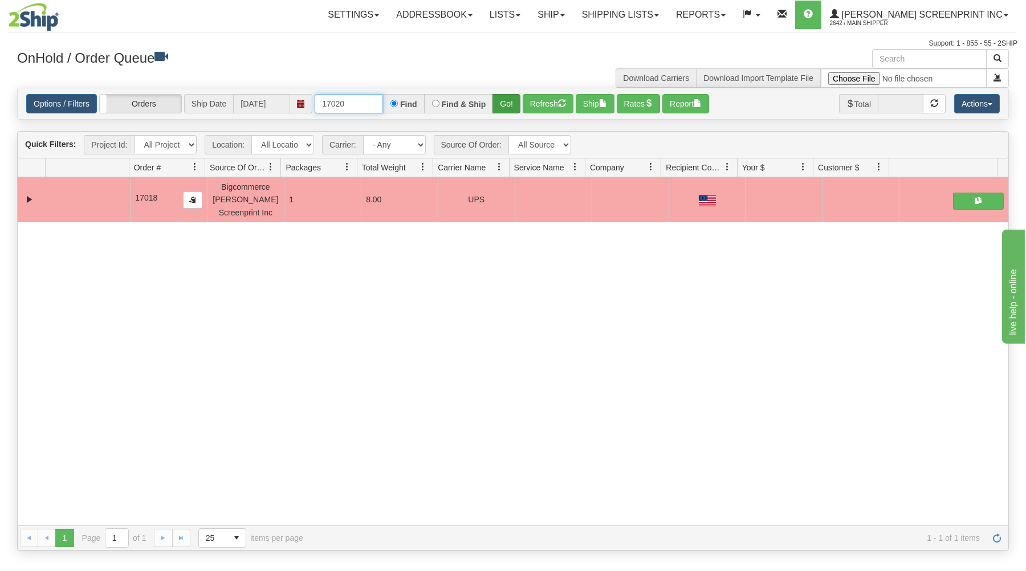
type input "17020"
click at [510, 102] on button "Go!" at bounding box center [506, 103] width 28 height 19
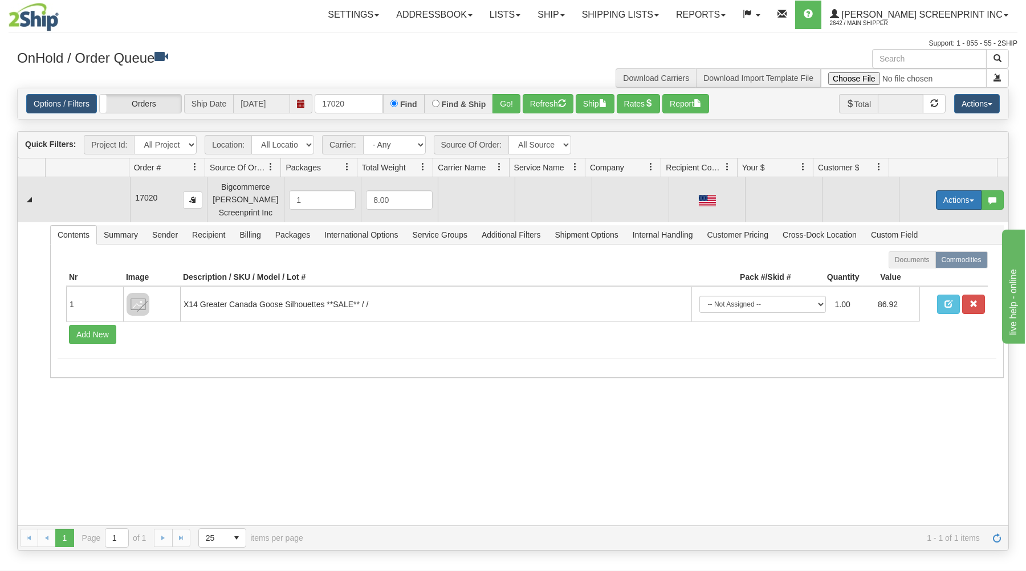
click at [952, 196] on button "Actions" at bounding box center [959, 199] width 46 height 19
click at [934, 219] on link "Open" at bounding box center [934, 221] width 91 height 15
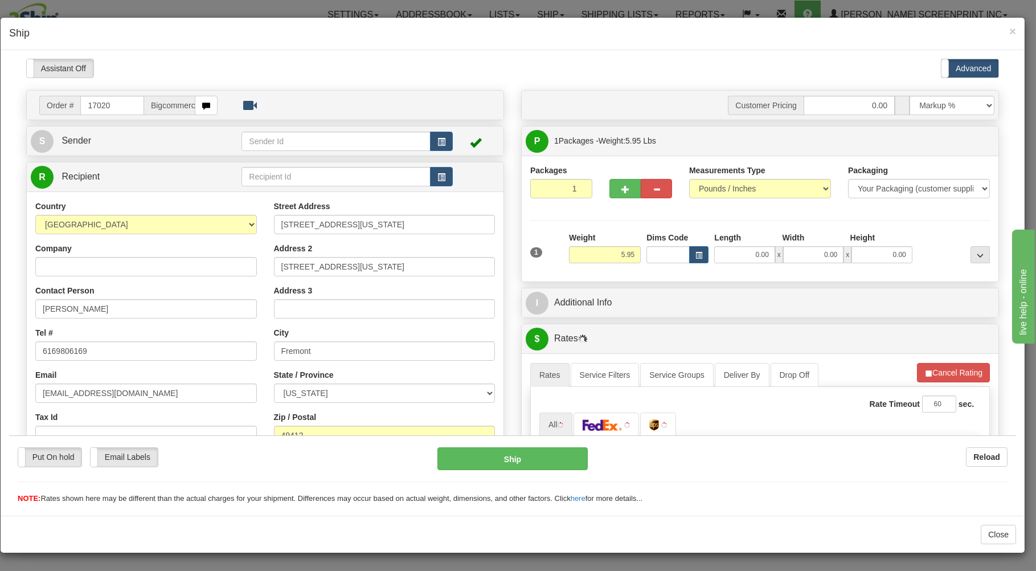
scroll to position [0, 0]
click at [726, 257] on input "0.00" at bounding box center [744, 254] width 60 height 17
type input "29.00"
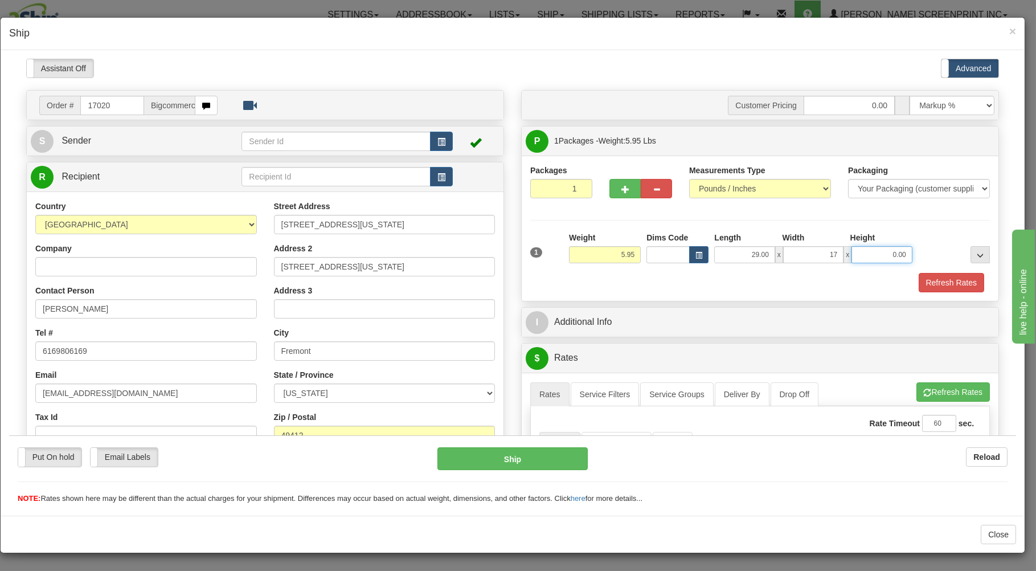
type input "17.00"
type input "4.00"
click at [689, 266] on div "1 Weight 5.95 Dims Code x x" at bounding box center [760, 251] width 465 height 40
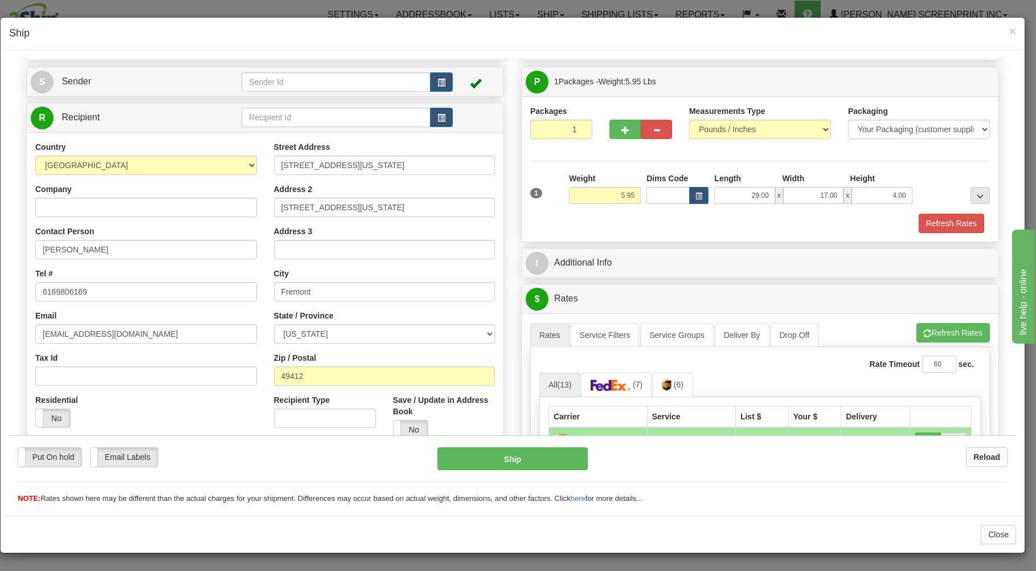
scroll to position [183, 0]
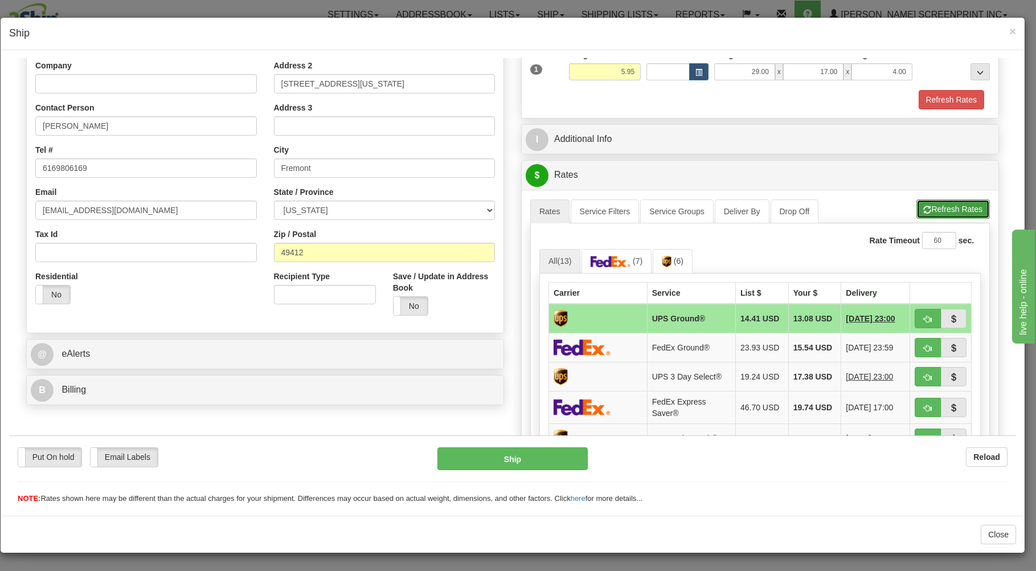
click at [934, 209] on button "Refresh Rates" at bounding box center [953, 208] width 73 height 19
click at [915, 316] on button "button" at bounding box center [928, 317] width 26 height 19
type input "03"
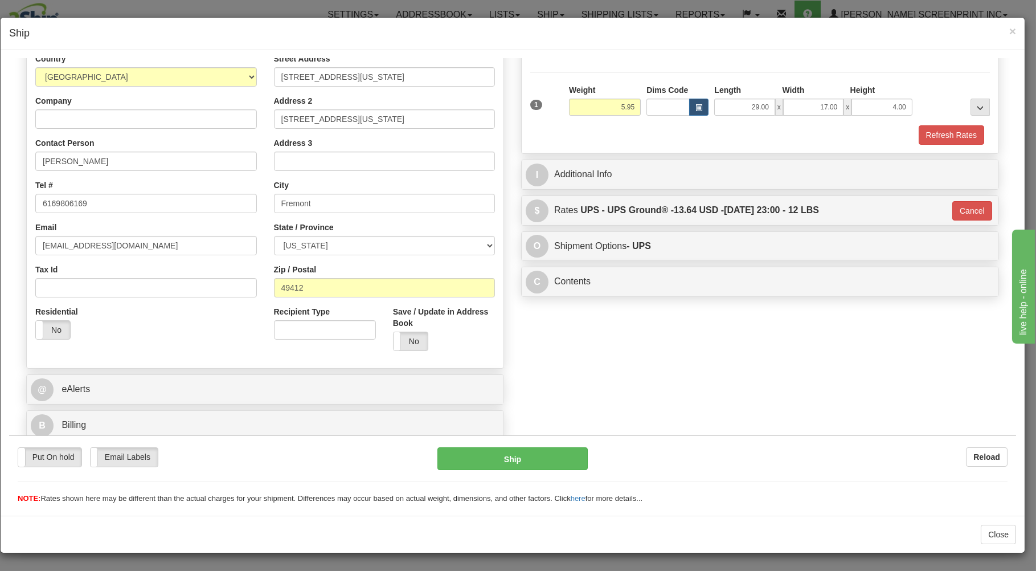
scroll to position [150, 0]
click at [522, 459] on button "Ship" at bounding box center [513, 458] width 151 height 23
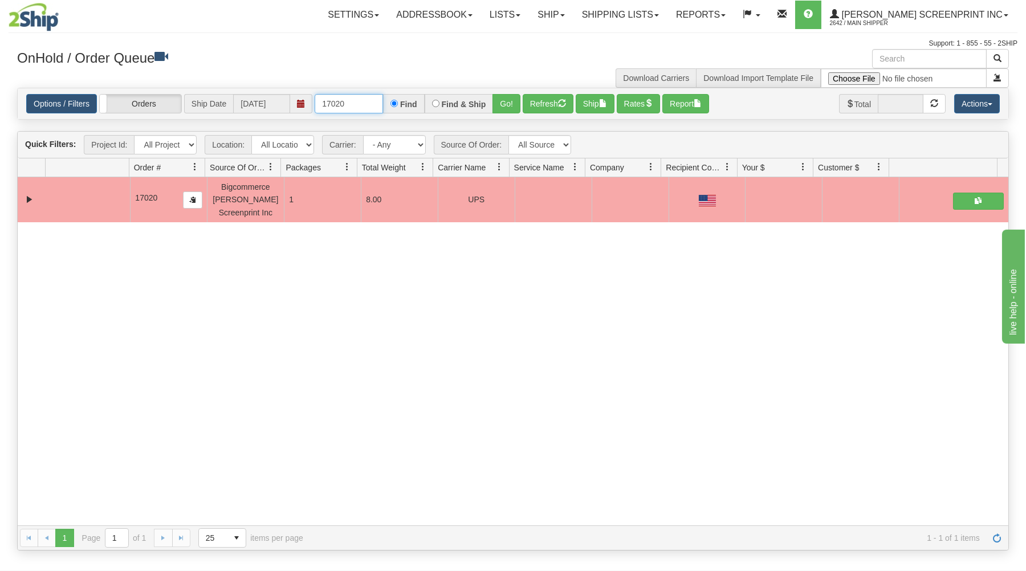
drag, startPoint x: 317, startPoint y: 103, endPoint x: 411, endPoint y: 102, distance: 93.4
click at [411, 102] on div "17020 Find Find & Ship Go!" at bounding box center [418, 103] width 206 height 19
type input "17008"
click at [512, 103] on button "Go!" at bounding box center [506, 103] width 28 height 19
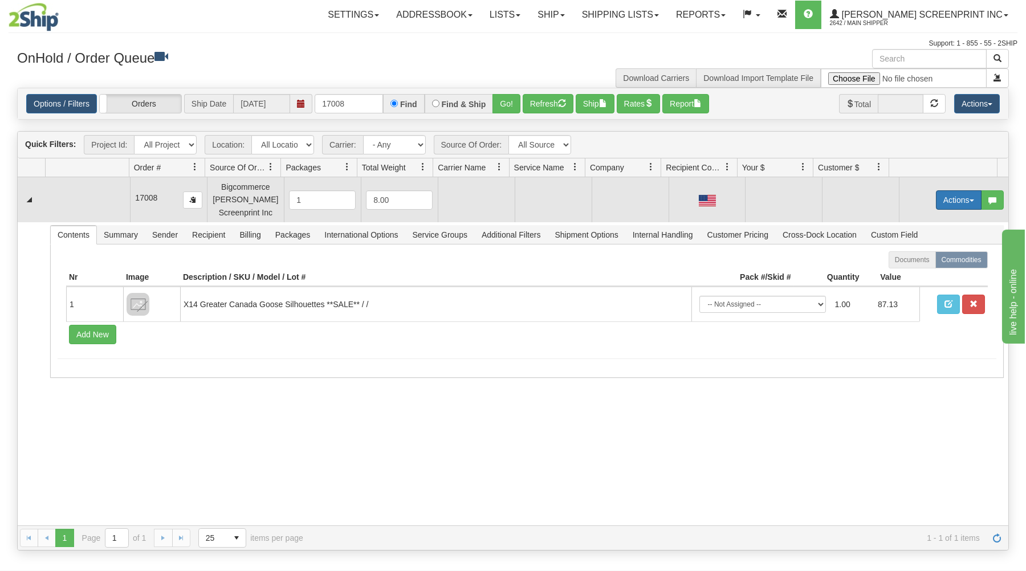
click at [963, 197] on button "Actions" at bounding box center [959, 199] width 46 height 19
click at [932, 222] on link "Open" at bounding box center [934, 221] width 91 height 15
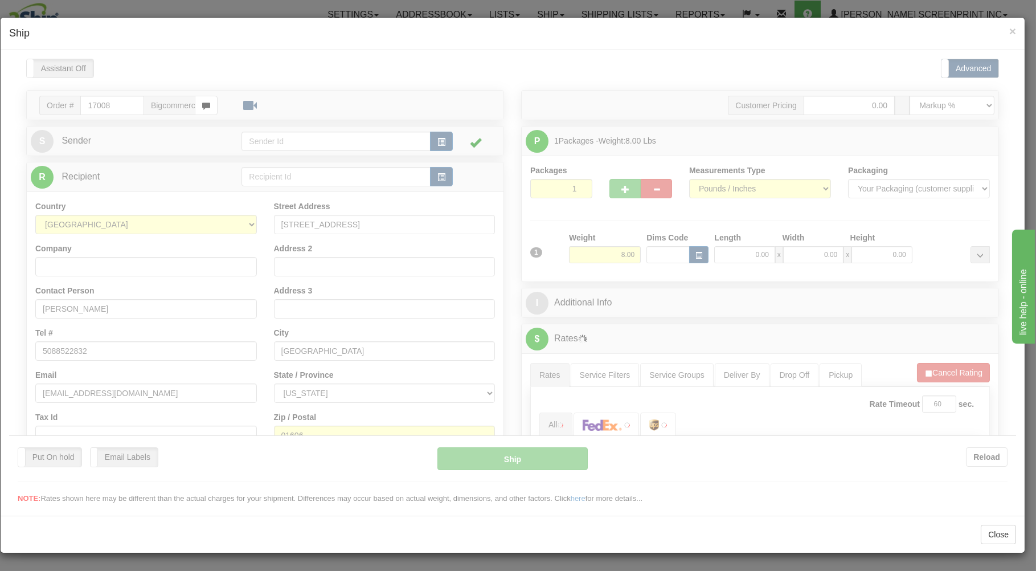
scroll to position [0, 0]
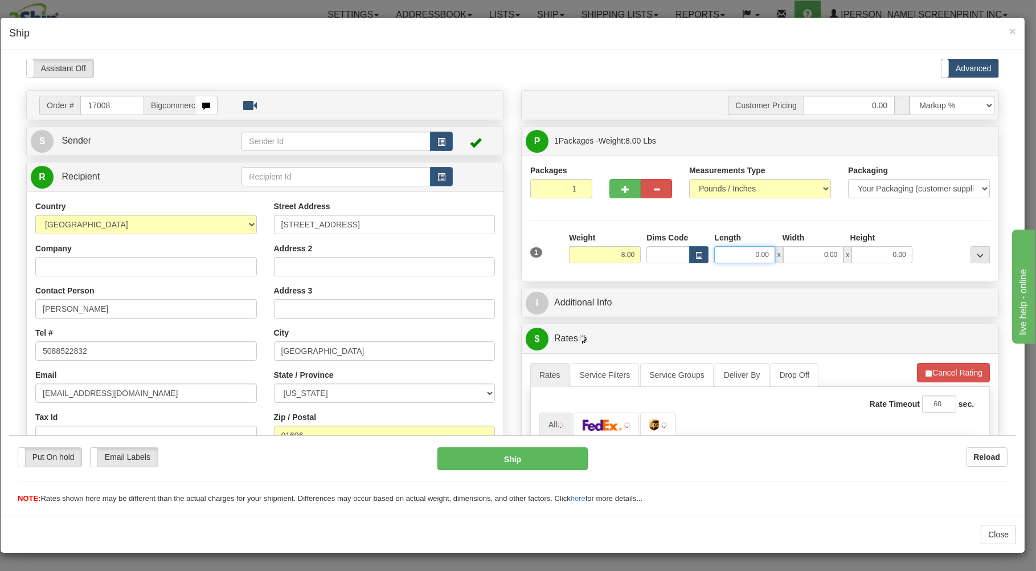
type input "5.95"
click at [748, 259] on input "0.00" at bounding box center [744, 254] width 60 height 17
type input "29.00"
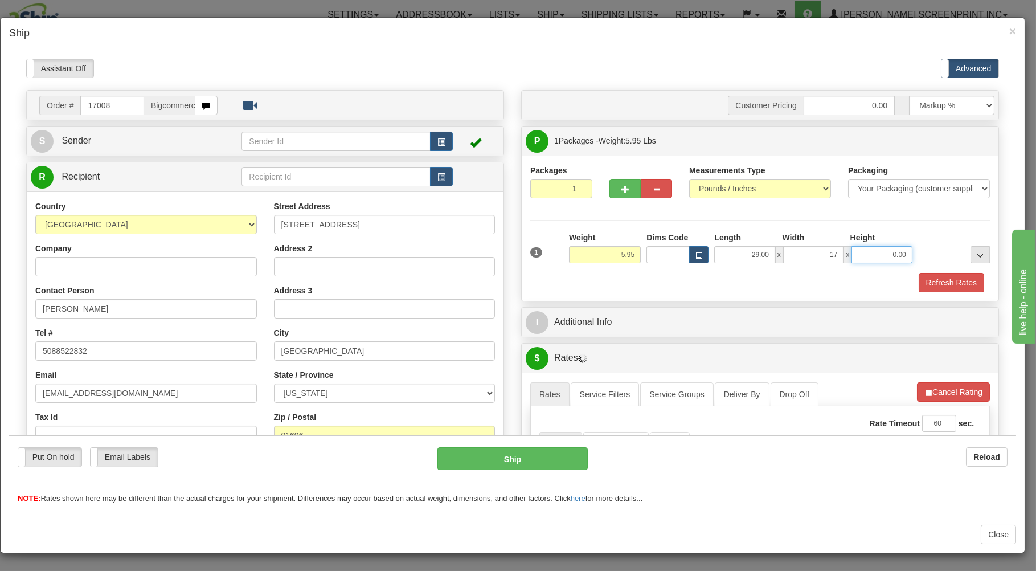
type input "17.00"
type input "4.00"
click at [726, 278] on div "Refresh Rates" at bounding box center [760, 281] width 465 height 19
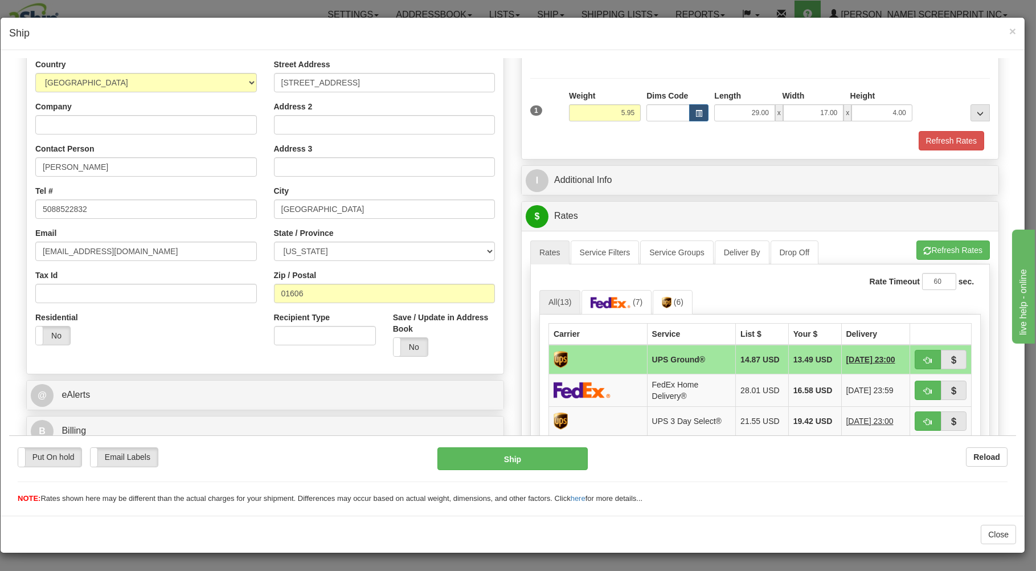
scroll to position [244, 0]
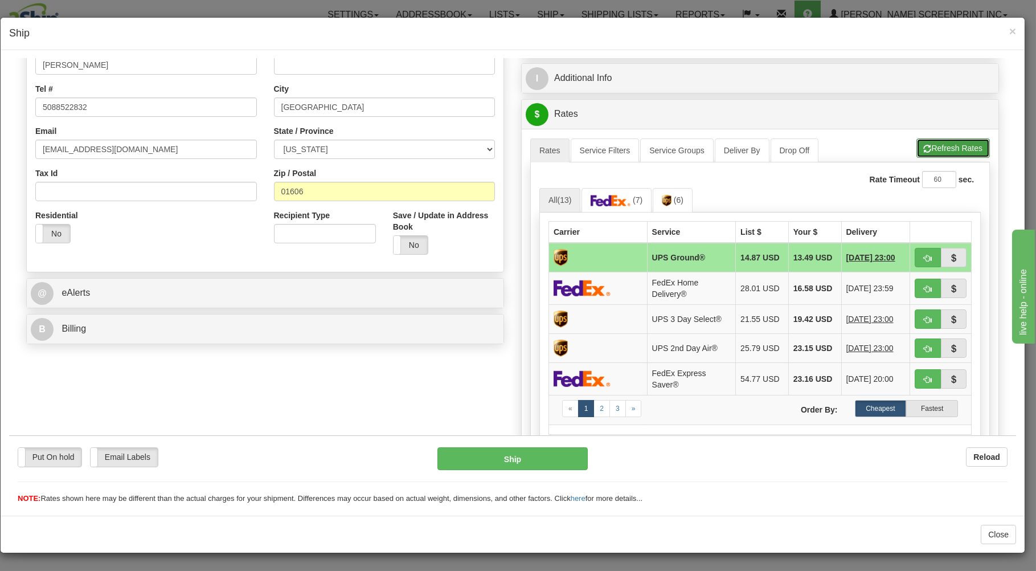
click at [926, 140] on button "Refresh Rates" at bounding box center [953, 147] width 73 height 19
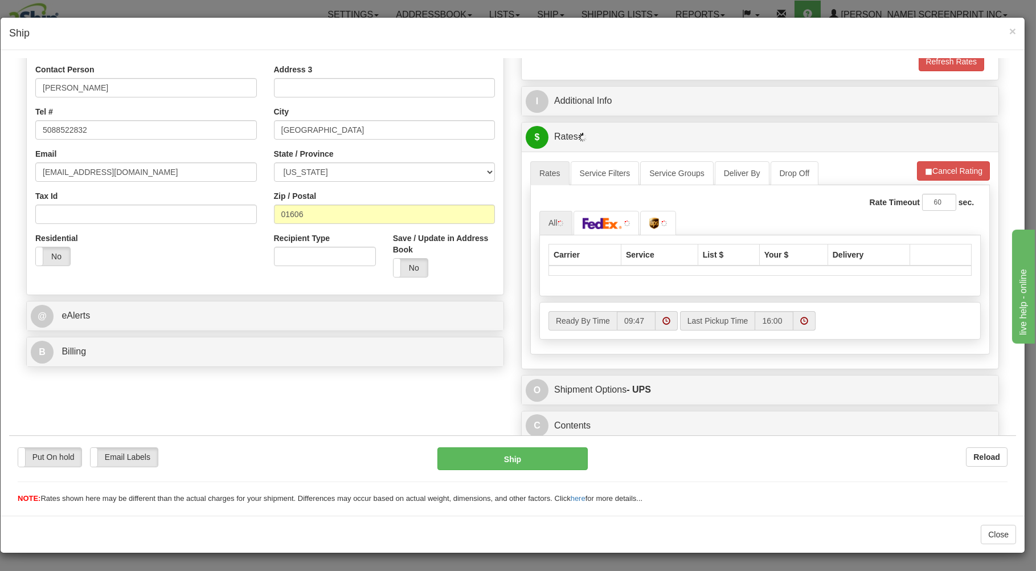
scroll to position [224, 0]
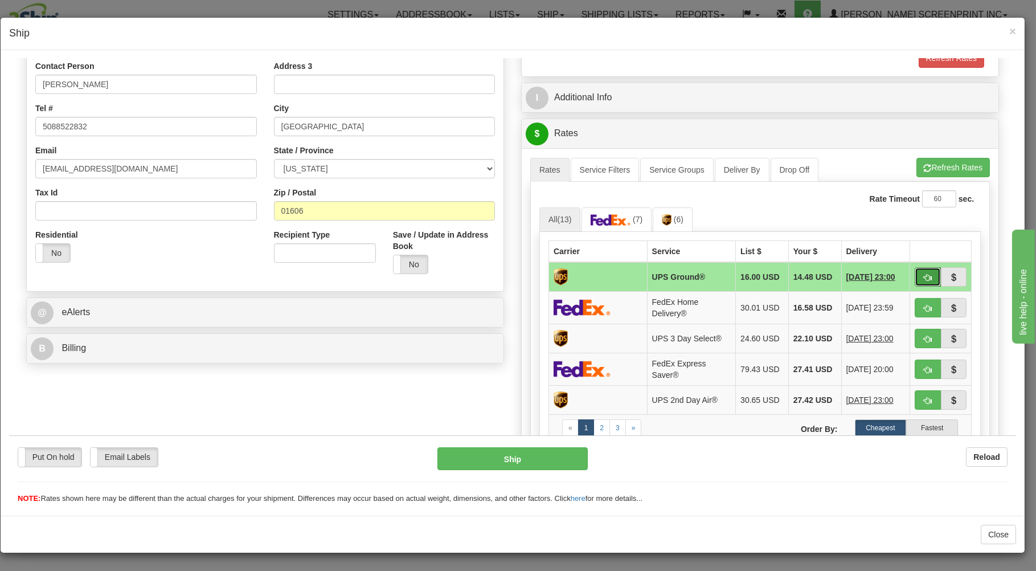
click at [915, 273] on button "button" at bounding box center [928, 276] width 26 height 19
type input "03"
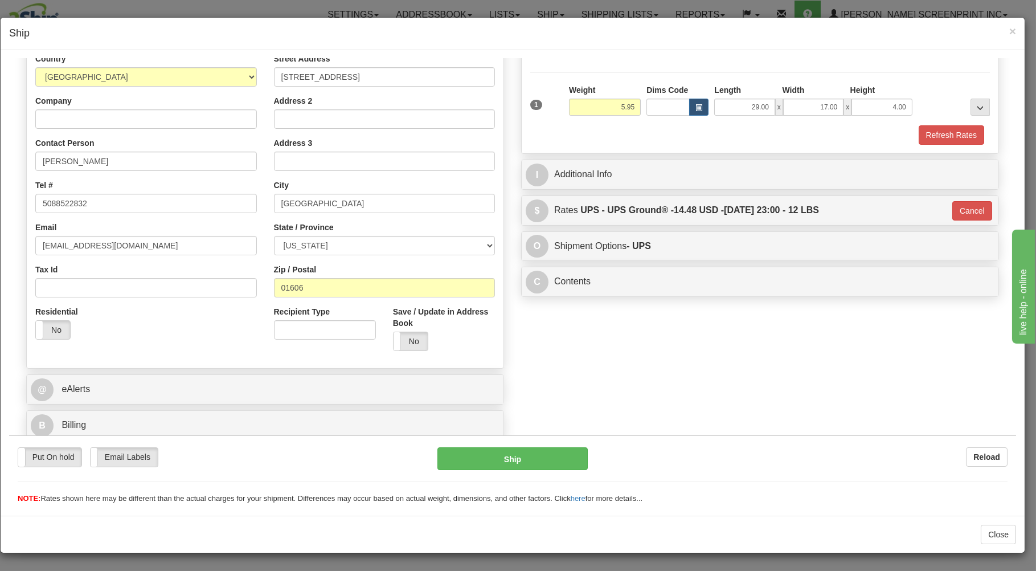
scroll to position [150, 0]
click at [499, 452] on button "Ship" at bounding box center [513, 458] width 151 height 23
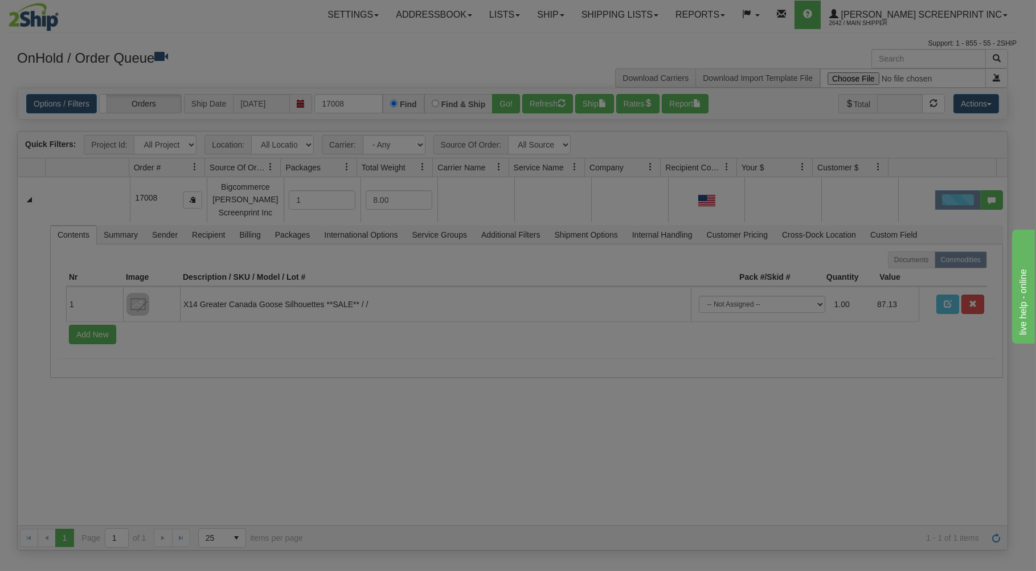
scroll to position [0, 0]
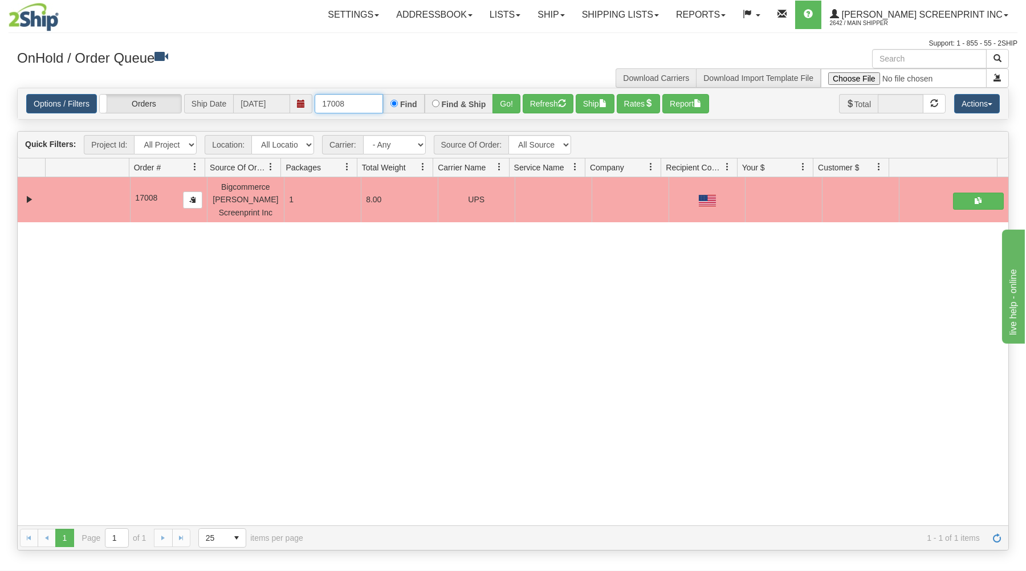
drag, startPoint x: 321, startPoint y: 102, endPoint x: 424, endPoint y: 99, distance: 102.6
click at [424, 99] on div "17008 Find Find & Ship Go!" at bounding box center [418, 103] width 206 height 19
type input "17011"
click at [505, 98] on button "Go!" at bounding box center [506, 103] width 28 height 19
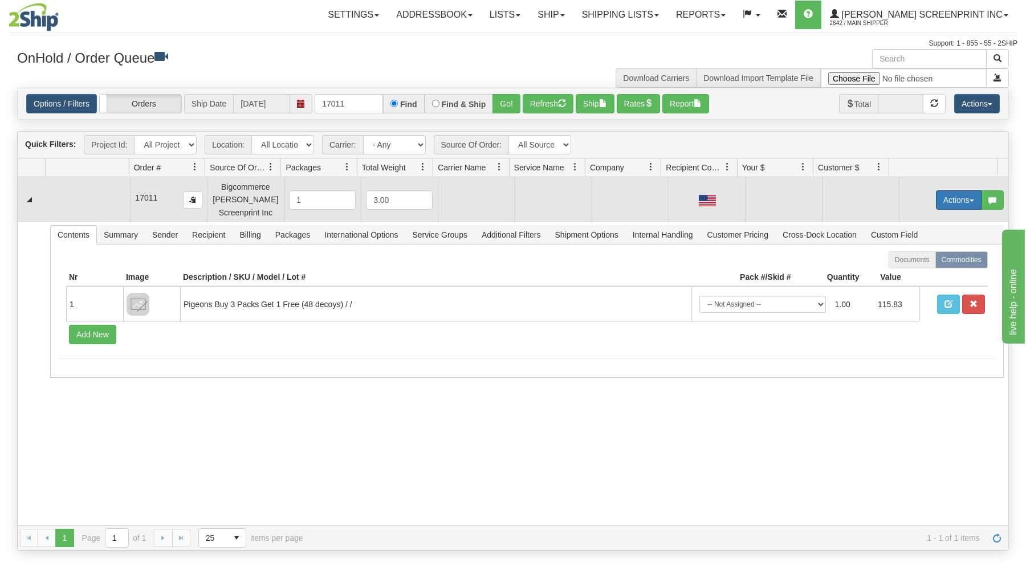
click at [942, 197] on button "Actions" at bounding box center [959, 199] width 46 height 19
click at [918, 222] on link "Open" at bounding box center [934, 221] width 91 height 15
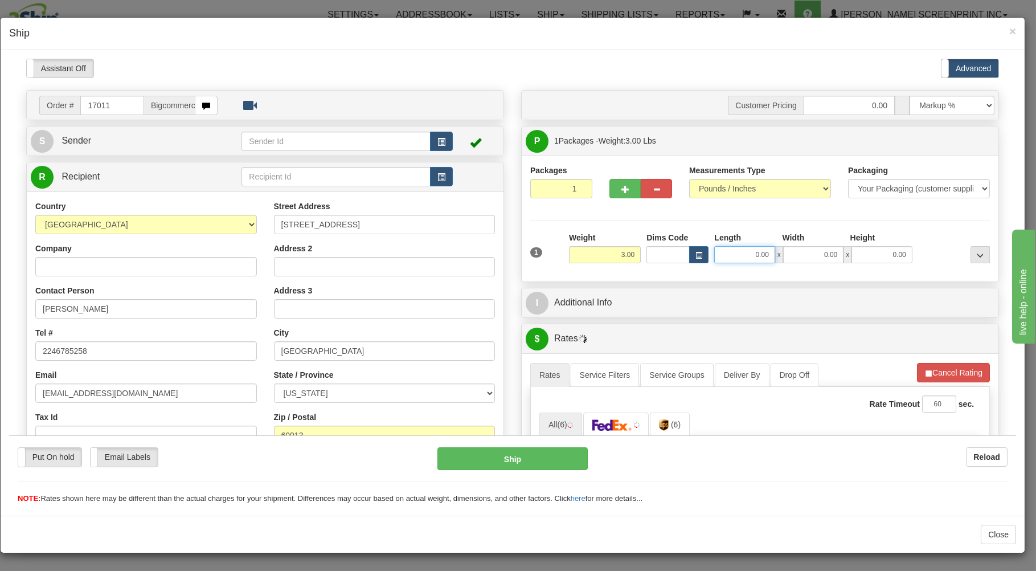
click at [729, 256] on input "0.00" at bounding box center [744, 254] width 60 height 17
type input "29"
type input "9.15"
type input "29.00"
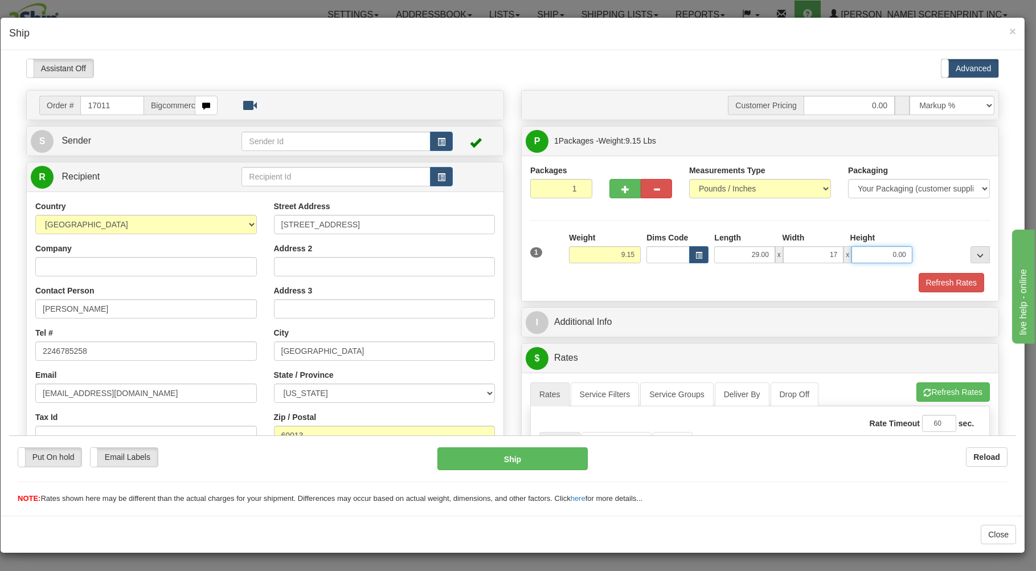
type input "17.00"
type input "4.00"
click at [704, 272] on div "1 Weight 9.15 Dims Code x x" at bounding box center [760, 251] width 465 height 40
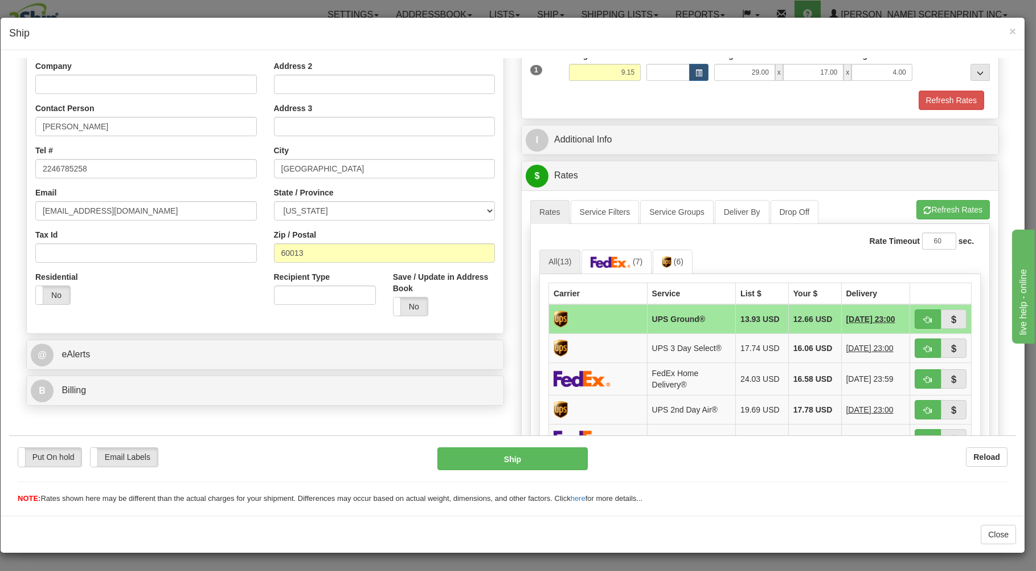
scroll to position [183, 0]
click at [932, 207] on button "Refresh Rates" at bounding box center [953, 208] width 73 height 19
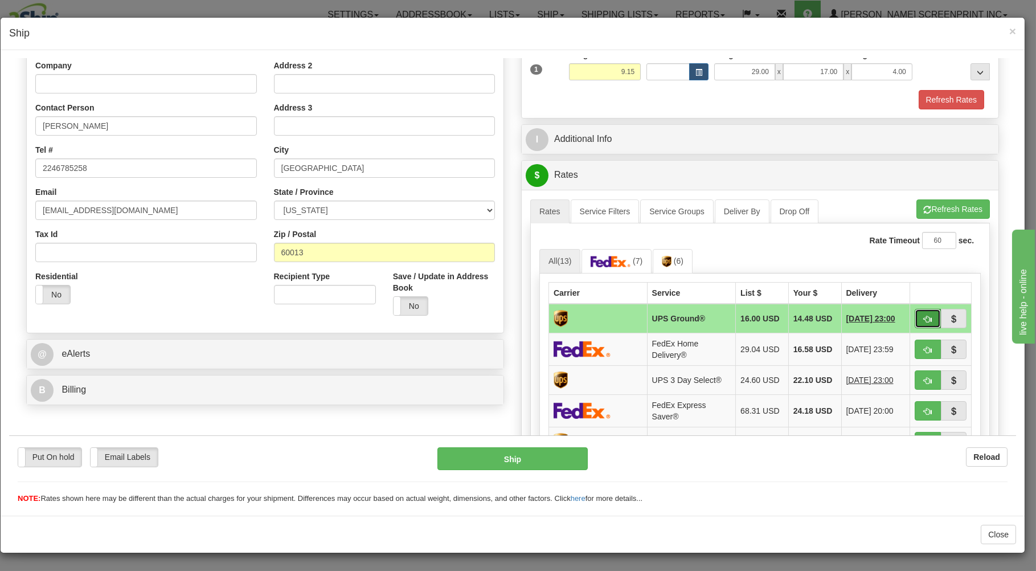
click at [924, 315] on span "button" at bounding box center [928, 318] width 8 height 7
type input "03"
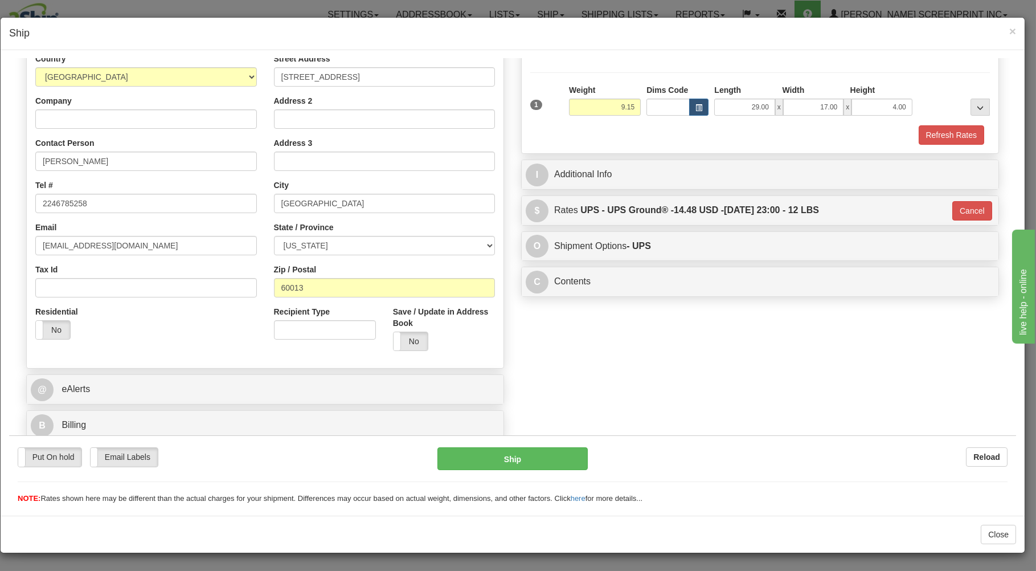
scroll to position [150, 0]
click at [557, 454] on button "Ship" at bounding box center [513, 458] width 151 height 23
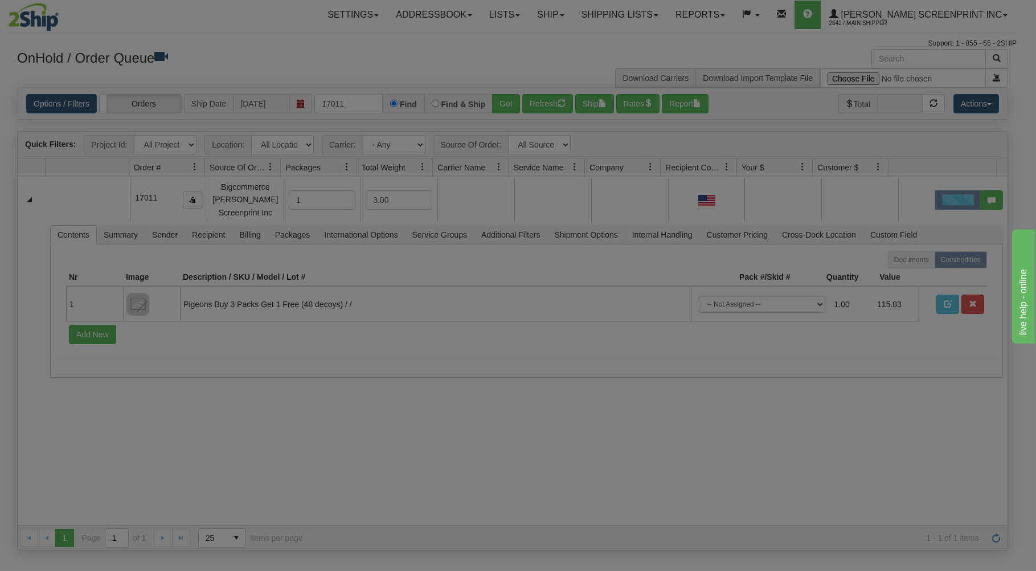
scroll to position [0, 0]
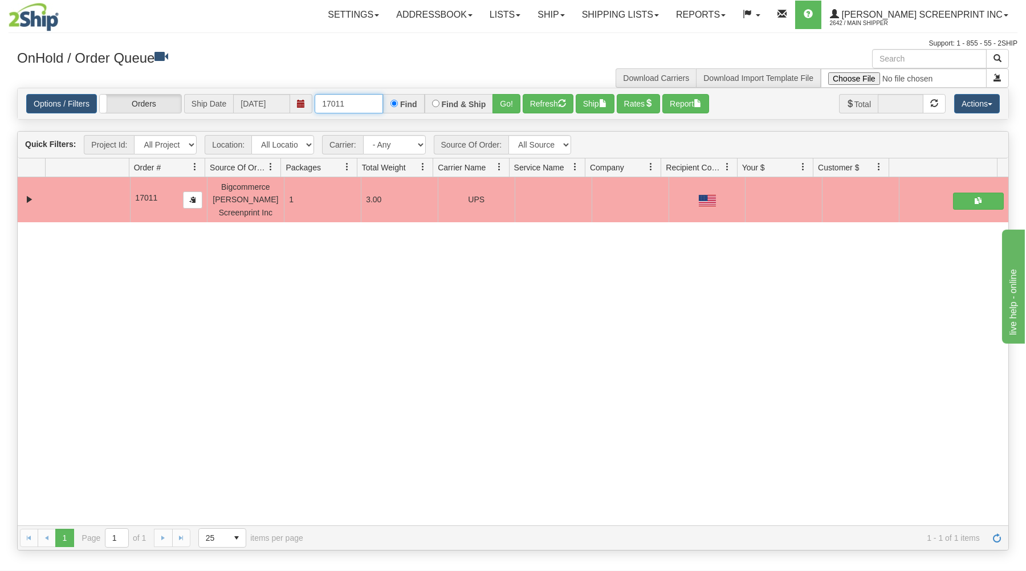
drag, startPoint x: 322, startPoint y: 102, endPoint x: 389, endPoint y: 102, distance: 66.7
click at [383, 102] on input "17011" at bounding box center [349, 103] width 68 height 19
type input "17017"
click at [495, 99] on button "Go!" at bounding box center [506, 103] width 28 height 19
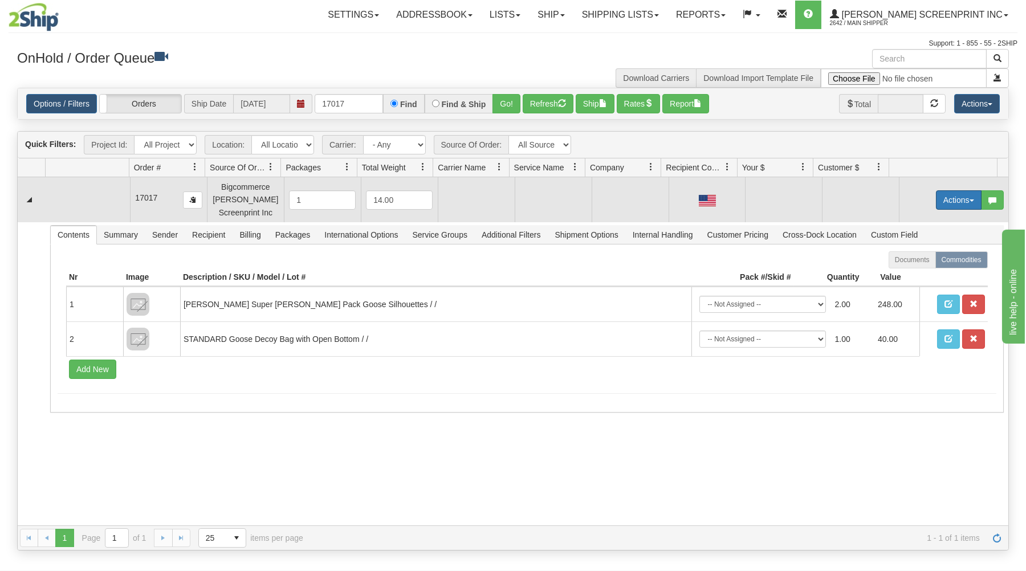
click at [944, 201] on button "Actions" at bounding box center [959, 199] width 46 height 19
click at [920, 219] on link "Open" at bounding box center [934, 221] width 91 height 15
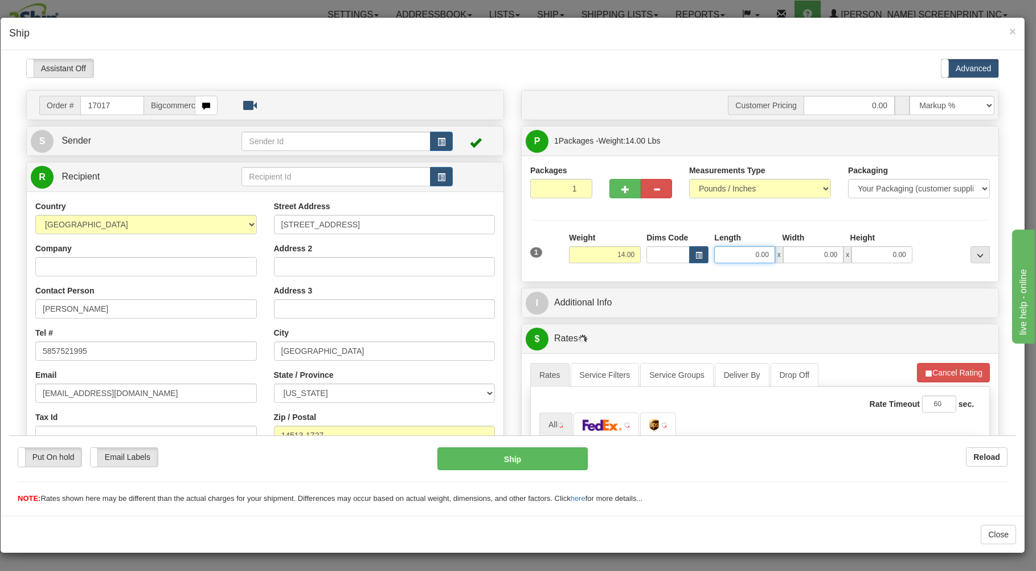
click at [738, 255] on input "0.00" at bounding box center [744, 254] width 60 height 17
type input "12.15"
type input "26.00"
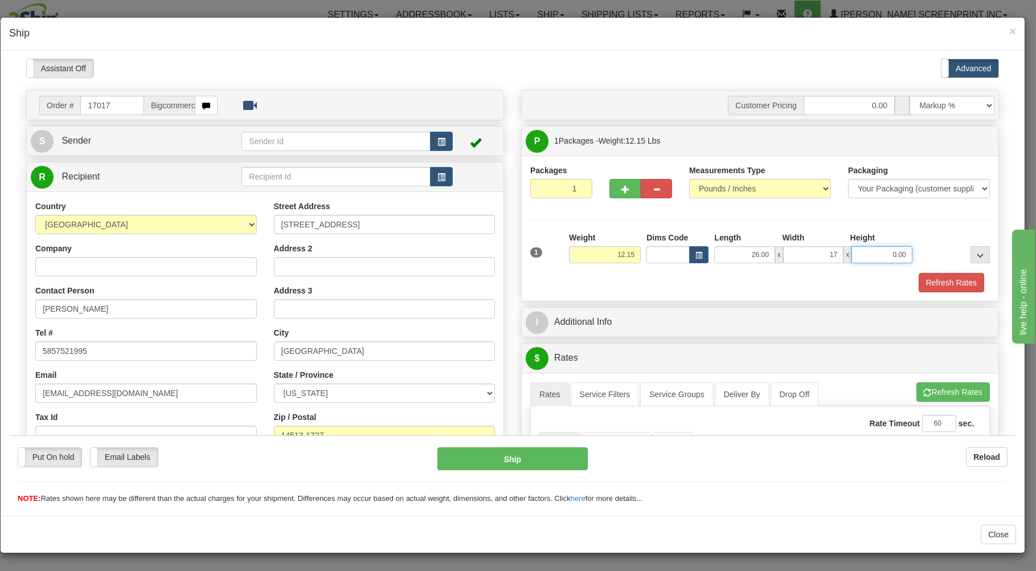
type input "17.00"
type input "12.15"
type input "9.00"
click at [668, 279] on div "Refresh Rates" at bounding box center [760, 281] width 465 height 19
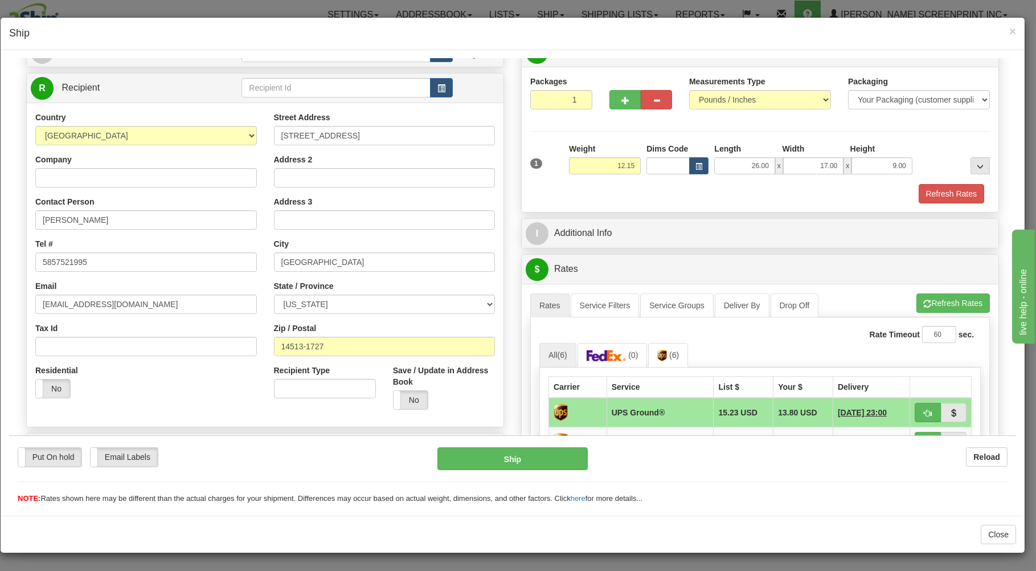
scroll to position [244, 0]
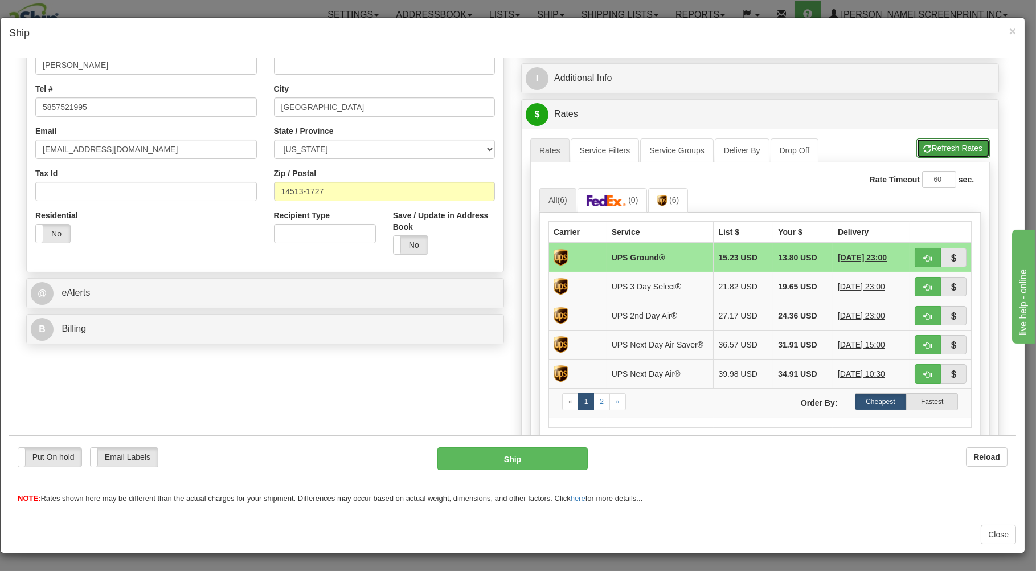
click at [924, 141] on button "Refresh Rates" at bounding box center [953, 147] width 73 height 19
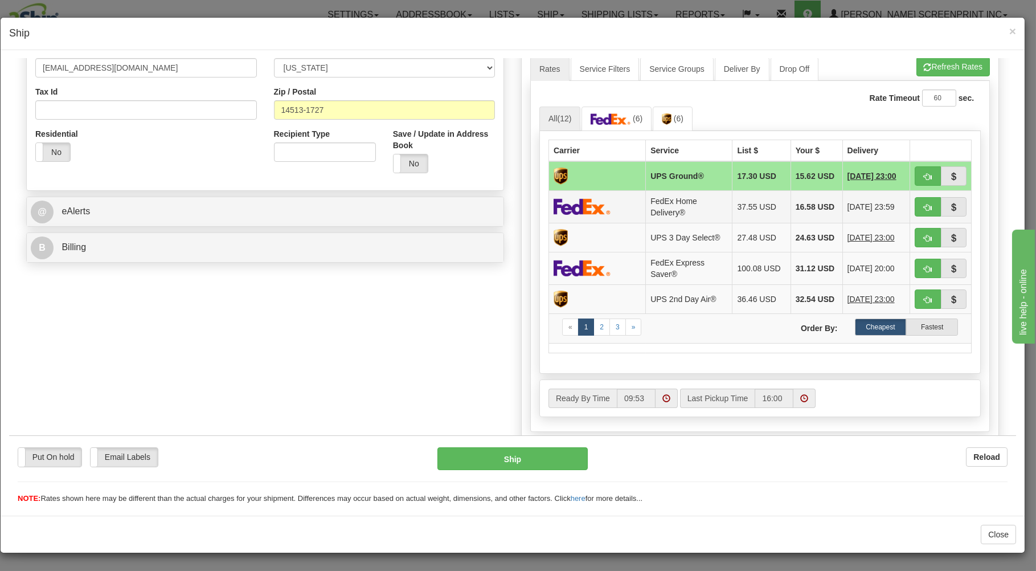
scroll to position [346, 0]
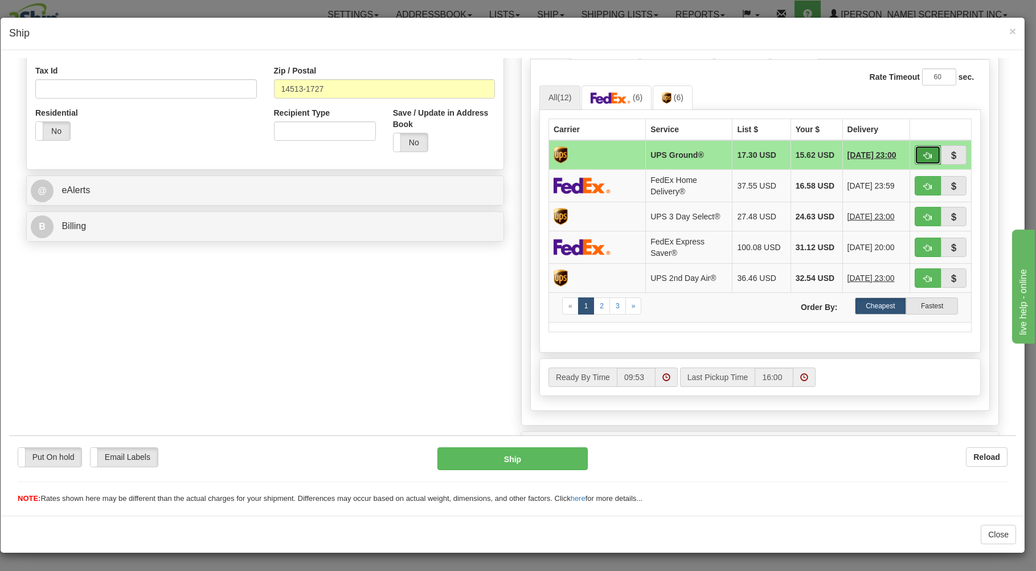
click at [924, 152] on span "button" at bounding box center [928, 155] width 8 height 7
type input "03"
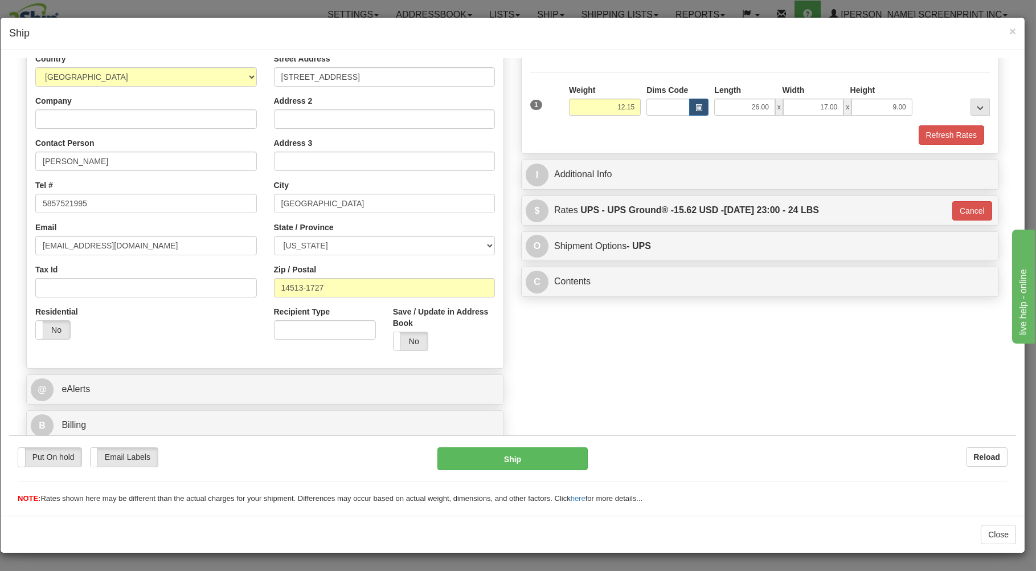
scroll to position [150, 0]
click at [519, 451] on button "Ship" at bounding box center [513, 458] width 151 height 23
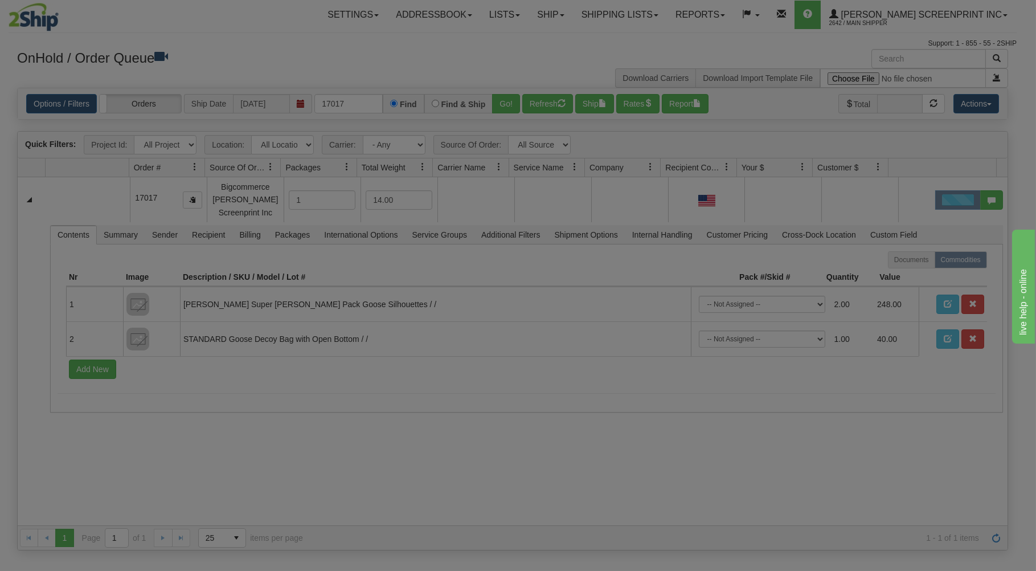
scroll to position [0, 0]
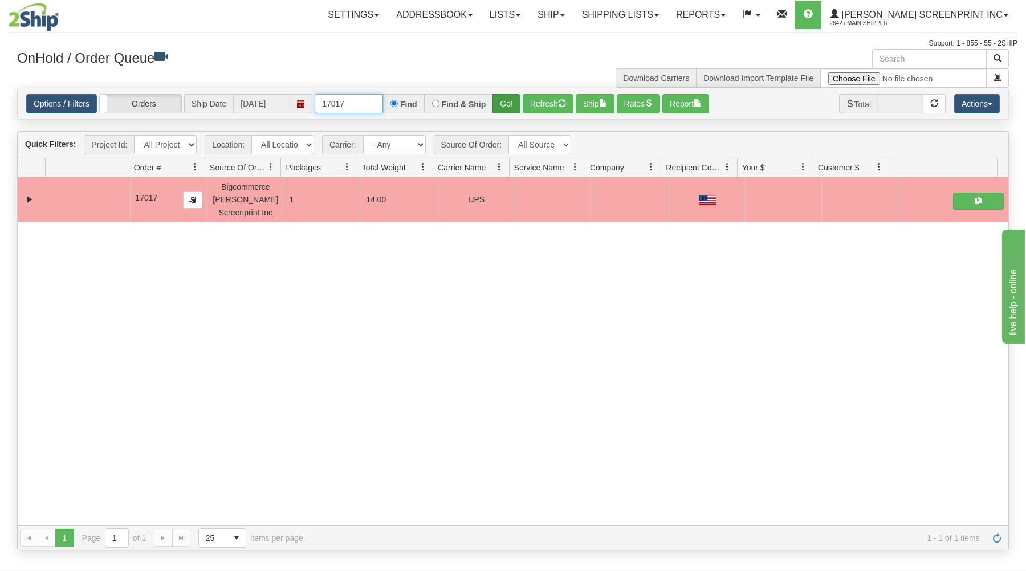
drag, startPoint x: 317, startPoint y: 104, endPoint x: 513, endPoint y: 104, distance: 196.0
click at [513, 104] on div "17017 Find Find & Ship Go!" at bounding box center [418, 103] width 206 height 19
type input "17014"
click at [502, 97] on button "Go!" at bounding box center [506, 103] width 28 height 19
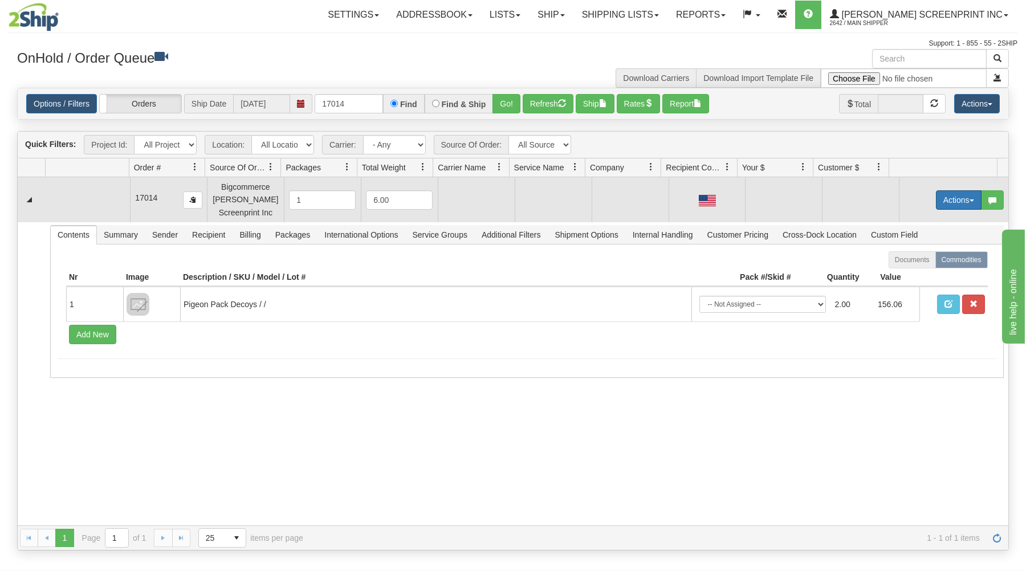
click at [951, 197] on button "Actions" at bounding box center [959, 199] width 46 height 19
click at [936, 217] on link "Open" at bounding box center [934, 221] width 91 height 15
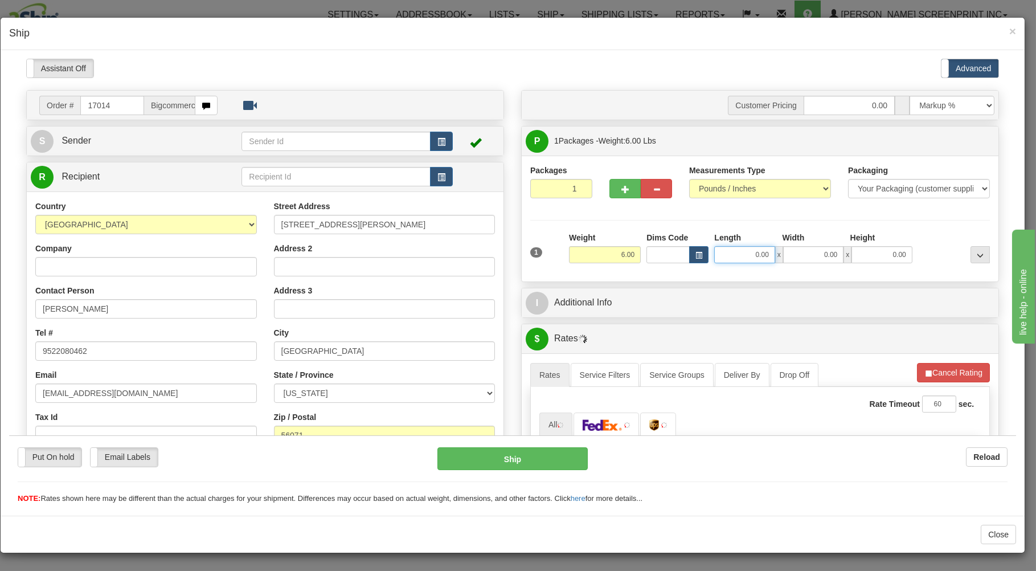
drag, startPoint x: 716, startPoint y: 257, endPoint x: 728, endPoint y: 206, distance: 52.0
click at [718, 249] on input "0.00" at bounding box center [744, 254] width 60 height 17
type input "17"
type input "5.25"
type input "17.00"
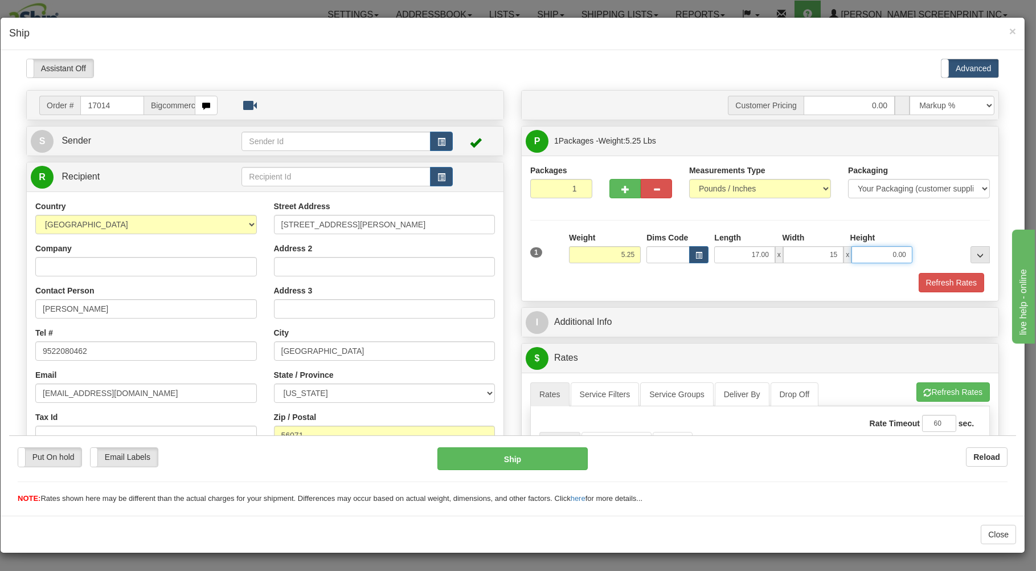
type input "15.00"
type input "5.00"
type input "5.25"
click at [680, 281] on div "Refresh Rates" at bounding box center [760, 281] width 465 height 19
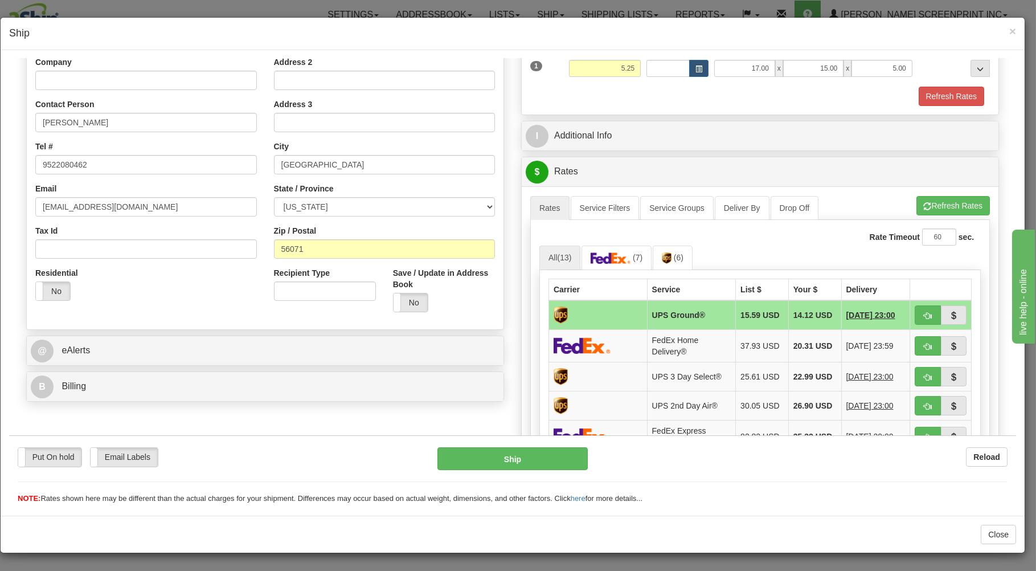
scroll to position [244, 0]
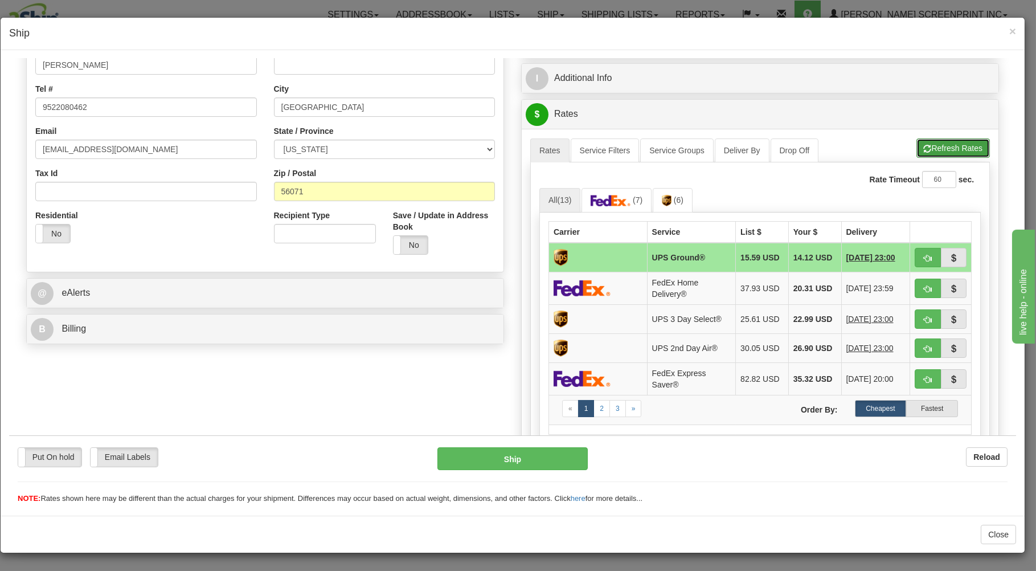
click at [918, 146] on button "Refresh Rates" at bounding box center [953, 147] width 73 height 19
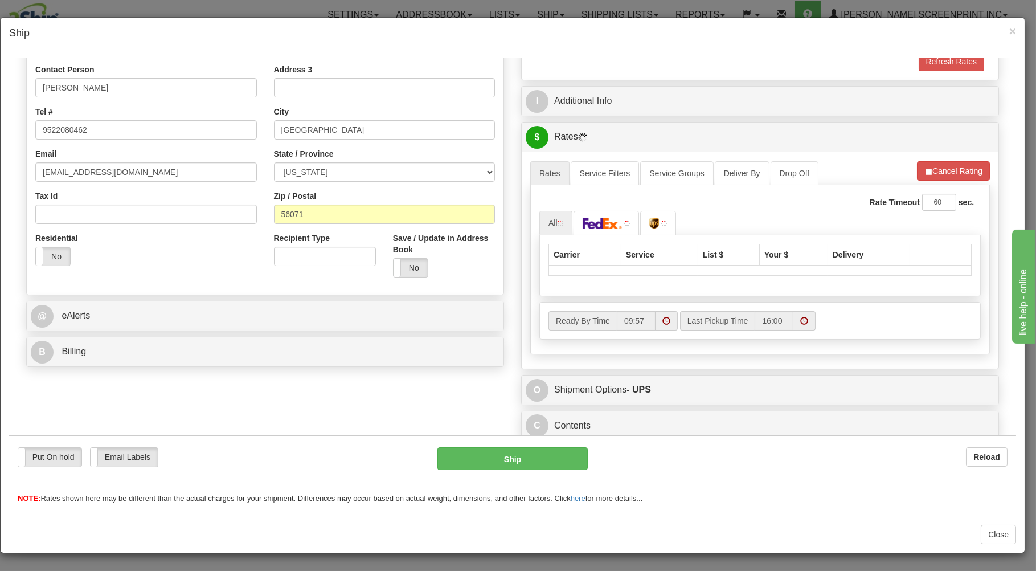
scroll to position [224, 0]
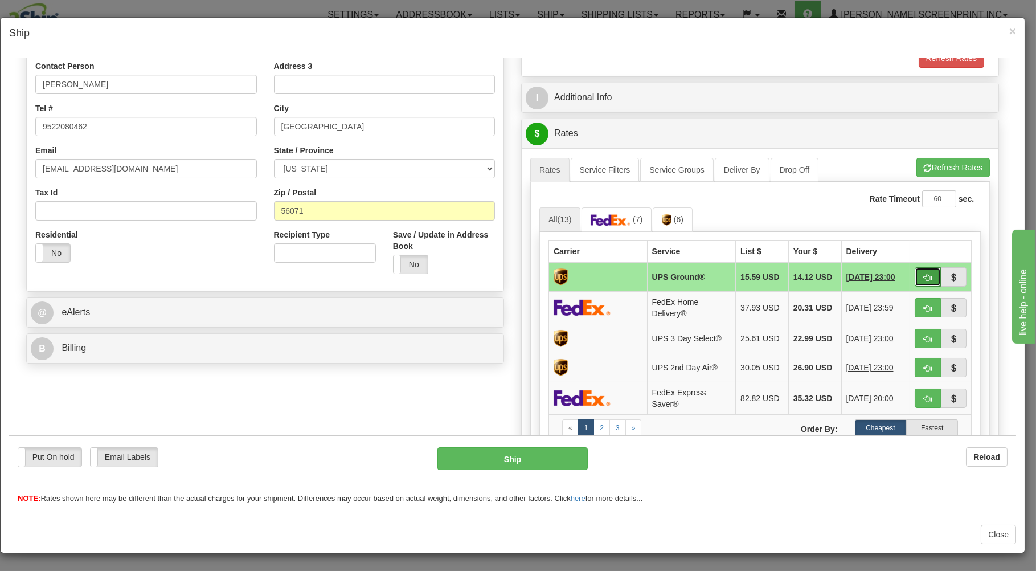
click at [915, 271] on button "button" at bounding box center [928, 276] width 26 height 19
type input "03"
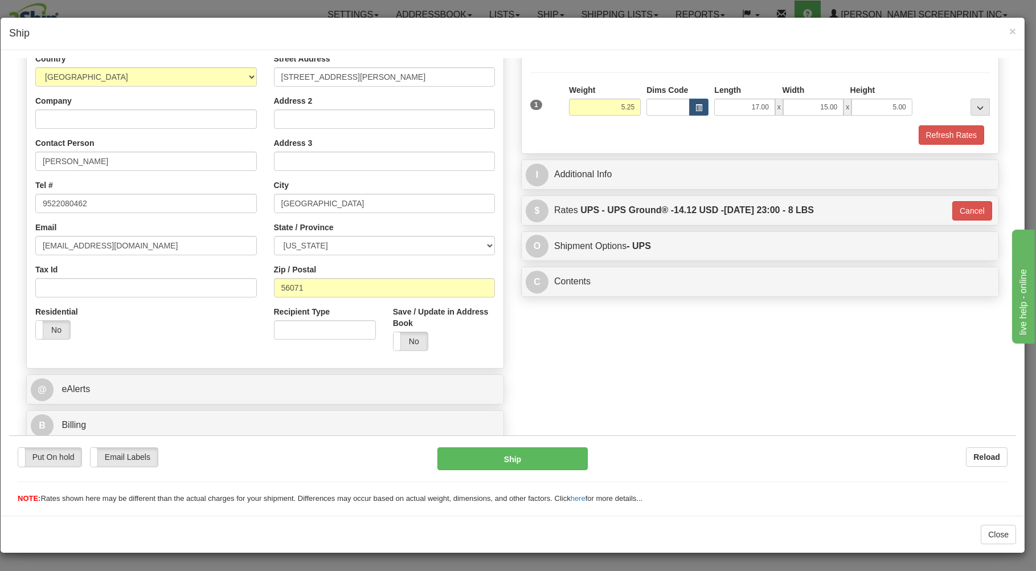
scroll to position [150, 0]
click at [555, 448] on button "Ship" at bounding box center [513, 458] width 151 height 23
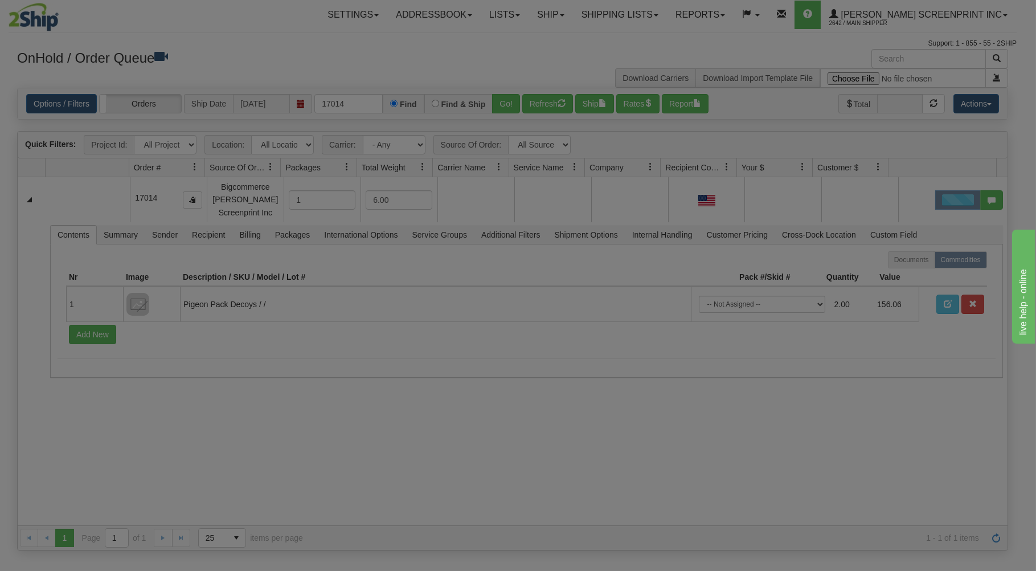
scroll to position [0, 0]
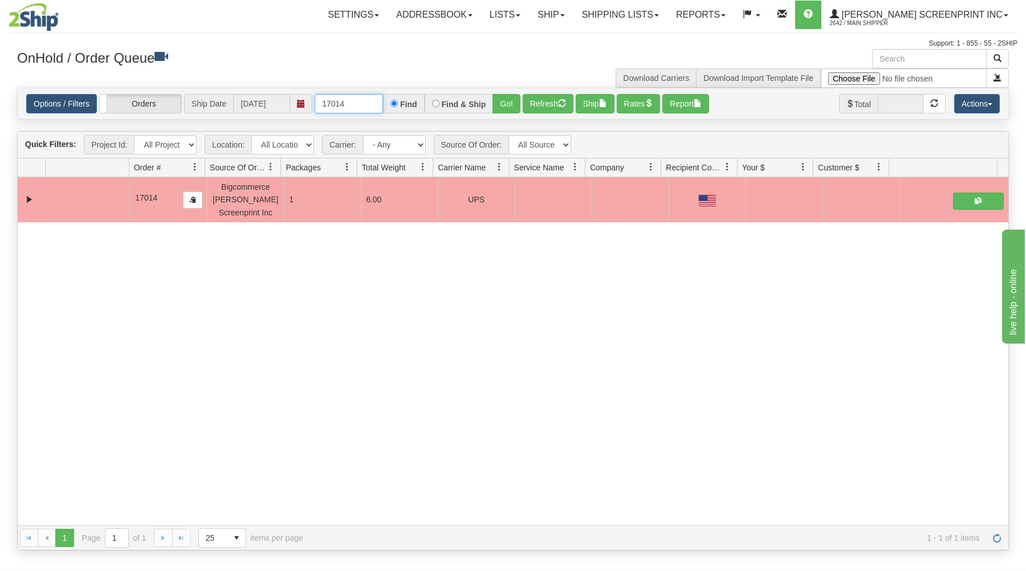
drag, startPoint x: 321, startPoint y: 104, endPoint x: 420, endPoint y: 103, distance: 99.1
click at [410, 105] on div "17014 Find Find & Ship Go!" at bounding box center [418, 103] width 206 height 19
type input "31515733"
click at [500, 97] on button "Go!" at bounding box center [506, 103] width 28 height 19
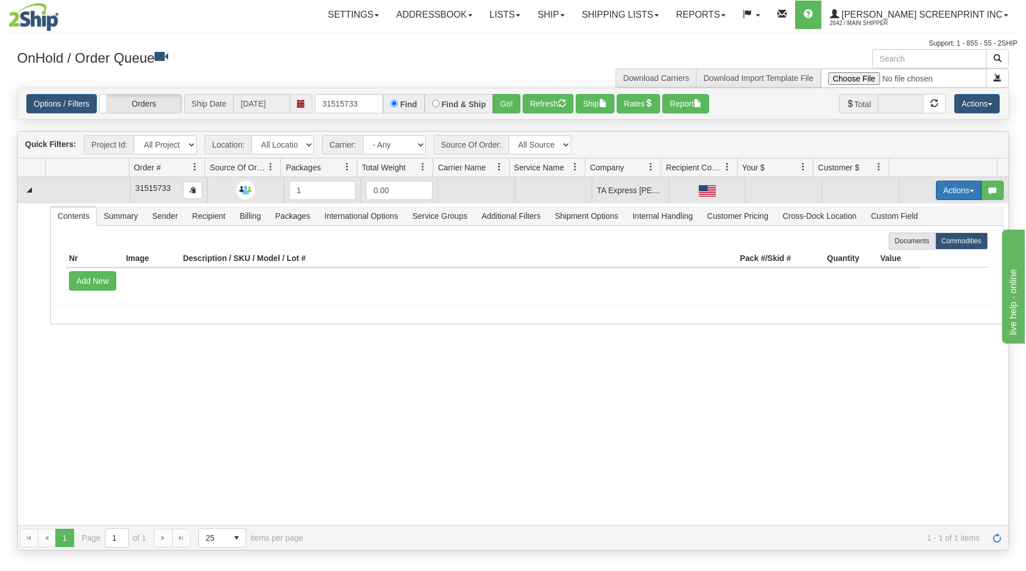
click at [945, 186] on button "Actions" at bounding box center [959, 190] width 46 height 19
click at [918, 213] on link "Open" at bounding box center [934, 212] width 91 height 15
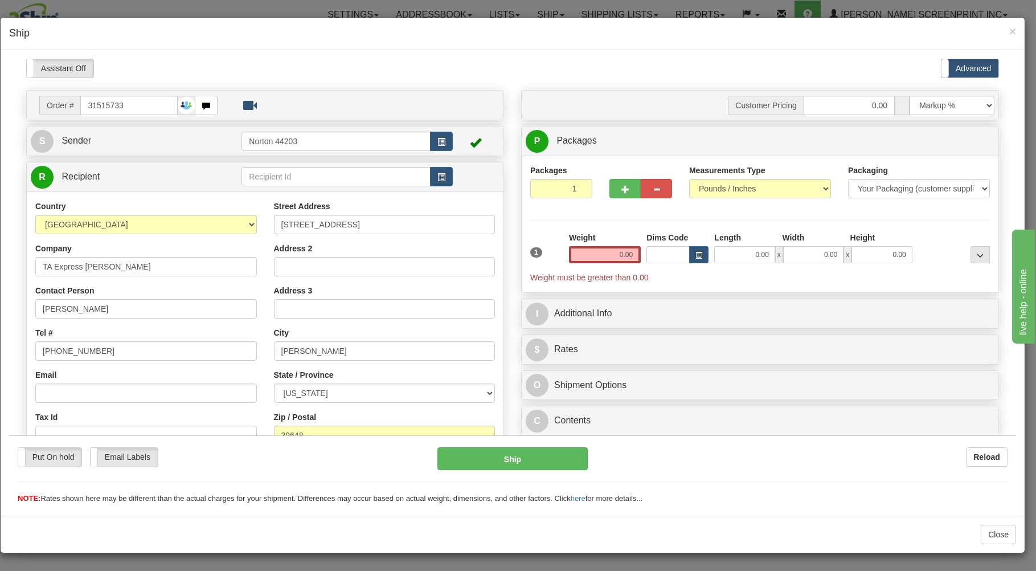
type input "2.30"
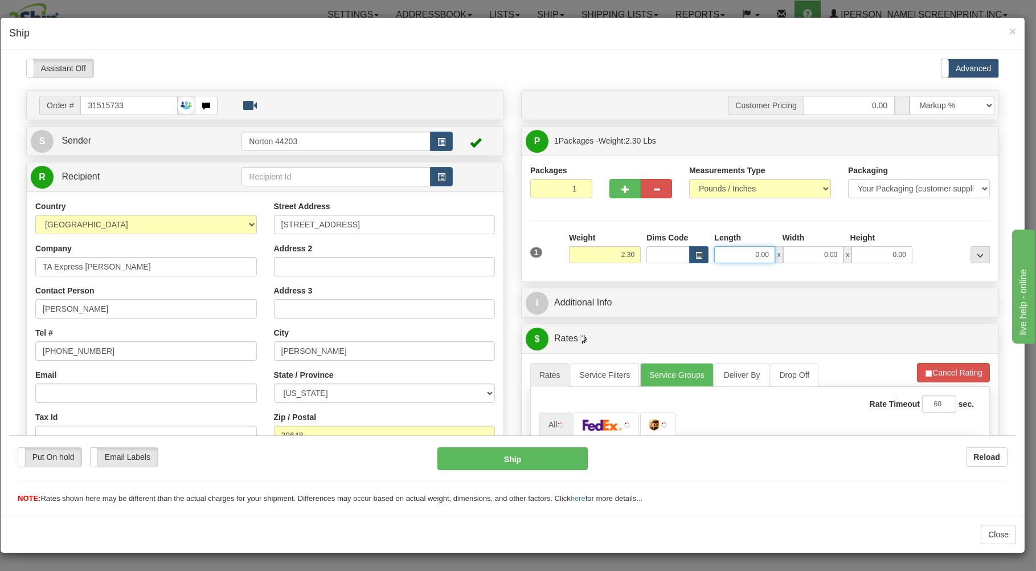
click at [728, 257] on input "0.00" at bounding box center [744, 254] width 60 height 17
type input "2.30"
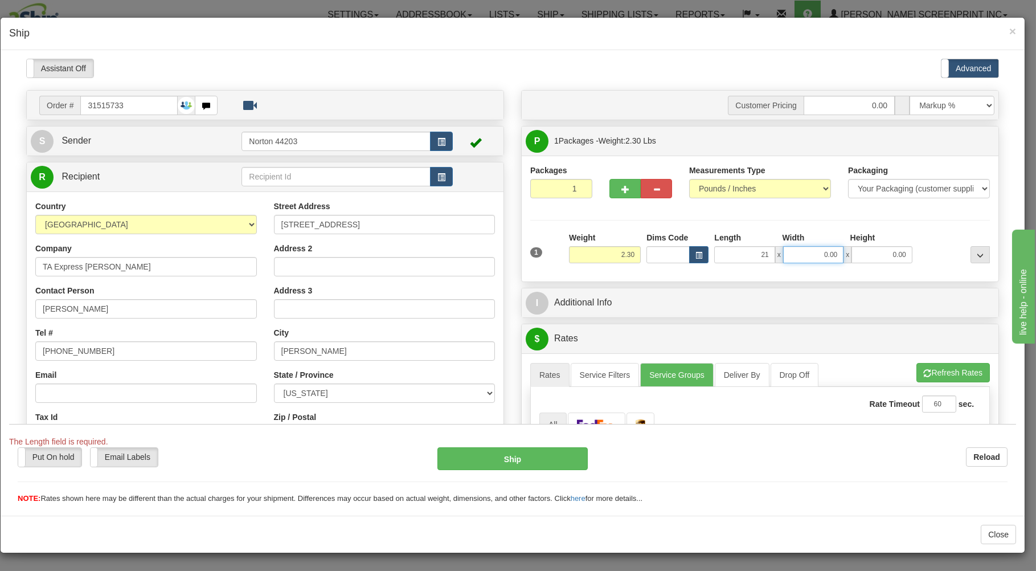
type input "21.00"
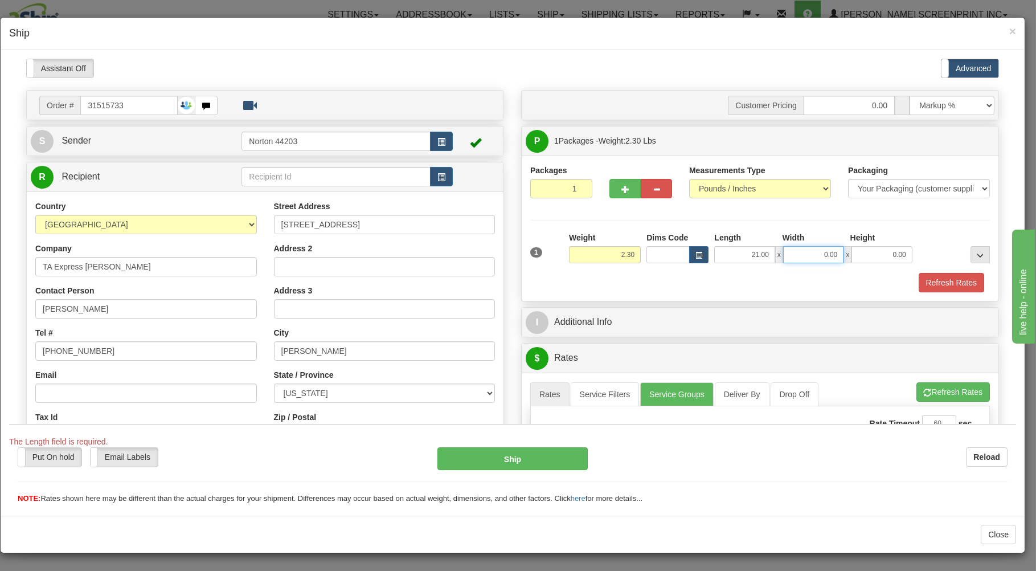
type input "2.35"
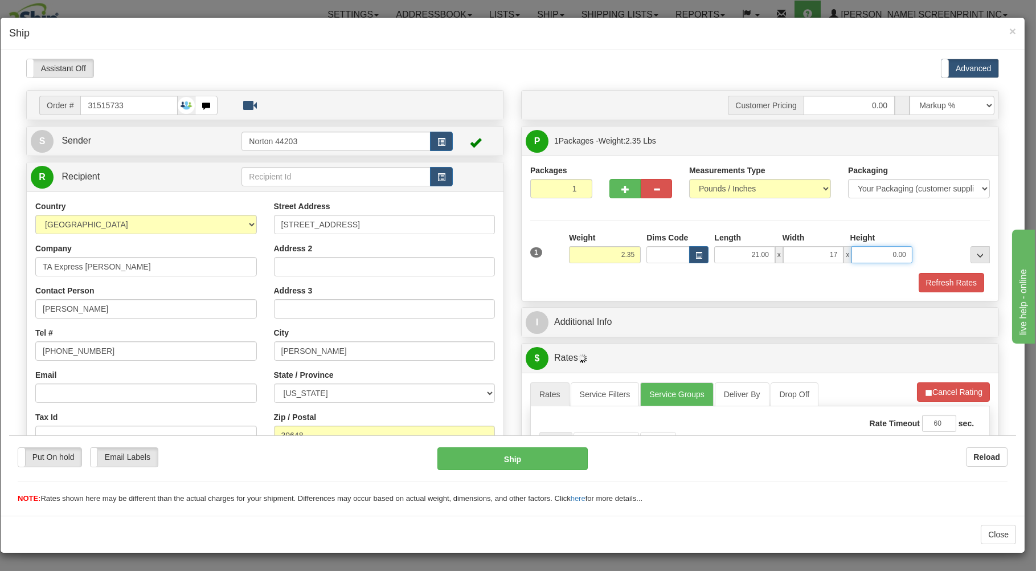
type input "17.00"
type input "2.20"
type input "2"
type input "2.30"
type input "2.00"
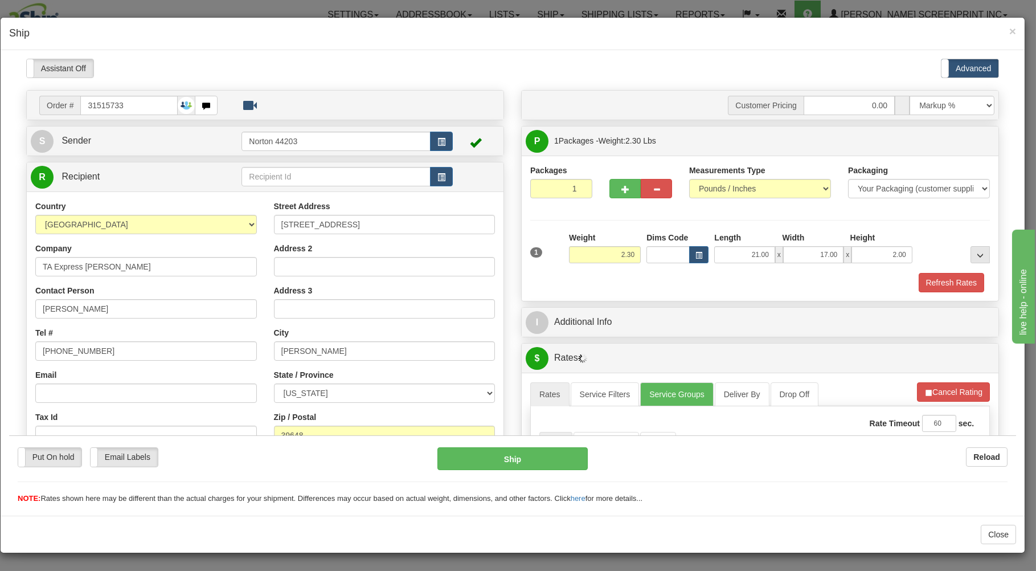
click at [777, 293] on div "Packages 1 1 Measurements Type" at bounding box center [760, 227] width 477 height 145
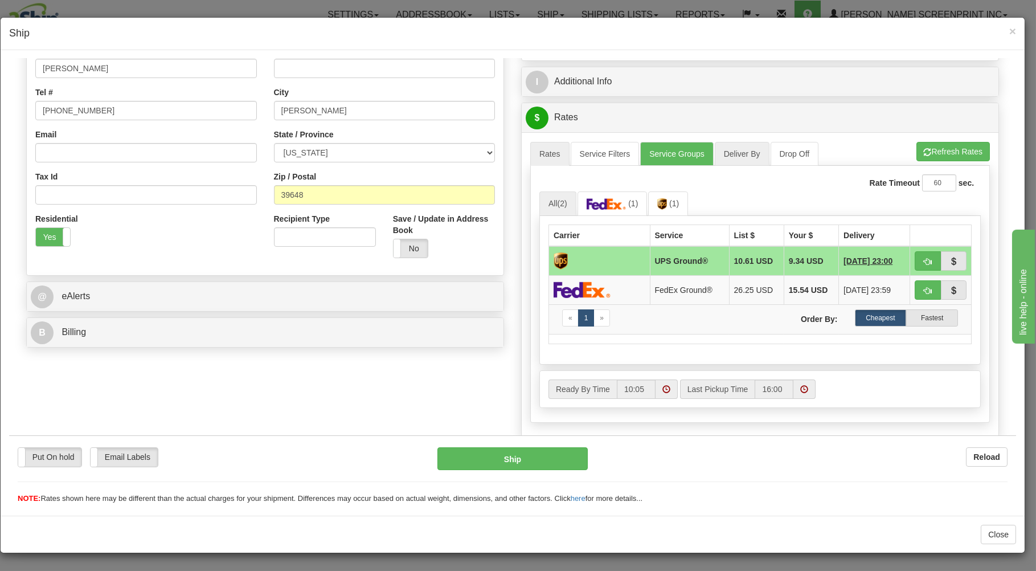
scroll to position [244, 0]
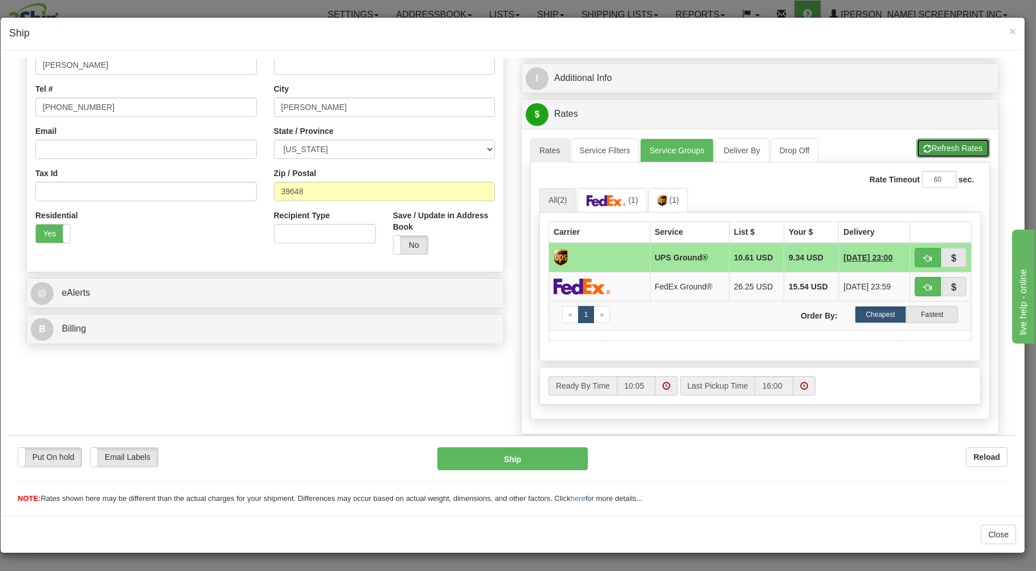
click at [934, 140] on button "Refresh Rates" at bounding box center [953, 147] width 73 height 19
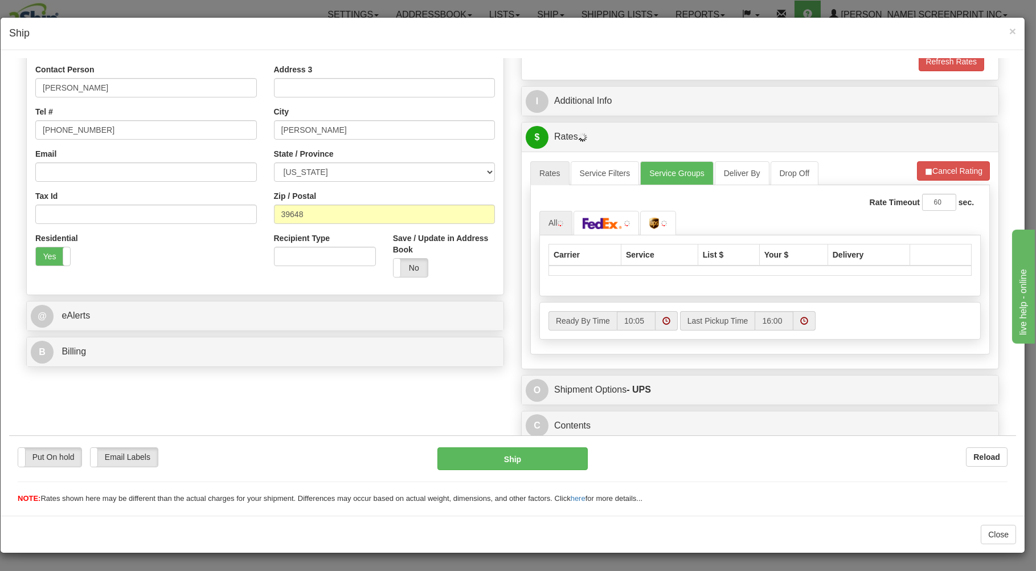
scroll to position [224, 0]
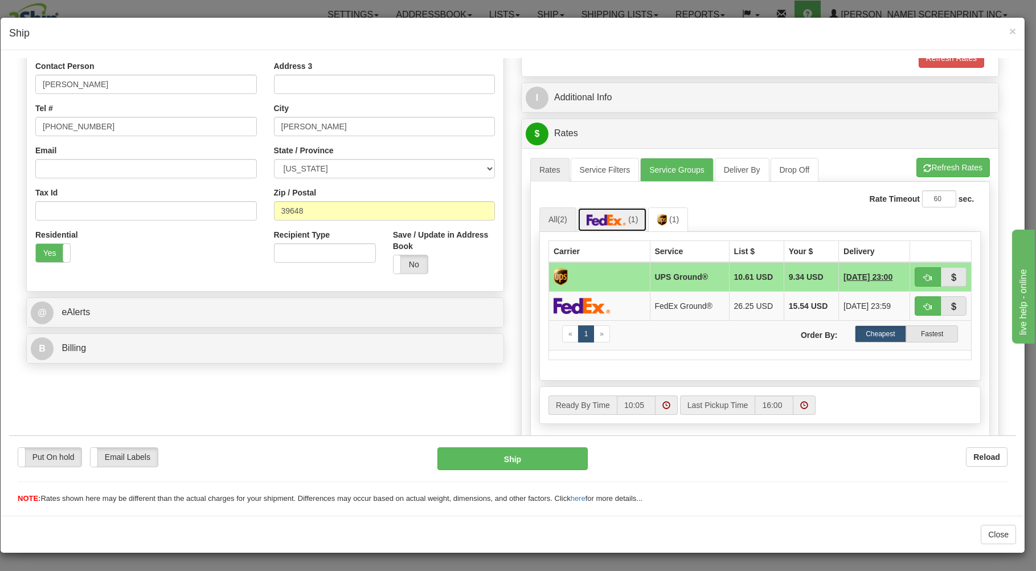
click at [601, 214] on link "(1)" at bounding box center [613, 219] width 70 height 24
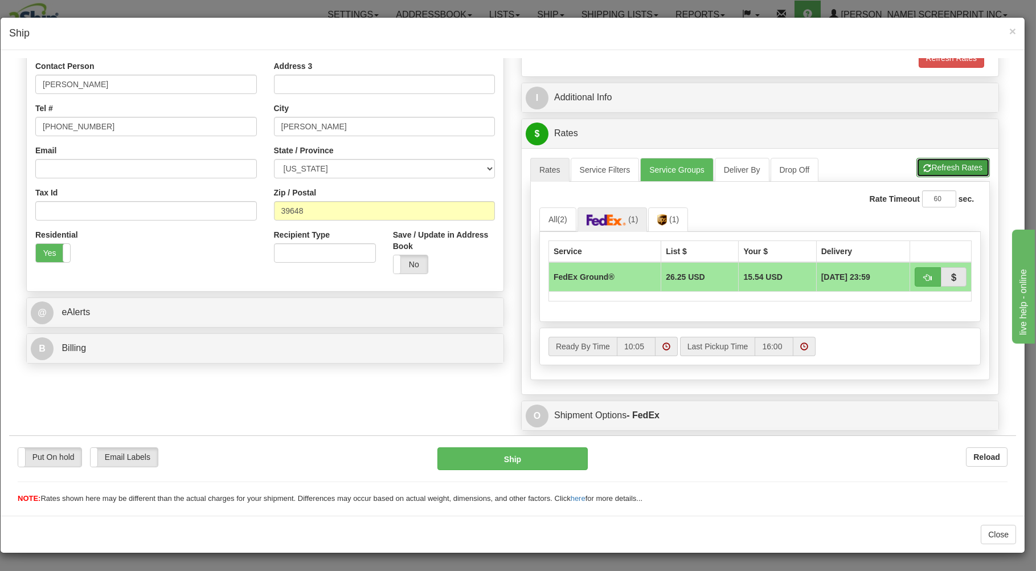
click at [946, 168] on button "Refresh Rates" at bounding box center [953, 166] width 73 height 19
click at [922, 276] on button "button" at bounding box center [928, 276] width 26 height 19
type input "92"
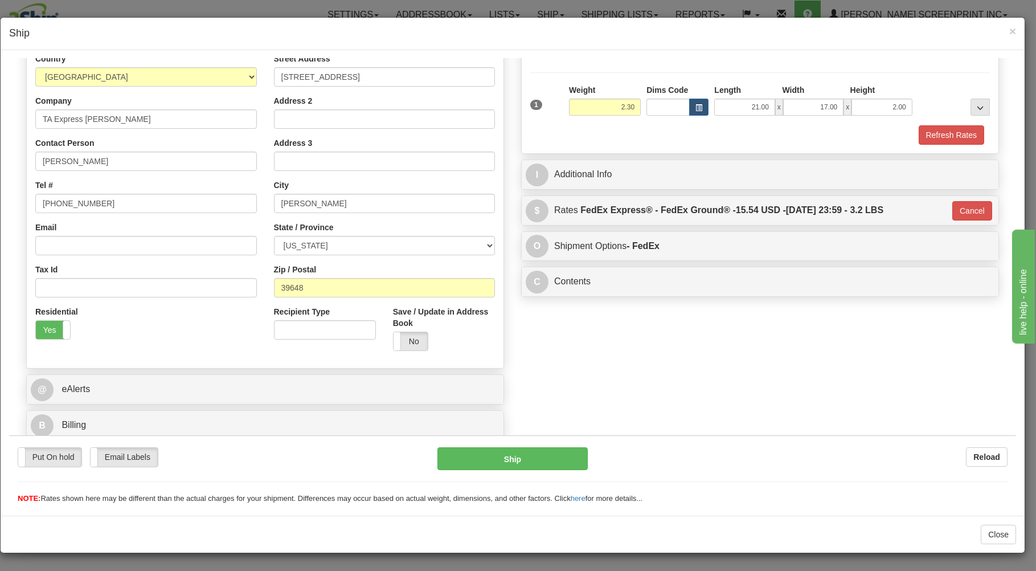
scroll to position [150, 0]
click at [552, 454] on button "Ship" at bounding box center [513, 458] width 151 height 23
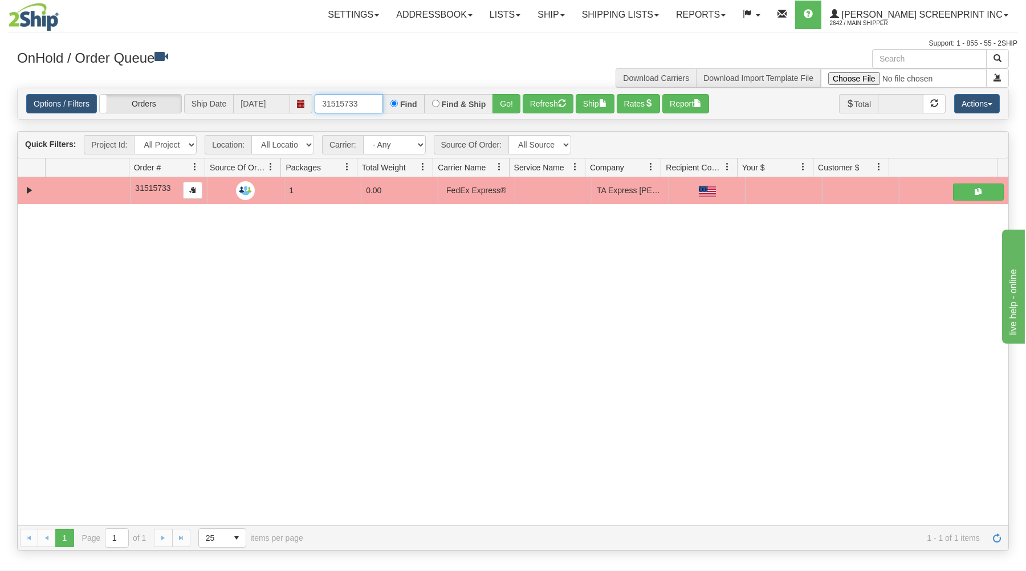
drag, startPoint x: 322, startPoint y: 103, endPoint x: 446, endPoint y: 95, distance: 123.9
click at [446, 95] on div "31515733 Find Find & Ship Go!" at bounding box center [418, 103] width 206 height 19
type input "31515410"
click at [508, 99] on button "Go!" at bounding box center [506, 103] width 28 height 19
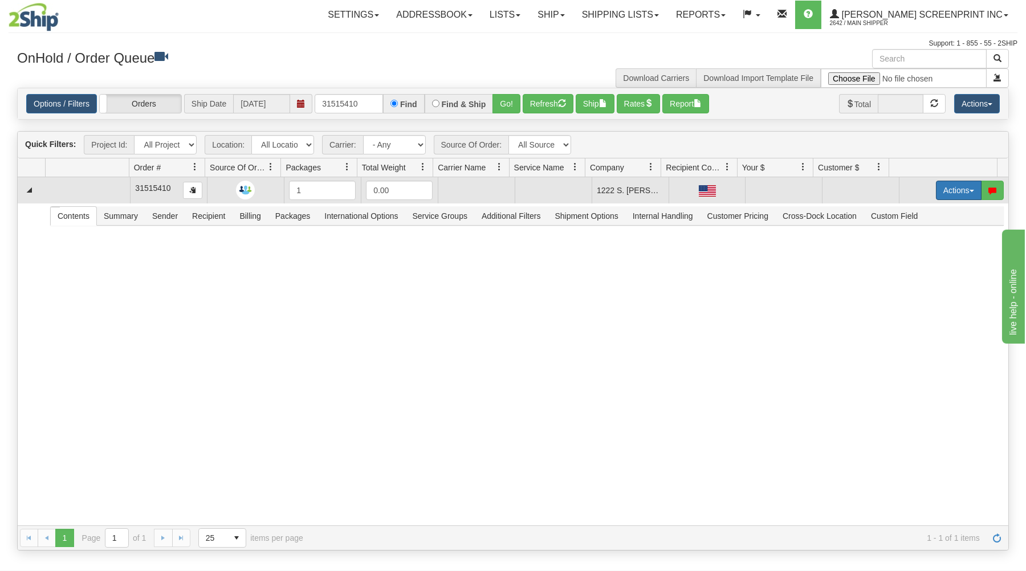
click at [938, 189] on button "Actions" at bounding box center [959, 190] width 46 height 19
click at [921, 213] on link "Open" at bounding box center [934, 212] width 91 height 15
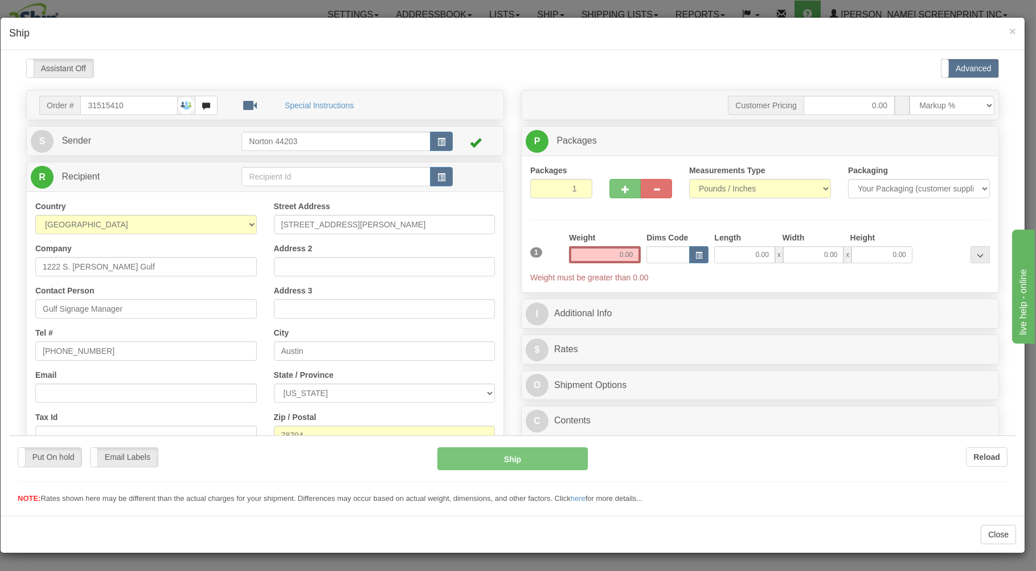
scroll to position [0, 0]
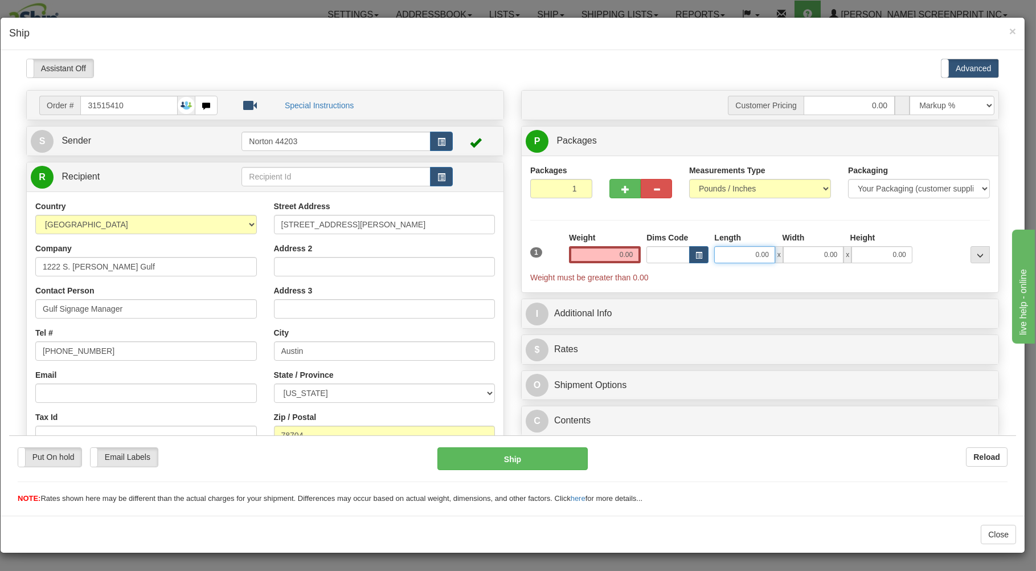
click at [722, 260] on input "0.00" at bounding box center [744, 254] width 60 height 17
type input "46.00"
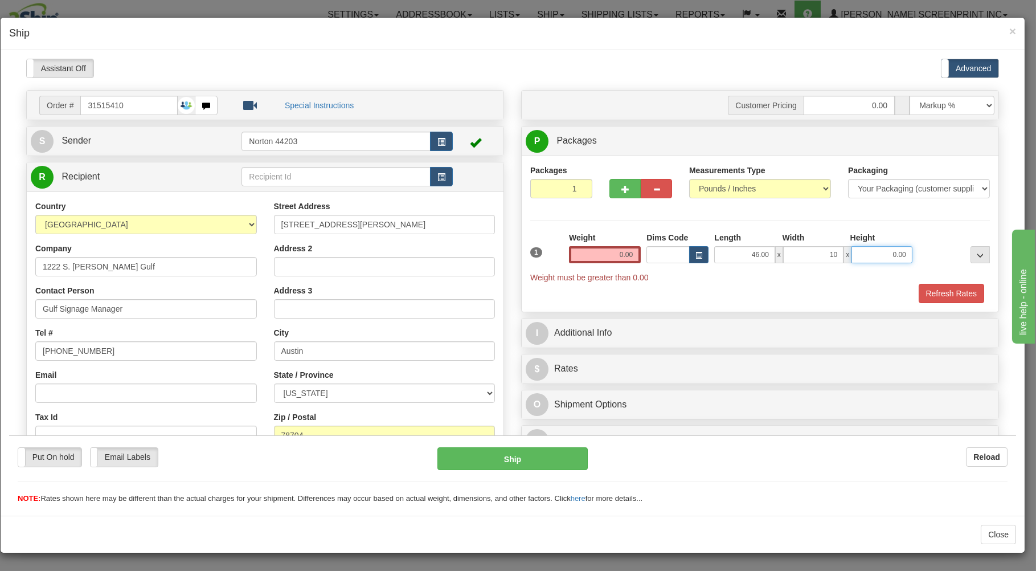
type input "10.00"
type input "7.50"
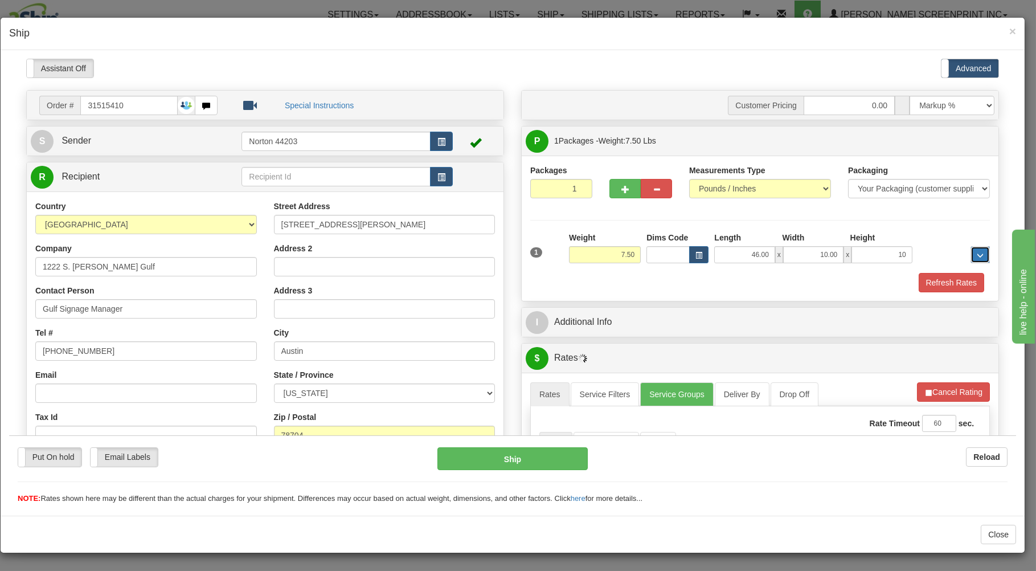
type input "10.00"
click at [657, 298] on div "Packages 1 1 Measurements Type" at bounding box center [760, 227] width 477 height 145
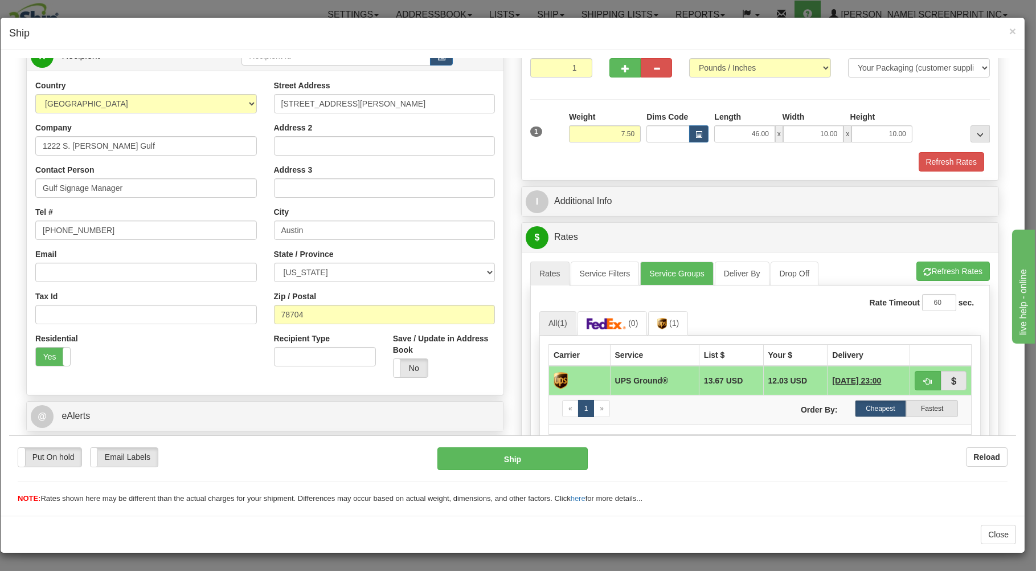
scroll to position [244, 0]
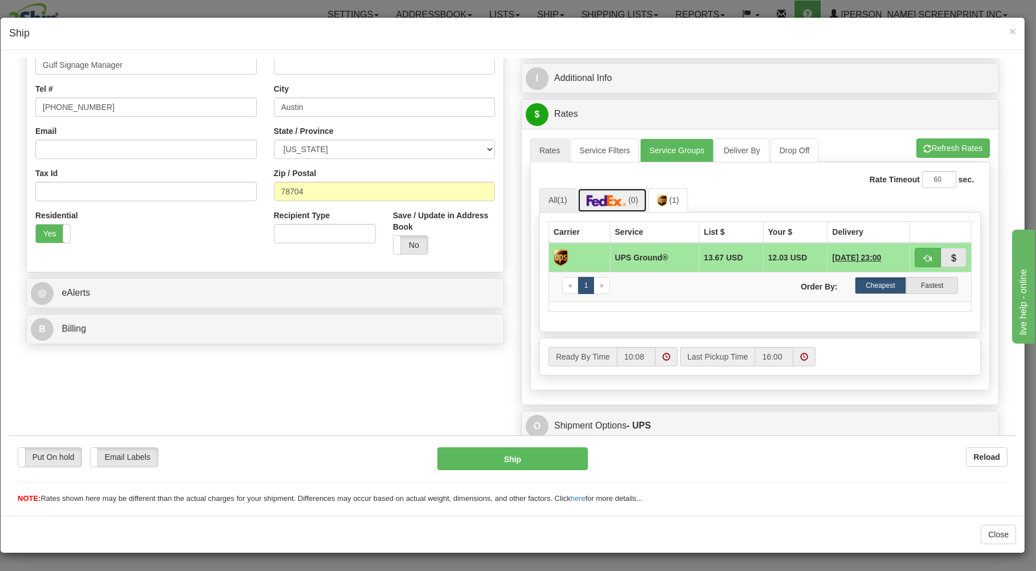
click at [622, 200] on img at bounding box center [607, 199] width 40 height 11
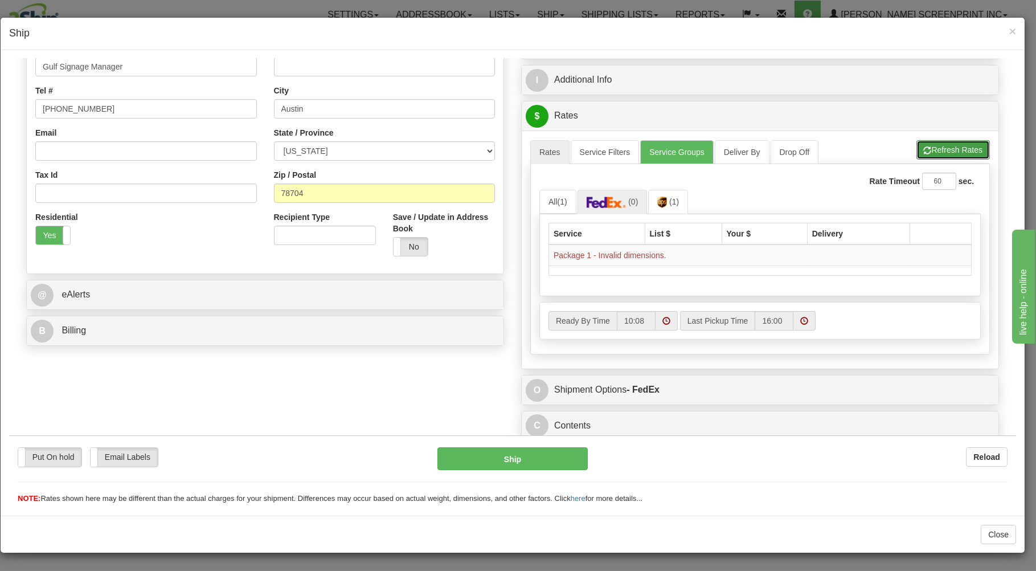
click at [936, 148] on button "Refresh Rates" at bounding box center [953, 149] width 73 height 19
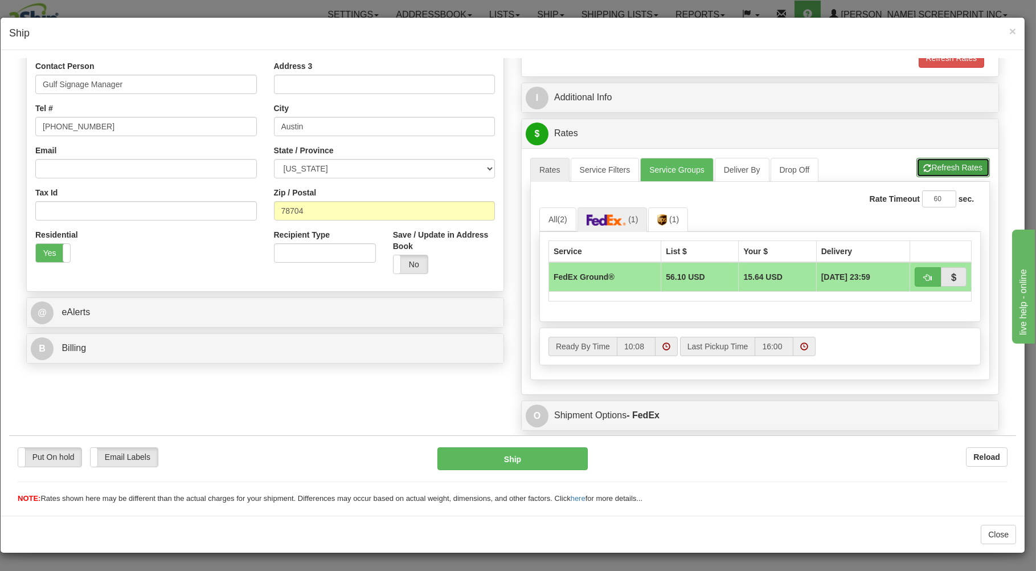
click at [951, 169] on button "Refresh Rates" at bounding box center [953, 166] width 73 height 19
click at [916, 273] on button "button" at bounding box center [928, 276] width 26 height 19
type input "92"
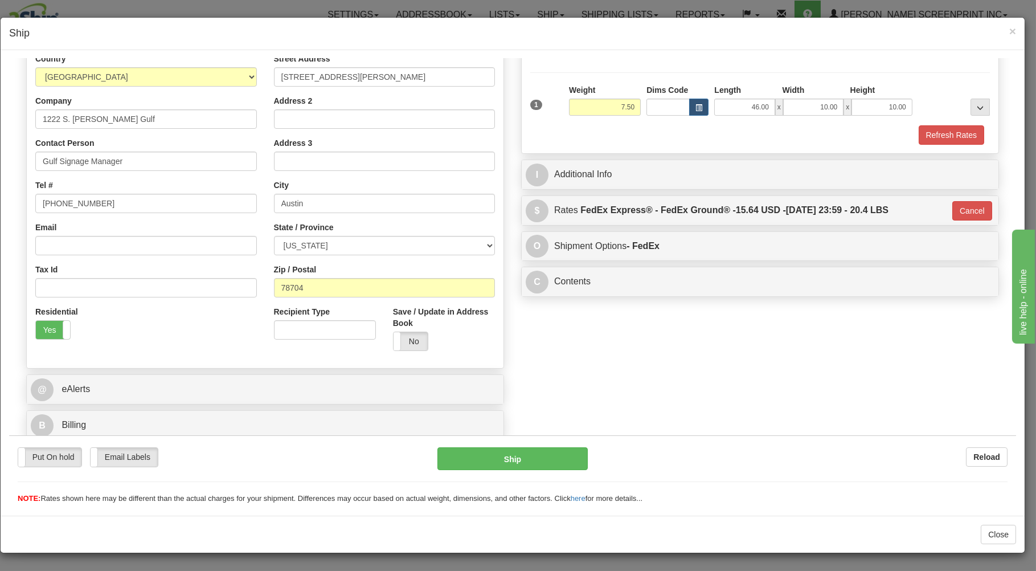
scroll to position [150, 0]
click at [548, 458] on button "Ship" at bounding box center [513, 458] width 151 height 23
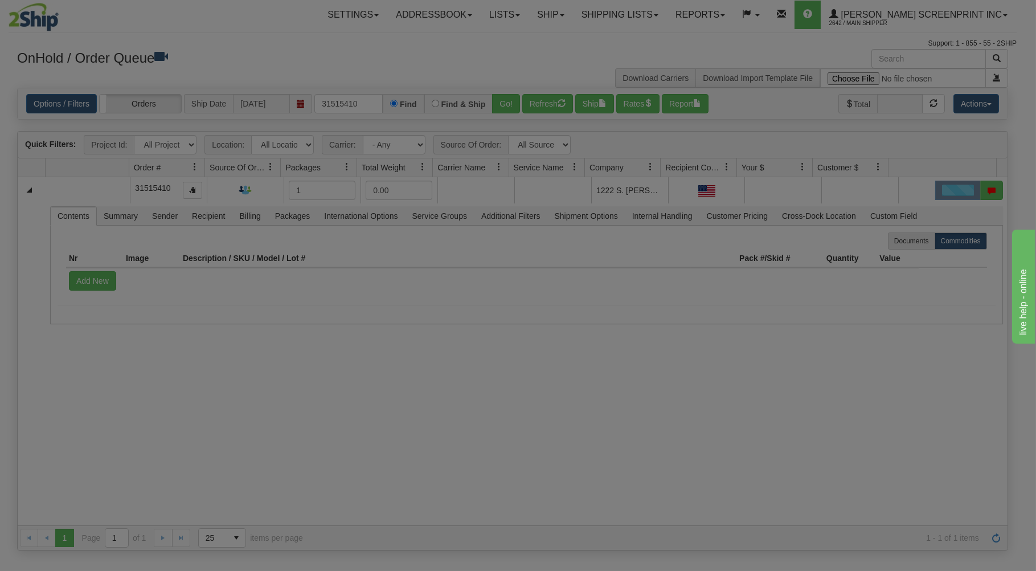
scroll to position [0, 0]
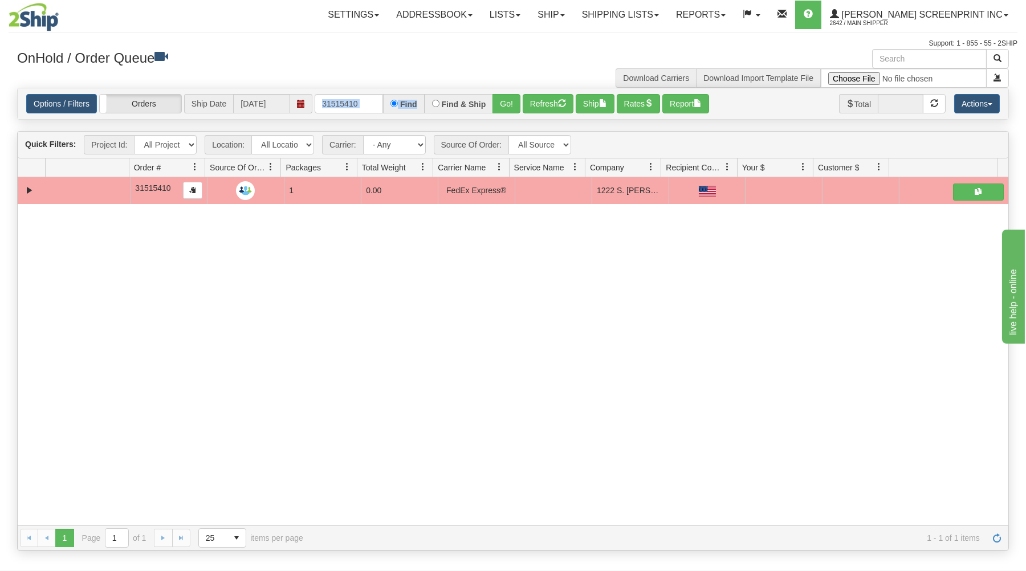
drag, startPoint x: 315, startPoint y: 101, endPoint x: 369, endPoint y: 103, distance: 54.1
click at [414, 99] on div "Options / Filters Group Shipments Orders Ship Date 08/25/2025 31515410 Find Fin…" at bounding box center [512, 103] width 973 height 19
click at [316, 104] on input "31515410" at bounding box center [349, 103] width 68 height 19
drag, startPoint x: 322, startPoint y: 104, endPoint x: 418, endPoint y: 101, distance: 96.3
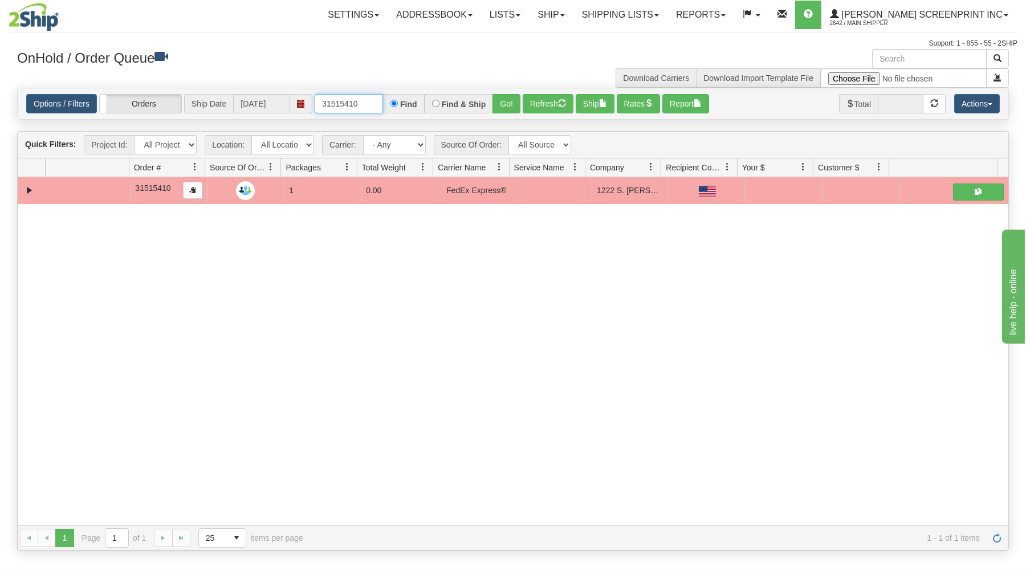
click at [418, 101] on div "31515410 Find Find & Ship Go!" at bounding box center [418, 103] width 206 height 19
type input "31515439"
click at [500, 100] on button "Go!" at bounding box center [506, 103] width 28 height 19
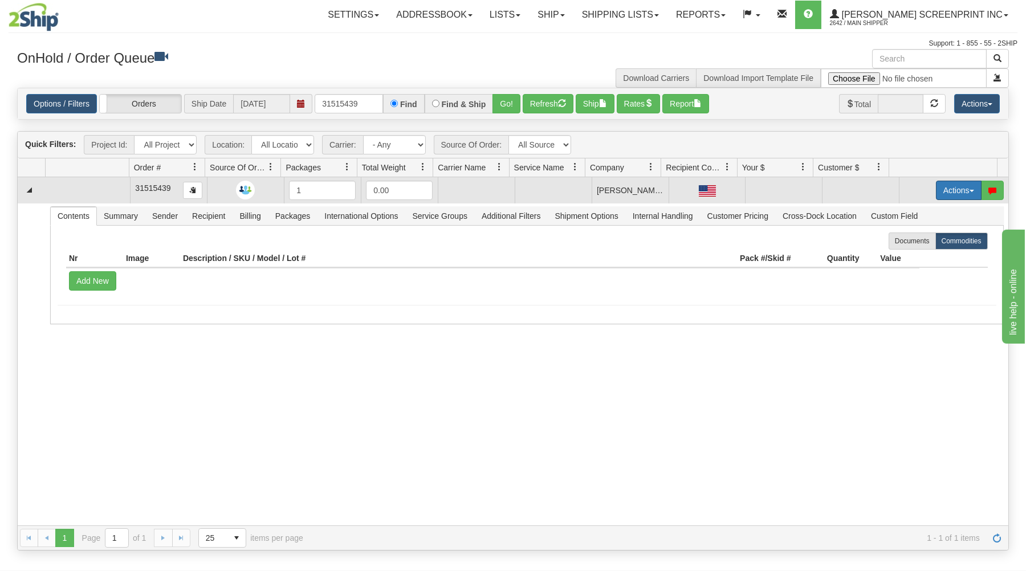
click at [936, 186] on button "Actions" at bounding box center [959, 190] width 46 height 19
click at [917, 212] on link "Open" at bounding box center [934, 212] width 91 height 15
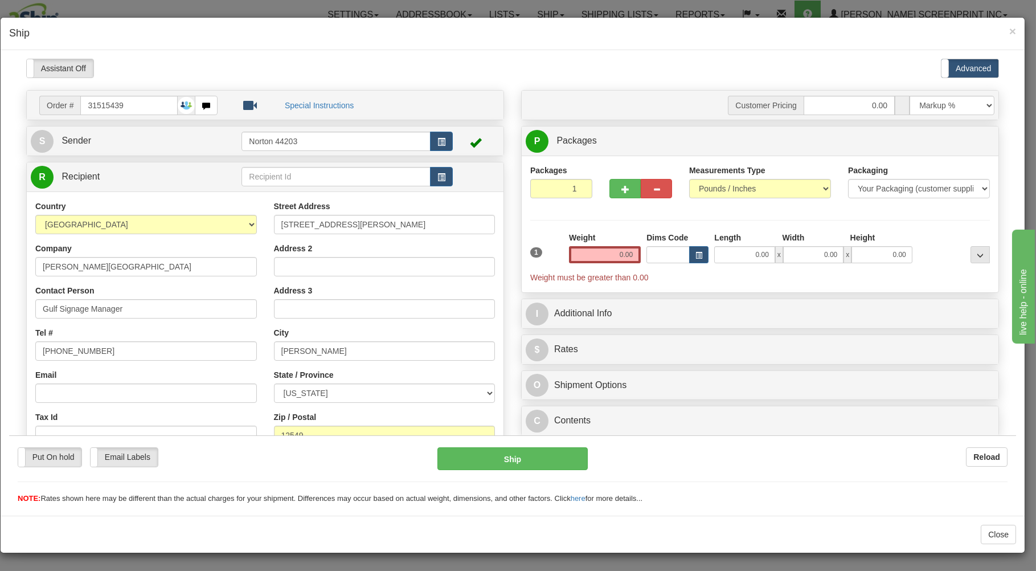
type input "10.65"
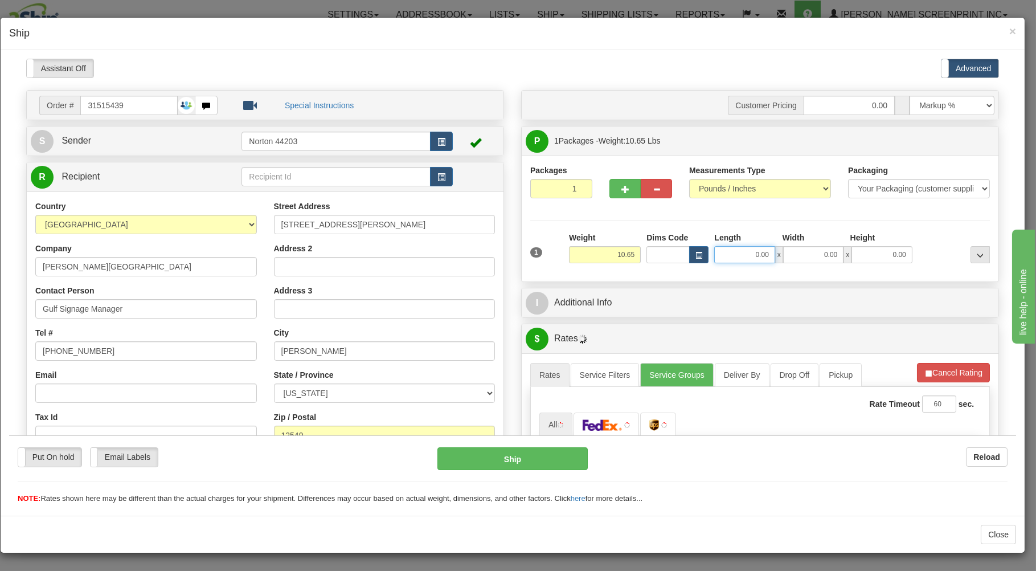
drag, startPoint x: 724, startPoint y: 255, endPoint x: 714, endPoint y: 249, distance: 11.5
click at [725, 255] on input "0.00" at bounding box center [744, 254] width 60 height 17
type input "45.00"
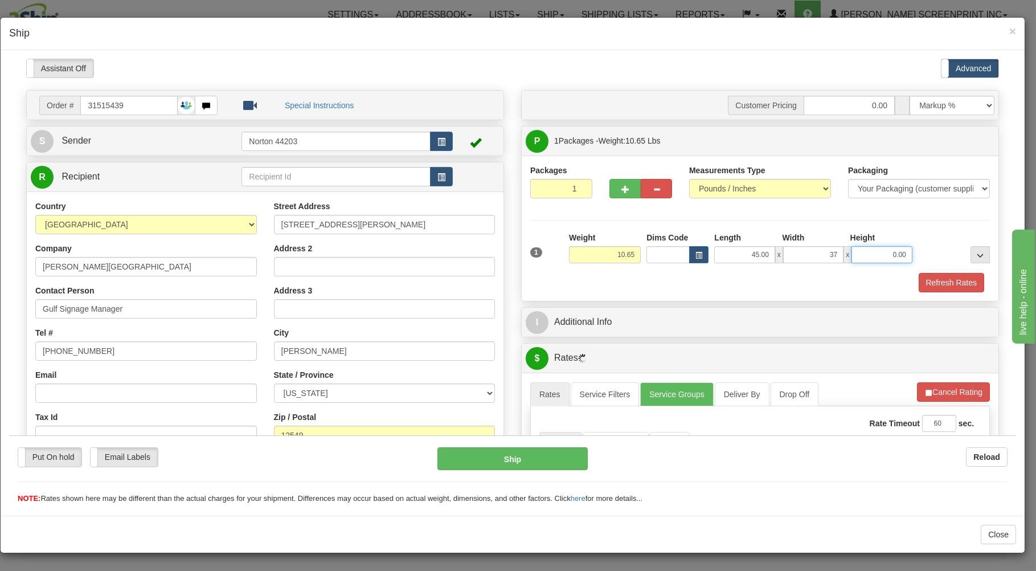
type input "37.00"
type input "2.00"
click at [699, 280] on div "Refresh Rates" at bounding box center [760, 281] width 465 height 19
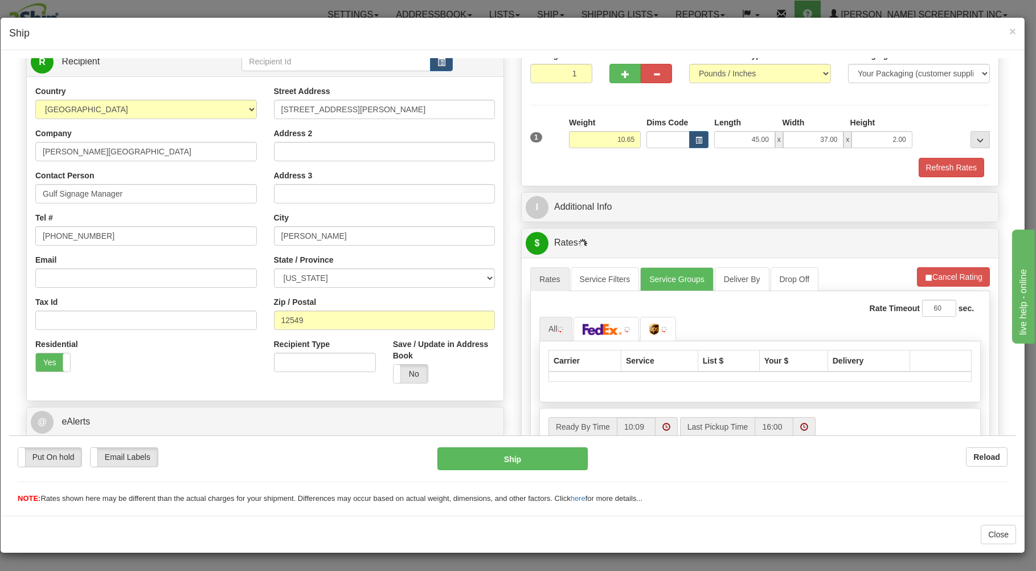
scroll to position [224, 0]
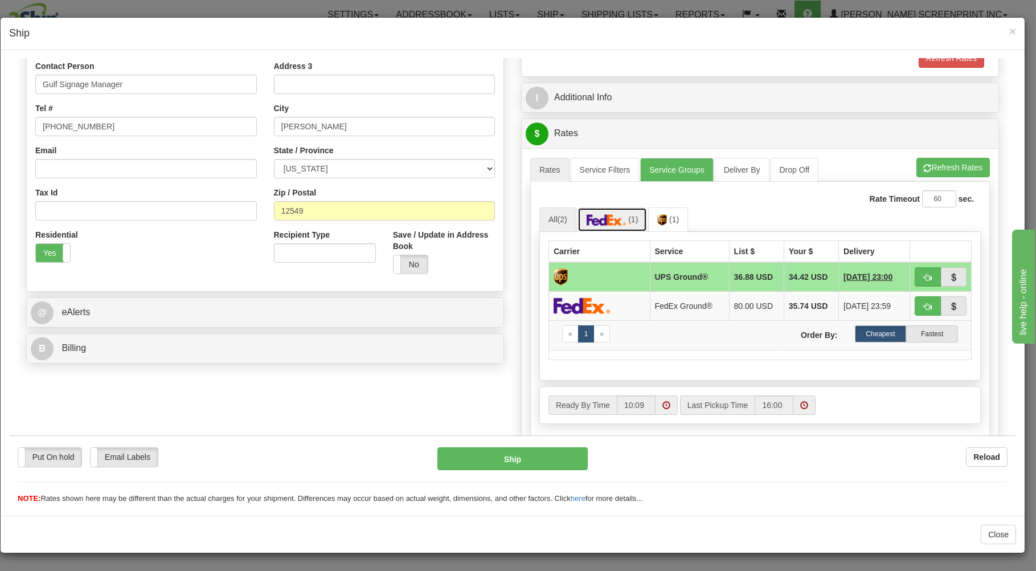
click at [601, 223] on img at bounding box center [607, 219] width 40 height 11
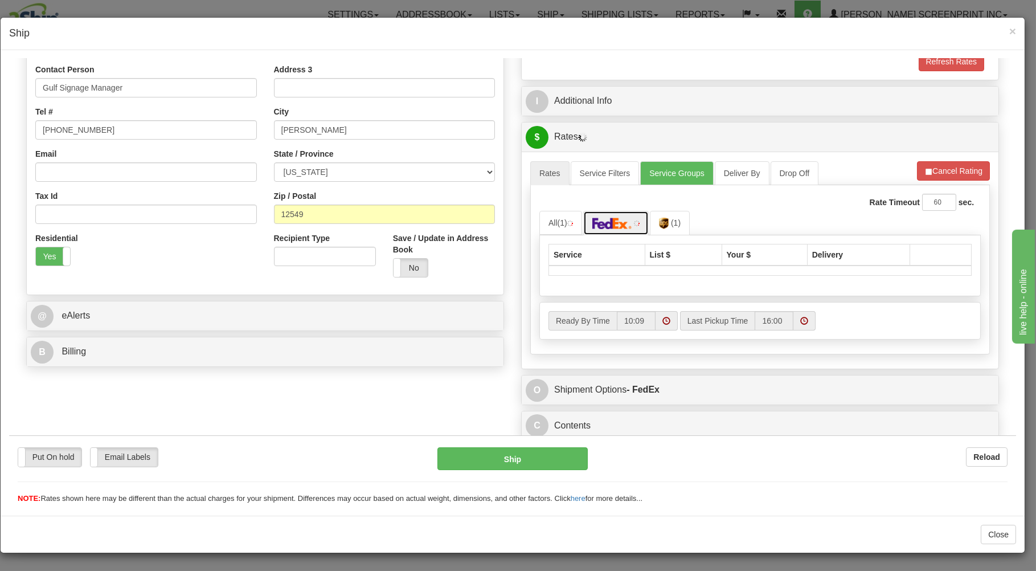
type input "10.65"
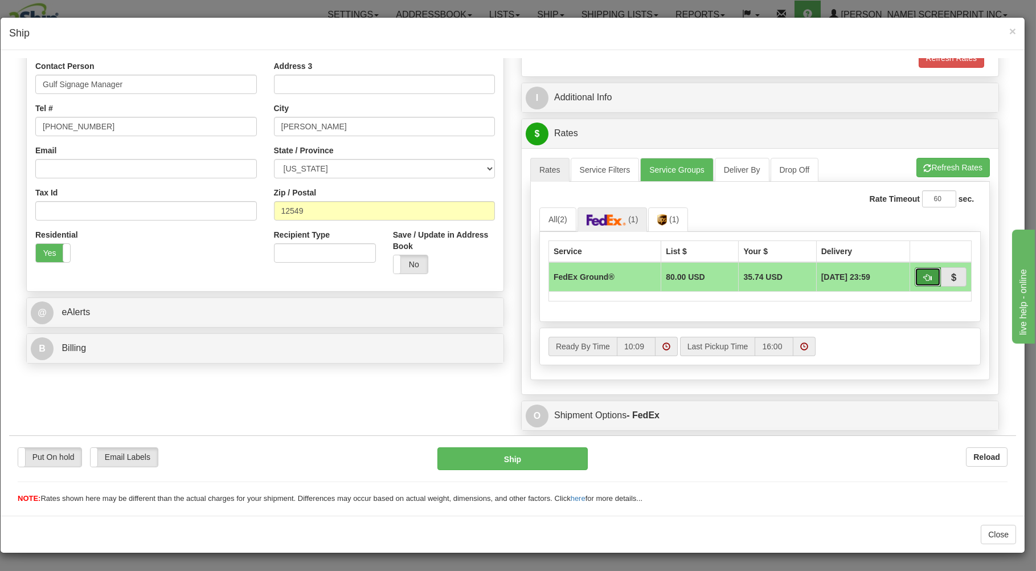
click at [915, 272] on button "button" at bounding box center [928, 276] width 26 height 19
type input "92"
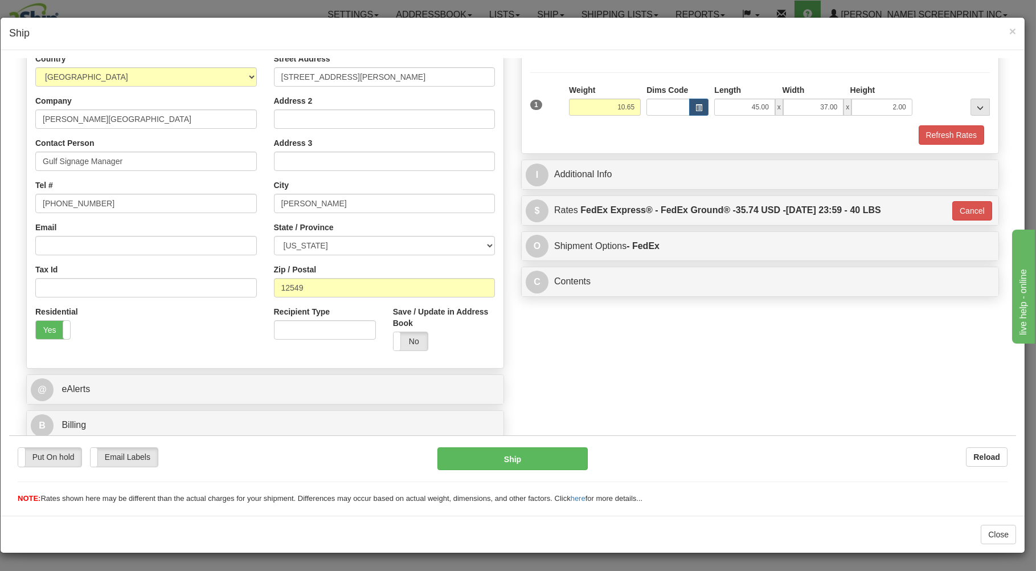
scroll to position [150, 0]
type input "10.60"
type input "92"
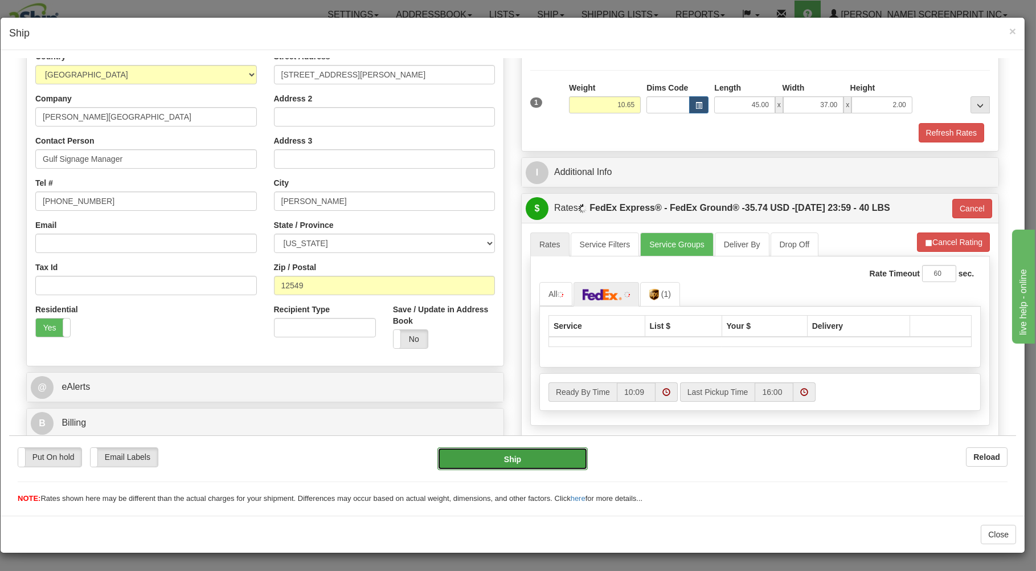
click at [502, 458] on button "Ship" at bounding box center [513, 458] width 151 height 23
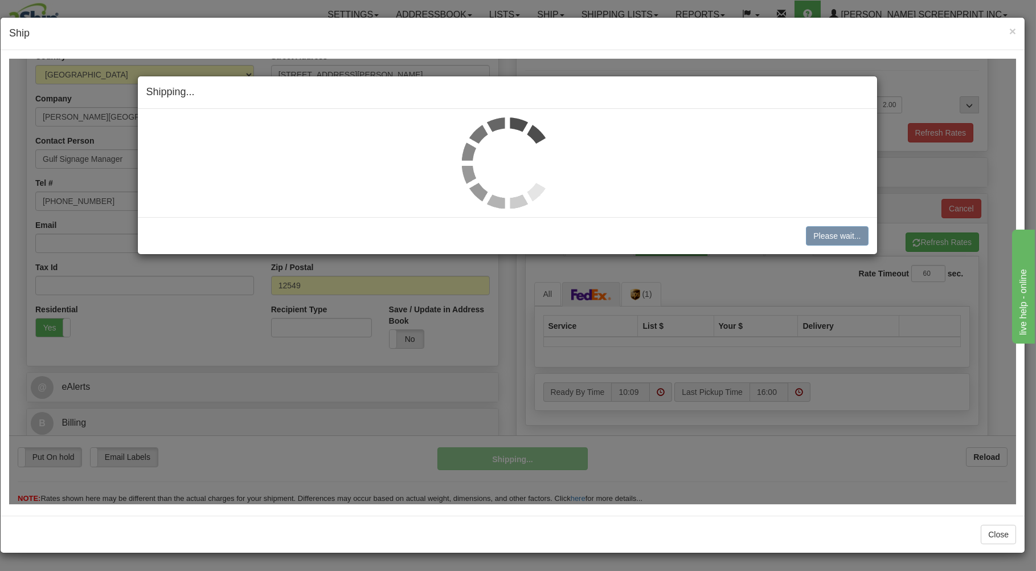
type input "10.60"
type input "92"
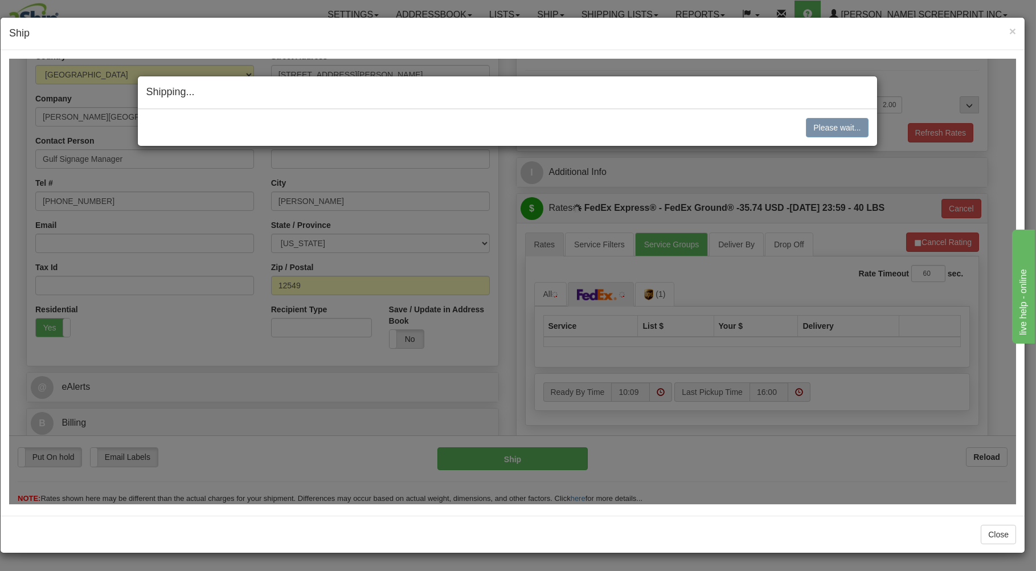
type input "10.60"
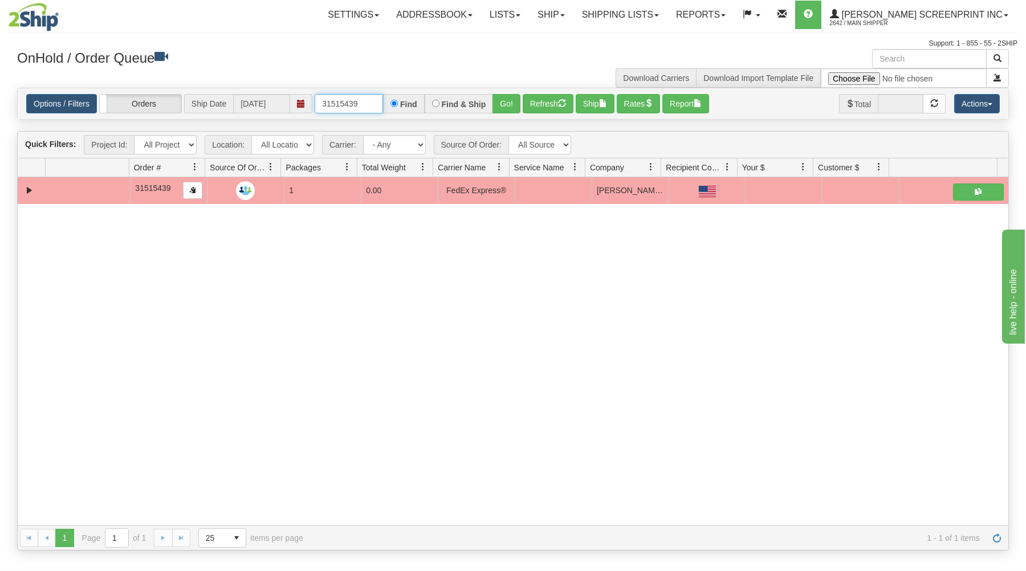
drag, startPoint x: 320, startPoint y: 101, endPoint x: 470, endPoint y: 92, distance: 150.7
click at [470, 92] on div "Options / Filters Group Shipments Orders Ship Date 08/25/2025 31515439 Find Fin…" at bounding box center [513, 103] width 990 height 31
type input "31515459"
click at [508, 100] on button "Go!" at bounding box center [506, 103] width 28 height 19
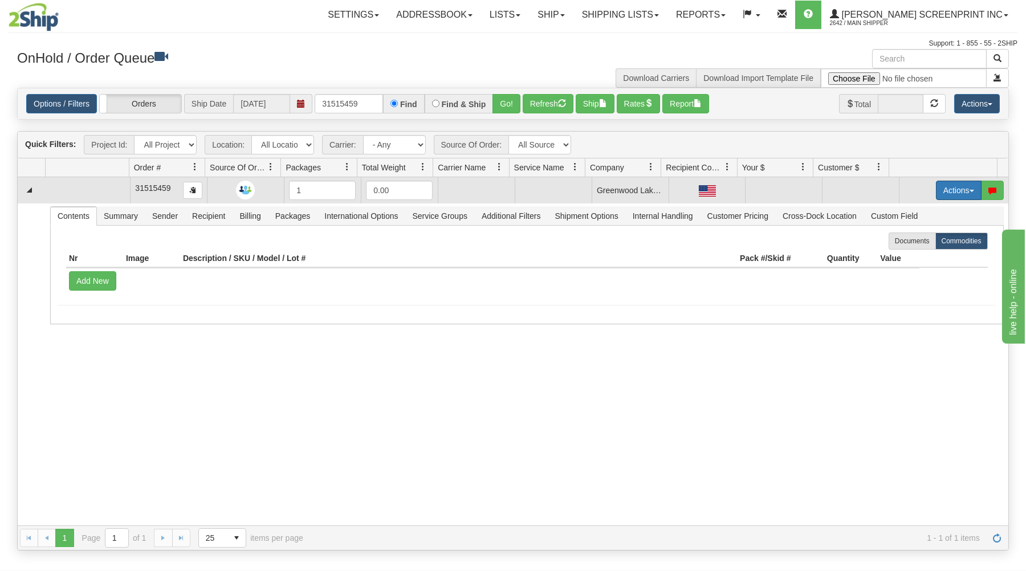
click at [936, 187] on button "Actions" at bounding box center [959, 190] width 46 height 19
click at [917, 209] on link "Open" at bounding box center [934, 212] width 91 height 15
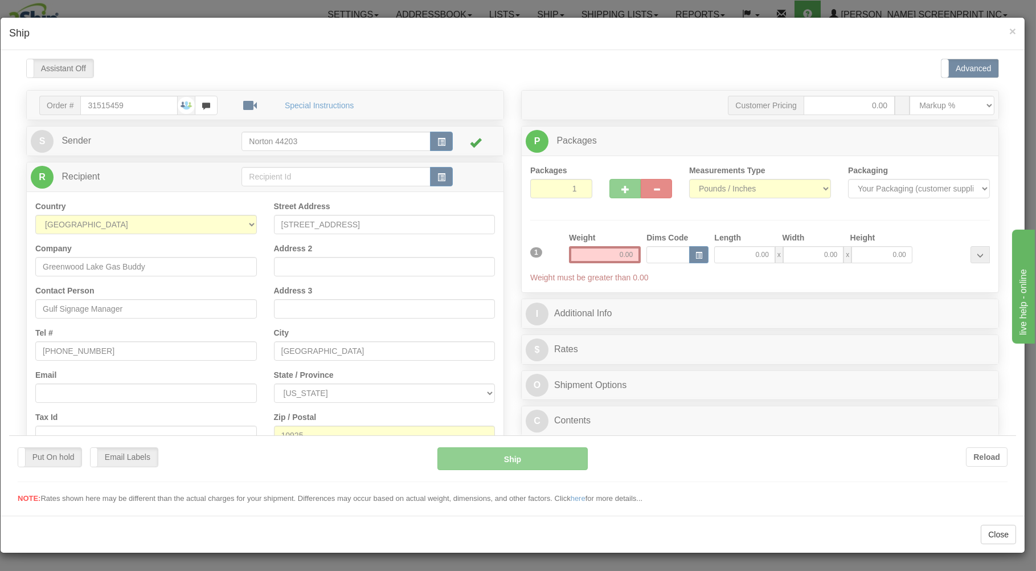
scroll to position [0, 0]
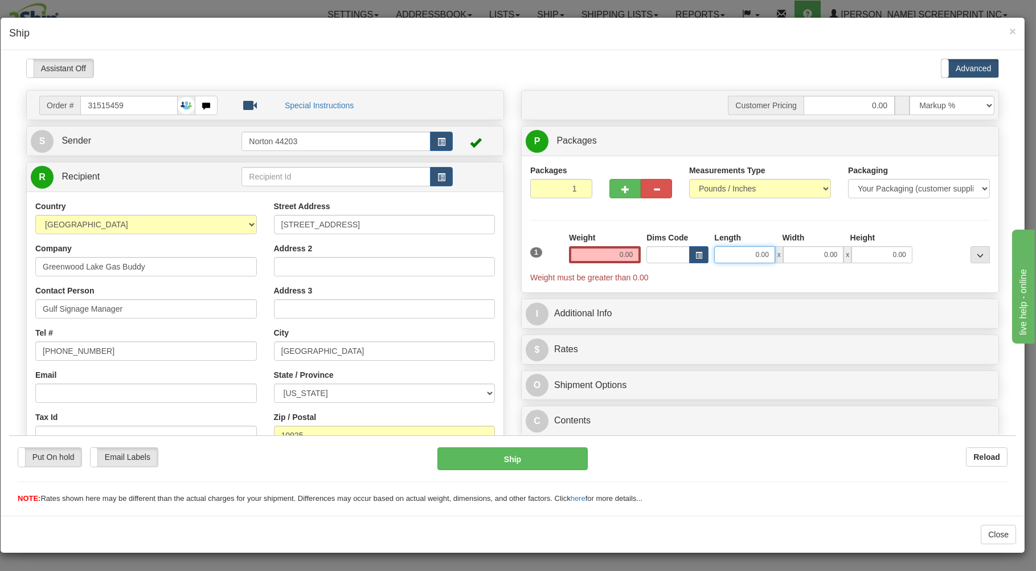
click at [714, 257] on input "0.00" at bounding box center [744, 254] width 60 height 17
type input "10.65"
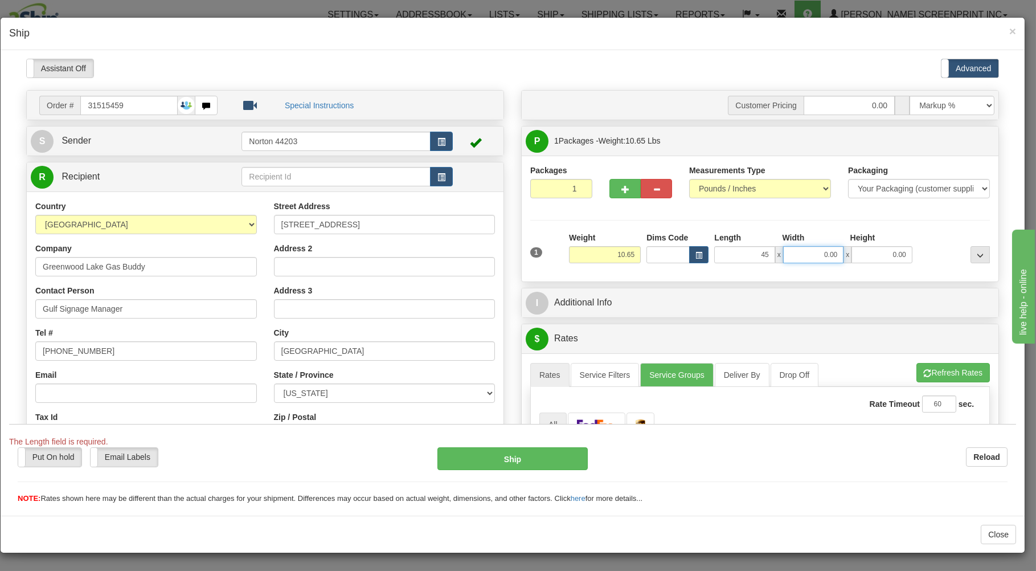
type input "45.00"
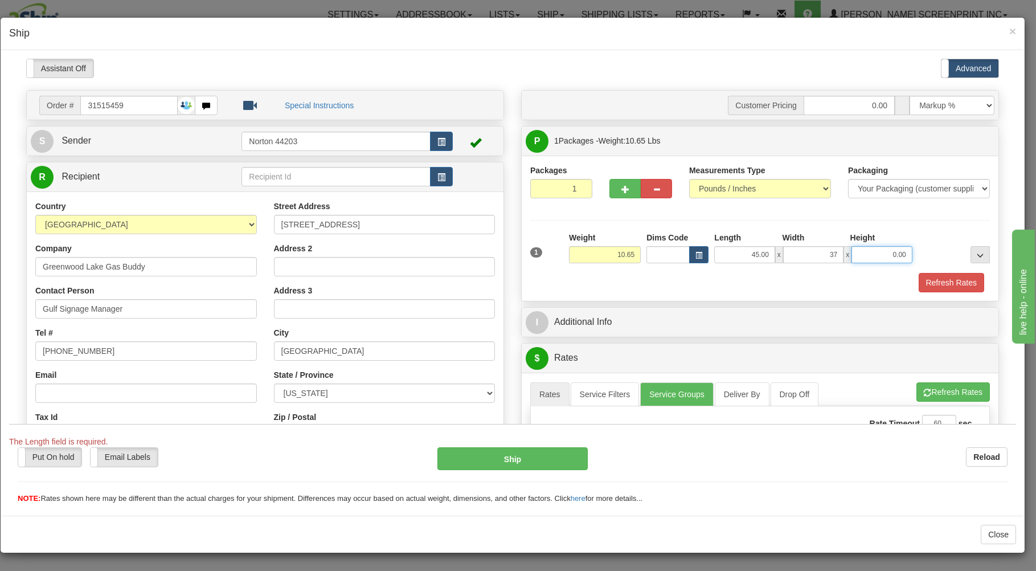
type input "37.00"
type input "2.00"
click at [635, 293] on div "Packages 1 1 Measurements Type" at bounding box center [760, 227] width 477 height 145
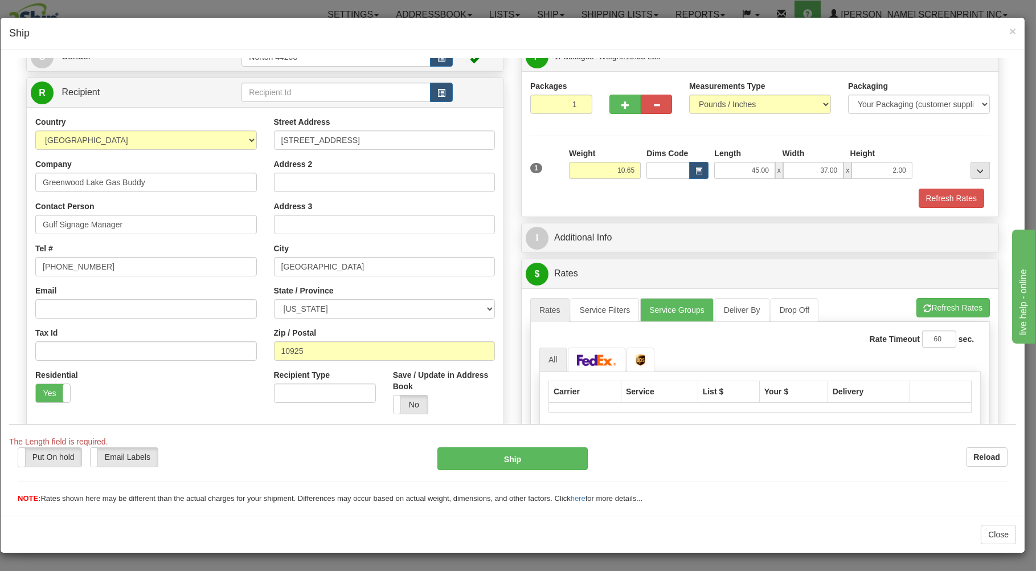
scroll to position [224, 0]
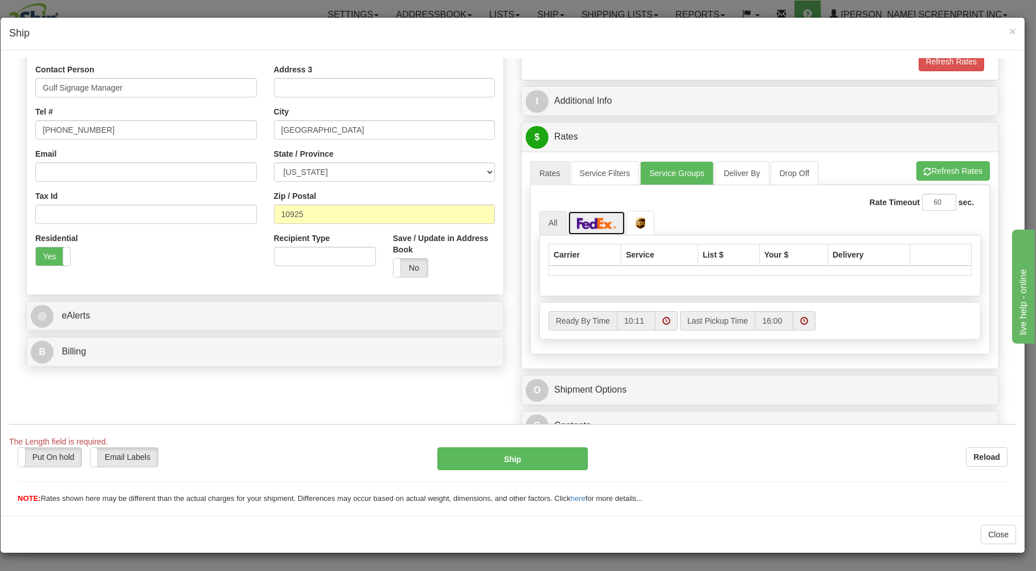
click at [590, 226] on img at bounding box center [597, 222] width 40 height 11
click at [926, 166] on button "Refresh Rates" at bounding box center [953, 170] width 73 height 19
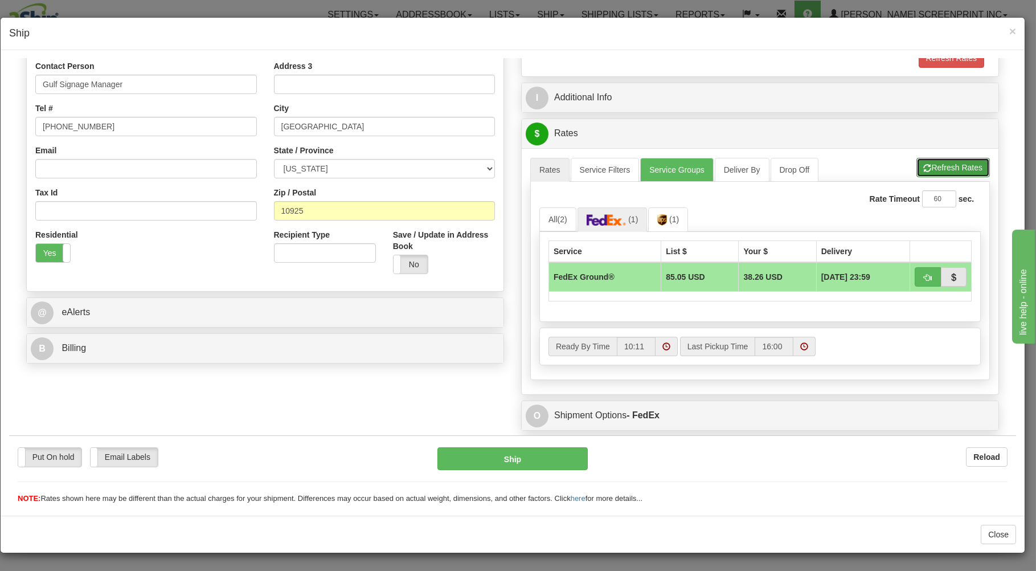
click at [936, 170] on button "Refresh Rates" at bounding box center [953, 166] width 73 height 19
drag, startPoint x: 907, startPoint y: 275, endPoint x: 898, endPoint y: 283, distance: 11.3
click at [915, 275] on button "button" at bounding box center [928, 276] width 26 height 19
type input "92"
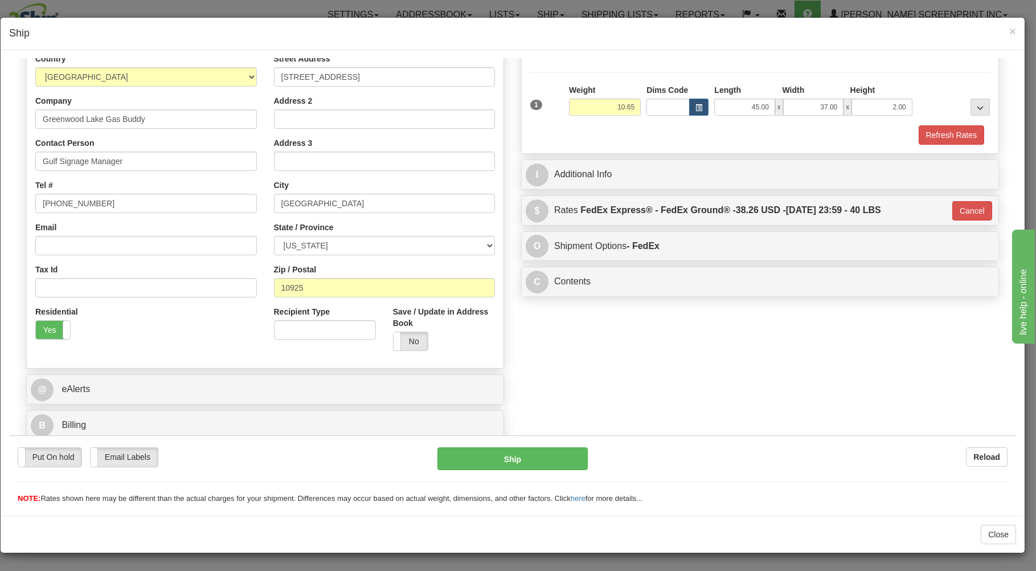
scroll to position [150, 0]
click at [499, 456] on button "Ship" at bounding box center [513, 458] width 151 height 23
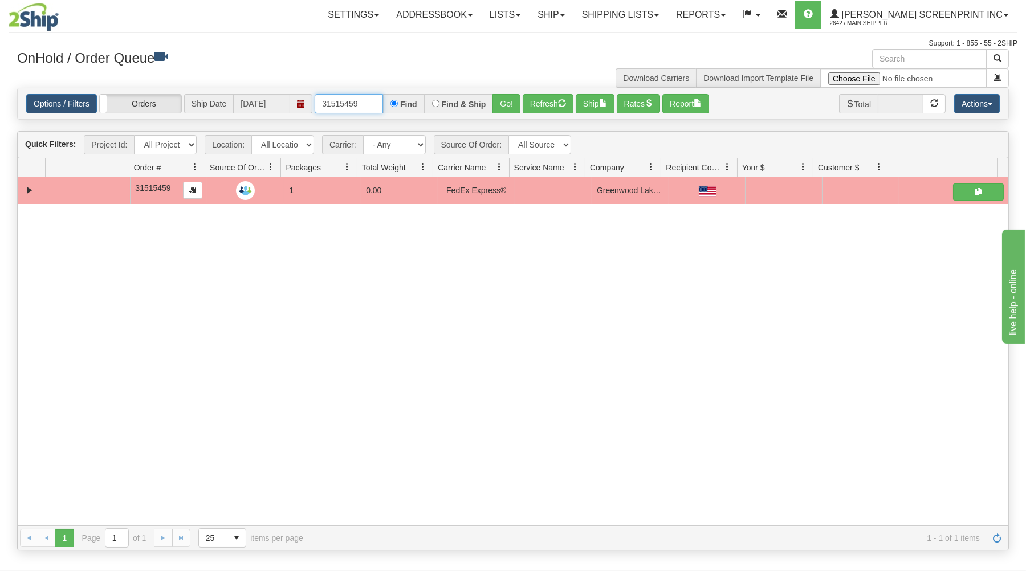
drag, startPoint x: 318, startPoint y: 104, endPoint x: 444, endPoint y: 101, distance: 125.9
click at [440, 101] on div "31515459 Find Find & Ship Go!" at bounding box center [418, 103] width 206 height 19
type input "31515473"
click at [513, 98] on button "Go!" at bounding box center [506, 103] width 28 height 19
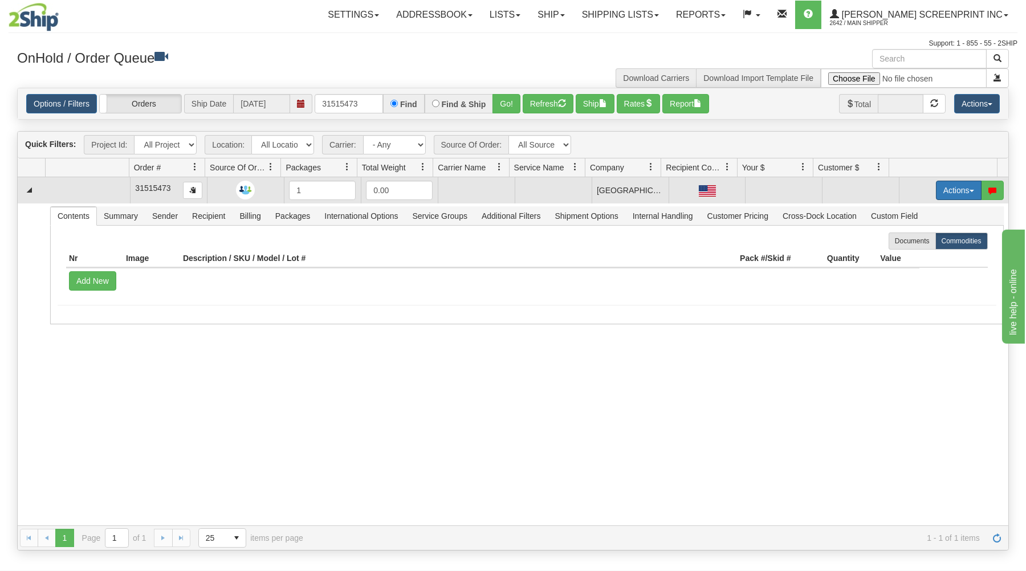
click at [945, 189] on button "Actions" at bounding box center [959, 190] width 46 height 19
click at [914, 213] on span "Open" at bounding box center [914, 211] width 27 height 9
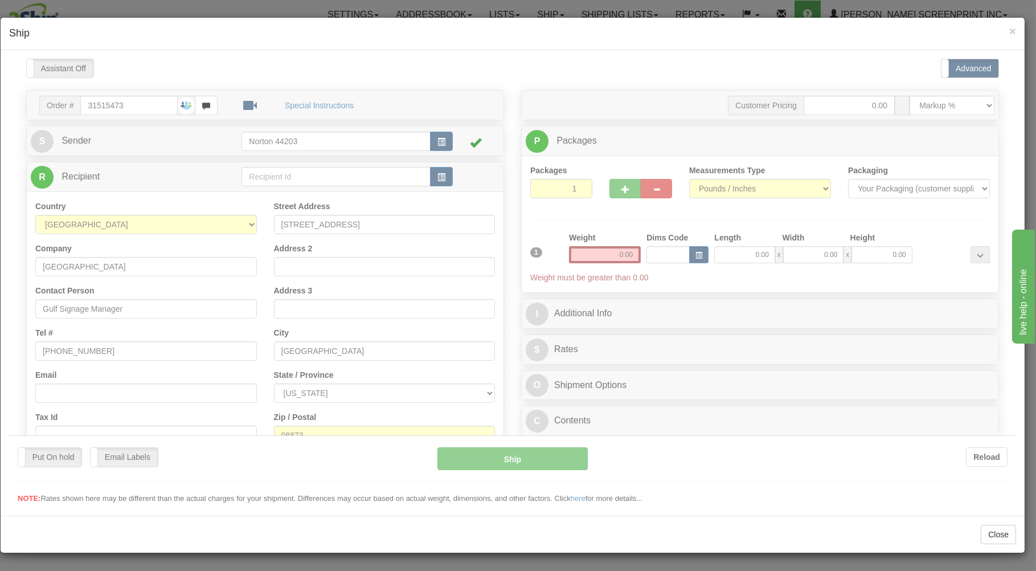
scroll to position [0, 0]
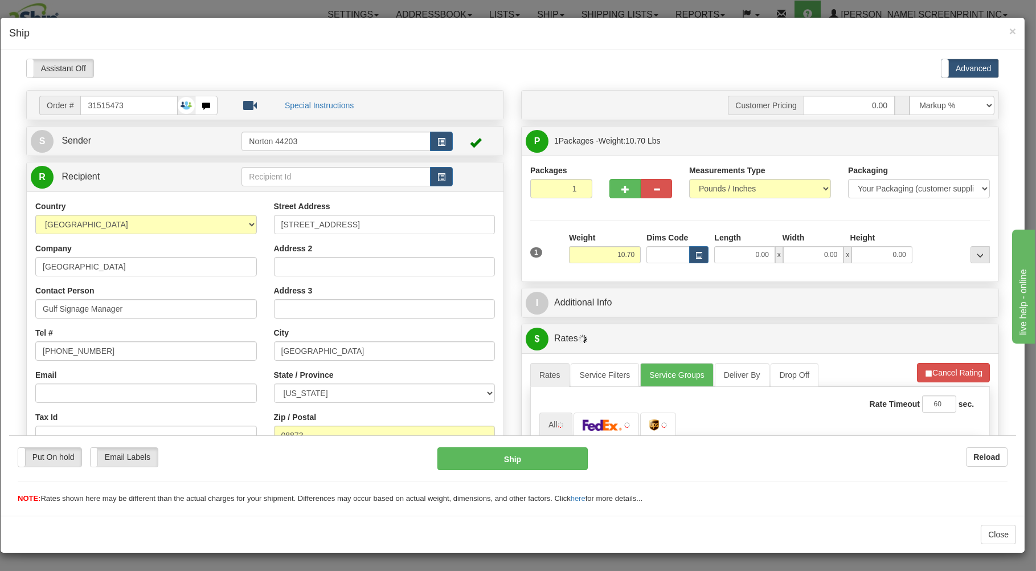
type input "10.65"
click at [742, 258] on input "0.00" at bounding box center [744, 254] width 60 height 17
type input "10.60"
type input "45.00"
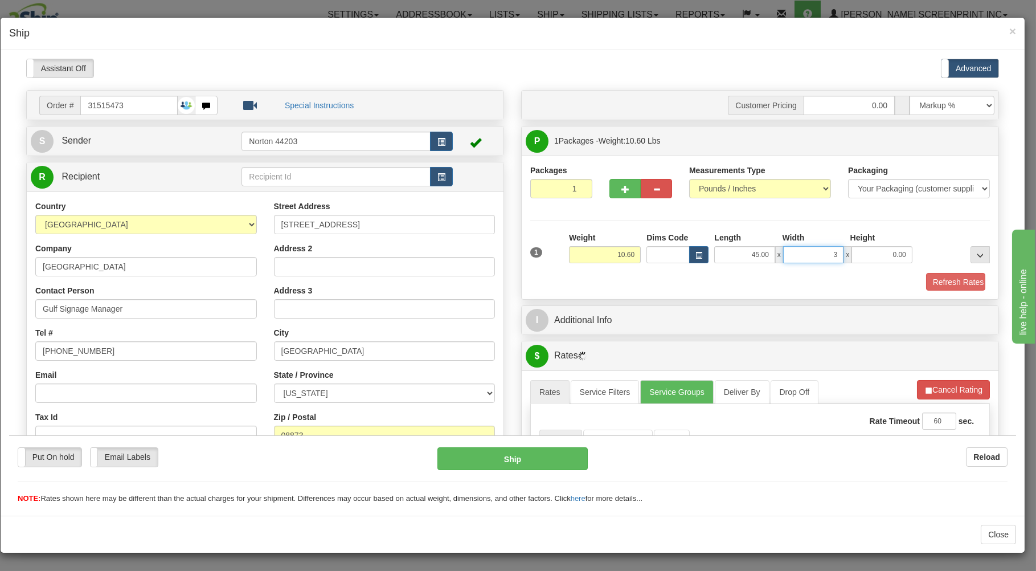
type input "37"
type input "10.65"
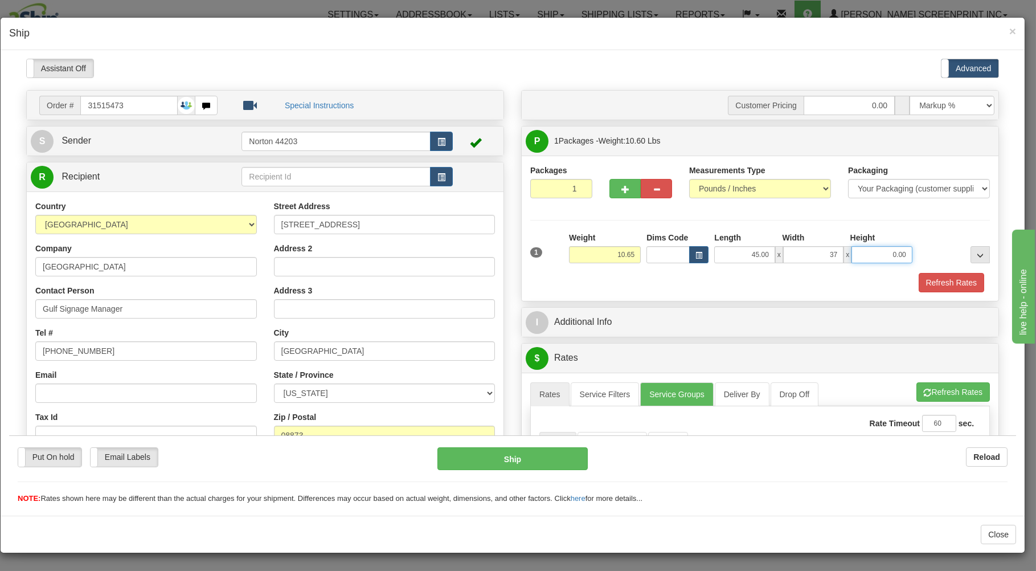
type input "37.00"
type input "2.00"
click at [641, 273] on div "1 Weight 10.85 Dims Code" at bounding box center [760, 261] width 460 height 60
type input "10.70"
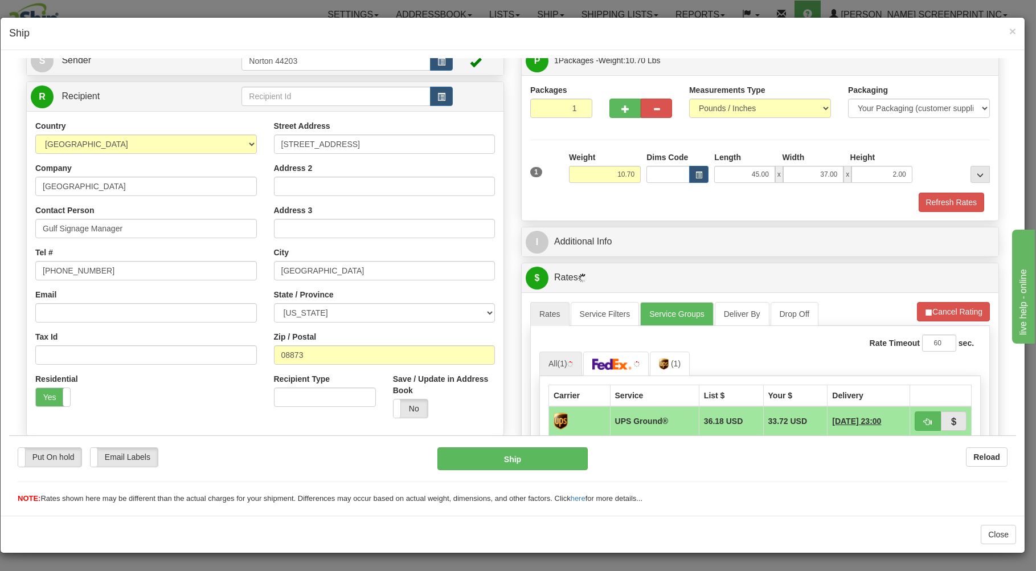
scroll to position [183, 0]
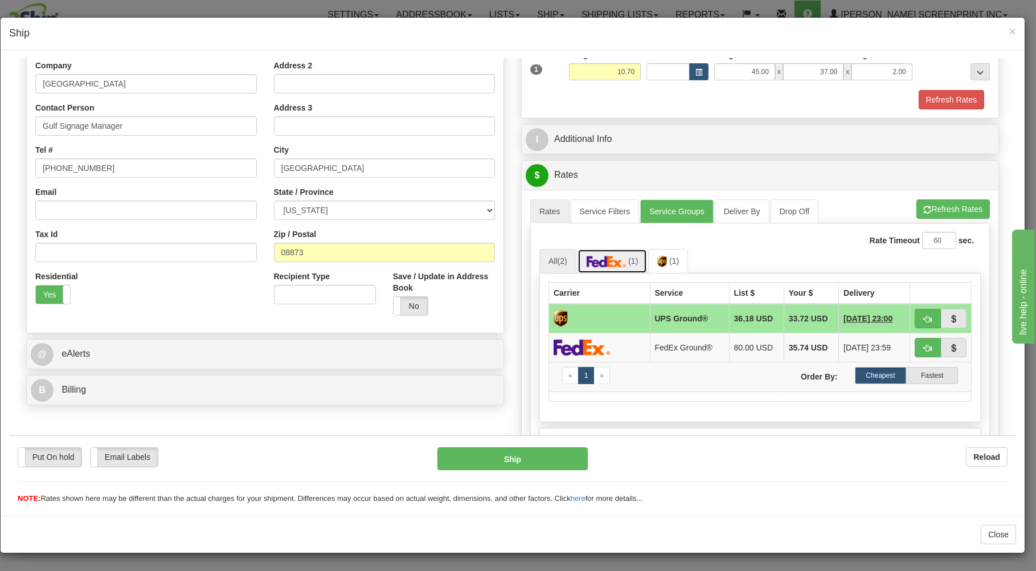
click at [615, 265] on img at bounding box center [607, 260] width 40 height 11
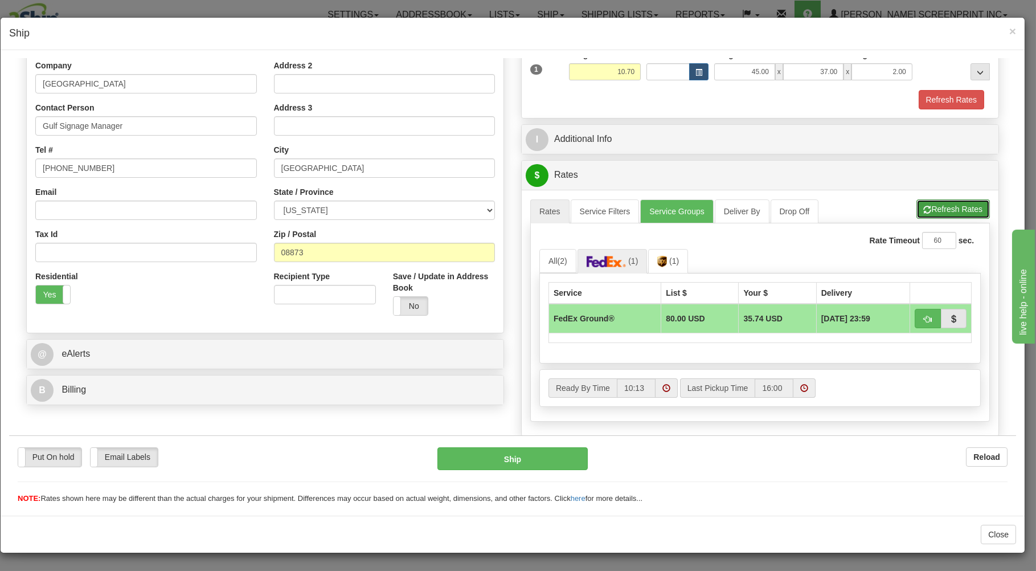
click at [925, 212] on button "Refresh Rates" at bounding box center [953, 208] width 73 height 19
click at [926, 317] on button "button" at bounding box center [928, 317] width 26 height 19
type input "92"
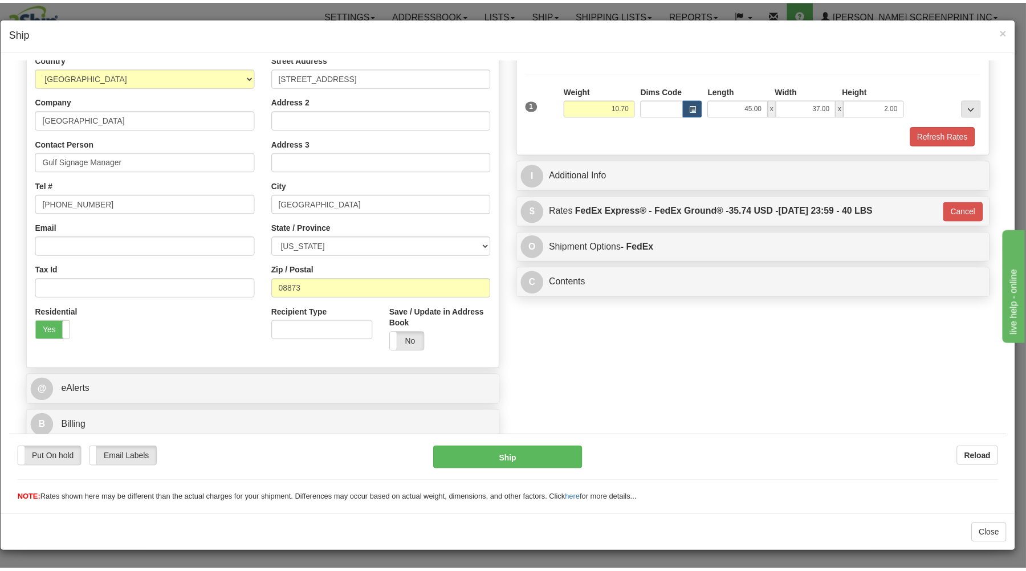
scroll to position [150, 0]
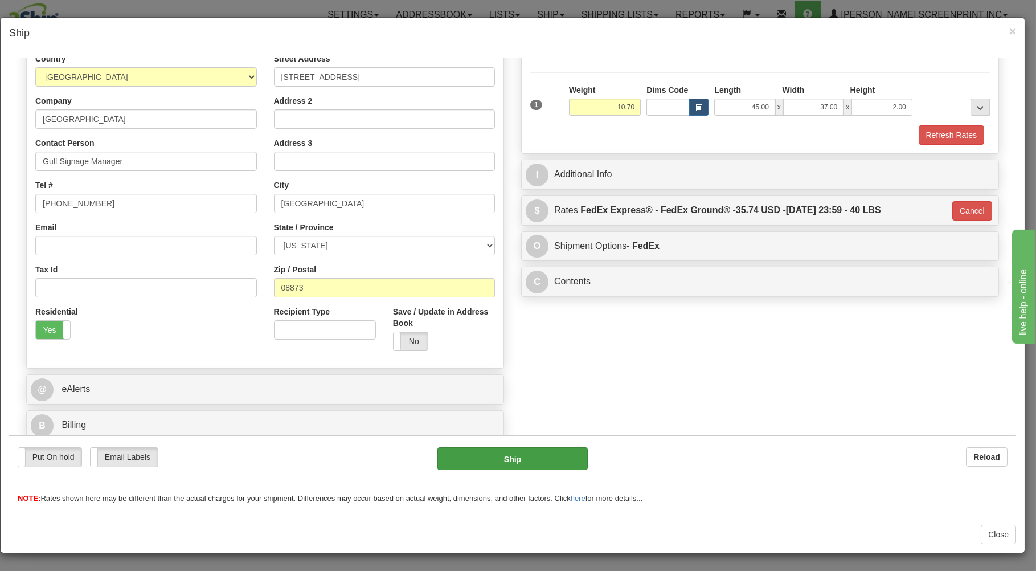
drag, startPoint x: 449, startPoint y: 446, endPoint x: 452, endPoint y: 452, distance: 7.1
click at [451, 452] on div "Put On hold Put On hold Email Labels Email Labels Edit Reload Ship Reload" at bounding box center [512, 469] width 1007 height 69
click at [454, 452] on button "Ship" at bounding box center [513, 458] width 151 height 23
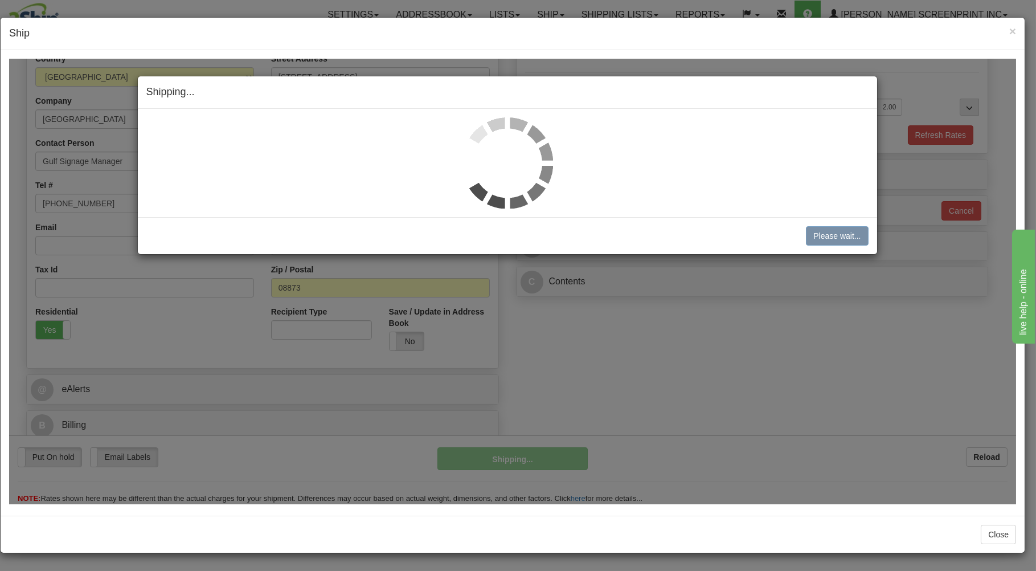
type input "10.65"
type input "92"
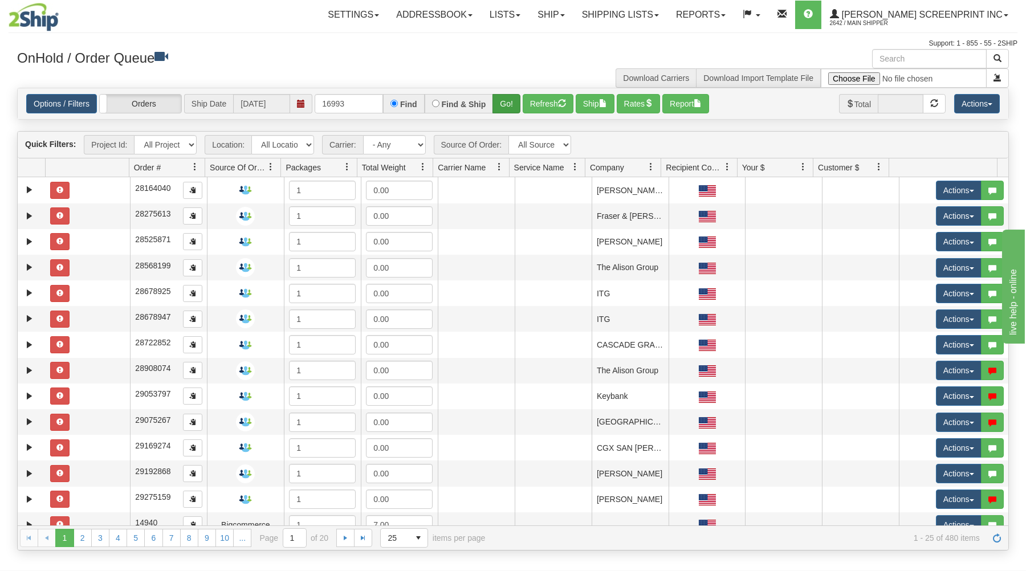
type input "16993"
click at [505, 101] on button "Go!" at bounding box center [506, 103] width 28 height 19
click at [642, 14] on link "Shipping lists" at bounding box center [620, 15] width 94 height 28
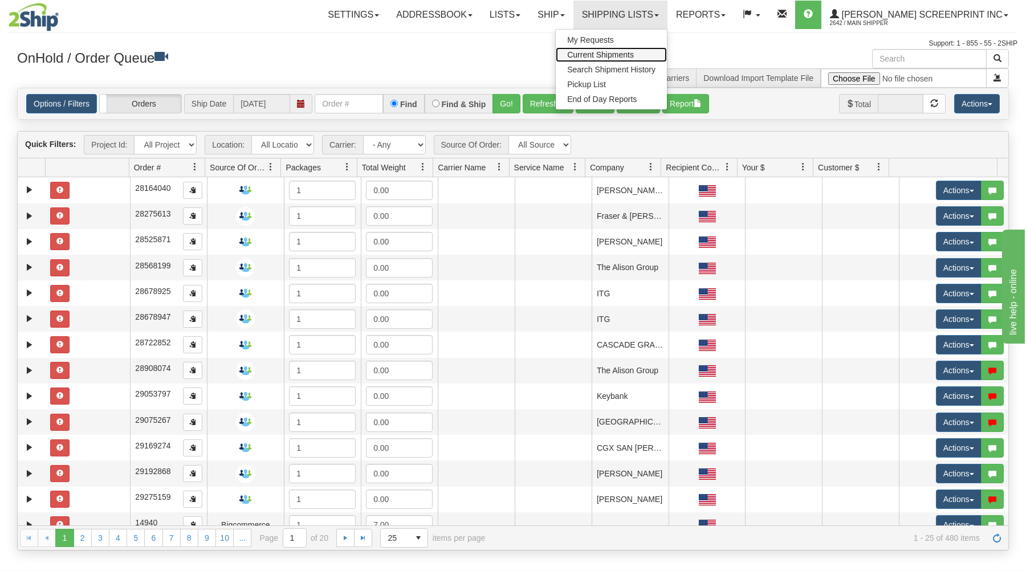
click at [644, 49] on link "Current Shipments" at bounding box center [611, 54] width 111 height 15
